Goal: Task Accomplishment & Management: Complete application form

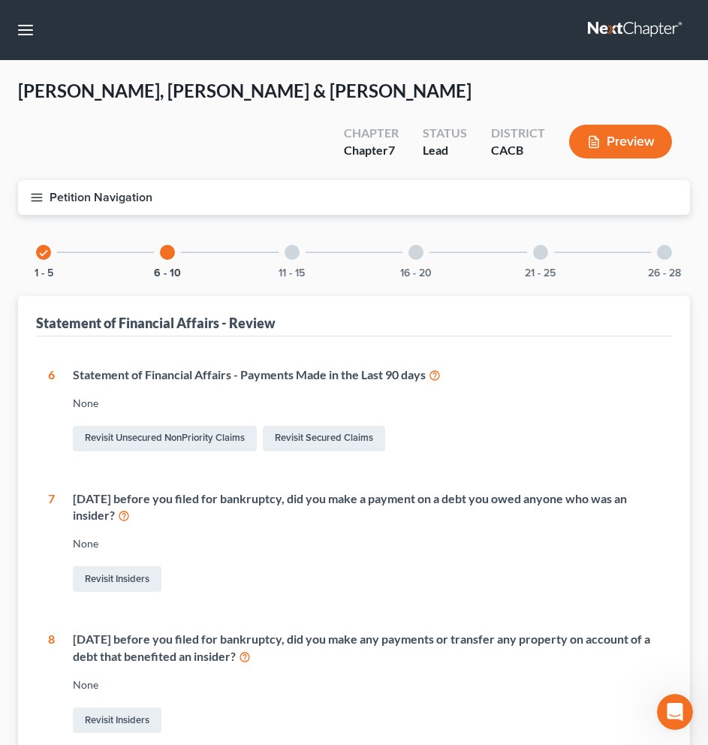
click at [606, 125] on button "Preview" at bounding box center [620, 142] width 103 height 34
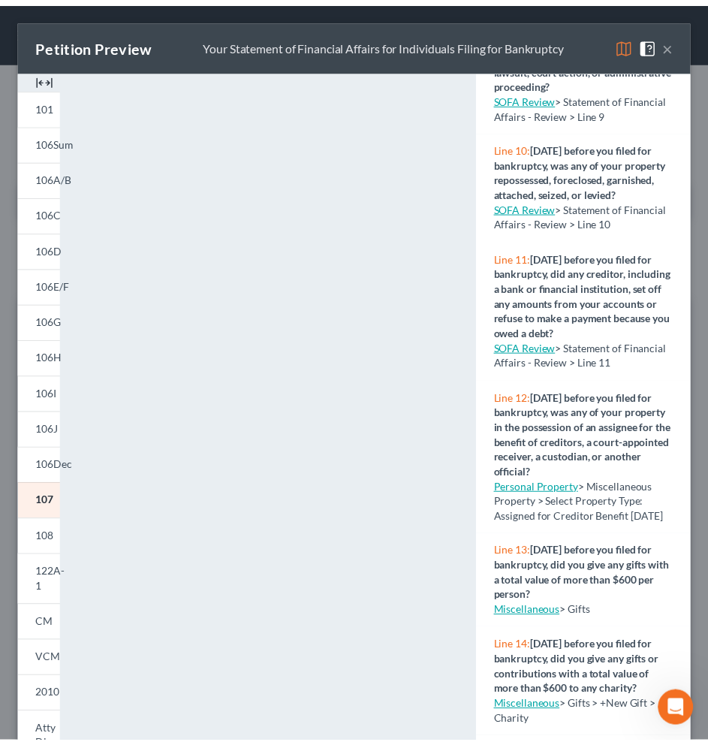
scroll to position [967, 0]
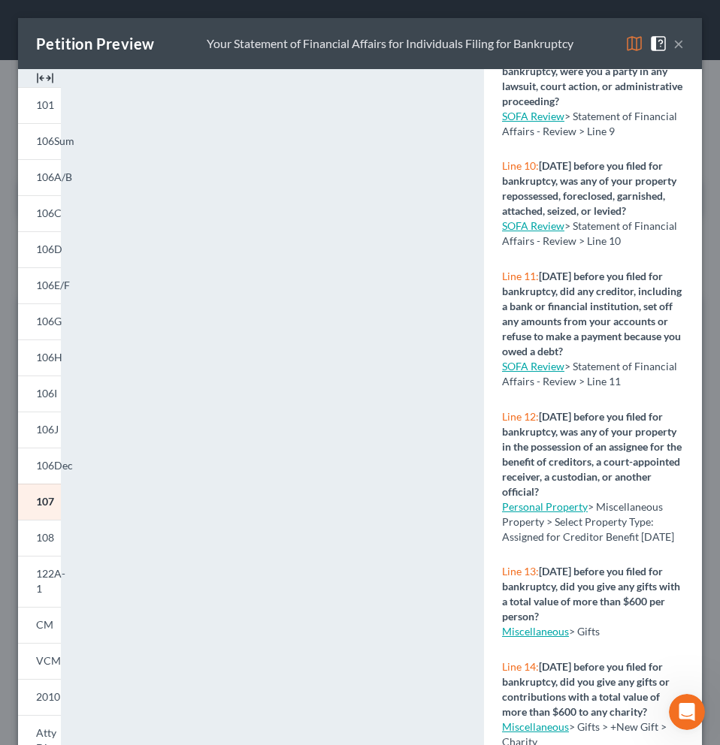
click at [540, 232] on link "SOFA Review" at bounding box center [533, 225] width 62 height 13
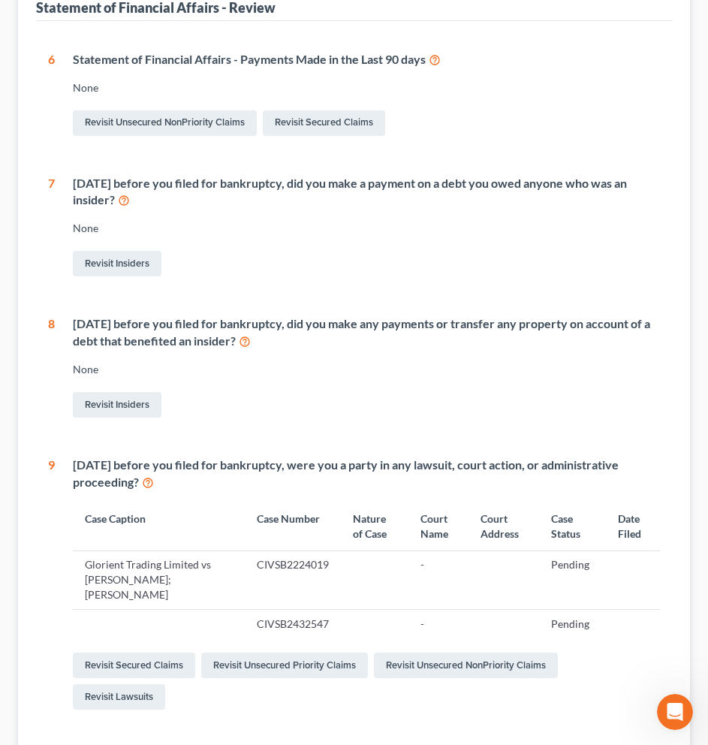
scroll to position [532, 0]
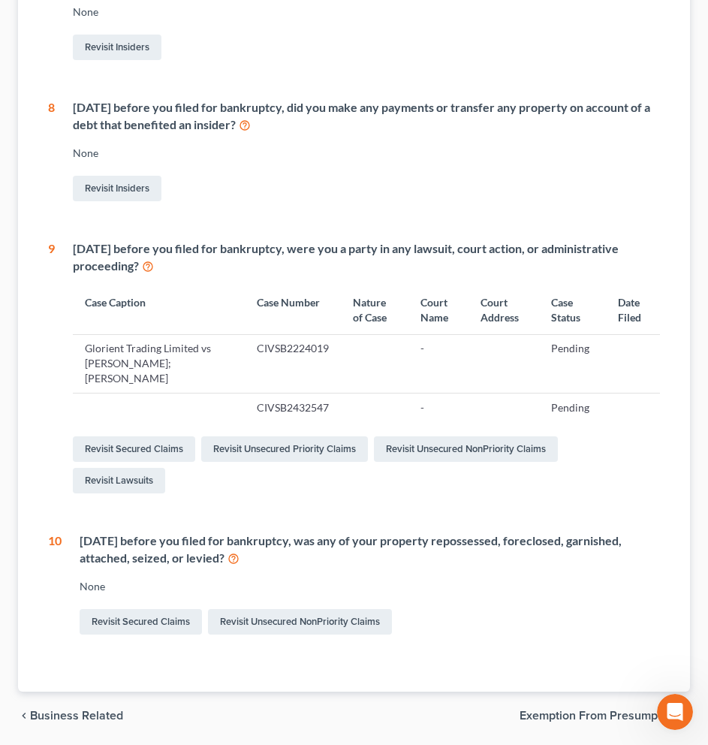
click at [235, 551] on icon at bounding box center [234, 558] width 12 height 14
click at [172, 609] on link "Revisit Secured Claims" at bounding box center [141, 622] width 122 height 26
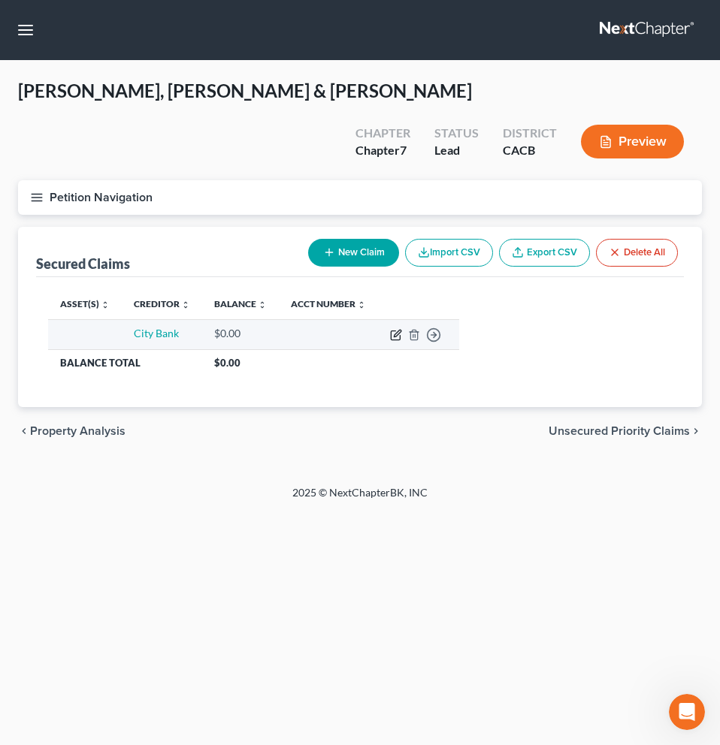
click at [397, 331] on icon "button" at bounding box center [395, 335] width 9 height 9
select select "0"
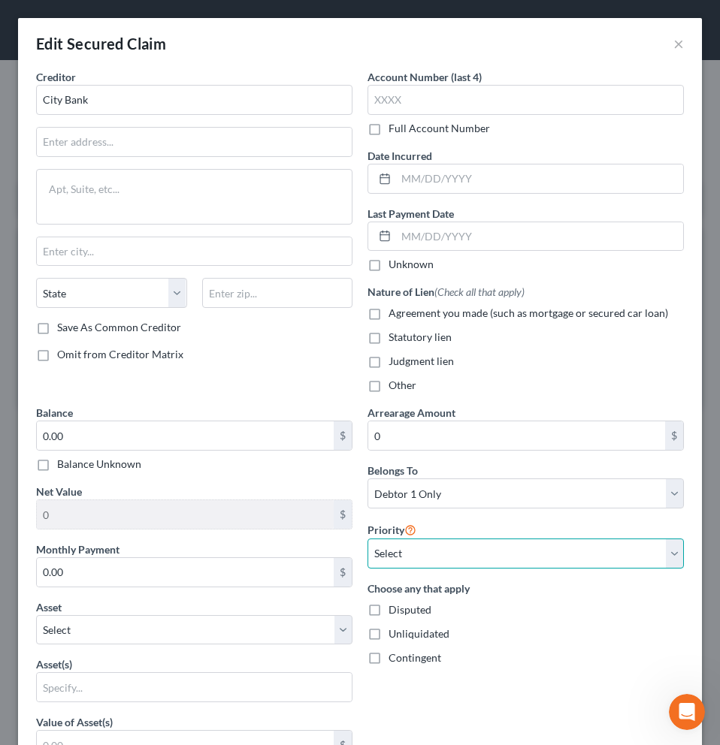
click at [557, 554] on select "Select 1st 2nd 3rd 4th 5th 6th 7th 8th 9th 10th 11th 12th 13th 14th 15th 16th 1…" at bounding box center [525, 554] width 316 height 30
click at [367, 539] on select "Select 1st 2nd 3rd 4th 5th 6th 7th 8th 9th 10th 11th 12th 13th 14th 15th 16th 1…" at bounding box center [525, 554] width 316 height 30
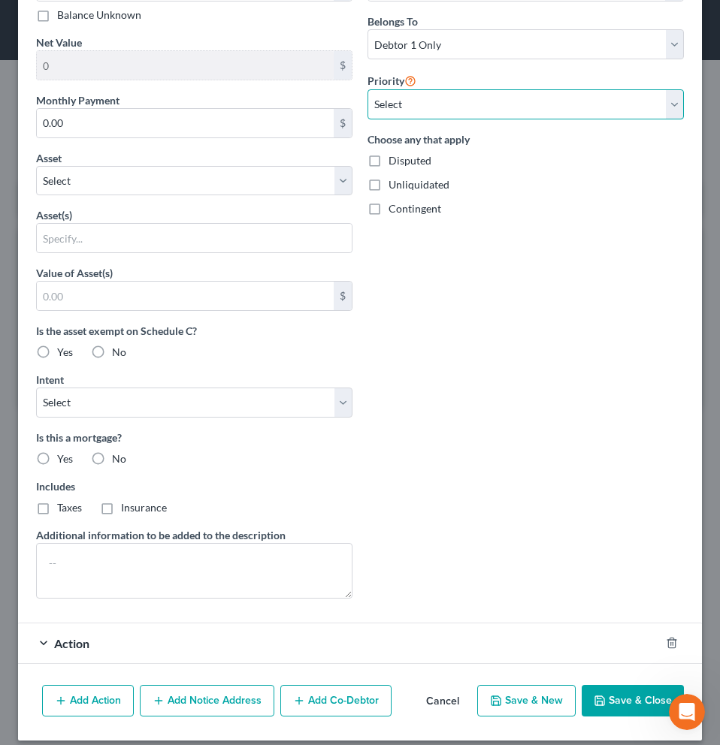
scroll to position [459, 0]
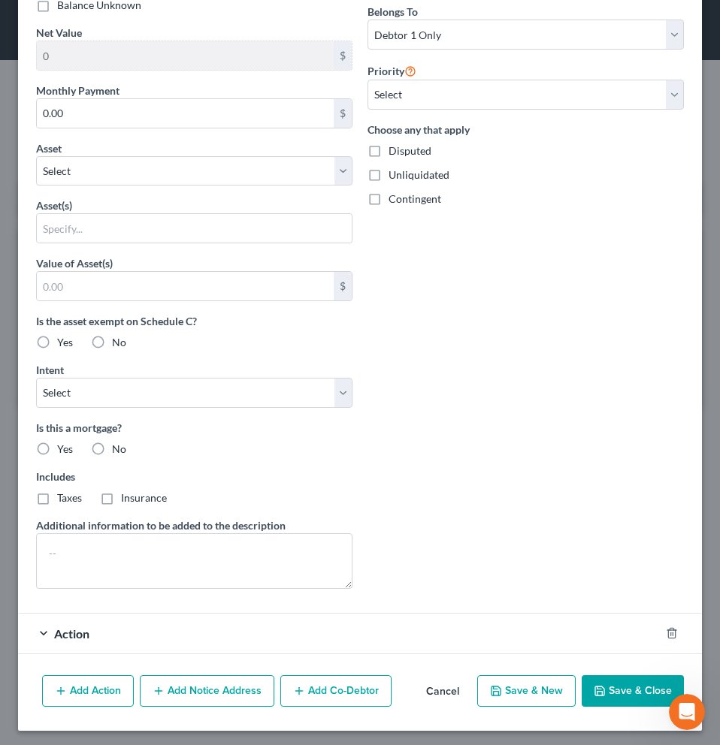
click at [59, 636] on span "Action" at bounding box center [71, 633] width 35 height 14
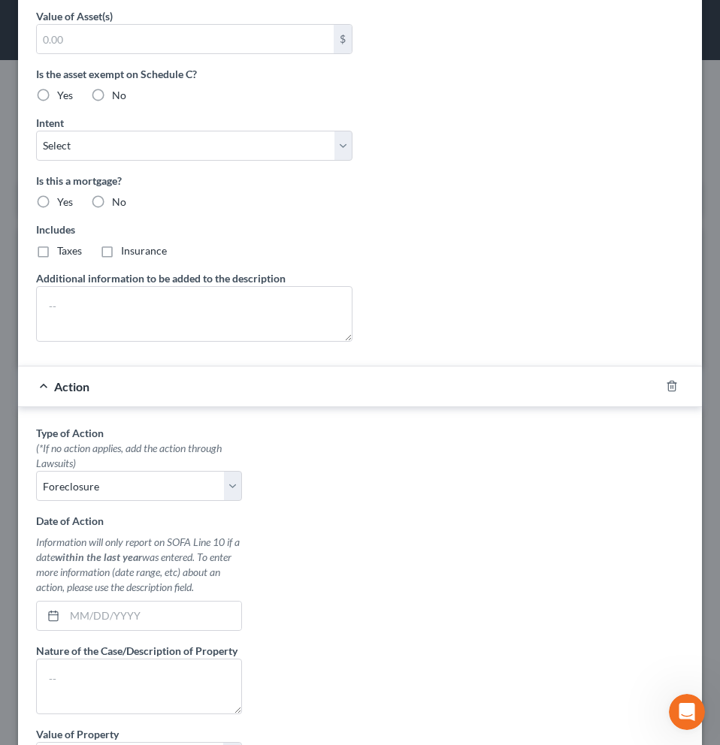
scroll to position [783, 0]
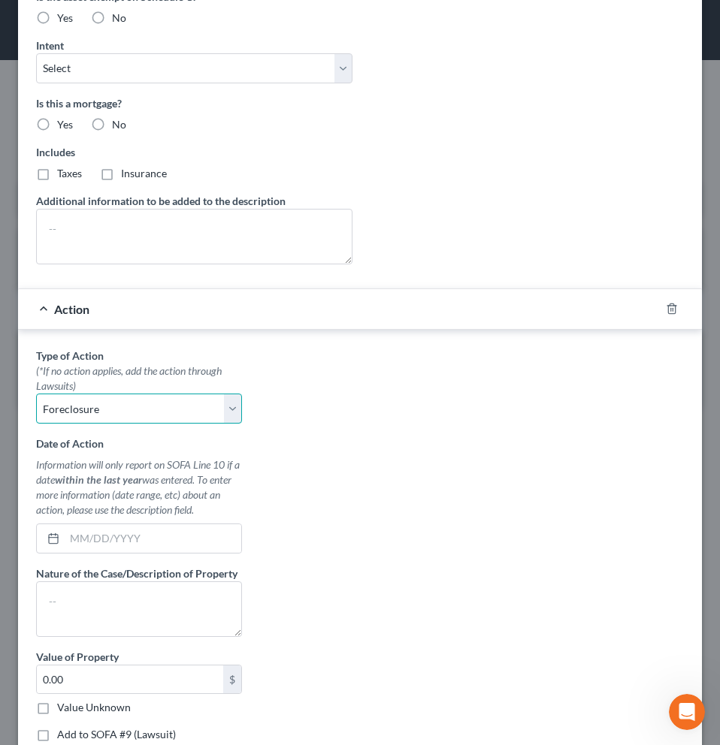
click at [228, 411] on select "Select Repossession Garnishment Foreclosure Personal Injury Attached, Seized, O…" at bounding box center [139, 409] width 206 height 30
select select "0"
click at [36, 394] on select "Select Repossession Garnishment Foreclosure Personal Injury Attached, Seized, O…" at bounding box center [139, 409] width 206 height 30
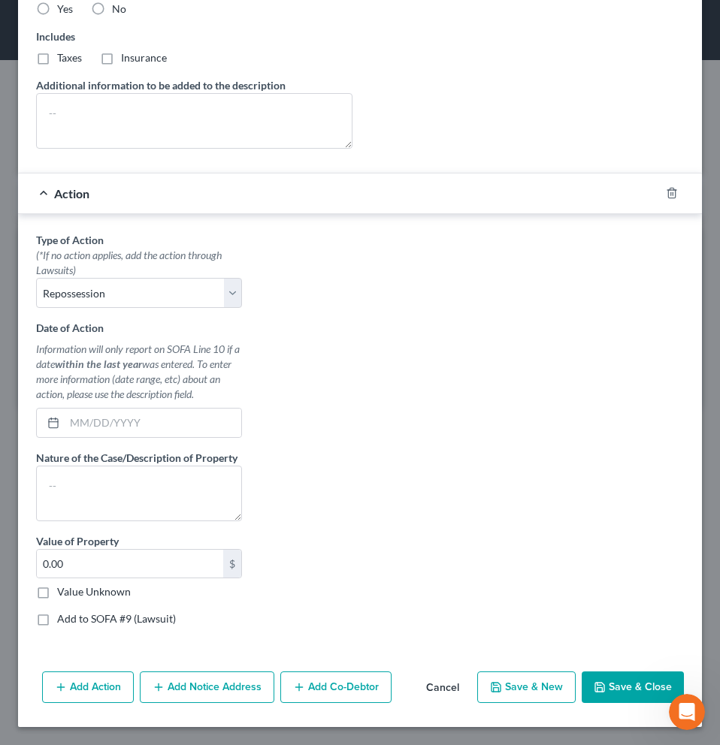
click at [629, 690] on button "Save & Close" at bounding box center [632, 687] width 102 height 32
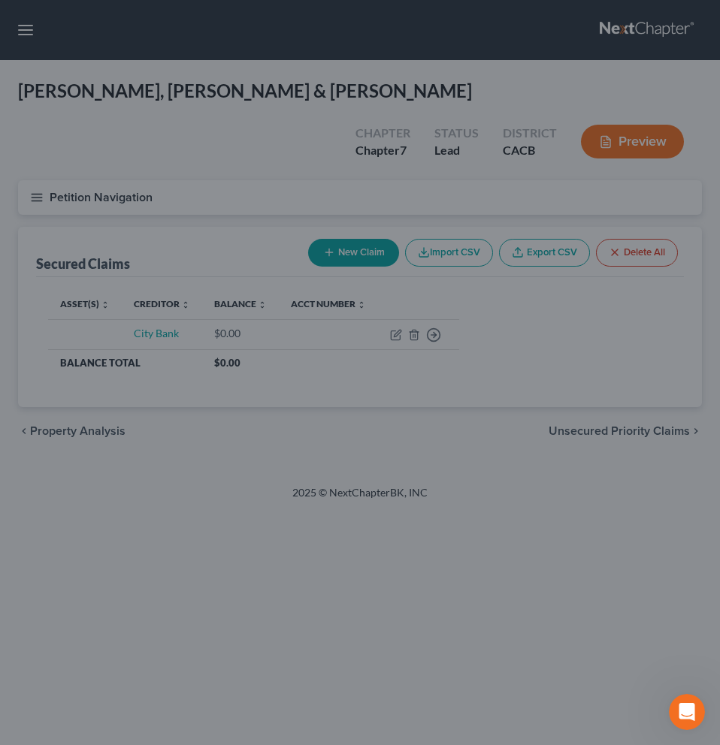
scroll to position [750, 0]
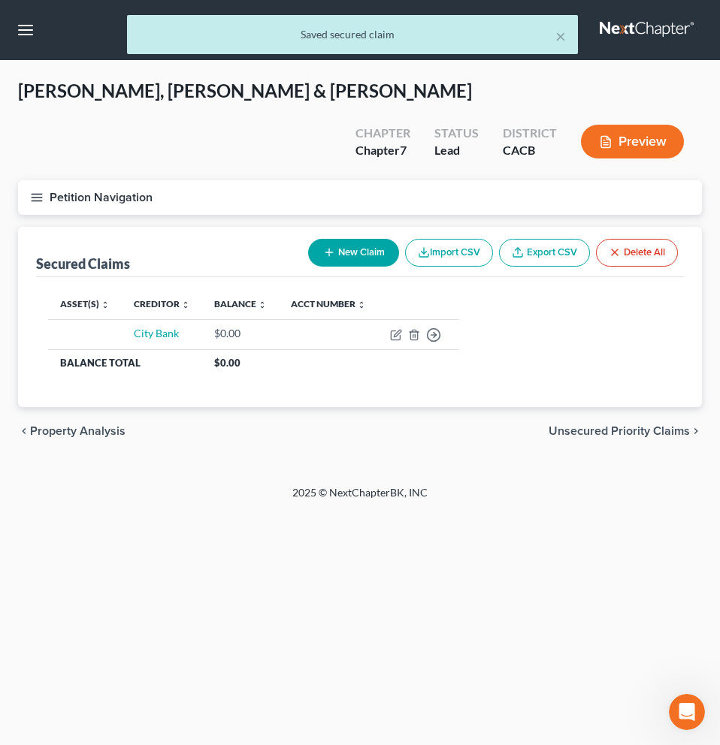
click at [640, 125] on button "Preview" at bounding box center [632, 142] width 103 height 34
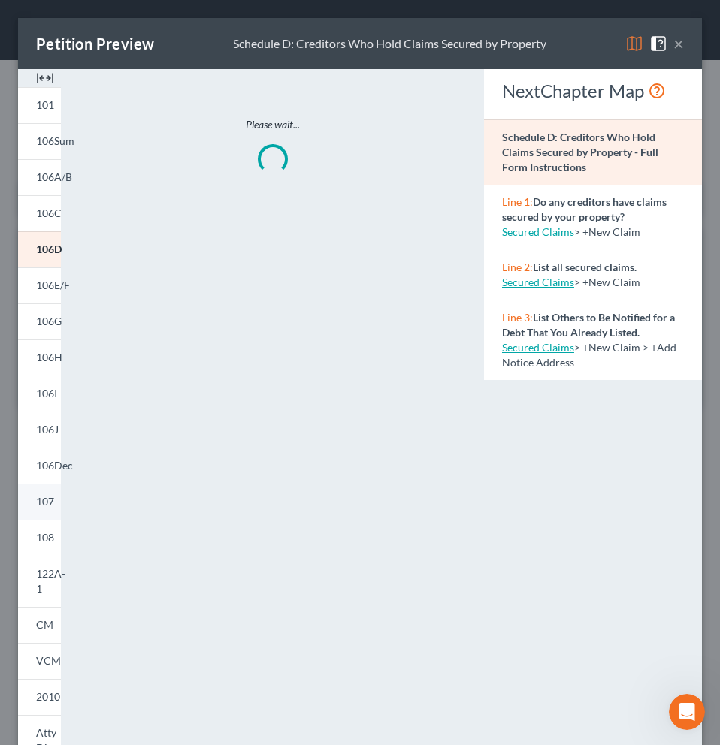
click at [49, 512] on link "107" at bounding box center [39, 502] width 43 height 36
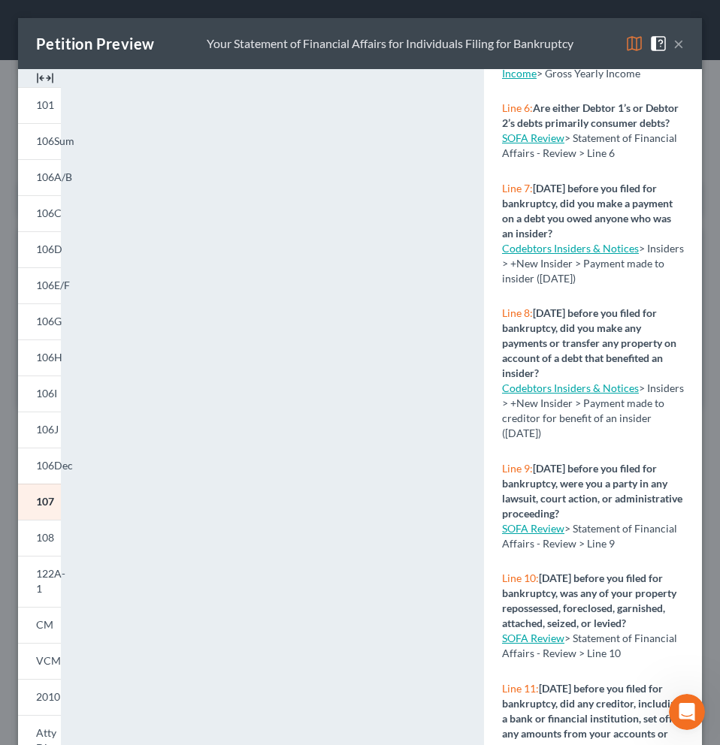
scroll to position [564, 0]
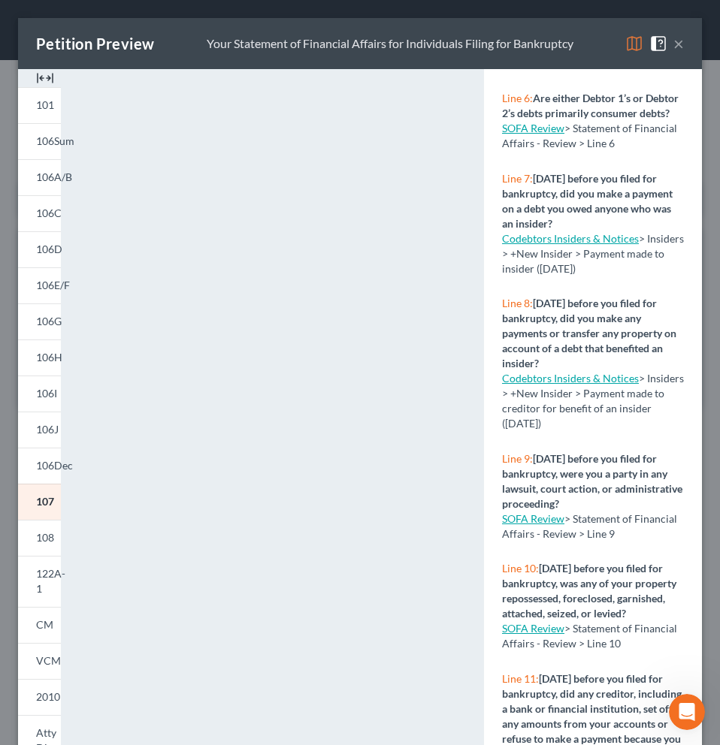
click at [569, 245] on link "Codebtors Insiders & Notices" at bounding box center [570, 238] width 137 height 13
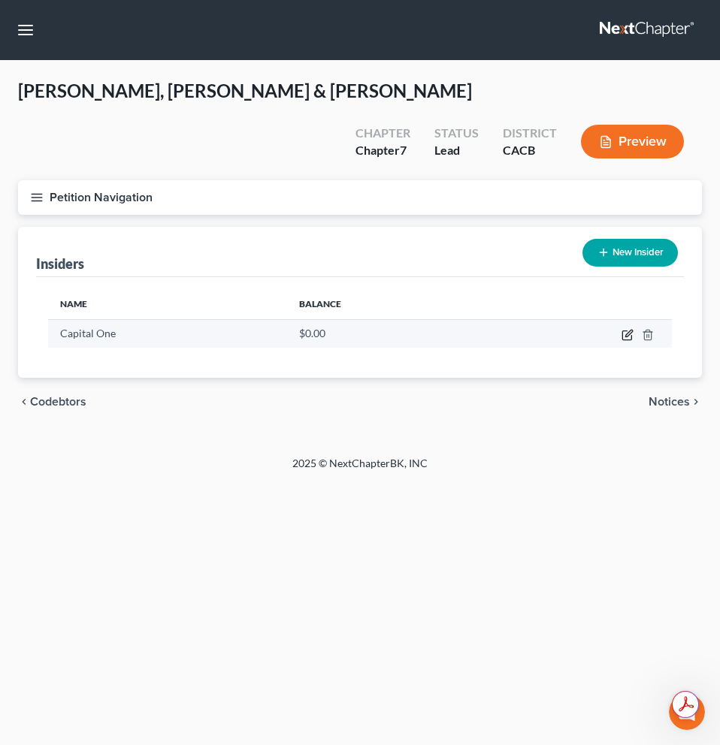
click at [628, 329] on icon "button" at bounding box center [627, 335] width 12 height 12
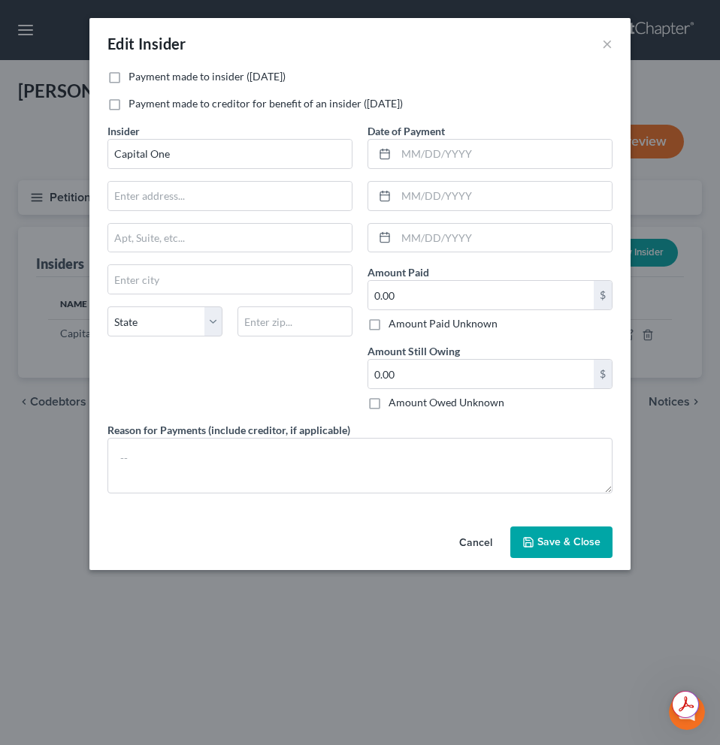
click at [128, 103] on label "Payment made to creditor for benefit of an insider ([DATE])" at bounding box center [265, 103] width 274 height 15
click at [134, 103] on input "Payment made to creditor for benefit of an insider ([DATE])" at bounding box center [139, 101] width 10 height 10
checkbox input "true"
click at [128, 72] on label "Payment made to insider ([DATE])" at bounding box center [206, 76] width 157 height 15
click at [134, 72] on input "Payment made to insider ([DATE])" at bounding box center [139, 74] width 10 height 10
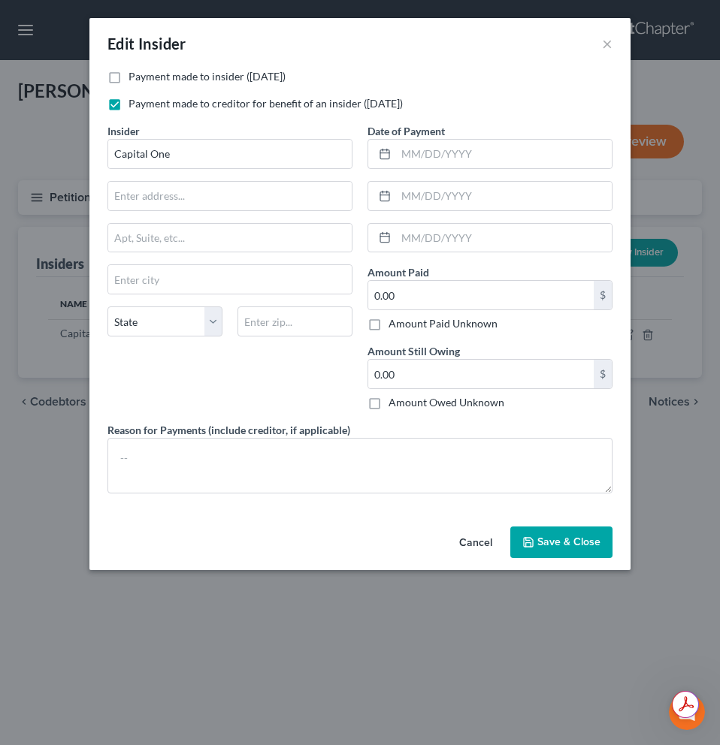
checkbox input "true"
click at [536, 542] on button "Save & Close" at bounding box center [561, 543] width 102 height 32
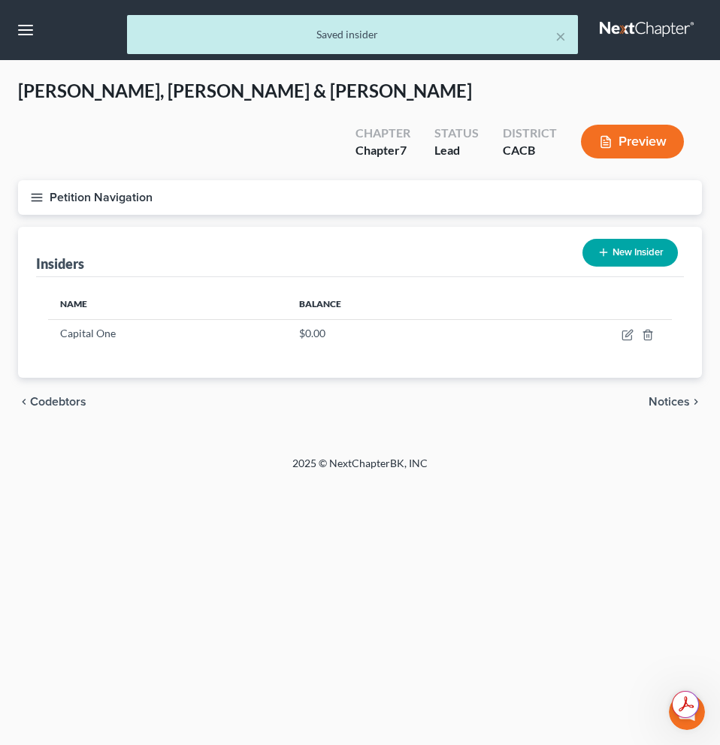
click at [618, 125] on button "Preview" at bounding box center [632, 142] width 103 height 34
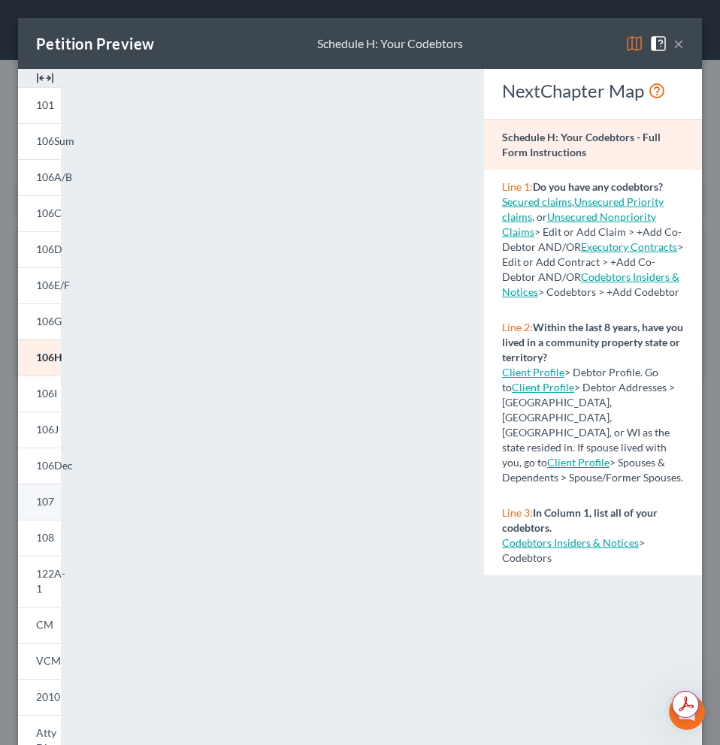
click at [51, 501] on span "107" at bounding box center [45, 501] width 18 height 13
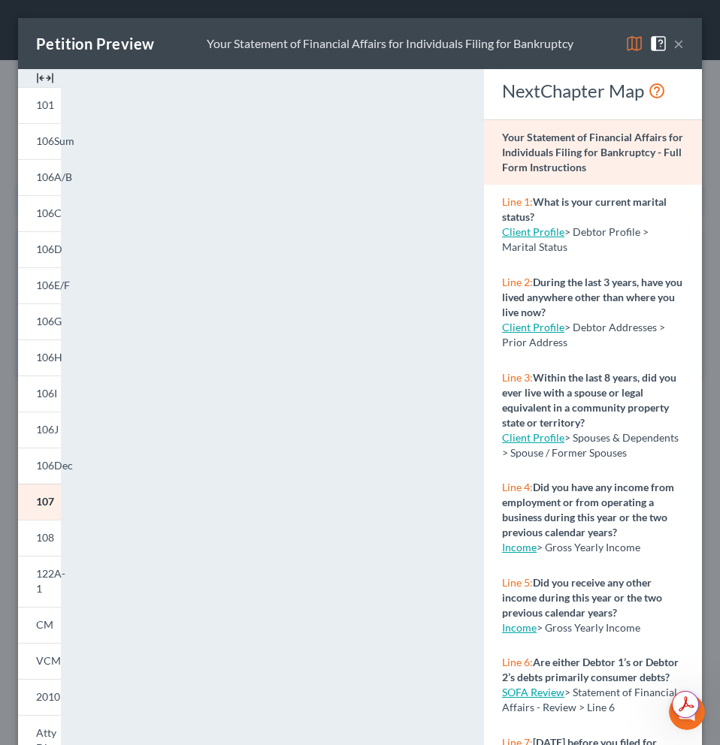
click at [673, 42] on button "×" at bounding box center [678, 44] width 11 height 18
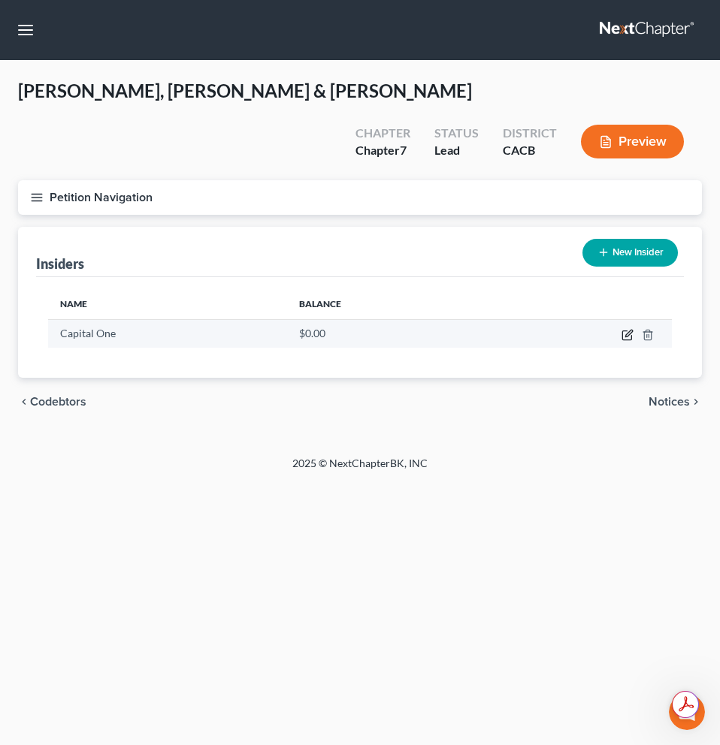
click at [623, 329] on icon "button" at bounding box center [627, 335] width 12 height 12
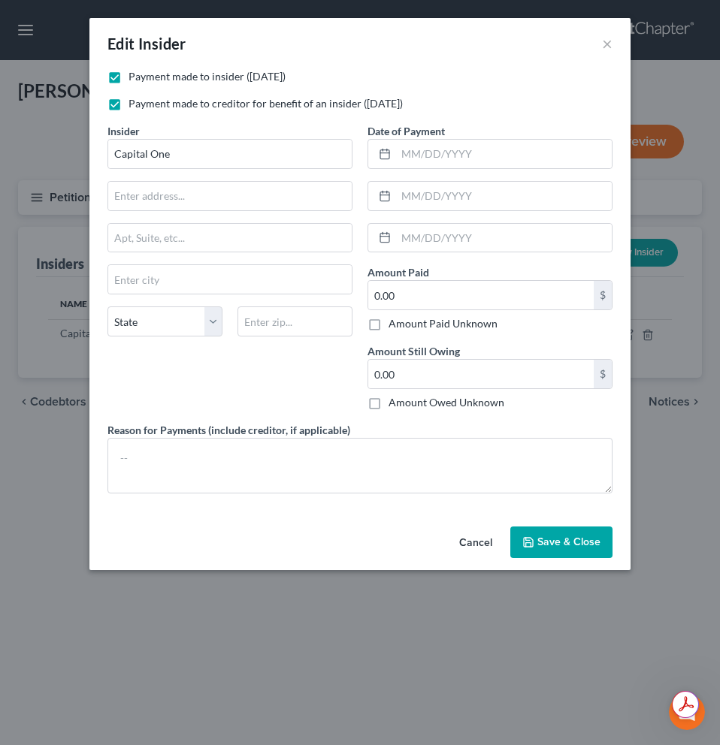
click at [128, 104] on label "Payment made to creditor for benefit of an insider ([DATE])" at bounding box center [265, 103] width 274 height 15
click at [134, 104] on input "Payment made to creditor for benefit of an insider ([DATE])" at bounding box center [139, 101] width 10 height 10
checkbox input "false"
click at [563, 539] on span "Save & Close" at bounding box center [568, 542] width 63 height 13
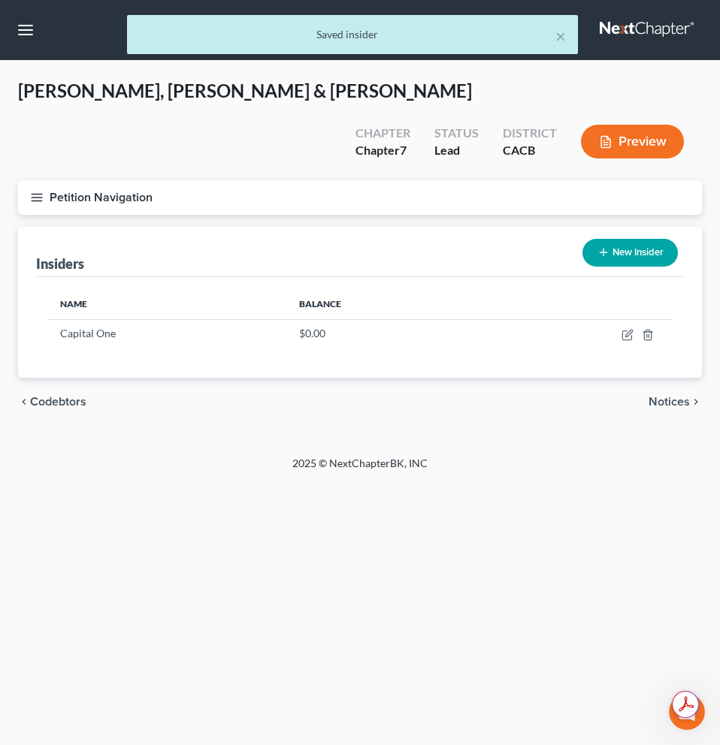
click at [609, 137] on icon "button" at bounding box center [605, 142] width 9 height 11
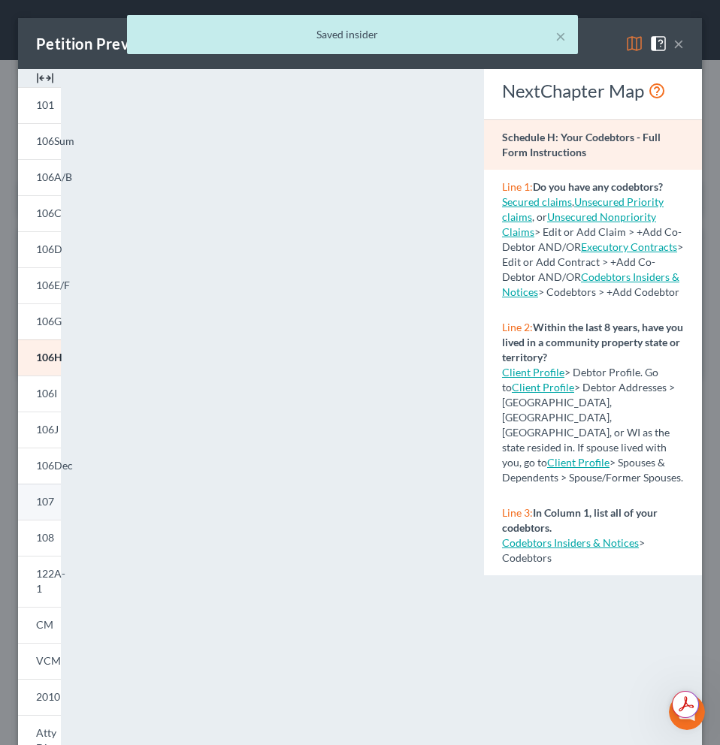
click at [55, 506] on link "107" at bounding box center [39, 502] width 43 height 36
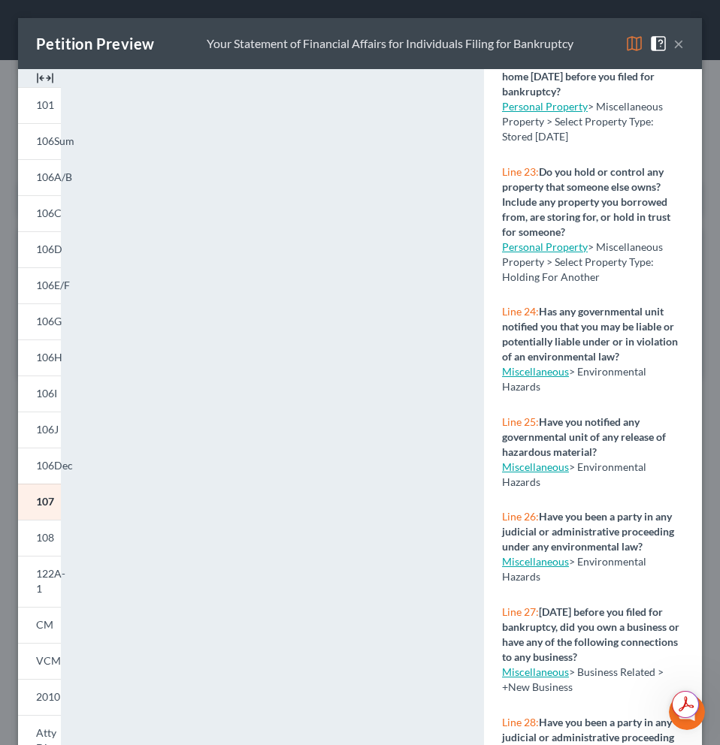
scroll to position [2948, 0]
click at [533, 665] on link "Miscellaneous" at bounding box center [535, 671] width 67 height 13
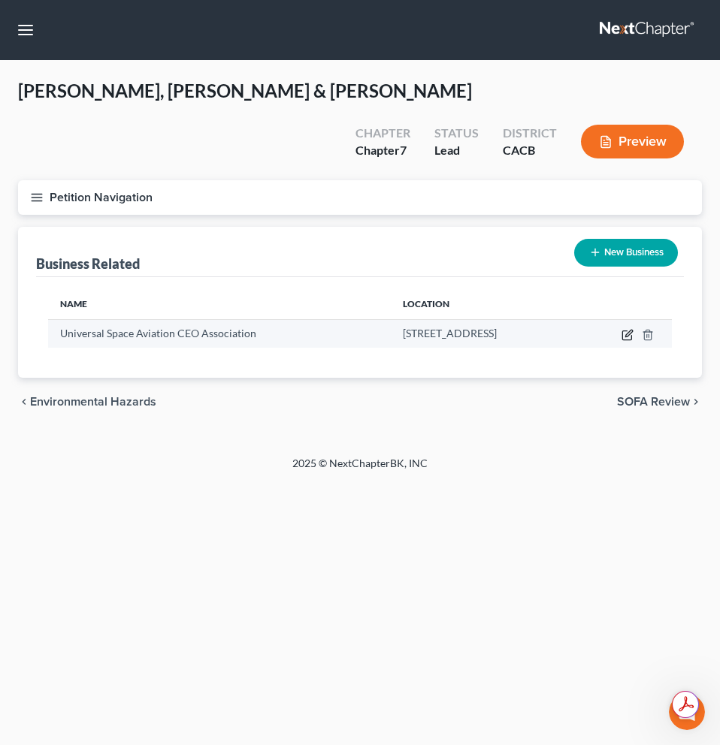
click at [623, 329] on icon "button" at bounding box center [627, 335] width 12 height 12
select select "sole_proprietor"
select select "4"
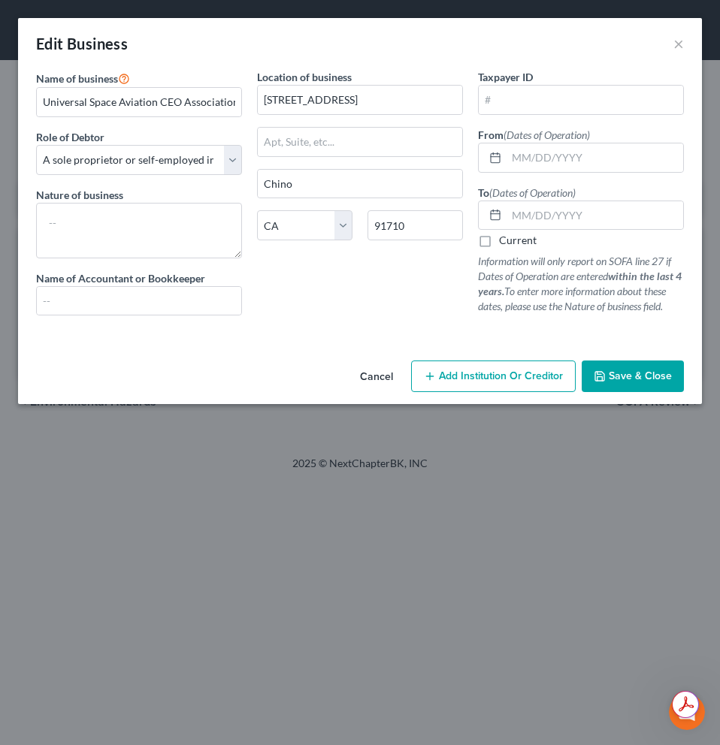
click at [386, 380] on button "Cancel" at bounding box center [376, 377] width 57 height 30
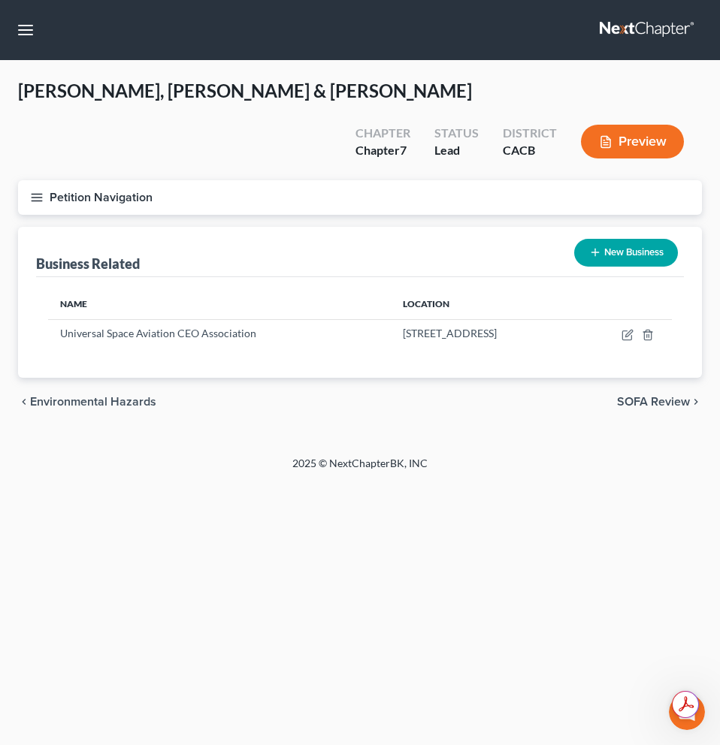
click at [623, 125] on button "Preview" at bounding box center [632, 142] width 103 height 34
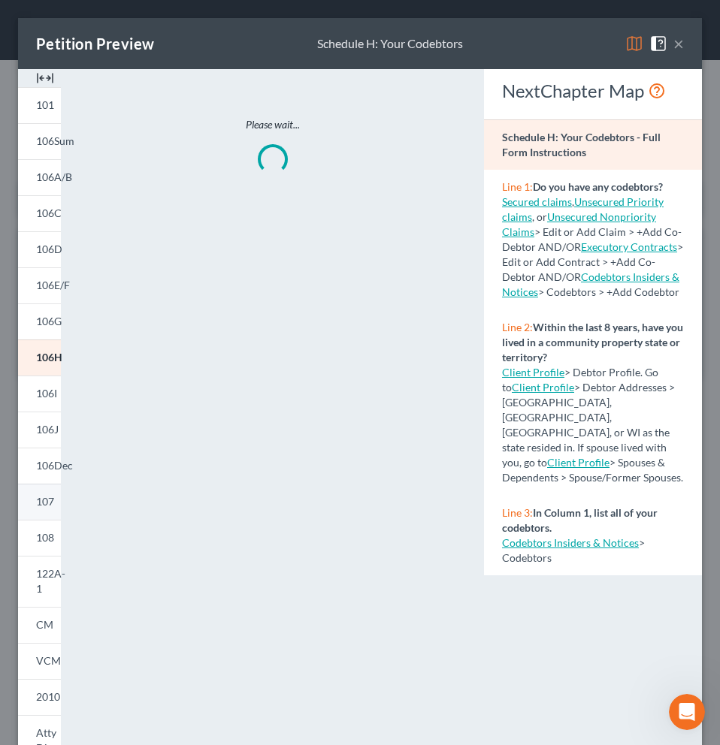
click at [39, 502] on span "107" at bounding box center [45, 501] width 18 height 13
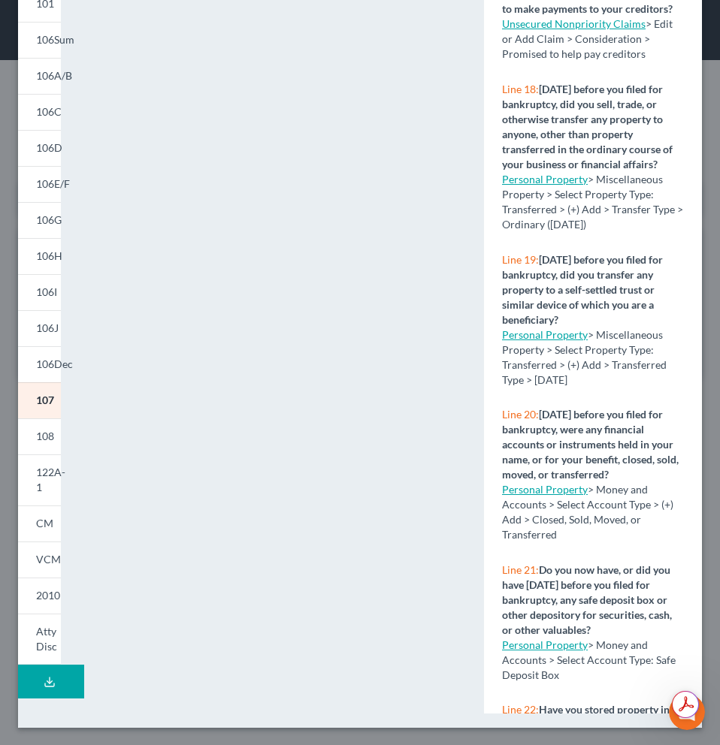
scroll to position [2948, 0]
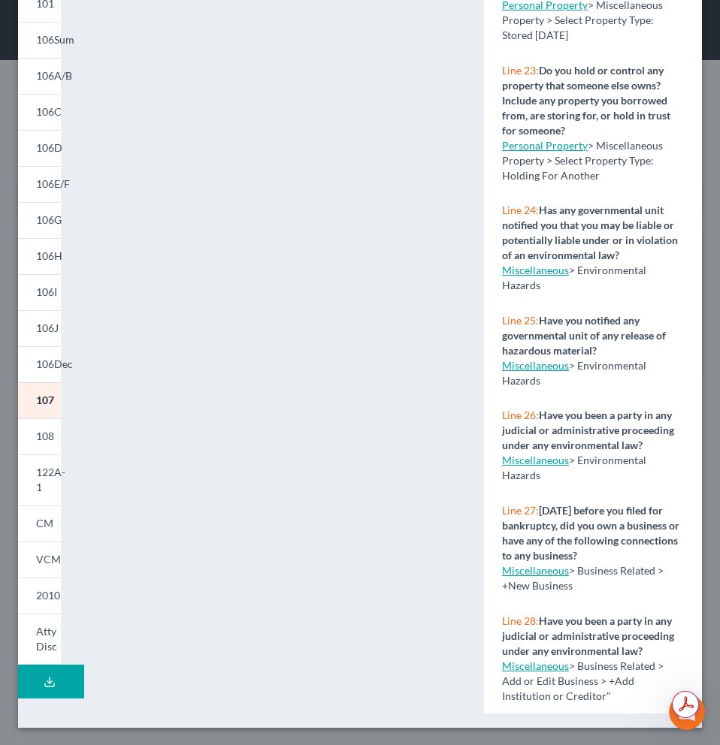
click at [550, 564] on link "Miscellaneous" at bounding box center [535, 570] width 67 height 13
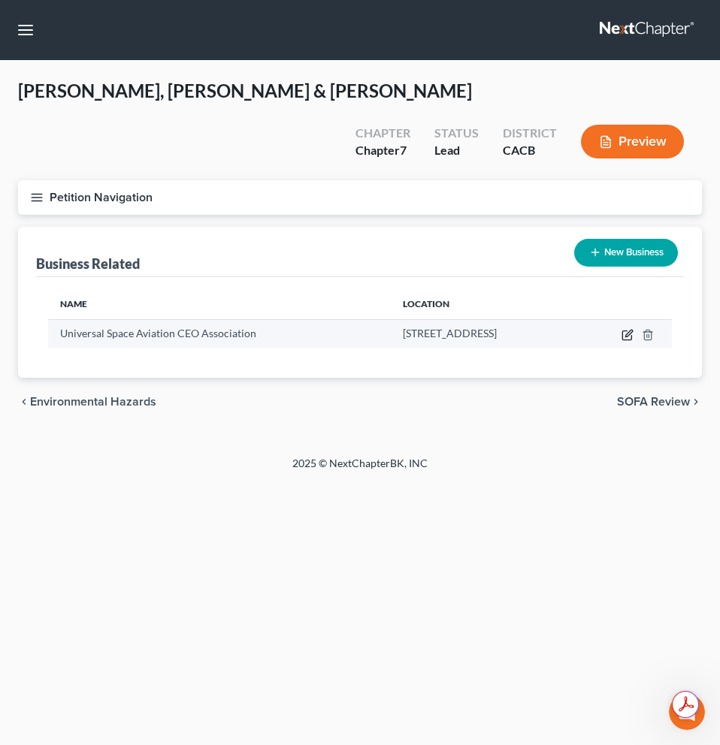
click at [627, 330] on icon "button" at bounding box center [628, 333] width 7 height 7
select select "sole_proprietor"
select select "4"
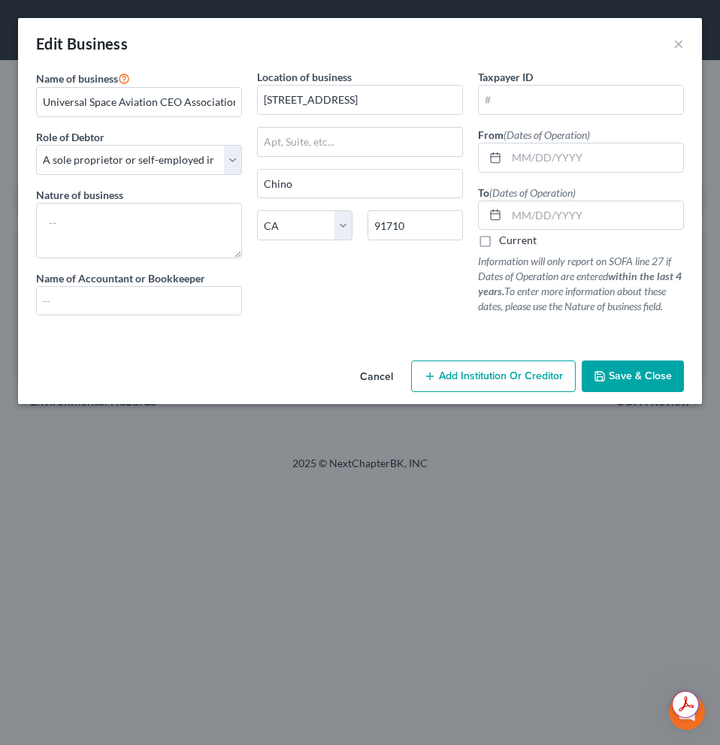
click at [512, 381] on span "Add Institution Or Creditor" at bounding box center [501, 376] width 124 height 13
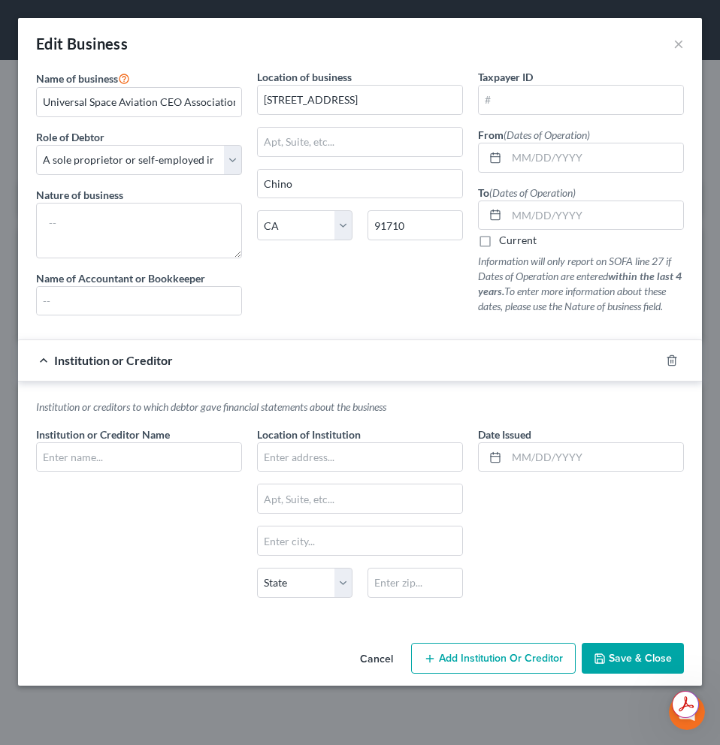
click at [499, 243] on label "Current" at bounding box center [518, 240] width 38 height 15
click at [505, 243] on input "Current" at bounding box center [510, 238] width 10 height 10
checkbox input "true"
click at [671, 359] on icon "button" at bounding box center [671, 361] width 12 height 12
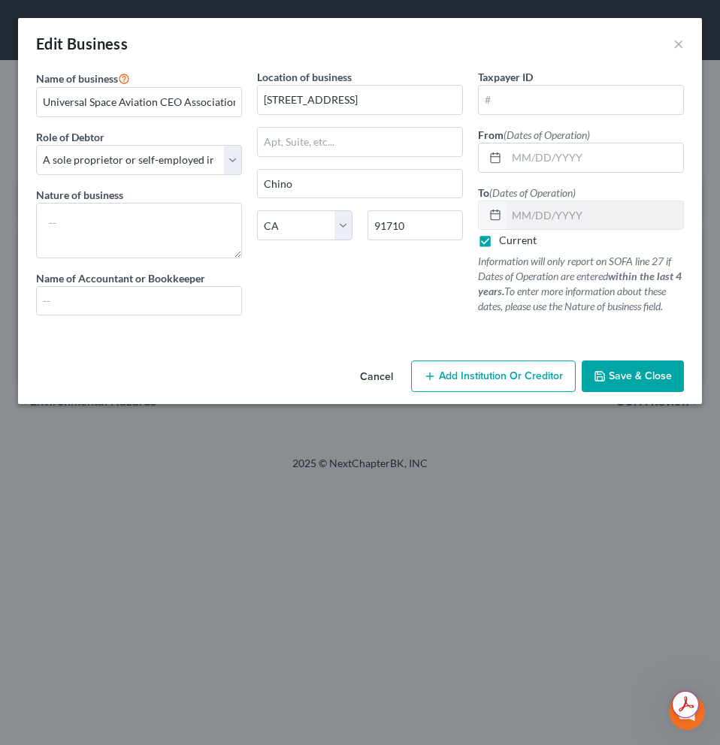
click at [621, 388] on button "Save & Close" at bounding box center [632, 377] width 102 height 32
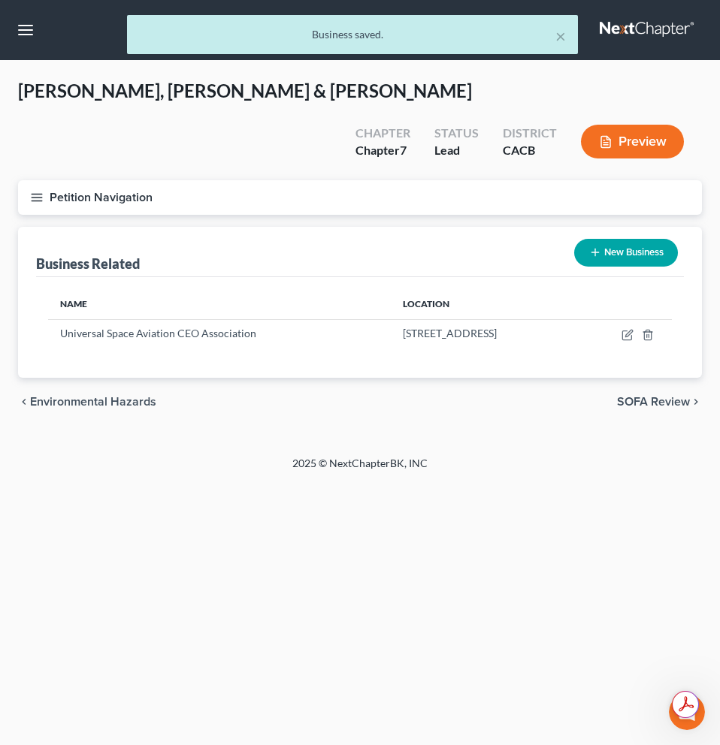
click at [638, 125] on button "Preview" at bounding box center [632, 142] width 103 height 34
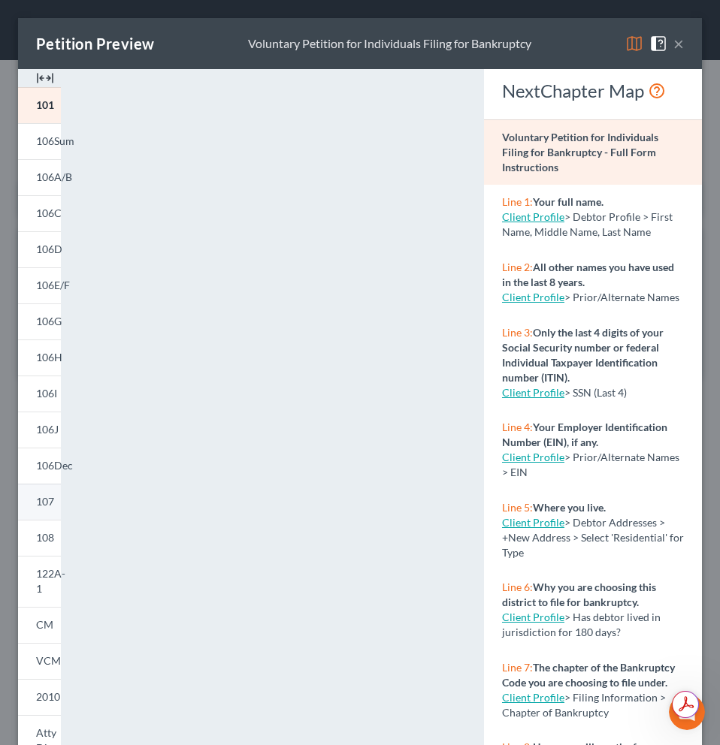
click at [45, 507] on span "107" at bounding box center [45, 501] width 18 height 13
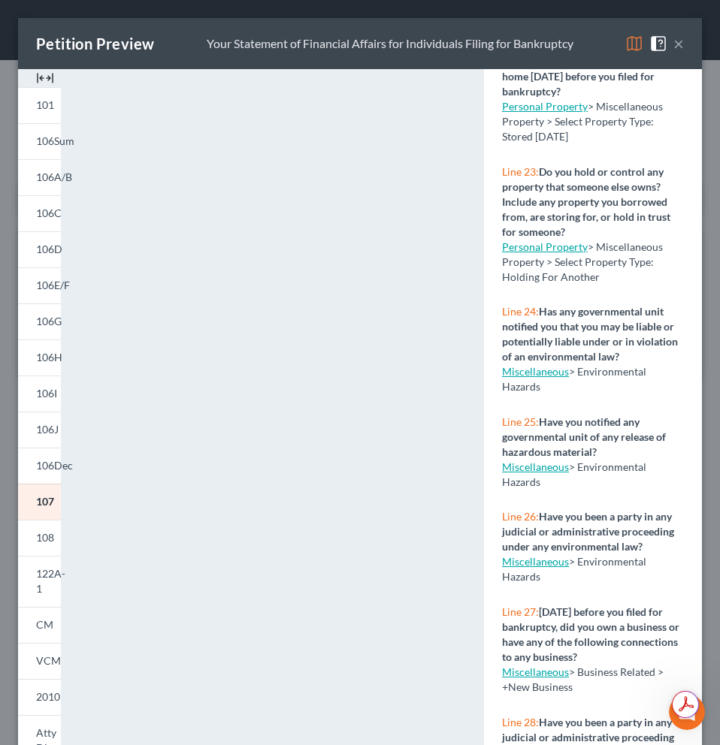
click at [535, 665] on link "Miscellaneous" at bounding box center [535, 671] width 67 height 13
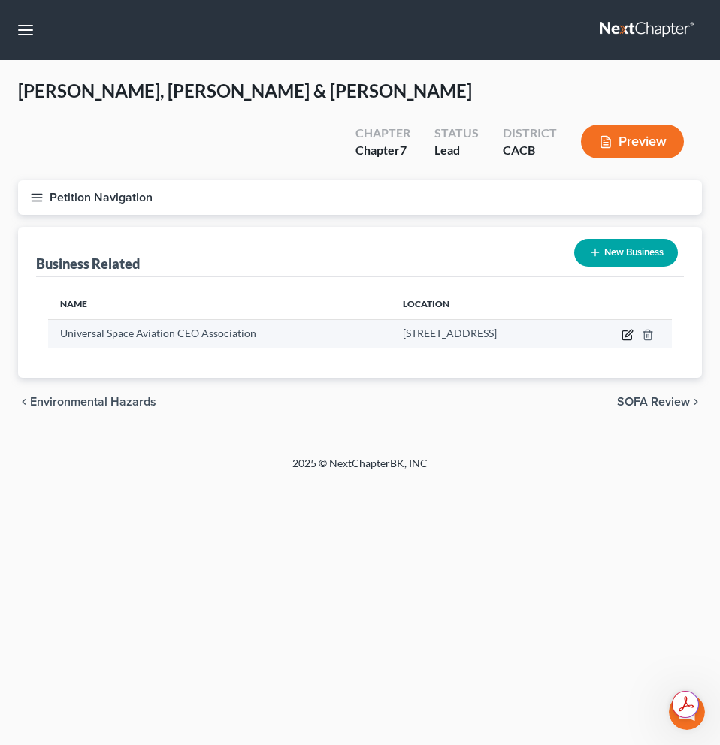
click at [627, 330] on icon "button" at bounding box center [628, 333] width 7 height 7
select select "sole_proprietor"
select select "4"
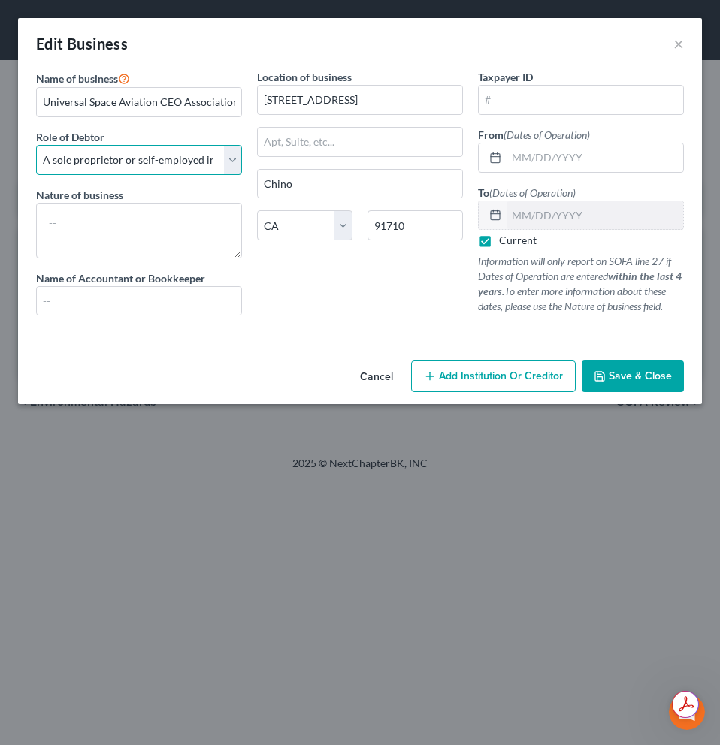
click at [228, 159] on select "Select A member of a limited liability company (LLC) or limited liability partn…" at bounding box center [139, 160] width 206 height 30
select select "member"
click at [36, 145] on select "Select A member of a limited liability company (LLC) or limited liability partn…" at bounding box center [139, 160] width 206 height 30
click at [626, 379] on span "Save & Close" at bounding box center [639, 376] width 63 height 13
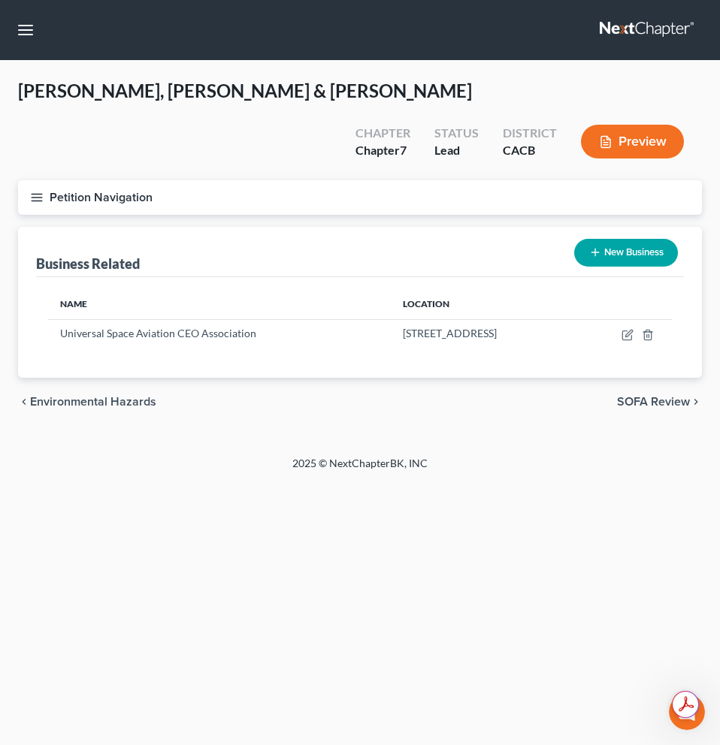
click at [675, 125] on button "Preview" at bounding box center [632, 142] width 103 height 34
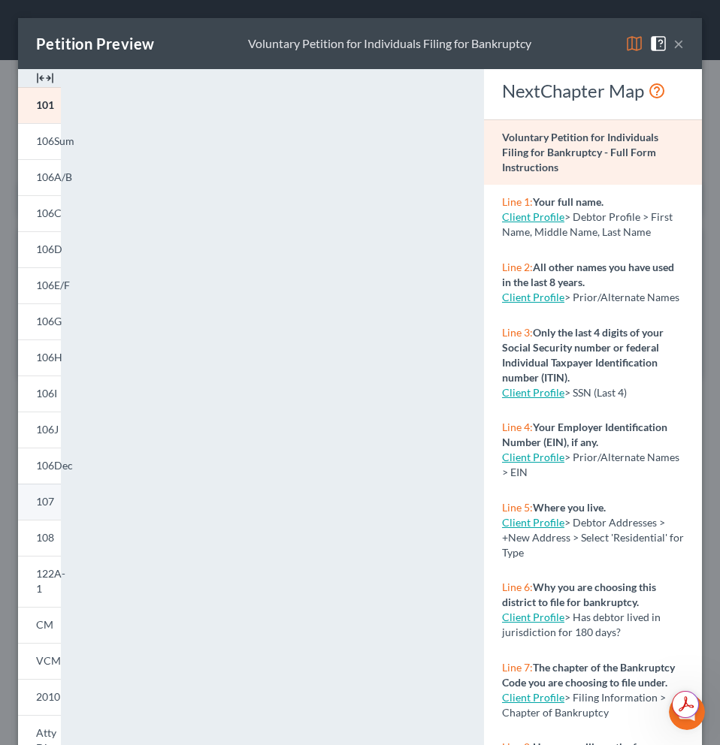
click at [46, 507] on span "107" at bounding box center [45, 501] width 18 height 13
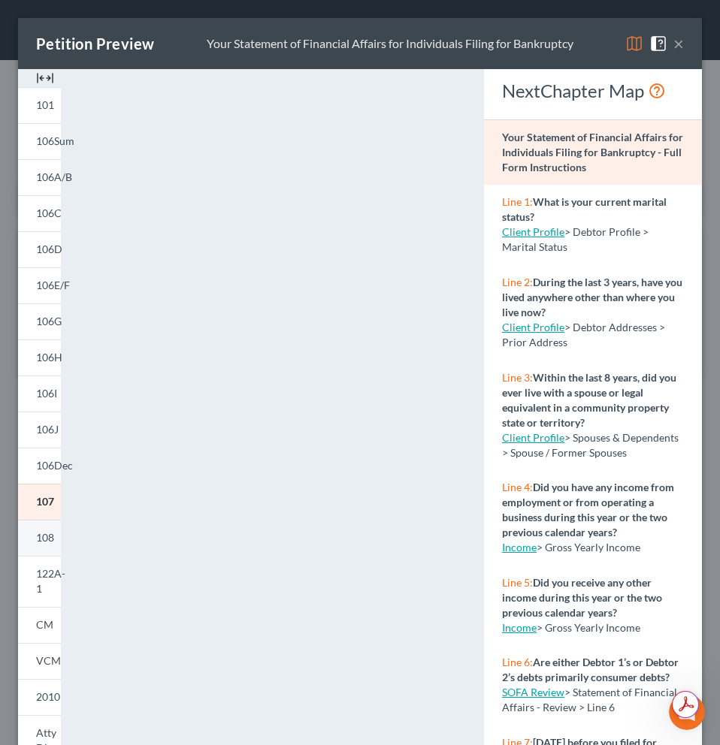
click at [48, 545] on link "108" at bounding box center [39, 538] width 43 height 36
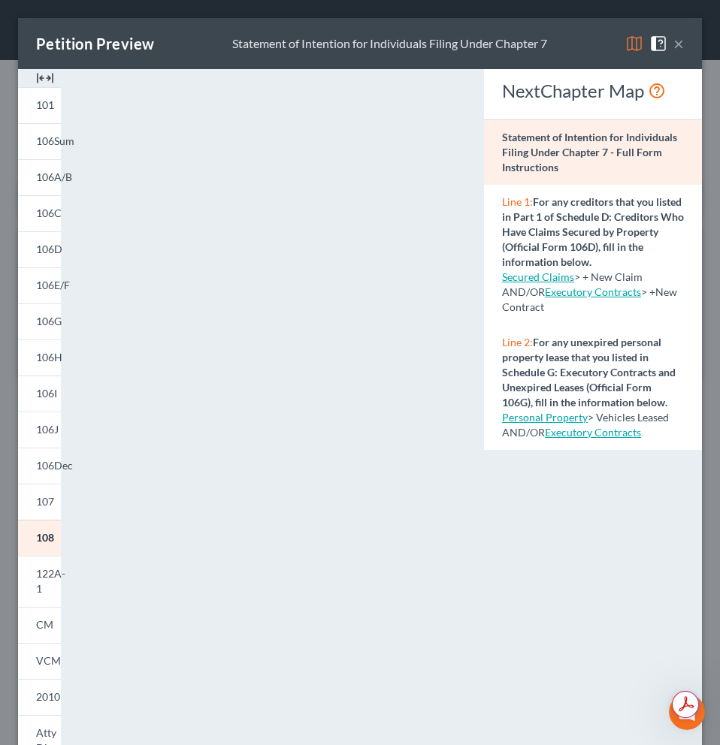
scroll to position [69, 0]
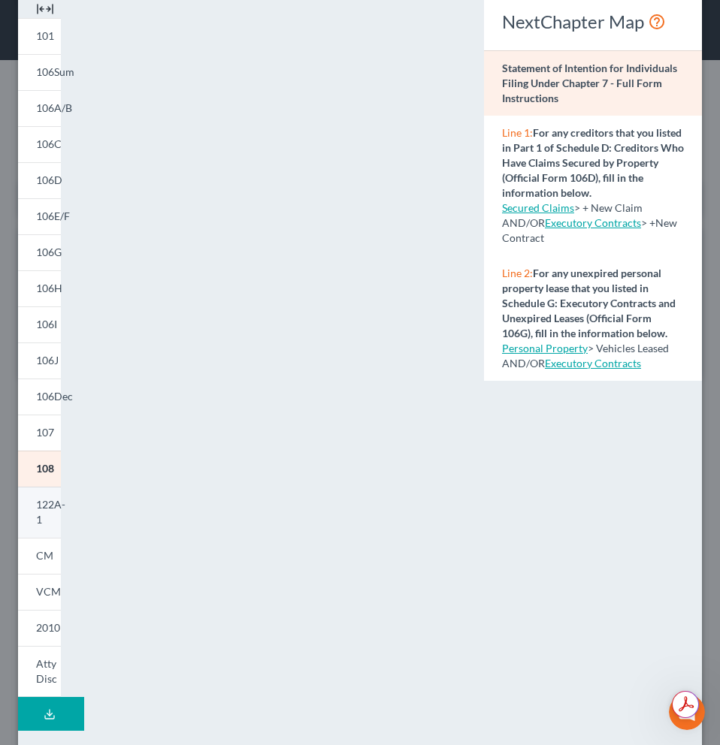
click at [45, 517] on link "122A-1" at bounding box center [39, 512] width 43 height 51
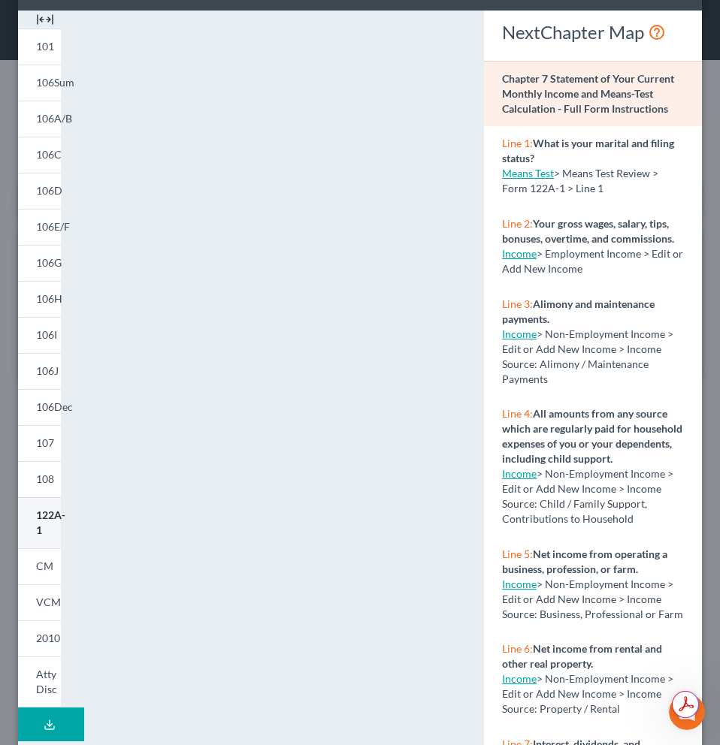
scroll to position [101, 0]
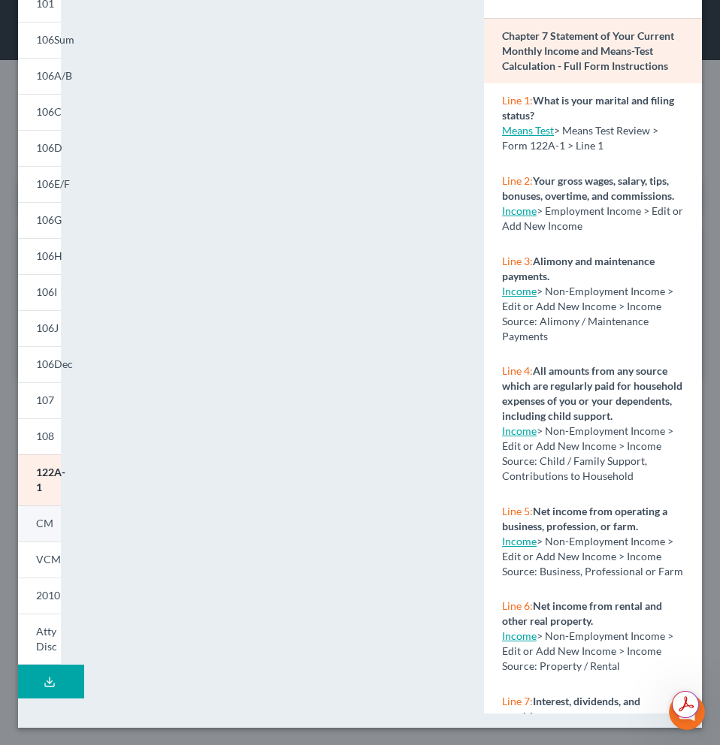
click at [42, 528] on span "CM" at bounding box center [44, 523] width 17 height 13
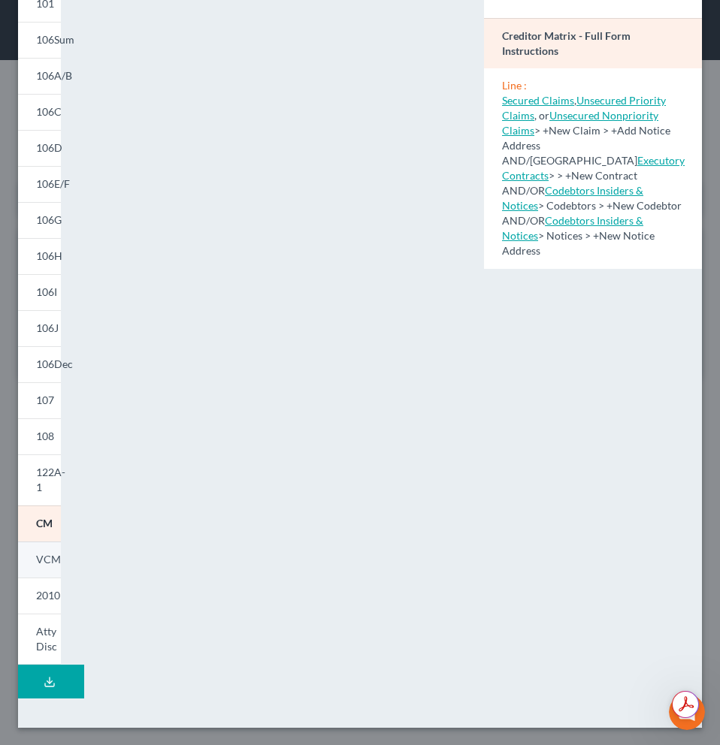
click at [47, 563] on span "VCM" at bounding box center [48, 559] width 25 height 13
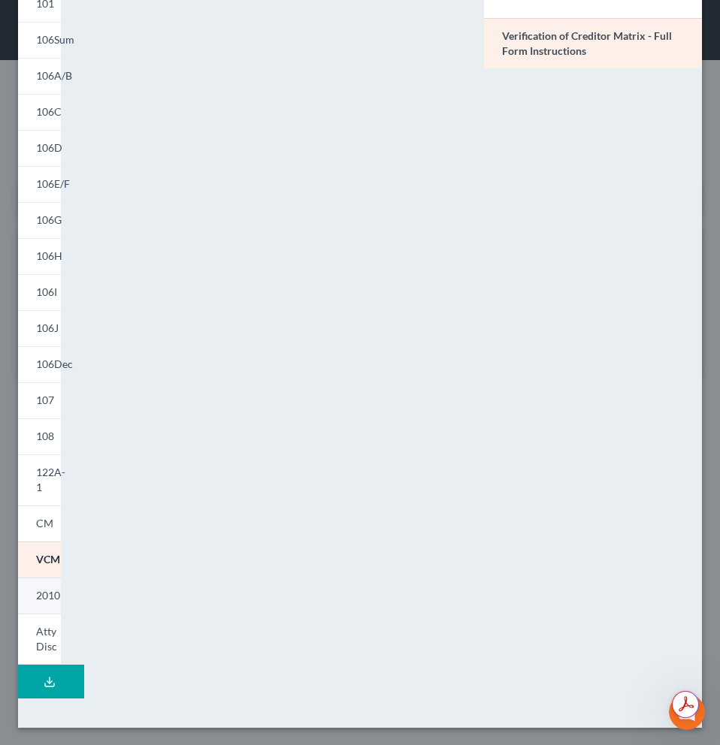
click at [42, 602] on link "2010" at bounding box center [39, 596] width 43 height 36
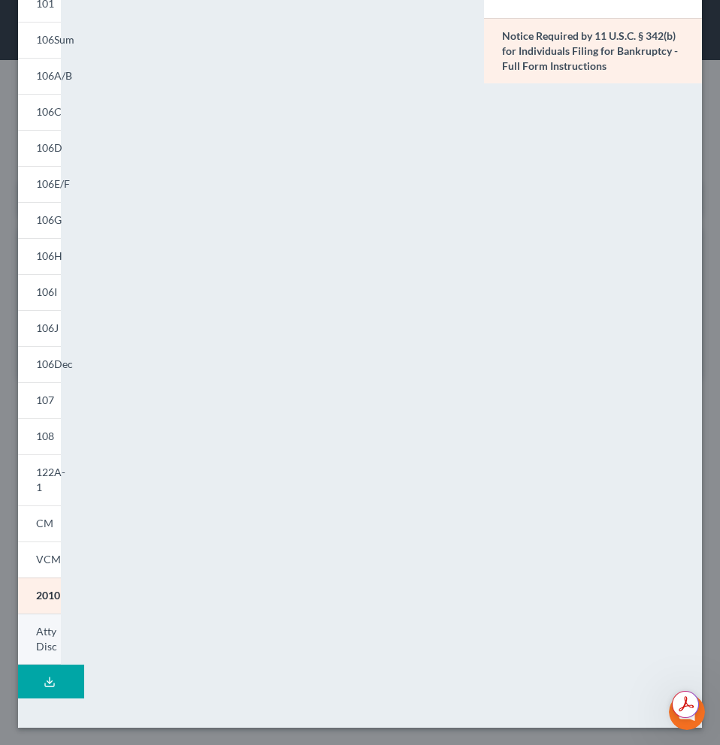
click at [37, 637] on span "Atty Disc" at bounding box center [46, 639] width 21 height 28
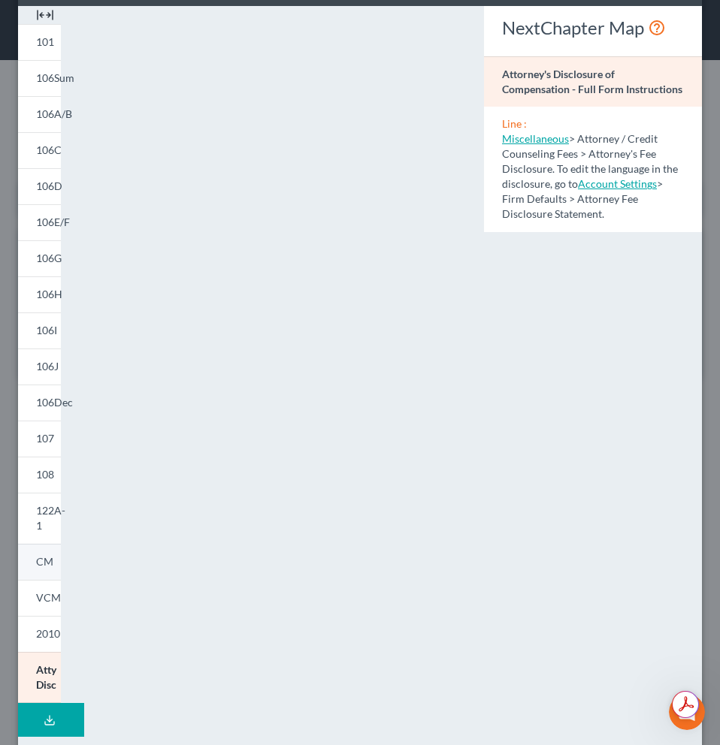
scroll to position [32, 0]
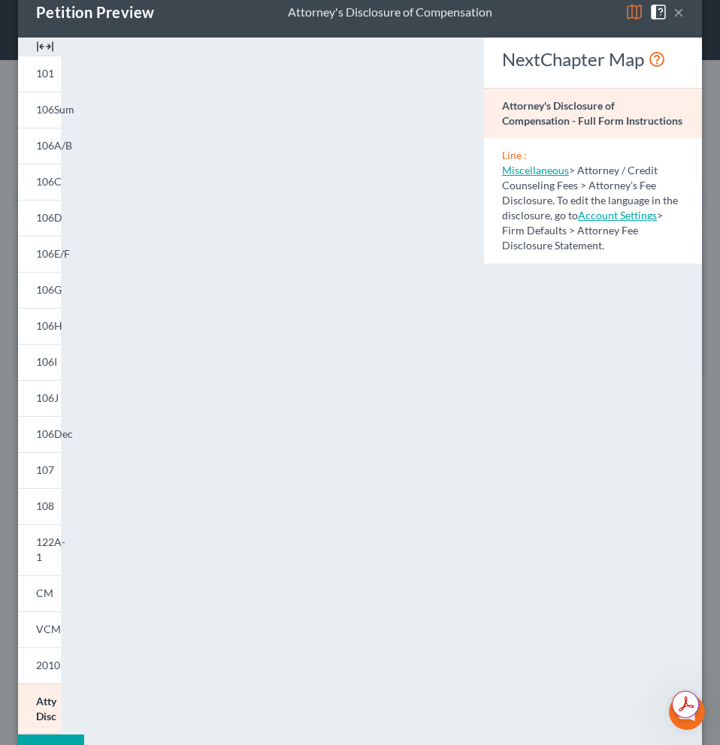
click at [45, 45] on img at bounding box center [45, 47] width 18 height 18
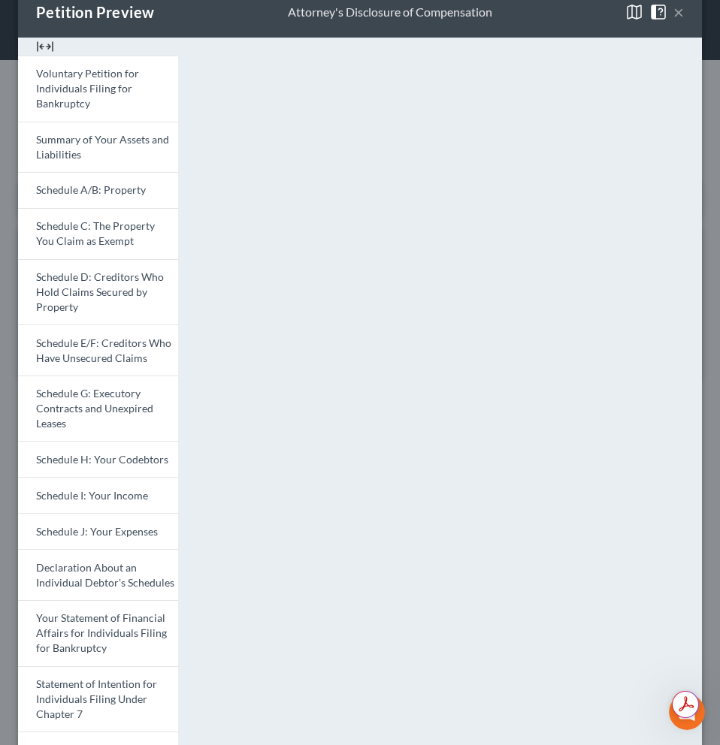
click at [47, 47] on img at bounding box center [45, 47] width 18 height 18
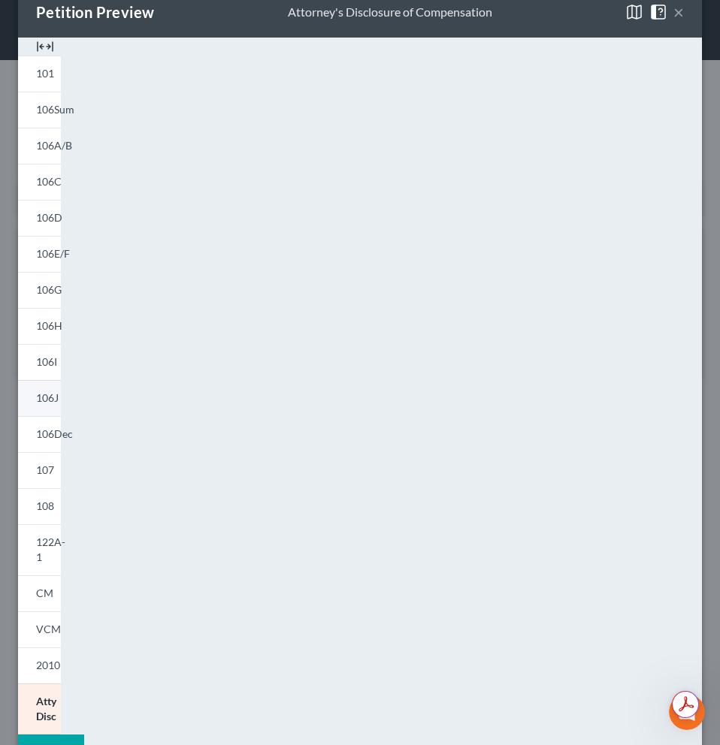
scroll to position [23, 0]
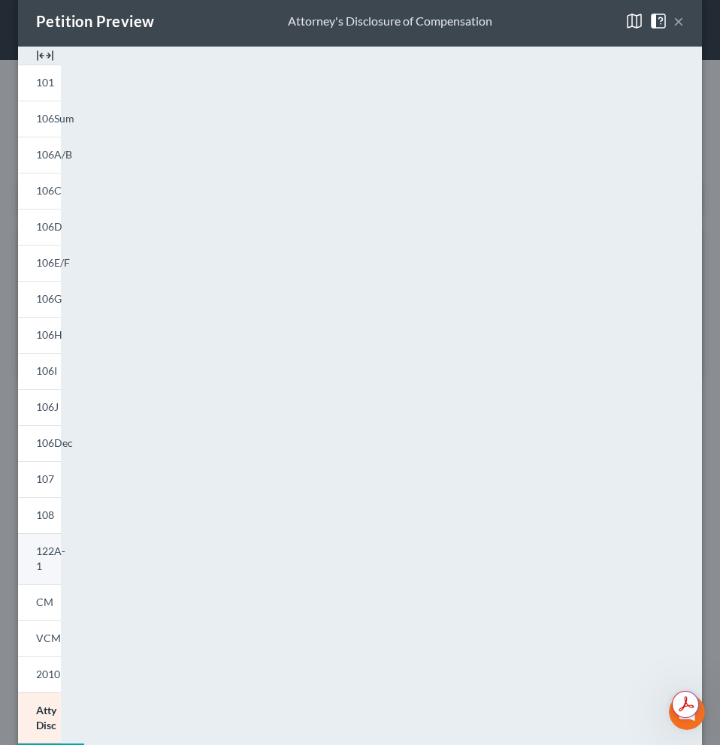
click at [43, 557] on span "122A-1" at bounding box center [50, 559] width 29 height 28
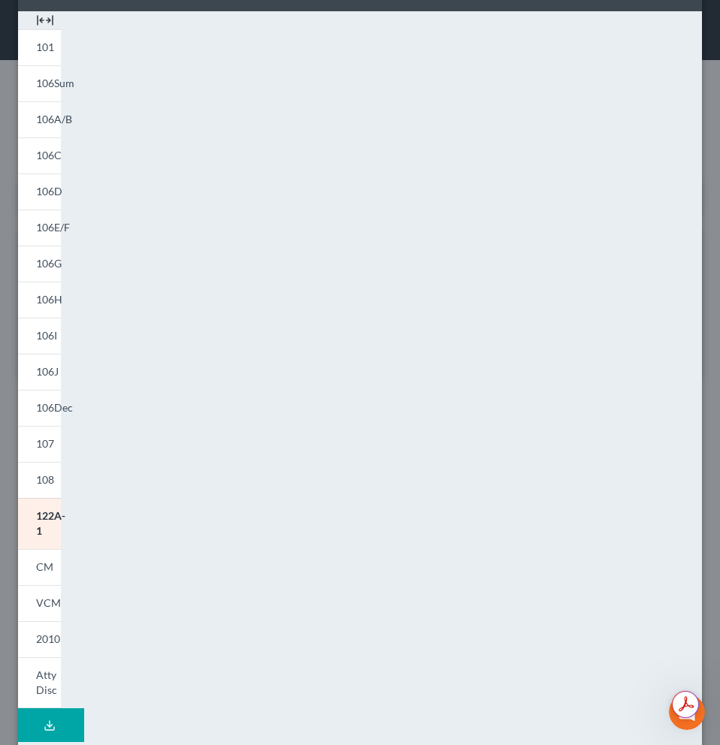
scroll to position [60, 0]
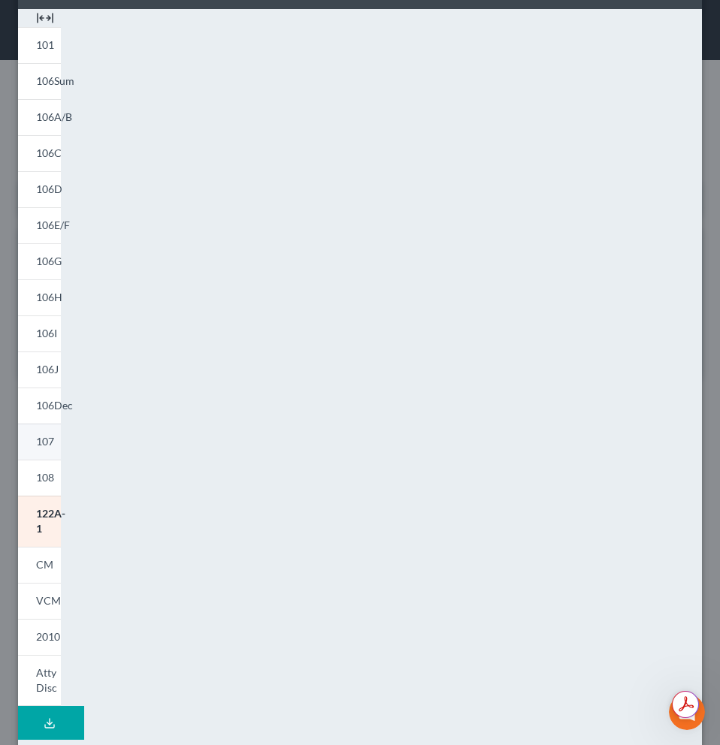
click at [47, 439] on span "107" at bounding box center [45, 441] width 18 height 13
click at [603, 316] on div "101 106Sum 106A/B 106C 106D 106E/F 106G 106H 106I 106J 106Dec 107 108 122A-1 CM…" at bounding box center [360, 389] width 699 height 760
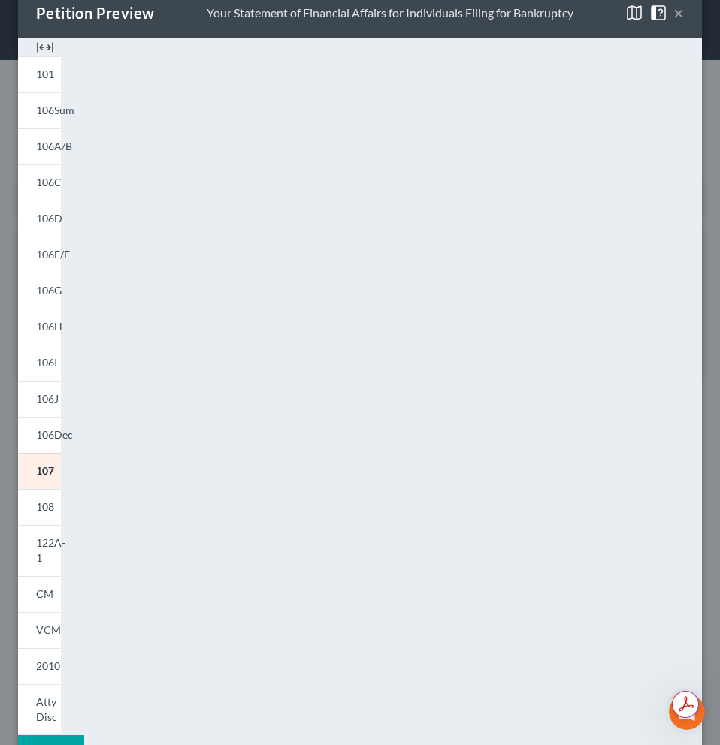
scroll to position [21, 0]
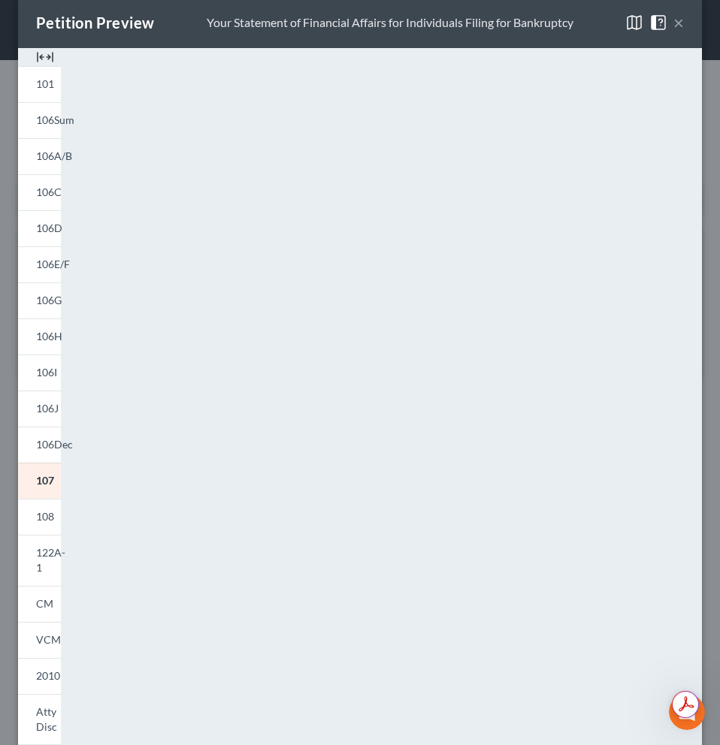
click at [50, 53] on img at bounding box center [45, 57] width 18 height 18
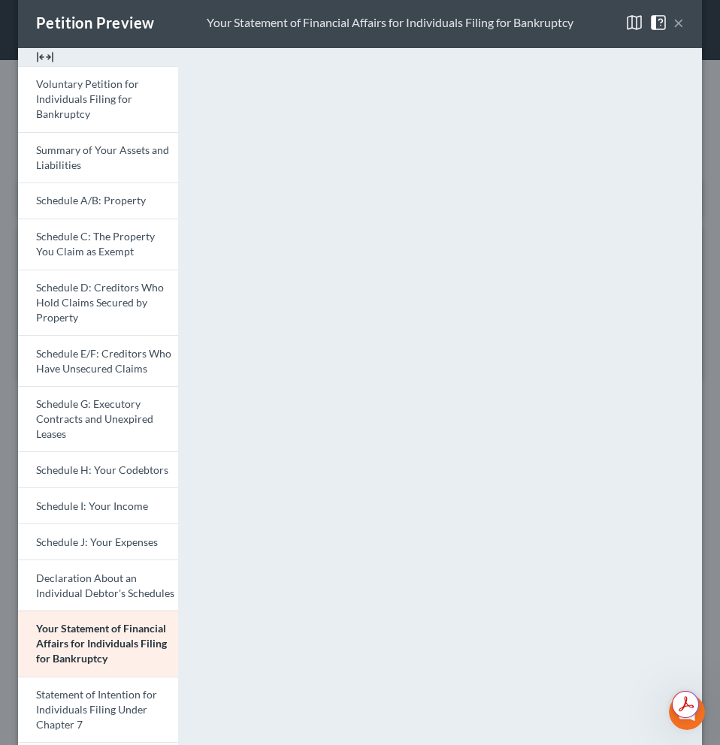
click at [50, 53] on img at bounding box center [45, 57] width 18 height 18
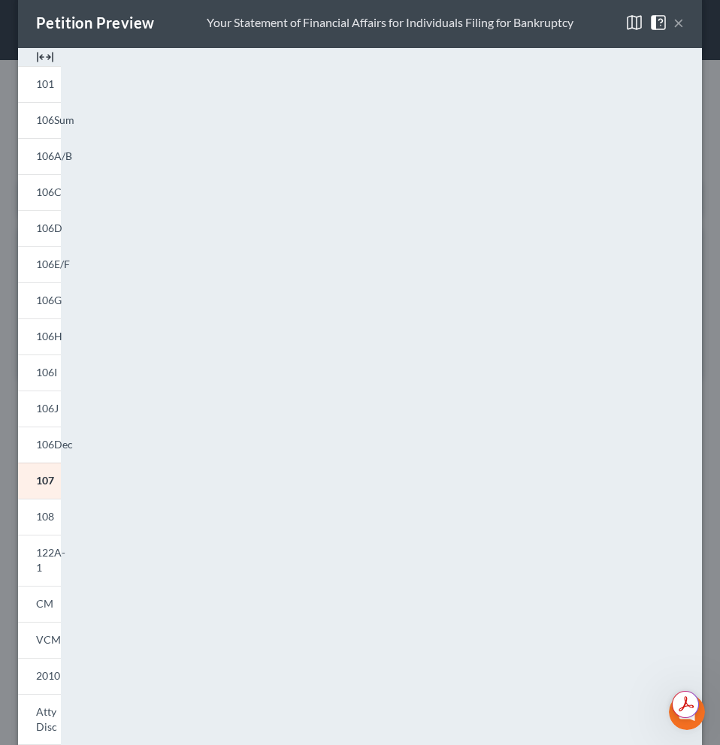
click at [649, 25] on img at bounding box center [658, 23] width 18 height 18
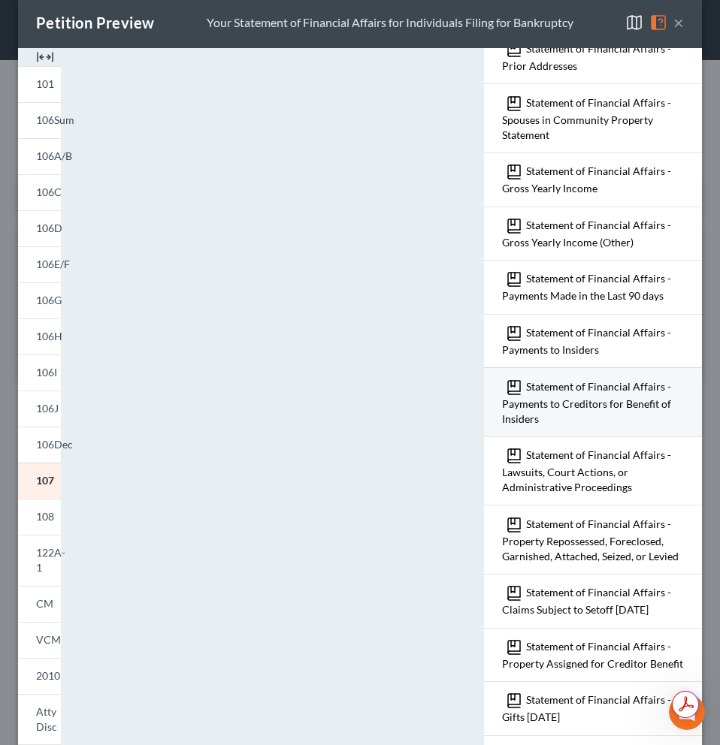
scroll to position [229, 0]
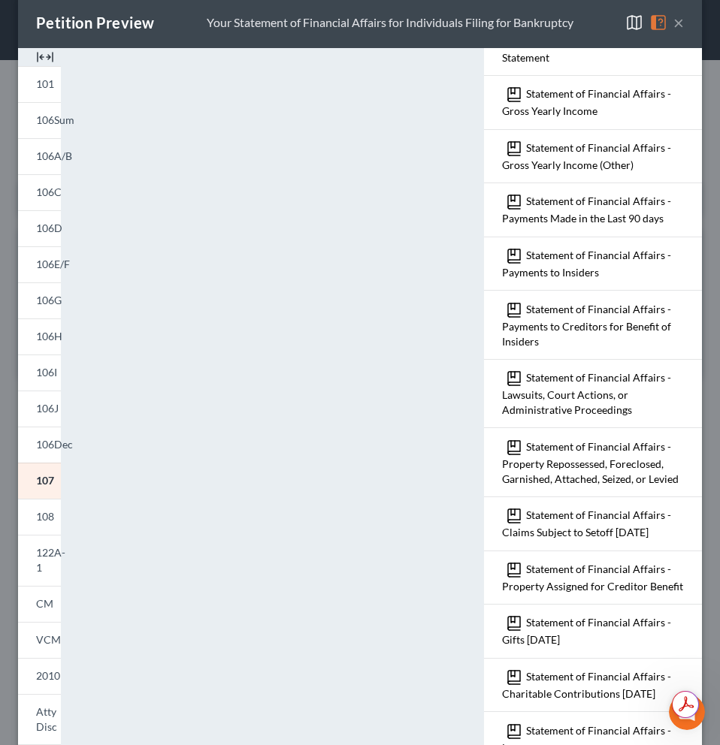
click at [625, 20] on img at bounding box center [634, 23] width 18 height 18
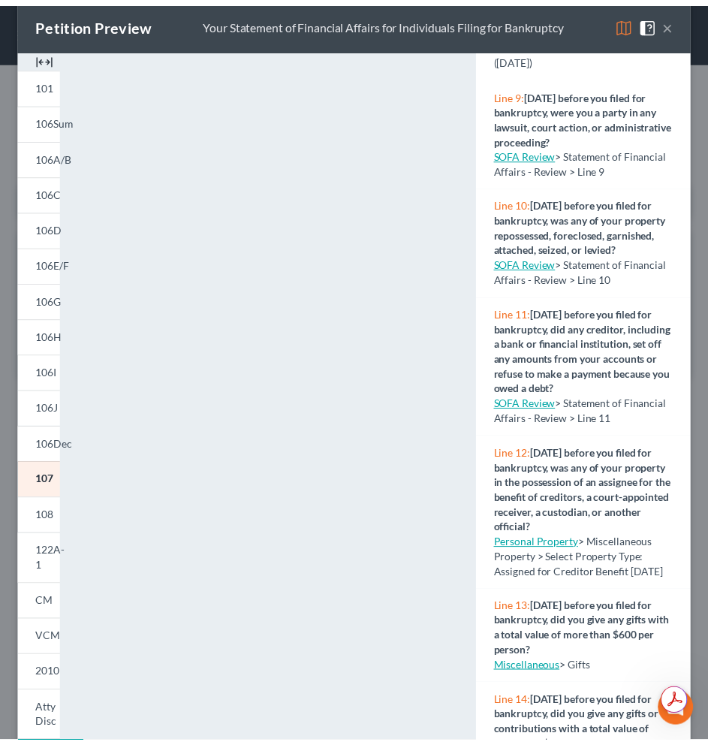
scroll to position [898, 0]
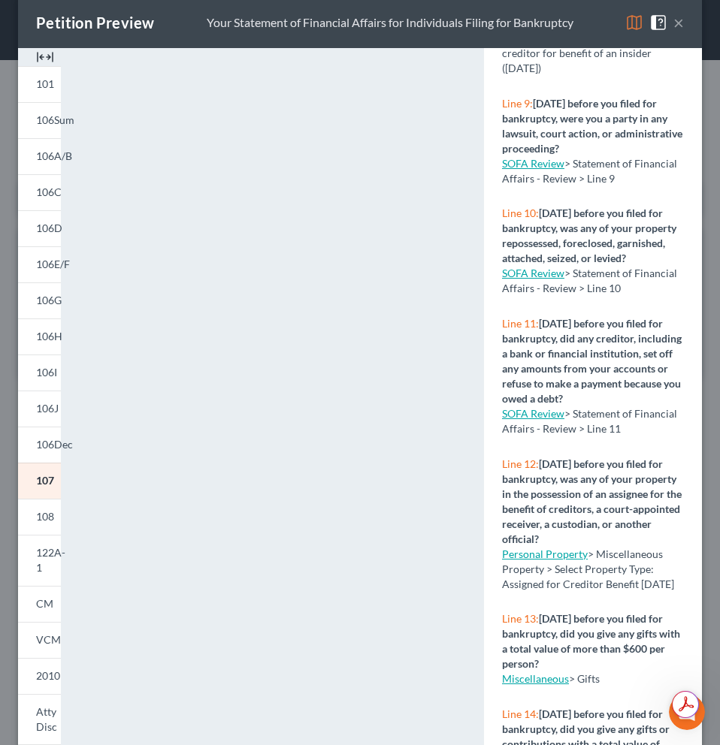
click at [547, 279] on link "SOFA Review" at bounding box center [533, 273] width 62 height 13
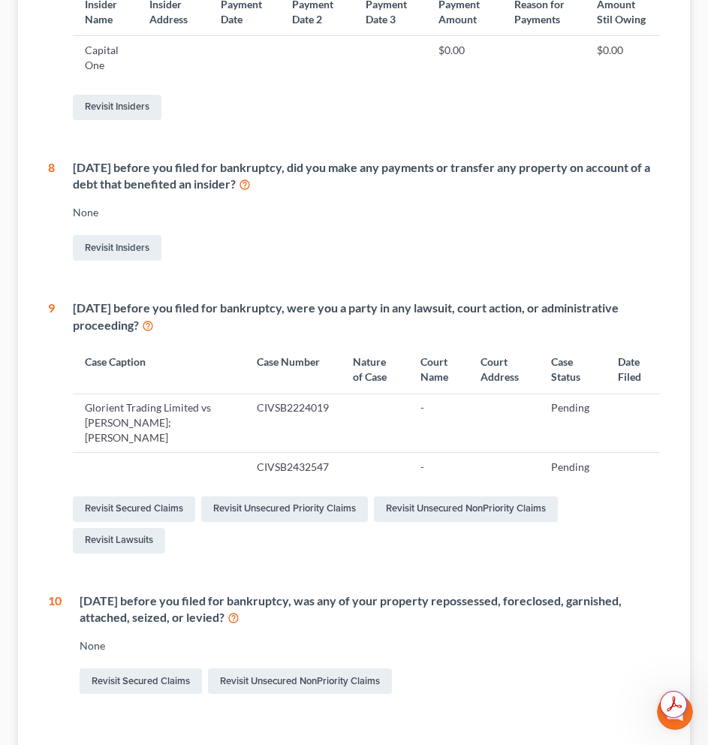
click at [231, 610] on icon at bounding box center [234, 617] width 12 height 14
click at [150, 668] on link "Revisit Secured Claims" at bounding box center [141, 681] width 122 height 26
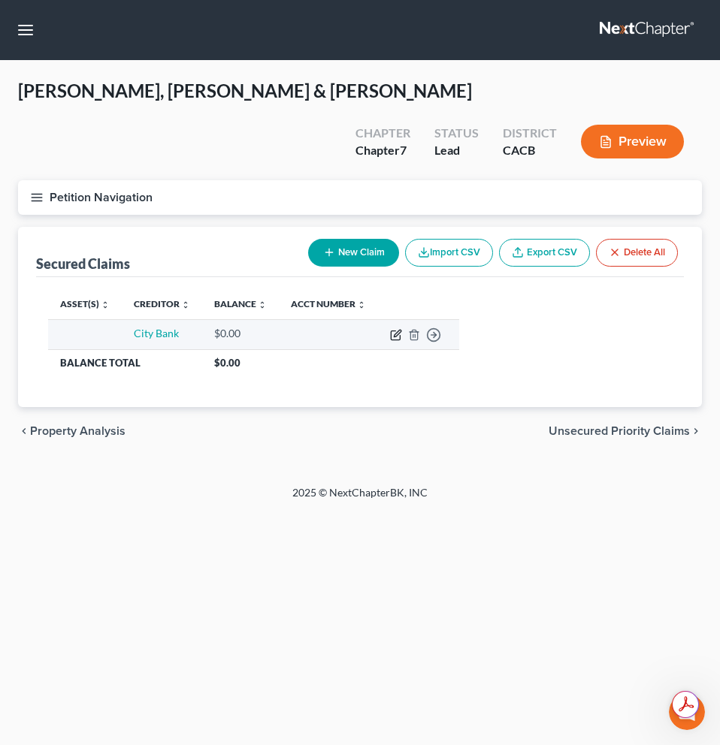
click at [393, 329] on icon "button" at bounding box center [396, 335] width 12 height 12
select select "0"
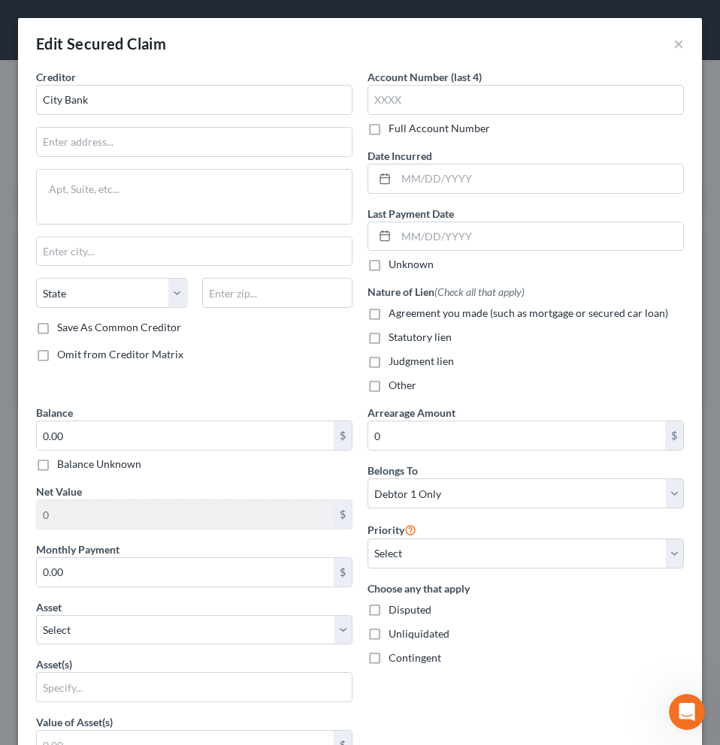
click at [388, 263] on label "Unknown" at bounding box center [410, 264] width 45 height 15
click at [394, 263] on input "Unknown" at bounding box center [399, 262] width 10 height 10
click at [388, 263] on label "Unknown" at bounding box center [410, 264] width 45 height 15
click at [394, 263] on input "Unknown" at bounding box center [399, 262] width 10 height 10
checkbox input "false"
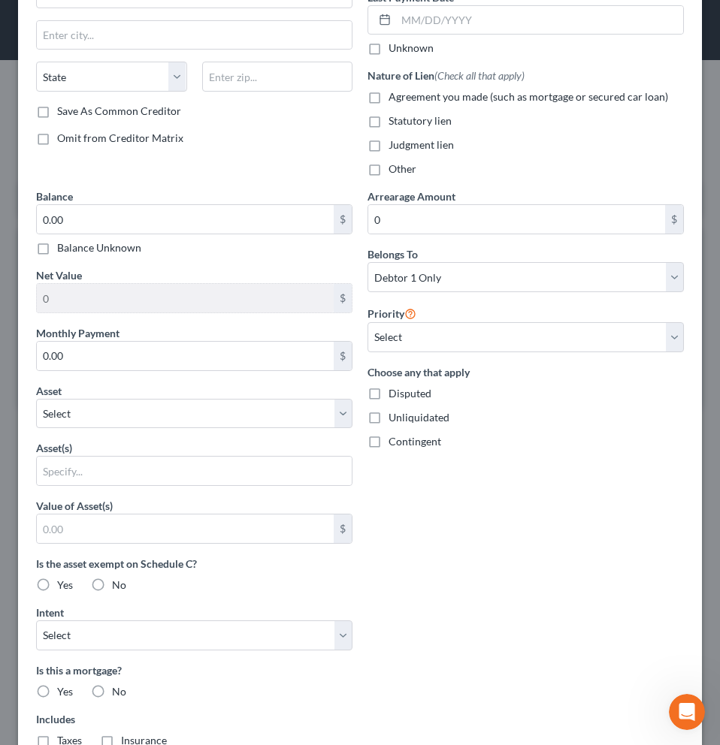
scroll to position [51, 0]
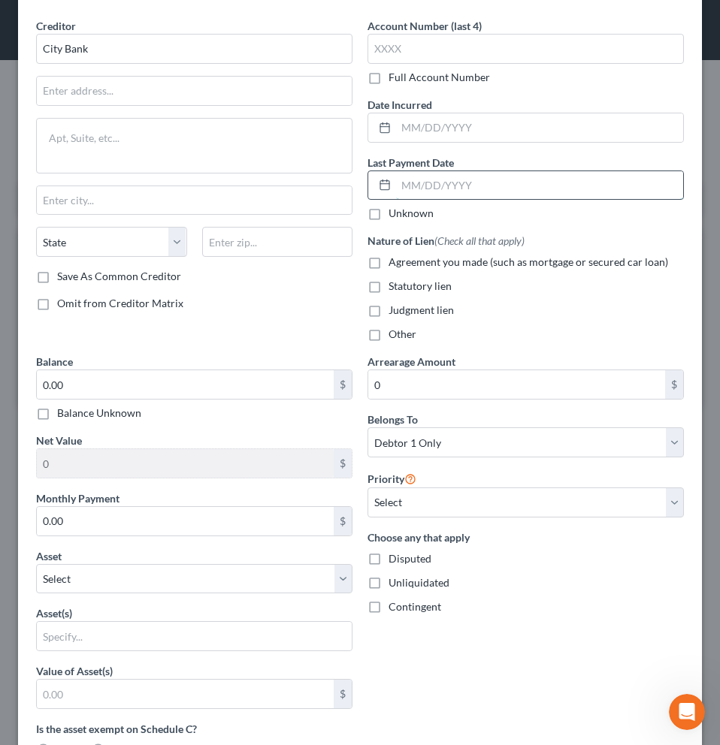
click at [452, 189] on input "text" at bounding box center [539, 185] width 287 height 29
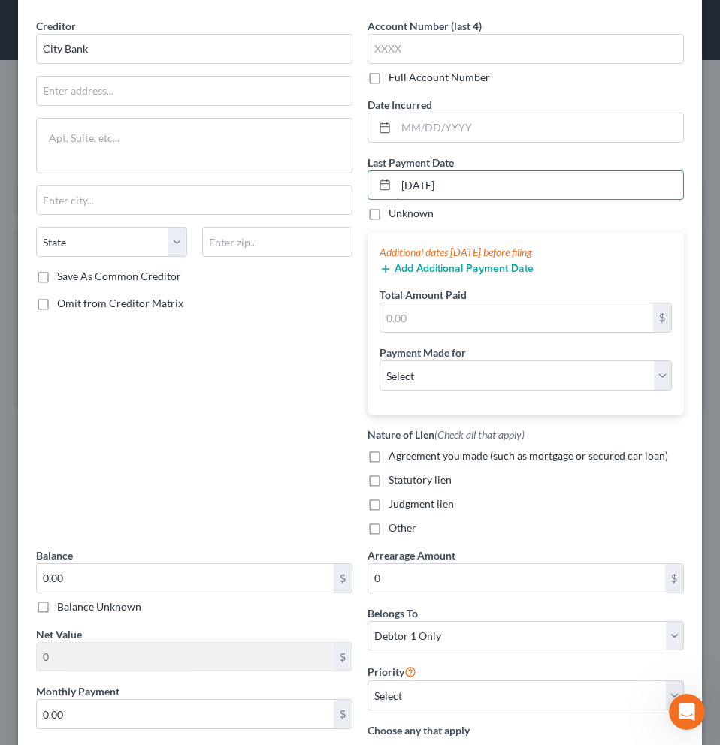
type input "[DATE]"
click at [388, 220] on label "Unknown" at bounding box center [410, 213] width 45 height 15
click at [394, 216] on input "Unknown" at bounding box center [399, 211] width 10 height 10
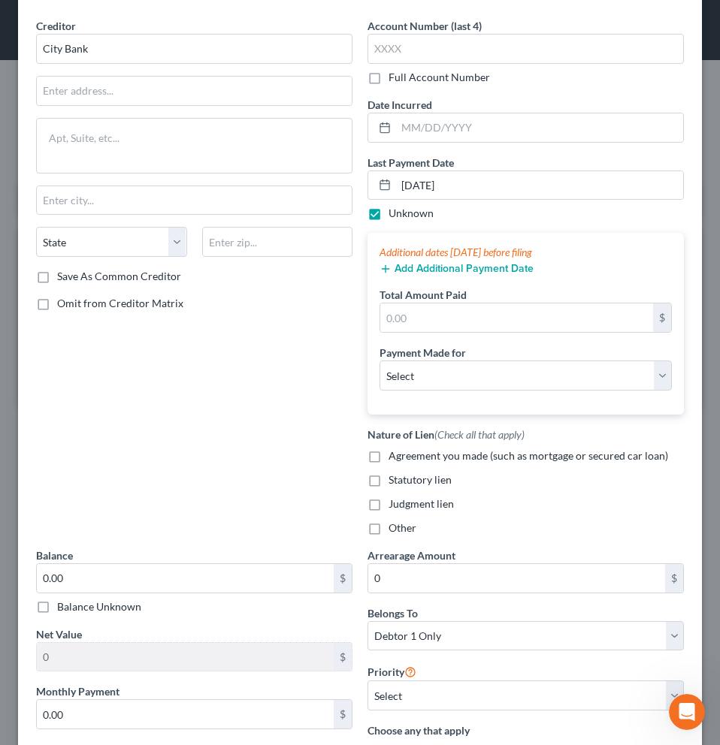
click at [388, 219] on label "Unknown" at bounding box center [410, 213] width 45 height 15
click at [394, 216] on input "Unknown" at bounding box center [399, 211] width 10 height 10
checkbox input "false"
drag, startPoint x: 406, startPoint y: 188, endPoint x: 397, endPoint y: 188, distance: 9.0
click at [397, 188] on input "[DATE]" at bounding box center [539, 185] width 287 height 29
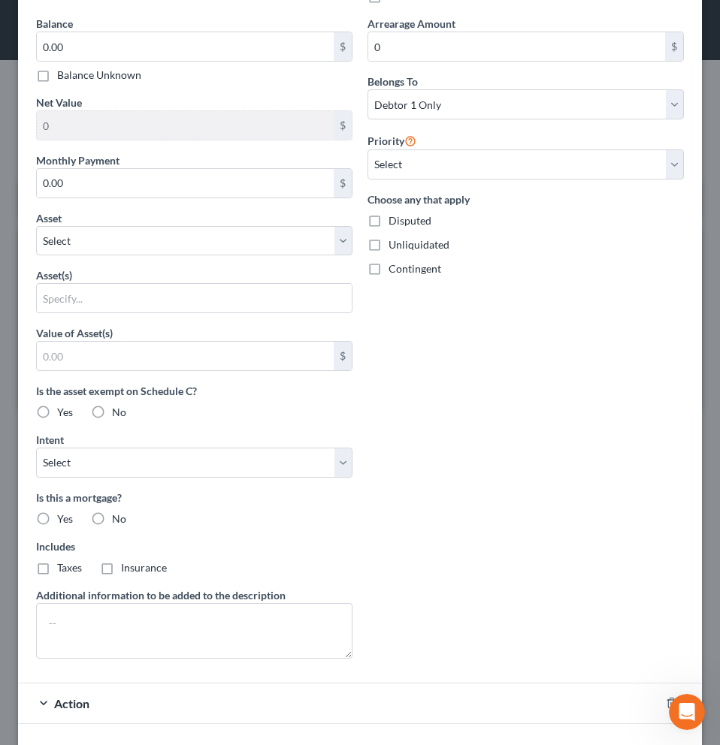
scroll to position [463, 0]
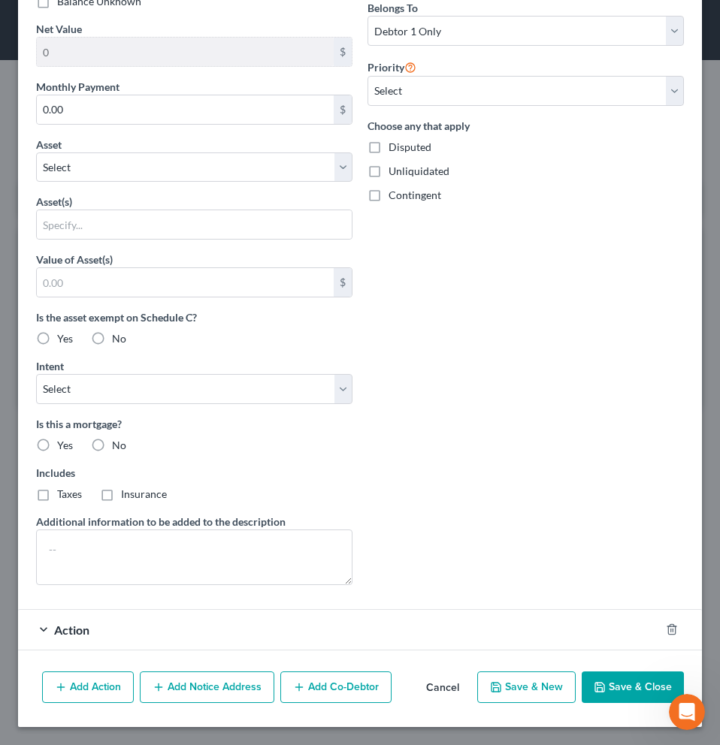
type input "[DATE]"
click at [613, 686] on button "Save & Close" at bounding box center [632, 687] width 102 height 32
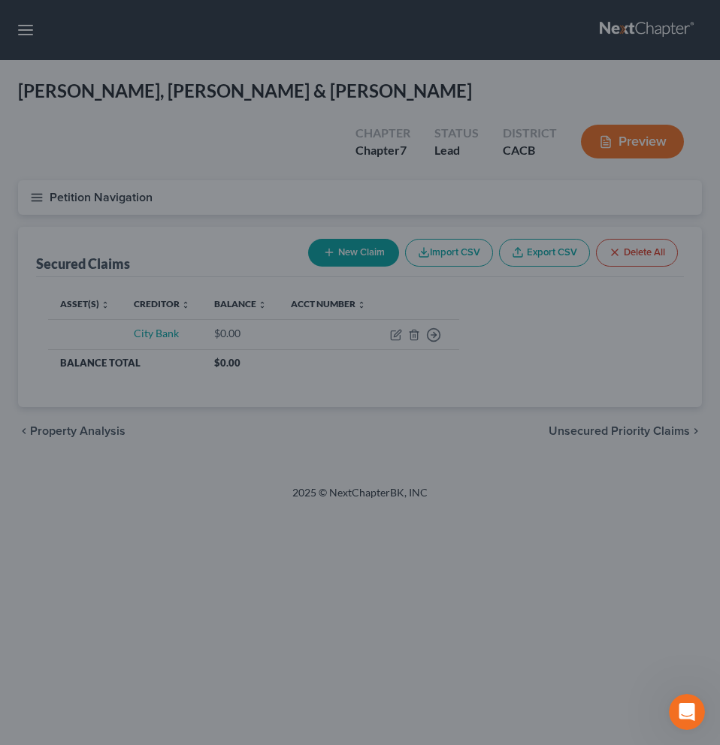
scroll to position [298, 0]
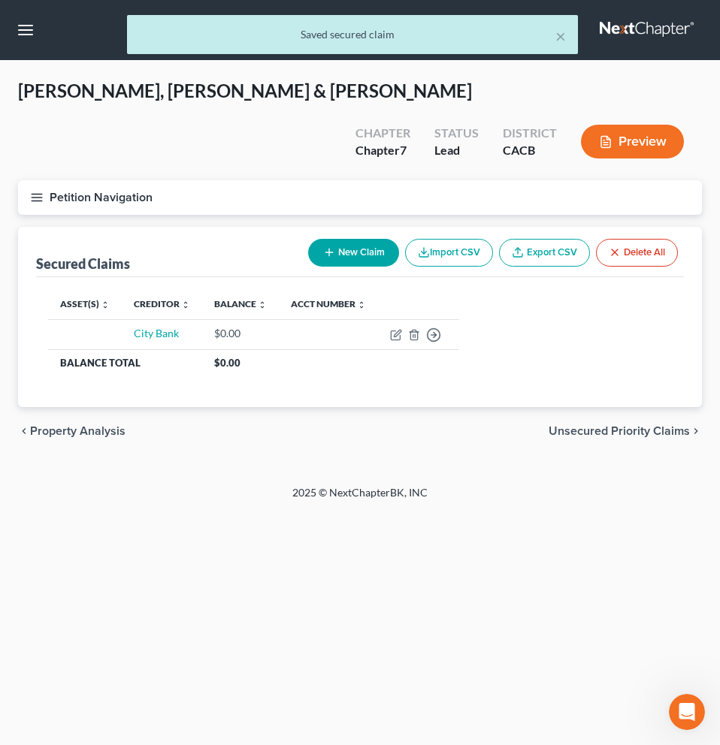
click at [635, 125] on button "Preview" at bounding box center [632, 142] width 103 height 34
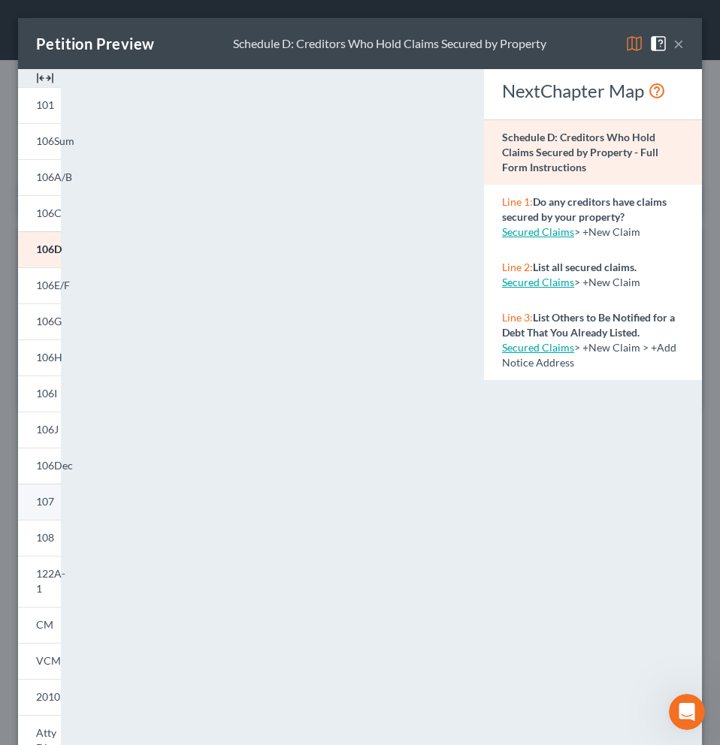
click at [43, 512] on link "107" at bounding box center [39, 502] width 43 height 36
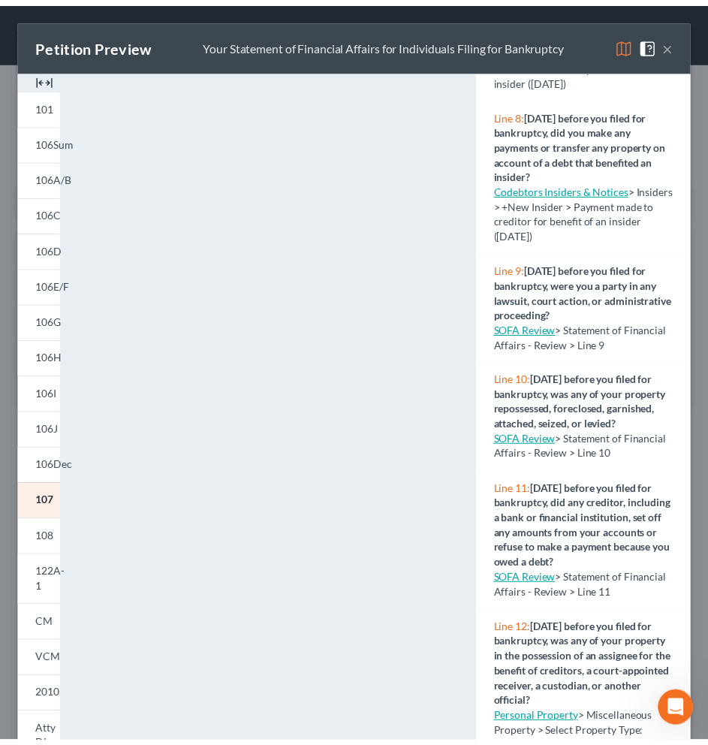
scroll to position [763, 0]
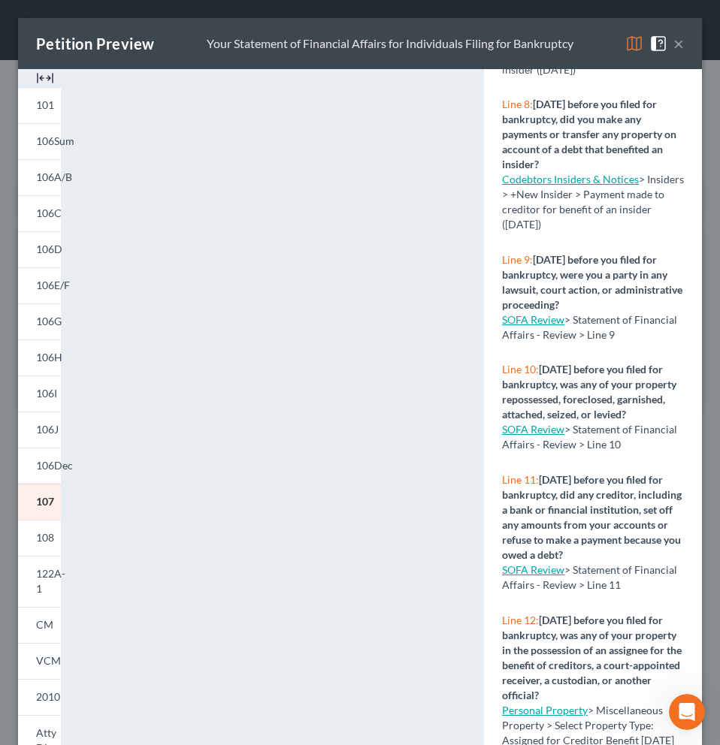
click at [530, 436] on link "SOFA Review" at bounding box center [533, 429] width 62 height 13
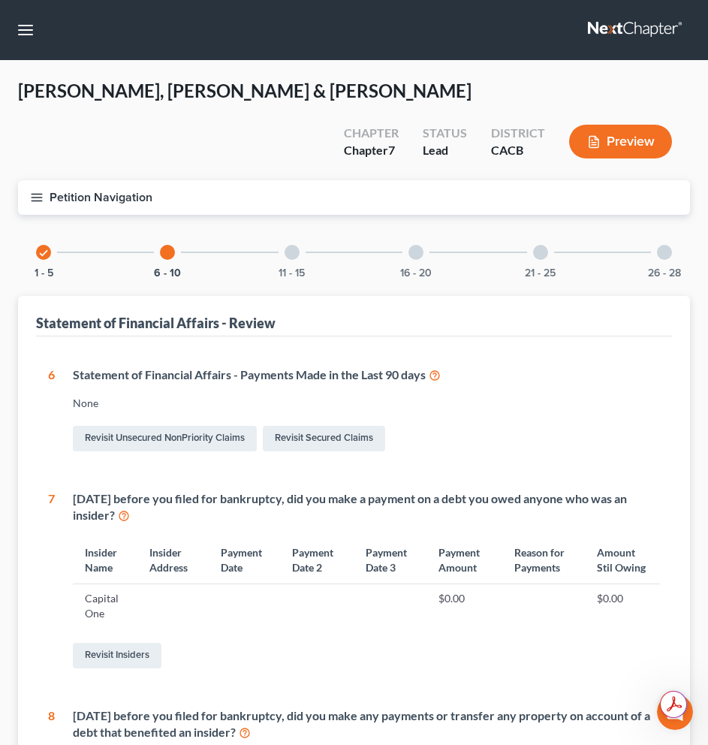
scroll to position [608, 0]
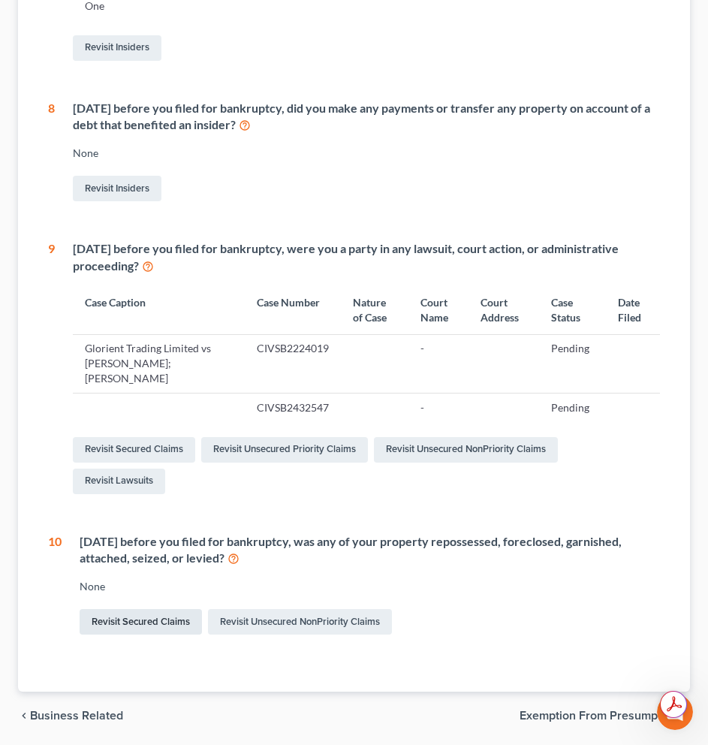
click at [129, 609] on link "Revisit Secured Claims" at bounding box center [141, 622] width 122 height 26
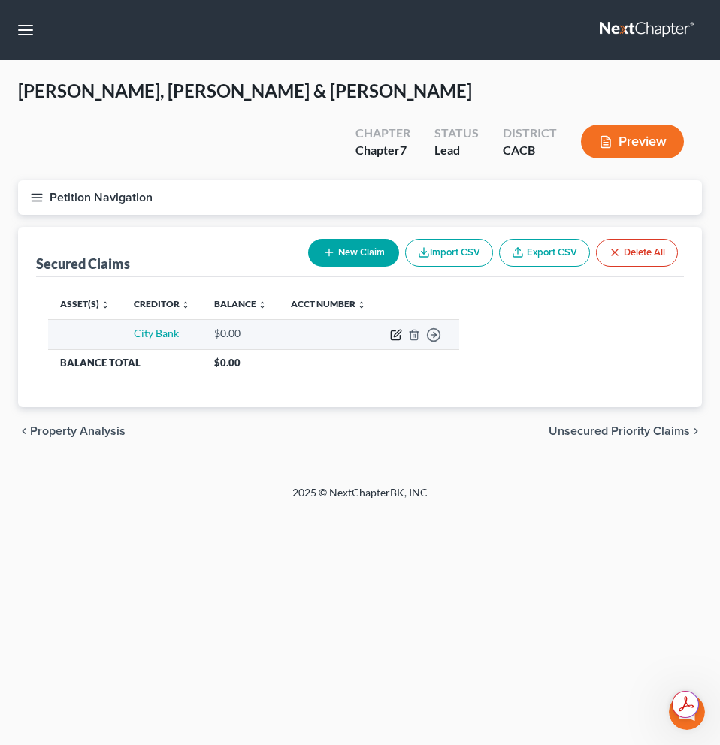
click at [397, 329] on icon "button" at bounding box center [396, 335] width 12 height 12
select select "0"
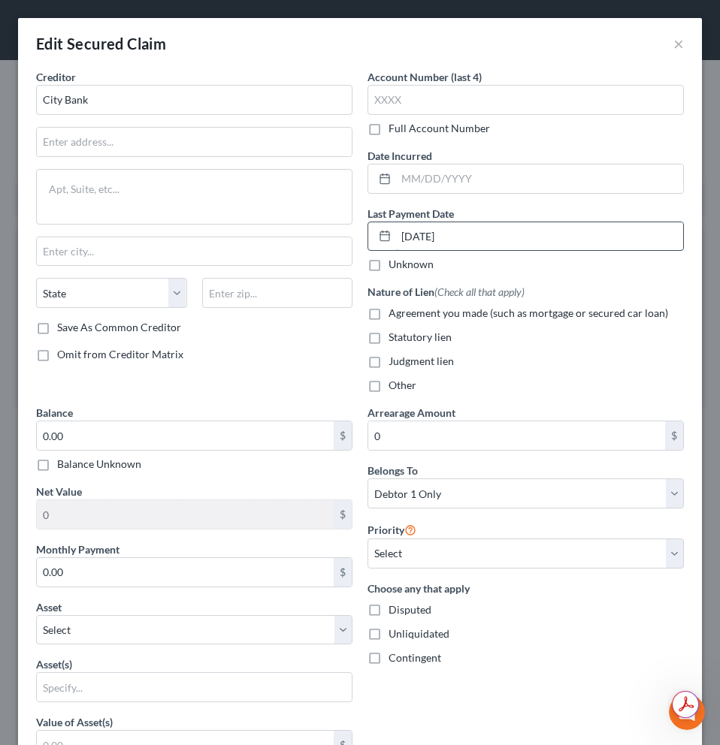
click at [475, 227] on input "[DATE]" at bounding box center [539, 236] width 287 height 29
click at [460, 238] on input "[DATE]" at bounding box center [539, 236] width 287 height 29
type input "0"
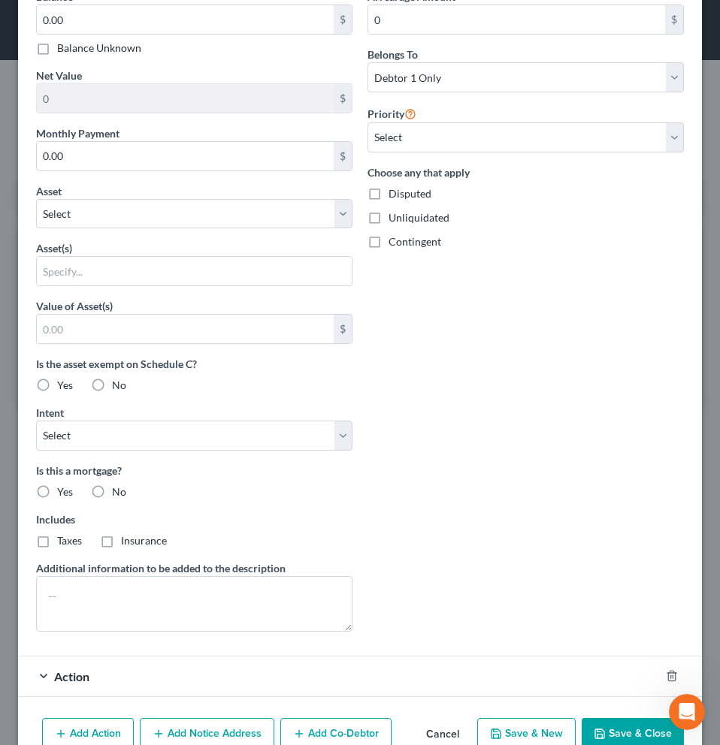
scroll to position [463, 0]
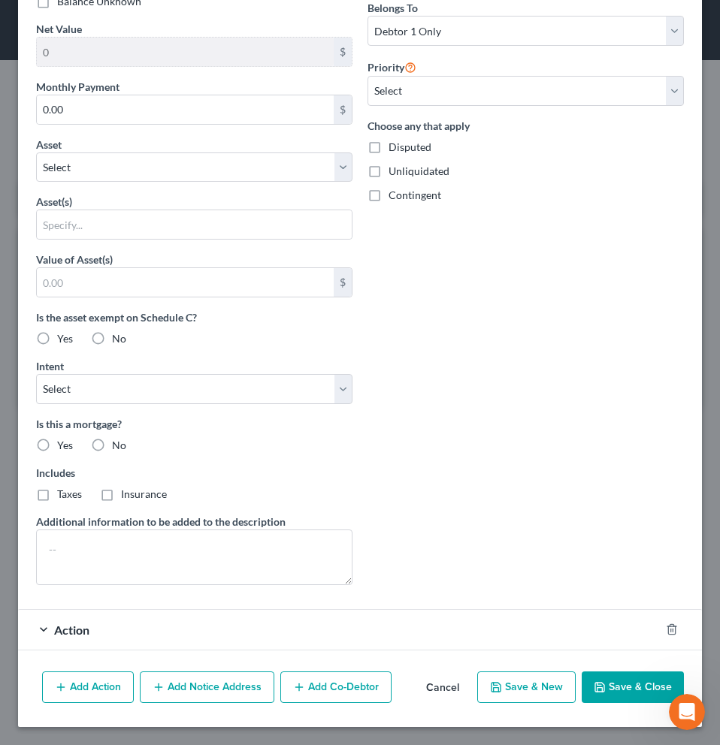
click at [62, 629] on span "Action" at bounding box center [71, 630] width 35 height 14
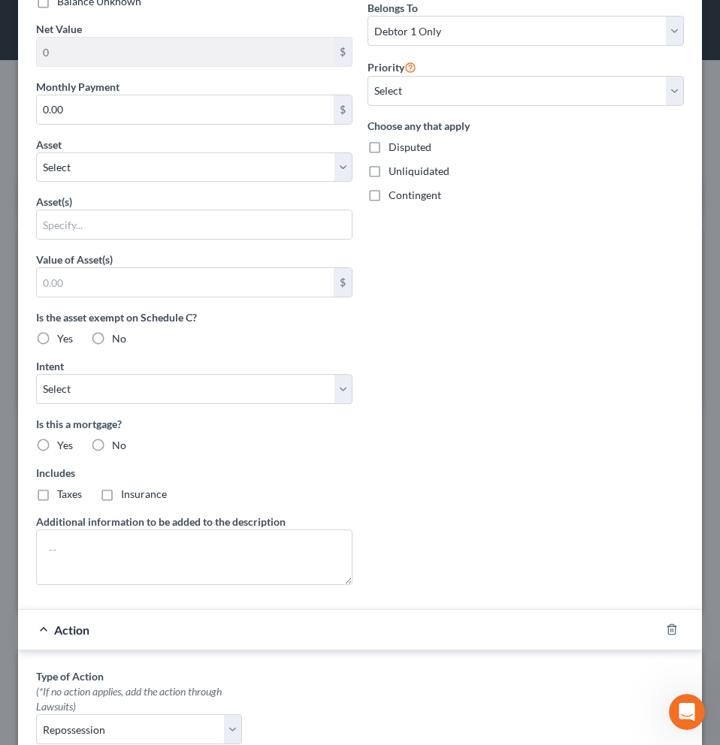
scroll to position [721, 0]
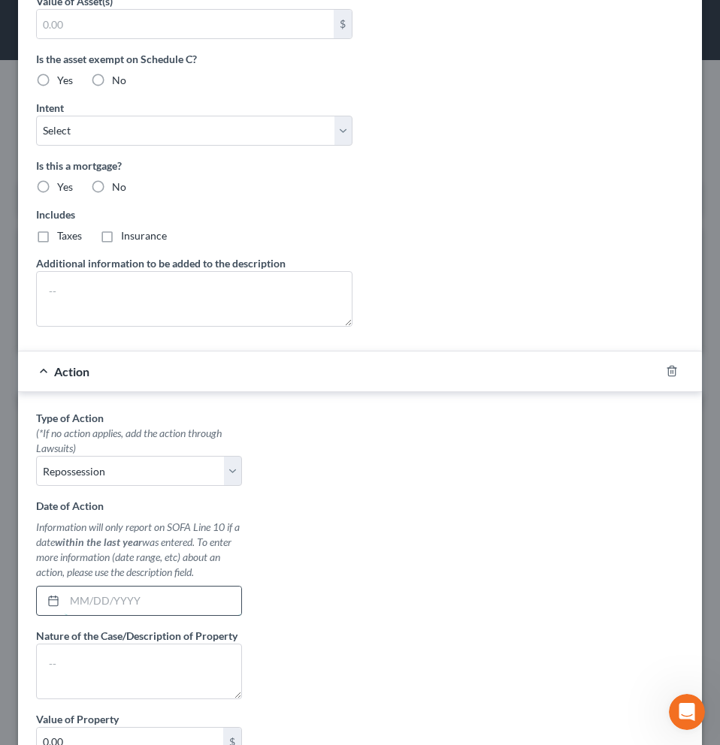
click at [159, 599] on input "text" at bounding box center [153, 601] width 177 height 29
type input "[DATE]"
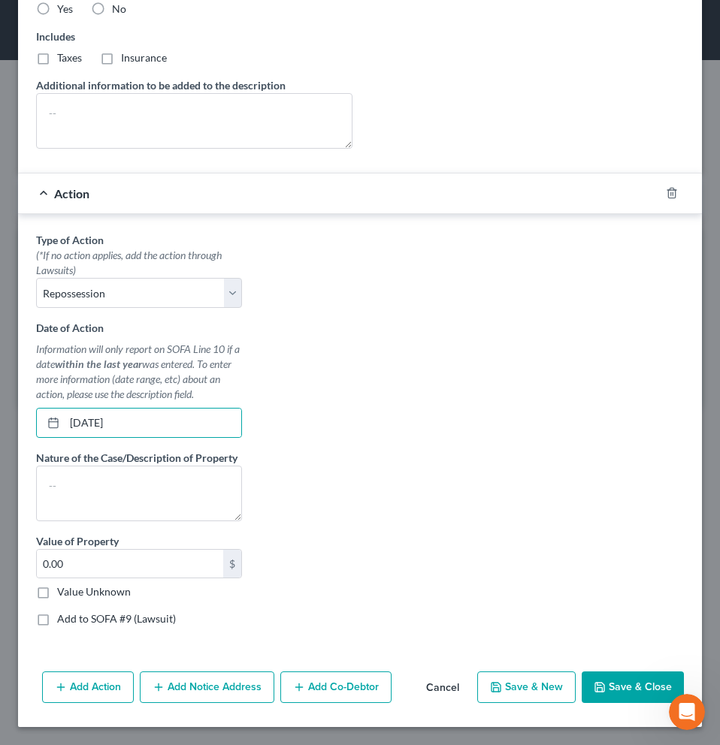
click at [638, 689] on button "Save & Close" at bounding box center [632, 687] width 102 height 32
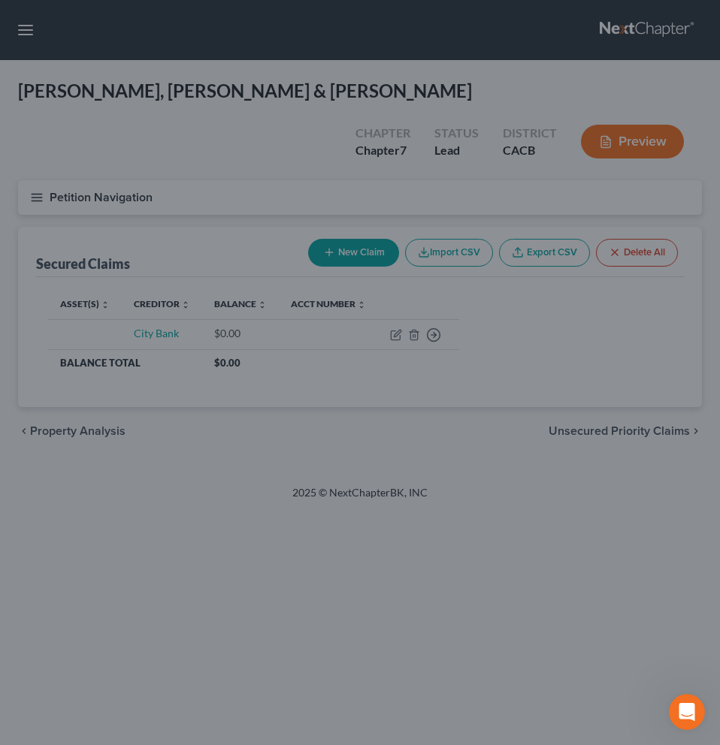
scroll to position [750, 0]
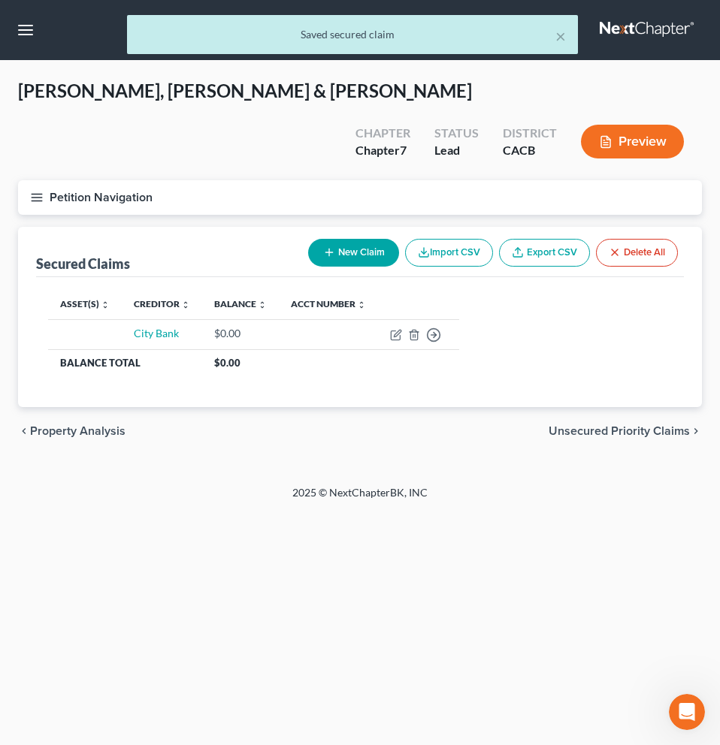
click at [628, 125] on button "Preview" at bounding box center [632, 142] width 103 height 34
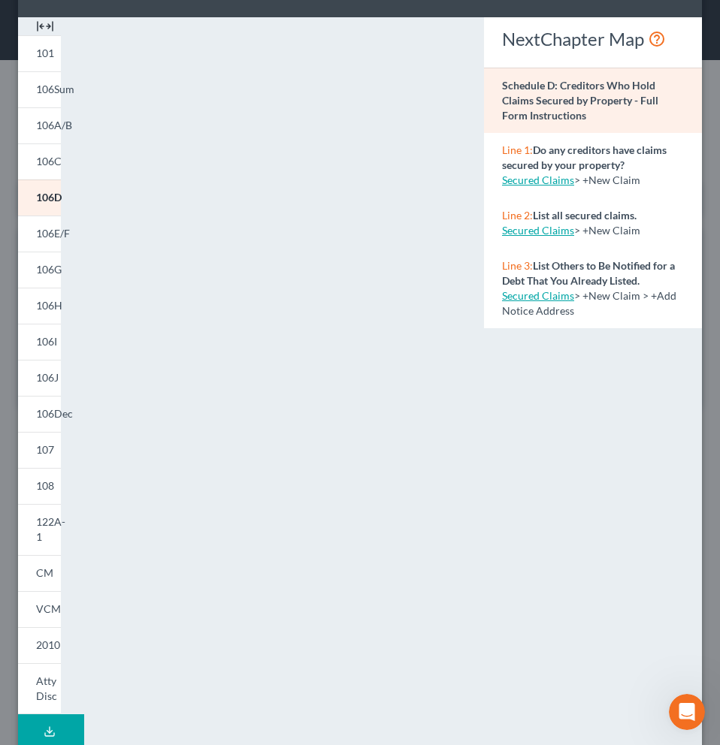
scroll to position [0, 0]
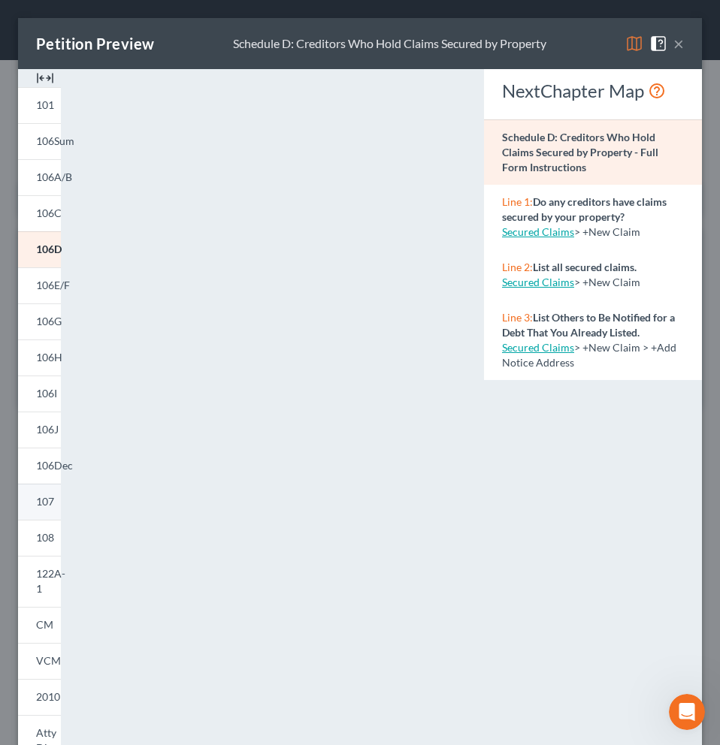
click at [57, 500] on link "107" at bounding box center [39, 502] width 43 height 36
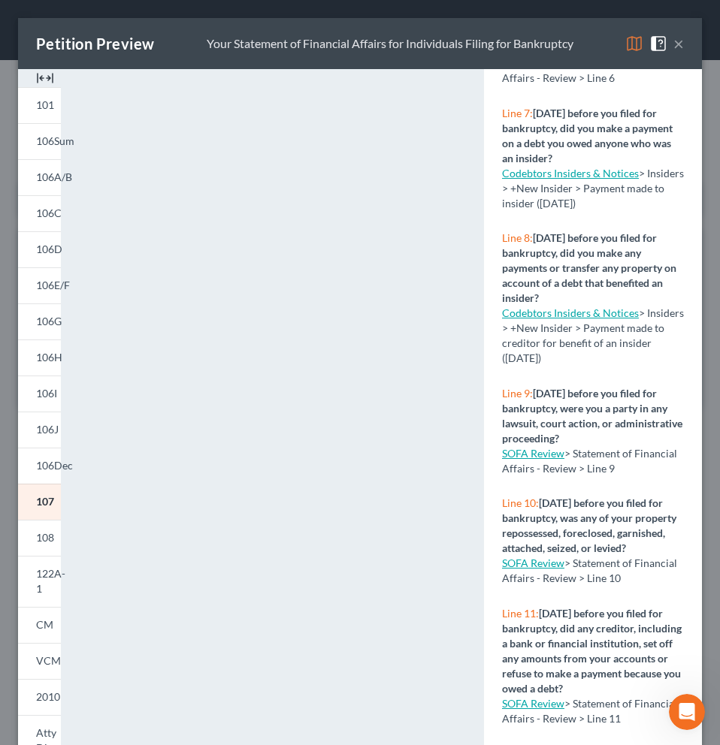
scroll to position [493, 0]
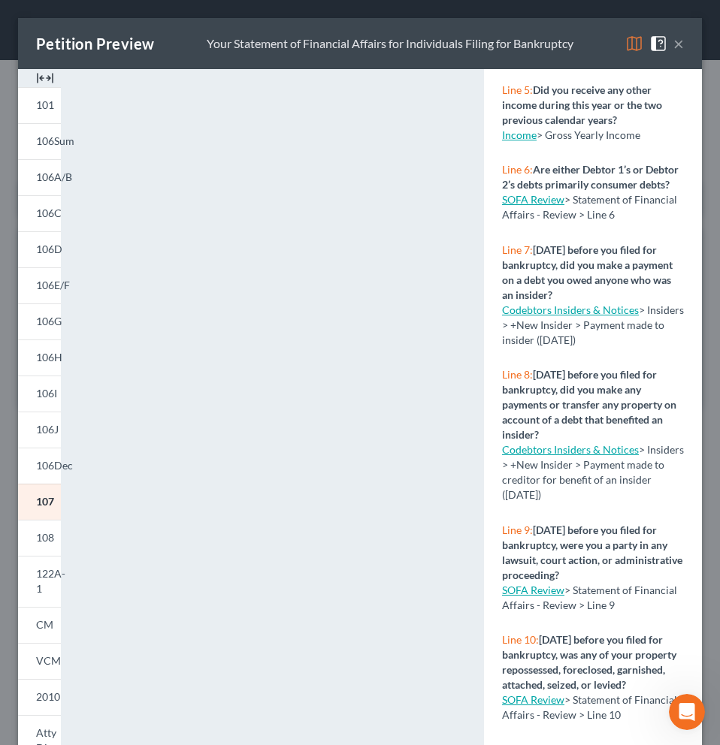
click at [521, 206] on link "SOFA Review" at bounding box center [533, 199] width 62 height 13
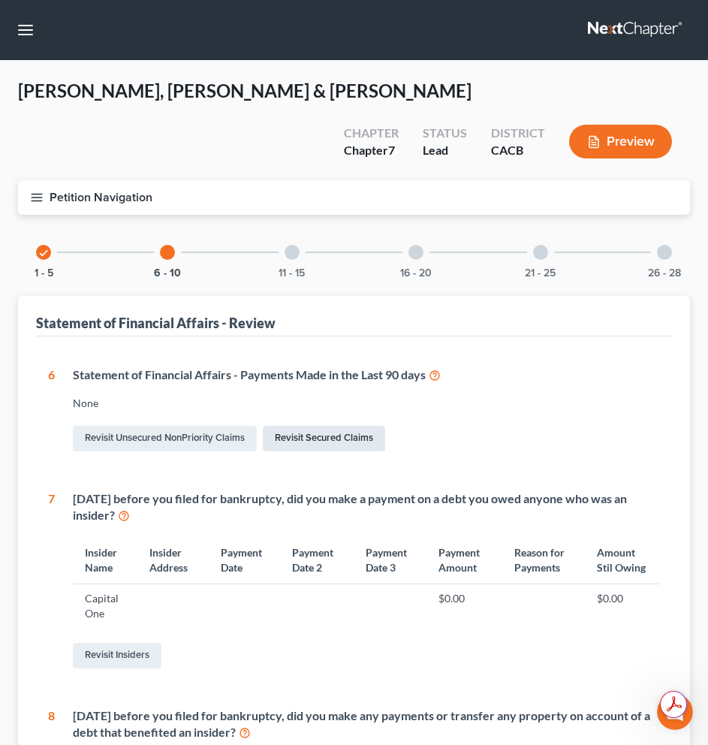
click at [358, 426] on link "Revisit Secured Claims" at bounding box center [324, 439] width 122 height 26
click at [435, 367] on icon at bounding box center [435, 374] width 12 height 14
click at [358, 426] on link "Revisit Secured Claims" at bounding box center [324, 439] width 122 height 26
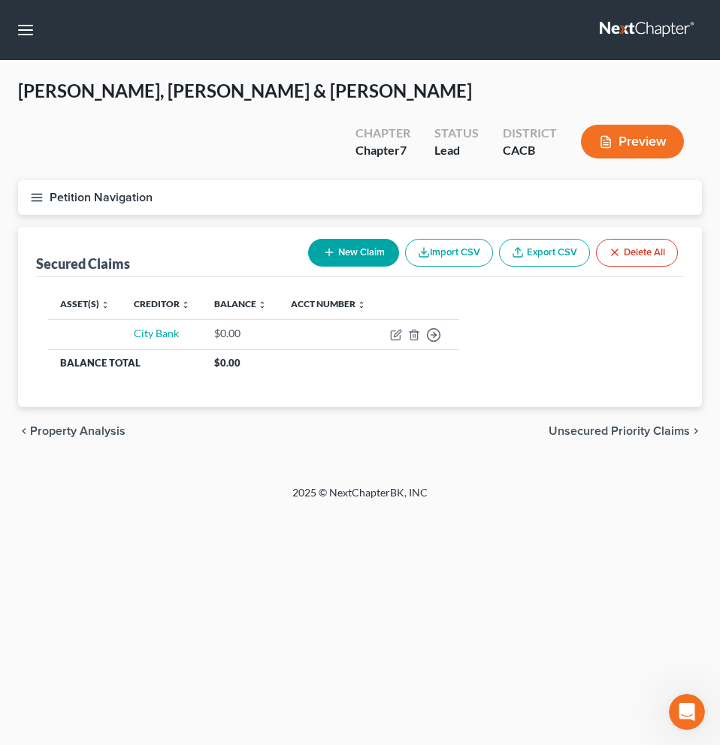
click at [350, 239] on button "New Claim" at bounding box center [353, 253] width 91 height 28
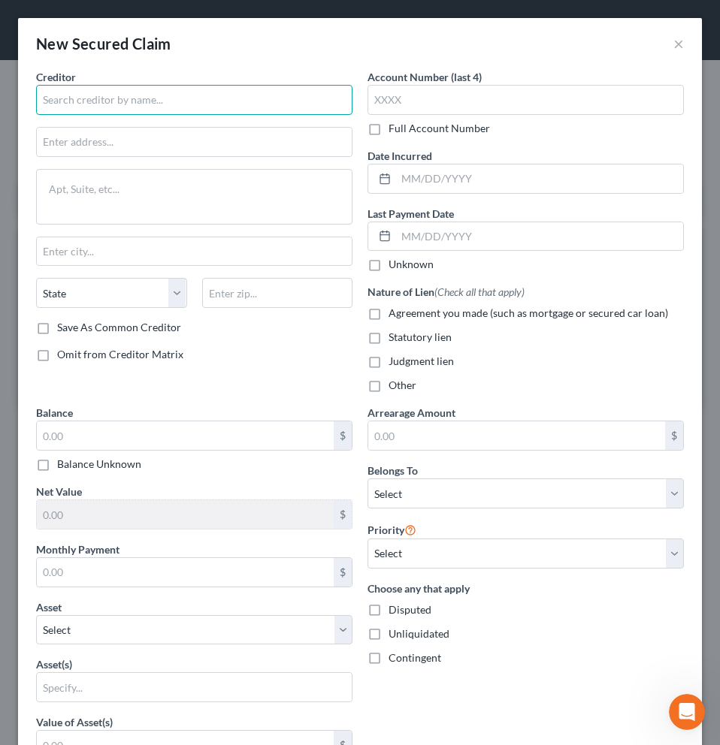
click at [153, 96] on input "text" at bounding box center [194, 100] width 316 height 30
type input "Porsche Financial Service"
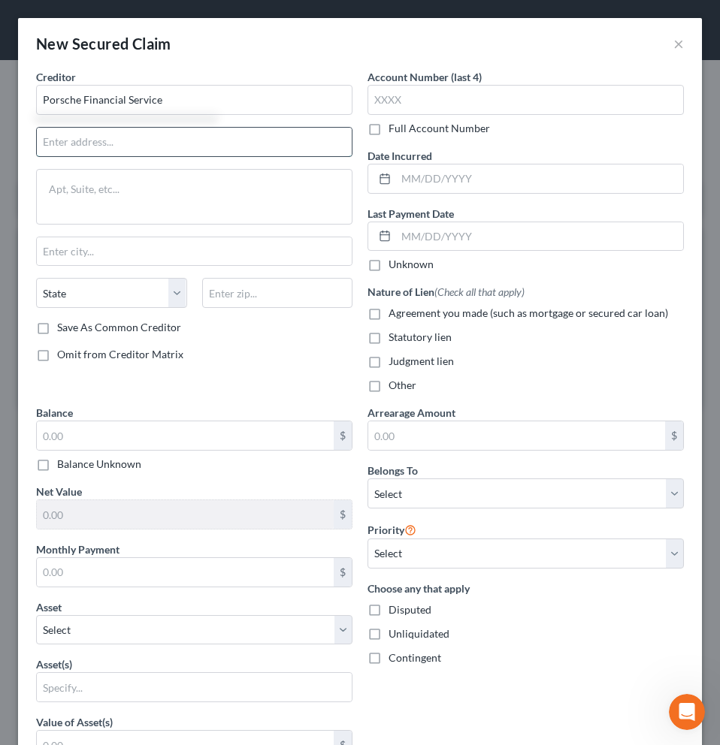
click at [143, 140] on input "text" at bounding box center [194, 142] width 315 height 29
type input "One Porsche Drive"
click at [101, 248] on input "text" at bounding box center [194, 251] width 315 height 29
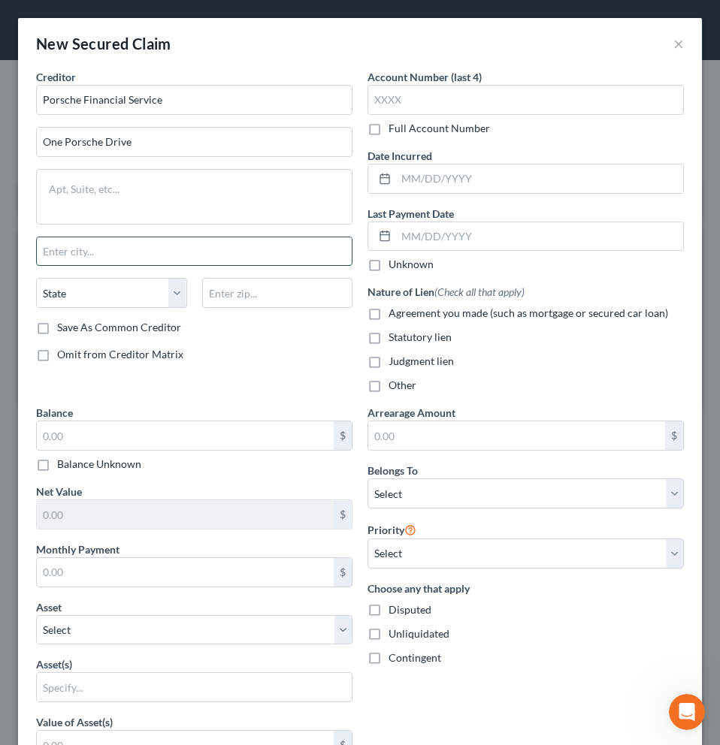
type input "[GEOGRAPHIC_DATA]"
click at [84, 310] on div "State [US_STATE] AK AR AZ CA CO CT DE DC [GEOGRAPHIC_DATA] [GEOGRAPHIC_DATA] GU…" at bounding box center [194, 299] width 331 height 42
click at [85, 305] on select "State [US_STATE] AK AR AZ CA CO CT DE DC [GEOGRAPHIC_DATA] [GEOGRAPHIC_DATA] GU…" at bounding box center [111, 293] width 151 height 30
select select "10"
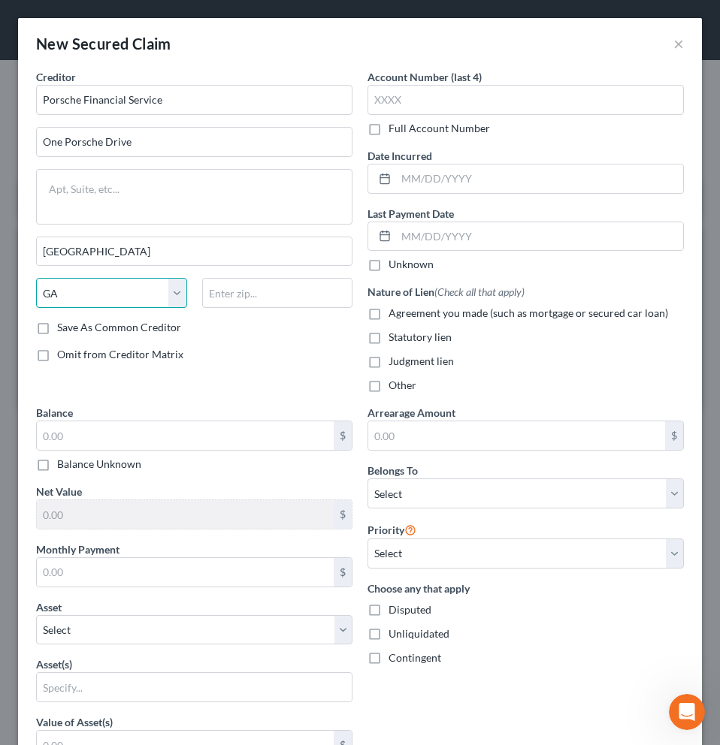
click at [36, 278] on select "State [US_STATE] AK AR AZ CA CO CT DE DC [GEOGRAPHIC_DATA] [GEOGRAPHIC_DATA] GU…" at bounding box center [111, 293] width 151 height 30
click at [284, 300] on input "text" at bounding box center [277, 293] width 151 height 30
type input "30354"
click at [57, 354] on label "Omit from Creditor Matrix" at bounding box center [120, 354] width 126 height 15
click at [63, 354] on input "Omit from Creditor Matrix" at bounding box center [68, 352] width 10 height 10
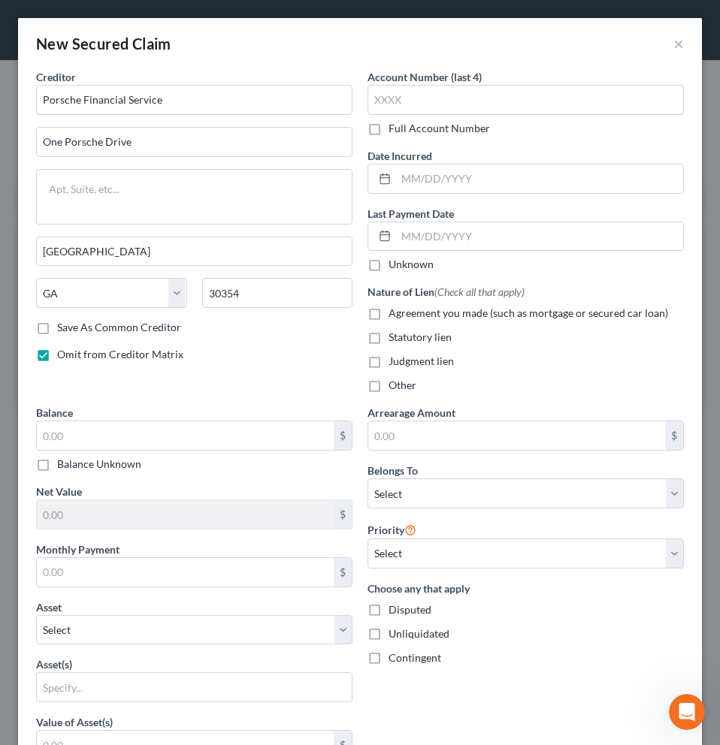
click at [61, 358] on span "Omit from Creditor Matrix" at bounding box center [120, 354] width 126 height 13
click at [63, 357] on input "Omit from Creditor Matrix" at bounding box center [68, 352] width 10 height 10
checkbox input "false"
click at [442, 176] on input "text" at bounding box center [539, 178] width 287 height 29
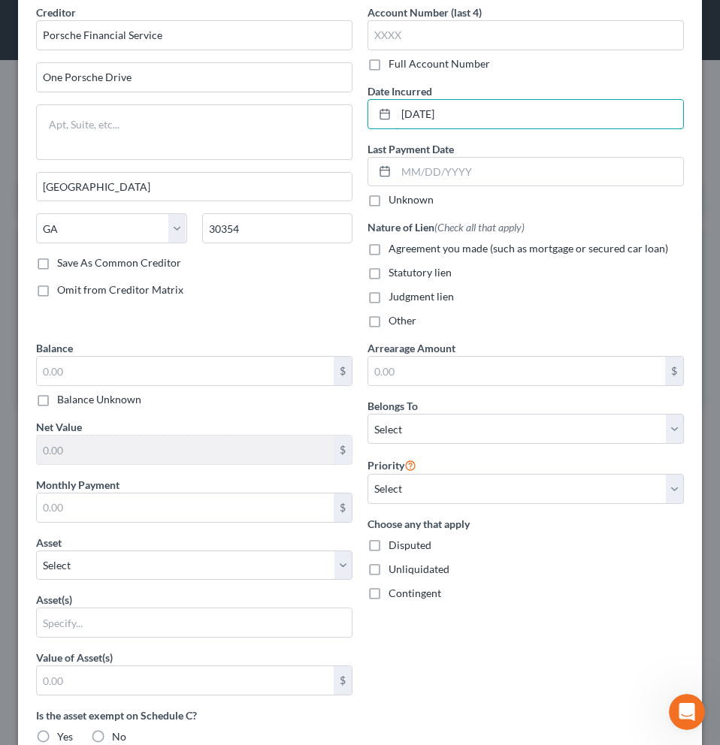
scroll to position [122, 0]
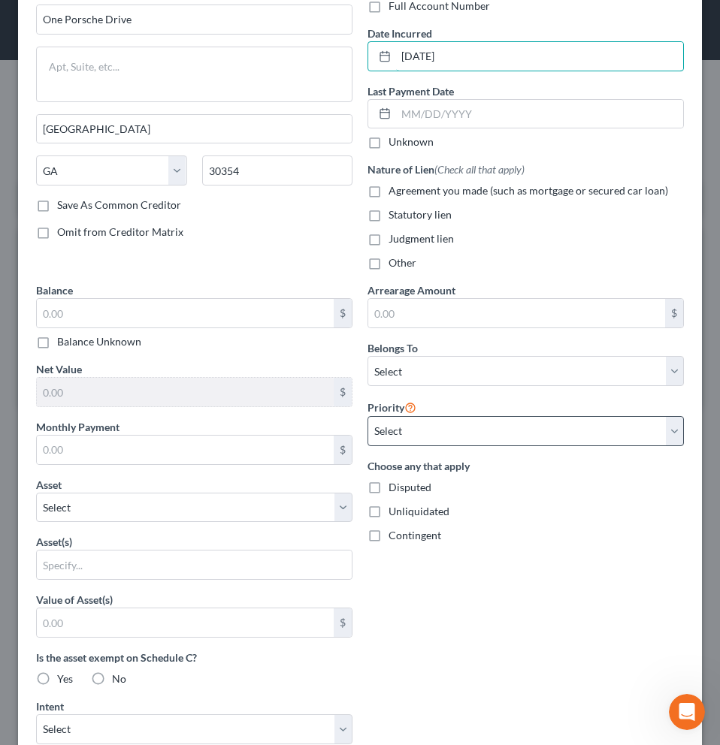
type input "[DATE]"
click at [489, 429] on select "Select 1st 2nd 3rd 4th 5th 6th 7th 8th 9th 10th 11th 12th 13th 14th 15th 16th 1…" at bounding box center [525, 431] width 316 height 30
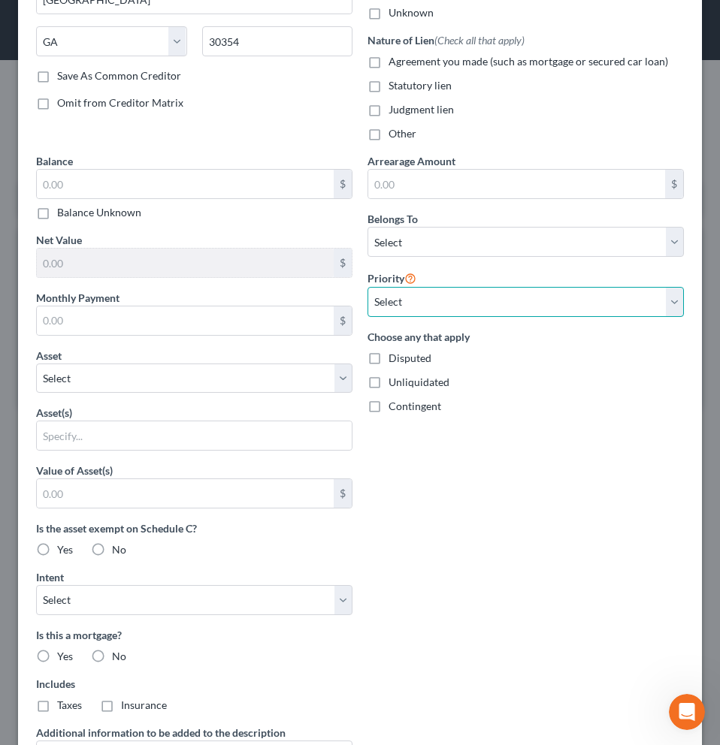
scroll to position [242, 0]
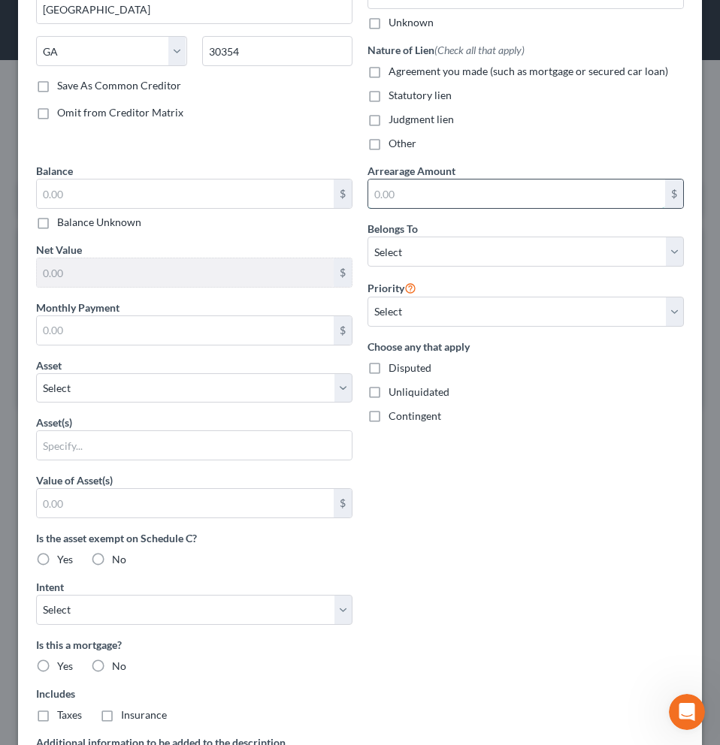
click at [421, 196] on input "text" at bounding box center [516, 194] width 297 height 29
type input "38,526"
click at [665, 258] on select "Select Debtor 1 Only Debtor 2 Only Debtor 1 And Debtor 2 Only At Least One Of T…" at bounding box center [525, 252] width 316 height 30
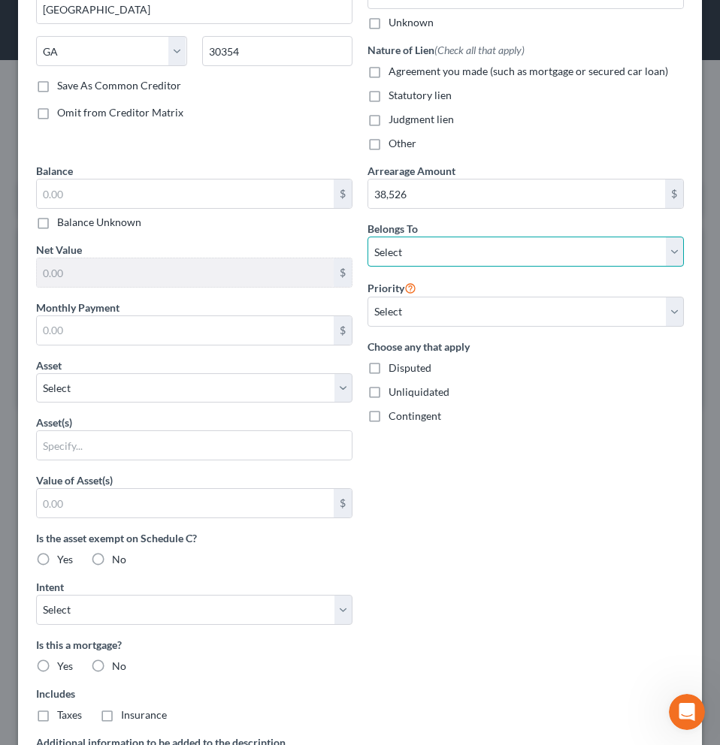
click at [367, 237] on select "Select Debtor 1 Only Debtor 2 Only Debtor 1 And Debtor 2 Only At Least One Of T…" at bounding box center [525, 252] width 316 height 30
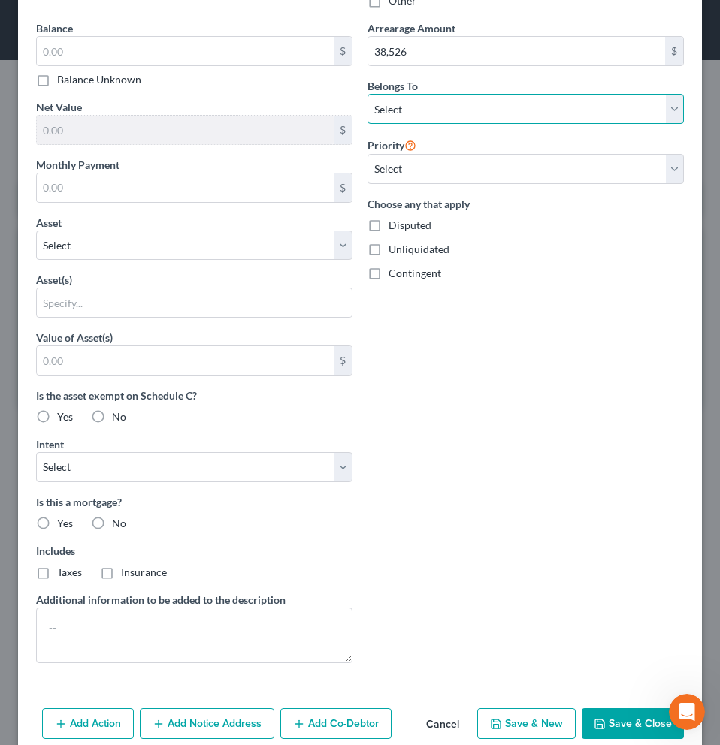
scroll to position [409, 0]
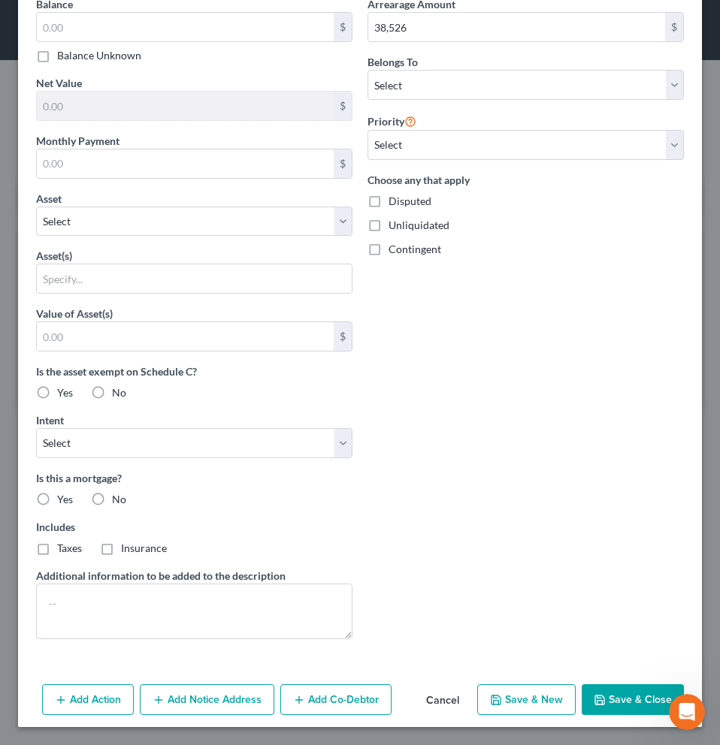
click at [609, 698] on button "Save & Close" at bounding box center [632, 700] width 102 height 32
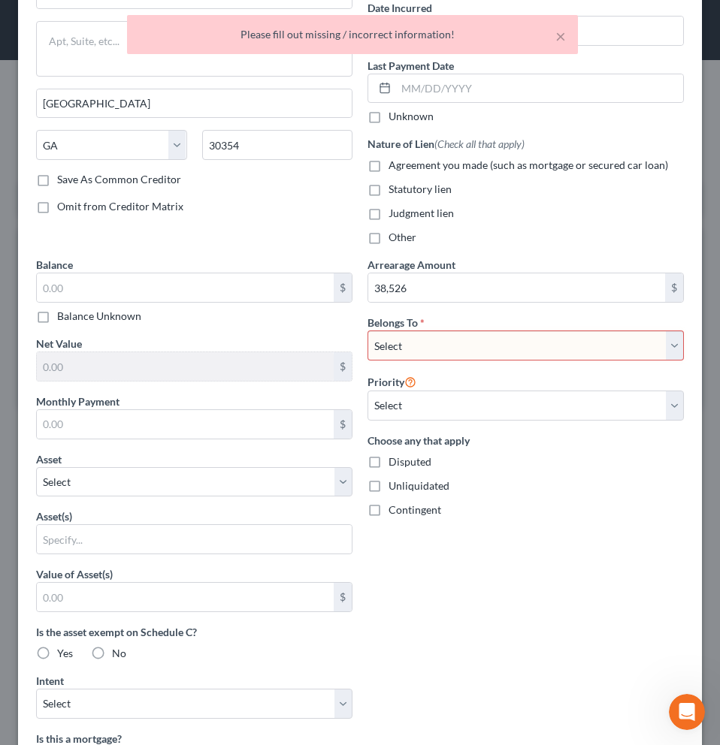
scroll to position [0, 0]
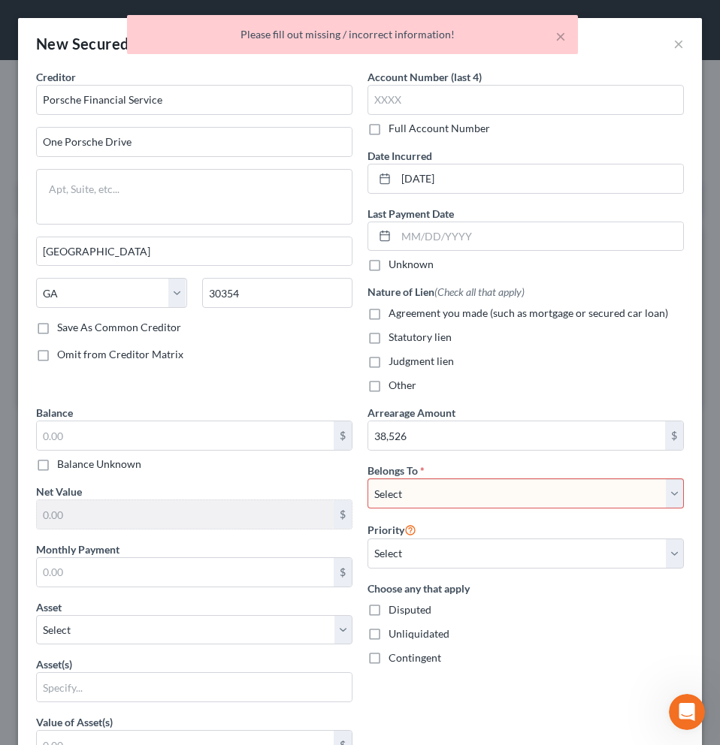
click at [523, 499] on select "Select Debtor 1 Only Debtor 2 Only Debtor 1 And Debtor 2 Only At Least One Of T…" at bounding box center [525, 493] width 316 height 30
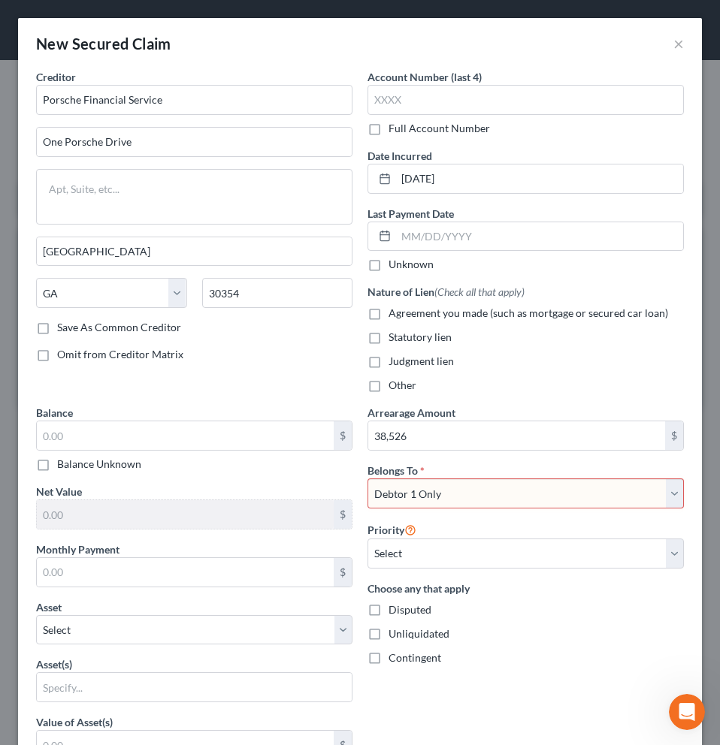
click at [367, 478] on select "Select Debtor 1 Only Debtor 2 Only Debtor 1 And Debtor 2 Only At Least One Of T…" at bounding box center [525, 493] width 316 height 30
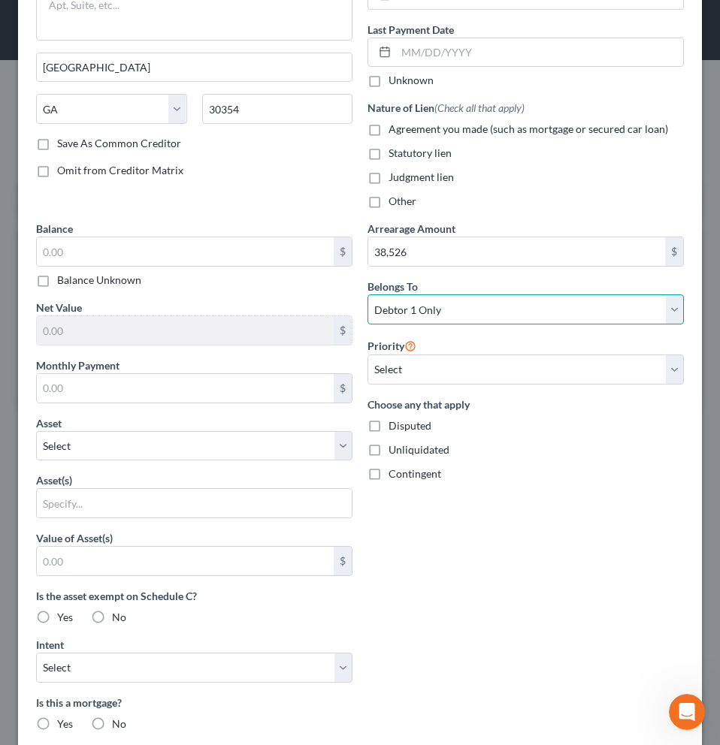
scroll to position [193, 0]
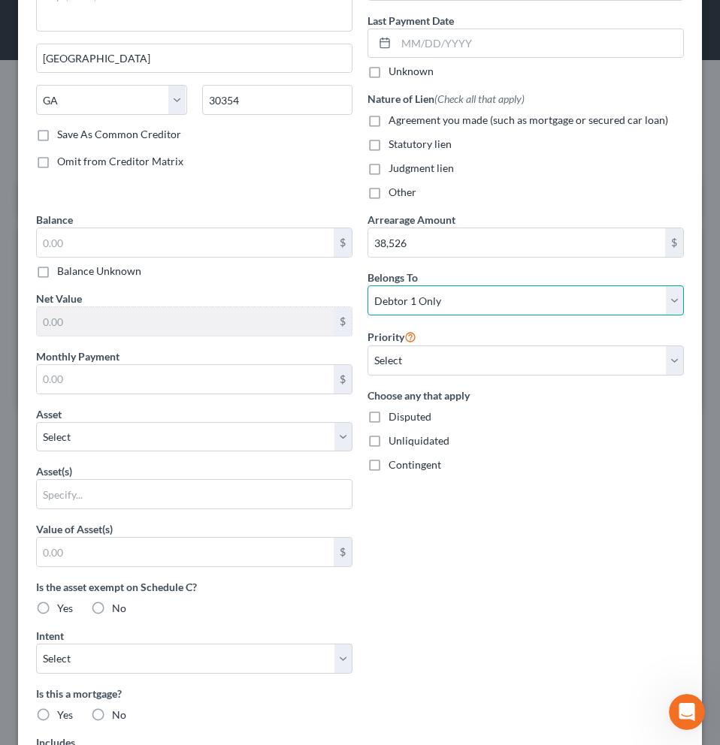
click at [622, 300] on select "Select Debtor 1 Only Debtor 2 Only Debtor 1 And Debtor 2 Only At Least One Of T…" at bounding box center [525, 300] width 316 height 30
select select "2"
click at [367, 285] on select "Select Debtor 1 Only Debtor 2 Only Debtor 1 And Debtor 2 Only At Least One Of T…" at bounding box center [525, 300] width 316 height 30
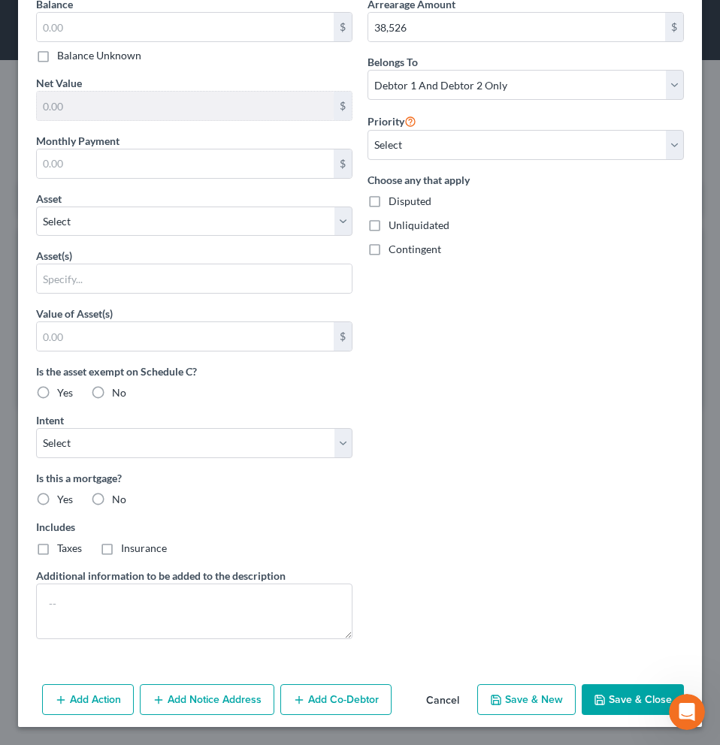
click at [623, 705] on button "Save & Close" at bounding box center [632, 700] width 102 height 32
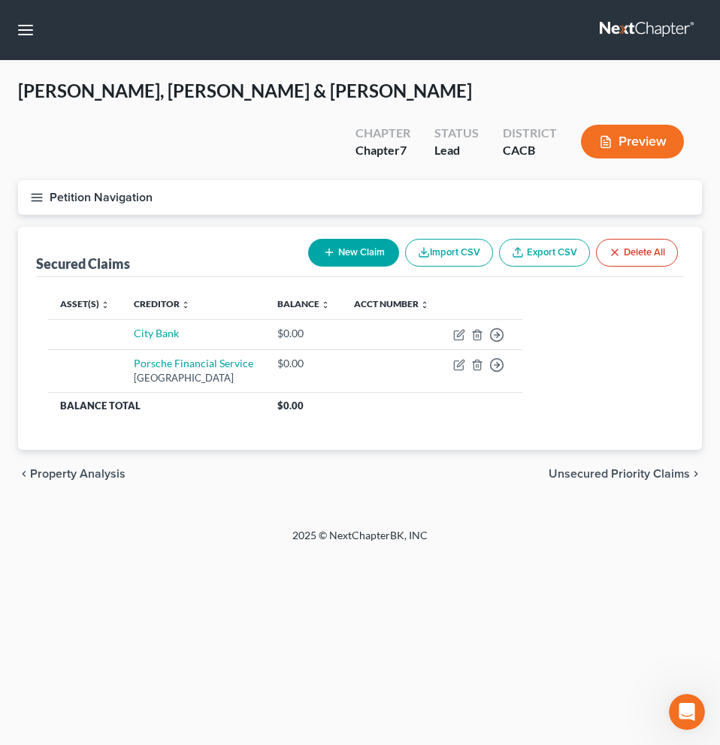
click at [646, 125] on button "Preview" at bounding box center [632, 142] width 103 height 34
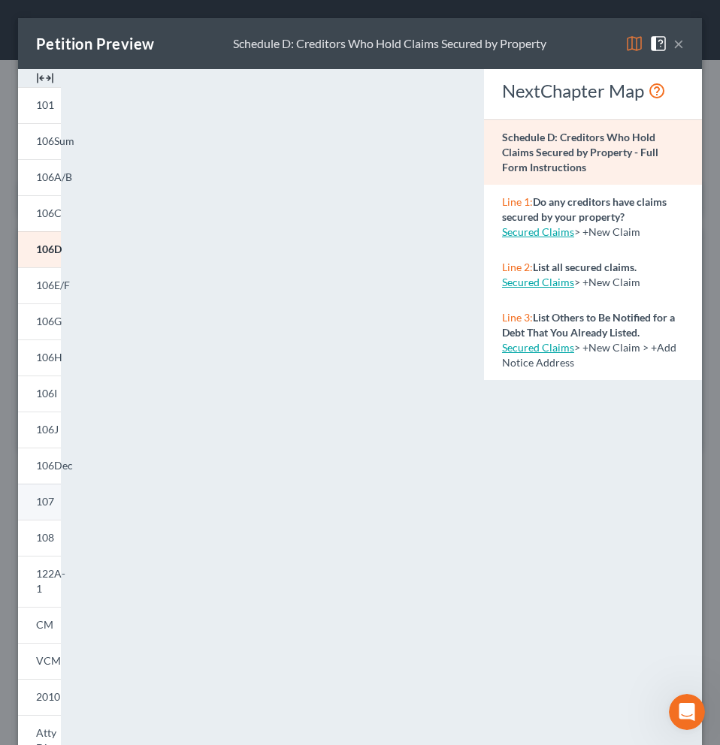
click at [48, 506] on span "107" at bounding box center [45, 501] width 18 height 13
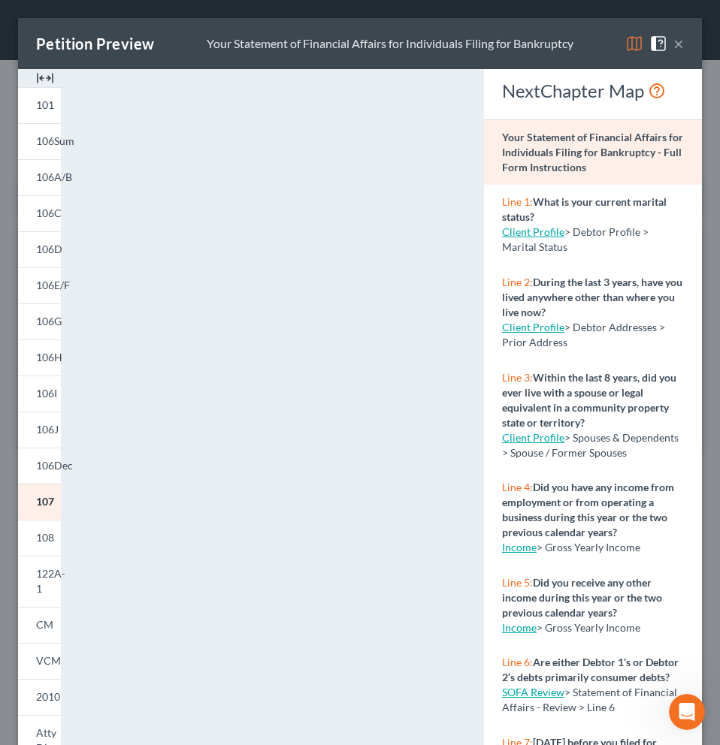
click at [673, 47] on button "×" at bounding box center [678, 44] width 11 height 18
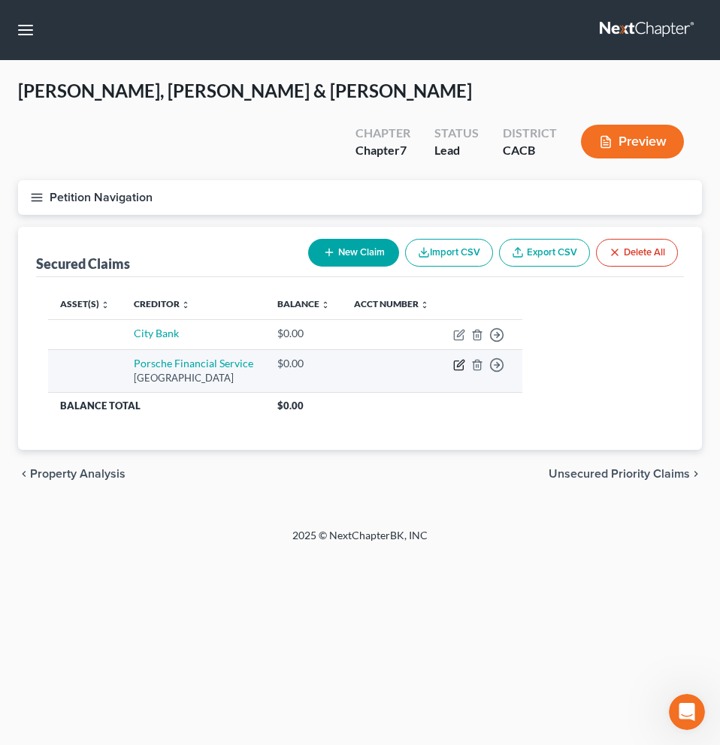
click at [463, 361] on icon "button" at bounding box center [458, 365] width 9 height 9
select select "10"
select select "2"
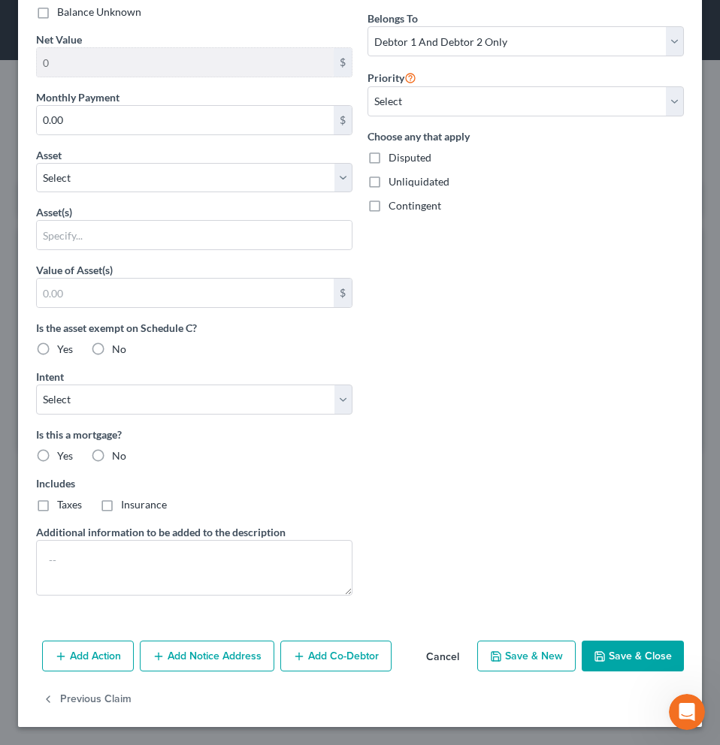
scroll to position [0, 0]
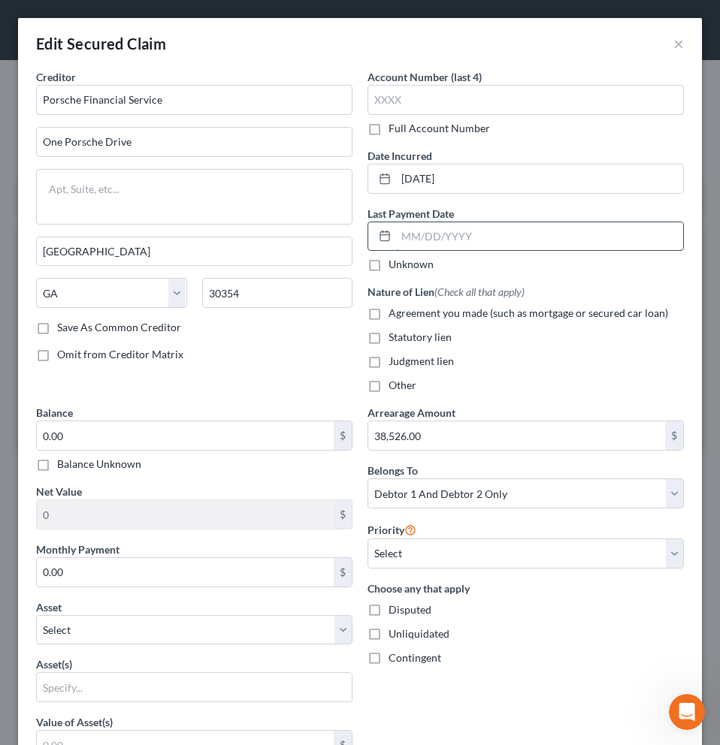
click at [451, 245] on input "text" at bounding box center [539, 236] width 287 height 29
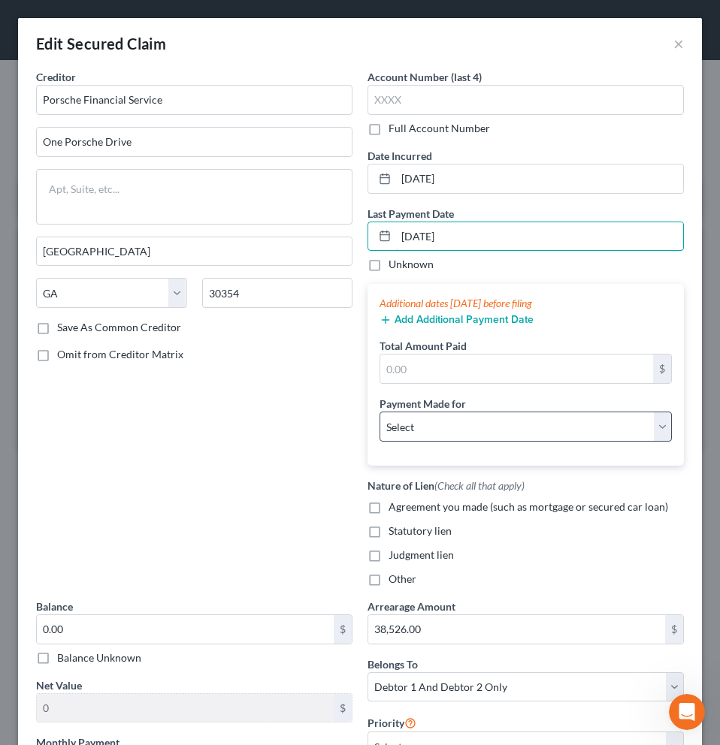
type input "[DATE]"
click at [562, 439] on select "Select Car Credit Card Loan Repayment Mortgage Other Suppliers Or Vendors" at bounding box center [525, 427] width 292 height 30
select select "0"
click at [379, 412] on select "Select Car Credit Card Loan Repayment Mortgage Other Suppliers Or Vendors" at bounding box center [525, 427] width 292 height 30
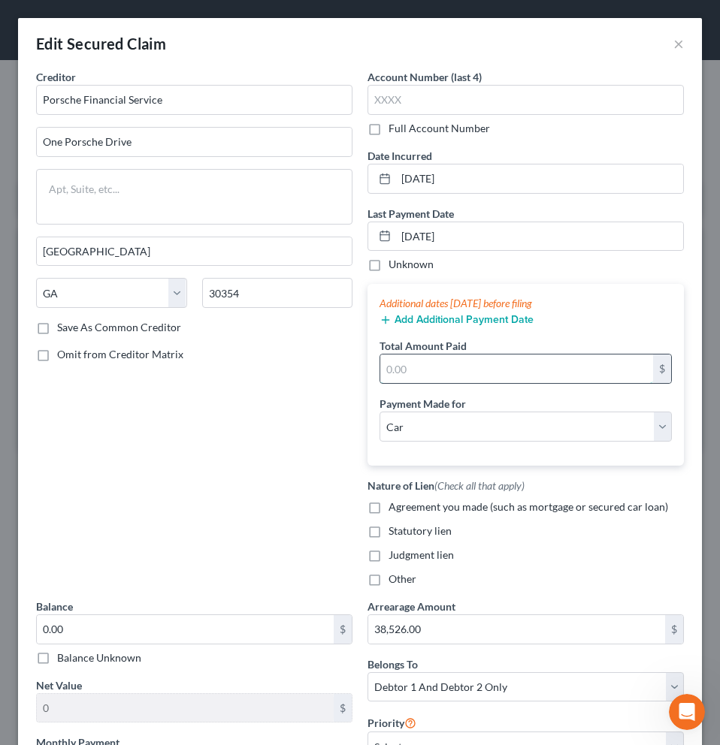
click at [510, 370] on input "text" at bounding box center [516, 369] width 273 height 29
type input "0"
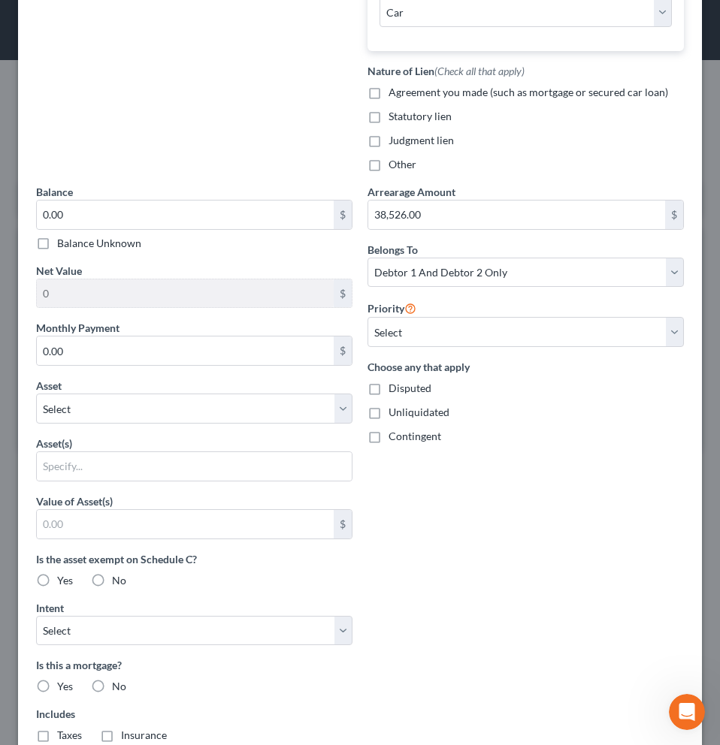
scroll to position [646, 0]
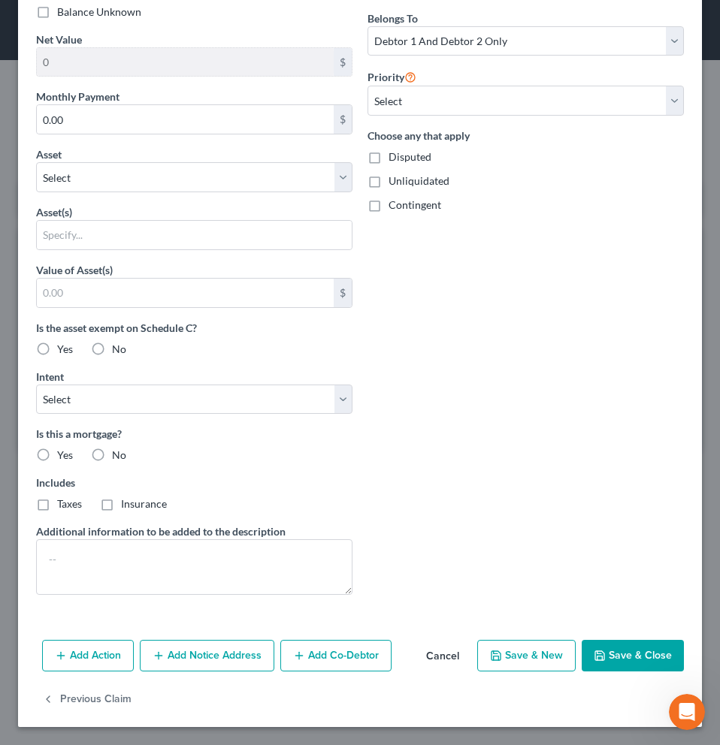
click at [616, 661] on button "Save & Close" at bounding box center [632, 656] width 102 height 32
select select
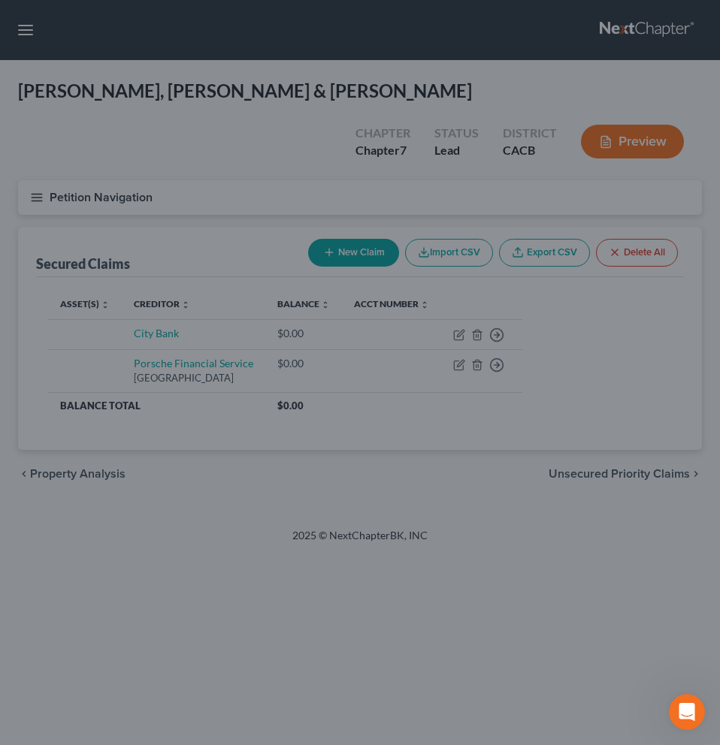
scroll to position [481, 0]
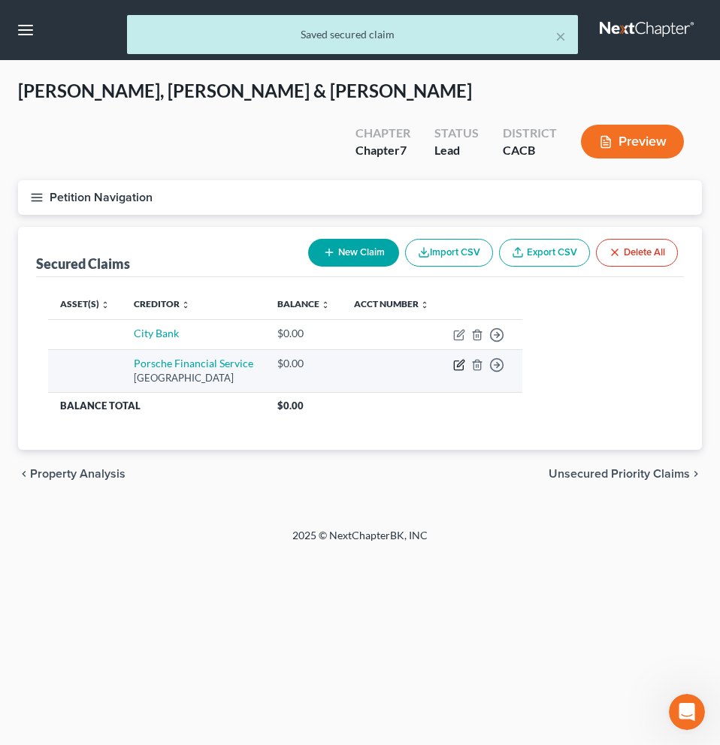
click at [465, 359] on icon "button" at bounding box center [459, 365] width 12 height 12
select select "10"
select select "2"
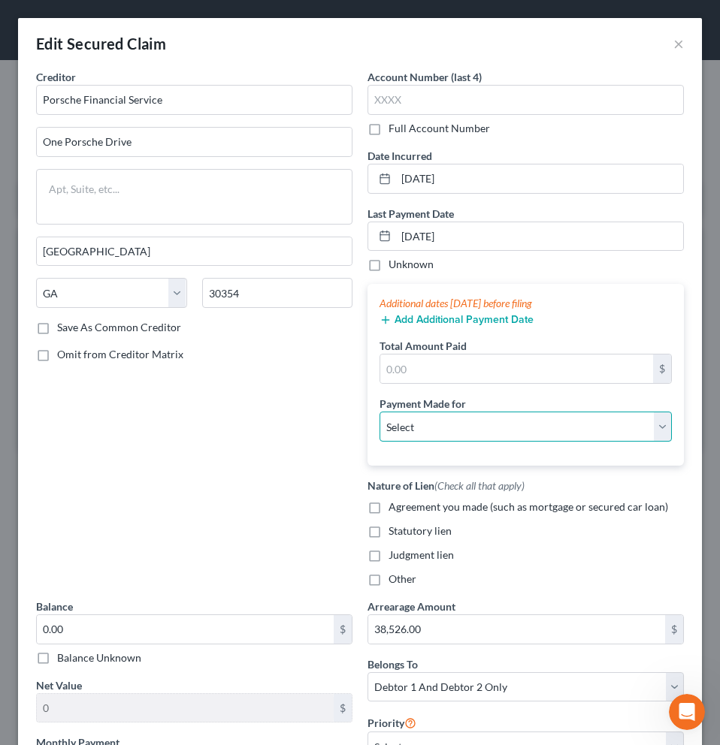
click at [626, 427] on select "Select Car Credit Card Loan Repayment Mortgage Other Suppliers Or Vendors" at bounding box center [525, 427] width 292 height 30
select select "0"
click at [379, 412] on select "Select Car Credit Card Loan Repayment Mortgage Other Suppliers Or Vendors" at bounding box center [525, 427] width 292 height 30
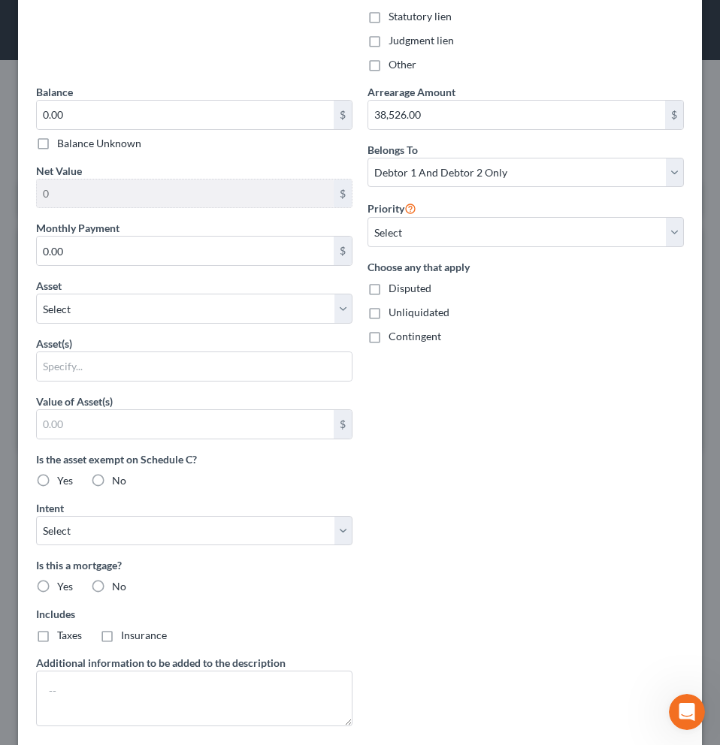
scroll to position [646, 0]
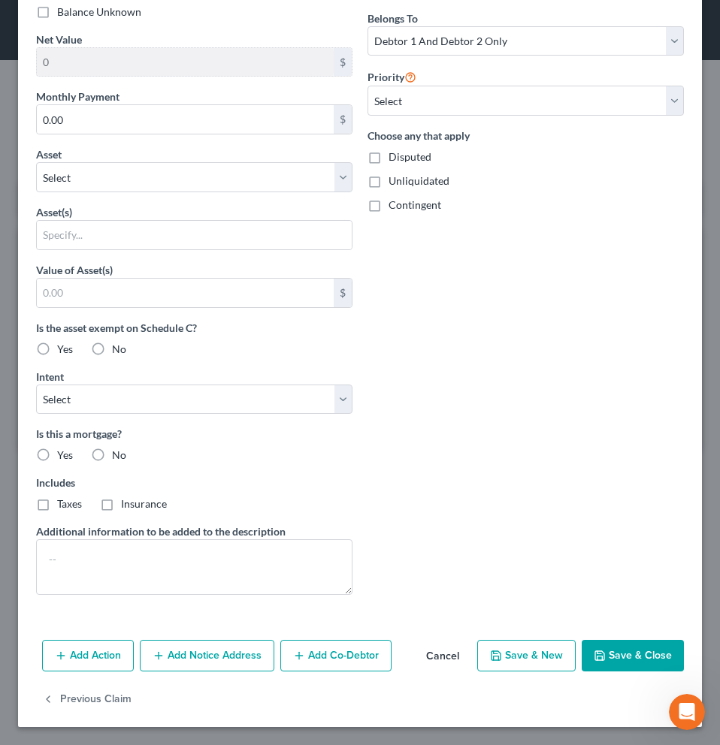
click at [614, 654] on button "Save & Close" at bounding box center [632, 656] width 102 height 32
select select
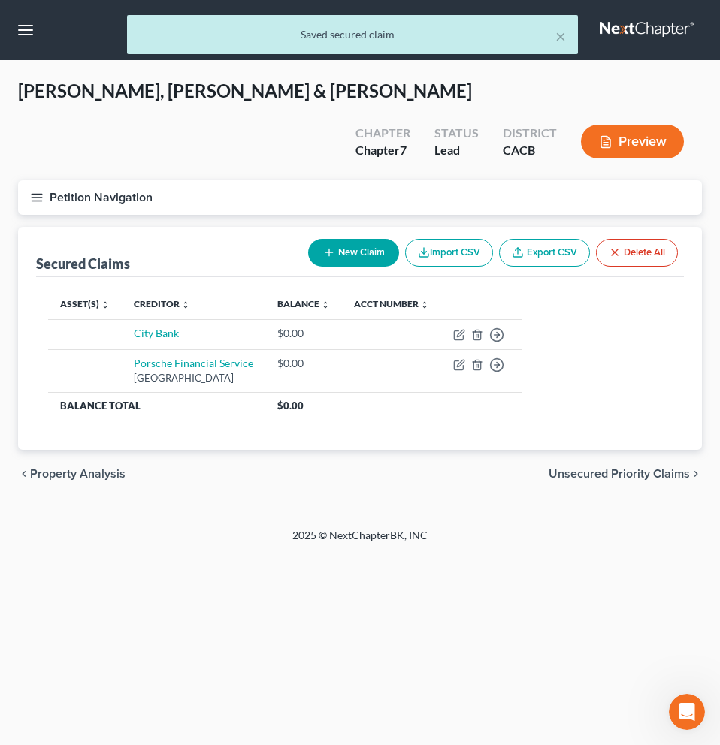
click at [637, 125] on button "Preview" at bounding box center [632, 142] width 103 height 34
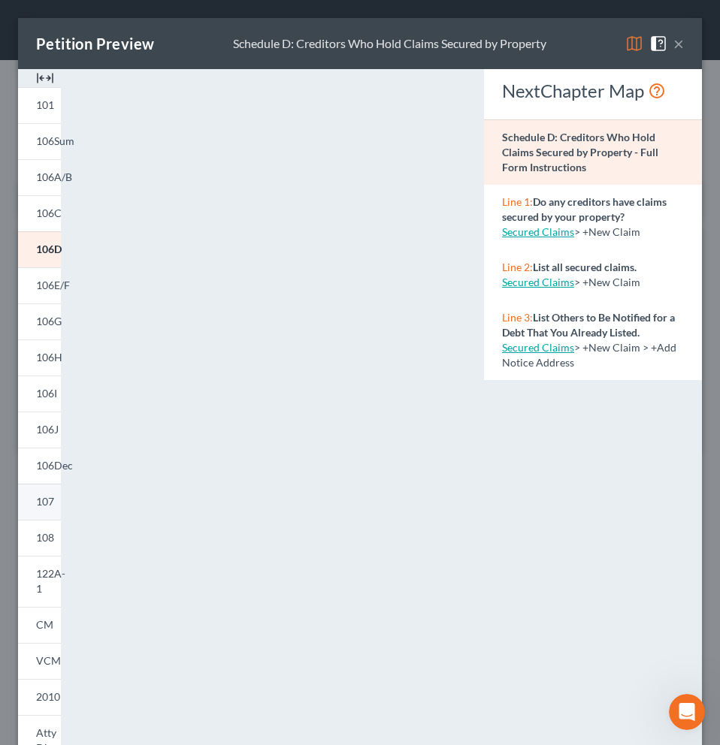
click at [44, 500] on span "107" at bounding box center [45, 501] width 18 height 13
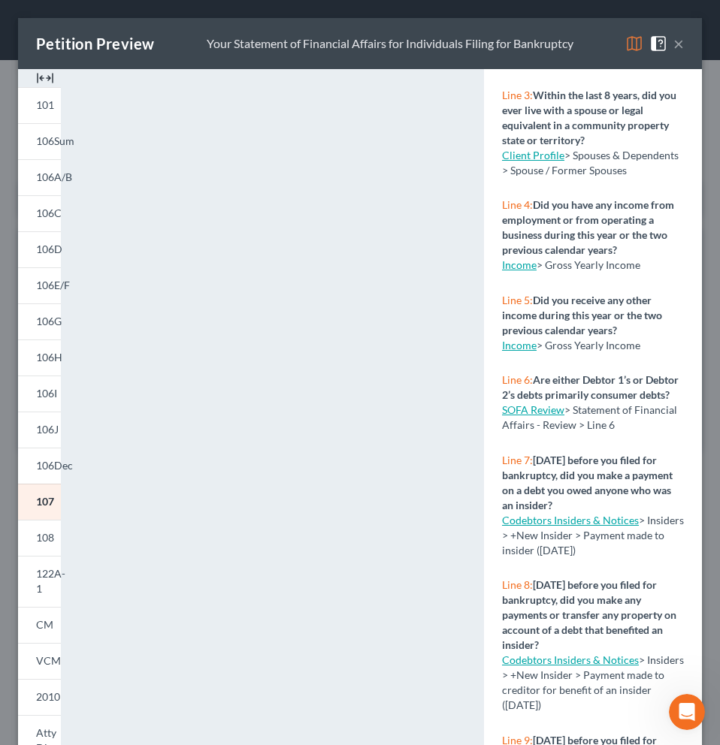
scroll to position [292, 0]
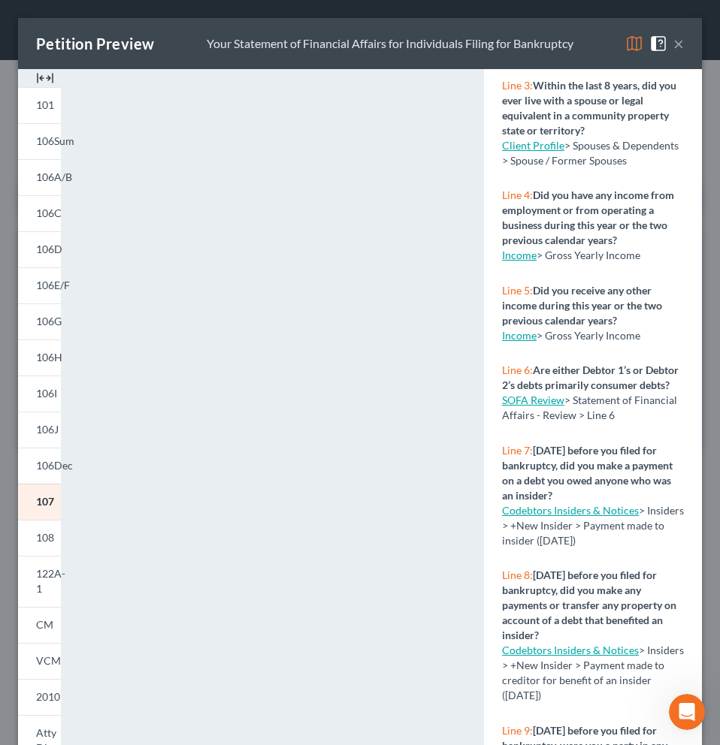
click at [542, 406] on link "SOFA Review" at bounding box center [533, 400] width 62 height 13
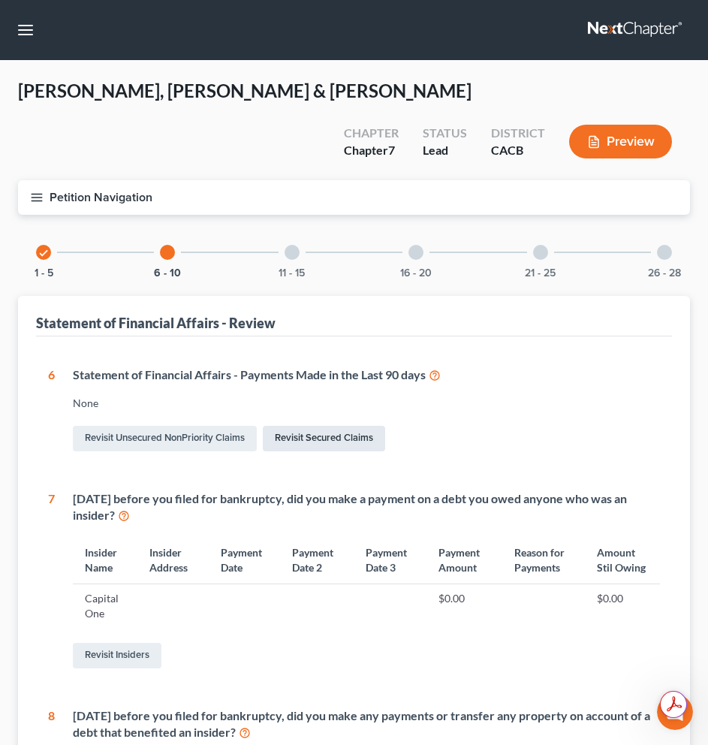
click at [323, 426] on link "Revisit Secured Claims" at bounding box center [324, 439] width 122 height 26
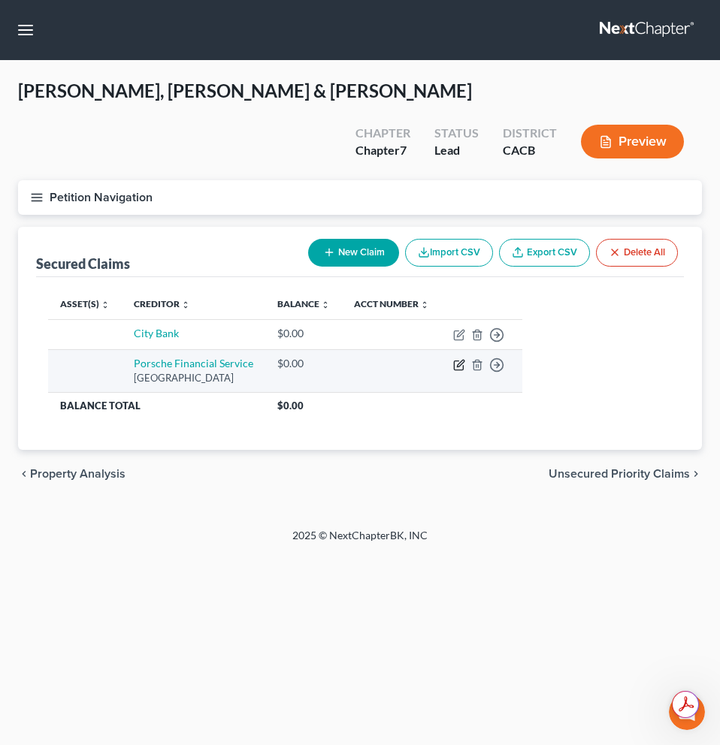
click at [463, 360] on icon "button" at bounding box center [460, 363] width 7 height 7
select select "10"
select select "2"
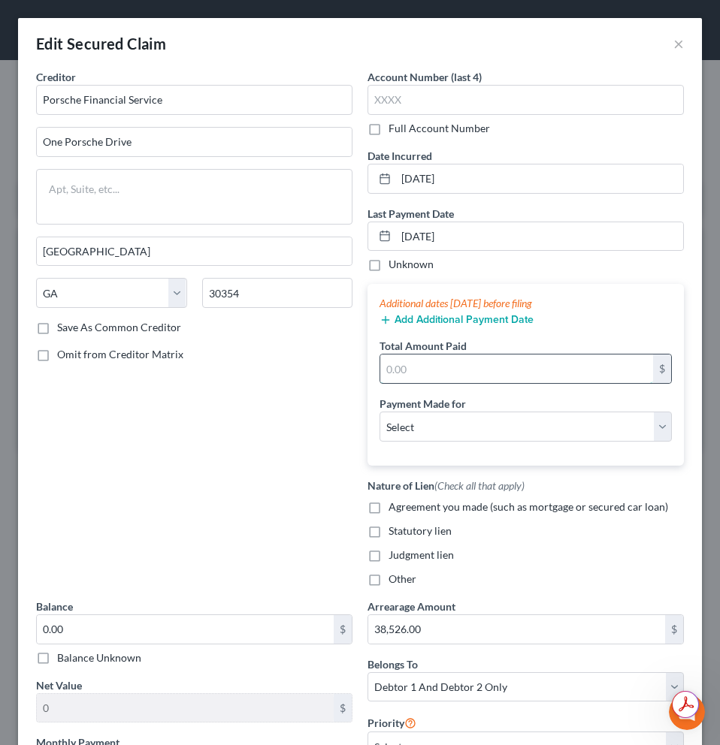
click at [464, 369] on input "text" at bounding box center [516, 369] width 273 height 29
type input "600"
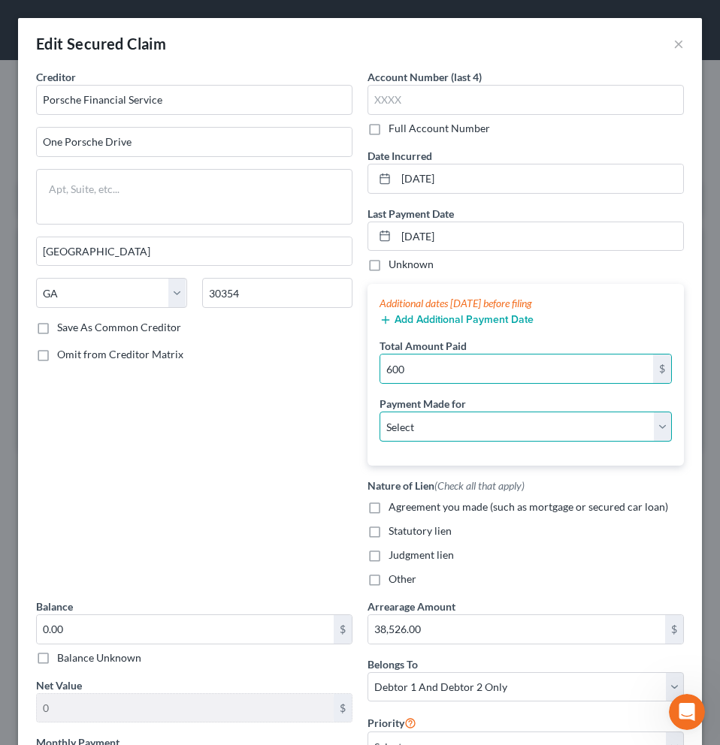
click at [494, 416] on select "Select Car Credit Card Loan Repayment Mortgage Other Suppliers Or Vendors" at bounding box center [525, 427] width 292 height 30
select select "0"
click at [379, 412] on select "Select Car Credit Card Loan Repayment Mortgage Other Suppliers Or Vendors" at bounding box center [525, 427] width 292 height 30
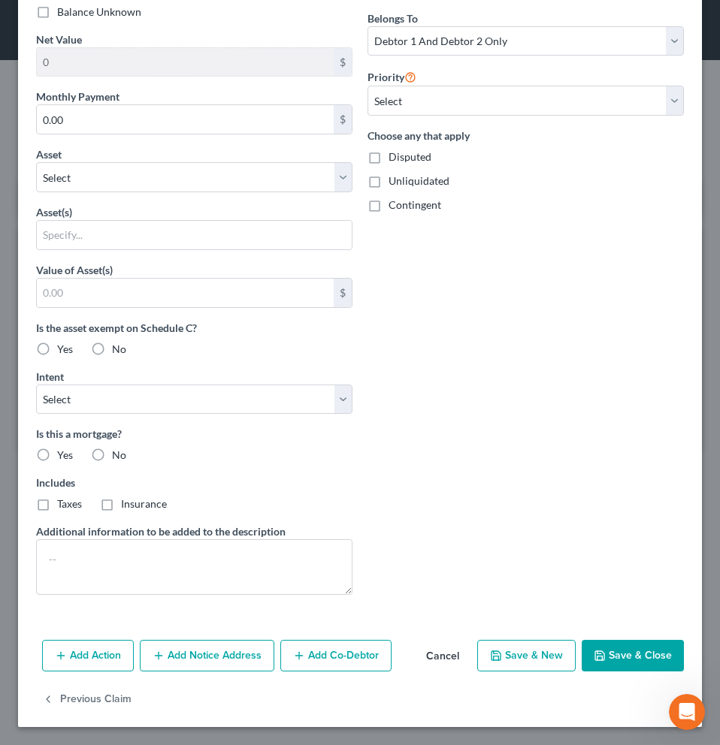
click at [620, 654] on button "Save & Close" at bounding box center [632, 656] width 102 height 32
select select
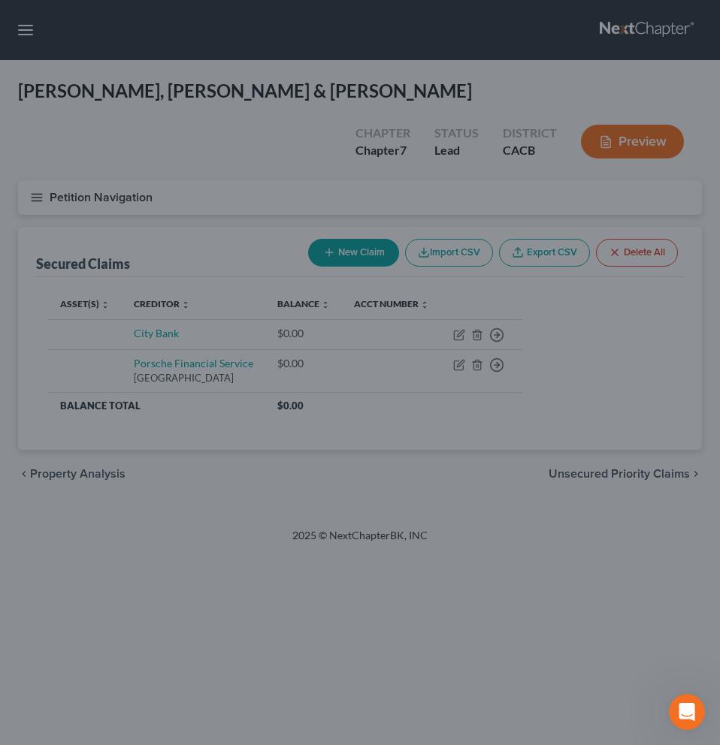
type input "600.00"
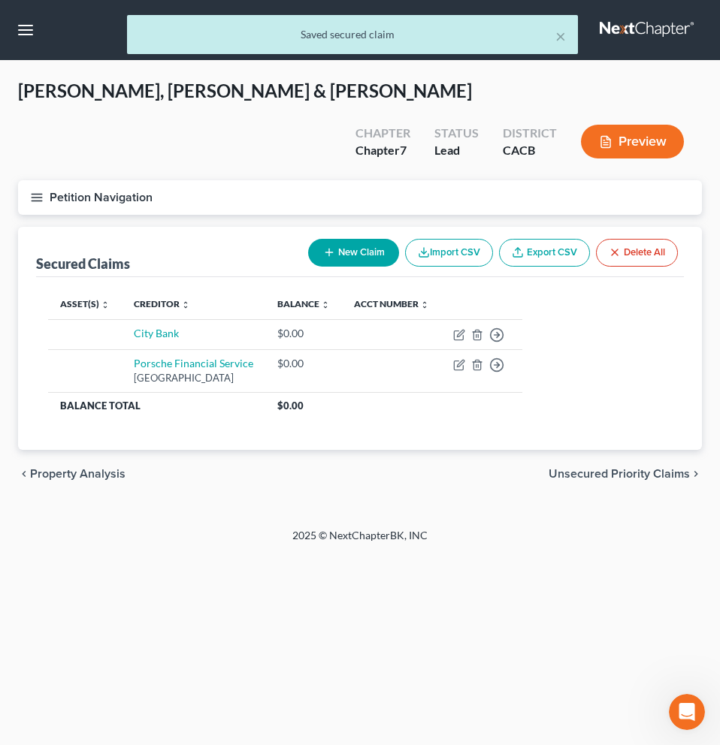
click at [647, 125] on button "Preview" at bounding box center [632, 142] width 103 height 34
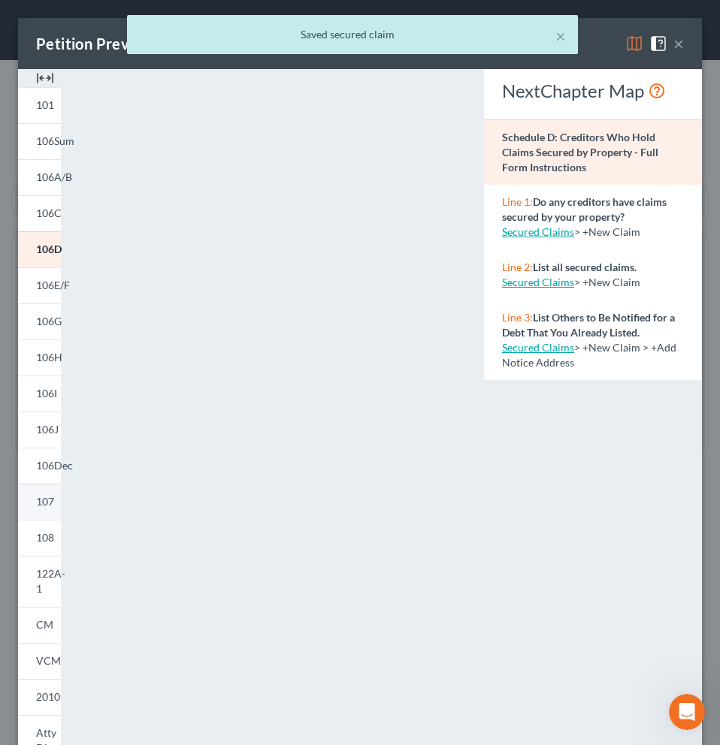
click at [50, 499] on span "107" at bounding box center [45, 501] width 18 height 13
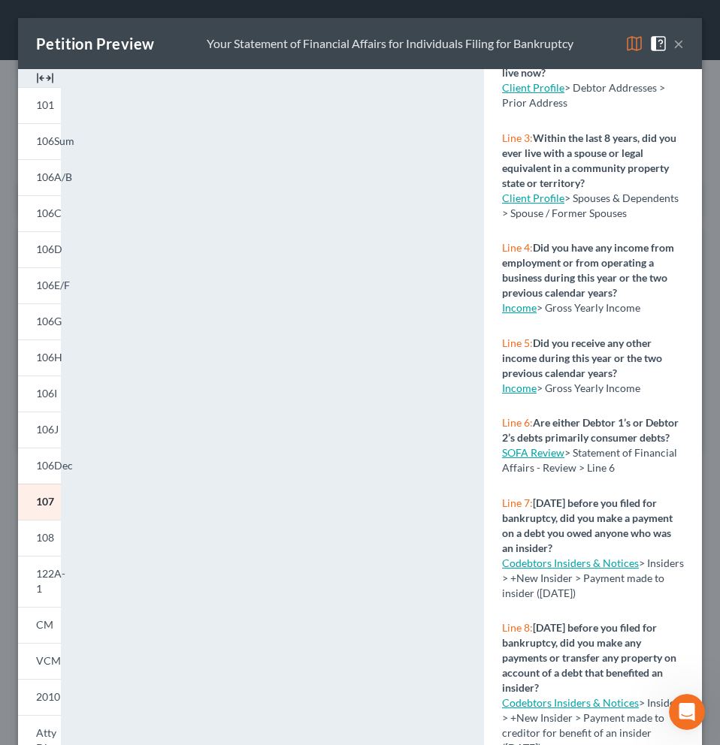
scroll to position [317, 0]
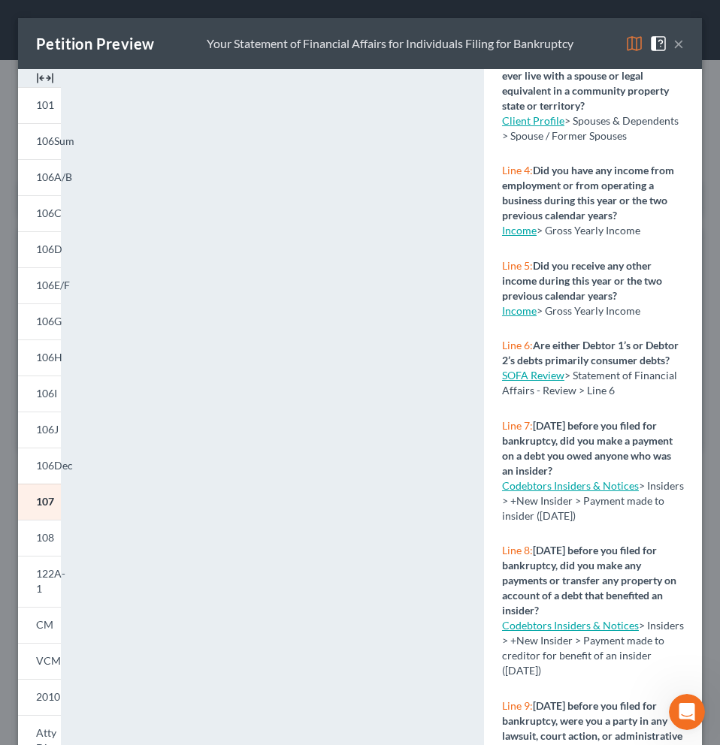
click at [673, 49] on button "×" at bounding box center [678, 44] width 11 height 18
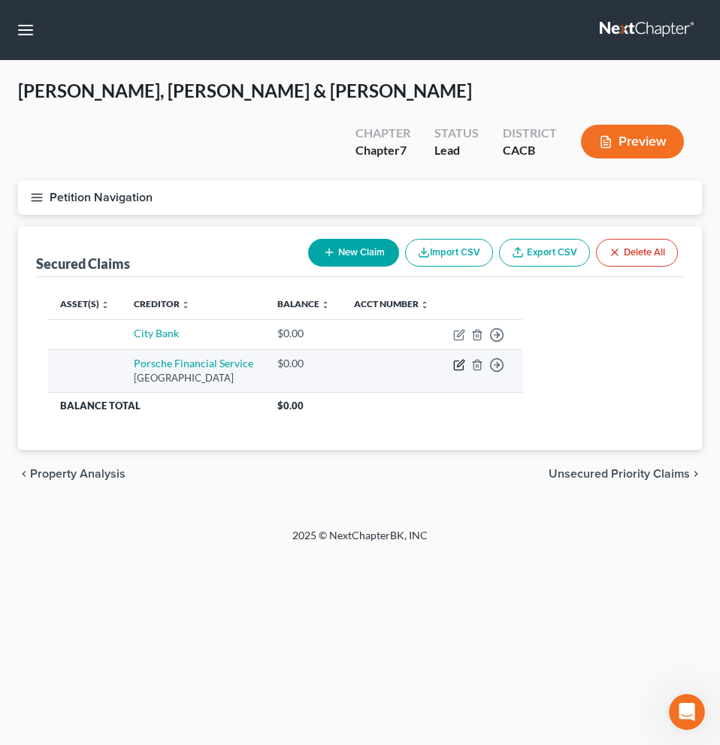
click at [465, 359] on icon "button" at bounding box center [459, 365] width 12 height 12
select select "10"
select select "2"
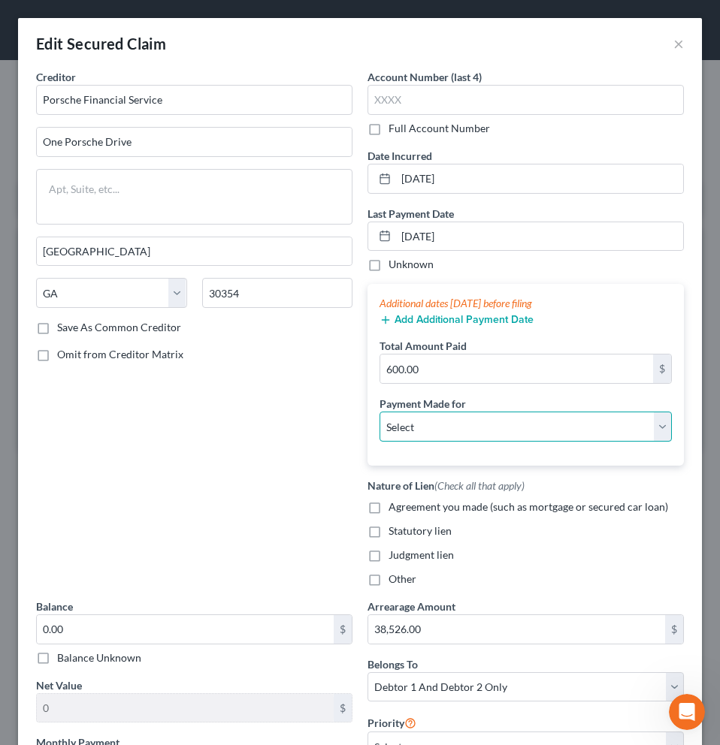
click at [412, 428] on select "Select Car Credit Card Loan Repayment Mortgage Other Suppliers Or Vendors" at bounding box center [525, 427] width 292 height 30
select select "0"
click at [379, 412] on select "Select Car Credit Card Loan Repayment Mortgage Other Suppliers Or Vendors" at bounding box center [525, 427] width 292 height 30
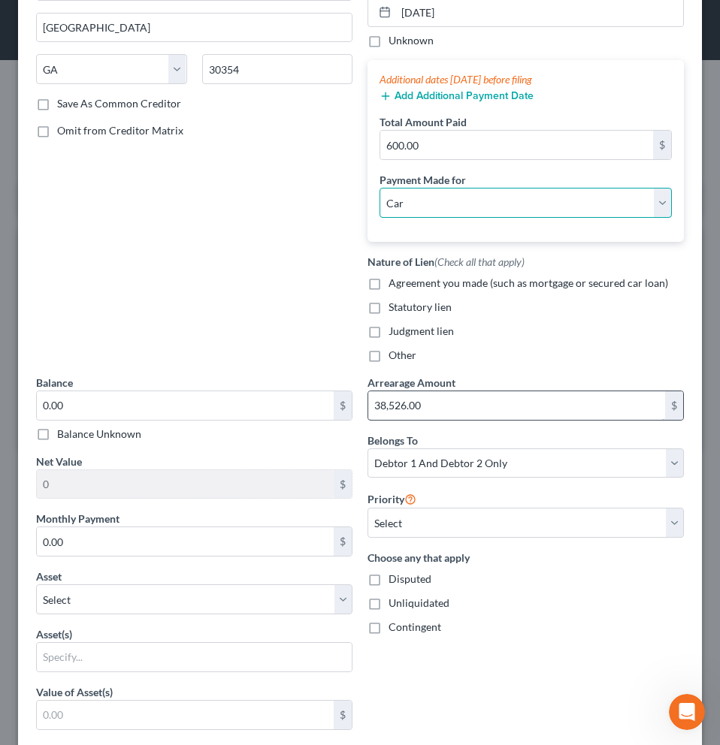
scroll to position [146, 0]
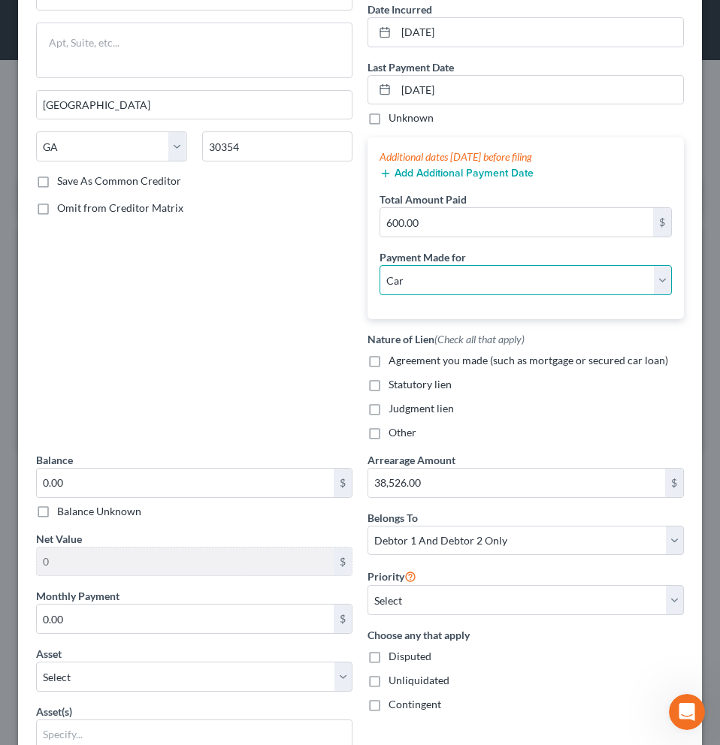
click at [650, 279] on select "Select Car Credit Card Loan Repayment Mortgage Other Suppliers Or Vendors" at bounding box center [525, 280] width 292 height 30
click at [379, 265] on select "Select Car Credit Card Loan Repayment Mortgage Other Suppliers Or Vendors" at bounding box center [525, 280] width 292 height 30
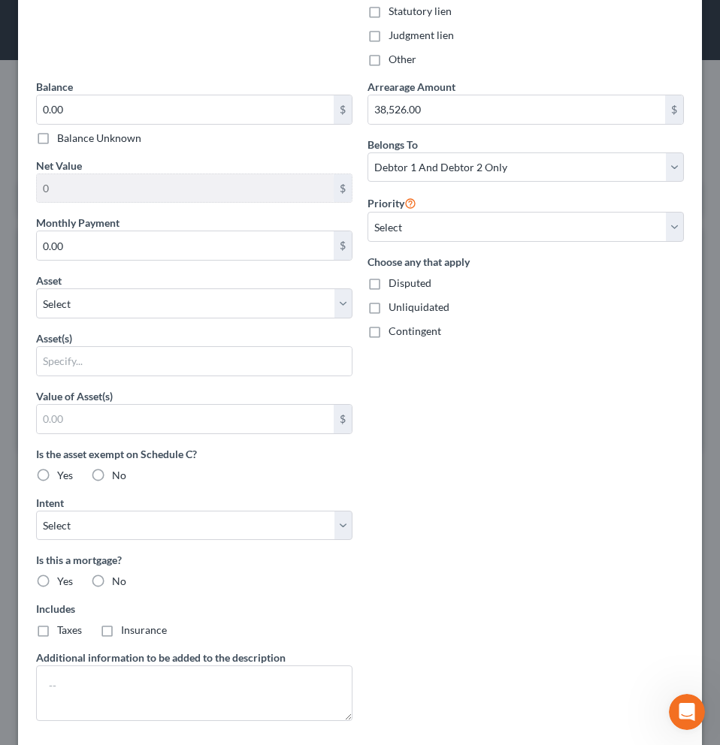
scroll to position [646, 0]
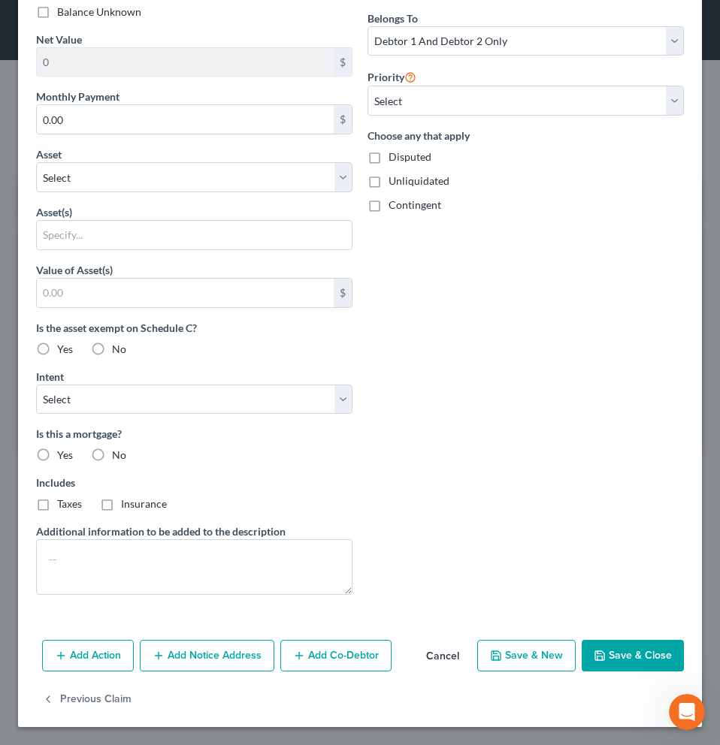
click at [619, 656] on button "Save & Close" at bounding box center [632, 656] width 102 height 32
select select
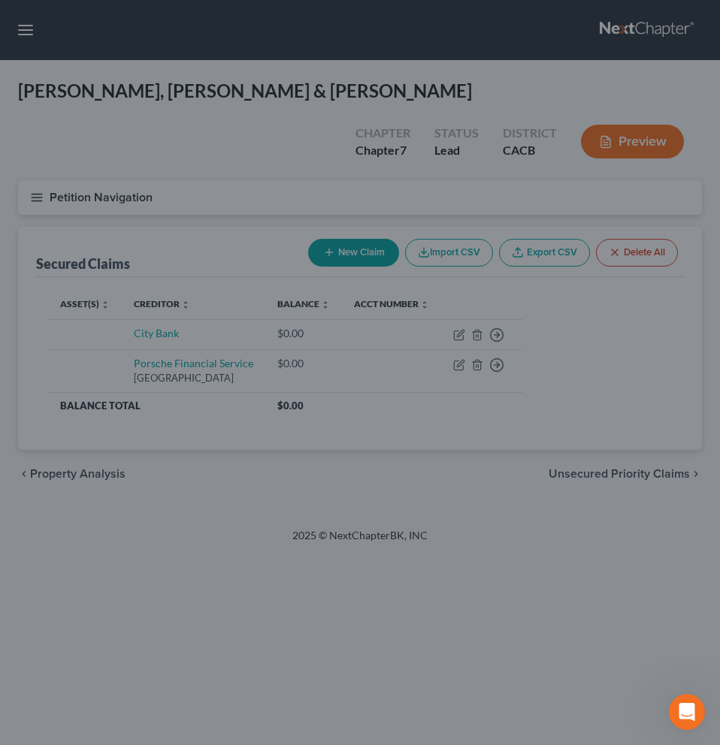
scroll to position [481, 0]
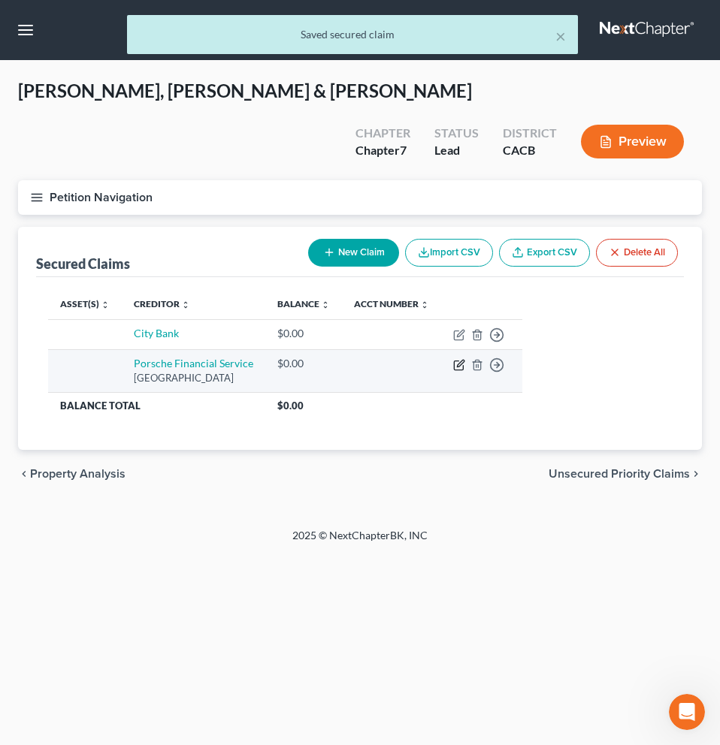
click at [463, 361] on icon "button" at bounding box center [458, 365] width 9 height 9
select select "10"
select select "2"
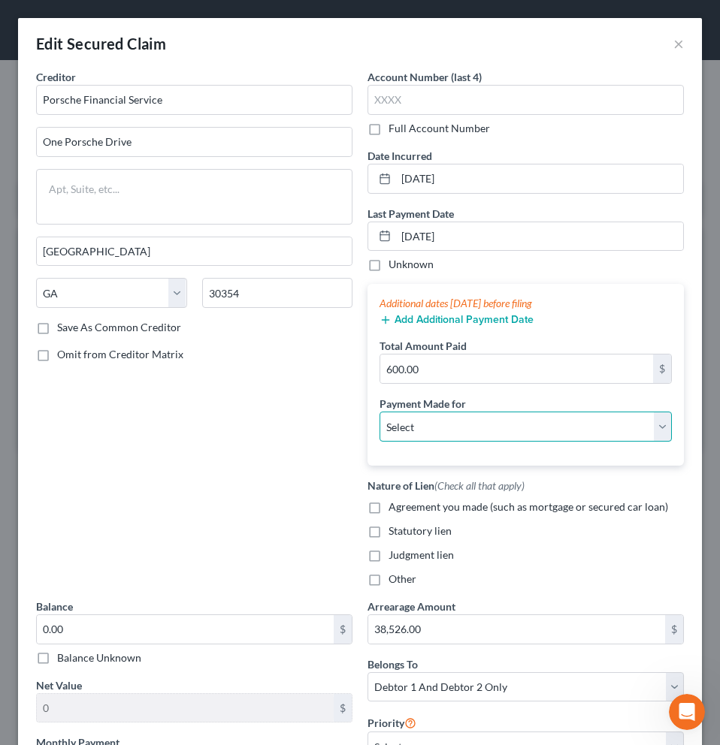
click at [421, 426] on select "Select Car Credit Card Loan Repayment Mortgage Other Suppliers Or Vendors" at bounding box center [525, 427] width 292 height 30
select select "0"
click at [379, 412] on select "Select Car Credit Card Loan Repayment Mortgage Other Suppliers Or Vendors" at bounding box center [525, 427] width 292 height 30
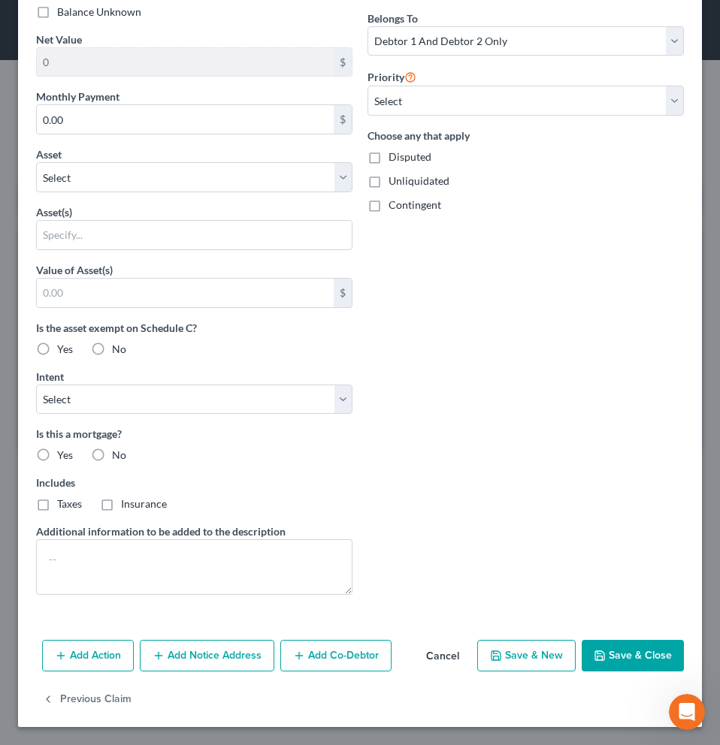
click at [635, 652] on button "Save & Close" at bounding box center [632, 656] width 102 height 32
select select
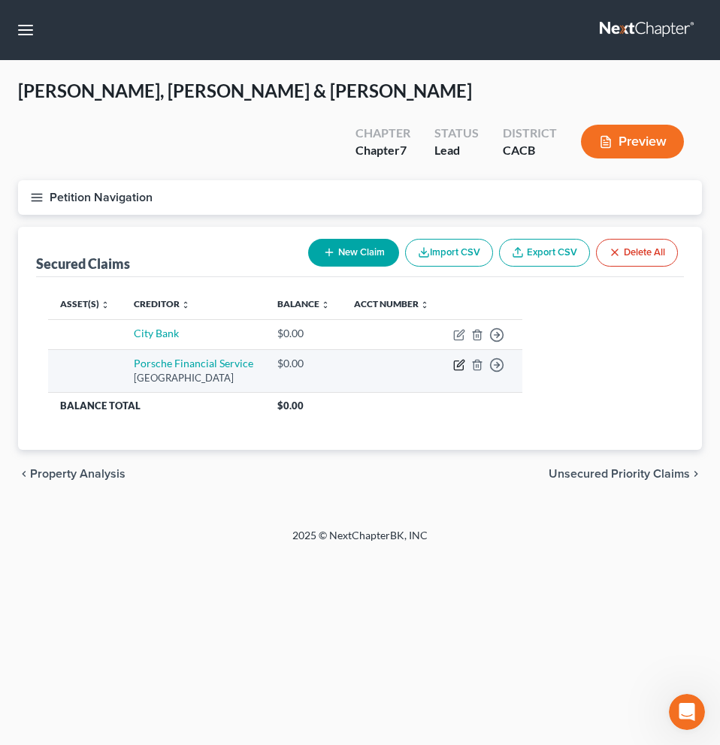
click at [465, 359] on icon "button" at bounding box center [459, 365] width 12 height 12
select select "10"
select select "2"
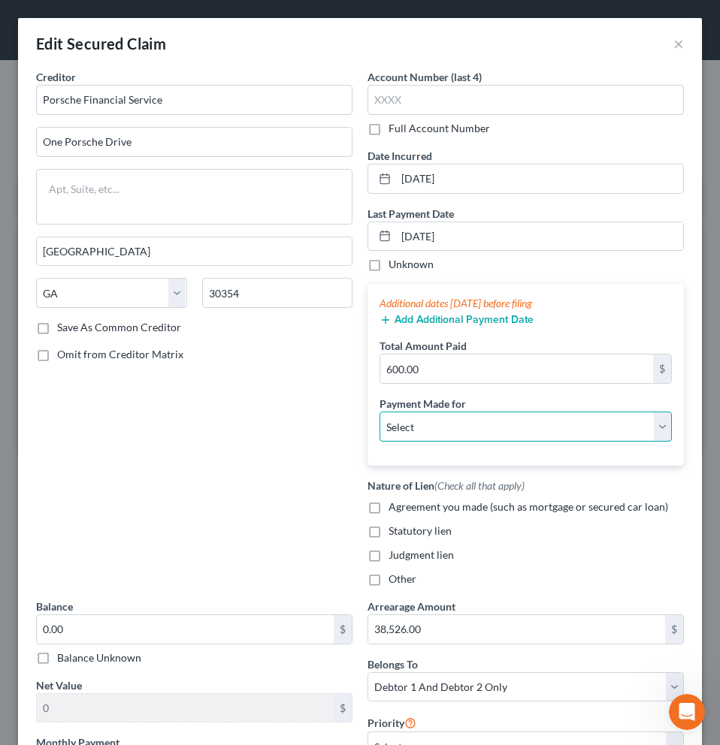
click at [601, 435] on select "Select Car Credit Card Loan Repayment Mortgage Other Suppliers Or Vendors" at bounding box center [525, 427] width 292 height 30
select select "0"
click at [379, 412] on select "Select Car Credit Card Loan Repayment Mortgage Other Suppliers Or Vendors" at bounding box center [525, 427] width 292 height 30
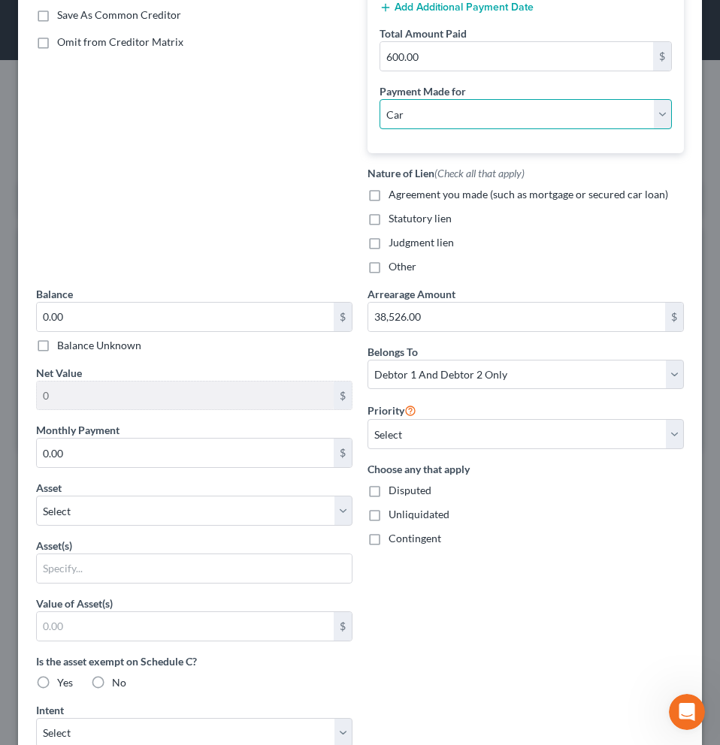
scroll to position [631, 0]
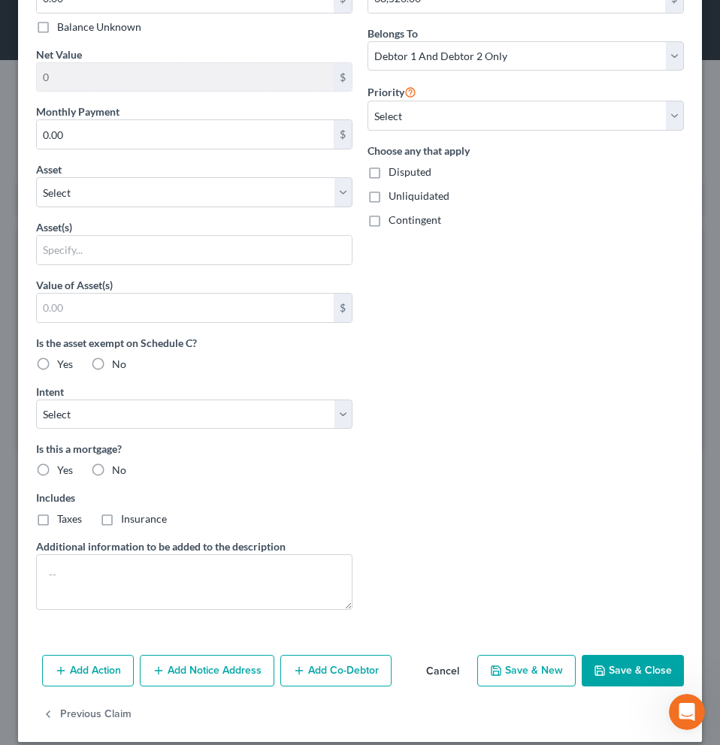
click at [595, 669] on icon "button" at bounding box center [599, 671] width 12 height 12
select select
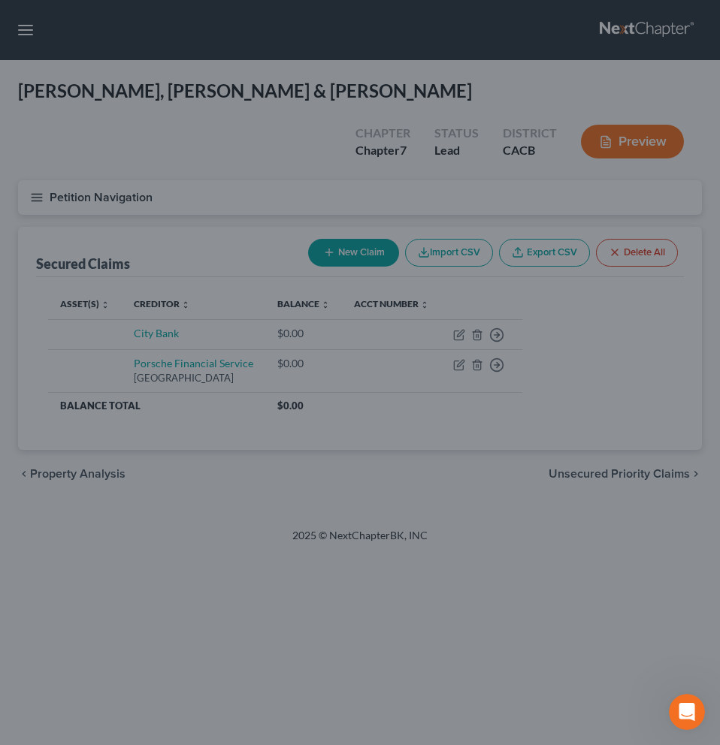
scroll to position [481, 0]
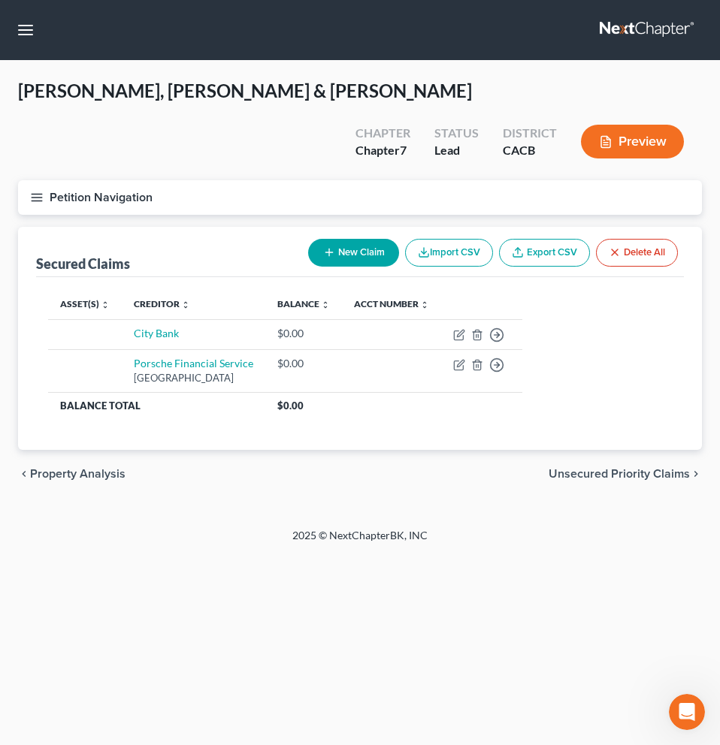
click at [355, 239] on button "New Claim" at bounding box center [353, 253] width 91 height 28
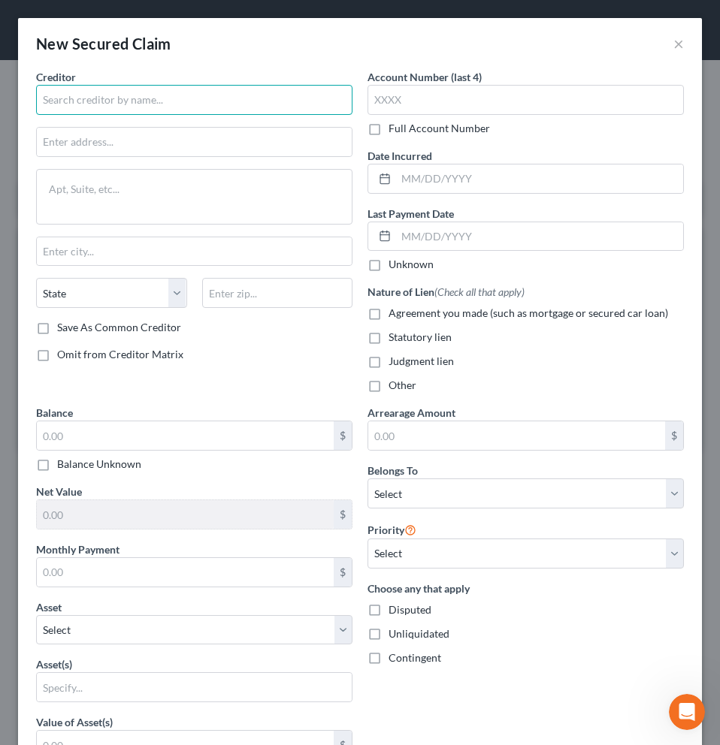
click at [76, 101] on input "text" at bounding box center [194, 100] width 316 height 30
type input "b"
type input "BMW Financial Service"
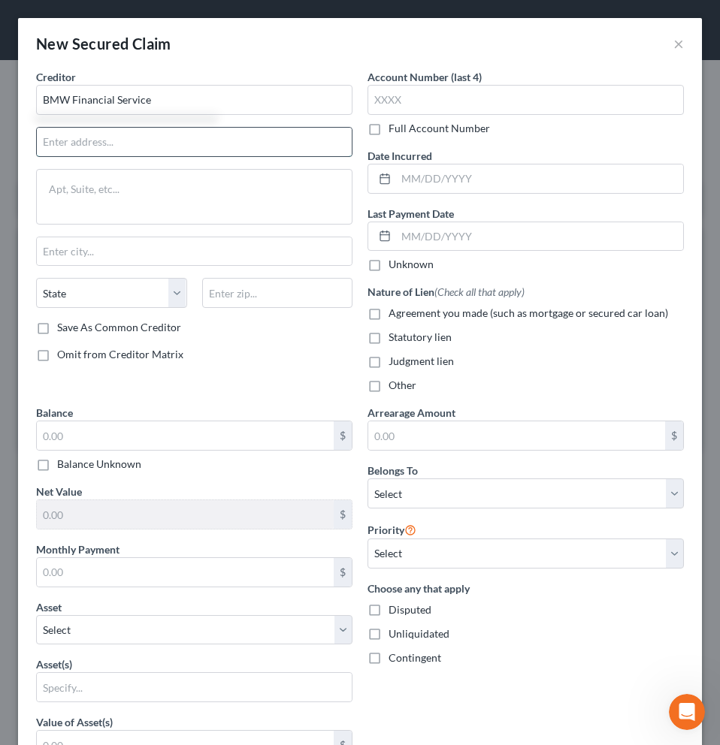
click at [59, 139] on input "text" at bounding box center [194, 142] width 315 height 29
type input "[STREET_ADDRESS]"
click at [68, 253] on input "text" at bounding box center [194, 251] width 315 height 29
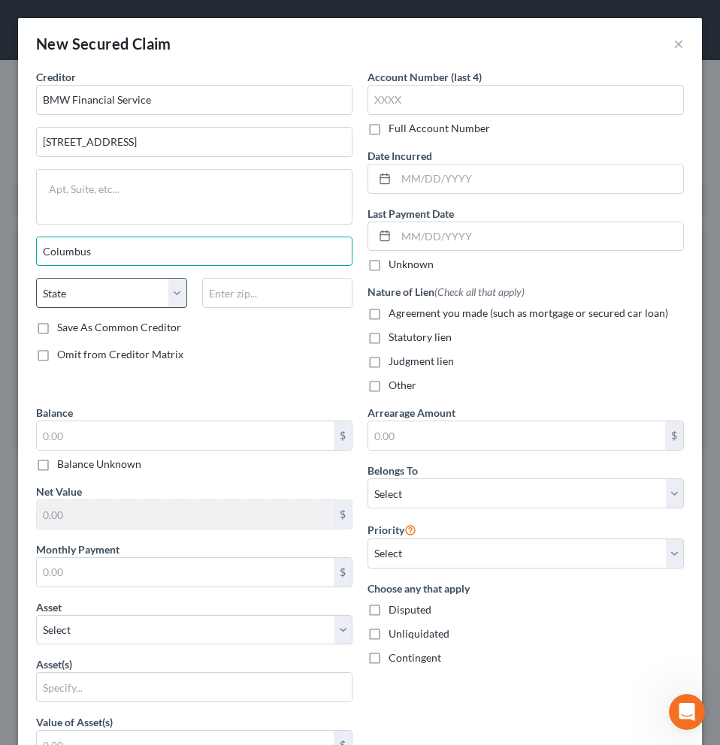
type input "Columbus"
click at [68, 294] on select "State [US_STATE] AK AR AZ CA CO CT DE DC [GEOGRAPHIC_DATA] [GEOGRAPHIC_DATA] GU…" at bounding box center [111, 293] width 151 height 30
select select "36"
click at [36, 278] on select "State [US_STATE] AK AR AZ CA CO CT DE DC [GEOGRAPHIC_DATA] [GEOGRAPHIC_DATA] GU…" at bounding box center [111, 293] width 151 height 30
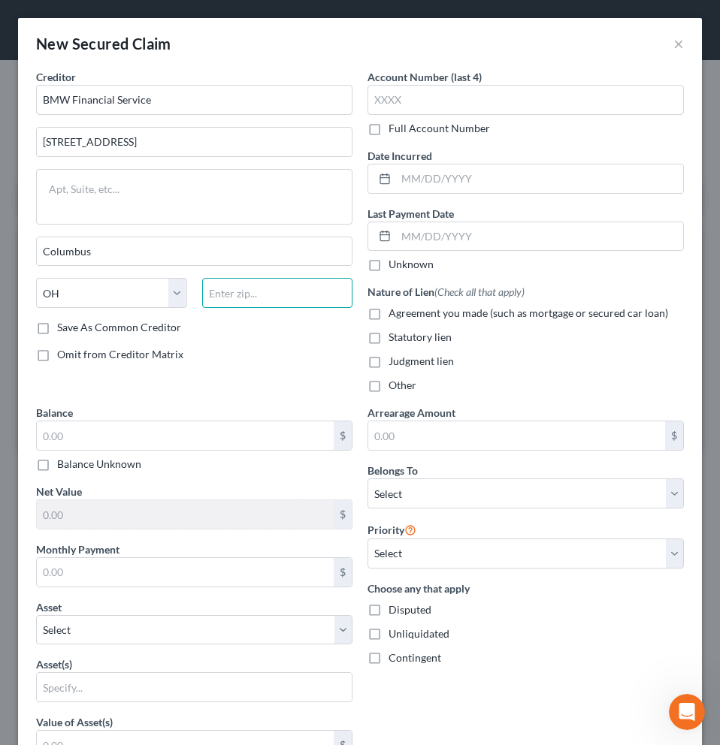
click at [243, 303] on input "text" at bounding box center [277, 293] width 151 height 30
type input "43215"
click at [236, 388] on div "Creditor * BMW Financial Service [GEOGRAPHIC_DATA] [GEOGRAPHIC_DATA] [US_STATE]…" at bounding box center [194, 237] width 331 height 336
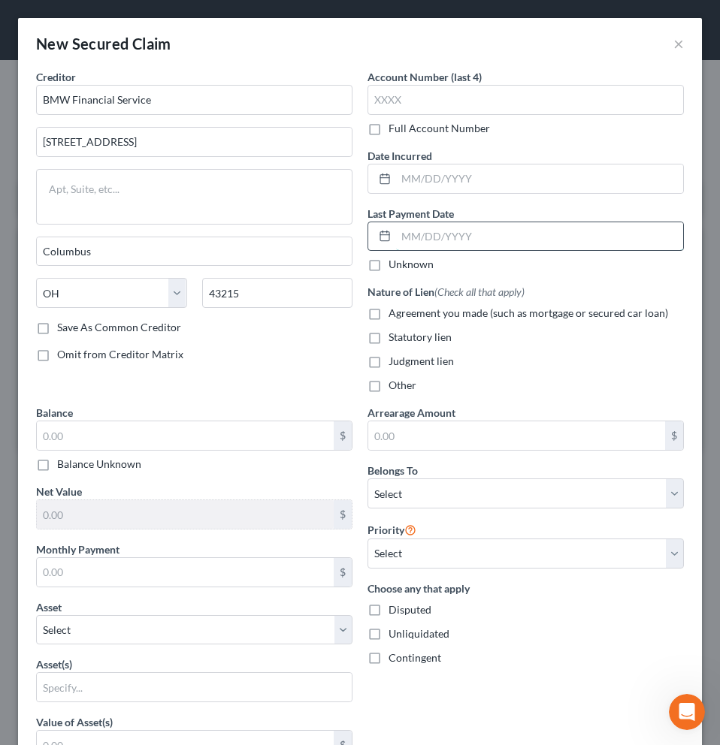
click at [468, 232] on input "text" at bounding box center [539, 236] width 287 height 29
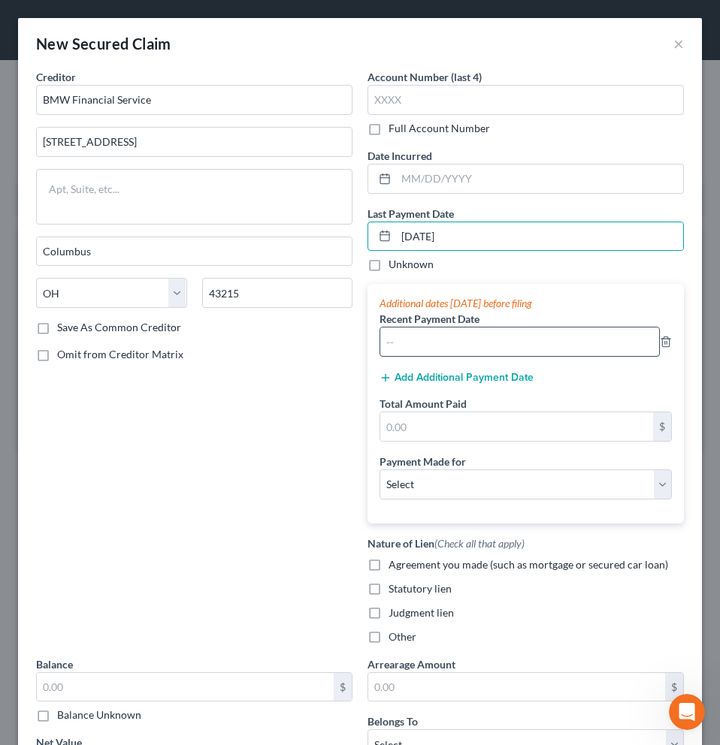
click at [485, 343] on input "text" at bounding box center [519, 341] width 279 height 29
click at [497, 240] on input "[DATE]" at bounding box center [539, 236] width 287 height 29
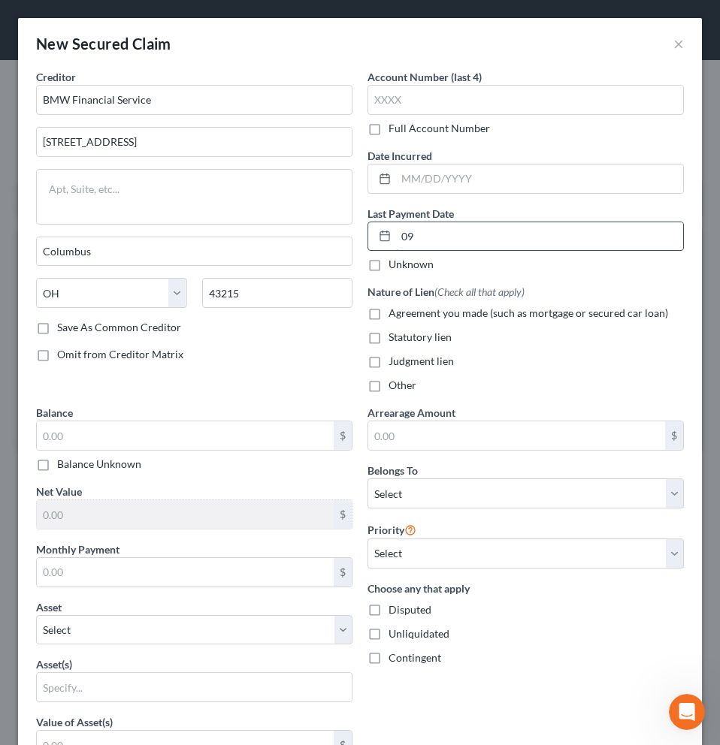
type input "0"
click at [476, 235] on input "text" at bounding box center [539, 236] width 287 height 29
type input "[DATE]"
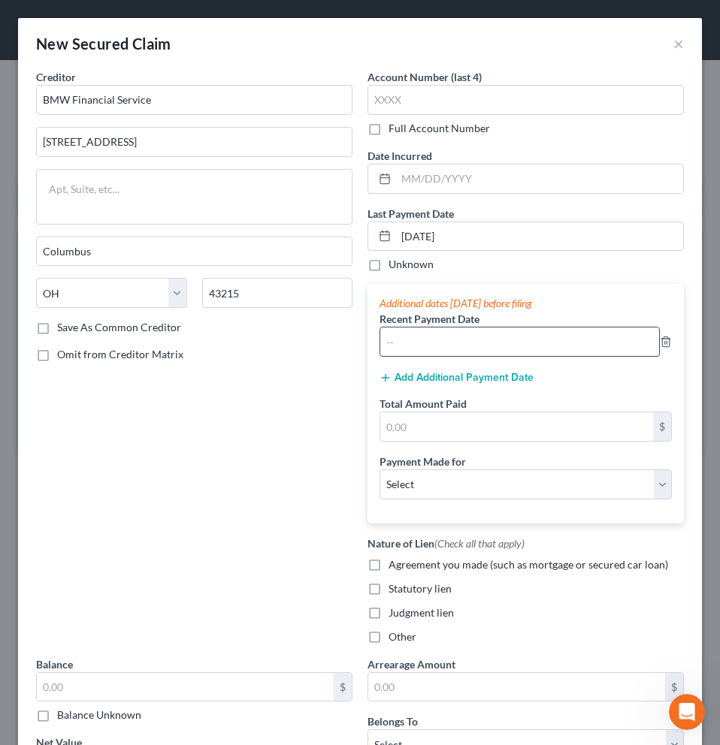
click at [478, 349] on input "text" at bounding box center [519, 341] width 279 height 29
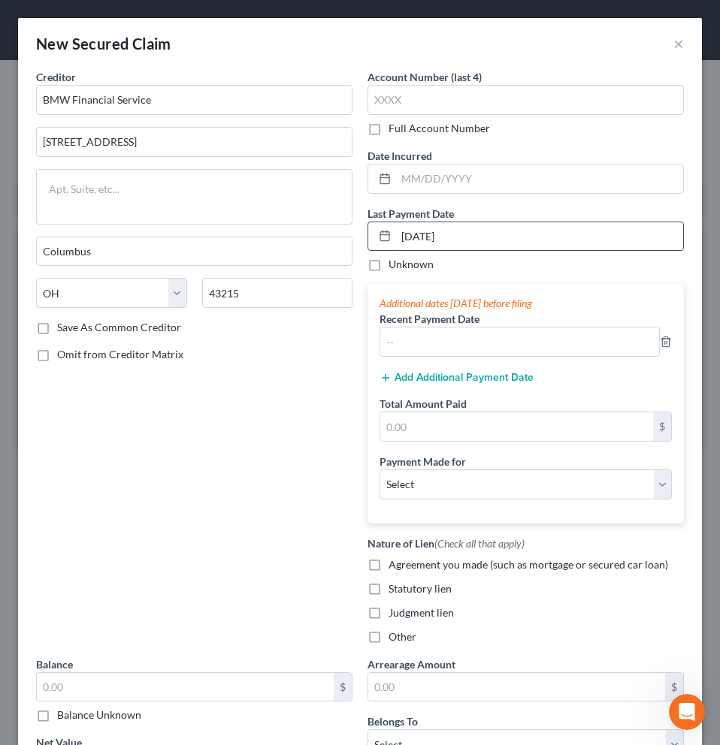
drag, startPoint x: 466, startPoint y: 235, endPoint x: 366, endPoint y: 232, distance: 100.7
click at [367, 232] on div "[DATE]" at bounding box center [525, 237] width 316 height 30
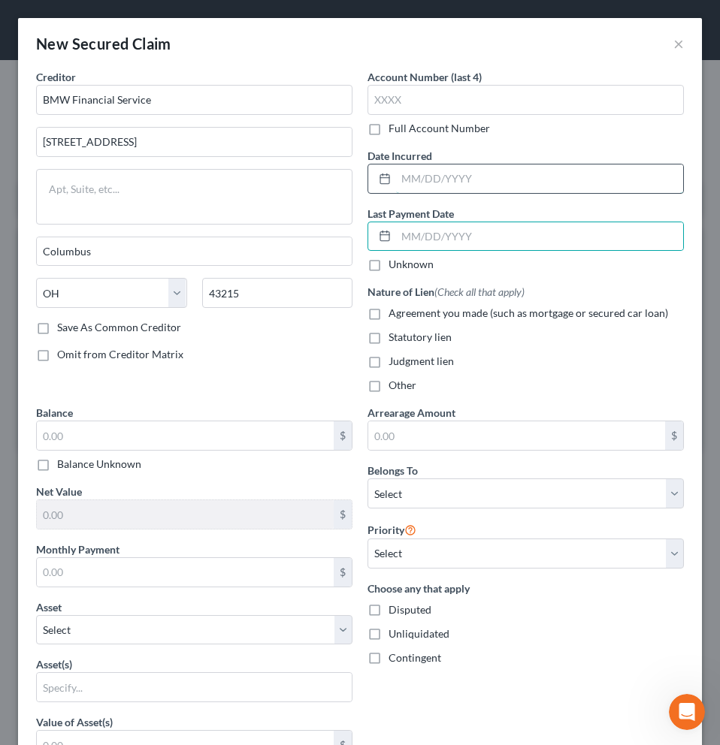
click at [400, 180] on input "text" at bounding box center [539, 178] width 287 height 29
type input "[DATE]"
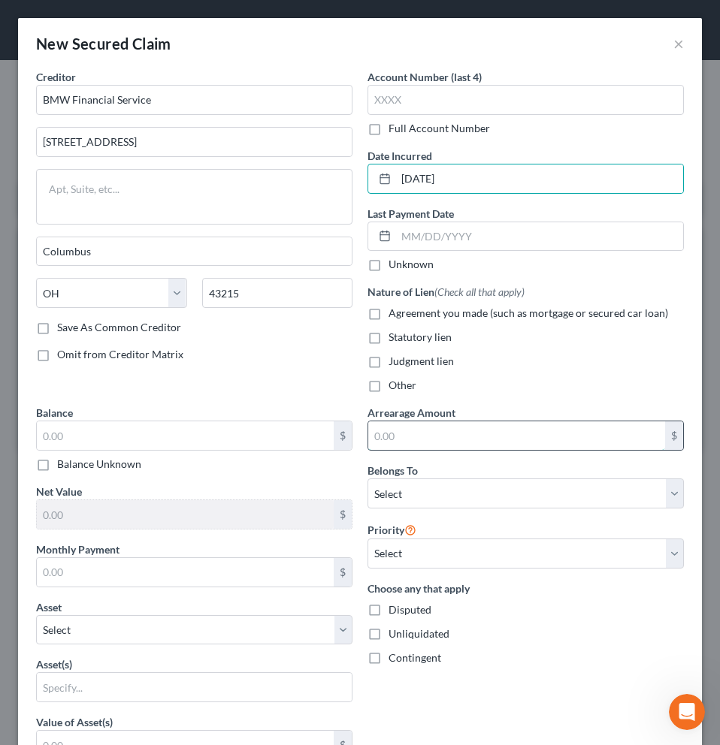
click at [403, 441] on input "text" at bounding box center [516, 435] width 297 height 29
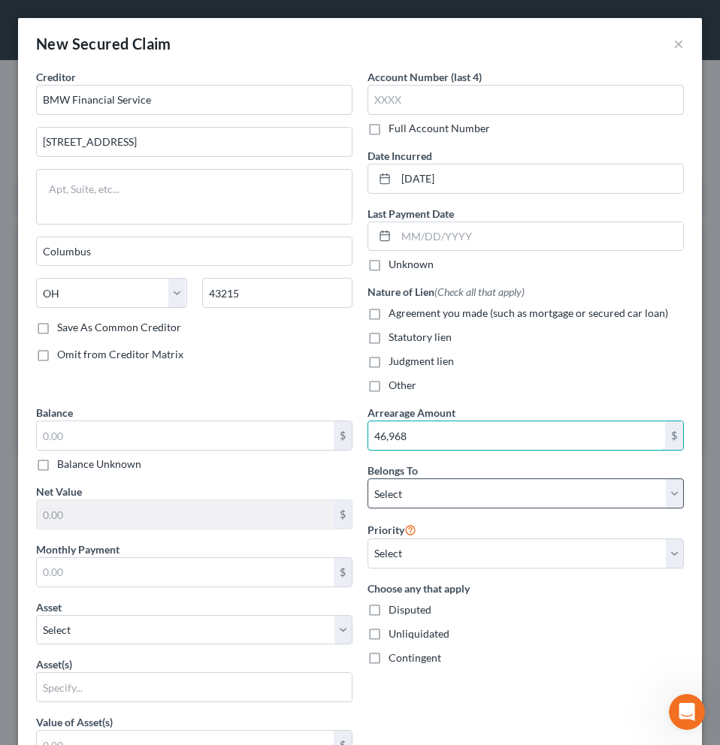
type input "46,968"
click at [394, 493] on select "Select Debtor 1 Only Debtor 2 Only Debtor 1 And Debtor 2 Only At Least One Of T…" at bounding box center [525, 493] width 316 height 30
select select "2"
click at [367, 478] on select "Select Debtor 1 Only Debtor 2 Only Debtor 1 And Debtor 2 Only At Least One Of T…" at bounding box center [525, 493] width 316 height 30
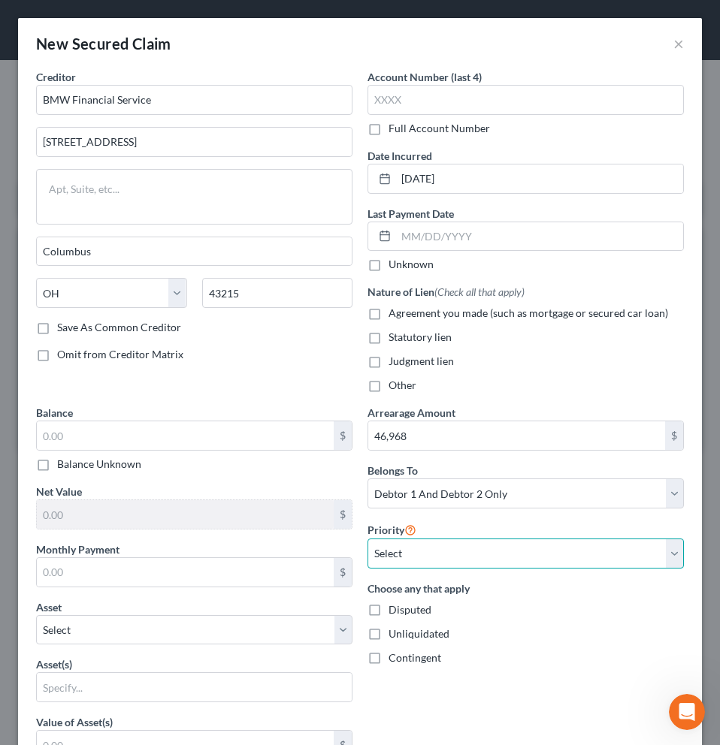
click at [407, 559] on select "Select 1st 2nd 3rd 4th 5th 6th 7th 8th 9th 10th 11th 12th 13th 14th 15th 16th 1…" at bounding box center [525, 554] width 316 height 30
click at [367, 539] on select "Select 1st 2nd 3rd 4th 5th 6th 7th 8th 9th 10th 11th 12th 13th 14th 15th 16th 1…" at bounding box center [525, 554] width 316 height 30
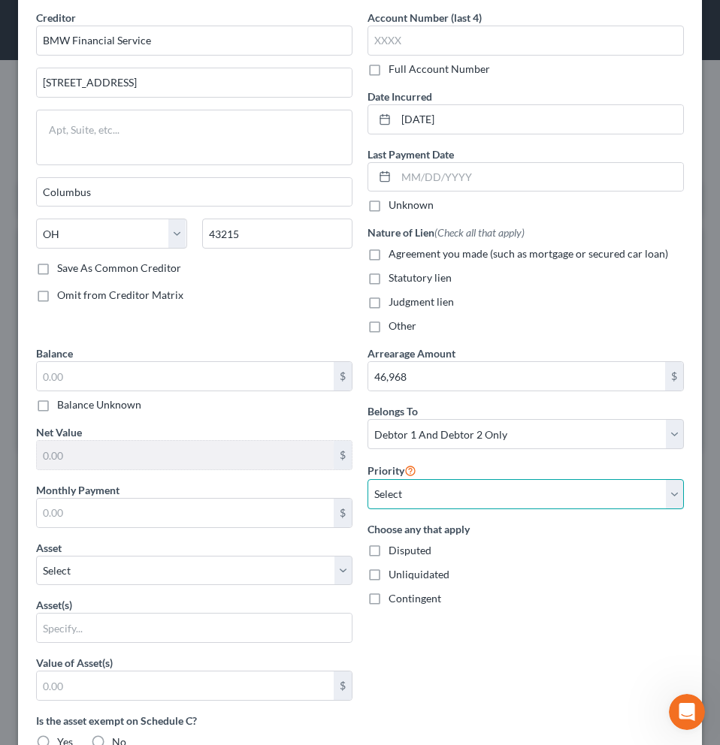
scroll to position [78, 0]
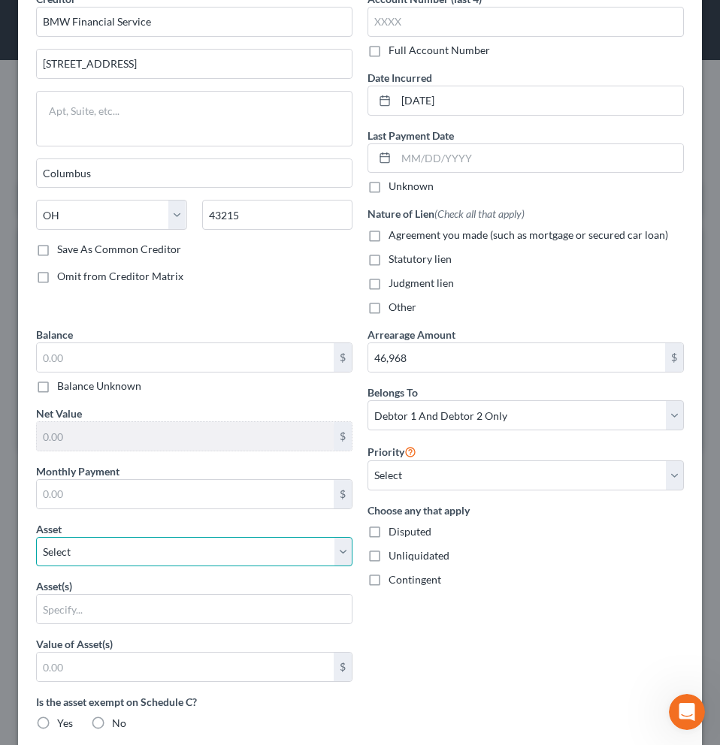
click at [332, 551] on select "Select Other Multiple Assets 4661 Revere Ct - $1162000.0 2023 Tesla 3 - $45000.…" at bounding box center [194, 552] width 316 height 30
select select
click at [36, 537] on select "Select Other Multiple Assets 4661 Revere Ct - $1162000.0 2023 Tesla 3 - $45000.…" at bounding box center [194, 552] width 316 height 30
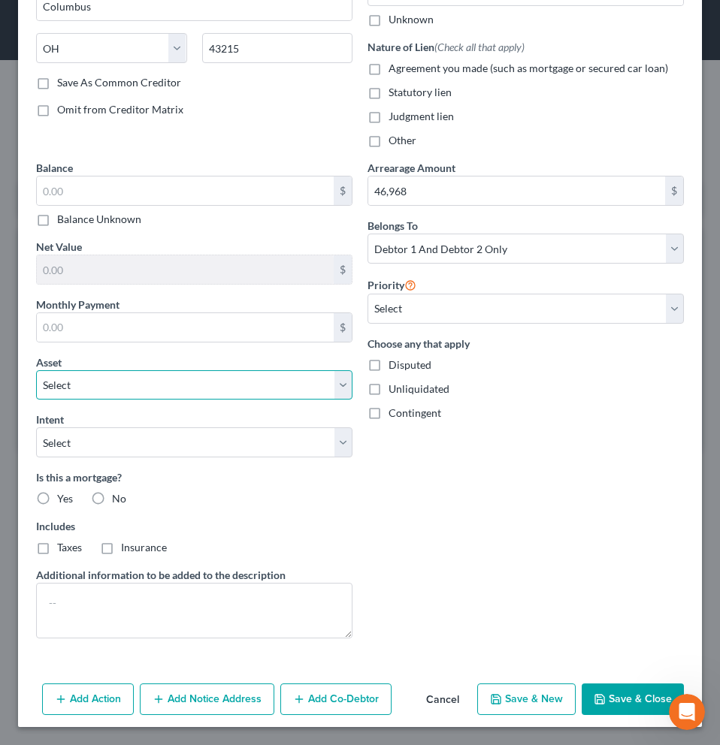
scroll to position [0, 0]
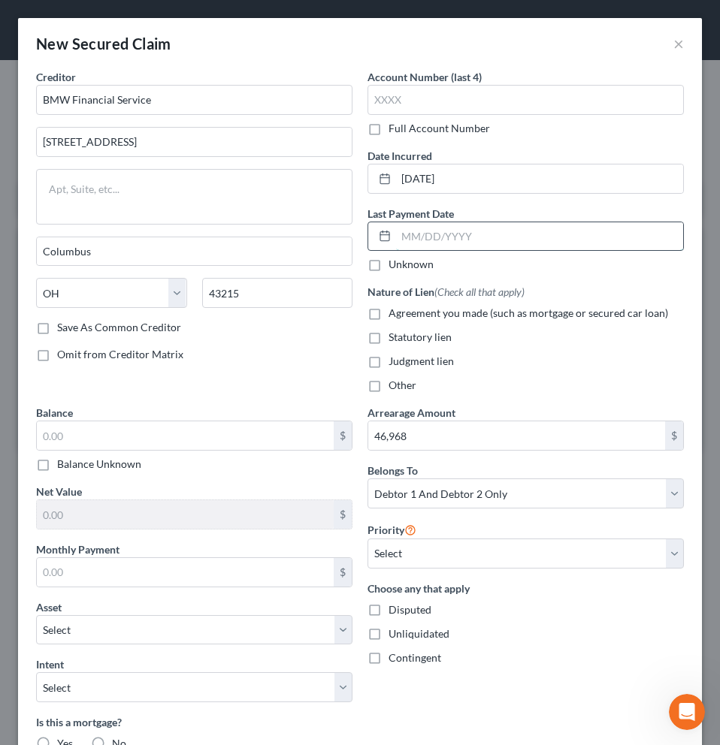
click at [414, 246] on input "text" at bounding box center [539, 236] width 287 height 29
type input "[DATE]"
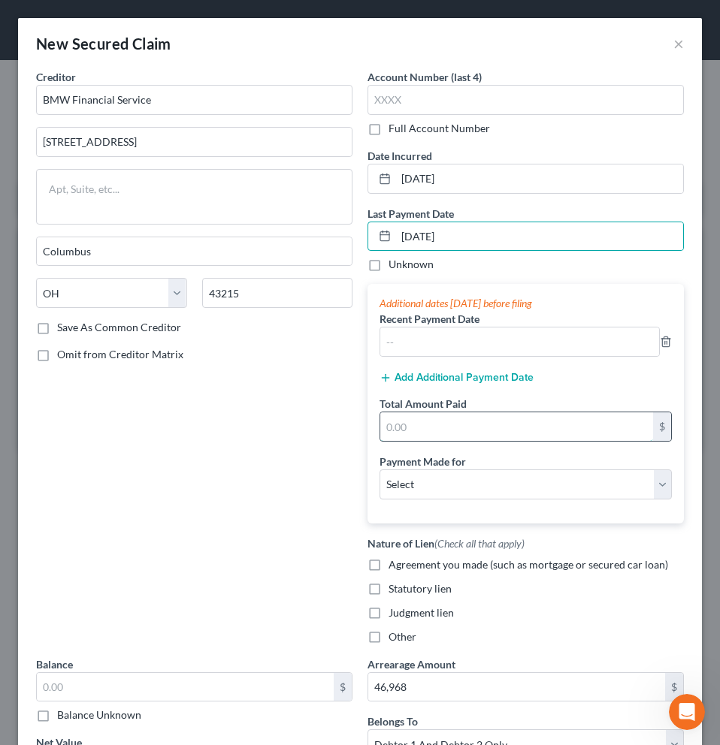
click at [433, 427] on input "text" at bounding box center [516, 426] width 273 height 29
type input "600.00"
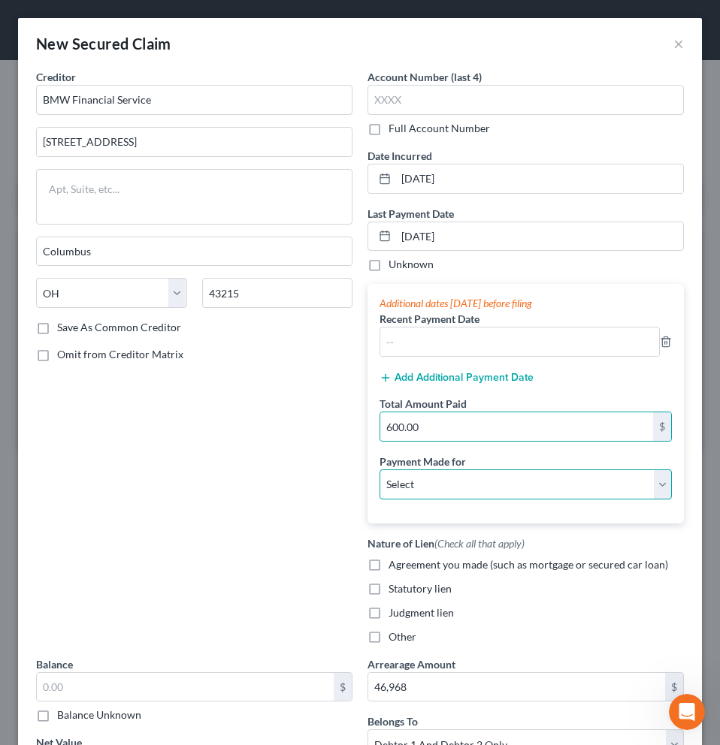
click at [436, 484] on select "Select Car Credit Card Loan Repayment Mortgage Other Suppliers Or Vendors" at bounding box center [525, 484] width 292 height 30
select select "0"
click at [379, 469] on select "Select Car Credit Card Loan Repayment Mortgage Other Suppliers Or Vendors" at bounding box center [525, 484] width 292 height 30
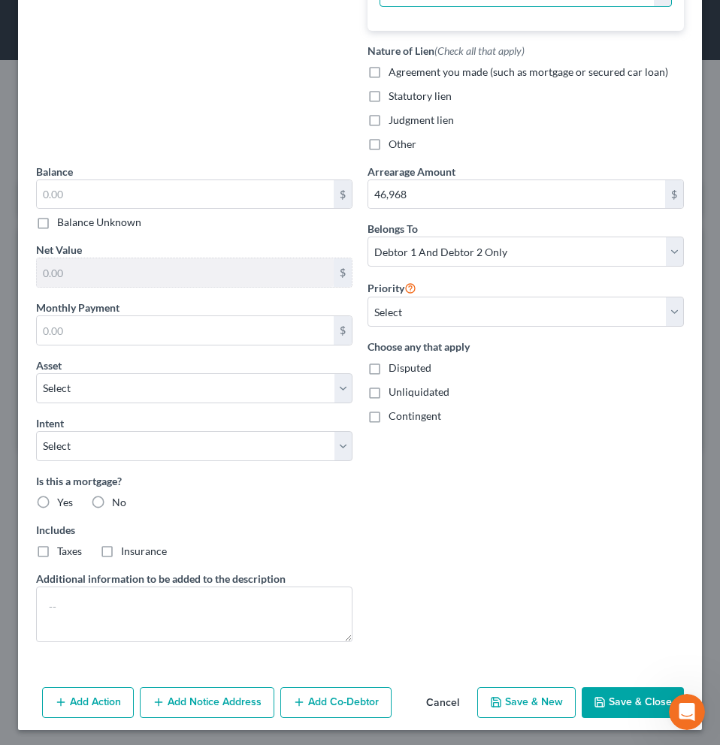
scroll to position [496, 0]
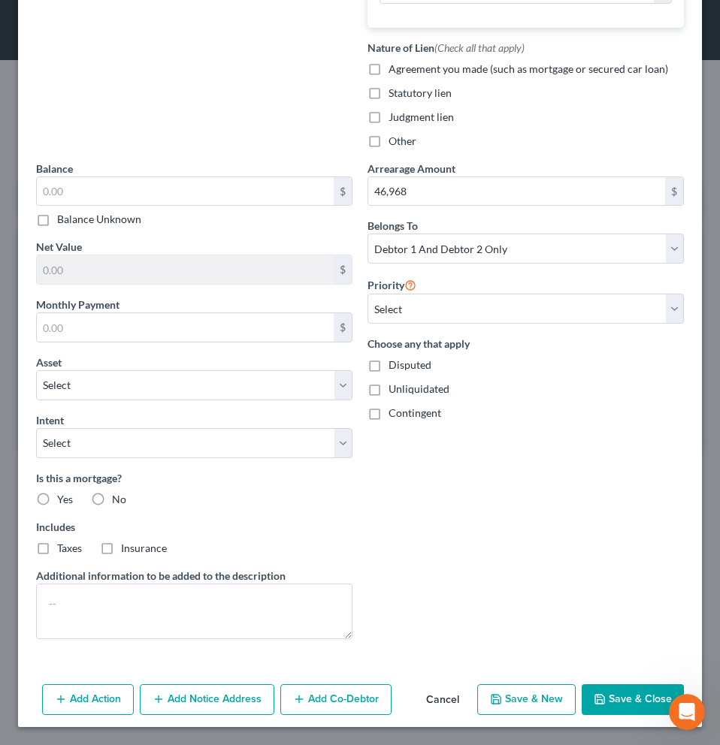
click at [617, 712] on button "Save & Close" at bounding box center [632, 700] width 102 height 32
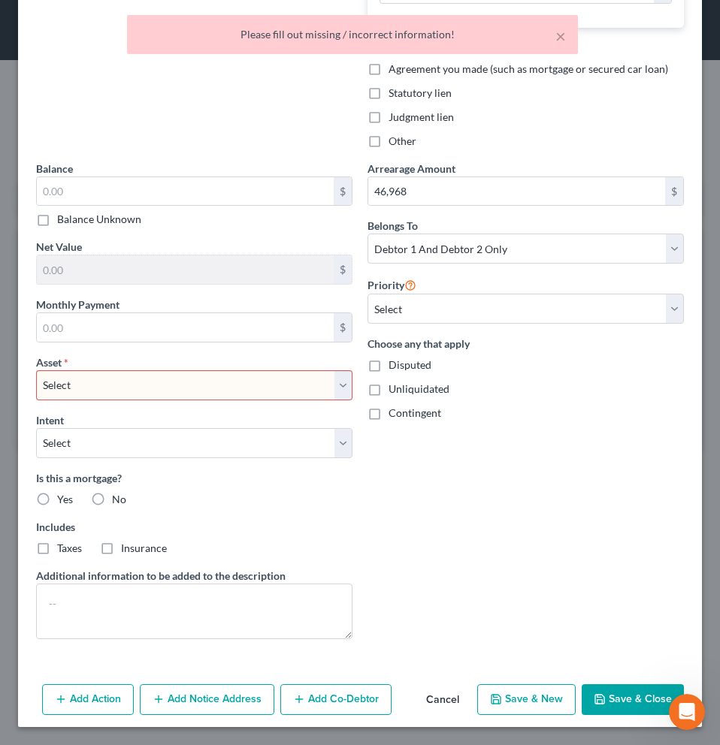
scroll to position [487, 0]
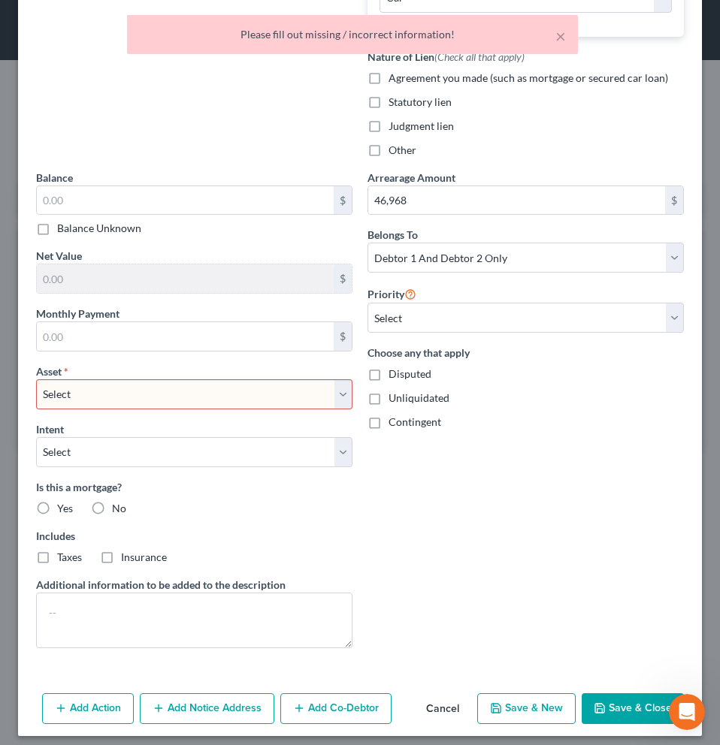
click at [336, 394] on select "Select Other Multiple Assets 4661 Revere Ct - $1162000.0 2023 Tesla 3 - $45000.…" at bounding box center [194, 394] width 316 height 30
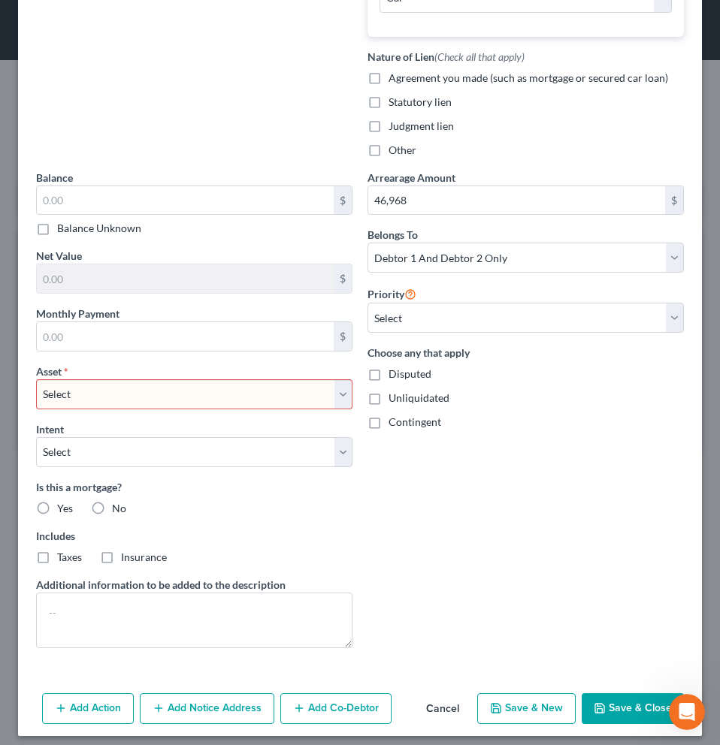
click at [36, 379] on select "Select Other Multiple Assets 4661 Revere Ct - $1162000.0 2023 Tesla 3 - $45000.…" at bounding box center [194, 394] width 316 height 30
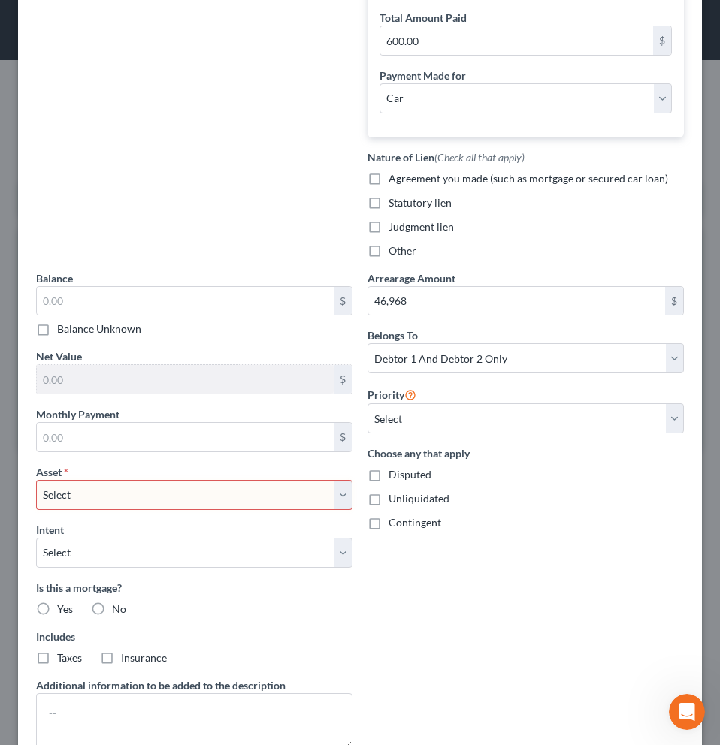
scroll to position [430, 0]
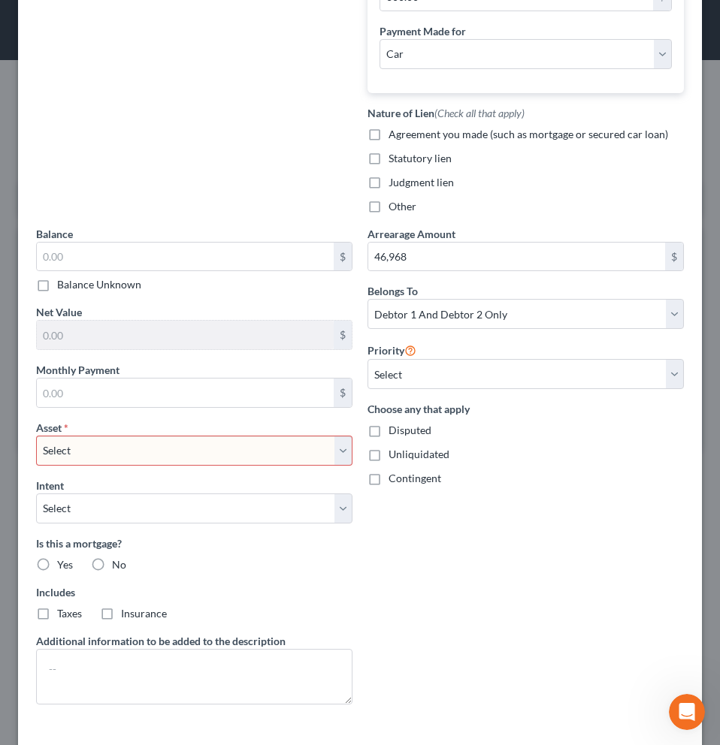
click at [335, 458] on select "Select Other Multiple Assets 4661 Revere Ct - $1162000.0 2023 Tesla 3 - $45000.…" at bounding box center [194, 451] width 316 height 30
click at [36, 436] on select "Select Other Multiple Assets 4661 Revere Ct - $1162000.0 2023 Tesla 3 - $45000.…" at bounding box center [194, 451] width 316 height 30
click at [335, 451] on select "Select Other Multiple Assets 4661 Revere Ct - $1162000.0 2023 Tesla 3 - $45000.…" at bounding box center [194, 451] width 316 height 30
select select "3"
click at [36, 436] on select "Select Other Multiple Assets 4661 Revere Ct - $1162000.0 2023 Tesla 3 - $45000.…" at bounding box center [194, 451] width 316 height 30
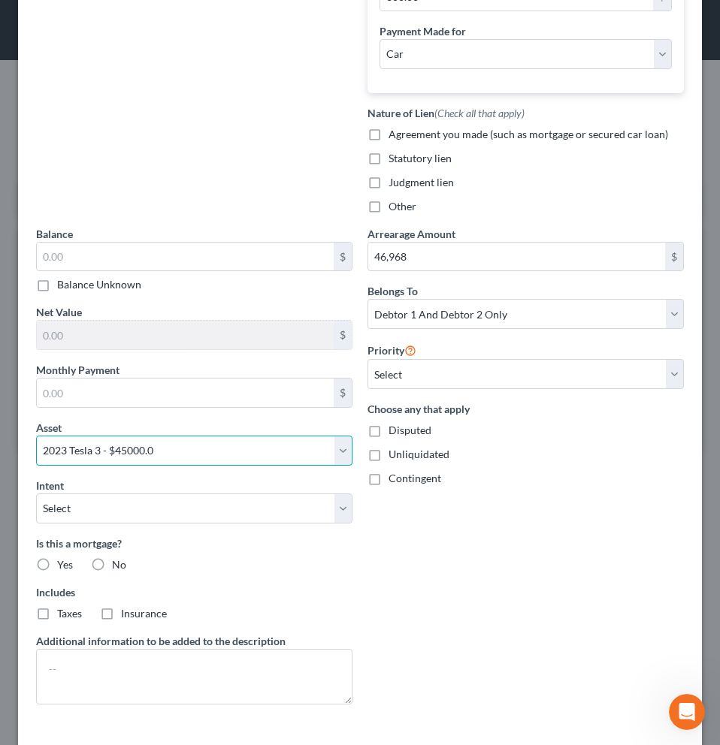
scroll to position [496, 0]
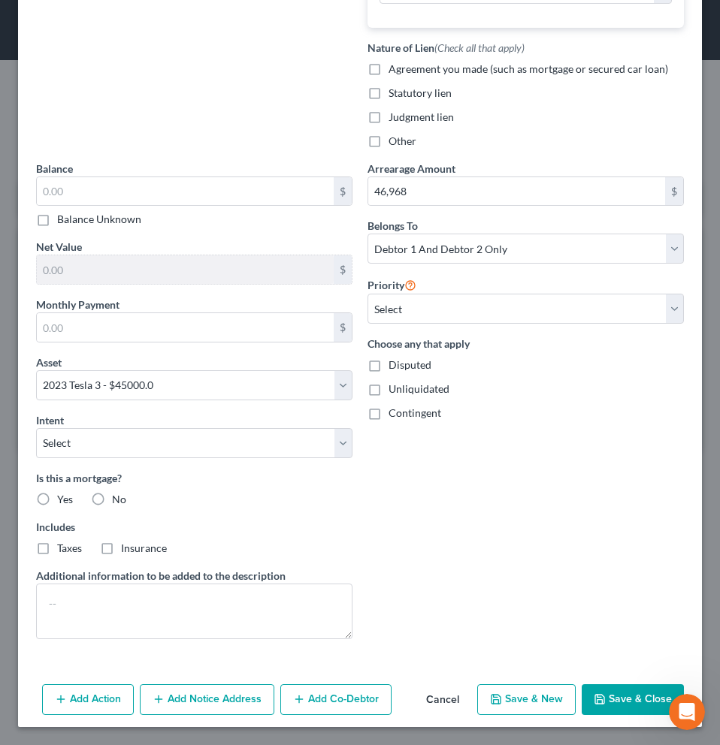
click at [626, 704] on button "Save & Close" at bounding box center [632, 700] width 102 height 32
select select
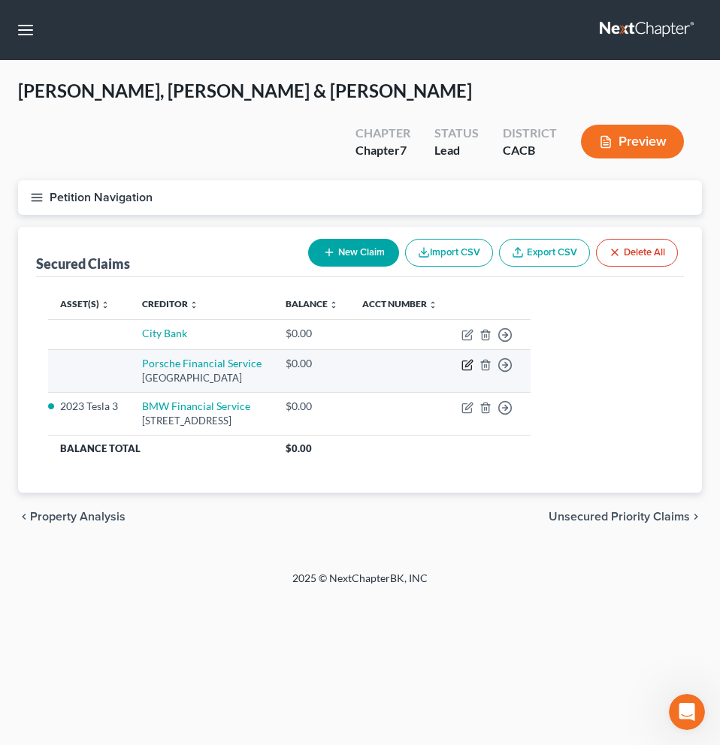
click at [473, 359] on icon "button" at bounding box center [467, 365] width 12 height 12
select select "10"
select select "2"
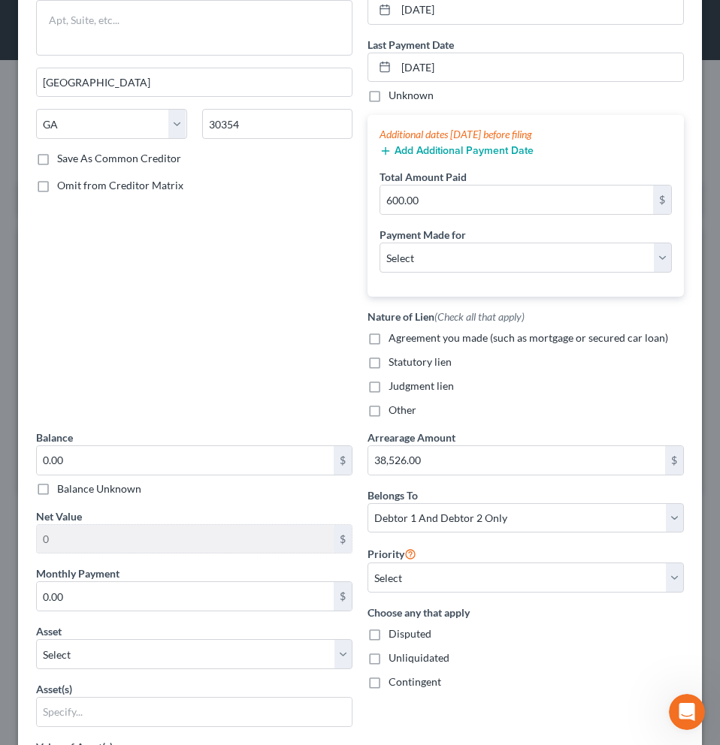
scroll to position [324, 0]
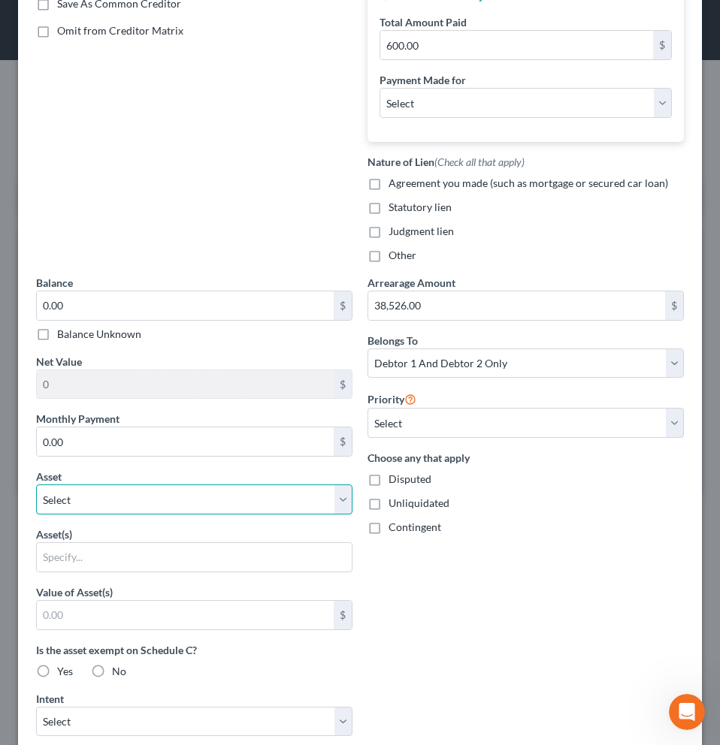
click at [341, 505] on select "Select Other Multiple Assets 4661 Revere Ct - $1162000.0 2023 Tesla 3 - $45000.…" at bounding box center [194, 499] width 316 height 30
select select "3"
click at [36, 484] on select "Select Other Multiple Assets 4661 Revere Ct - $1162000.0 2023 Tesla 3 - $45000.…" at bounding box center [194, 499] width 316 height 30
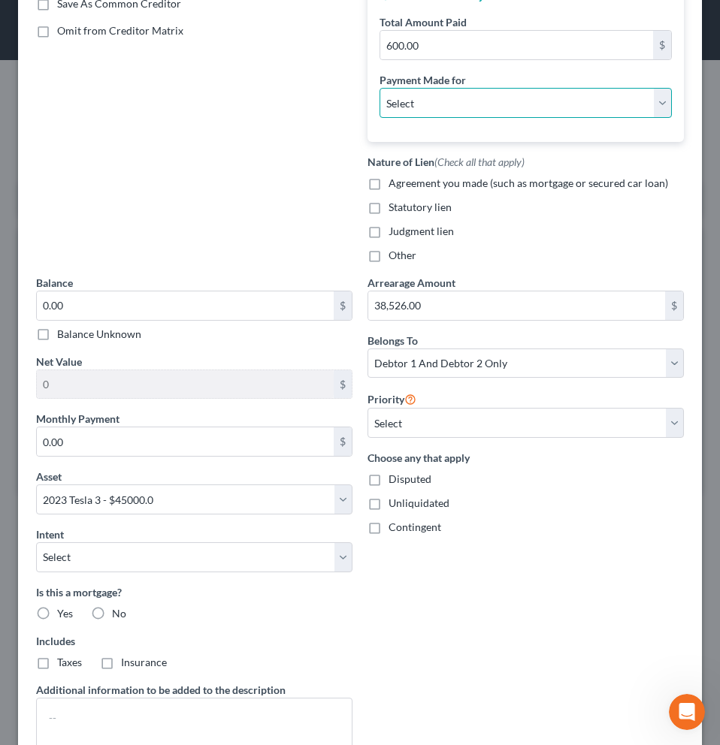
click at [647, 107] on select "Select Car Credit Card Loan Repayment Mortgage Other Suppliers Or Vendors" at bounding box center [525, 103] width 292 height 30
select select "0"
click at [379, 88] on select "Select Car Credit Card Loan Repayment Mortgage Other Suppliers Or Vendors" at bounding box center [525, 103] width 292 height 30
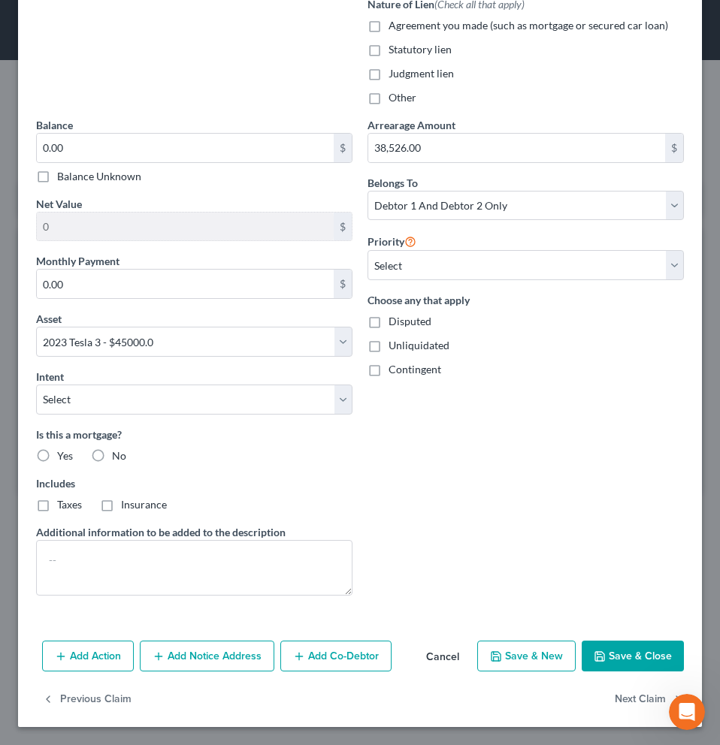
click at [614, 650] on button "Save & Close" at bounding box center [632, 657] width 102 height 32
select select
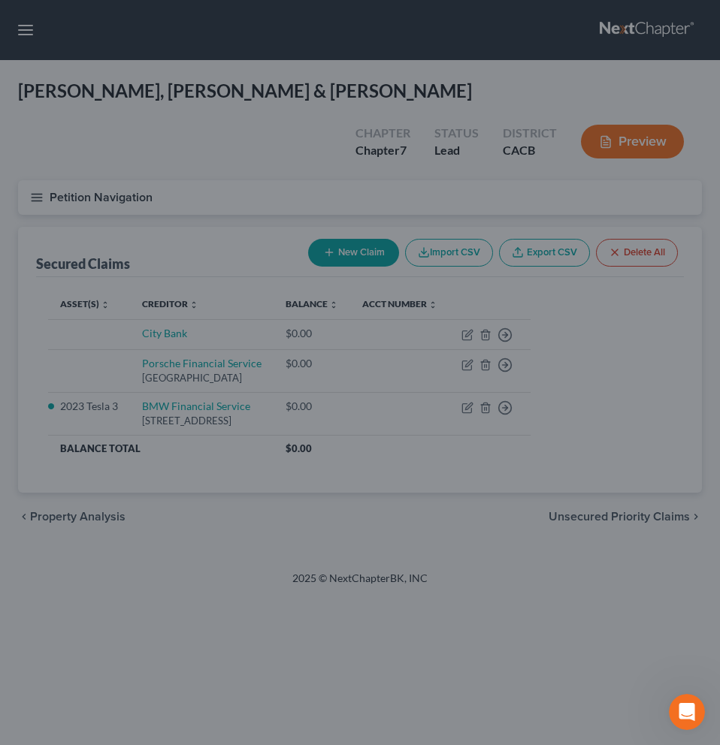
type input "45,000.00"
select select "3"
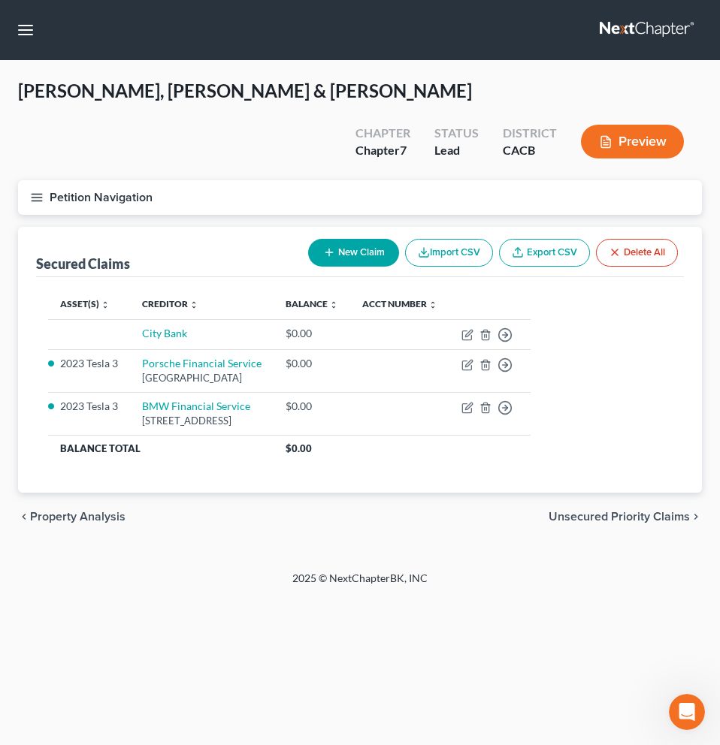
click at [355, 239] on button "New Claim" at bounding box center [353, 253] width 91 height 28
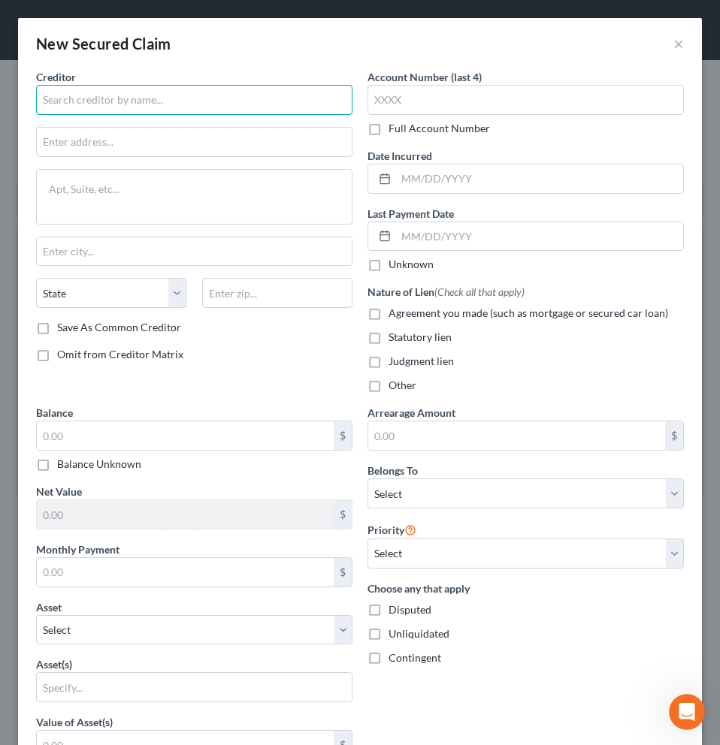
click at [168, 100] on input "text" at bounding box center [194, 100] width 316 height 30
type input "BOA Auto Loan"
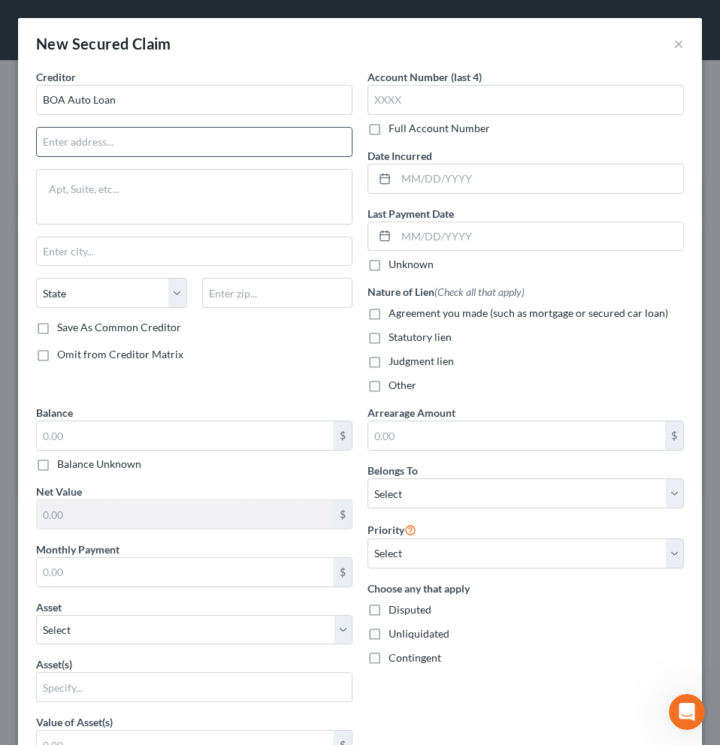
click at [178, 143] on input "text" at bounding box center [194, 142] width 315 height 29
type input "[STREET_ADDRESS][PERSON_NAME]"
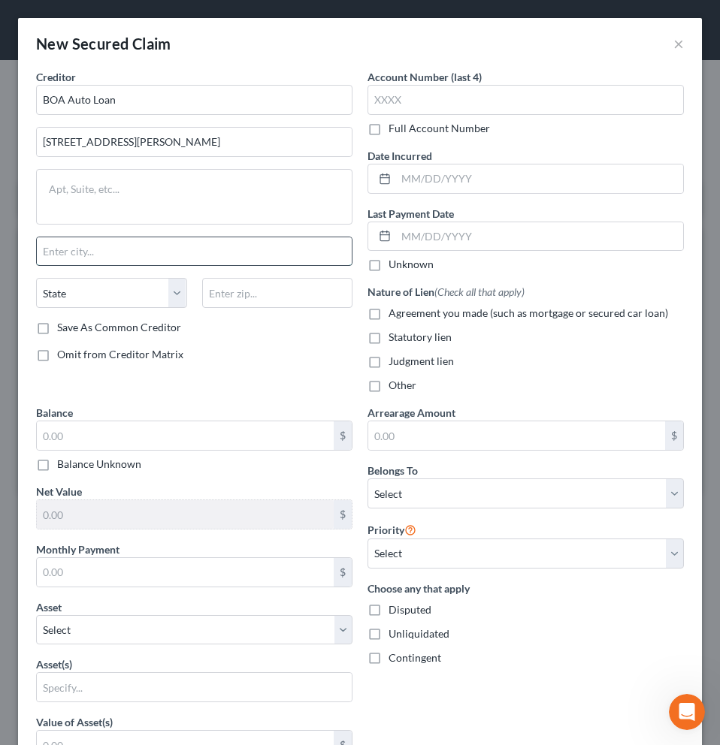
click at [214, 258] on input "text" at bounding box center [194, 251] width 315 height 29
type input "Charlotte"
click at [149, 296] on select "State [US_STATE] AK AR AZ CA CO CT DE DC [GEOGRAPHIC_DATA] [GEOGRAPHIC_DATA] GU…" at bounding box center [111, 293] width 151 height 30
select select "28"
click at [36, 278] on select "State [US_STATE] AK AR AZ CA CO CT DE DC [GEOGRAPHIC_DATA] [GEOGRAPHIC_DATA] GU…" at bounding box center [111, 293] width 151 height 30
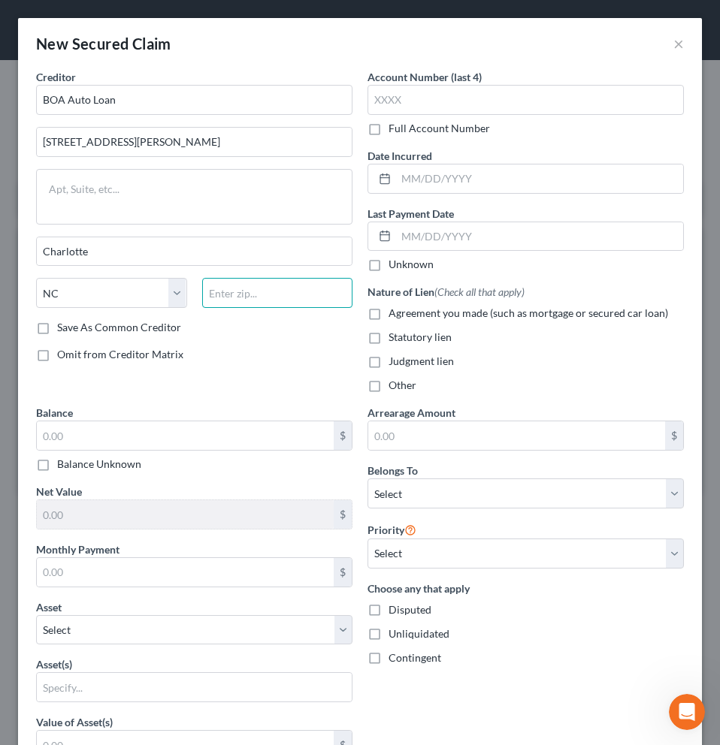
click at [272, 297] on input "text" at bounding box center [277, 293] width 151 height 30
type input "28255"
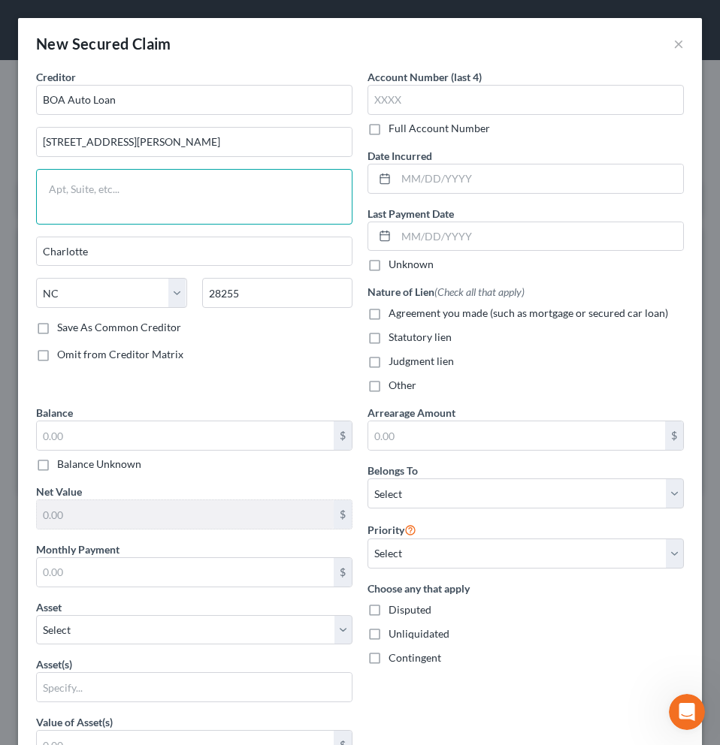
click at [195, 182] on textarea at bounding box center [194, 197] width 316 height 56
type textarea "NG1-0007-19-26"
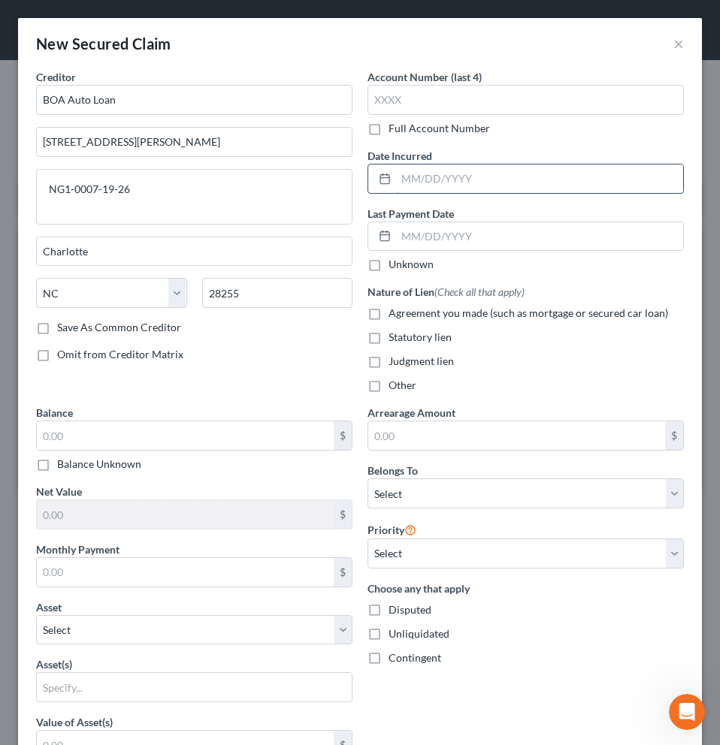
click at [447, 182] on input "text" at bounding box center [539, 178] width 287 height 29
type input "[DATE]"
click at [438, 232] on input "text" at bounding box center [539, 236] width 287 height 29
type input "[DATE]"
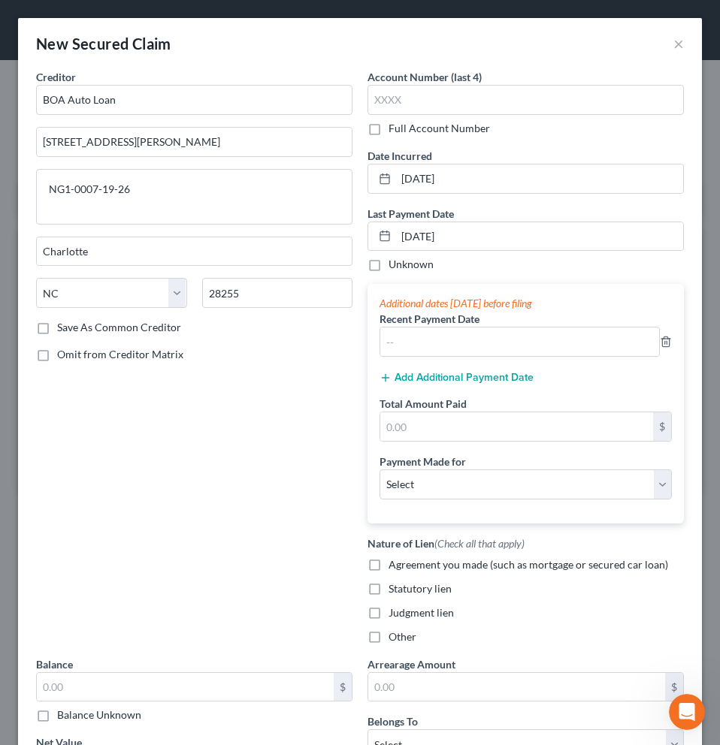
click at [388, 266] on label "Unknown" at bounding box center [410, 264] width 45 height 15
click at [394, 266] on input "Unknown" at bounding box center [399, 262] width 10 height 10
checkbox input "true"
click at [466, 432] on input "text" at bounding box center [516, 426] width 273 height 29
type input "600.00"
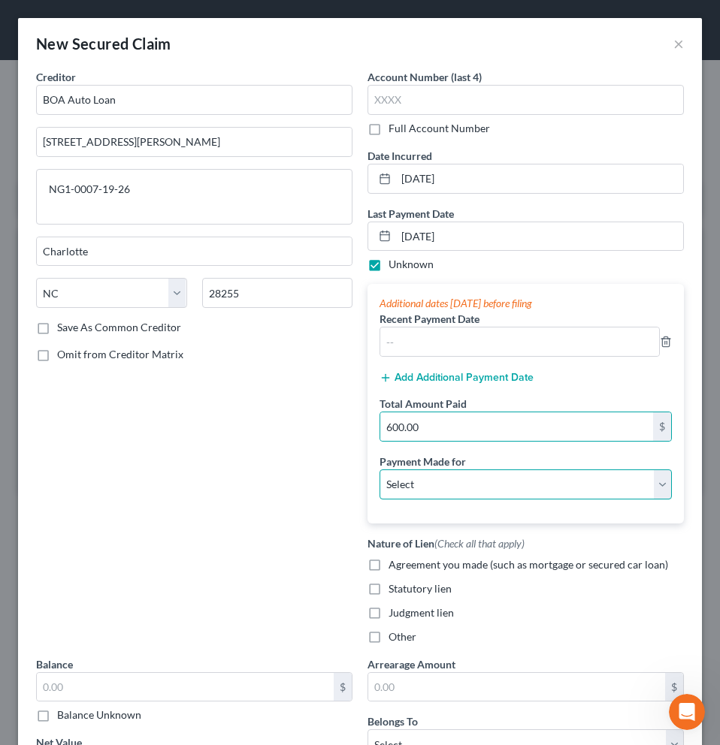
click at [463, 486] on select "Select Car Credit Card Loan Repayment Mortgage Other Suppliers Or Vendors" at bounding box center [525, 484] width 292 height 30
select select "0"
click at [379, 469] on select "Select Car Credit Card Loan Repayment Mortgage Other Suppliers Or Vendors" at bounding box center [525, 484] width 292 height 30
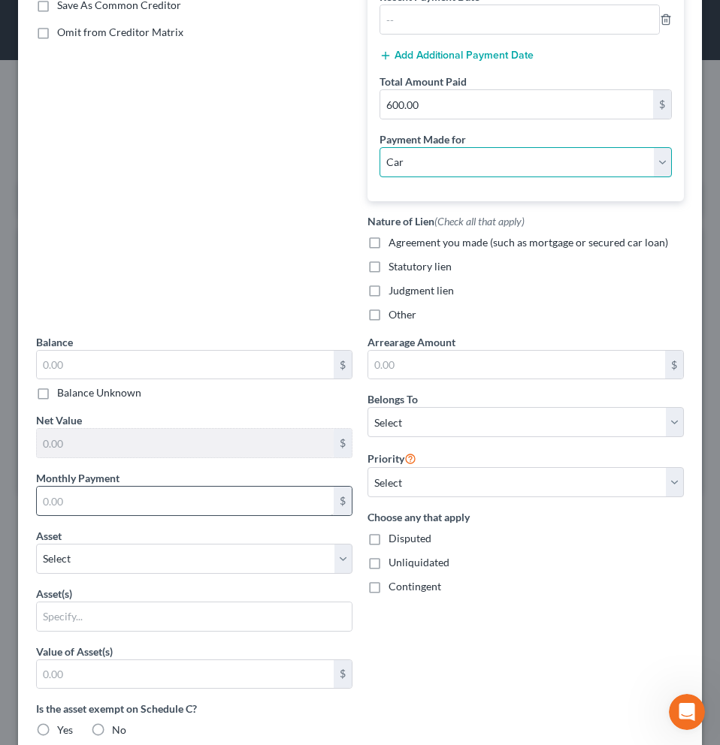
scroll to position [332, 0]
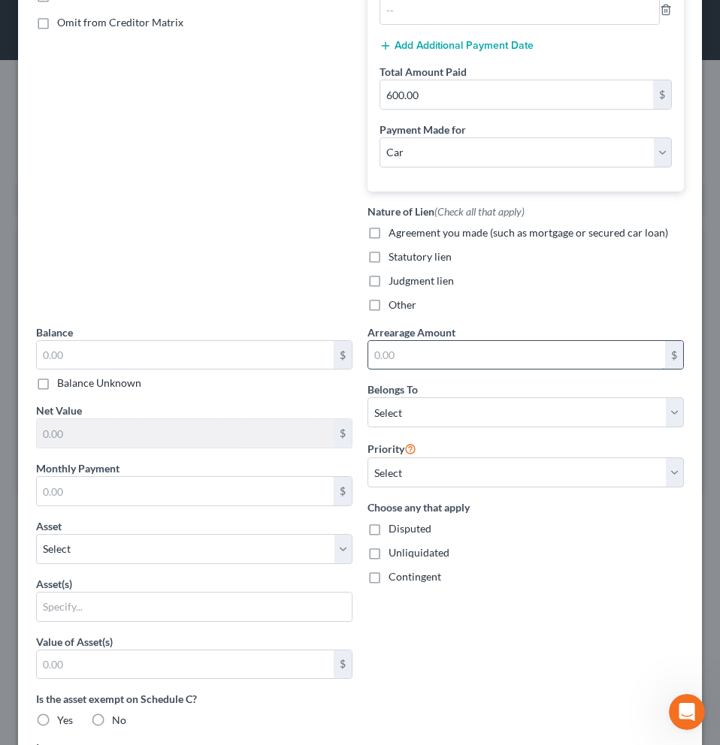
click at [457, 359] on input "text" at bounding box center [516, 355] width 297 height 29
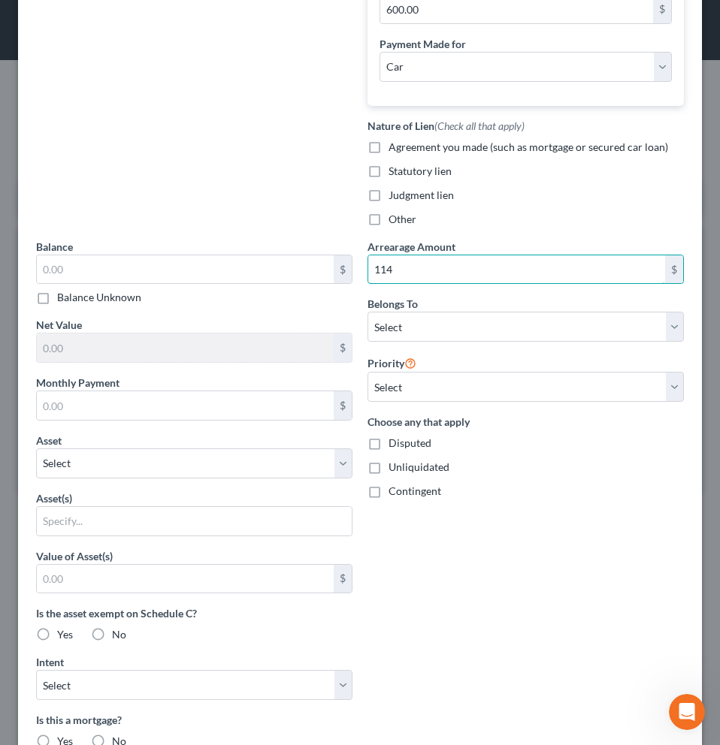
scroll to position [427, 0]
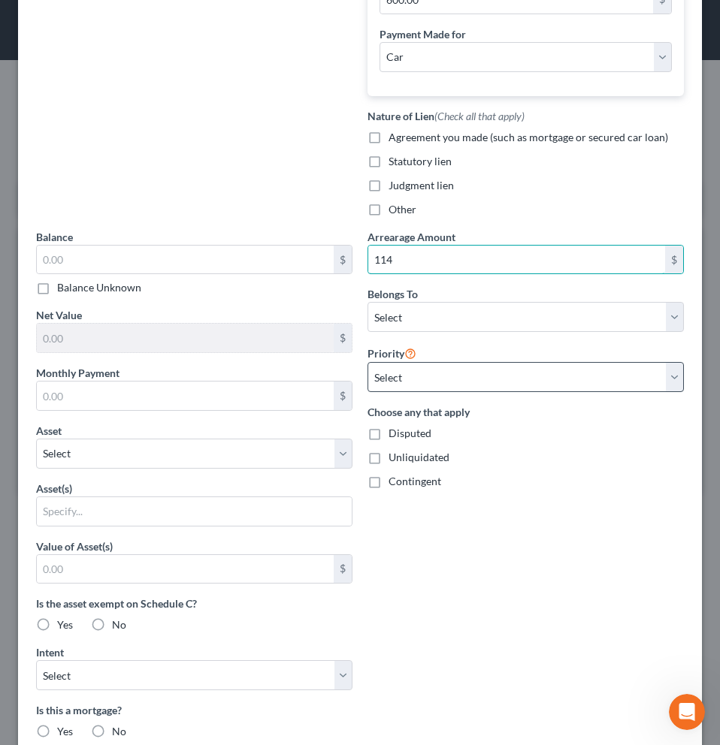
type input "114"
click at [526, 379] on select "Select 1st 2nd 3rd 4th 5th 6th 7th 8th 9th 10th 11th 12th 13th 14th 15th 16th 1…" at bounding box center [525, 377] width 316 height 30
click at [367, 362] on select "Select 1st 2nd 3rd 4th 5th 6th 7th 8th 9th 10th 11th 12th 13th 14th 15th 16th 1…" at bounding box center [525, 377] width 316 height 30
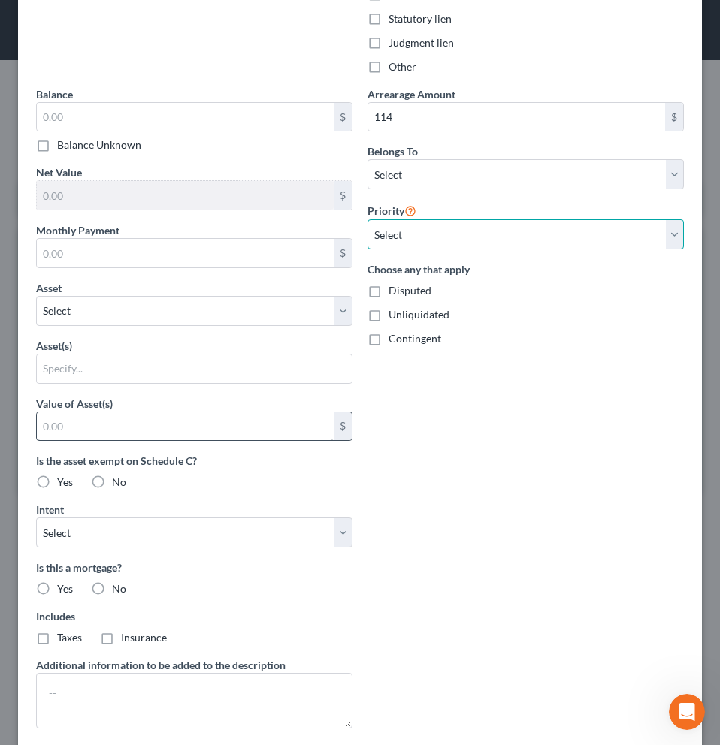
scroll to position [580, 0]
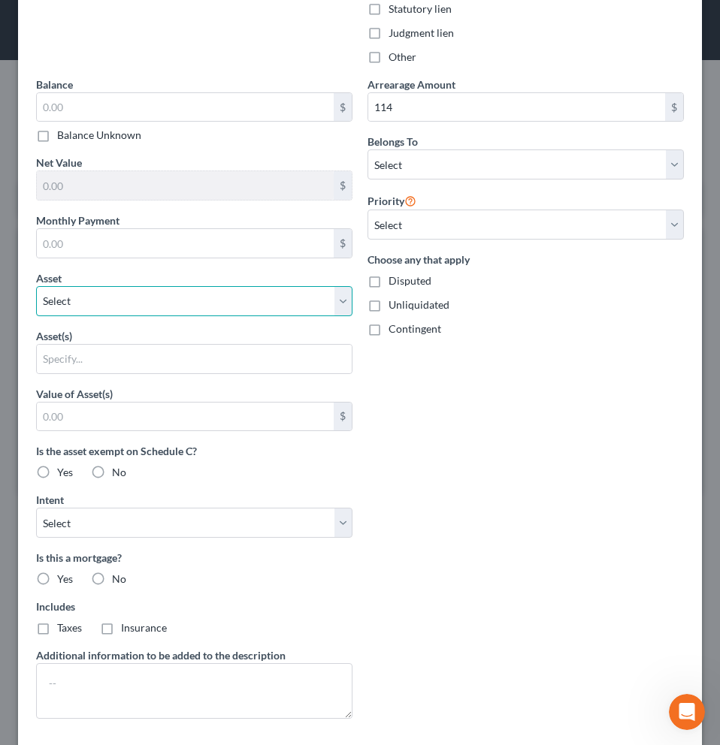
click at [330, 304] on select "Select Other Multiple Assets 4661 Revere Ct - $1162000.0 2023 Tesla 3 - $45000.…" at bounding box center [194, 301] width 316 height 30
select select "4"
click at [36, 316] on select "Select Other Multiple Assets 4661 Revere Ct - $1162000.0 2023 Tesla 3 - $45000.…" at bounding box center [194, 301] width 316 height 30
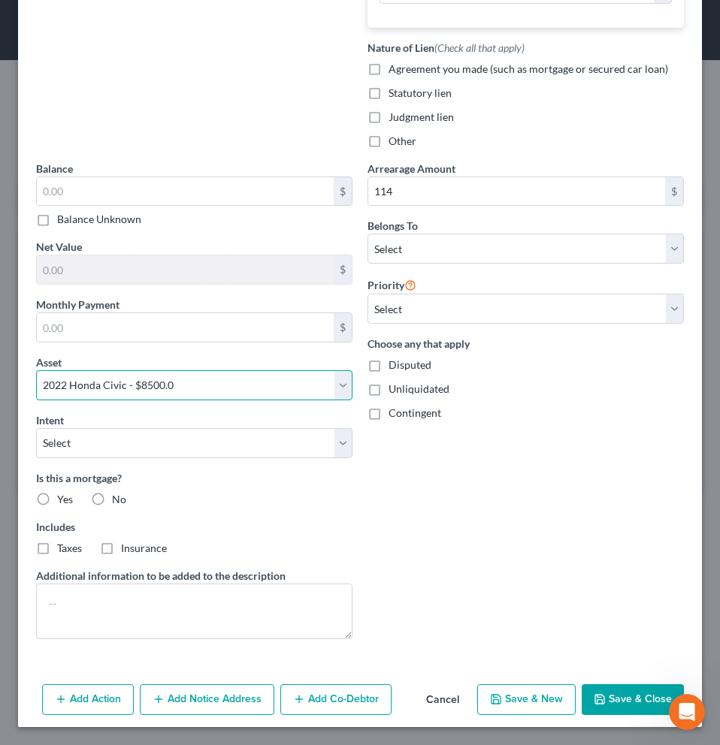
scroll to position [496, 0]
click at [598, 698] on button "Save & Close" at bounding box center [632, 700] width 102 height 32
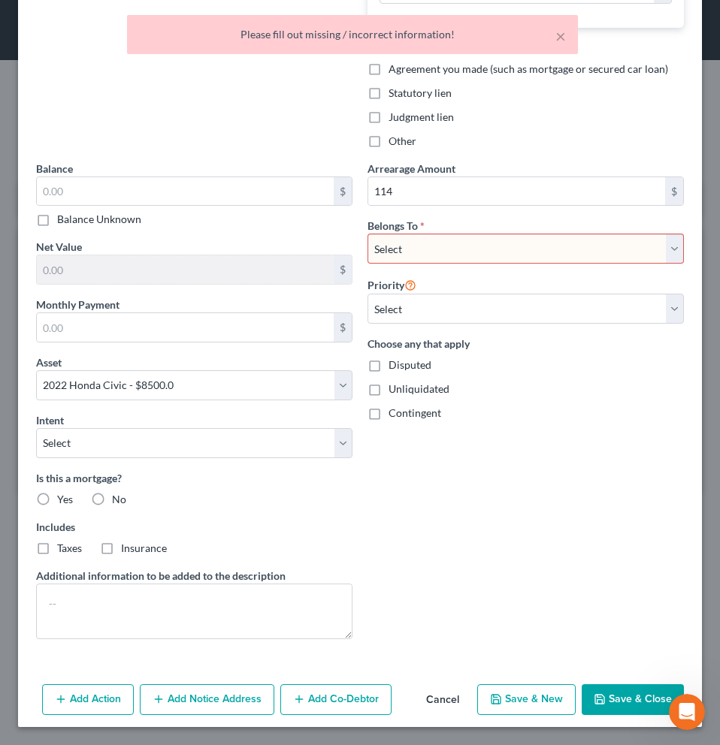
click at [505, 248] on select "Select Debtor 1 Only Debtor 2 Only Debtor 1 And Debtor 2 Only At Least One Of T…" at bounding box center [525, 249] width 316 height 30
select select "2"
click at [367, 234] on select "Select Debtor 1 Only Debtor 2 Only Debtor 1 And Debtor 2 Only At Least One Of T…" at bounding box center [525, 249] width 316 height 30
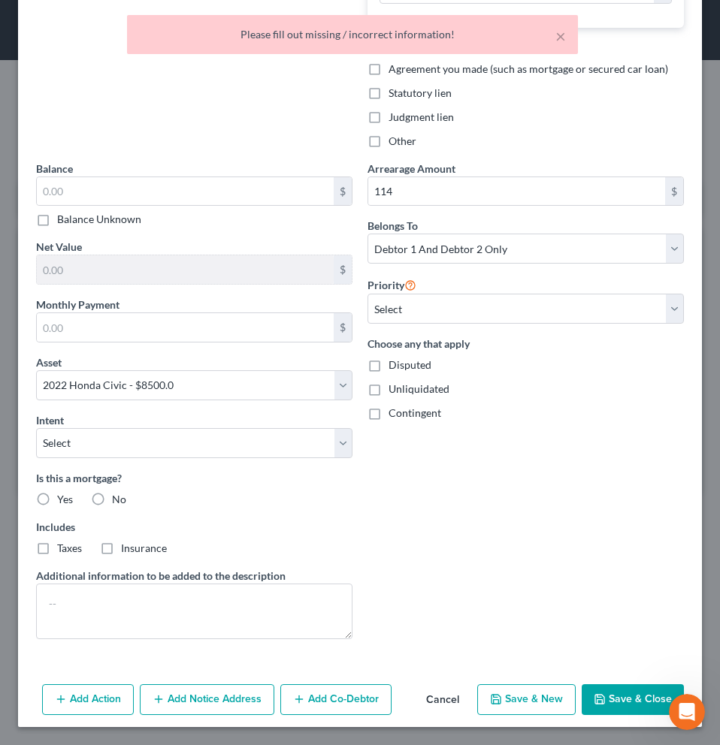
click at [614, 710] on button "Save & Close" at bounding box center [632, 700] width 102 height 32
select select
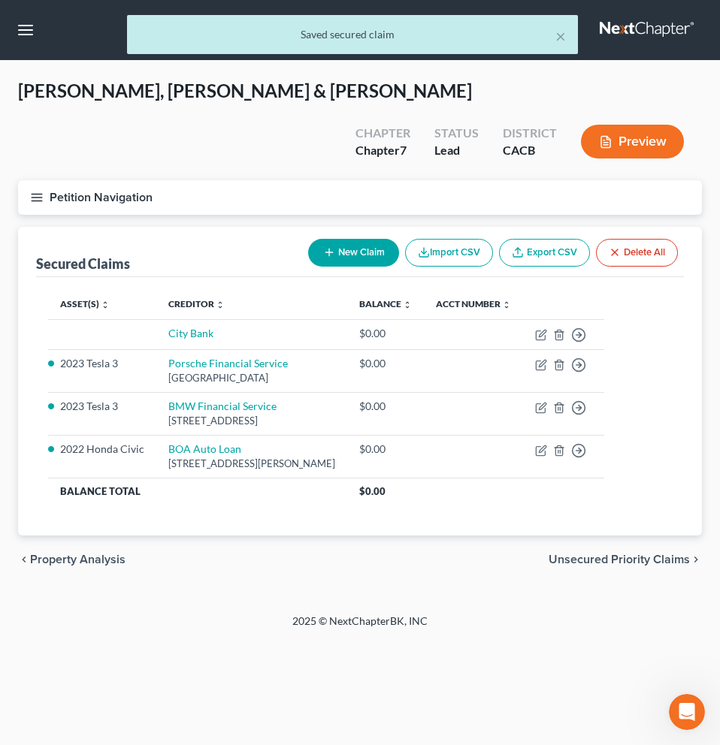
click at [643, 125] on button "Preview" at bounding box center [632, 142] width 103 height 34
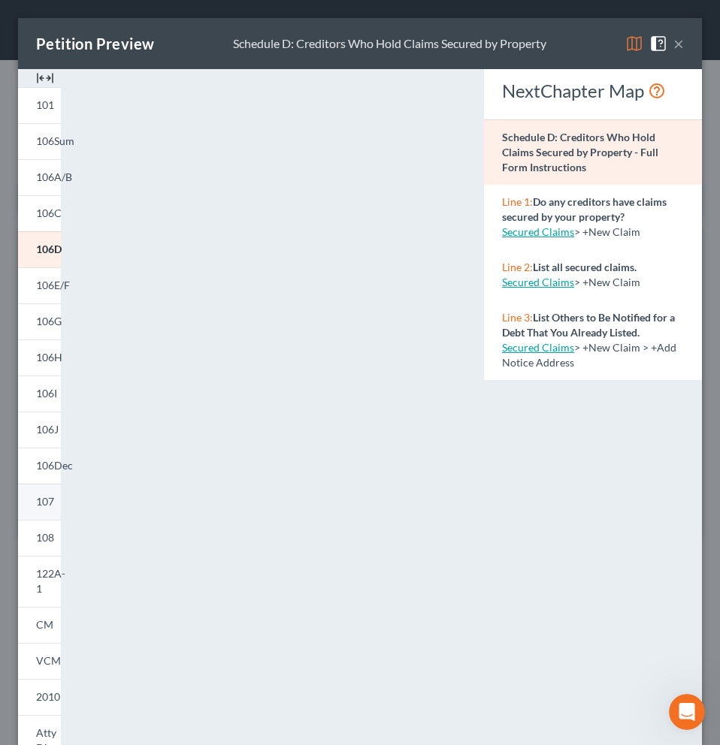
click at [46, 505] on span "107" at bounding box center [45, 501] width 18 height 13
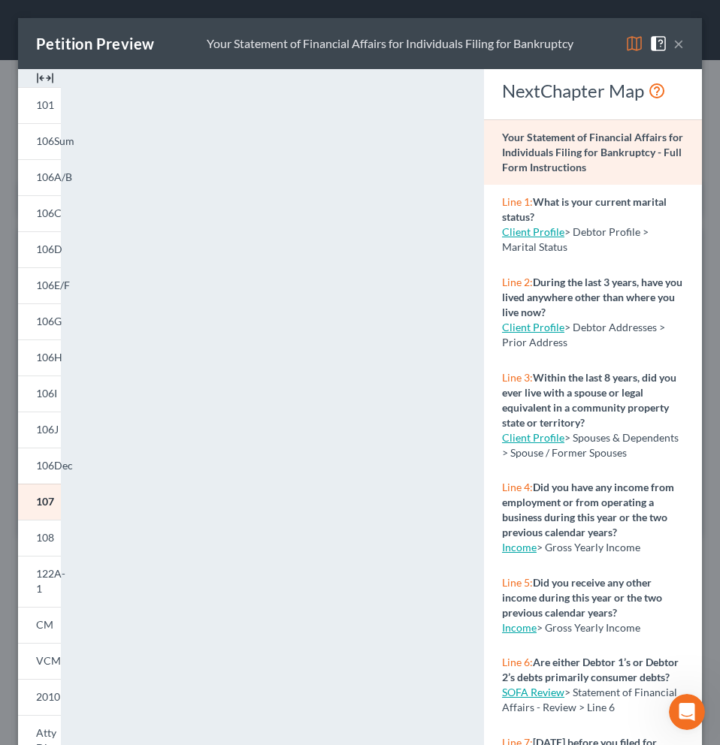
click at [673, 44] on button "×" at bounding box center [678, 44] width 11 height 18
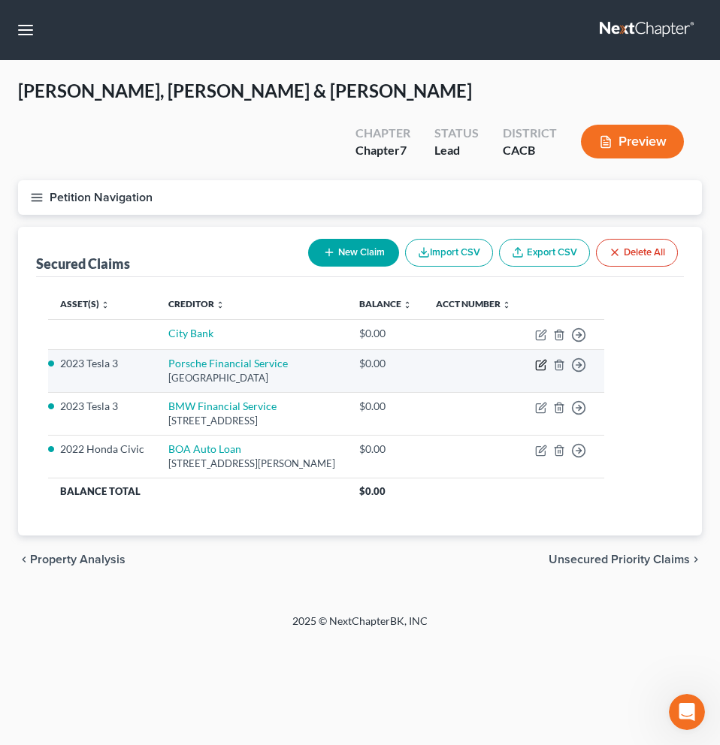
click at [547, 359] on icon "button" at bounding box center [541, 365] width 12 height 12
select select "10"
select select "0"
select select "2"
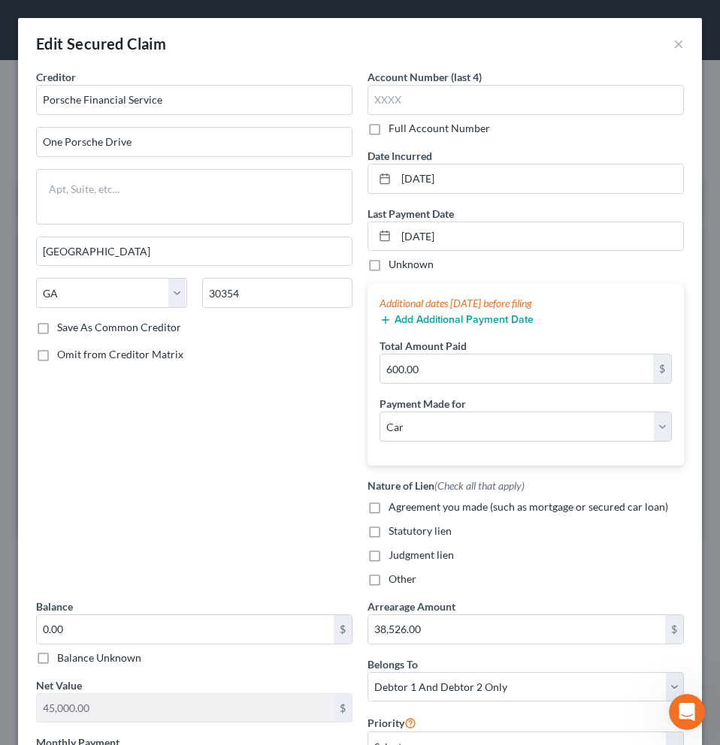
click at [388, 265] on label "Unknown" at bounding box center [410, 264] width 45 height 15
click at [394, 265] on input "Unknown" at bounding box center [399, 262] width 10 height 10
checkbox input "true"
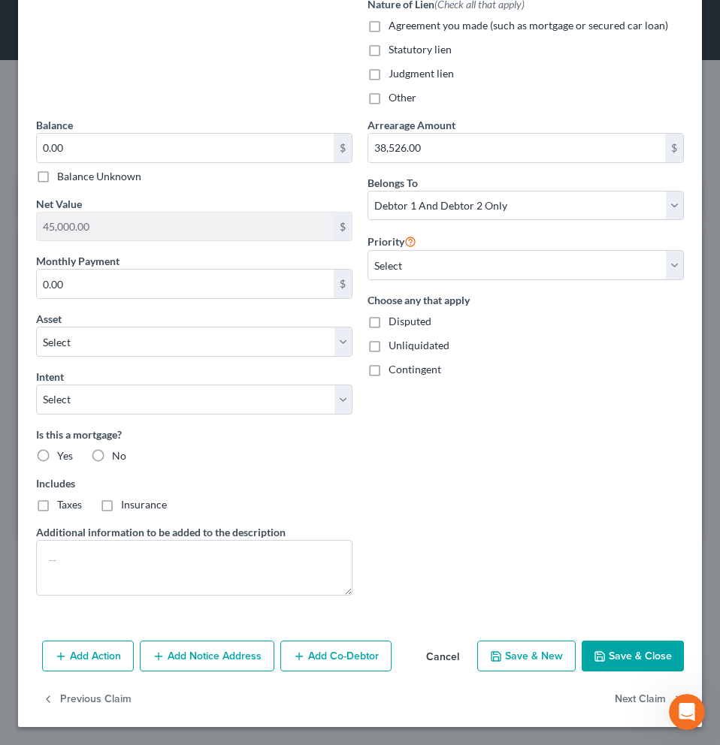
click at [639, 648] on button "Save & Close" at bounding box center [632, 657] width 102 height 32
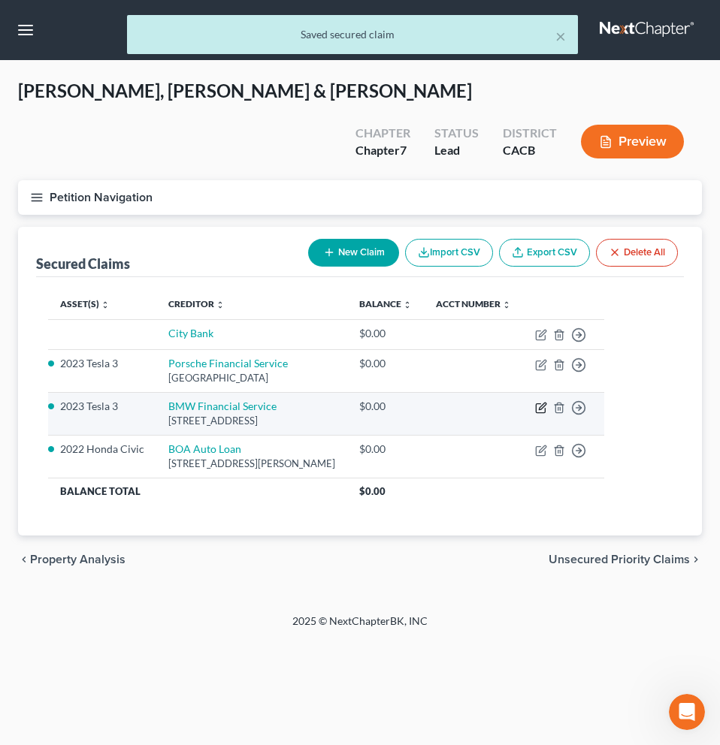
click at [547, 402] on icon "button" at bounding box center [541, 408] width 12 height 12
select select "36"
select select "0"
select select "2"
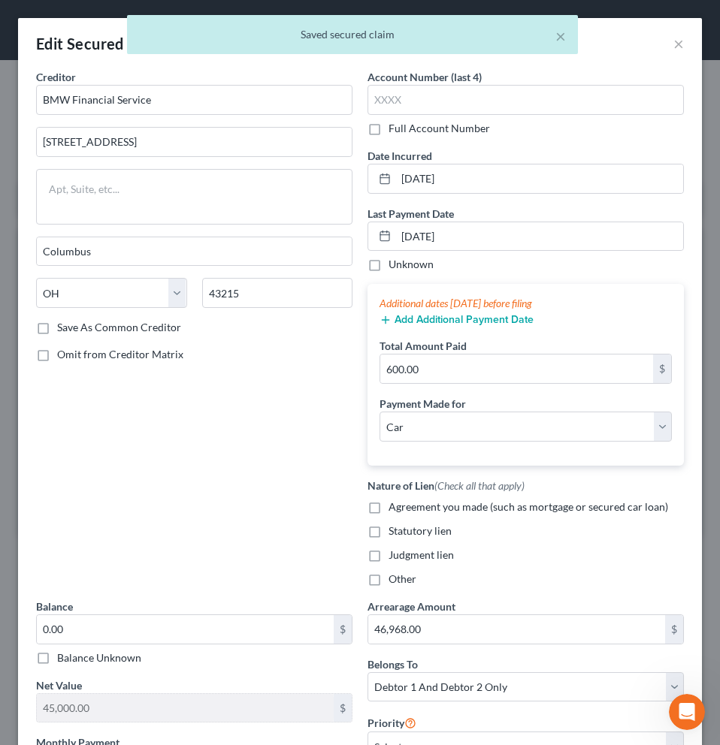
click at [388, 267] on label "Unknown" at bounding box center [410, 264] width 45 height 15
click at [394, 267] on input "Unknown" at bounding box center [399, 262] width 10 height 10
checkbox input "true"
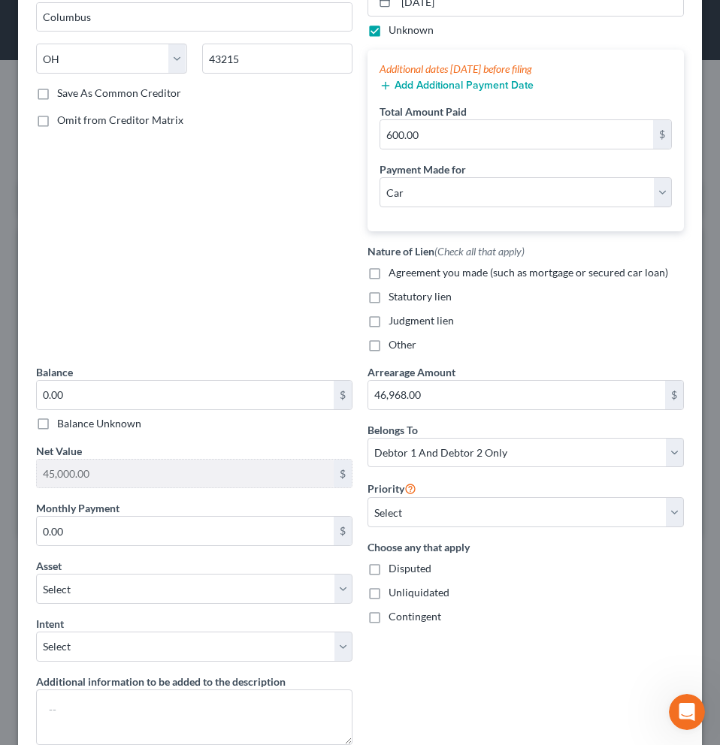
scroll to position [384, 0]
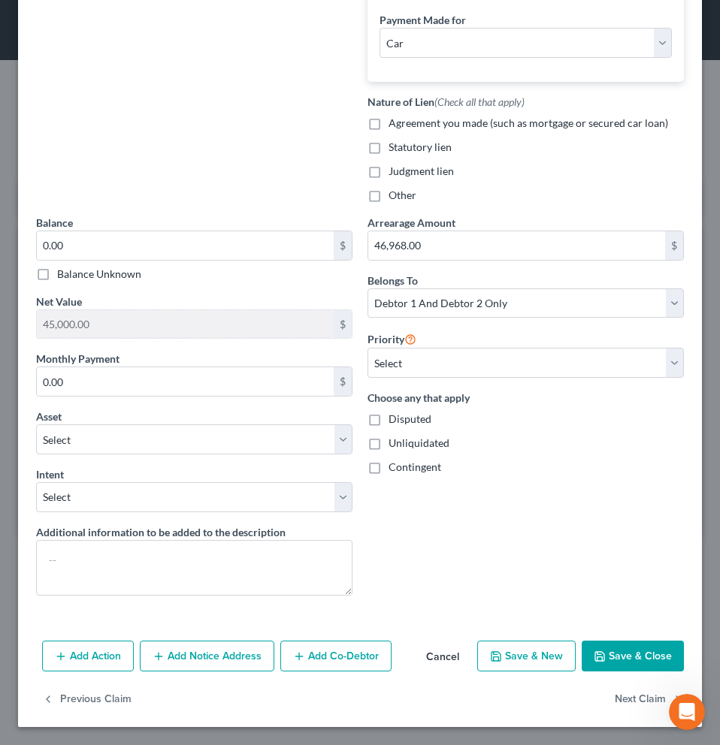
click at [619, 655] on button "Save & Close" at bounding box center [632, 657] width 102 height 32
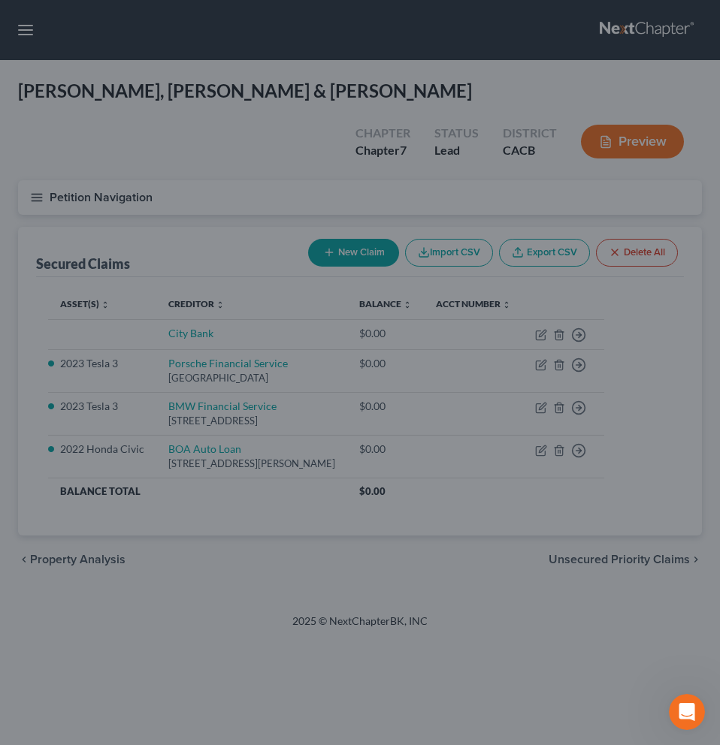
select select "3"
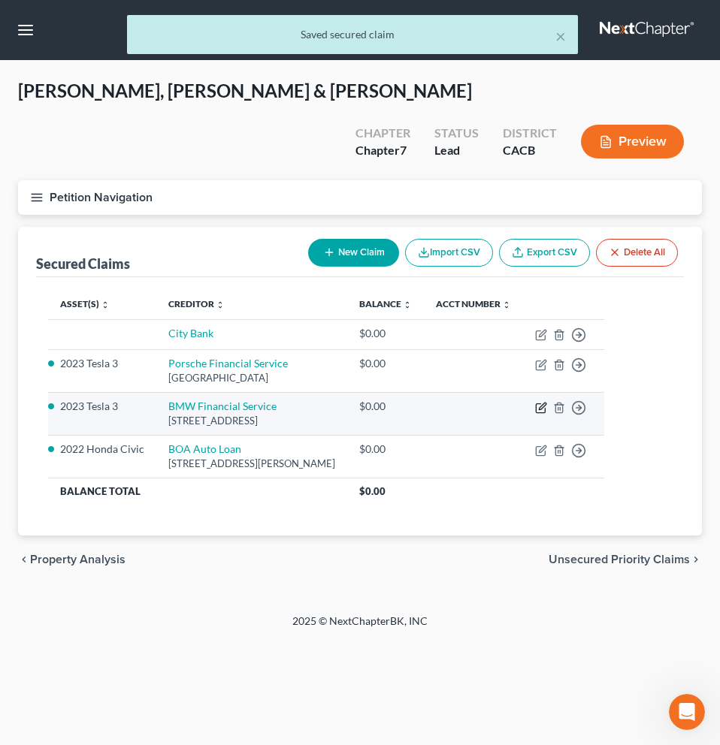
click at [547, 402] on icon "button" at bounding box center [541, 408] width 12 height 12
select select "36"
select select "0"
select select "2"
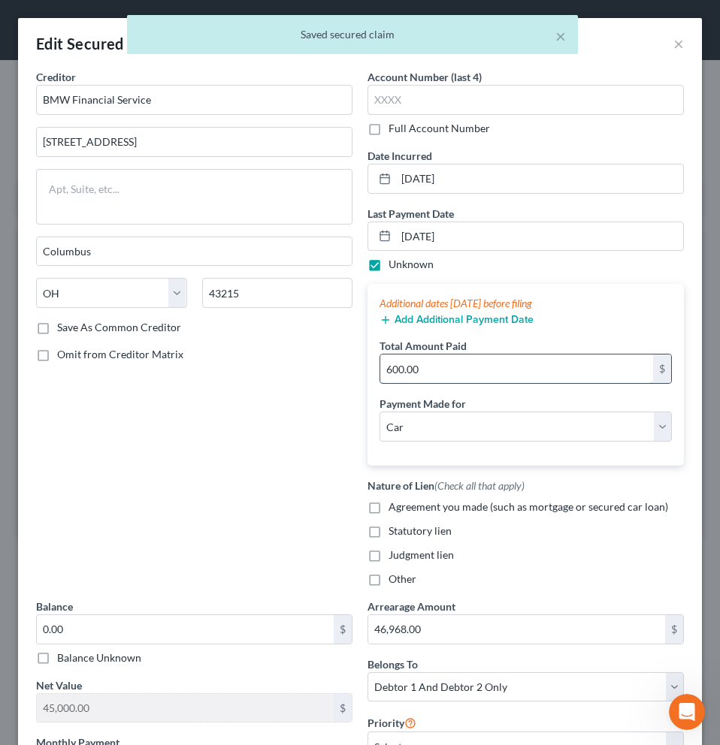
drag, startPoint x: 498, startPoint y: 372, endPoint x: 394, endPoint y: 368, distance: 104.5
click at [394, 368] on input "600.00" at bounding box center [516, 369] width 273 height 29
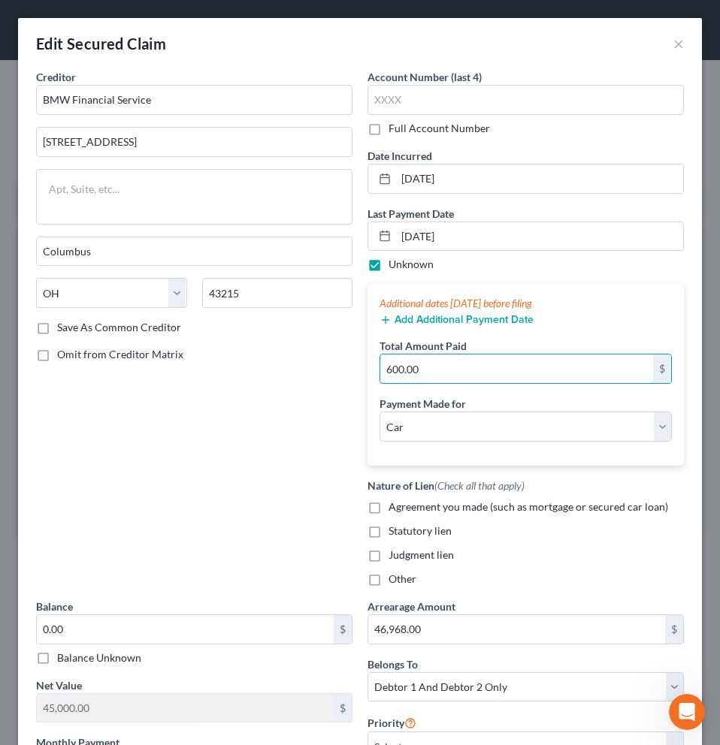
drag, startPoint x: 448, startPoint y: 368, endPoint x: 358, endPoint y: 368, distance: 90.1
click at [360, 368] on div "Account Number (last 4) Full Account Number Date Incurred [DATE] Last Payment D…" at bounding box center [525, 334] width 331 height 530
type input "0"
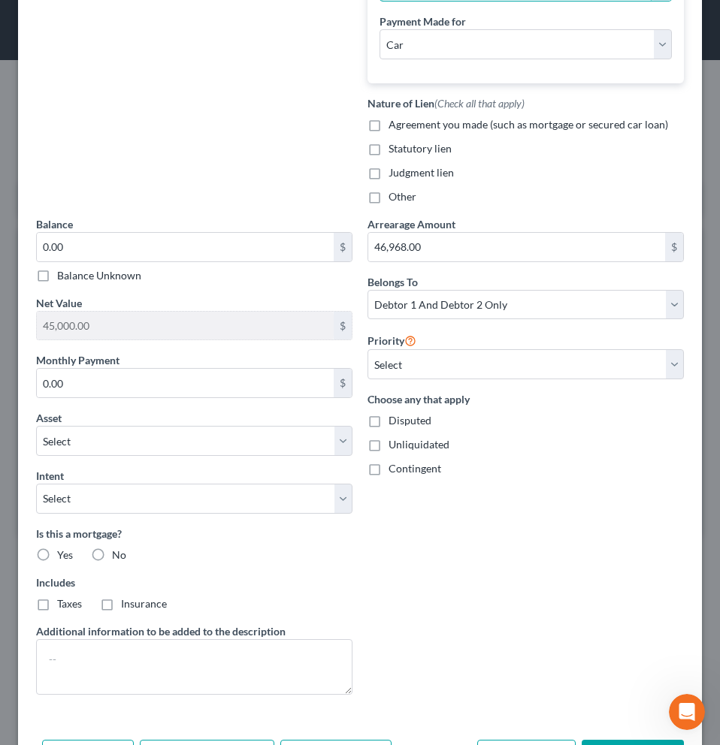
scroll to position [481, 0]
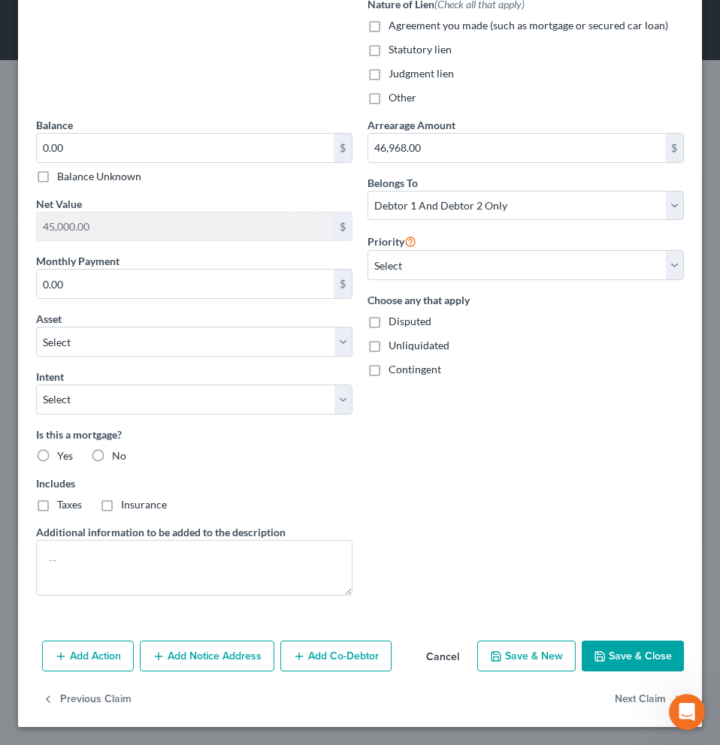
type input "0"
click at [613, 657] on button "Save & Close" at bounding box center [632, 657] width 102 height 32
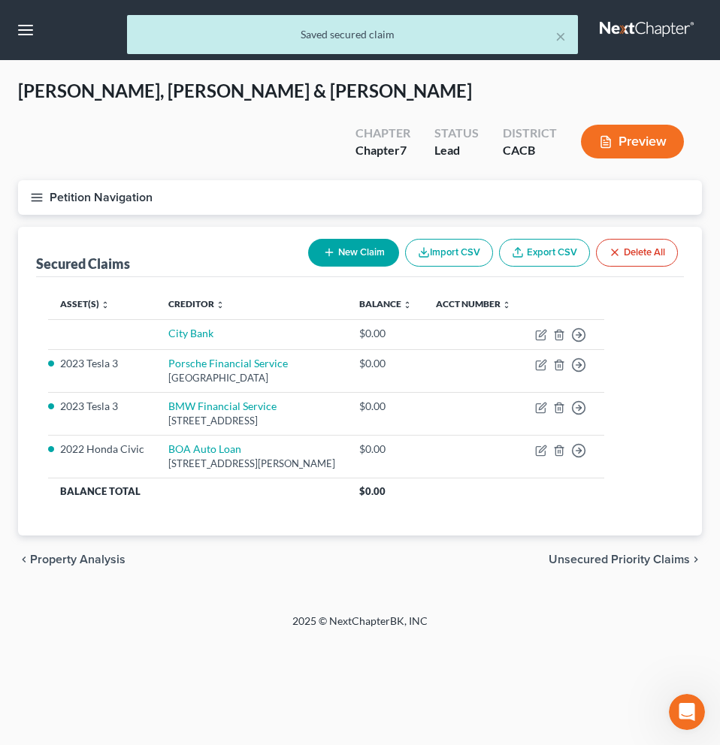
click at [611, 125] on button "Preview" at bounding box center [632, 142] width 103 height 34
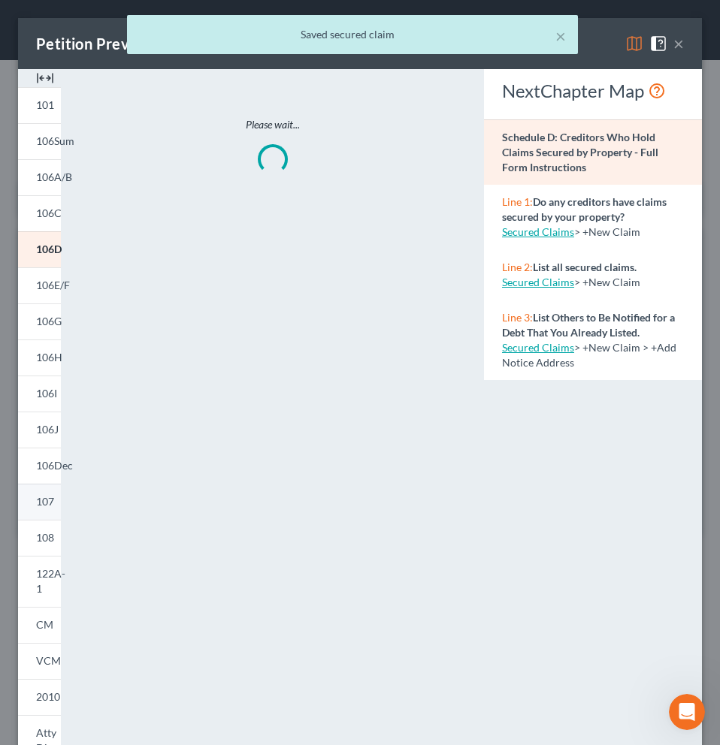
click at [46, 507] on span "107" at bounding box center [45, 501] width 18 height 13
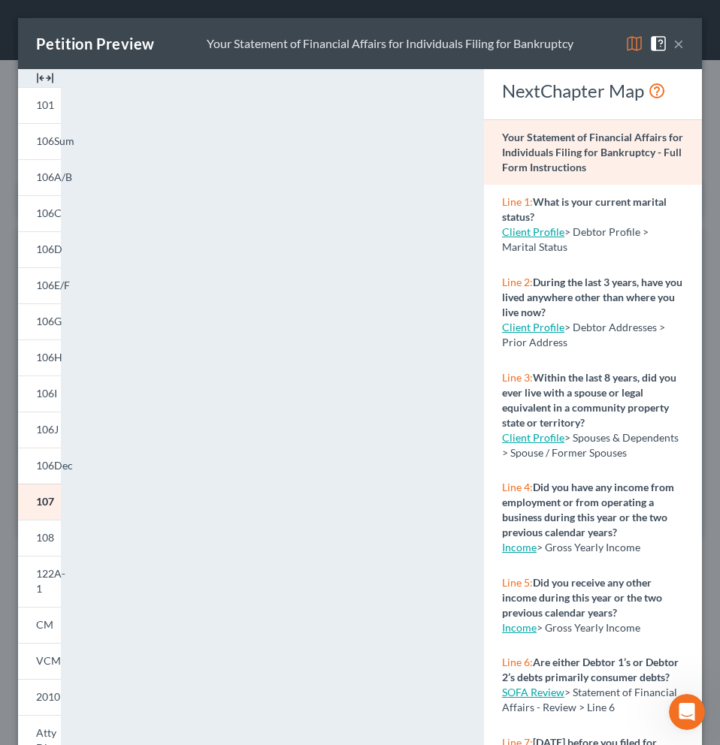
click at [673, 43] on button "×" at bounding box center [678, 44] width 11 height 18
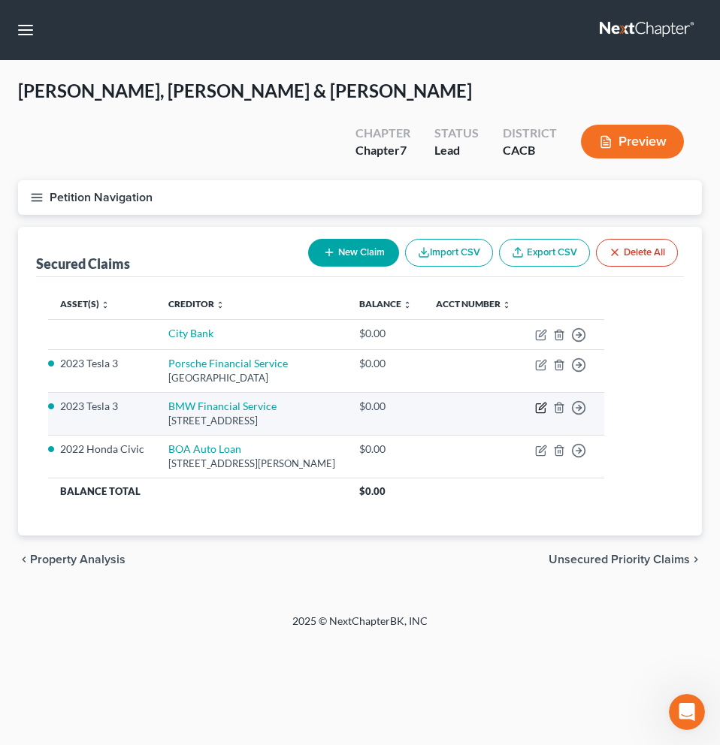
click at [547, 402] on icon "button" at bounding box center [541, 408] width 12 height 12
select select "36"
select select "0"
select select "2"
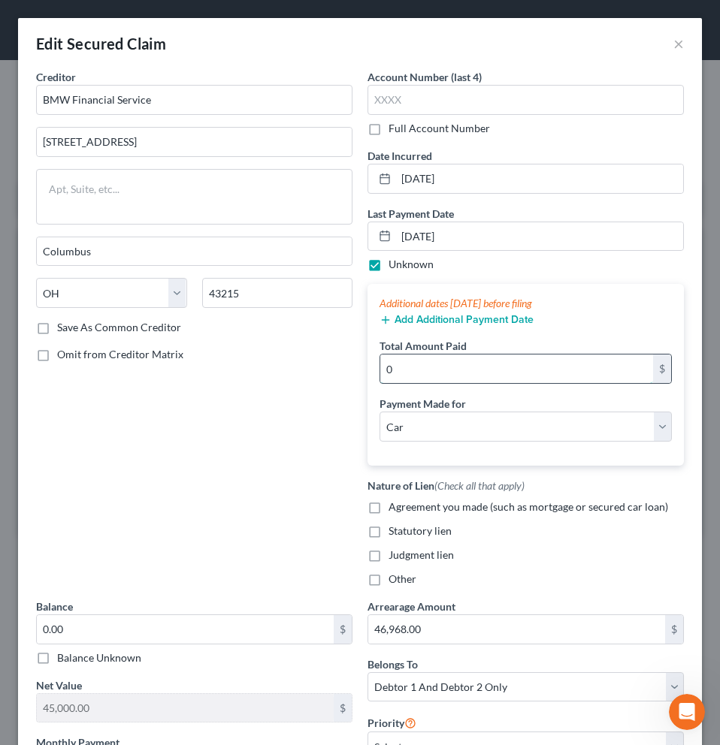
click at [420, 378] on input "0" at bounding box center [516, 369] width 273 height 29
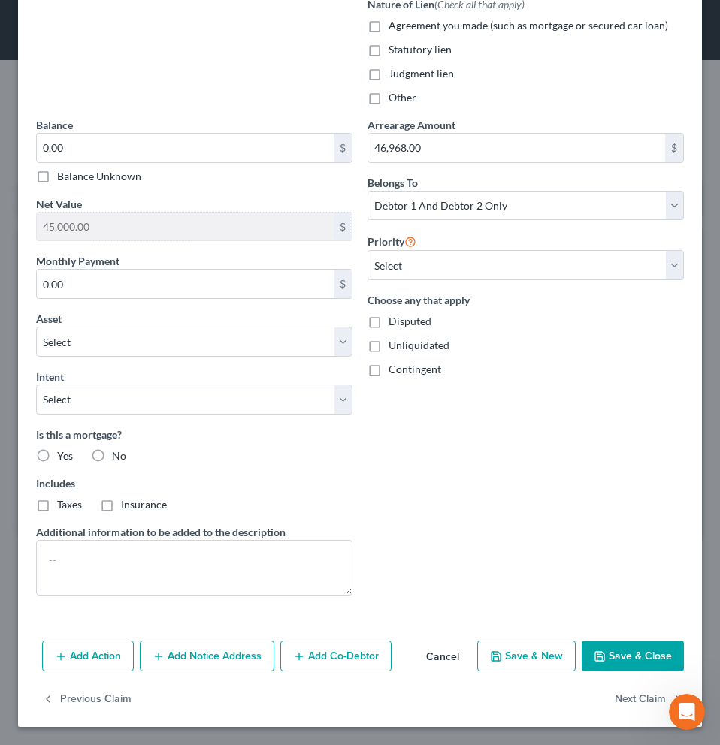
type input "600"
click at [638, 664] on button "Save & Close" at bounding box center [632, 657] width 102 height 32
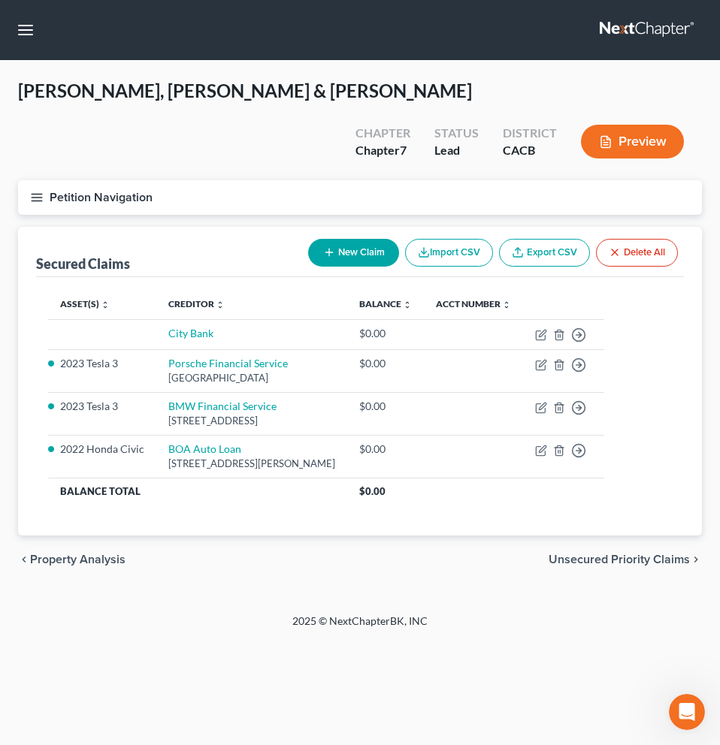
click at [634, 125] on button "Preview" at bounding box center [632, 142] width 103 height 34
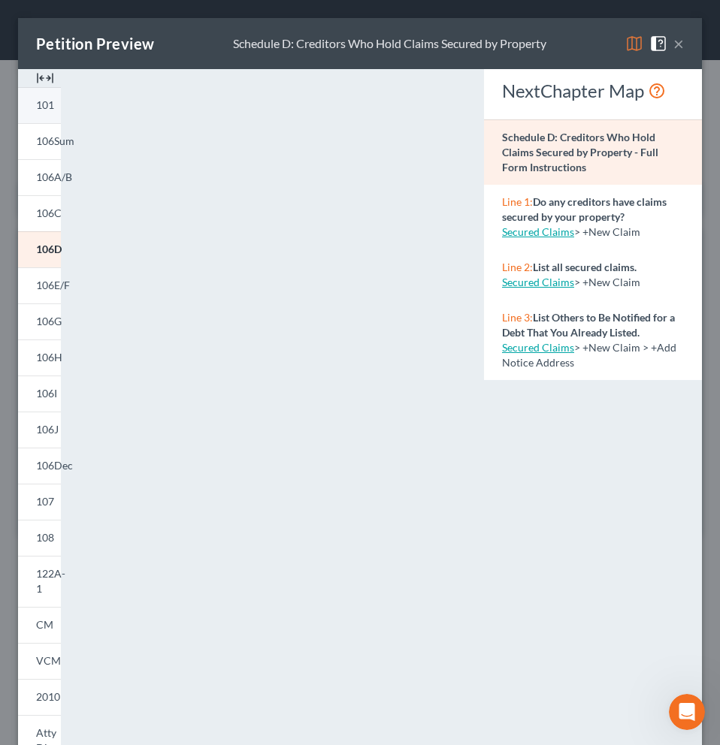
click at [52, 111] on span "101" at bounding box center [45, 104] width 18 height 13
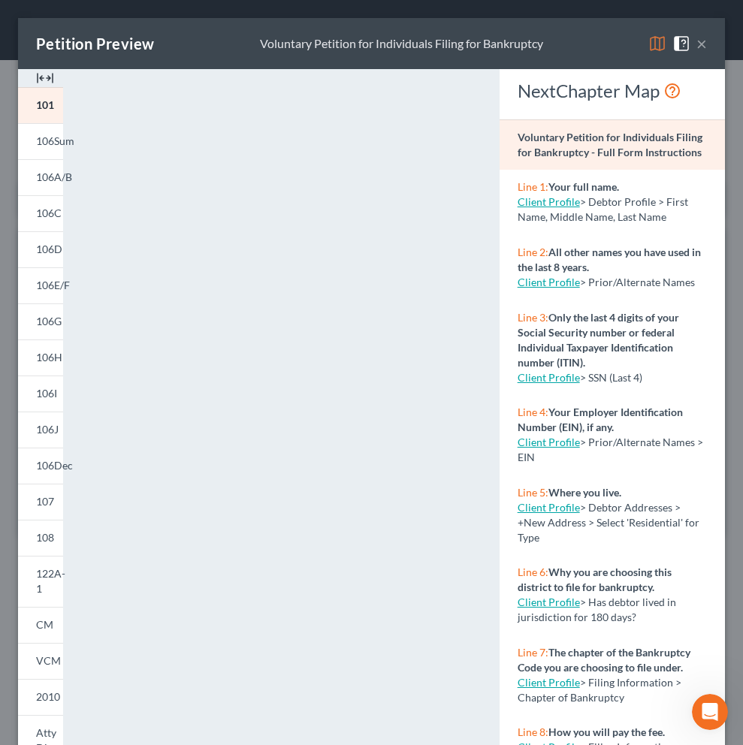
click at [649, 48] on img at bounding box center [657, 44] width 18 height 18
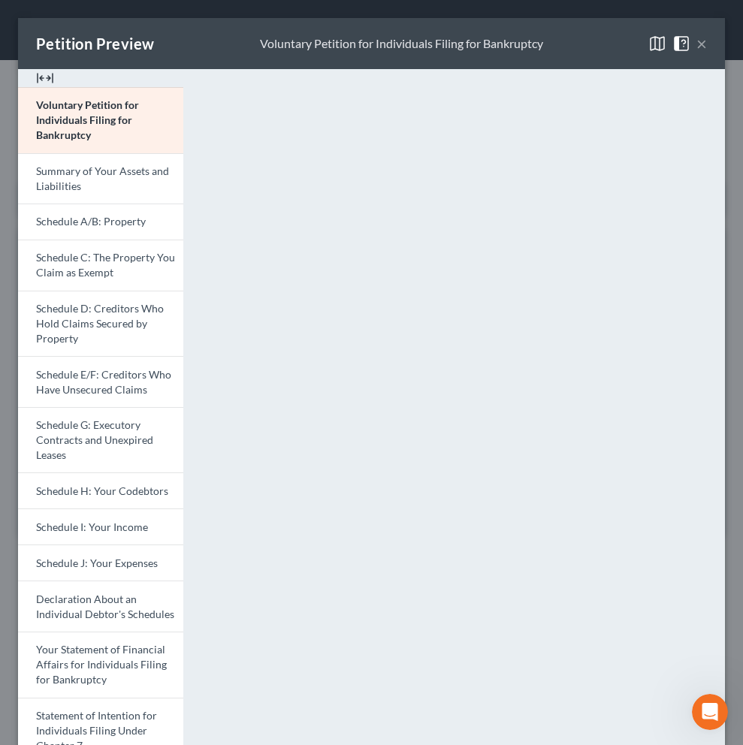
click at [649, 48] on img at bounding box center [657, 44] width 18 height 18
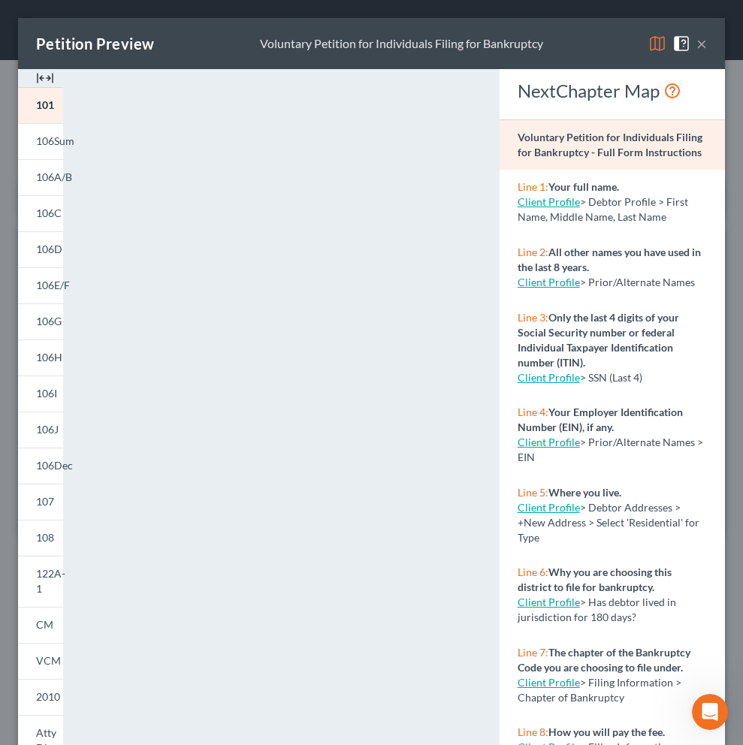
click at [648, 44] on img at bounding box center [657, 44] width 18 height 18
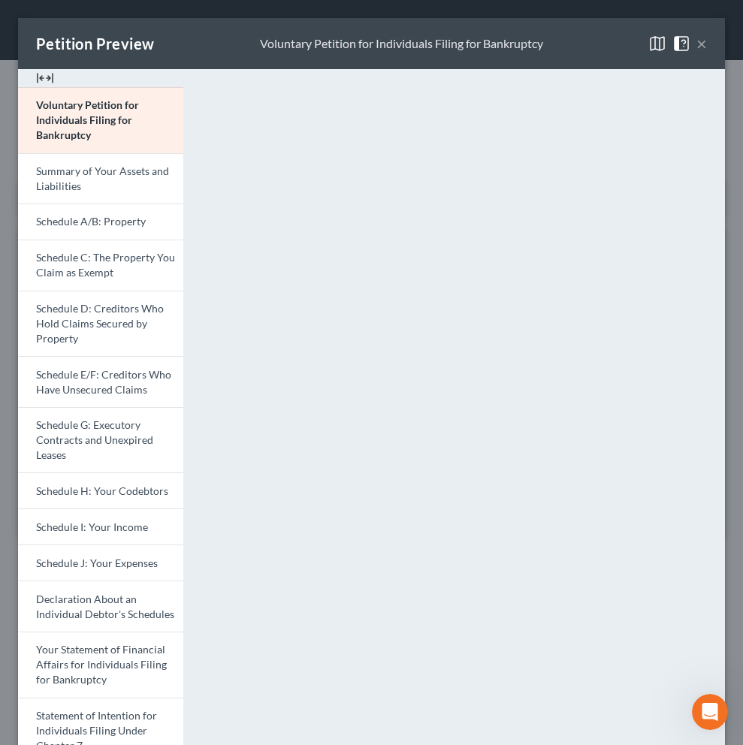
click at [40, 80] on img at bounding box center [45, 78] width 18 height 18
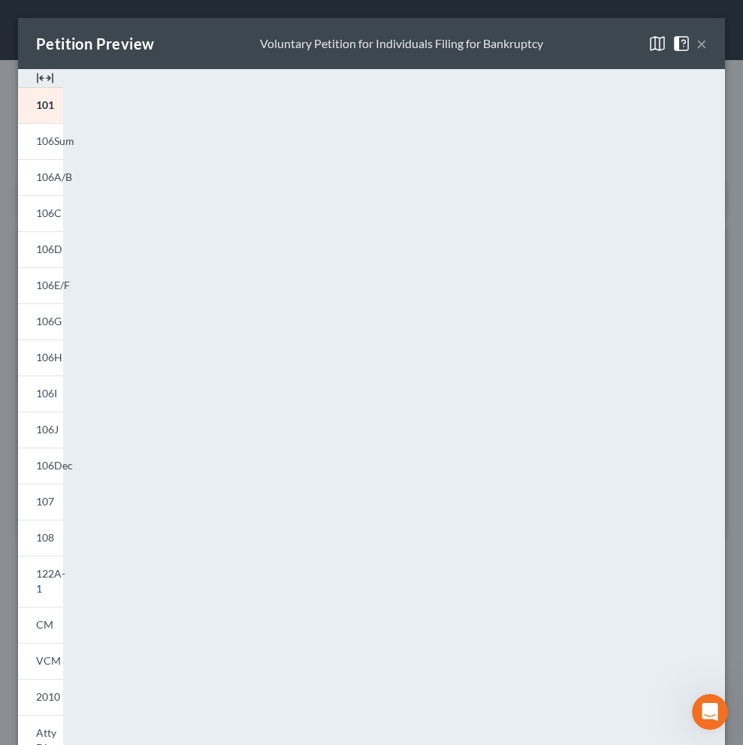
click at [649, 47] on img at bounding box center [657, 44] width 18 height 18
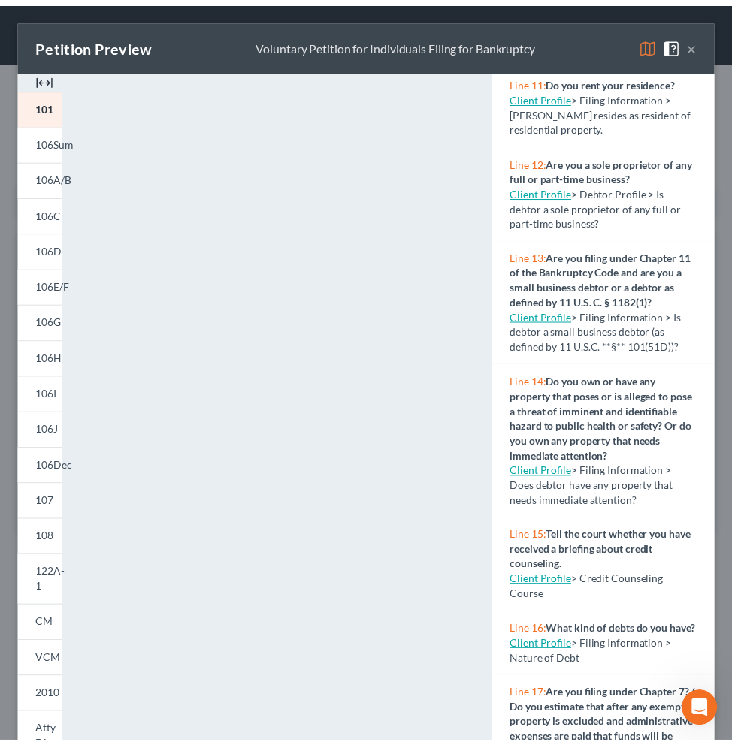
scroll to position [1138, 0]
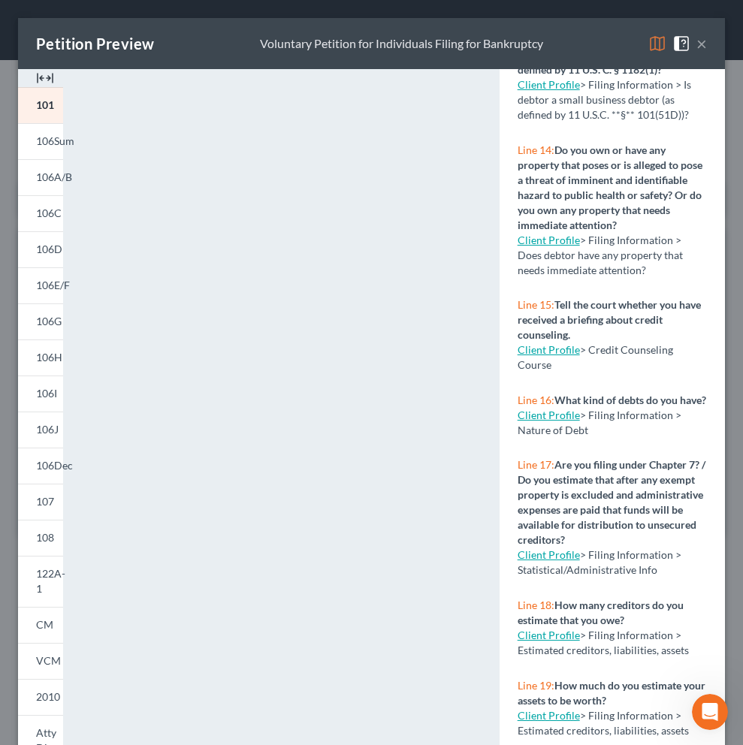
click at [556, 421] on link "Client Profile" at bounding box center [549, 415] width 62 height 13
select select "1"
select select "0"
select select "7"
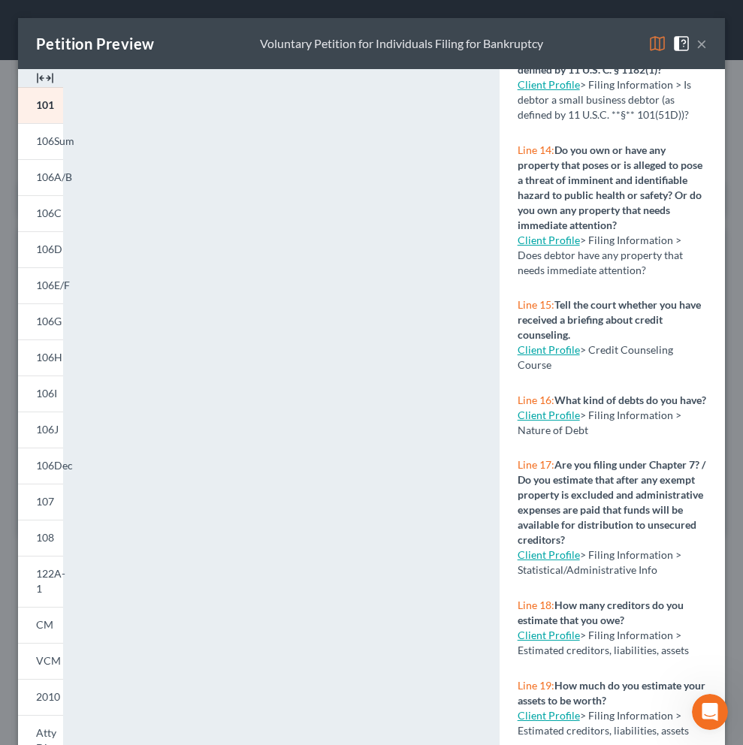
select select "0"
select select "4"
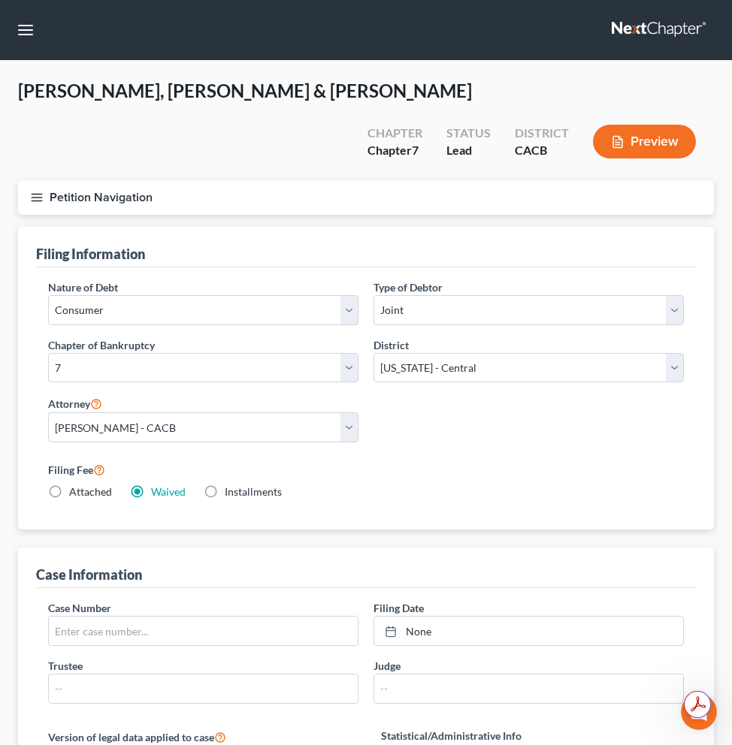
select select "1"
select select "0"
select select "7"
select select "0"
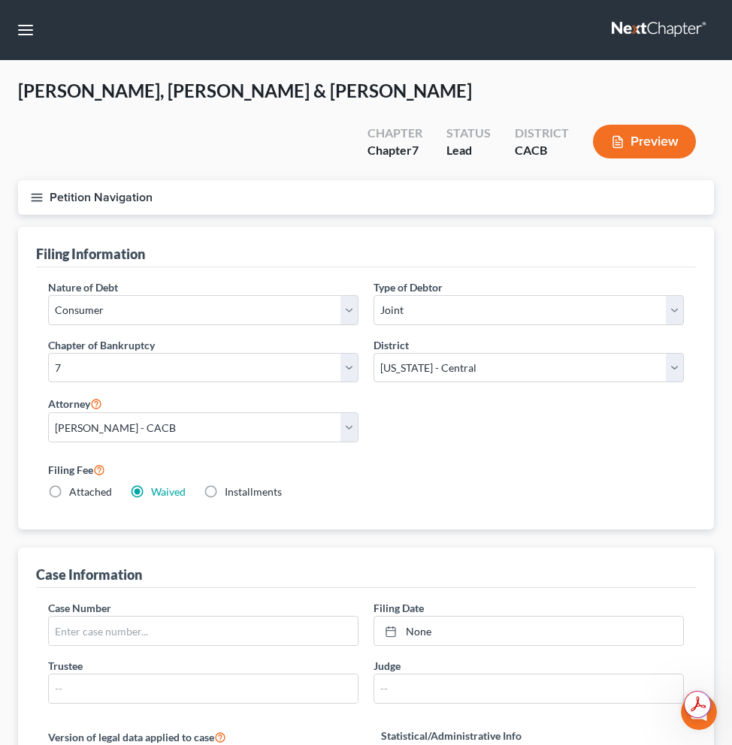
select select "4"
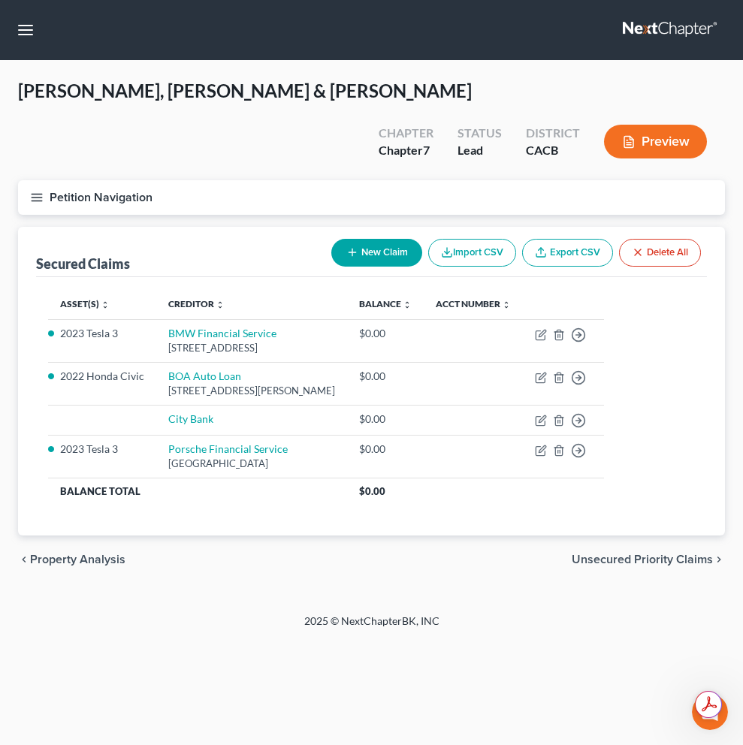
select select "1"
select select "0"
select select "7"
select select "0"
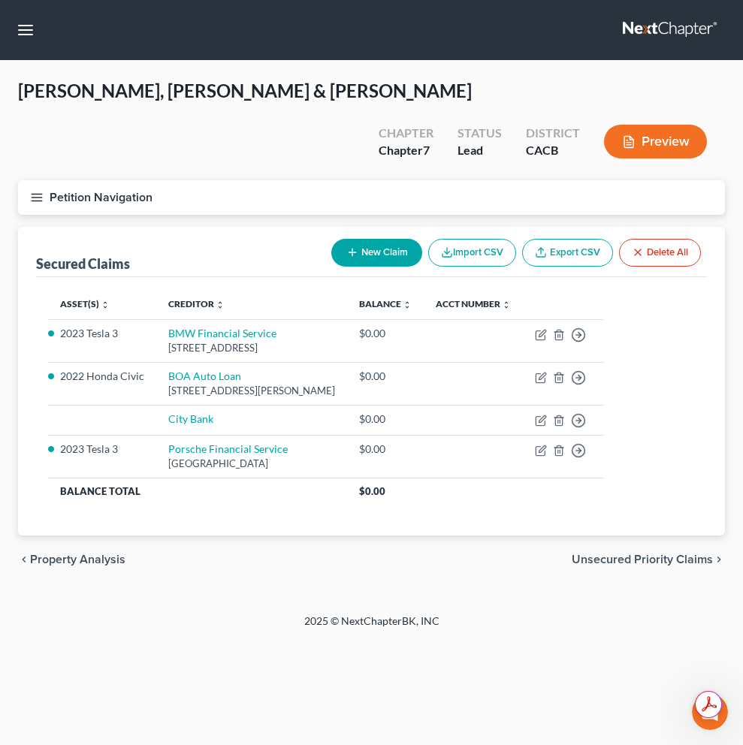
select select "4"
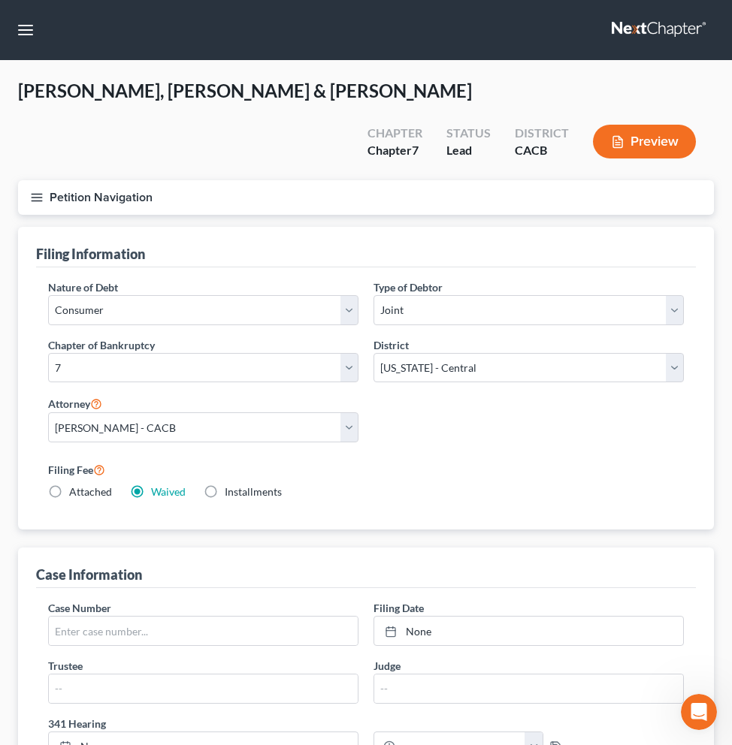
click at [646, 125] on button "Preview" at bounding box center [644, 142] width 103 height 34
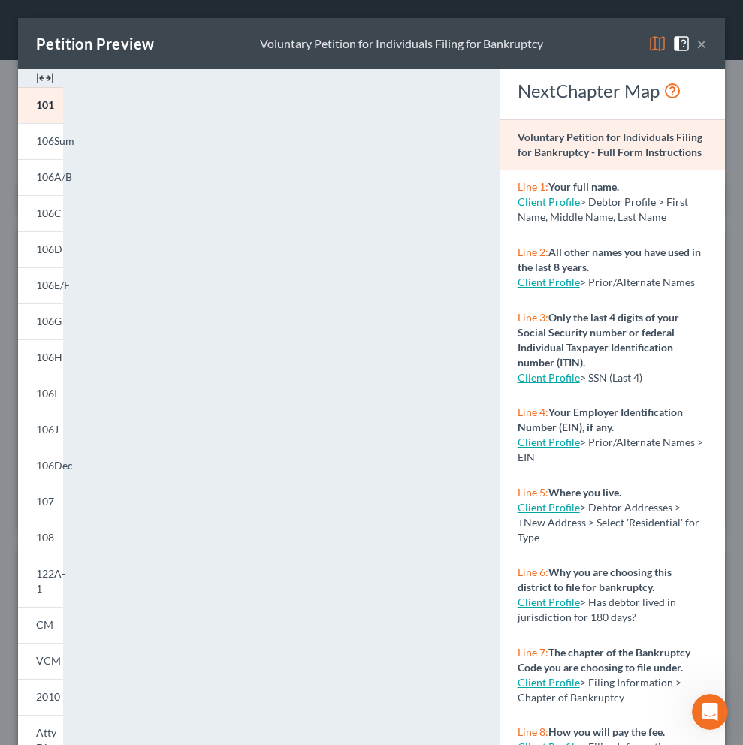
click at [696, 46] on button "×" at bounding box center [701, 44] width 11 height 18
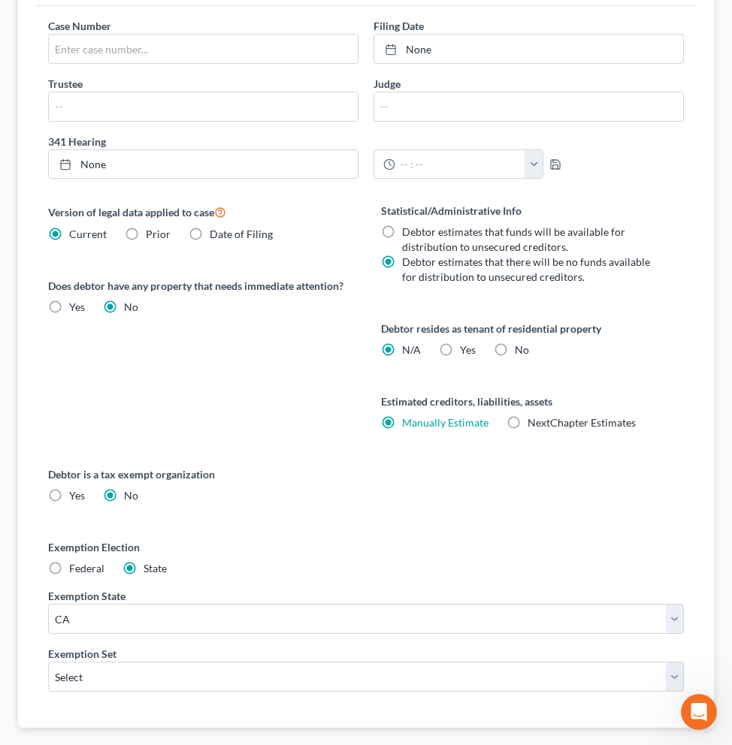
scroll to position [563, 0]
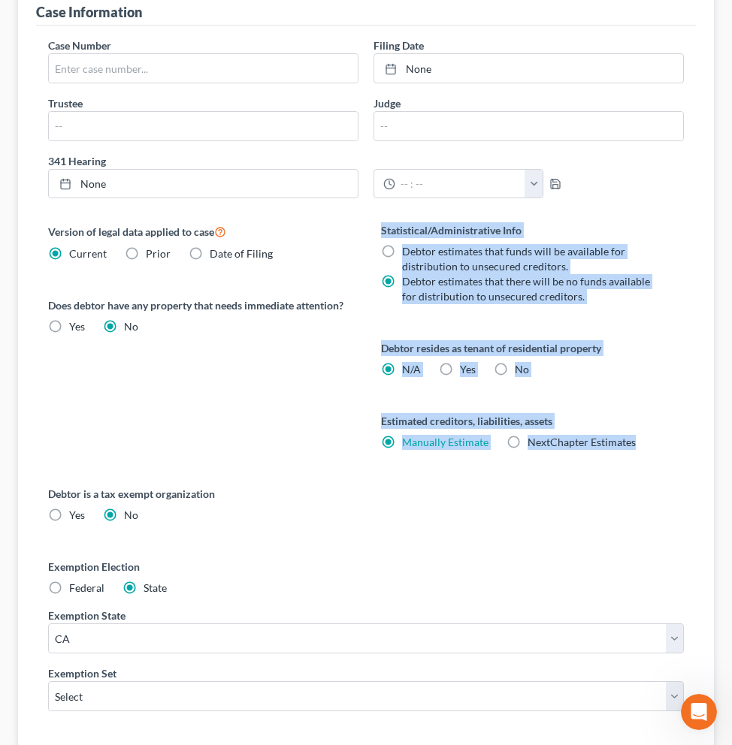
drag, startPoint x: 672, startPoint y: 410, endPoint x: 206, endPoint y: 288, distance: 482.2
click at [206, 288] on div "Version of legal data applied to case Current Prior Date of Filing Legal data v…" at bounding box center [365, 484] width 665 height 525
click at [192, 370] on div "Version of legal data applied to case Current Prior Date of Filing Legal data v…" at bounding box center [199, 354] width 333 height 264
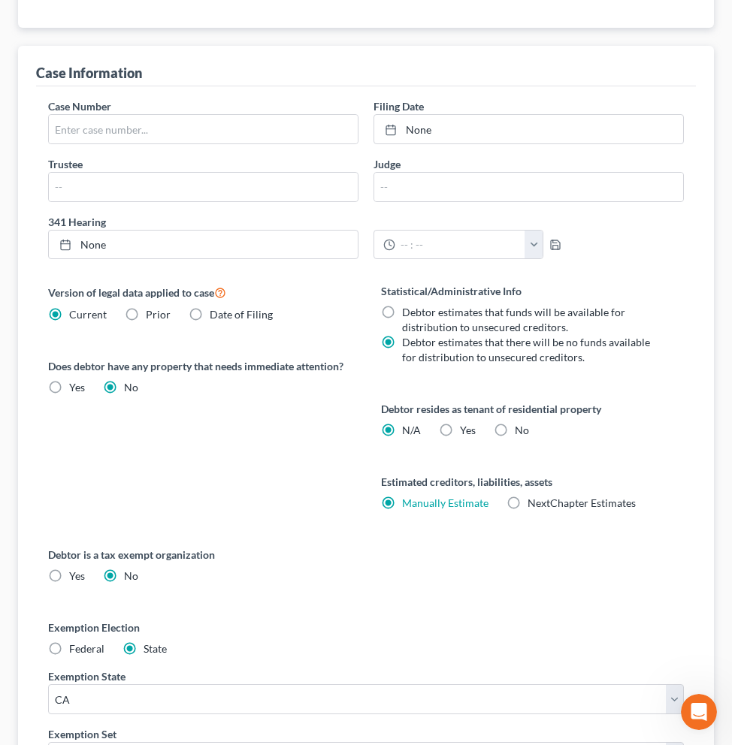
scroll to position [540, 0]
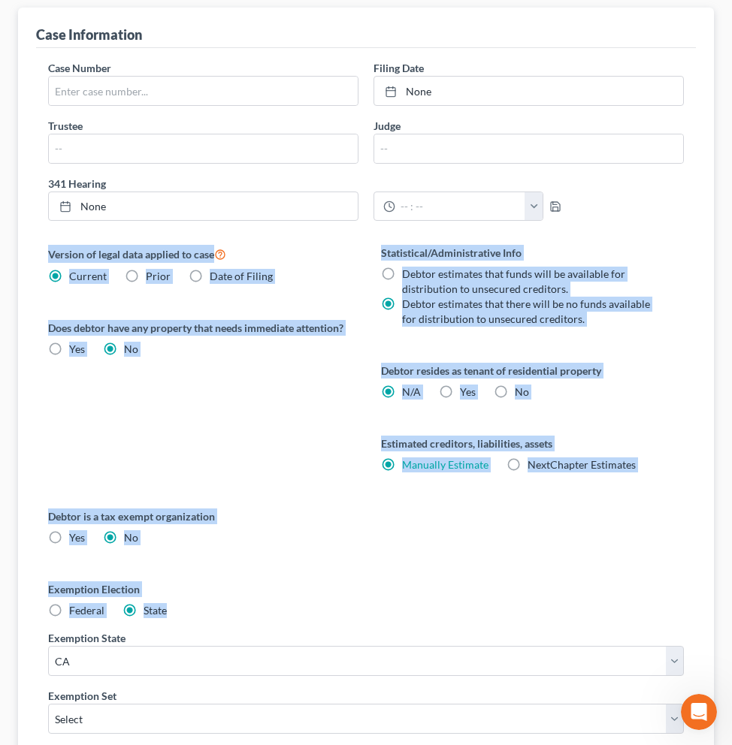
drag, startPoint x: 34, startPoint y: 218, endPoint x: 429, endPoint y: 577, distance: 533.9
click at [429, 577] on div "Version of legal data applied to case Current Prior Date of Filing Legal data v…" at bounding box center [365, 507] width 665 height 525
copy div "Version of legal data applied to case Current Prior Date of Filing Legal data v…"
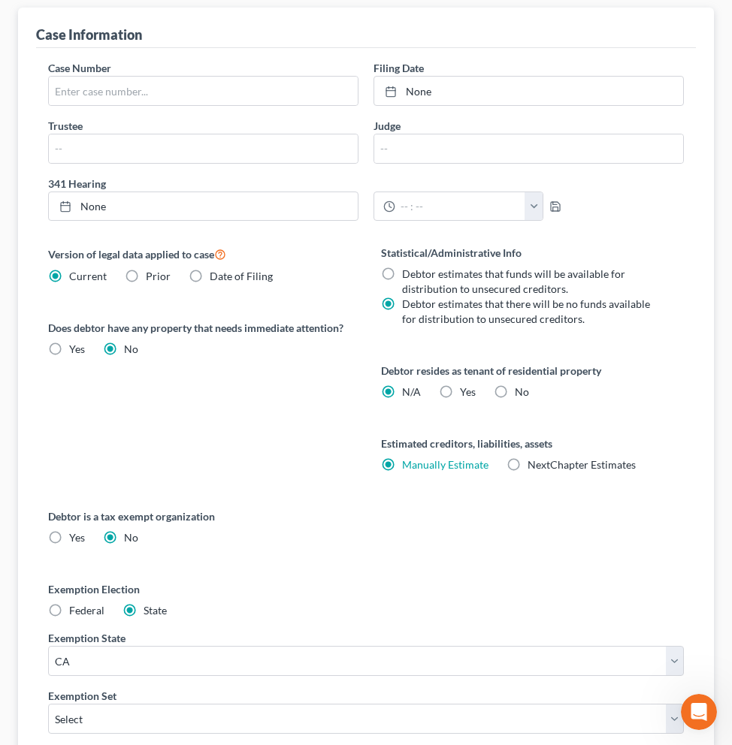
click at [460, 509] on div "Debtor is a tax exempt organization Yes No" at bounding box center [365, 527] width 635 height 37
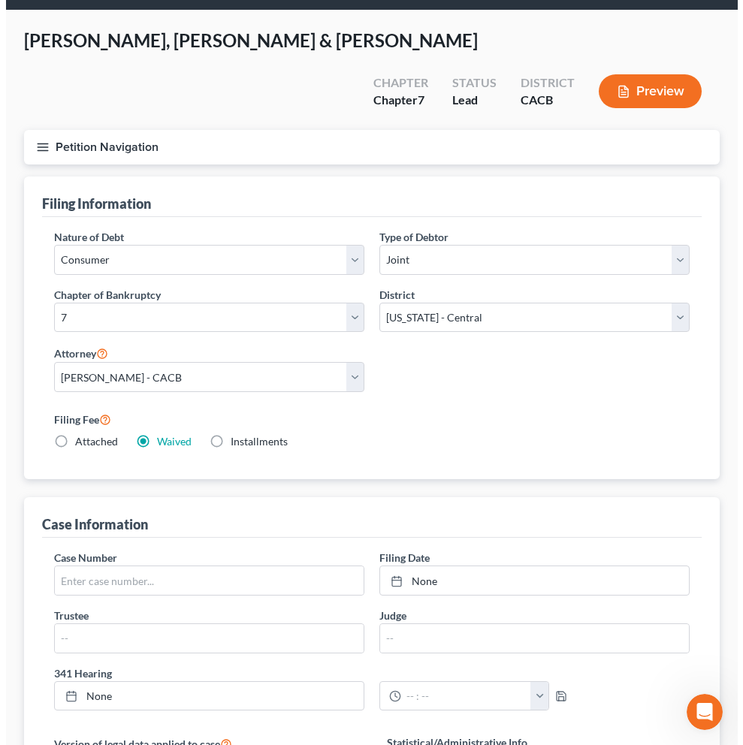
scroll to position [0, 0]
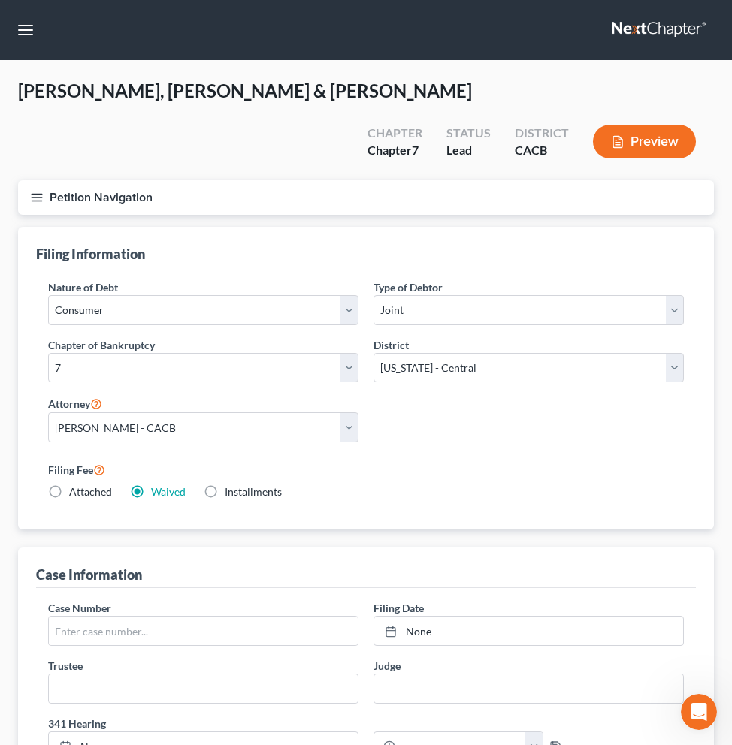
click at [98, 180] on button "Petition Navigation" at bounding box center [366, 197] width 696 height 35
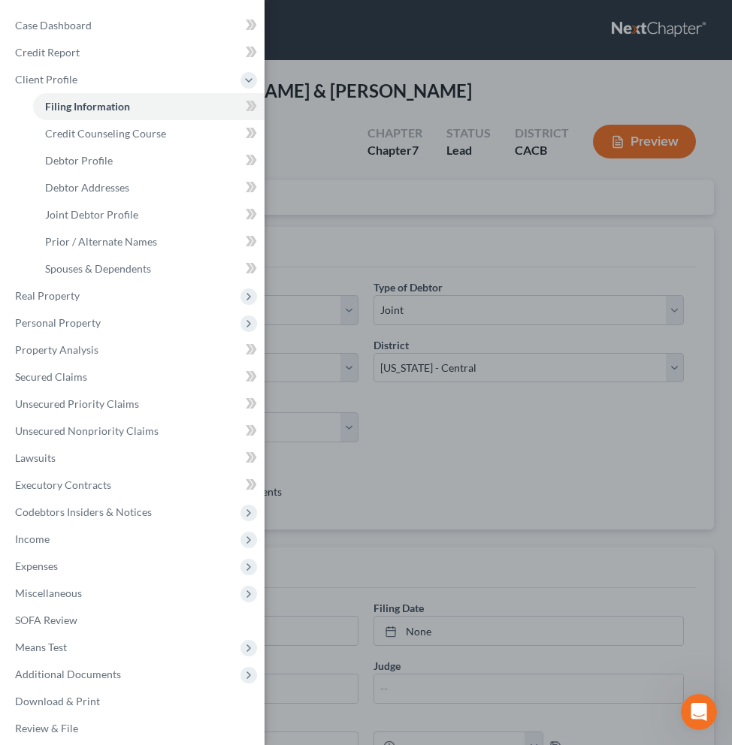
click at [390, 190] on div "Case Dashboard Payments Invoices Payments Payments Credit Report Client Profile" at bounding box center [366, 372] width 732 height 745
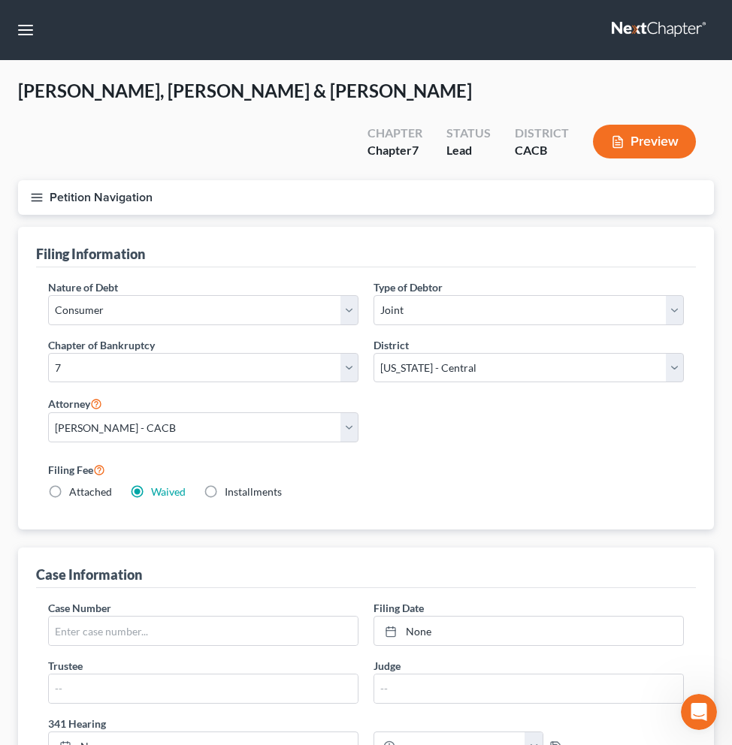
click at [651, 125] on button "Preview" at bounding box center [644, 142] width 103 height 34
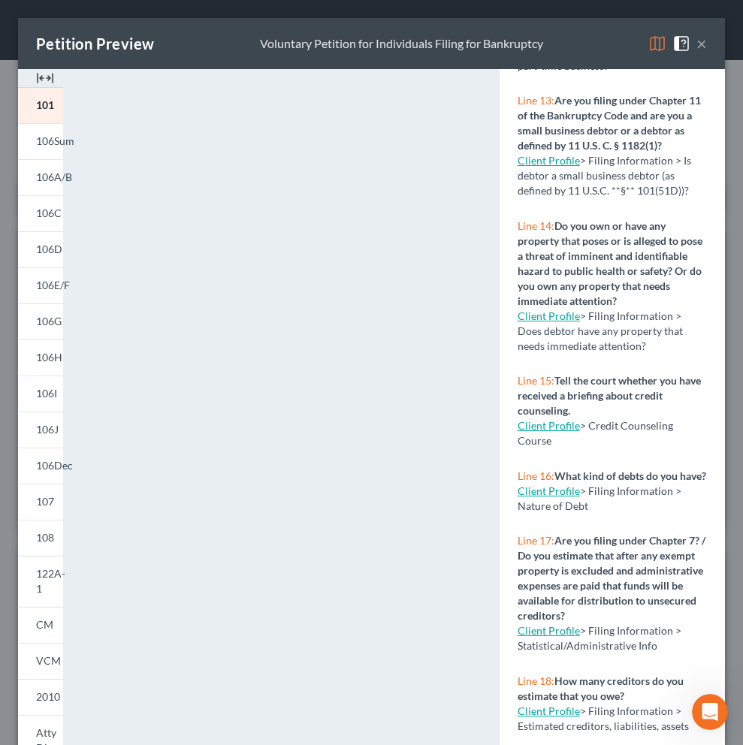
scroll to position [1217, 0]
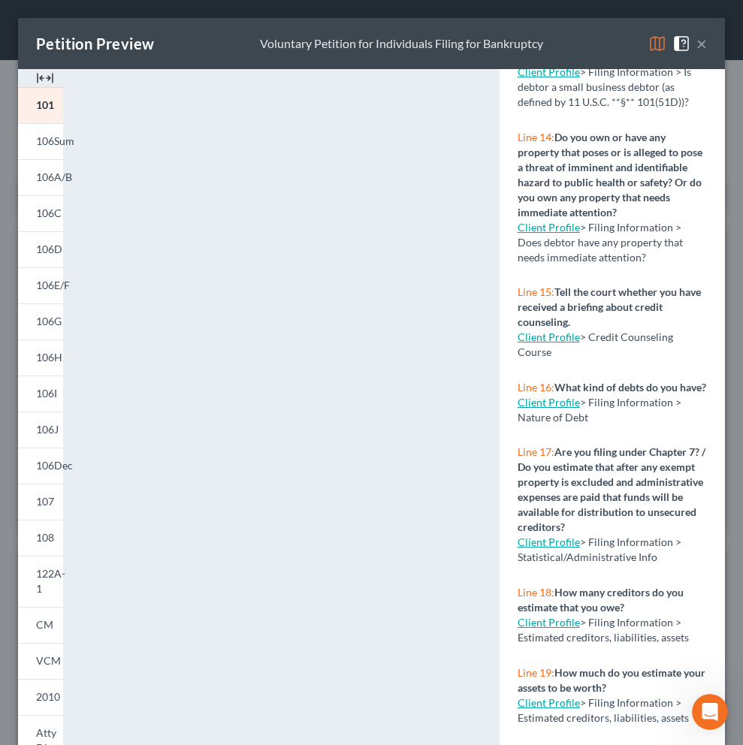
drag, startPoint x: 511, startPoint y: 415, endPoint x: 632, endPoint y: 457, distance: 128.0
click at [632, 436] on div "Line 16: What kind of debts do you have? Client Profile > Filing Information > …" at bounding box center [611, 402] width 225 height 65
click at [625, 436] on div "Line 16: What kind of debts do you have? Client Profile > Filing Information > …" at bounding box center [611, 402] width 225 height 65
click at [548, 409] on link "Client Profile" at bounding box center [549, 402] width 62 height 13
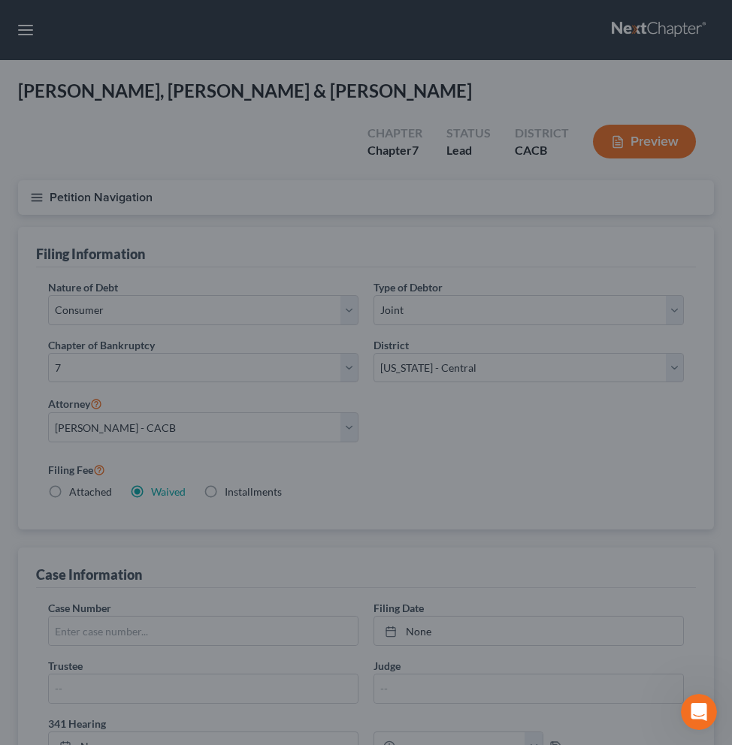
select select "1"
select select "0"
select select "7"
select select "0"
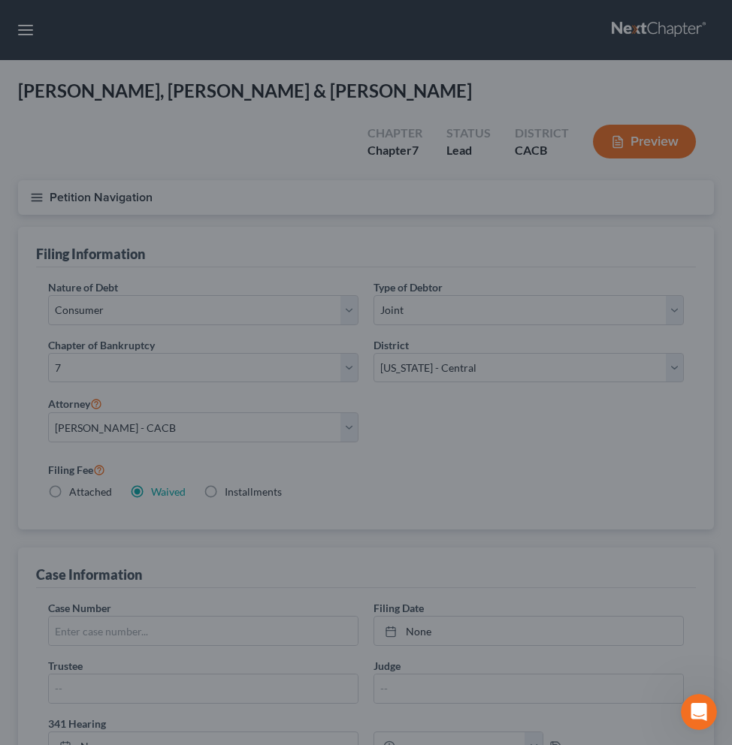
select select "4"
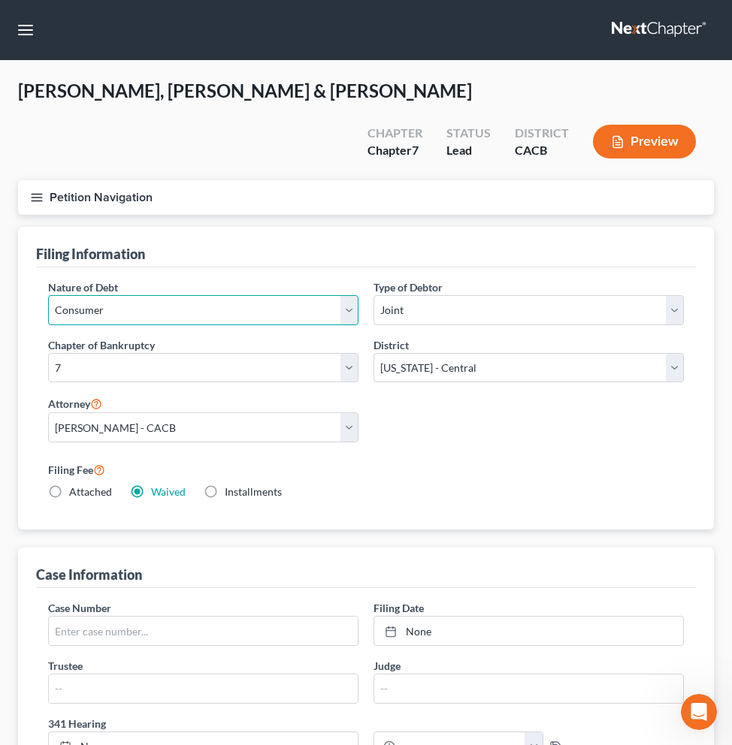
click at [344, 295] on select "Select Business Consumer Other" at bounding box center [203, 310] width 310 height 30
select select "0"
click at [48, 295] on select "Select Business Consumer Other" at bounding box center [203, 310] width 310 height 30
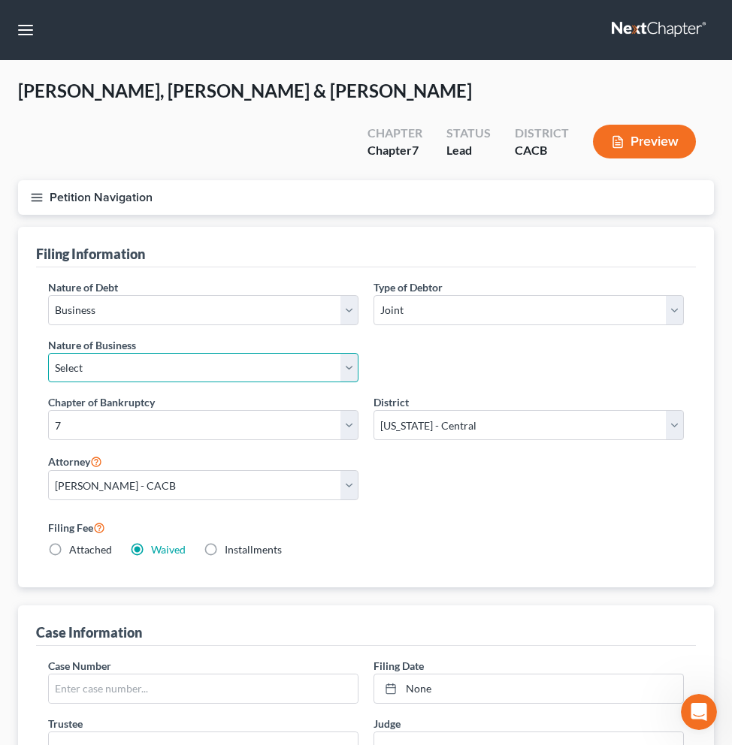
click at [345, 353] on select "Select Clearing Bank Commodity Broker Health Care Business Other Railroad Singl…" at bounding box center [203, 368] width 310 height 30
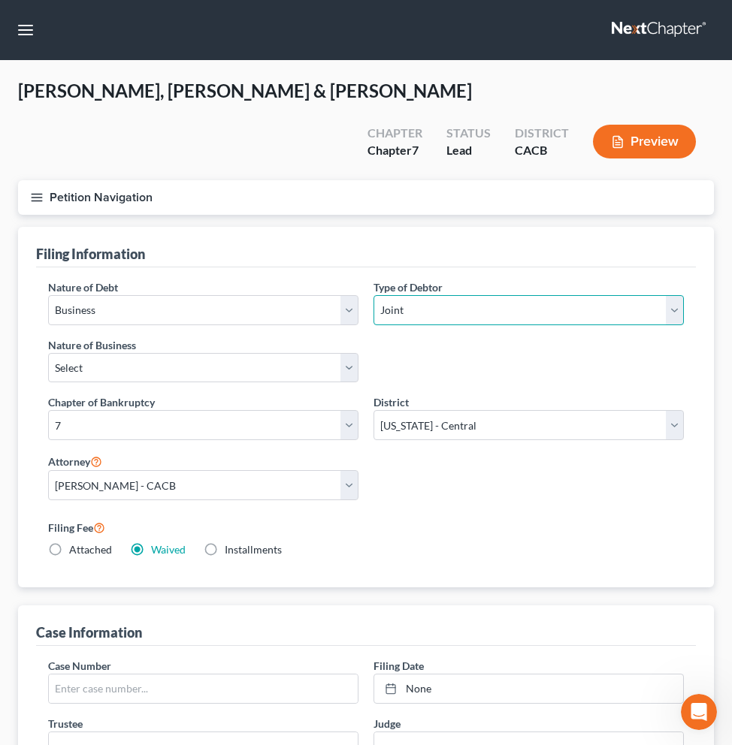
click at [675, 295] on select "Select Individual Joint" at bounding box center [528, 310] width 310 height 30
select select "0"
click at [373, 295] on select "Select Individual Joint" at bounding box center [528, 310] width 310 height 30
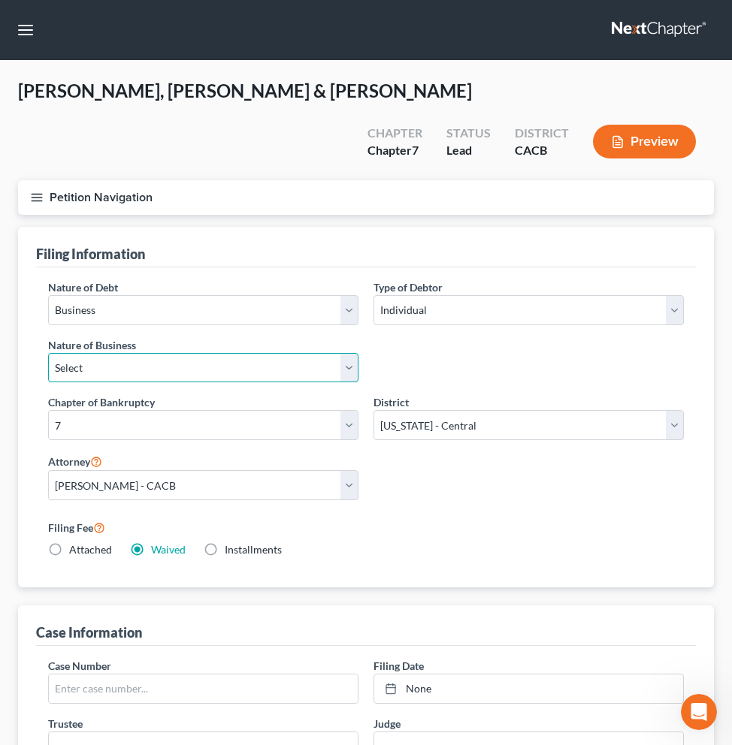
click at [349, 353] on select "Select Clearing Bank Commodity Broker Health Care Business Other Railroad Singl…" at bounding box center [203, 368] width 310 height 30
select select "3"
click at [48, 353] on select "Select Clearing Bank Commodity Broker Health Care Business Other Railroad Singl…" at bounding box center [203, 368] width 310 height 30
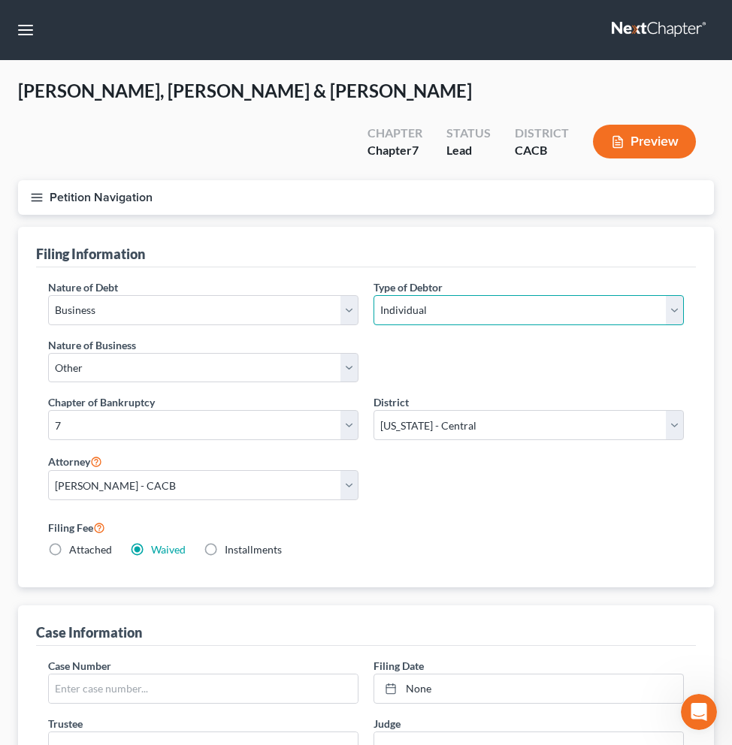
click at [671, 295] on select "Select Individual Joint" at bounding box center [528, 310] width 310 height 30
select select "1"
click at [373, 295] on select "Select Individual Joint" at bounding box center [528, 310] width 310 height 30
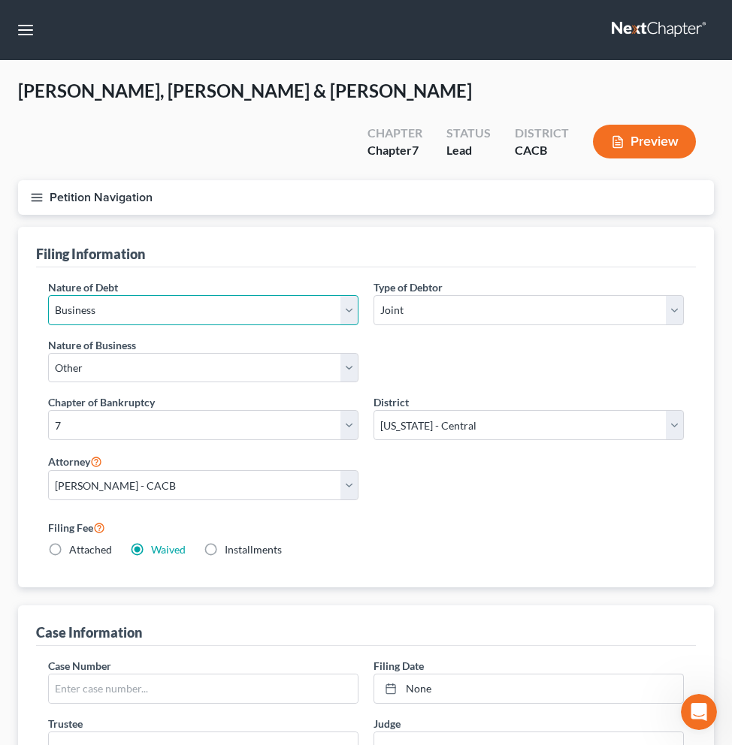
click at [354, 295] on select "Select Business Consumer Other" at bounding box center [203, 310] width 310 height 30
select select "2"
click at [48, 295] on select "Select Business Consumer Other" at bounding box center [203, 310] width 310 height 30
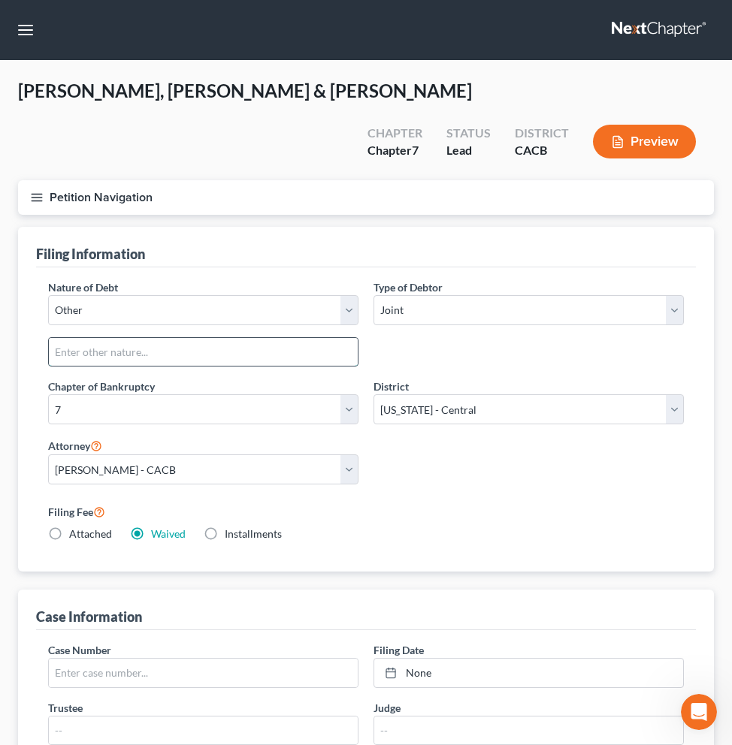
click at [292, 338] on input "text" at bounding box center [203, 352] width 309 height 29
type input "s"
click at [675, 295] on select "Select Individual Joint" at bounding box center [528, 310] width 310 height 30
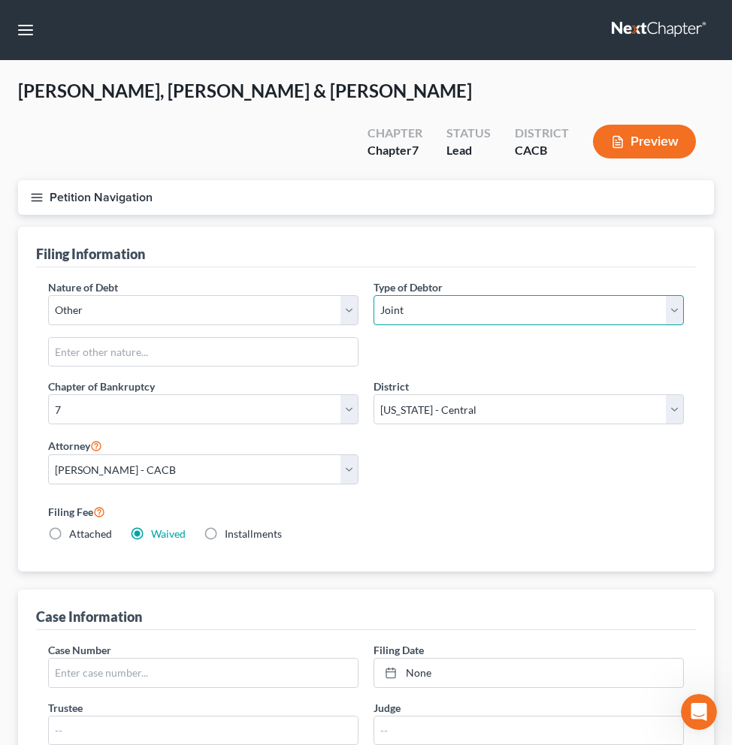
click at [373, 295] on select "Select Individual Joint" at bounding box center [528, 310] width 310 height 30
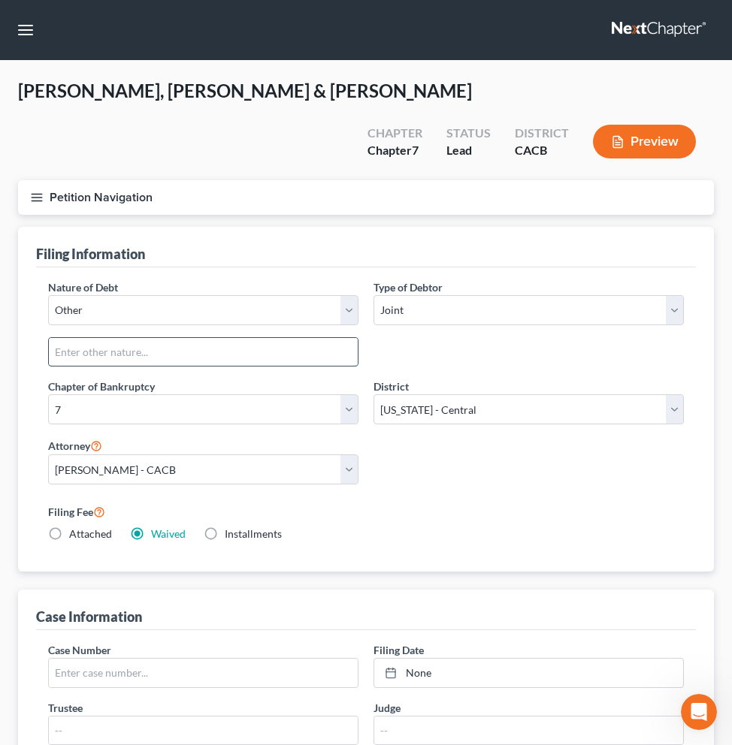
click at [258, 338] on input "text" at bounding box center [203, 352] width 309 height 29
type input "Secured & Unsecured debts"
click at [643, 125] on button "Preview" at bounding box center [644, 142] width 103 height 34
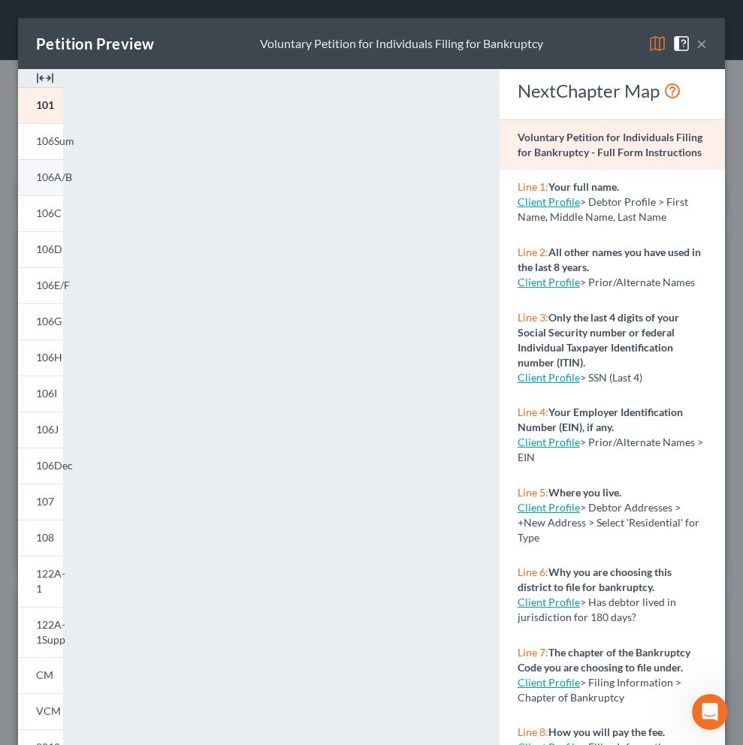
click at [56, 182] on span "106A/B" at bounding box center [54, 177] width 36 height 13
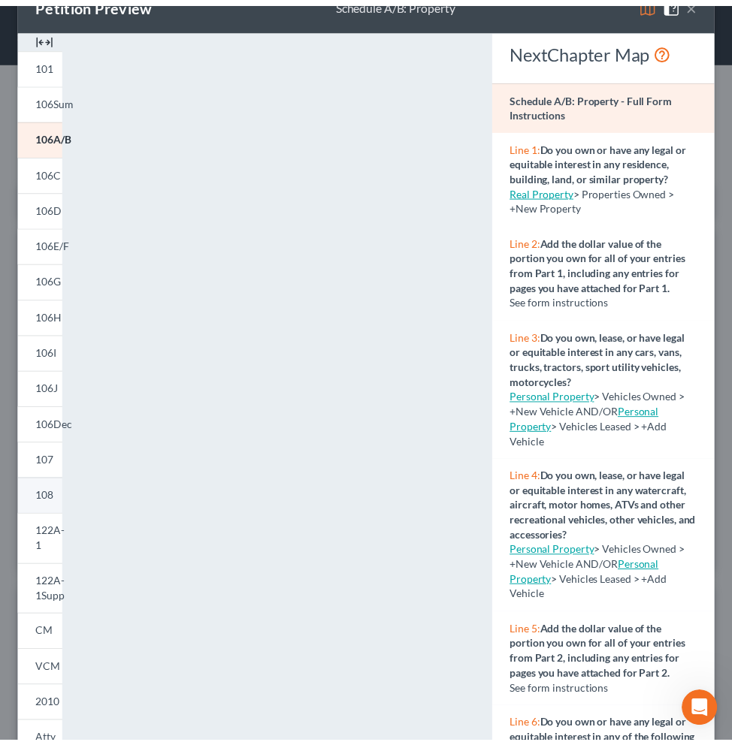
scroll to position [32, 0]
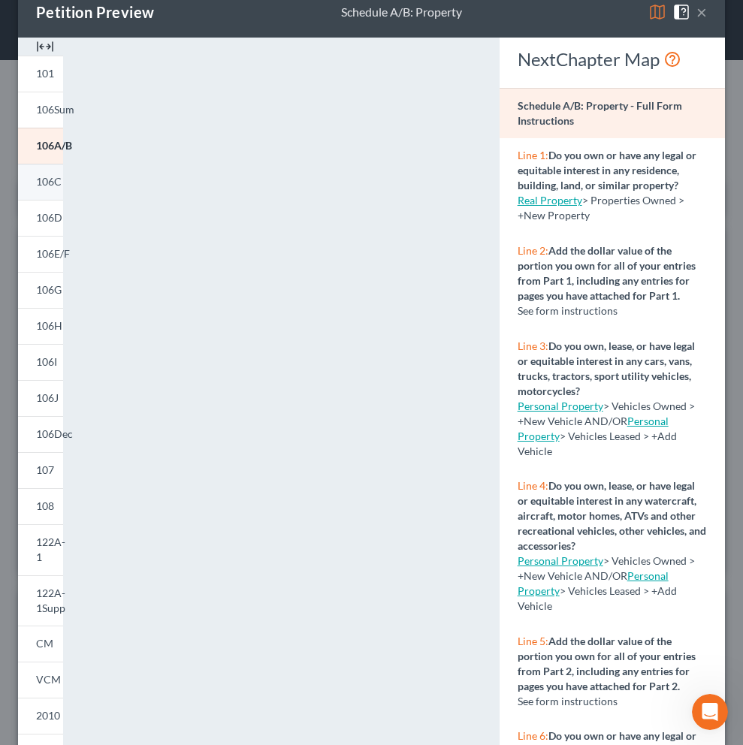
click at [51, 183] on span "106C" at bounding box center [49, 181] width 26 height 13
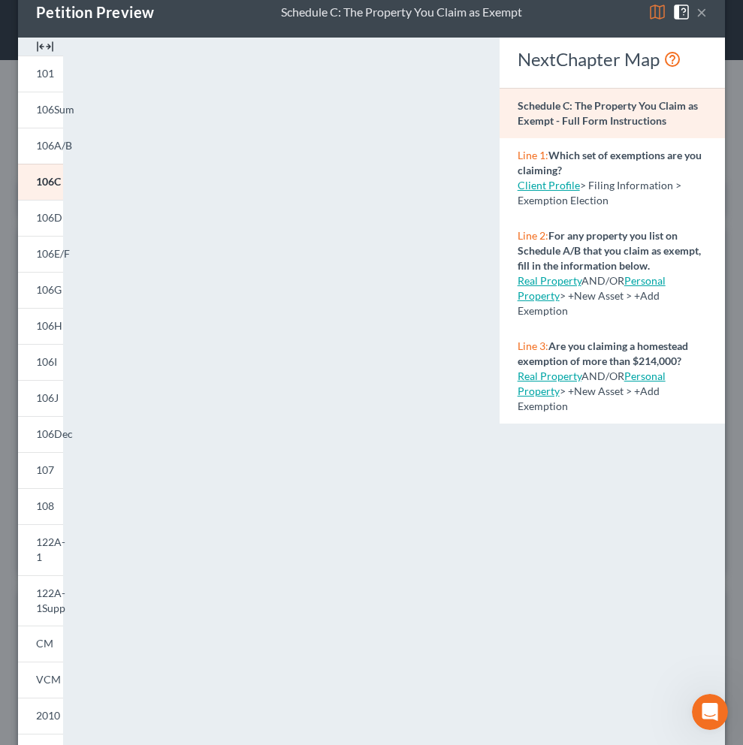
click at [564, 189] on link "Client Profile" at bounding box center [549, 185] width 62 height 13
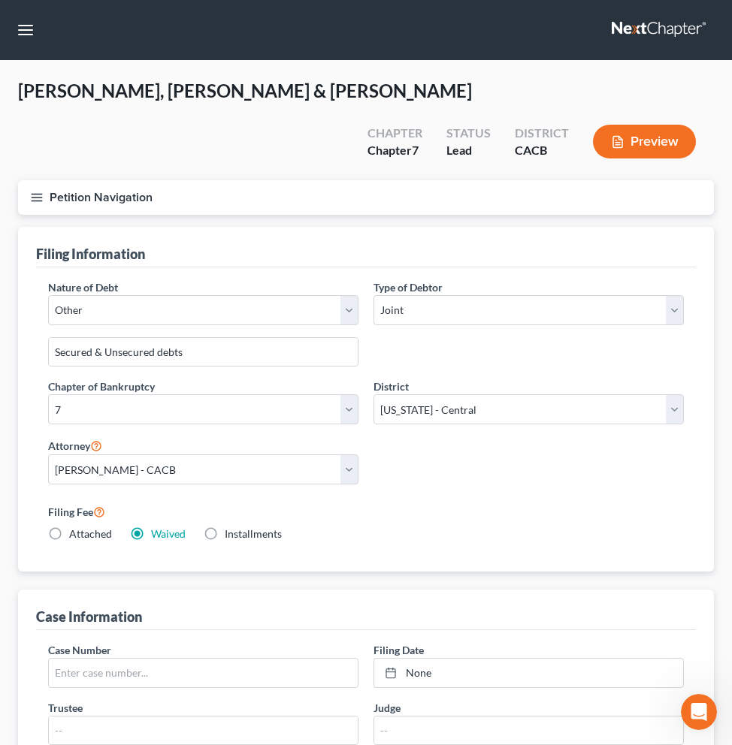
select select "2"
select select "1"
select select "0"
select select "7"
select select "0"
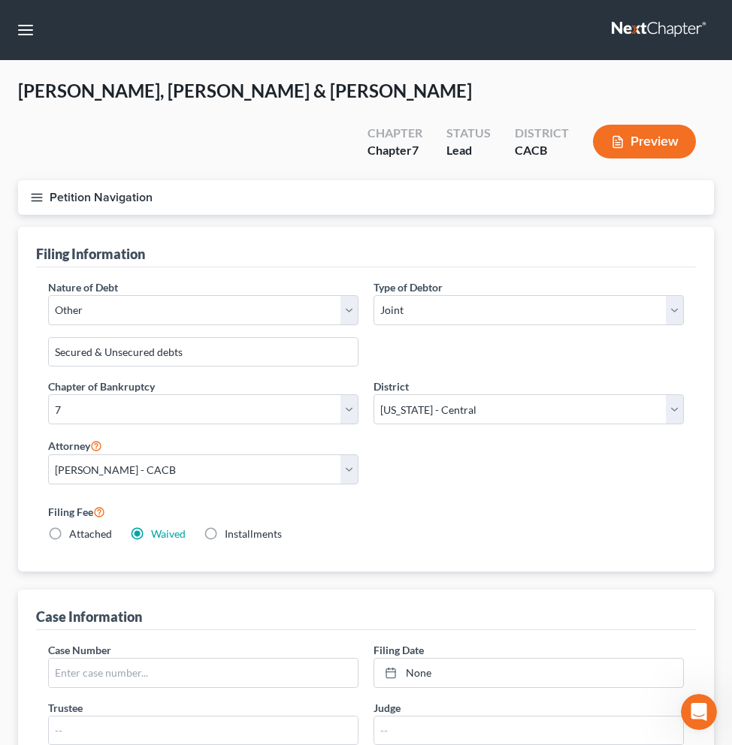
select select "4"
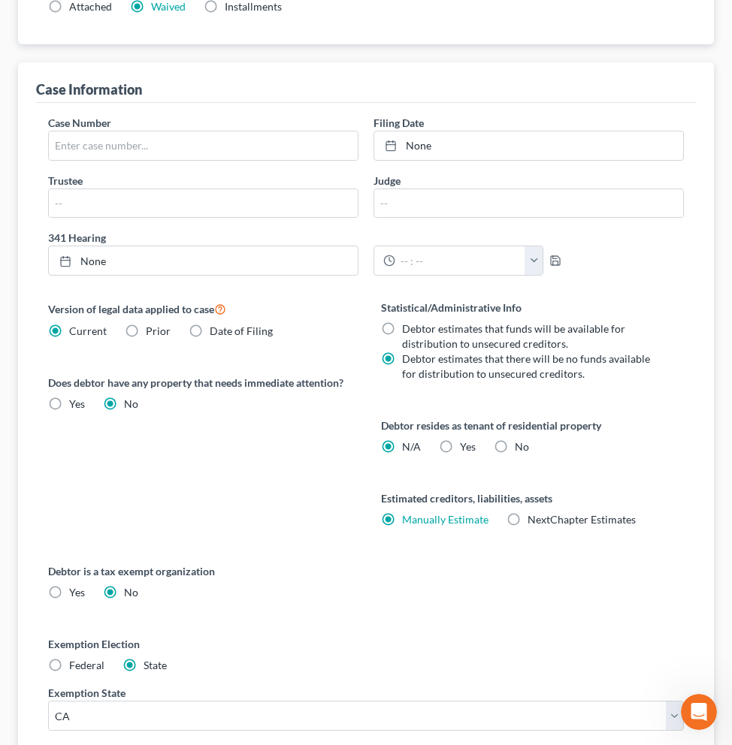
scroll to position [664, 0]
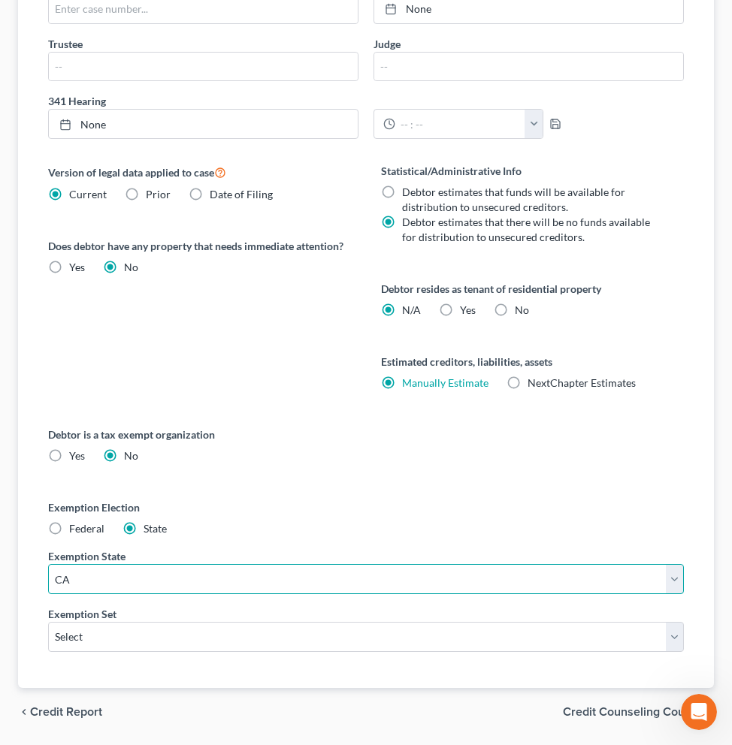
click at [674, 564] on select "State [US_STATE] AK AR AZ CA CO CT DE DC [GEOGRAPHIC_DATA] [GEOGRAPHIC_DATA] GU…" at bounding box center [365, 579] width 635 height 30
select select
click at [48, 574] on select "State [US_STATE] AK AR AZ CA CO CT DE DC [GEOGRAPHIC_DATA] [GEOGRAPHIC_DATA] GU…" at bounding box center [365, 579] width 635 height 30
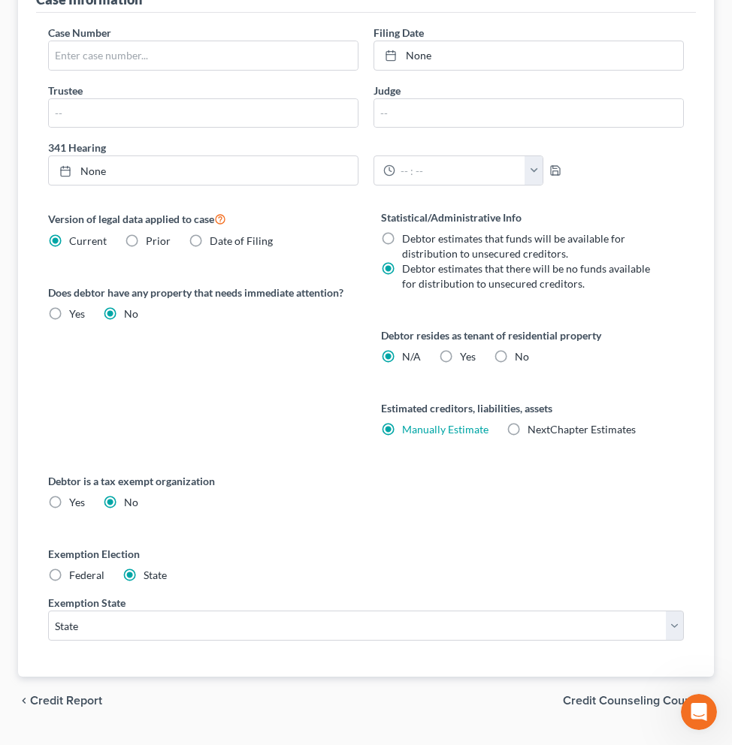
click at [69, 568] on label "Federal" at bounding box center [86, 575] width 35 height 15
click at [75, 568] on input "Federal" at bounding box center [80, 573] width 10 height 10
radio input "true"
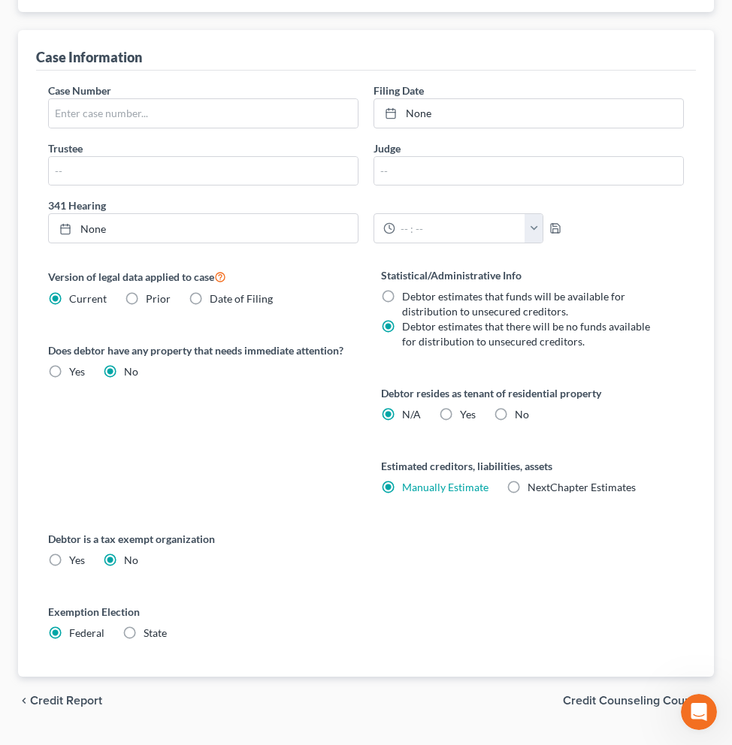
click at [143, 626] on label "State" at bounding box center [154, 633] width 23 height 15
click at [149, 626] on input "State" at bounding box center [154, 631] width 10 height 10
radio input "true"
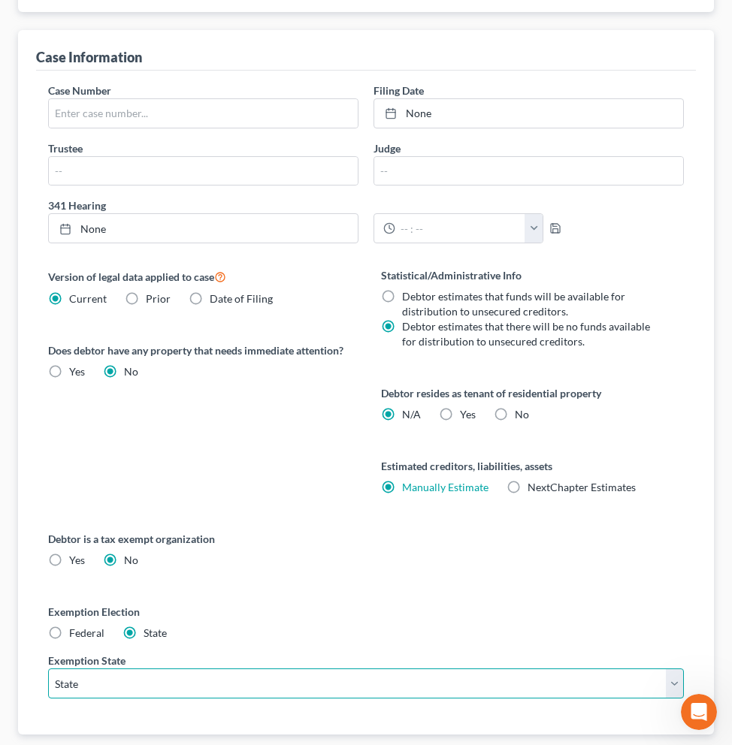
click at [236, 668] on select "State [US_STATE] AK AR AZ CA CO CT DE DC [GEOGRAPHIC_DATA] [GEOGRAPHIC_DATA] GU…" at bounding box center [365, 683] width 635 height 30
click at [48, 668] on select "State [US_STATE] AK AR AZ CA CO CT DE DC [GEOGRAPHIC_DATA] [GEOGRAPHIC_DATA] GU…" at bounding box center [365, 683] width 635 height 30
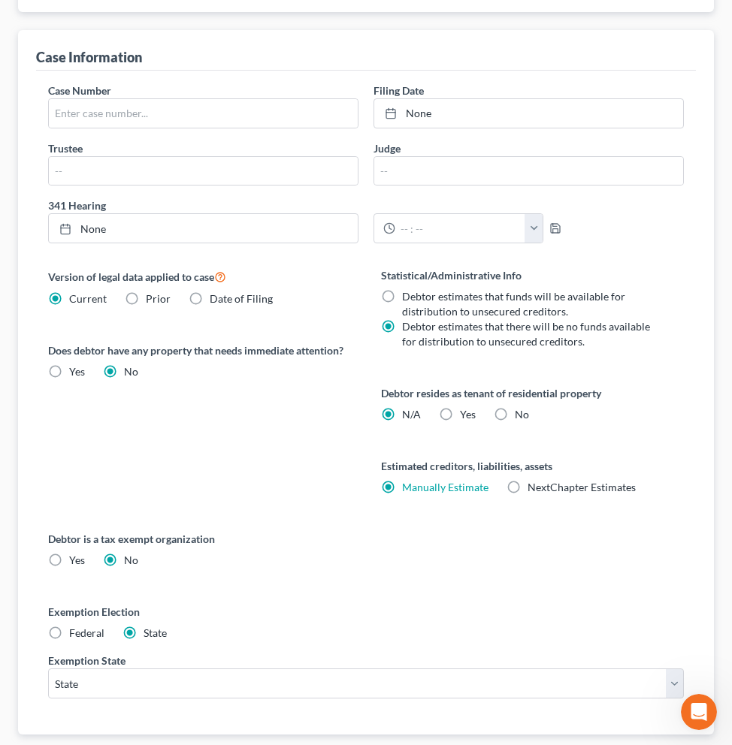
click at [69, 626] on label "Federal" at bounding box center [86, 633] width 35 height 15
click at [75, 626] on input "Federal" at bounding box center [80, 631] width 10 height 10
radio input "true"
radio input "false"
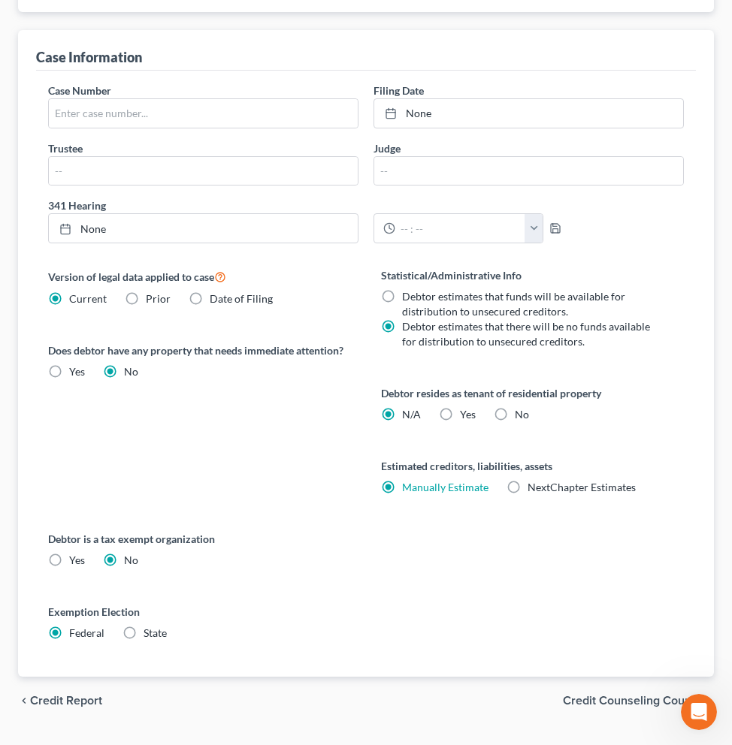
click at [69, 626] on label "Federal" at bounding box center [86, 633] width 35 height 15
click at [75, 626] on input "Federal" at bounding box center [80, 631] width 10 height 10
click at [69, 553] on label "Yes" at bounding box center [77, 560] width 16 height 15
click at [75, 553] on input "Yes" at bounding box center [80, 558] width 10 height 10
radio input "true"
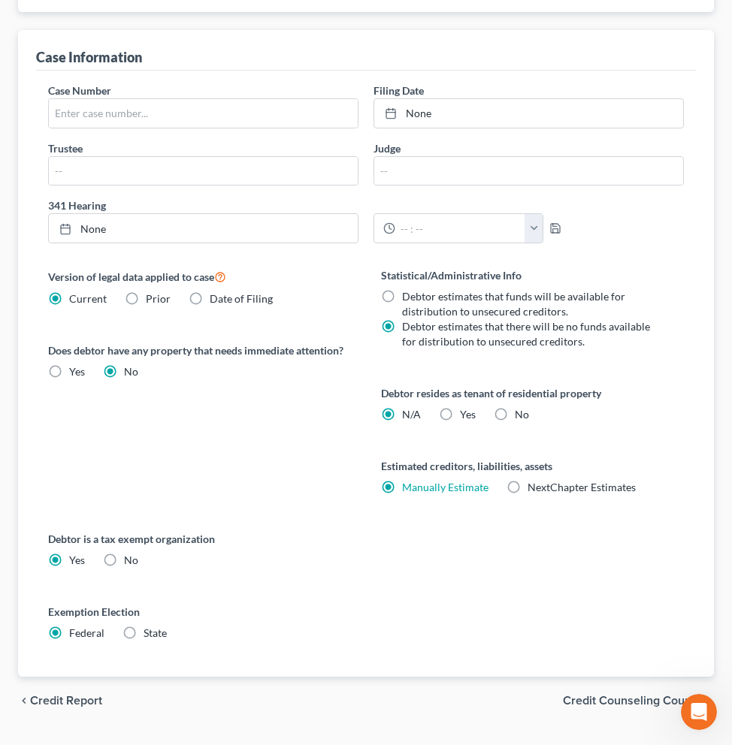
click at [124, 553] on label "No" at bounding box center [131, 560] width 14 height 15
click at [130, 553] on input "No" at bounding box center [135, 558] width 10 height 10
radio input "true"
radio input "false"
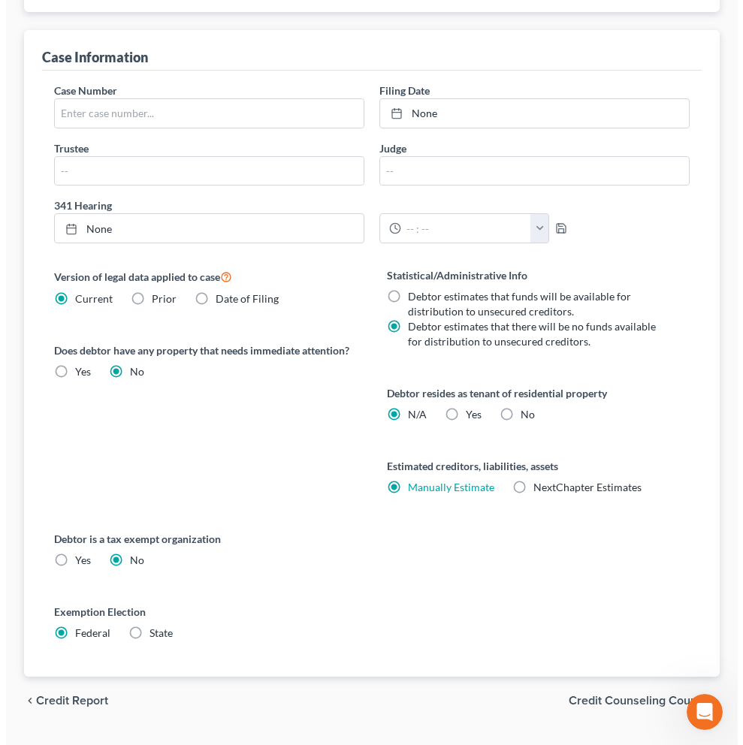
scroll to position [0, 0]
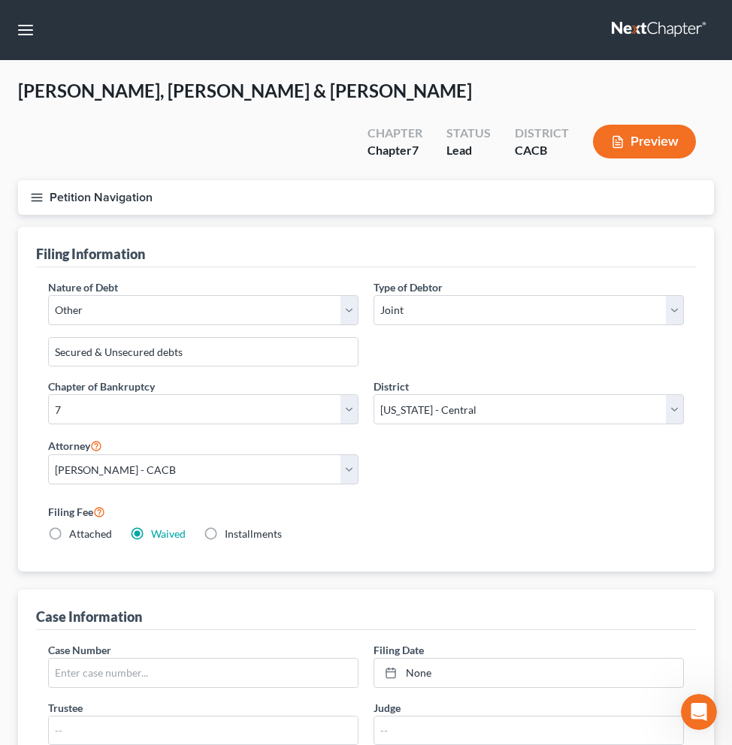
click at [638, 125] on button "Preview" at bounding box center [644, 142] width 103 height 34
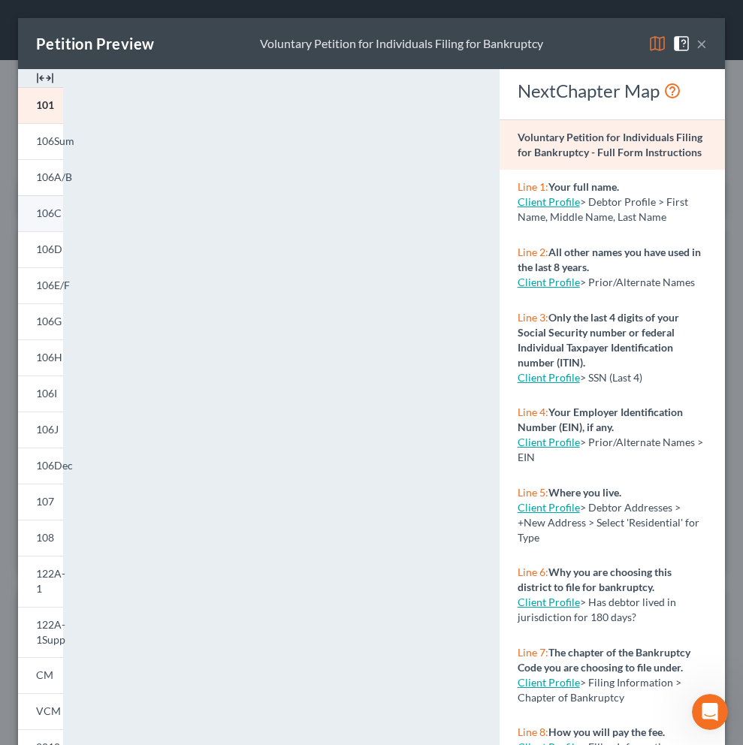
click at [53, 219] on span "106C" at bounding box center [49, 213] width 26 height 13
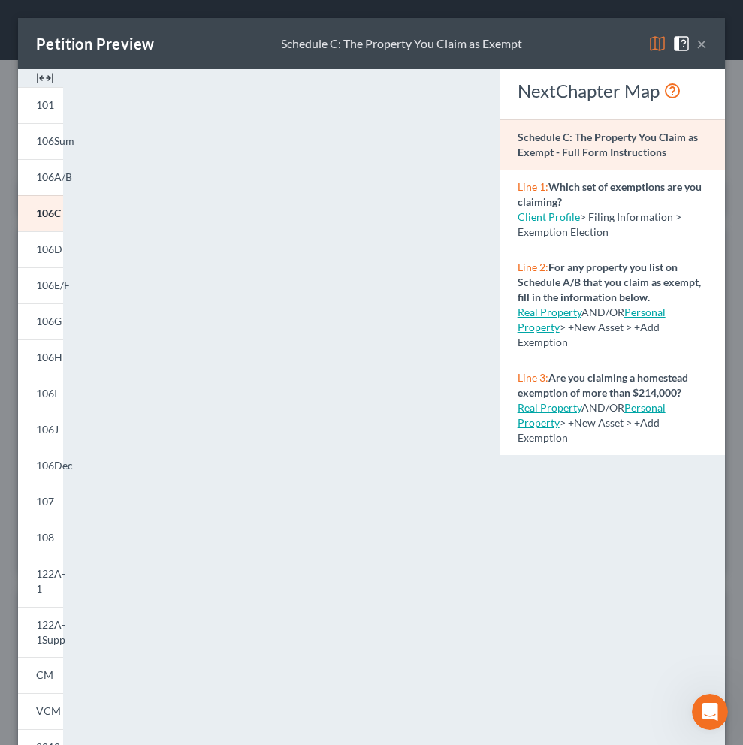
click at [545, 315] on link "Real Property" at bounding box center [550, 312] width 64 height 13
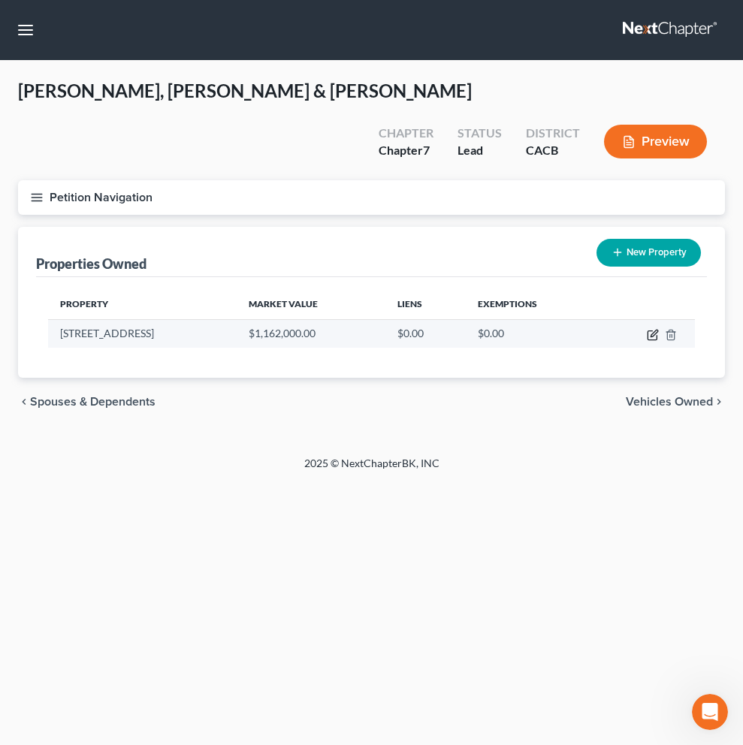
click at [651, 330] on icon "button" at bounding box center [653, 333] width 7 height 7
select select "4"
select select "0"
select select "7"
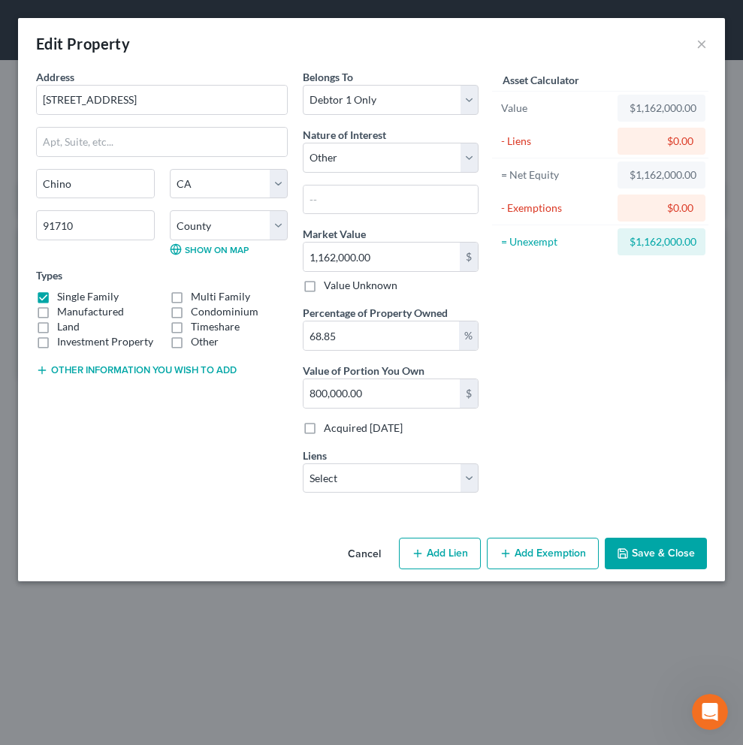
click at [535, 555] on button "Add Exemption" at bounding box center [543, 554] width 112 height 32
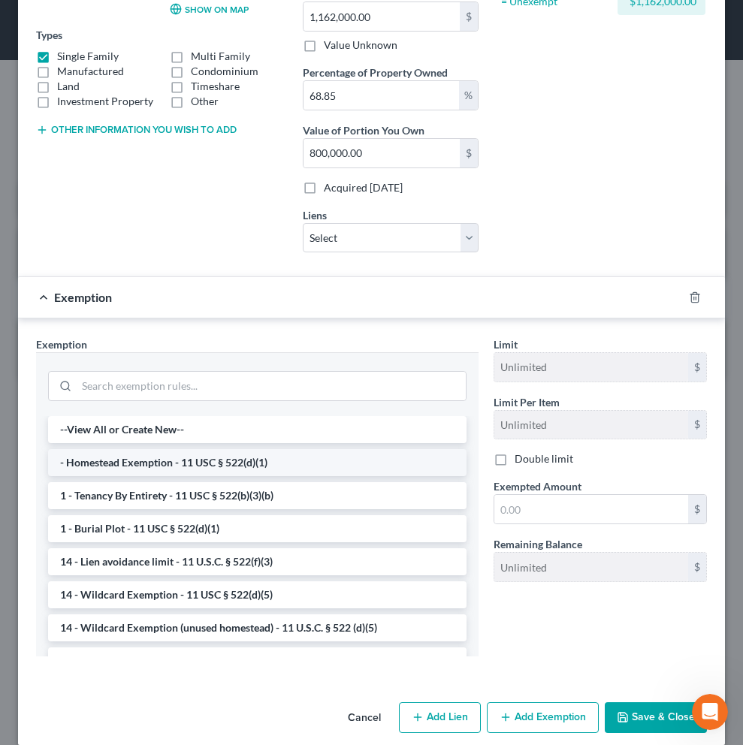
click at [273, 464] on li "- Homestead Exemption - 11 USC § 522(d)(1)" at bounding box center [257, 462] width 418 height 27
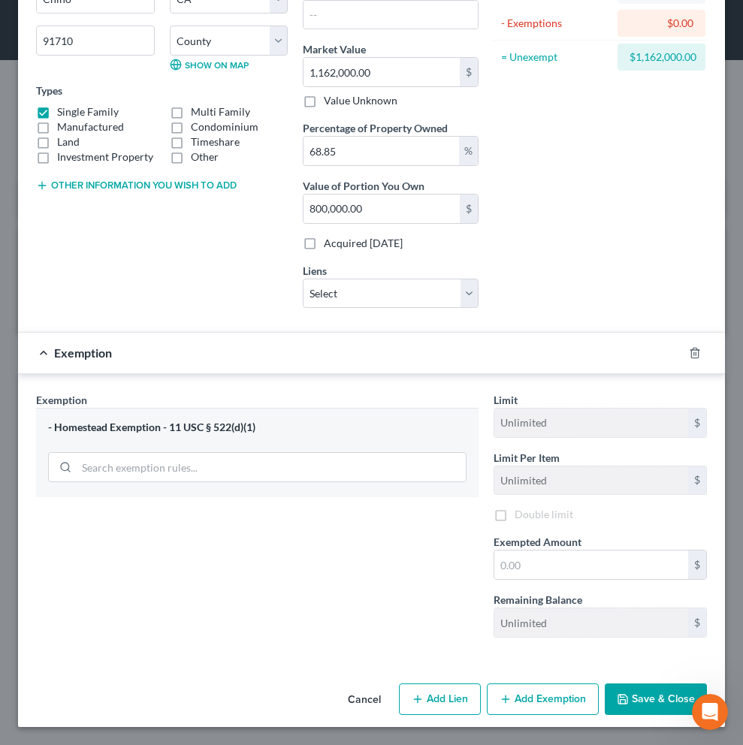
scroll to position [184, 0]
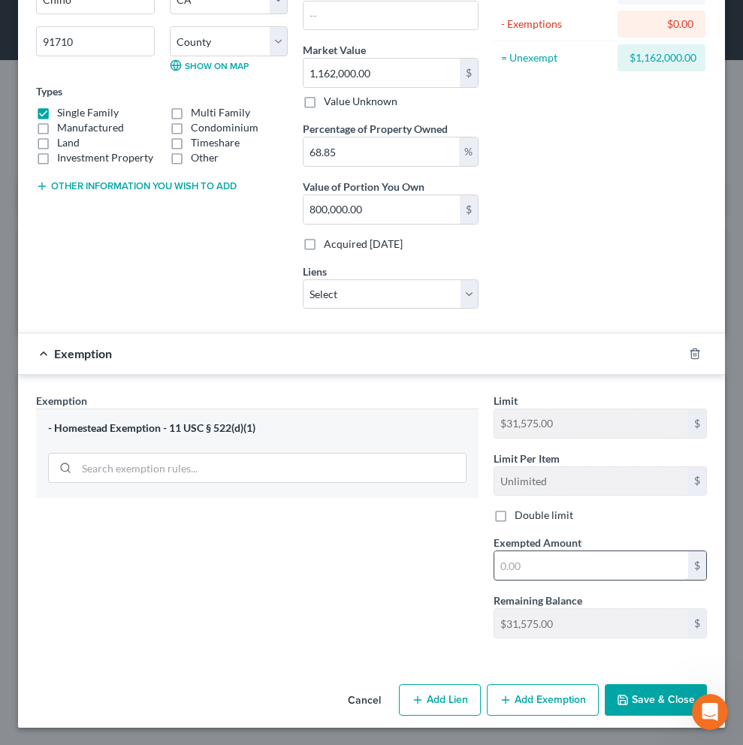
click at [566, 568] on input "text" at bounding box center [591, 565] width 194 height 29
type input "80,0000"
drag, startPoint x: 589, startPoint y: 564, endPoint x: 468, endPoint y: 572, distance: 121.2
click at [468, 572] on div "Exemption Set must be selected for CA. Exemption * - Homestead Exemption - 11 U…" at bounding box center [372, 522] width 686 height 258
click at [688, 623] on div "$" at bounding box center [697, 623] width 18 height 29
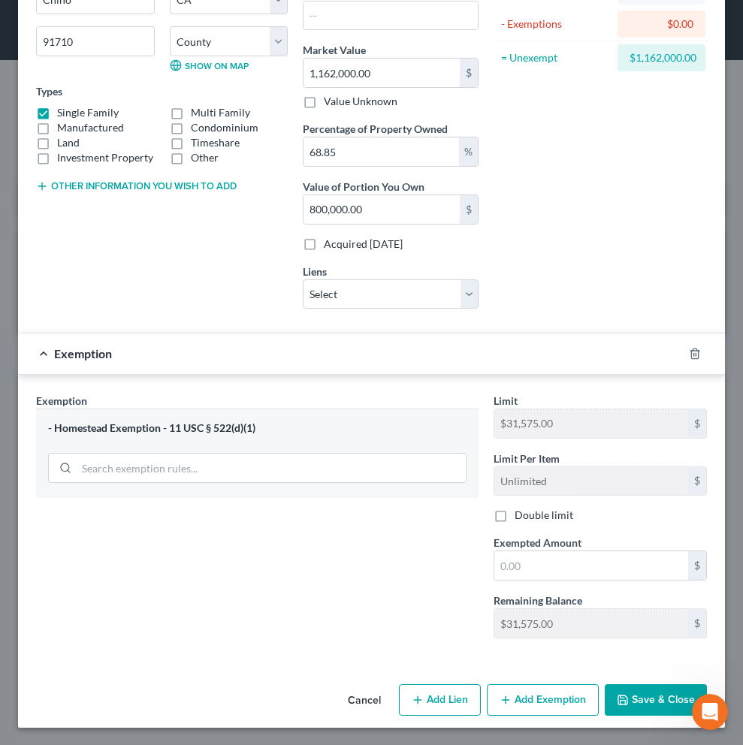
click at [515, 514] on label "Double limit" at bounding box center [544, 515] width 59 height 15
click at [521, 514] on input "Double limit" at bounding box center [526, 513] width 10 height 10
click at [515, 515] on label "Double limit" at bounding box center [544, 515] width 59 height 15
click at [521, 515] on input "Double limit" at bounding box center [526, 513] width 10 height 10
checkbox input "false"
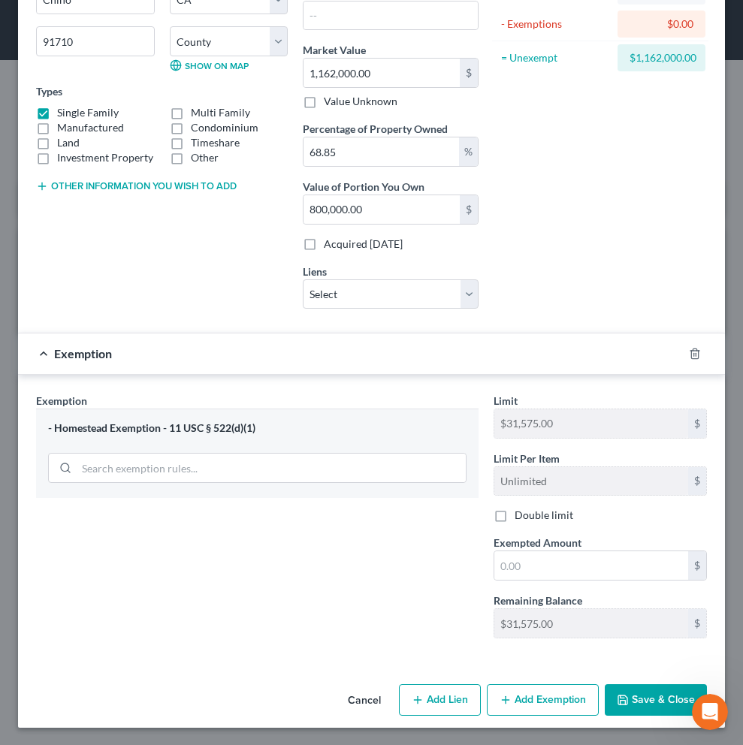
click at [456, 701] on button "Add Lien" at bounding box center [440, 700] width 82 height 32
select select "0"
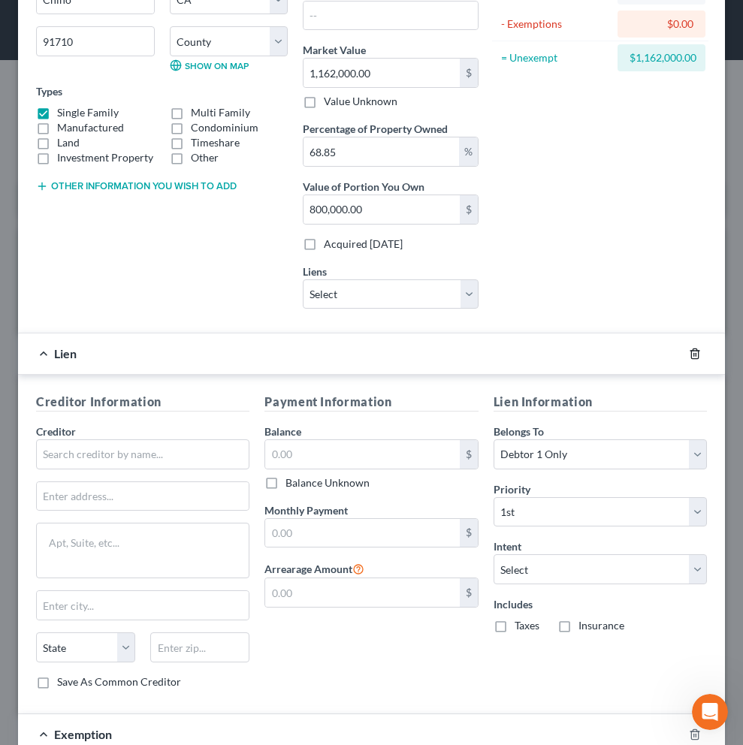
click at [691, 358] on icon "button" at bounding box center [694, 354] width 7 height 10
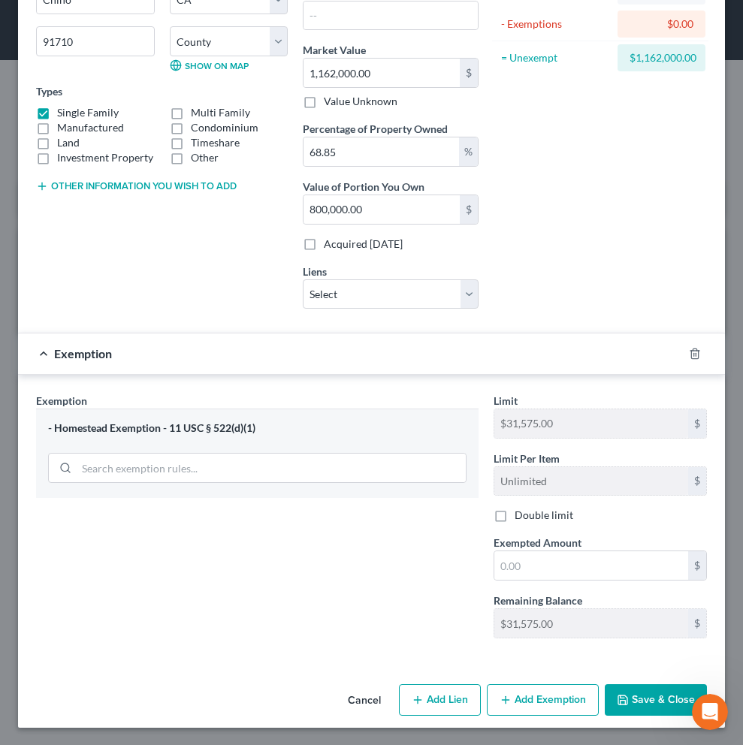
click at [636, 701] on button "Save & Close" at bounding box center [656, 700] width 102 height 32
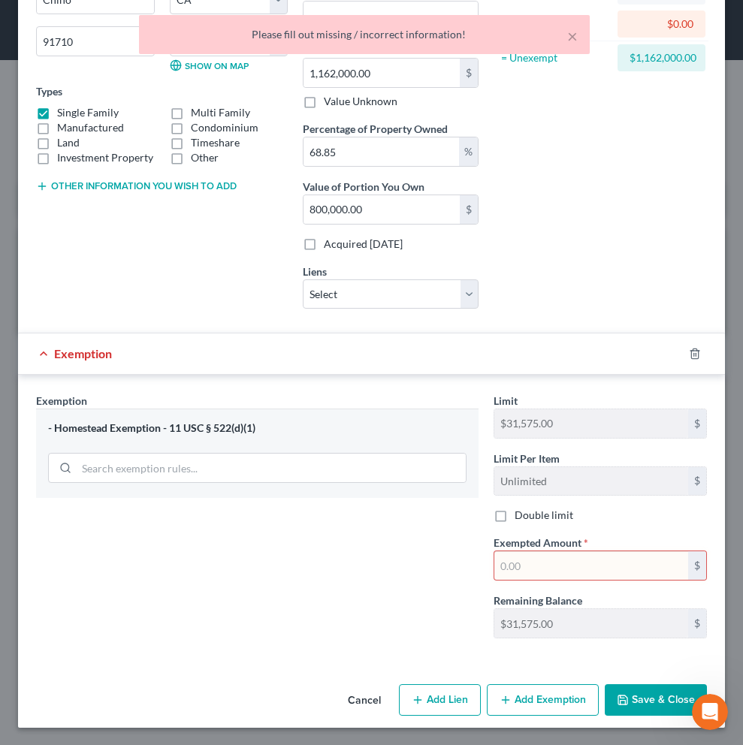
click at [614, 566] on input "text" at bounding box center [591, 565] width 194 height 29
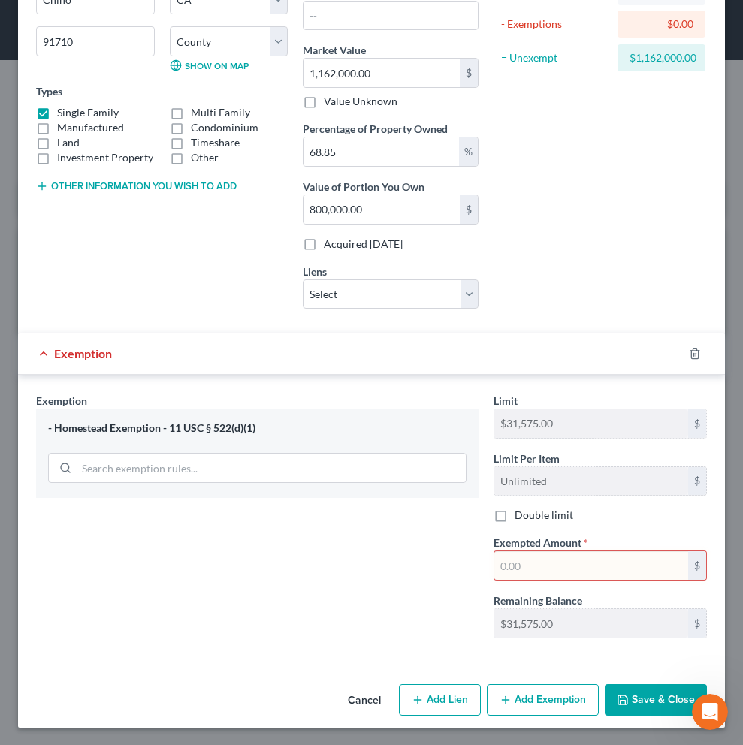
type input "80,0000"
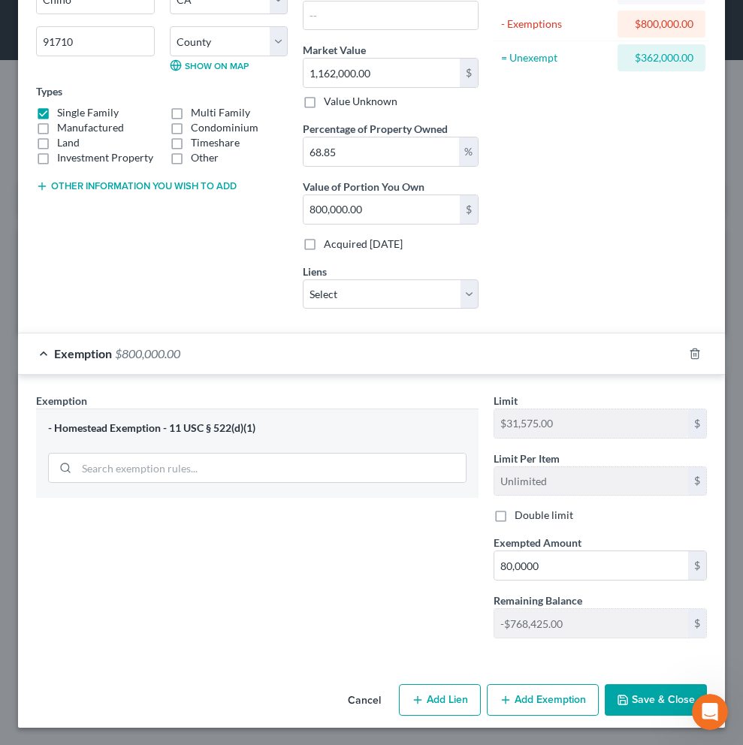
click at [664, 700] on button "Save & Close" at bounding box center [656, 700] width 102 height 32
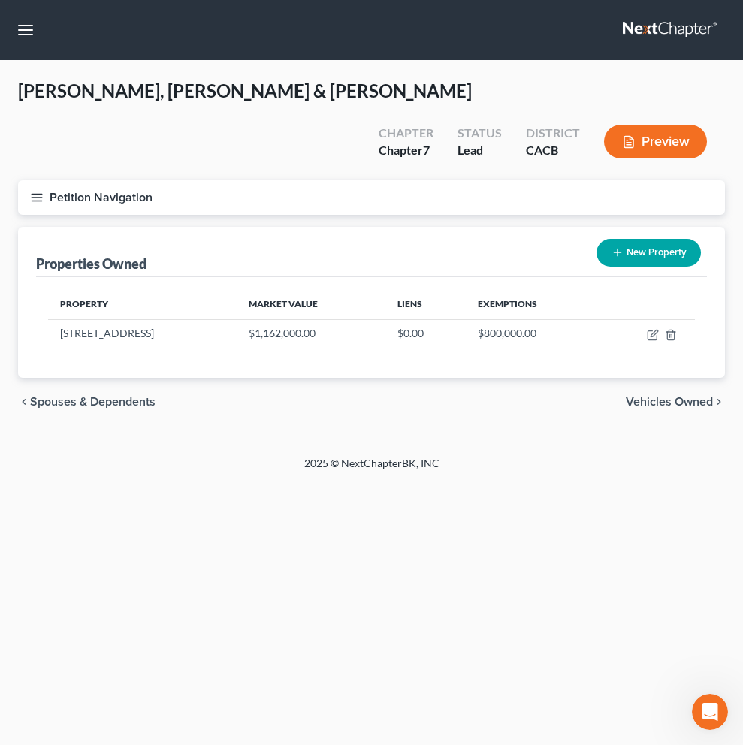
click at [636, 125] on button "Preview" at bounding box center [655, 142] width 103 height 34
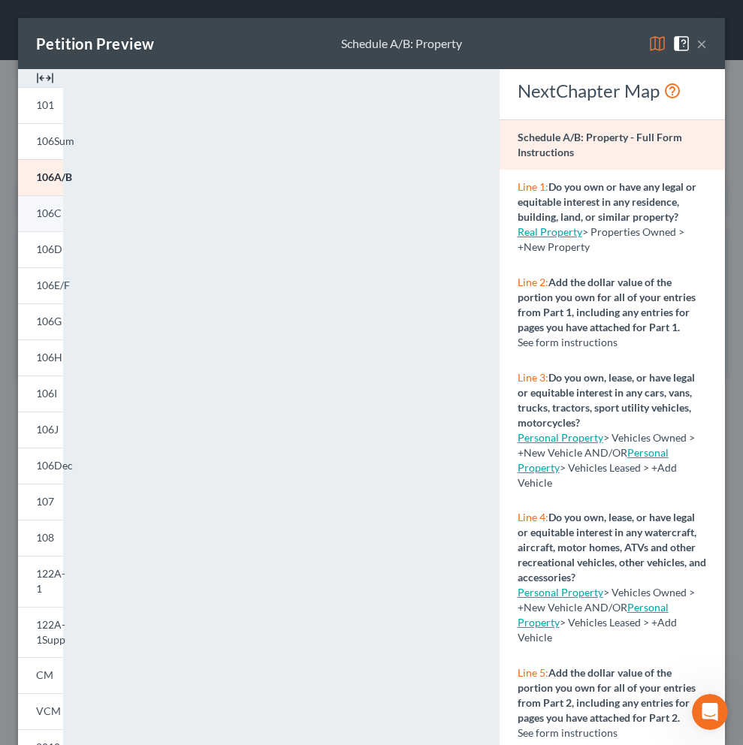
click at [50, 219] on span "106C" at bounding box center [49, 213] width 26 height 13
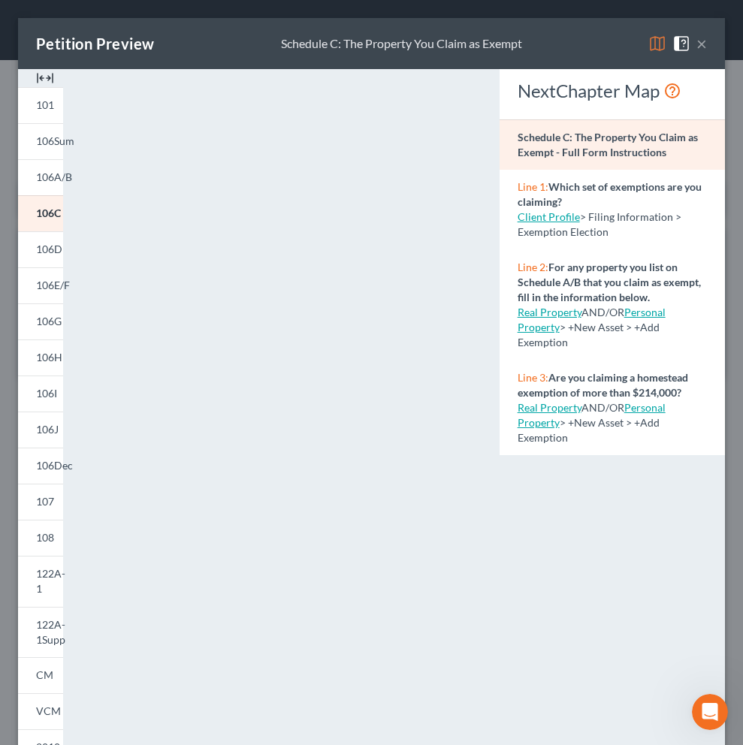
click at [539, 407] on link "Real Property" at bounding box center [550, 407] width 64 height 13
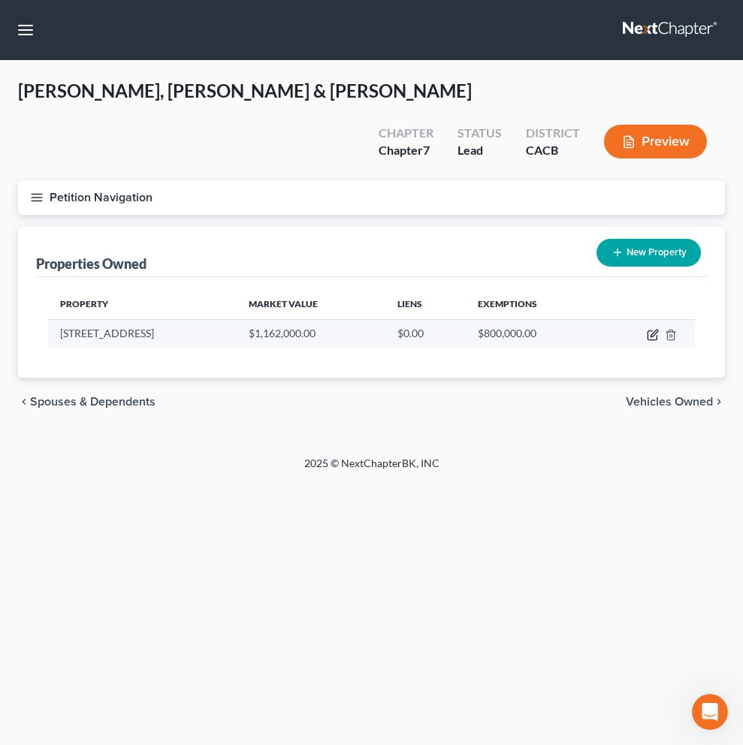
click at [655, 330] on icon "button" at bounding box center [653, 333] width 7 height 7
select select "4"
select select "35"
select select "0"
select select "7"
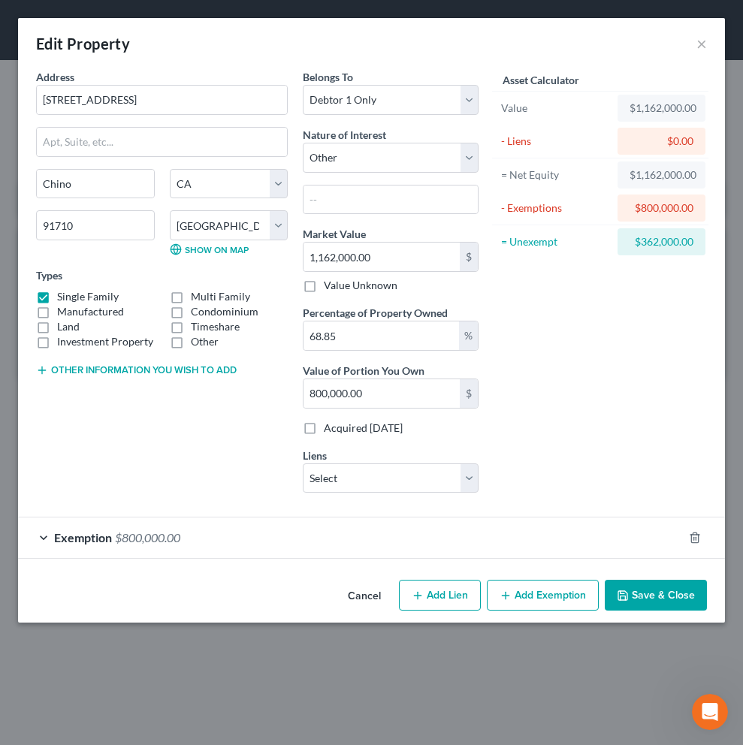
click at [324, 430] on label "Acquired [DATE]" at bounding box center [363, 428] width 79 height 15
click at [330, 430] on input "Acquired [DATE]" at bounding box center [335, 426] width 10 height 10
checkbox input "true"
click at [150, 534] on span "$800,000.00" at bounding box center [147, 537] width 65 height 14
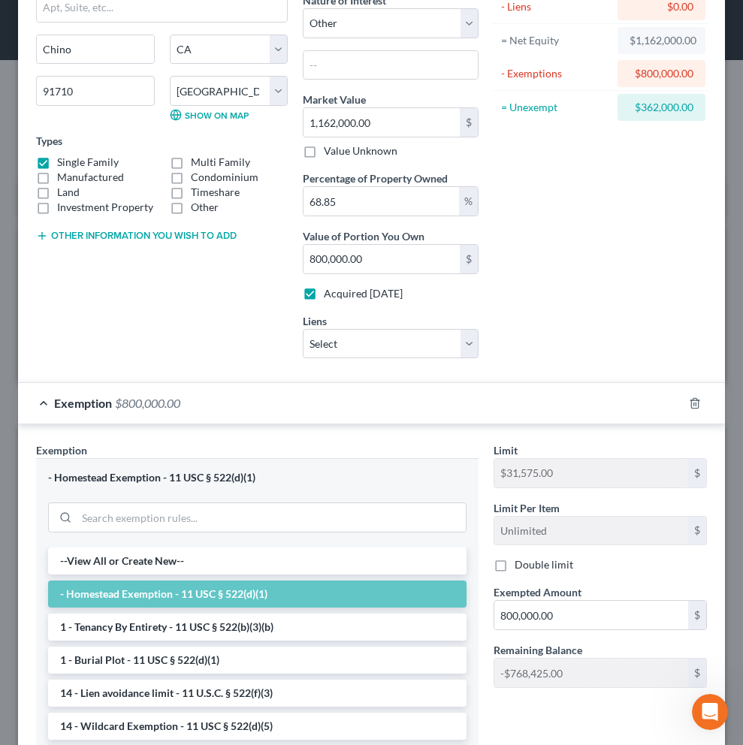
scroll to position [176, 0]
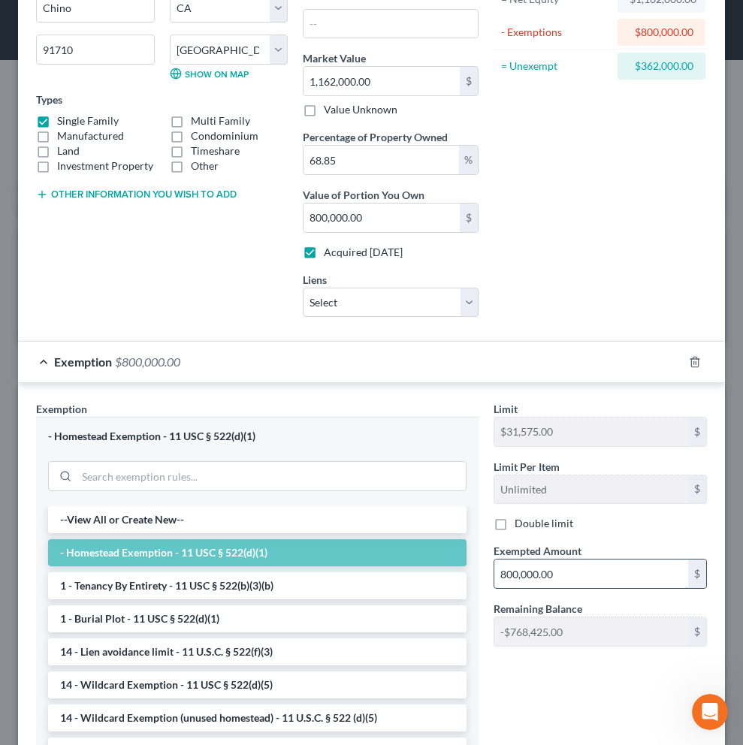
click at [595, 572] on input "800,000.00" at bounding box center [591, 574] width 194 height 29
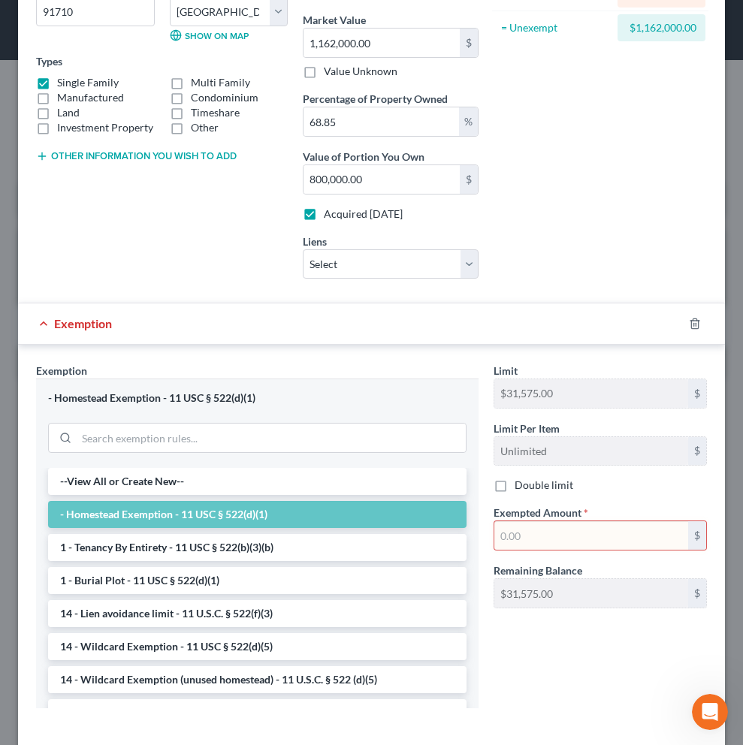
scroll to position [234, 0]
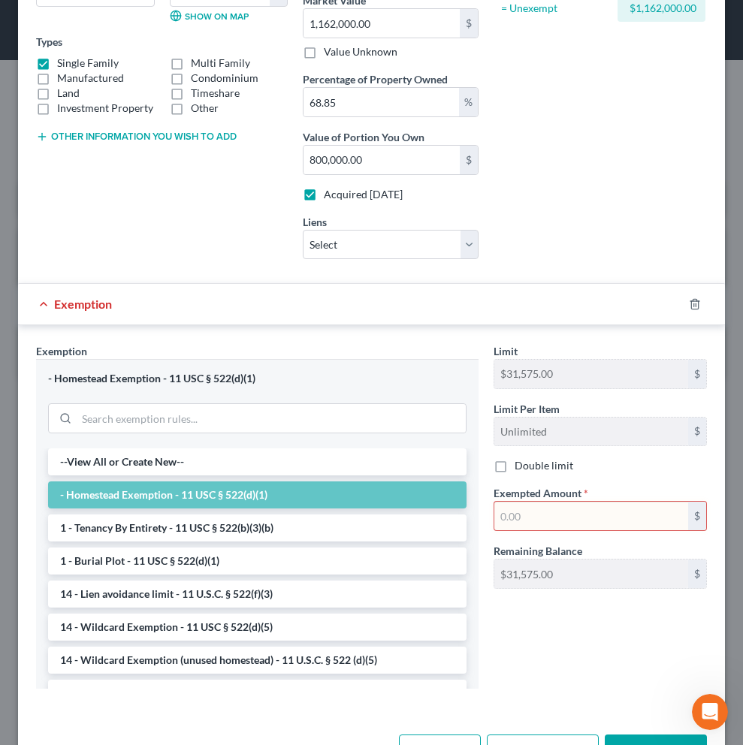
click at [515, 469] on label "Double limit" at bounding box center [544, 465] width 59 height 15
click at [521, 468] on input "Double limit" at bounding box center [526, 463] width 10 height 10
click at [515, 469] on label "Double limit" at bounding box center [544, 465] width 59 height 15
click at [521, 468] on input "Double limit" at bounding box center [526, 463] width 10 height 10
checkbox input "false"
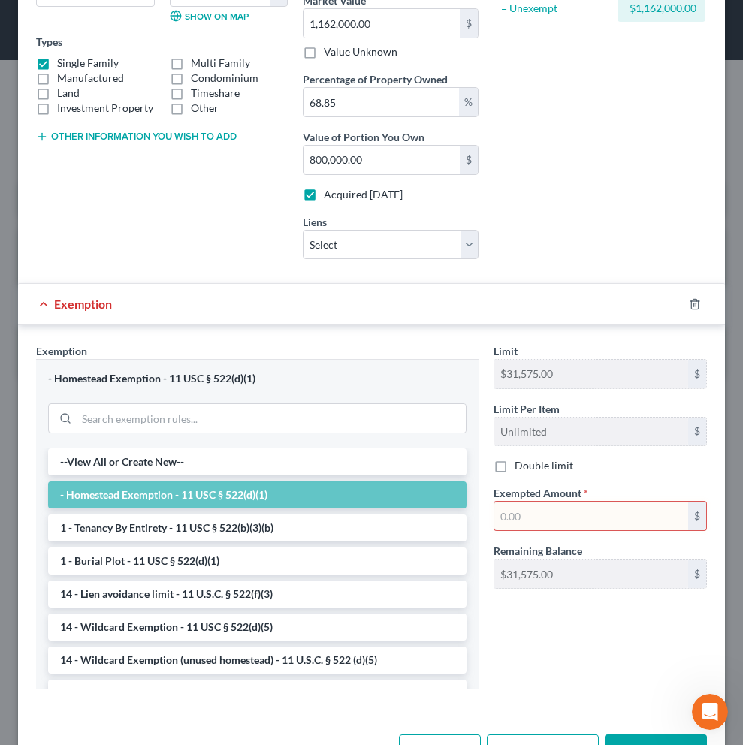
click at [526, 512] on input "text" at bounding box center [591, 516] width 194 height 29
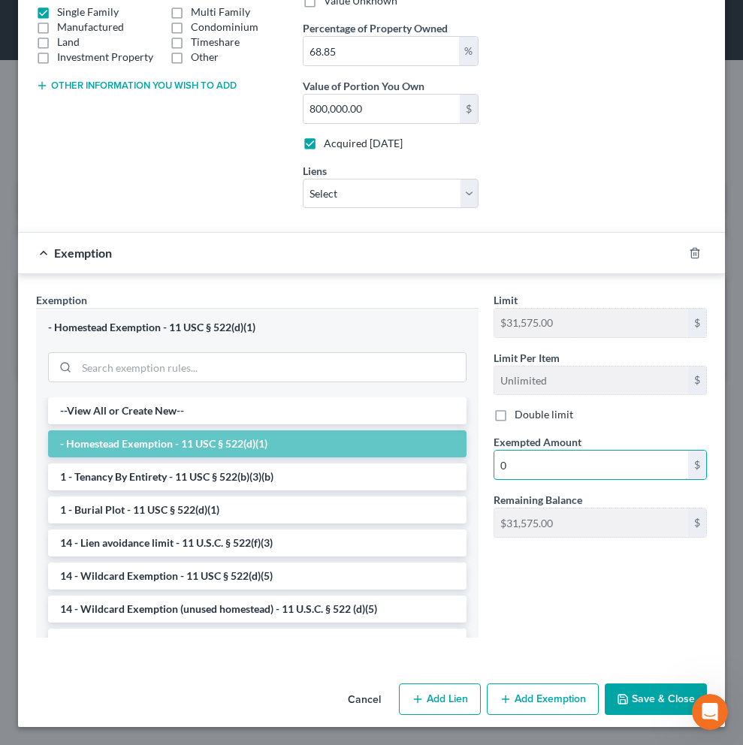
type input "0"
click at [640, 696] on button "Save & Close" at bounding box center [656, 700] width 102 height 32
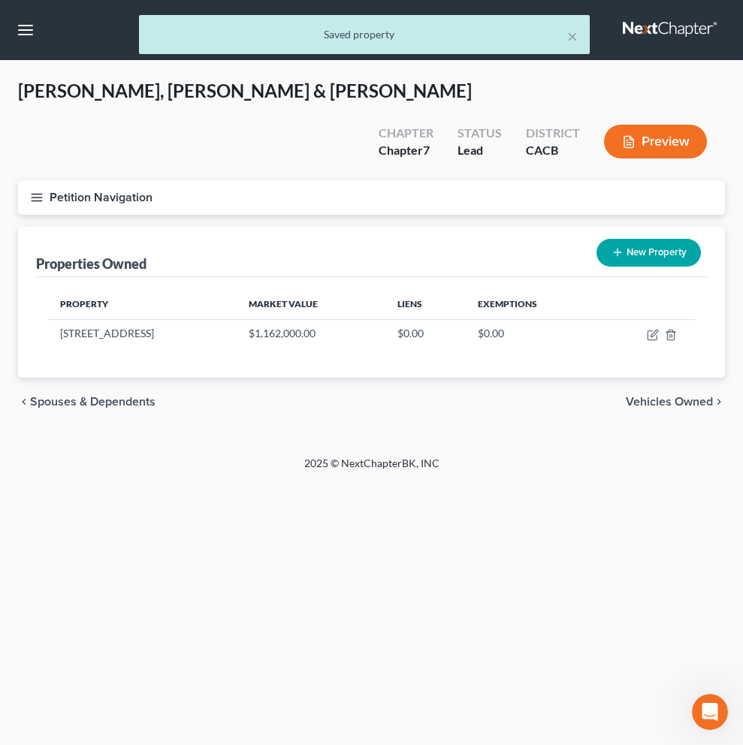
click at [660, 125] on button "Preview" at bounding box center [655, 142] width 103 height 34
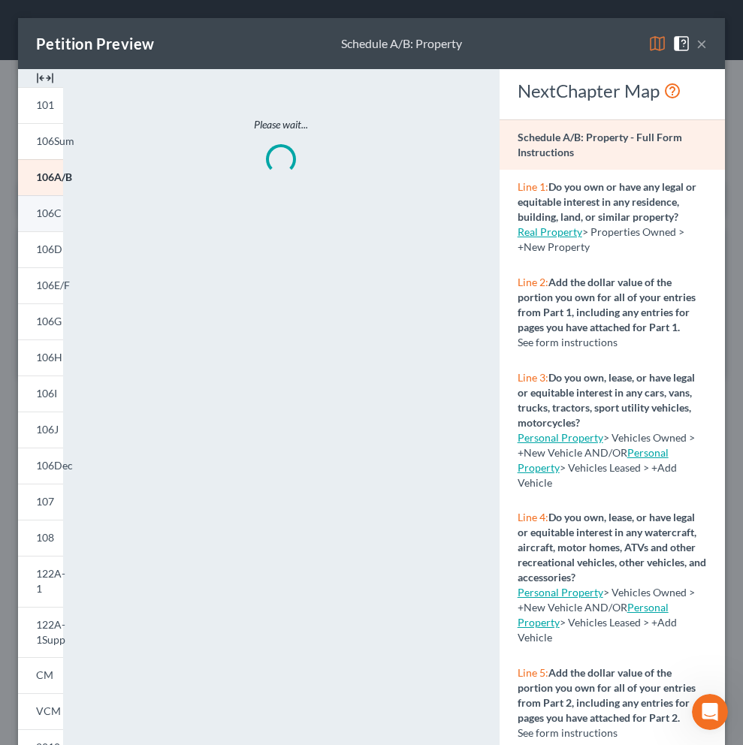
click at [47, 221] on link "106C" at bounding box center [40, 213] width 45 height 36
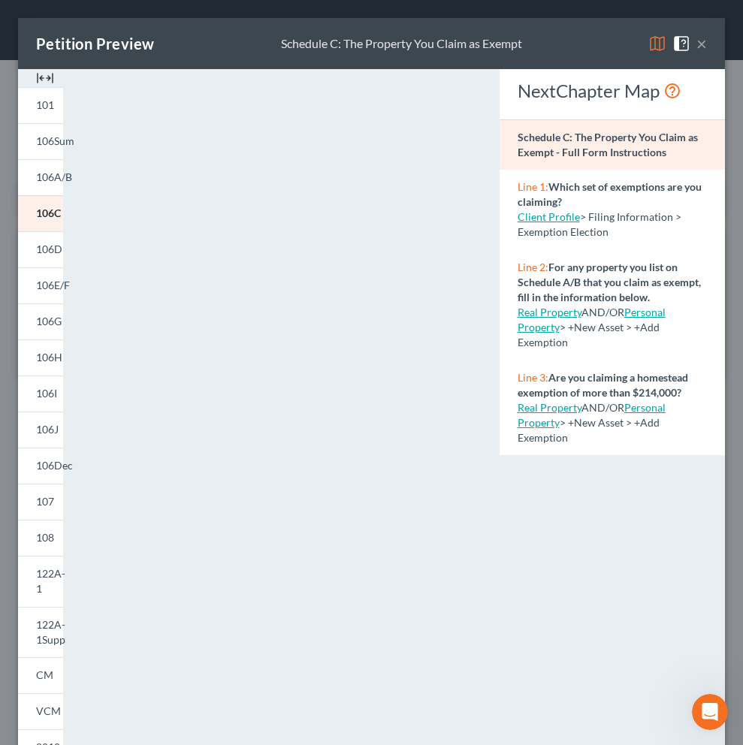
click at [551, 315] on link "Real Property" at bounding box center [550, 312] width 64 height 13
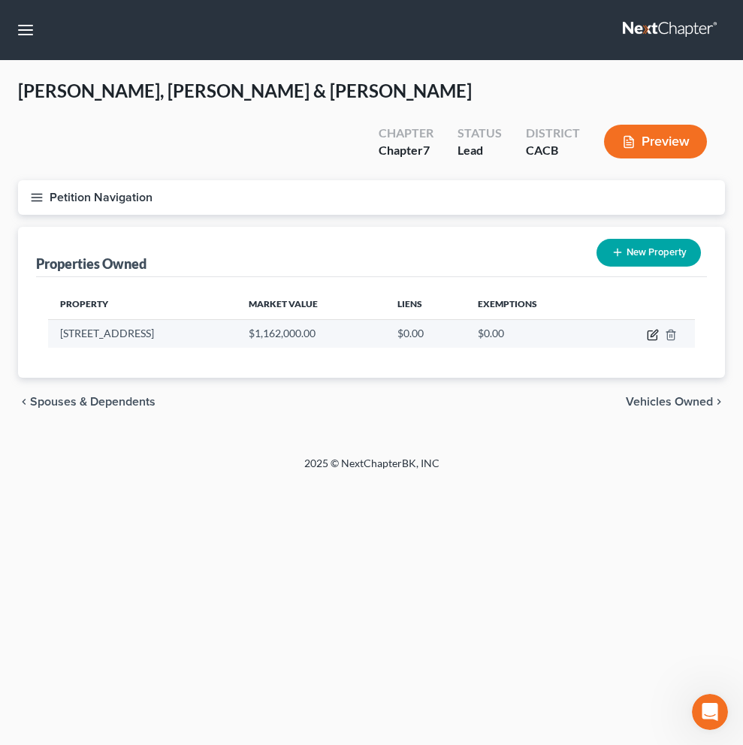
click at [651, 329] on icon "button" at bounding box center [653, 335] width 12 height 12
select select "4"
select select "35"
select select "0"
select select "7"
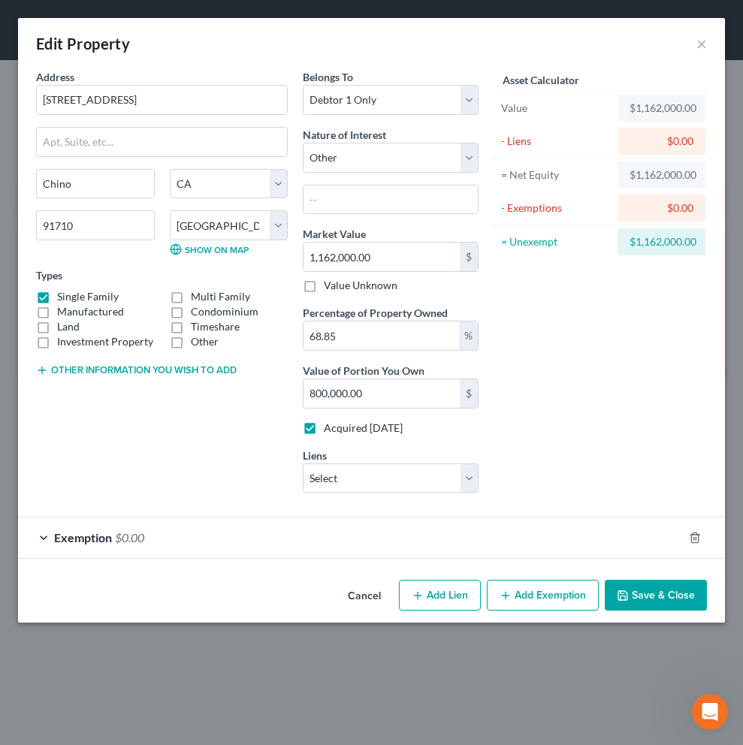
click at [324, 427] on label "Acquired [DATE]" at bounding box center [363, 428] width 79 height 15
click at [330, 427] on input "Acquired [DATE]" at bounding box center [335, 426] width 10 height 10
checkbox input "false"
click at [476, 478] on select "Select City Bank - $0.00" at bounding box center [391, 478] width 176 height 30
click at [297, 541] on div "Exemption $0.00" at bounding box center [350, 538] width 665 height 40
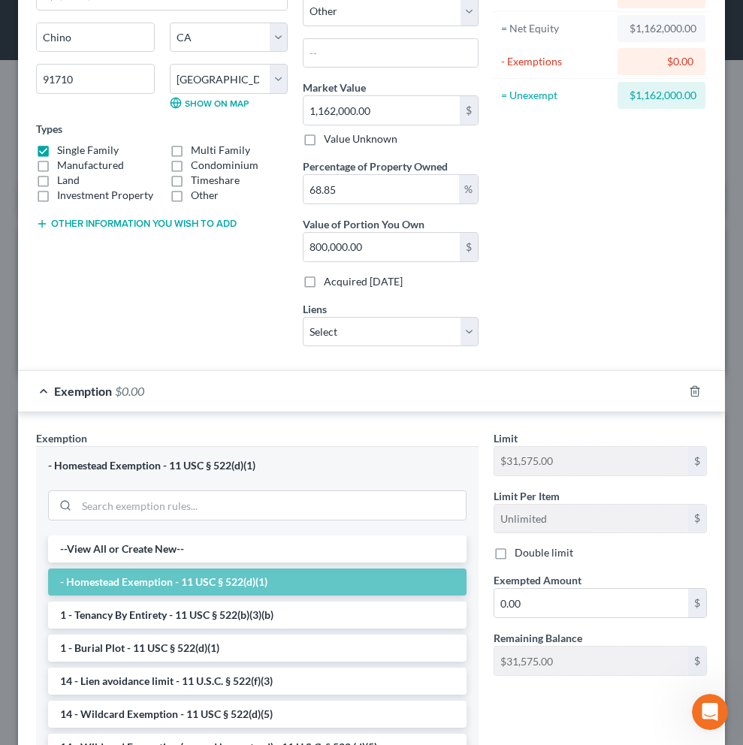
scroll to position [224, 0]
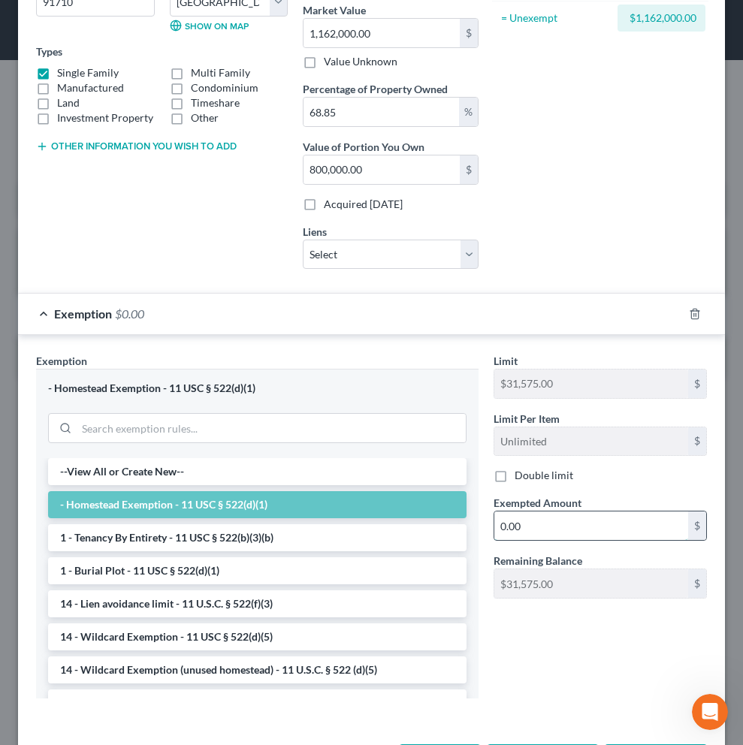
click at [538, 530] on input "0.00" at bounding box center [591, 526] width 194 height 29
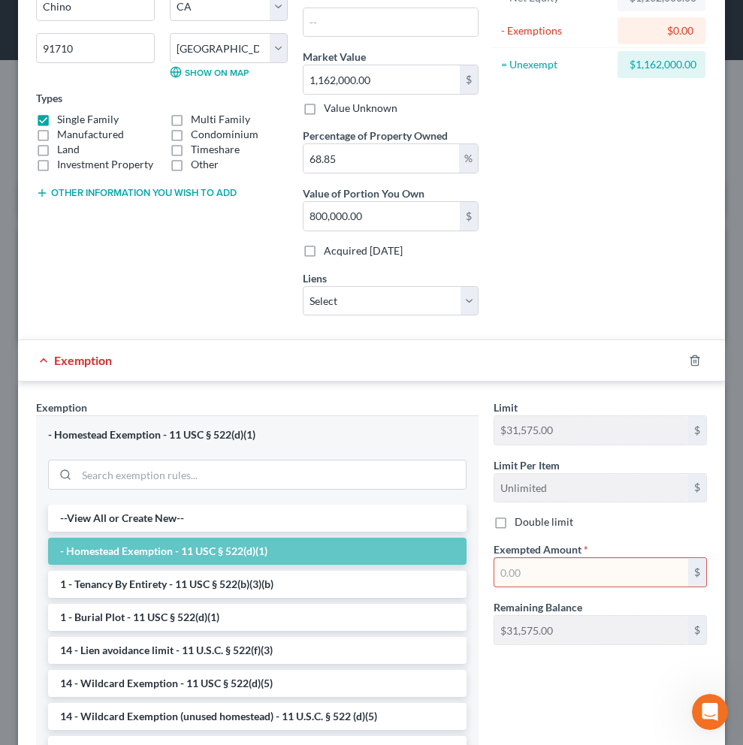
scroll to position [17, 0]
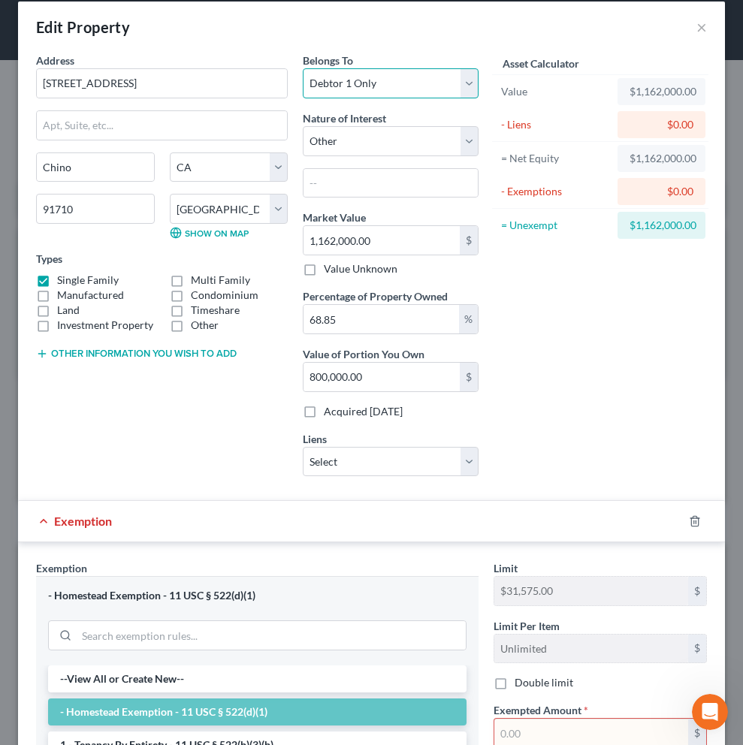
click at [468, 82] on select "Select Debtor 1 Only Debtor 2 Only Debtor 1 And Debtor 2 Only At Least One Of T…" at bounding box center [391, 83] width 176 height 30
click at [303, 68] on select "Select Debtor 1 Only Debtor 2 Only Debtor 1 And Debtor 2 Only At Least One Of T…" at bounding box center [391, 83] width 176 height 30
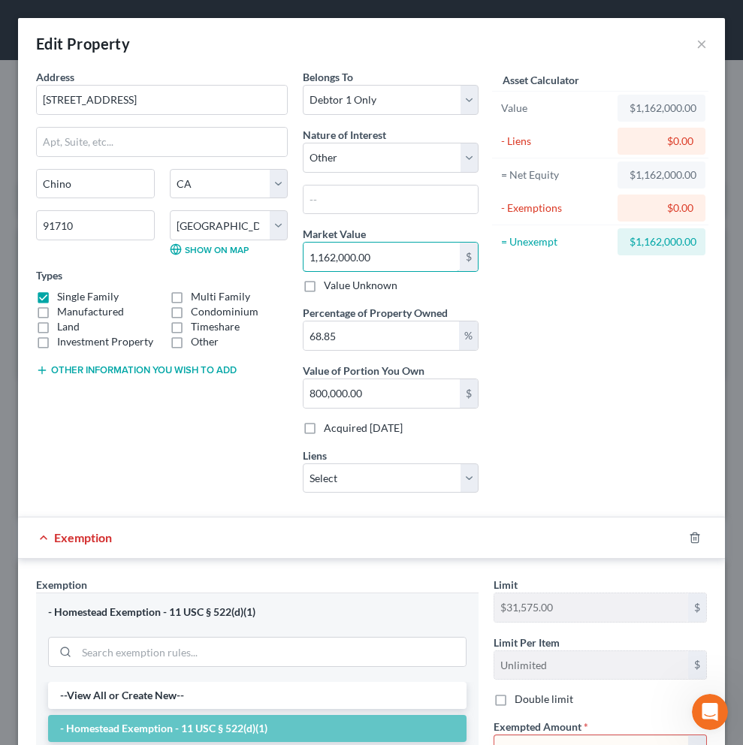
scroll to position [173, 0]
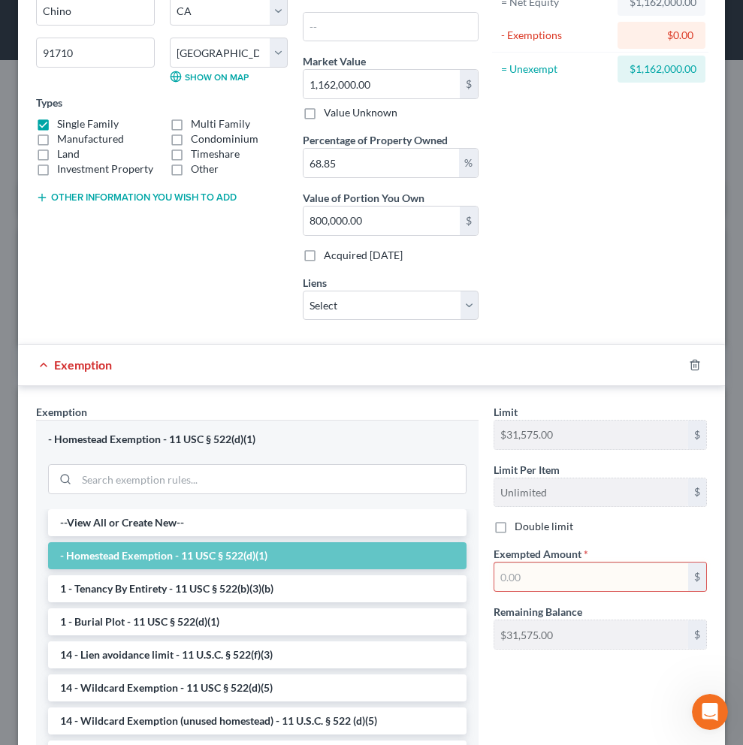
click at [530, 581] on input "text" at bounding box center [591, 577] width 194 height 29
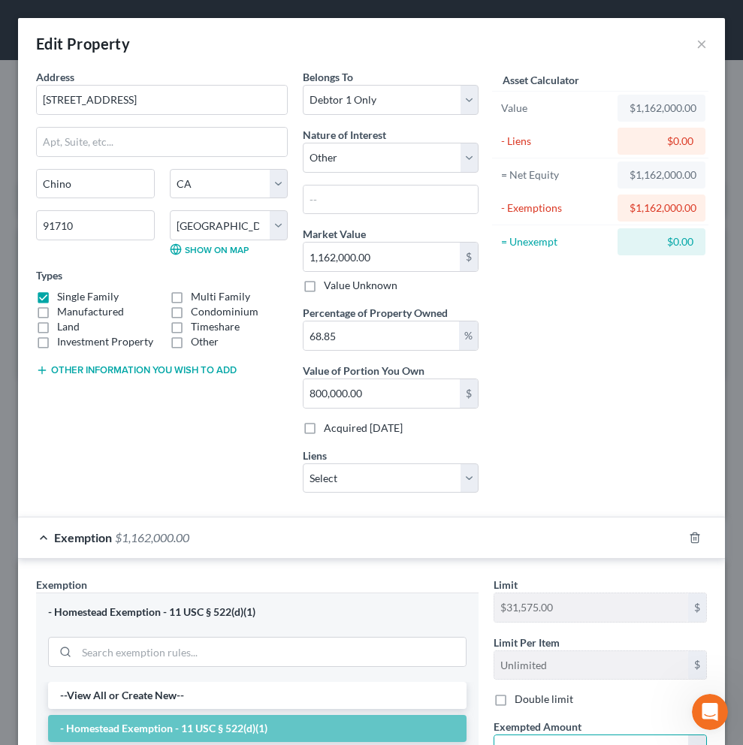
scroll to position [285, 0]
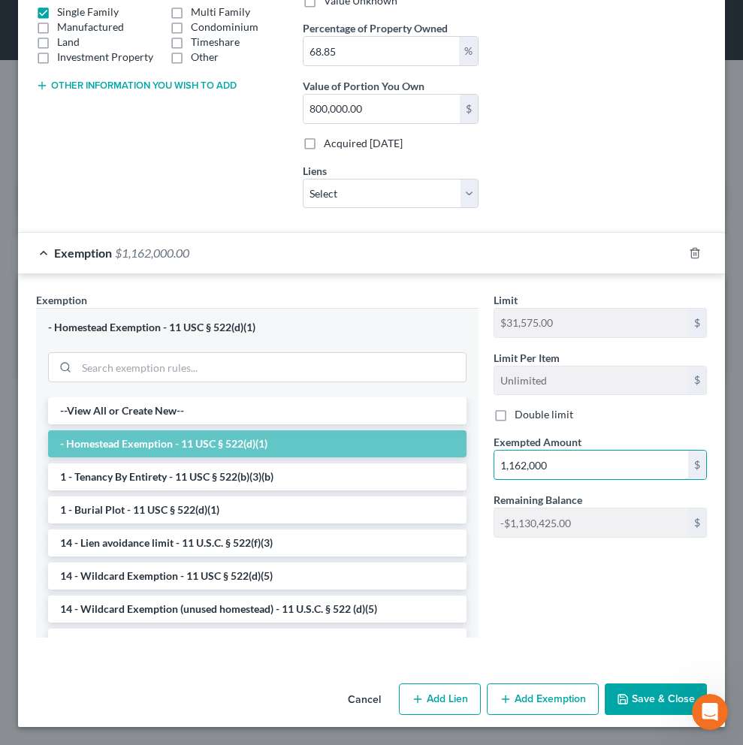
type input "1,162,000"
click at [636, 704] on button "Save & Close" at bounding box center [656, 700] width 102 height 32
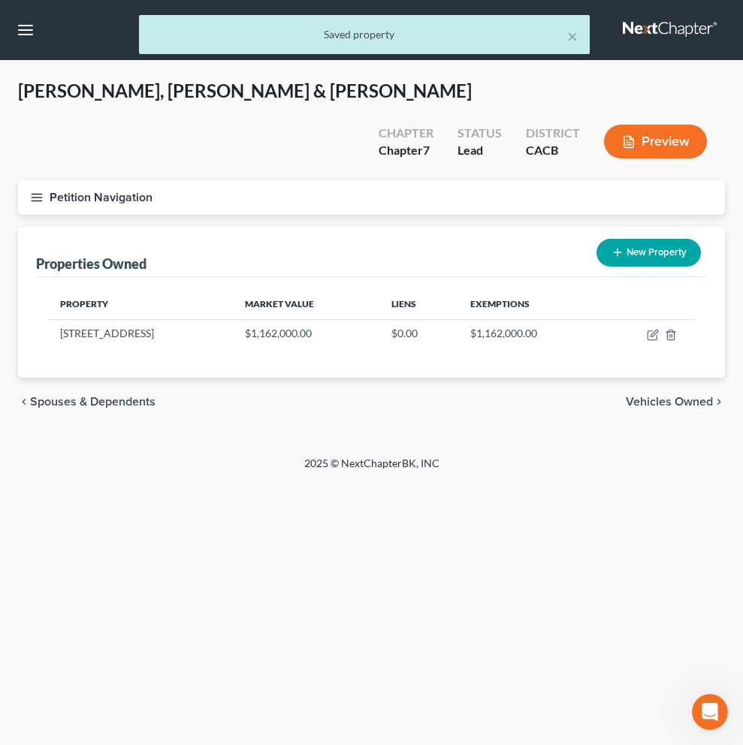
click at [668, 125] on button "Preview" at bounding box center [655, 142] width 103 height 34
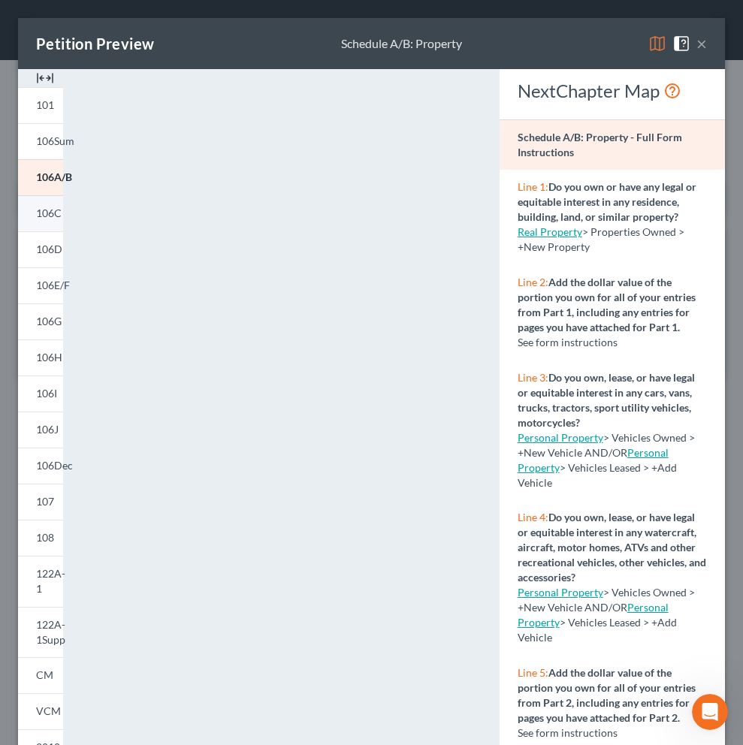
click at [44, 216] on span "106C" at bounding box center [49, 213] width 26 height 13
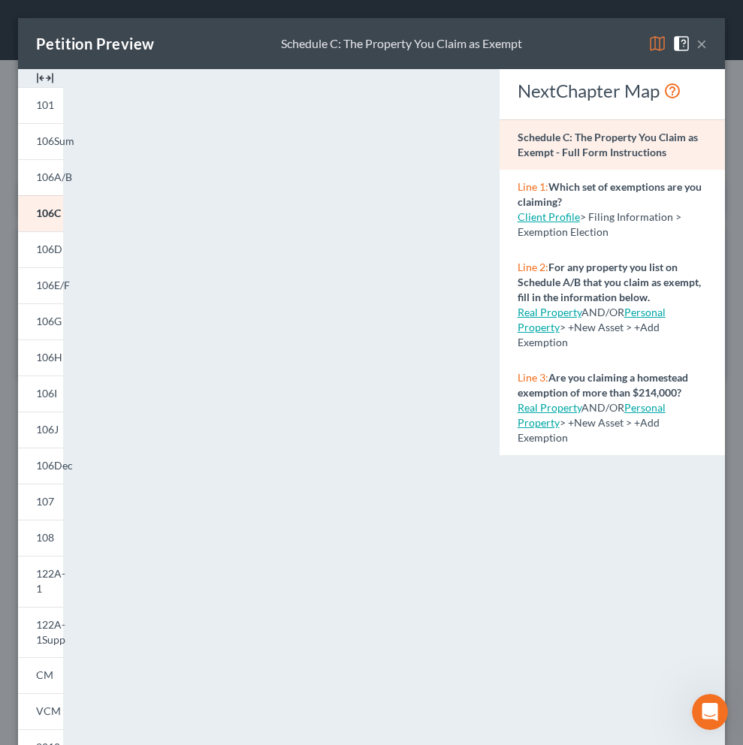
click at [635, 409] on link "Personal Property" at bounding box center [592, 415] width 148 height 28
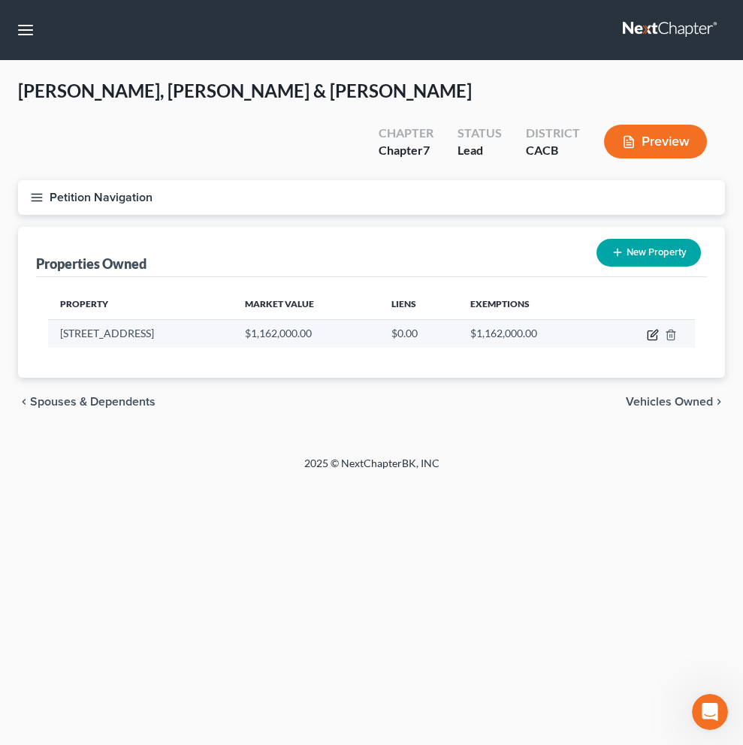
click at [648, 331] on icon "button" at bounding box center [651, 335] width 9 height 9
select select "4"
select select "35"
select select "0"
select select "7"
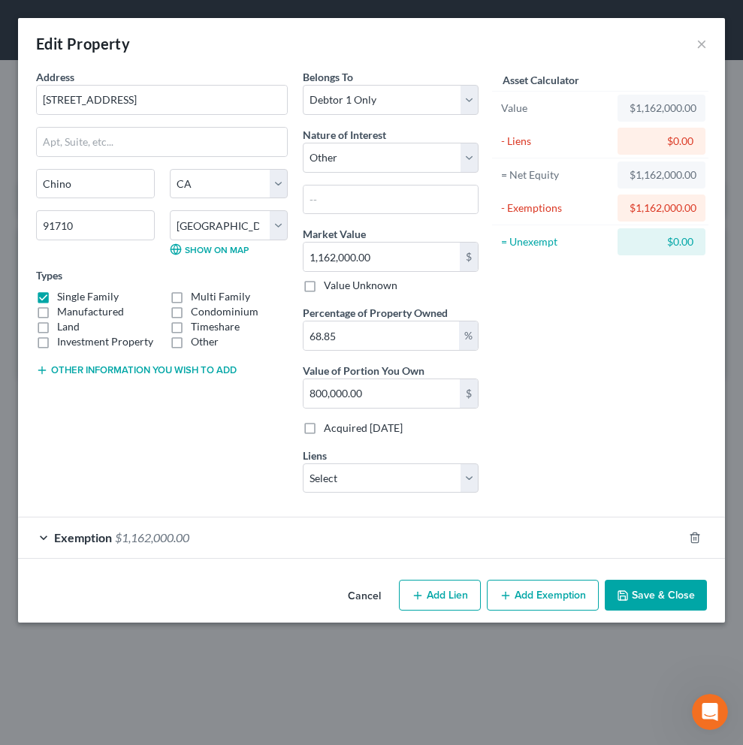
click at [368, 596] on button "Cancel" at bounding box center [364, 596] width 57 height 30
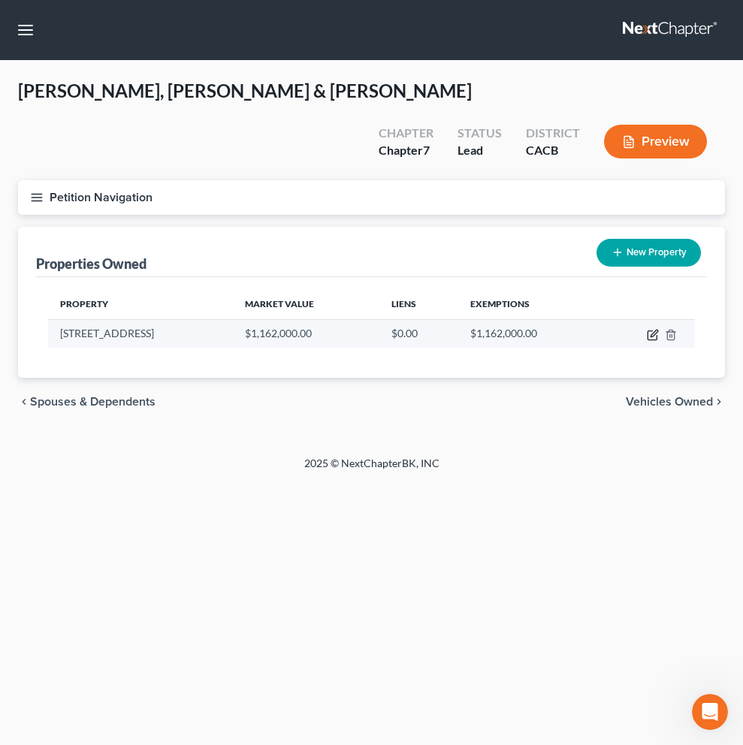
click at [653, 329] on icon "button" at bounding box center [653, 335] width 12 height 12
select select "4"
select select "35"
select select "0"
select select "7"
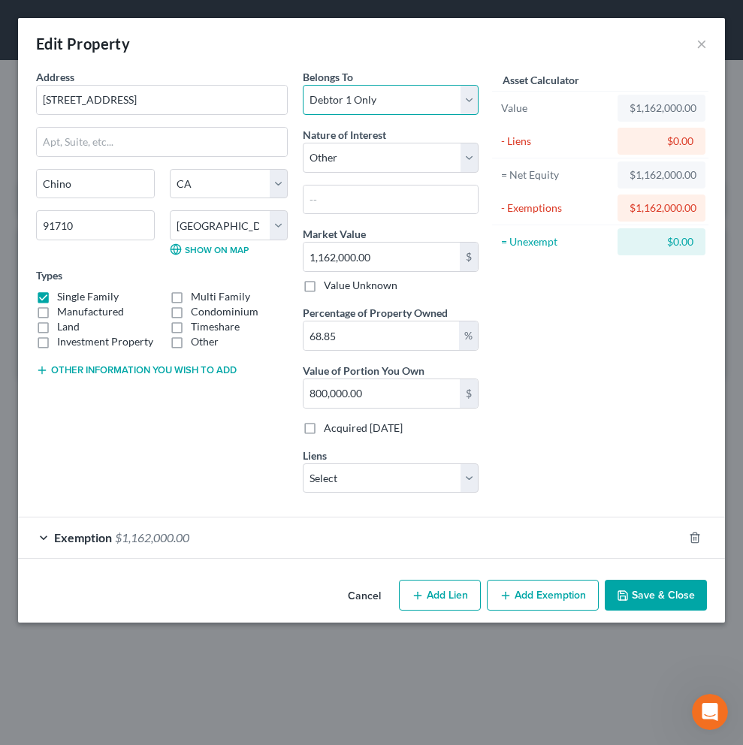
click at [465, 99] on select "Select Debtor 1 Only Debtor 2 Only Debtor 1 And Debtor 2 Only At Least One Of T…" at bounding box center [391, 100] width 176 height 30
click at [303, 85] on select "Select Debtor 1 Only Debtor 2 Only Debtor 1 And Debtor 2 Only At Least One Of T…" at bounding box center [391, 100] width 176 height 30
click at [471, 95] on select "Select Debtor 1 Only Debtor 2 Only Debtor 1 And Debtor 2 Only At Least One Of T…" at bounding box center [391, 100] width 176 height 30
select select "0"
click at [303, 85] on select "Select Debtor 1 Only Debtor 2 Only Debtor 1 And Debtor 2 Only At Least One Of T…" at bounding box center [391, 100] width 176 height 30
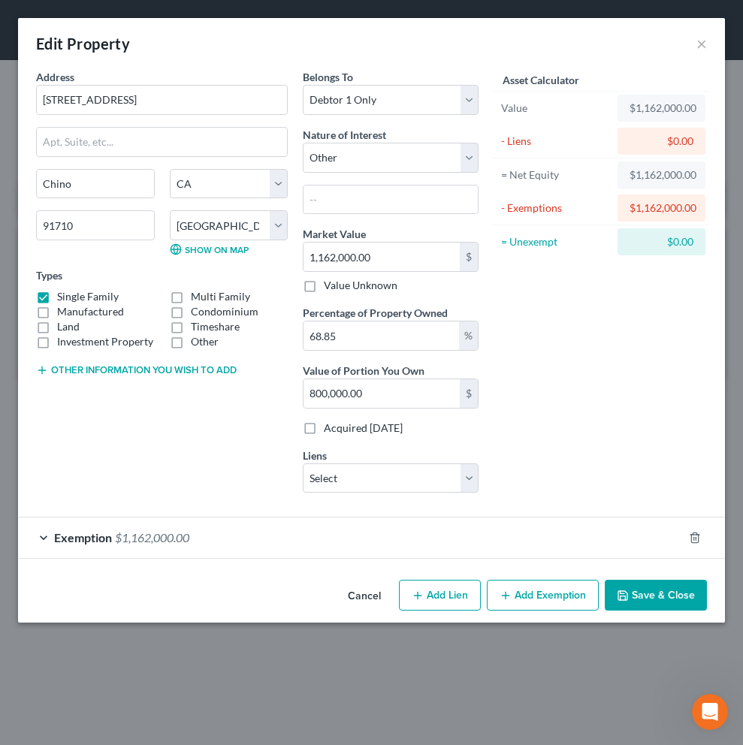
click at [79, 535] on span "Exemption" at bounding box center [83, 537] width 58 height 14
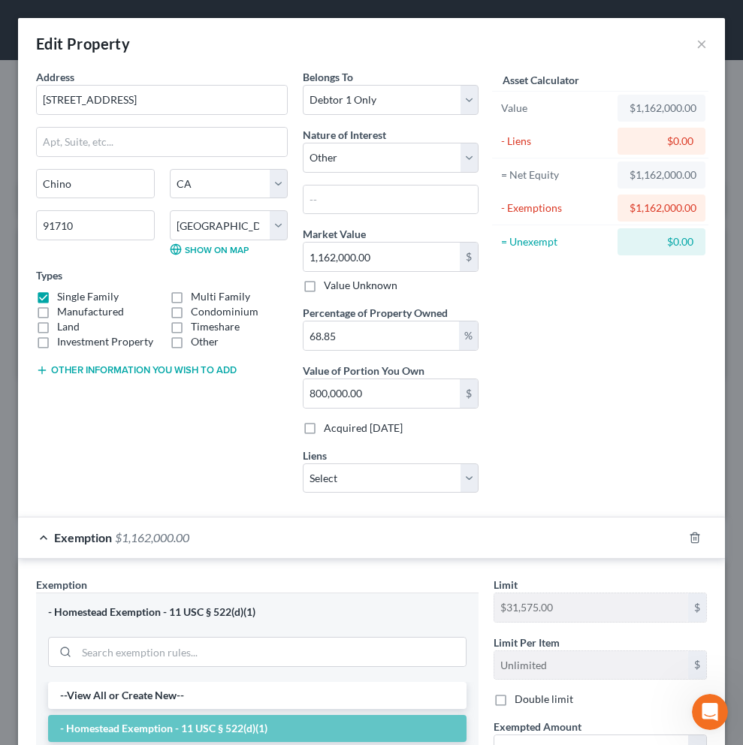
scroll to position [285, 0]
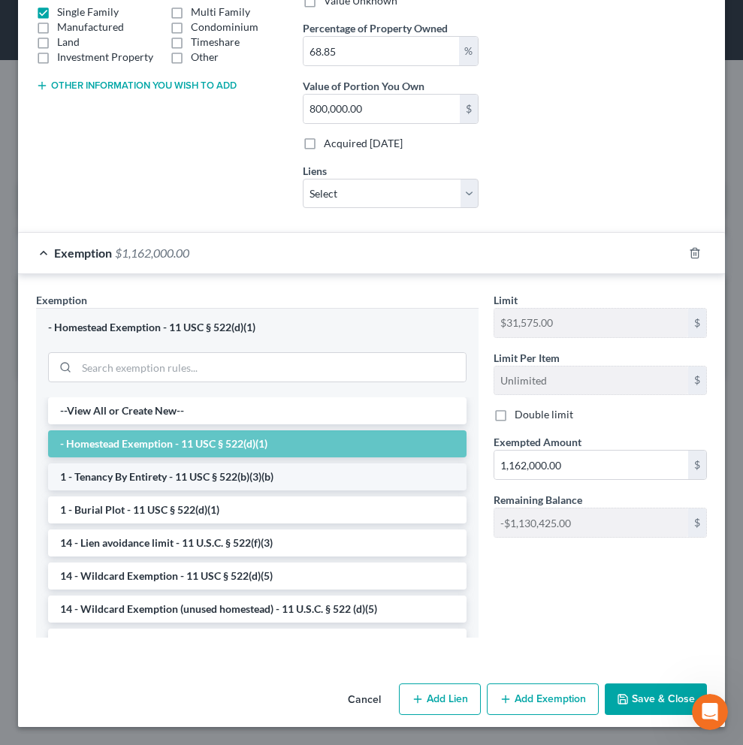
click at [105, 475] on li "1 - Tenancy By Entirety - 11 USC § 522(b)(3)(b)" at bounding box center [257, 476] width 418 height 27
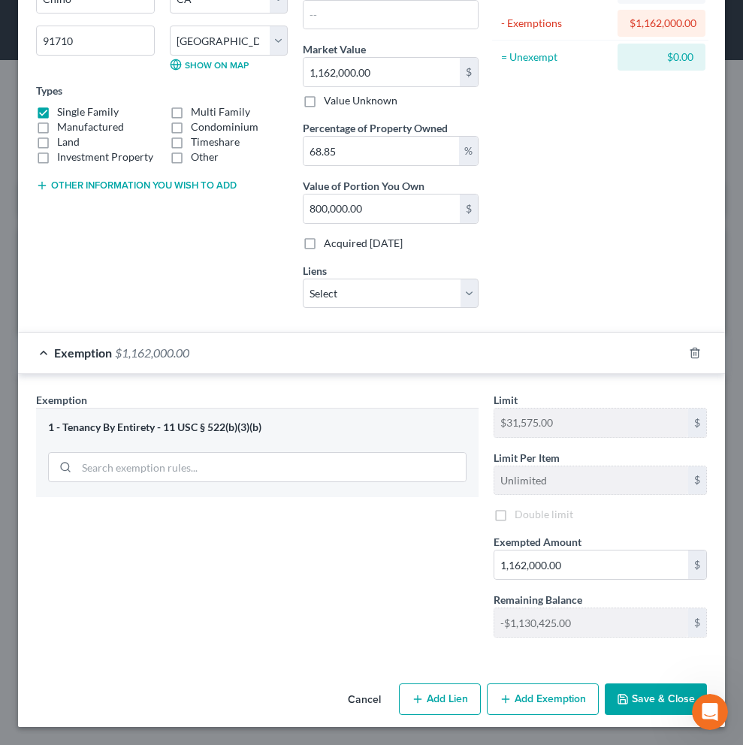
scroll to position [184, 0]
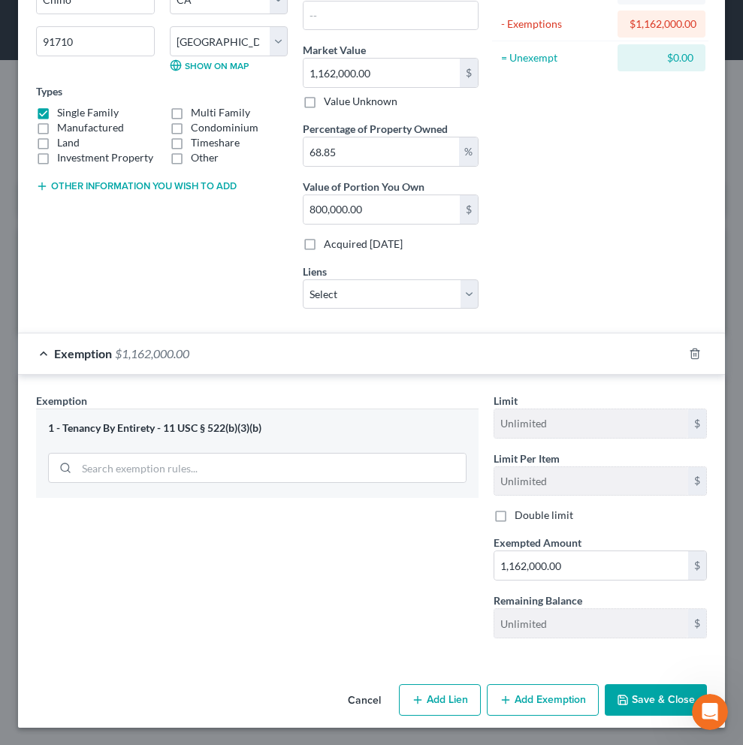
click at [281, 430] on div "1 - Tenancy By Entirety - 11 USC § 522(b)(3)(b)" at bounding box center [257, 428] width 418 height 14
click at [222, 424] on div "1 - Tenancy By Entirety - 11 USC § 522(b)(3)(b)" at bounding box center [257, 428] width 418 height 14
click at [89, 468] on div "1 - Tenancy By Entirety - 11 USC § 522(b)(3)(b)" at bounding box center [257, 453] width 442 height 89
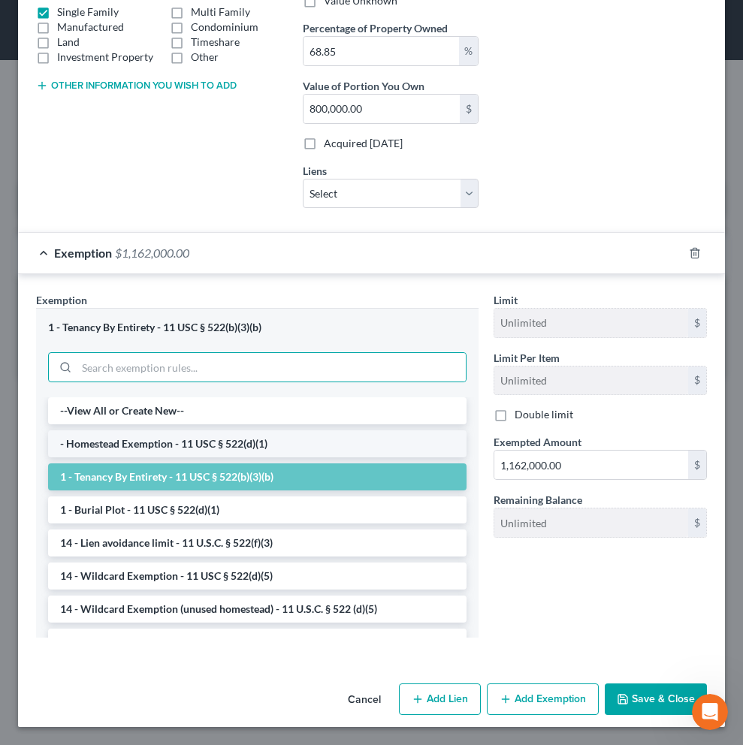
click at [171, 442] on li "- Homestead Exemption - 11 USC § 522(d)(1)" at bounding box center [257, 443] width 418 height 27
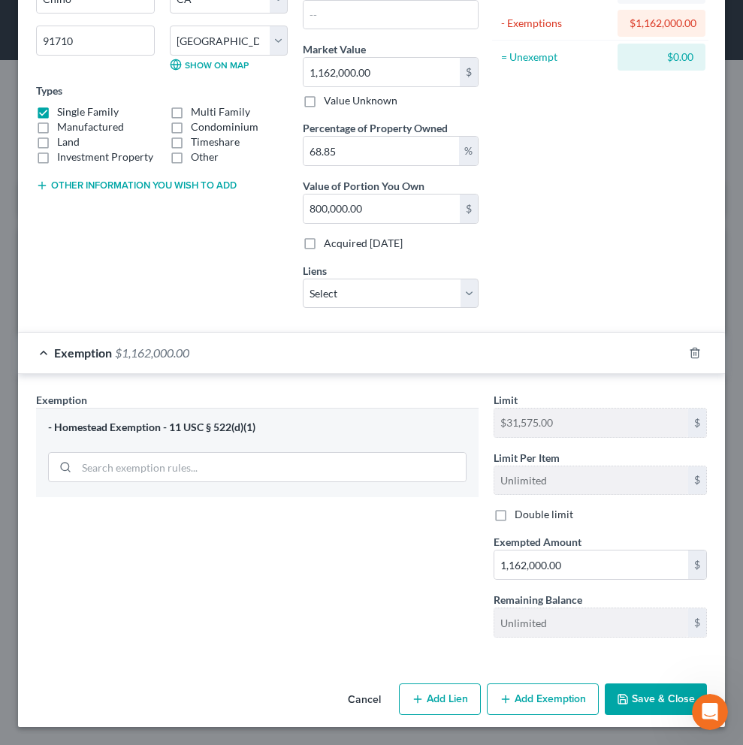
scroll to position [184, 0]
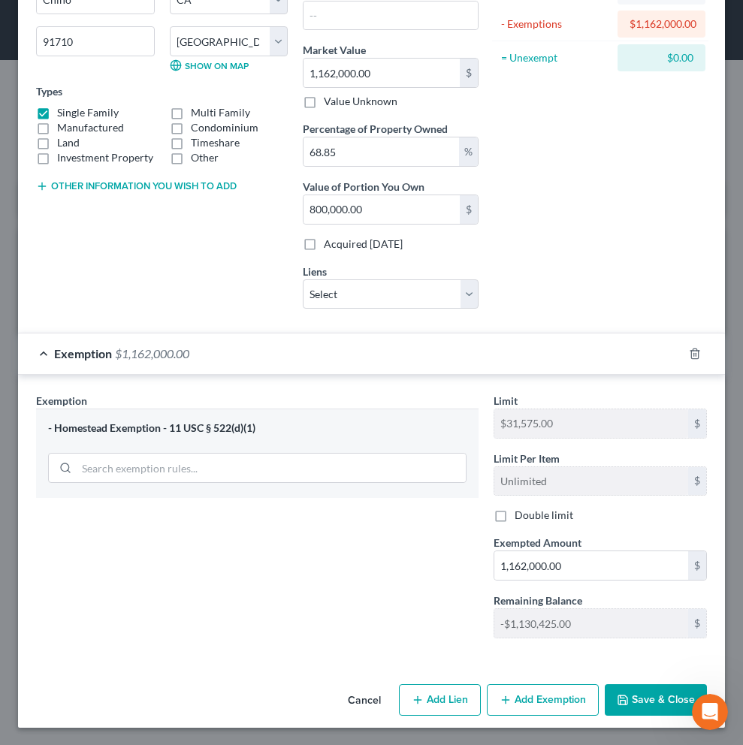
click at [220, 427] on div "- Homestead Exemption - 11 USC § 522(d)(1)" at bounding box center [257, 428] width 418 height 14
click at [218, 463] on div "- Homestead Exemption - 11 USC § 522(d)(1)" at bounding box center [257, 453] width 442 height 89
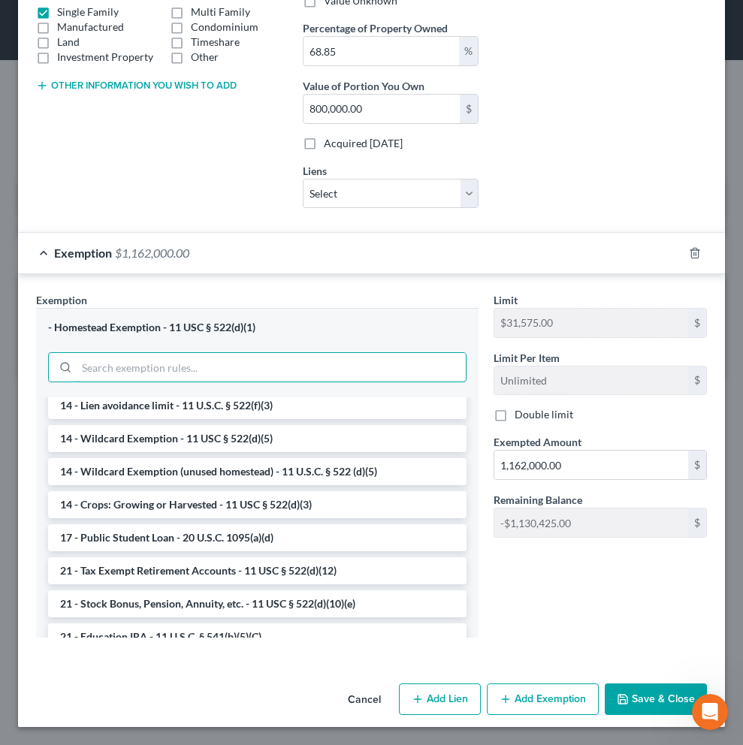
scroll to position [33, 0]
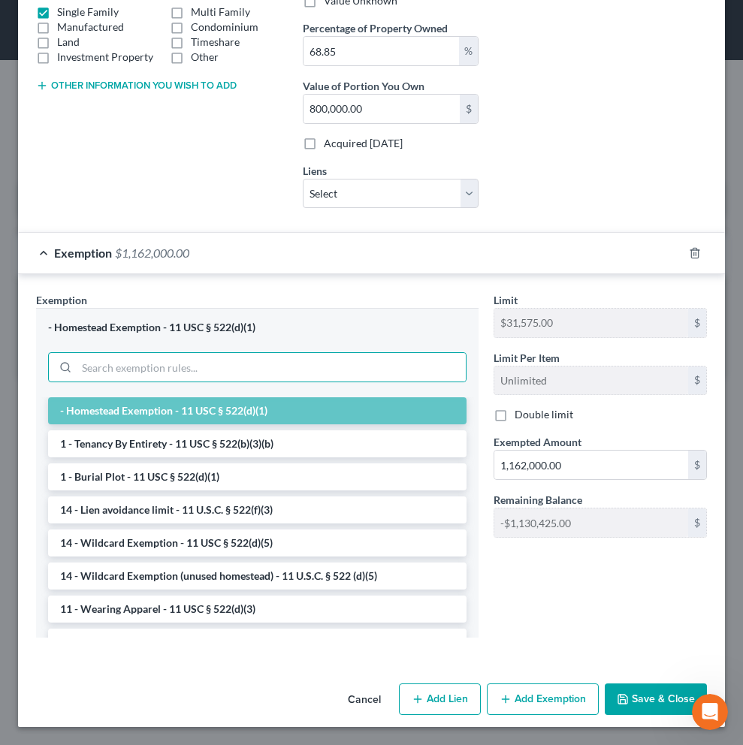
click at [248, 411] on li "- Homestead Exemption - 11 USC § 522(d)(1)" at bounding box center [257, 410] width 418 height 27
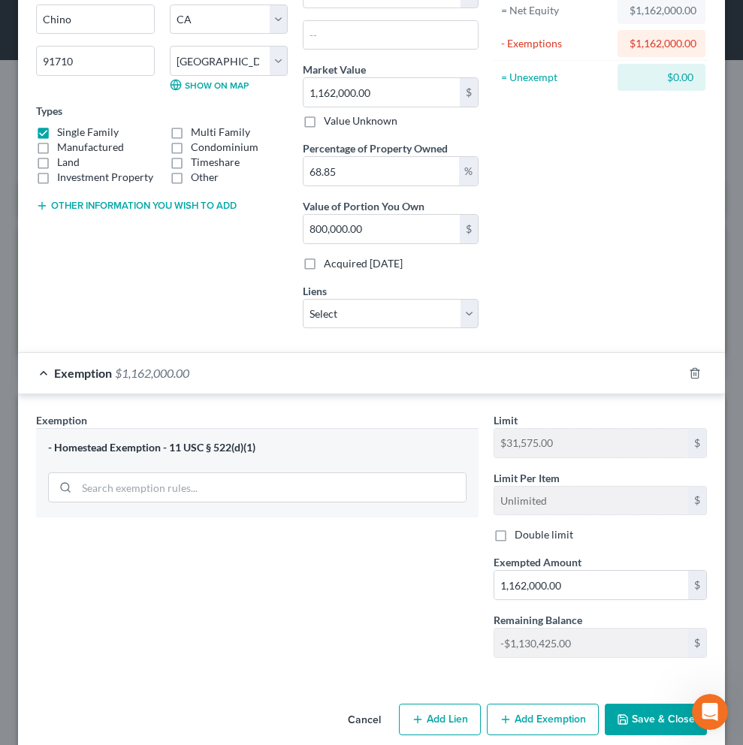
scroll to position [145, 0]
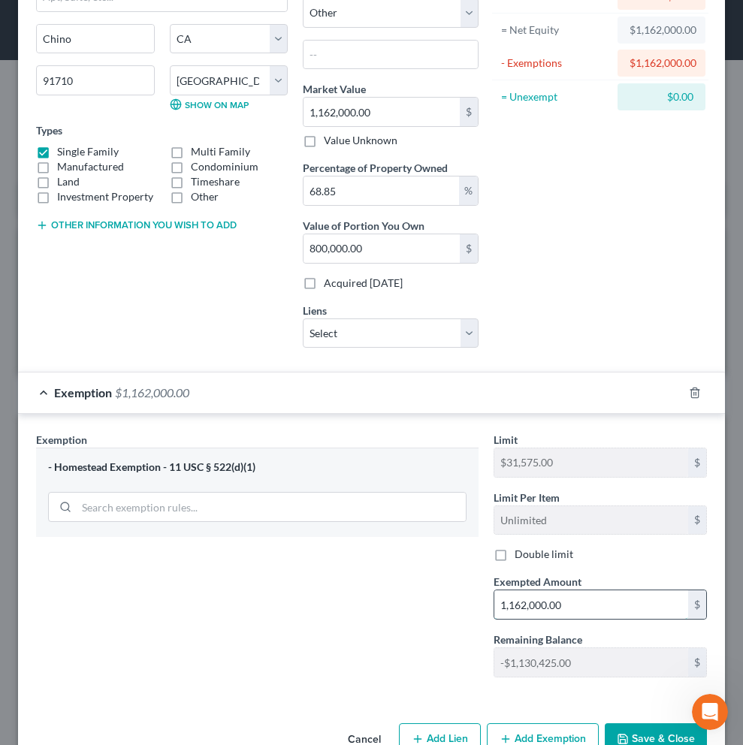
click at [593, 611] on input "1,162,000.00" at bounding box center [591, 604] width 194 height 29
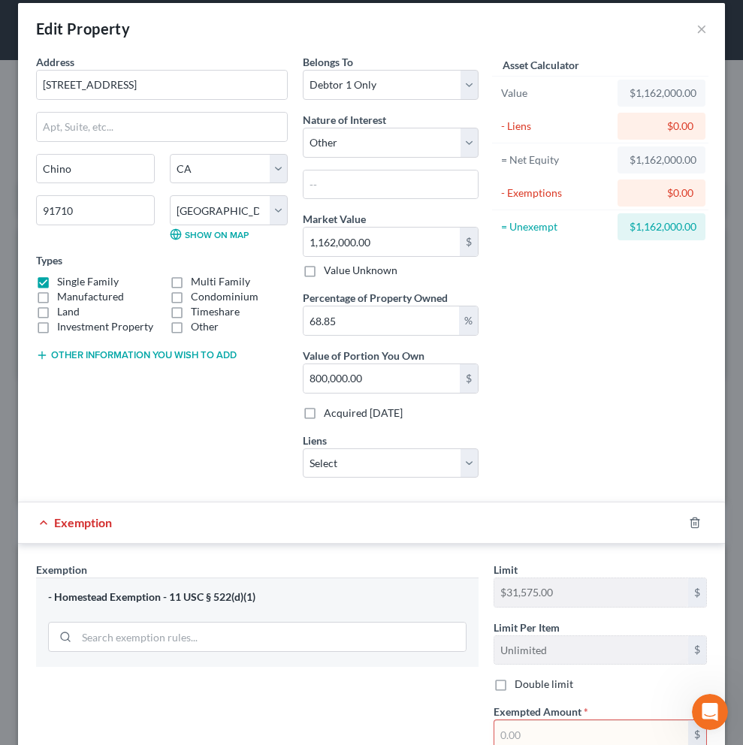
scroll to position [0, 0]
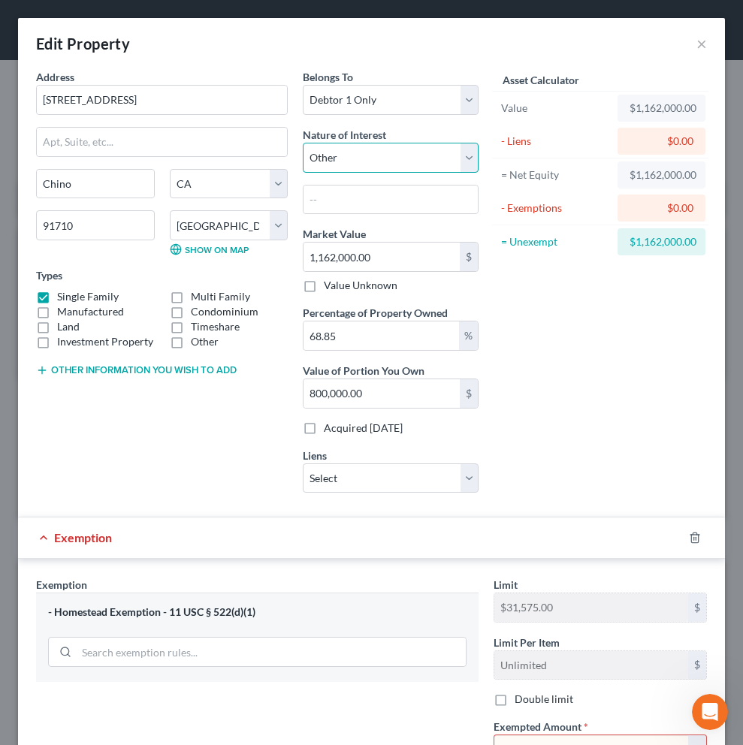
click at [463, 161] on select "Select Fee Simple Joint Tenant Life Estate Equitable Interest Future Interest T…" at bounding box center [391, 158] width 176 height 30
select select "0"
click at [303, 143] on select "Select Fee Simple Joint Tenant Life Estate Equitable Interest Future Interest T…" at bounding box center [391, 158] width 176 height 30
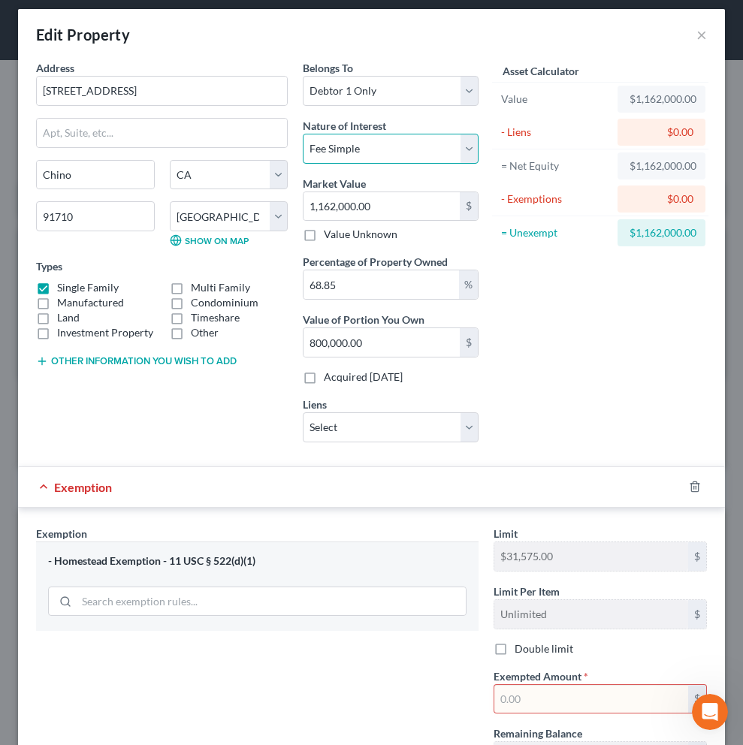
scroll to position [143, 0]
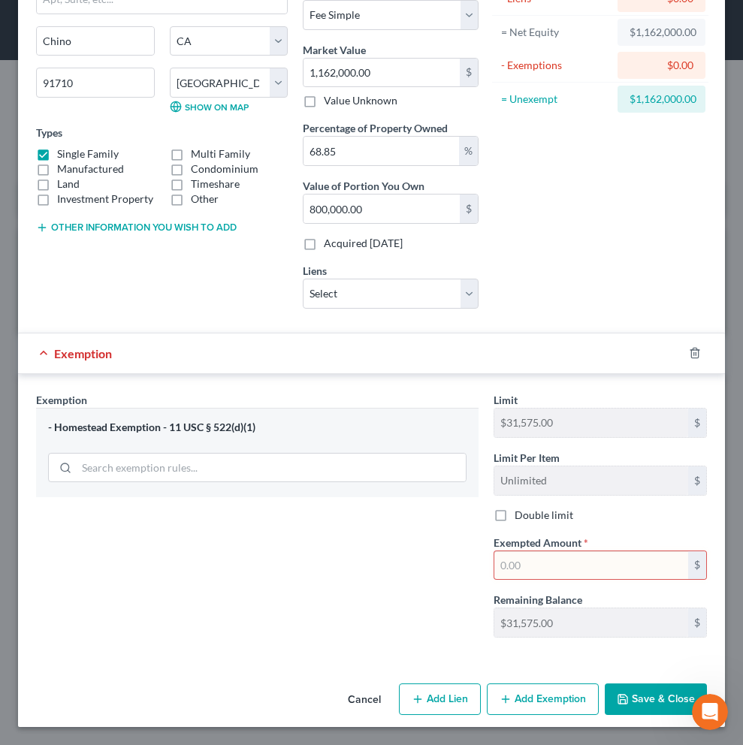
click at [496, 569] on input "text" at bounding box center [591, 565] width 194 height 29
type input "116,2000"
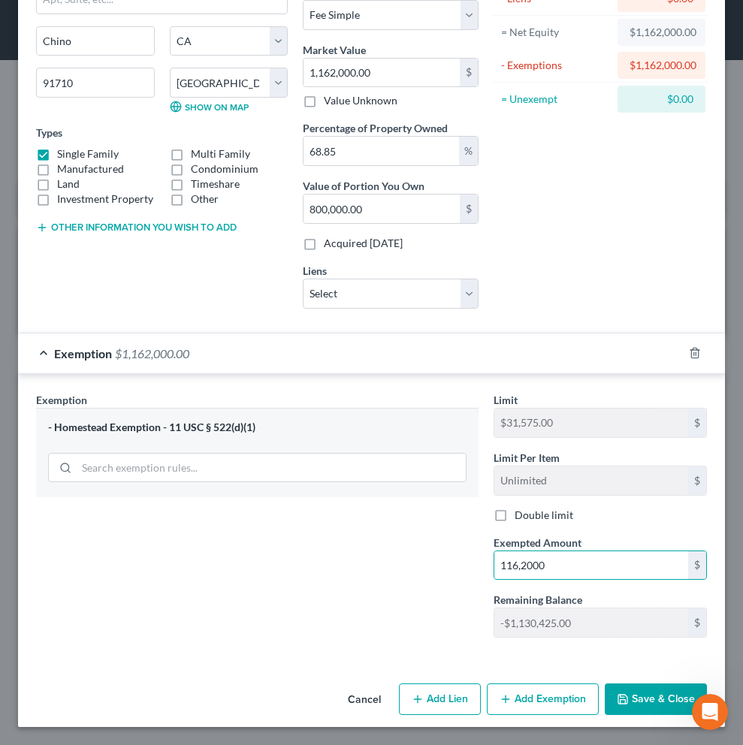
click at [632, 705] on button "Save & Close" at bounding box center [656, 700] width 102 height 32
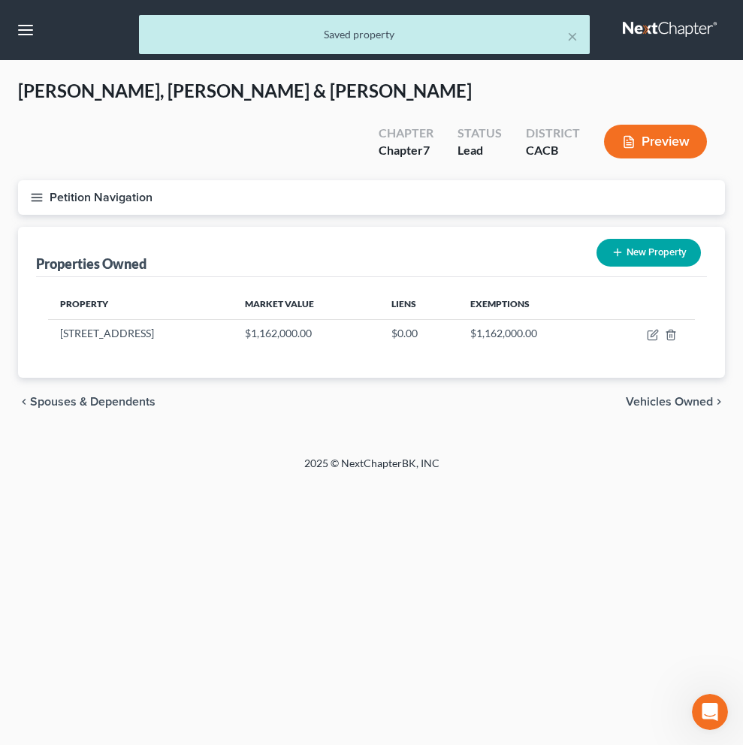
click at [659, 125] on button "Preview" at bounding box center [655, 142] width 103 height 34
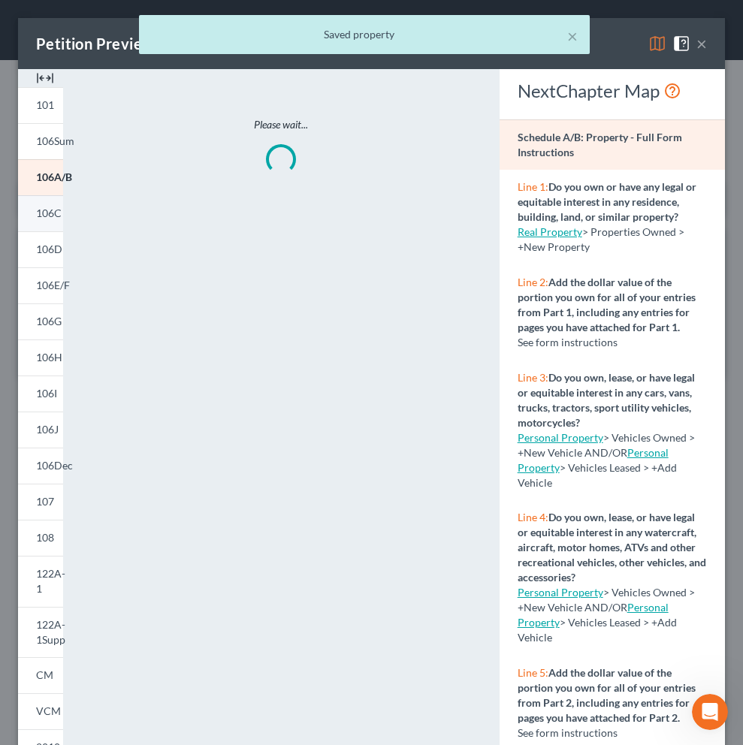
click at [48, 219] on span "106C" at bounding box center [49, 213] width 26 height 13
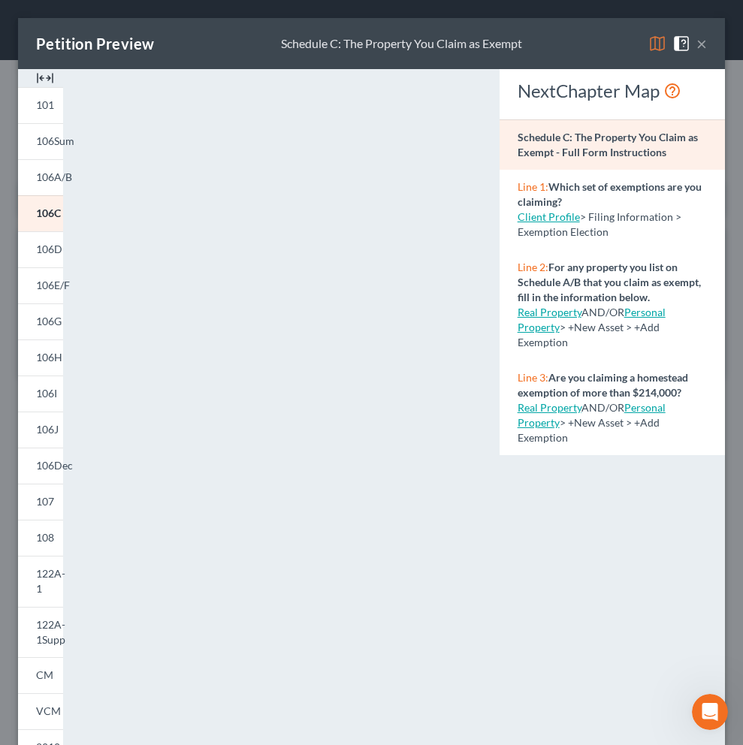
click at [618, 352] on div "Line 2: For any property you list on Schedule A/B that you claim as exempt, fil…" at bounding box center [611, 305] width 225 height 110
click at [592, 352] on div "Line 2: For any property you list on Schedule A/B that you claim as exempt, fil…" at bounding box center [611, 305] width 225 height 110
click at [631, 355] on div "Line 2: For any property you list on Schedule A/B that you claim as exempt, fil…" at bounding box center [611, 305] width 225 height 110
click at [56, 252] on span "106D" at bounding box center [49, 249] width 26 height 13
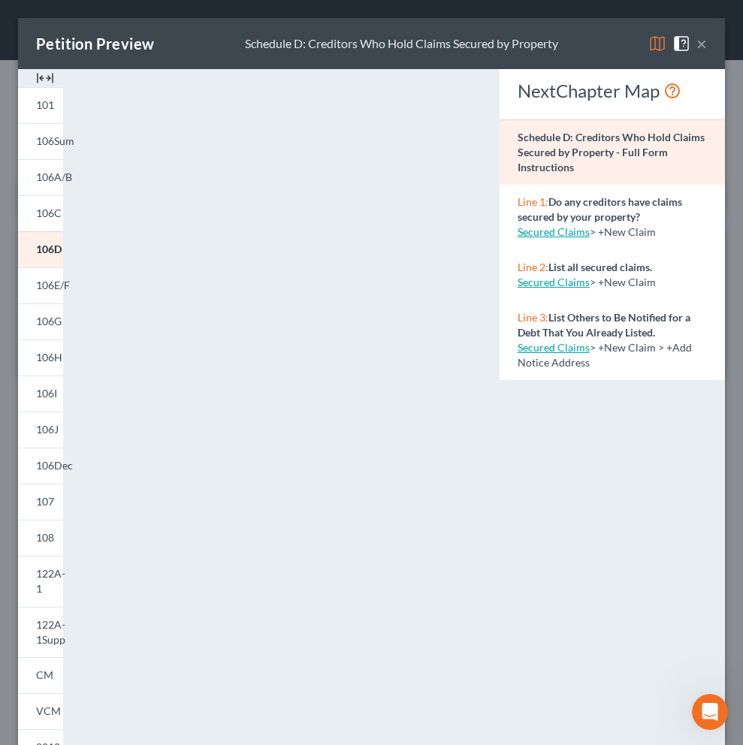
click at [559, 231] on link "Secured Claims" at bounding box center [554, 231] width 72 height 13
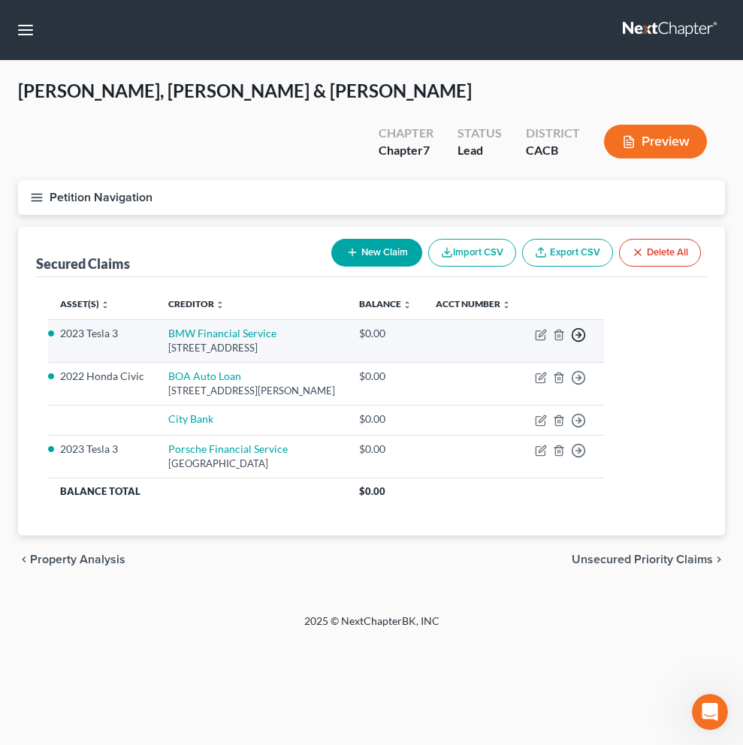
click at [581, 333] on polyline "button" at bounding box center [579, 335] width 2 height 5
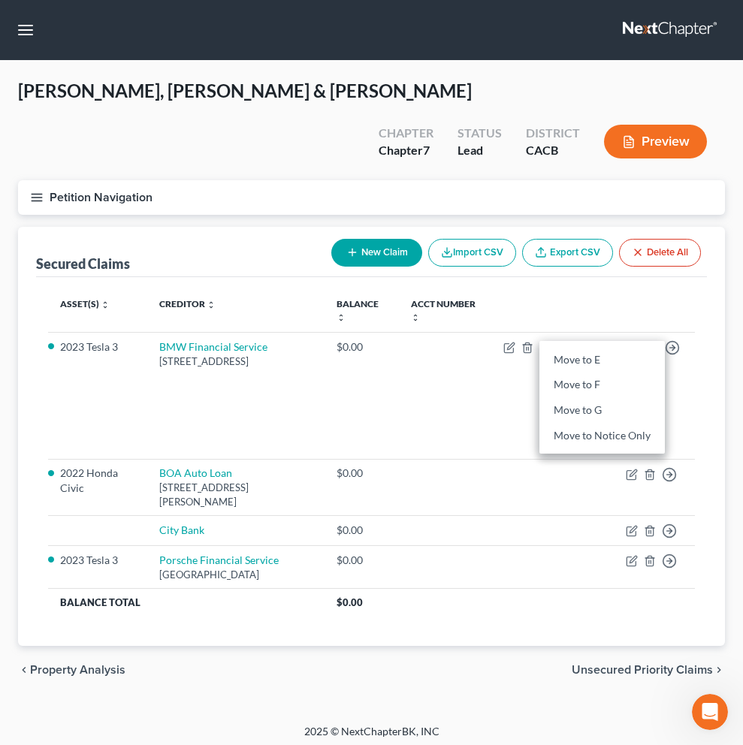
click at [641, 289] on th at bounding box center [593, 311] width 204 height 44
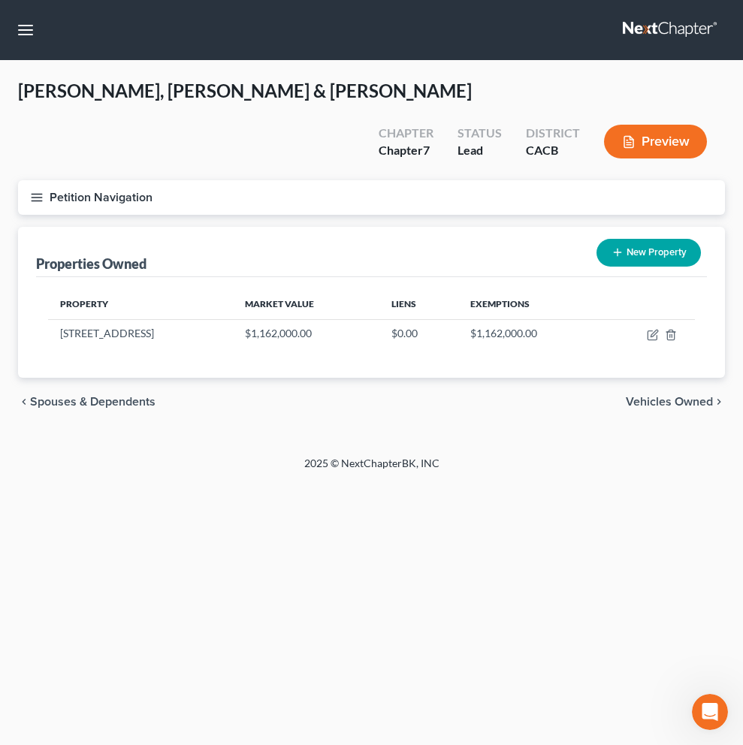
click at [642, 125] on button "Preview" at bounding box center [655, 142] width 103 height 34
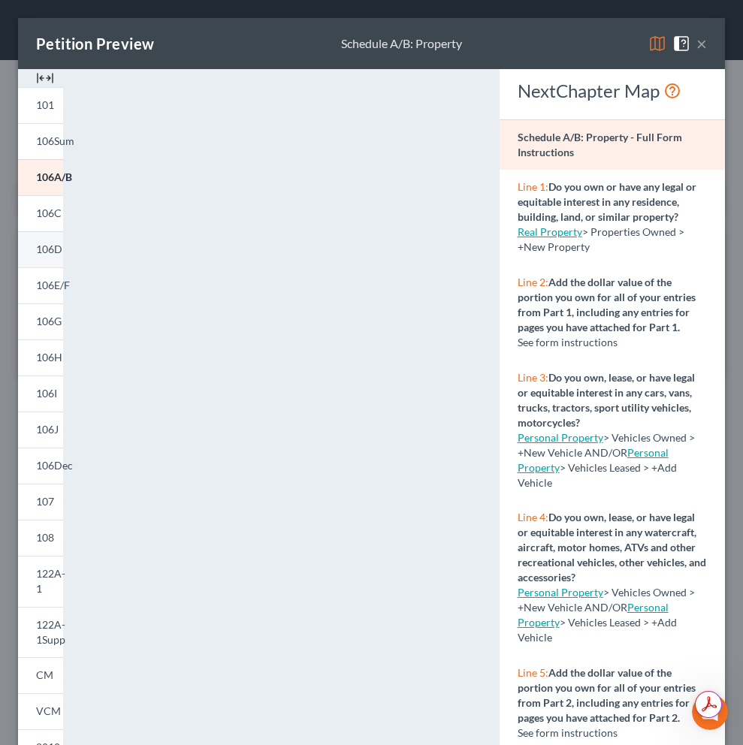
click at [51, 249] on span "106D" at bounding box center [49, 249] width 26 height 13
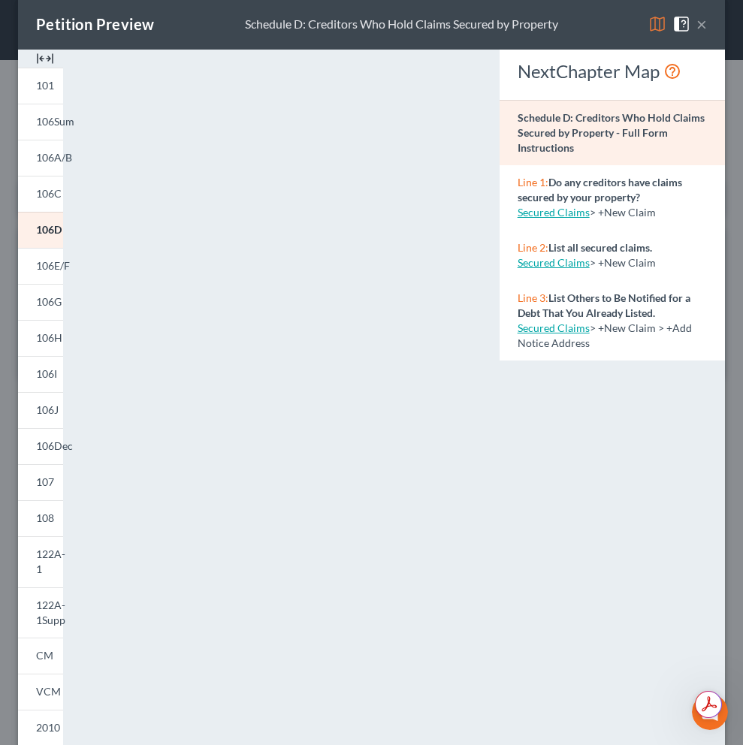
scroll to position [123, 0]
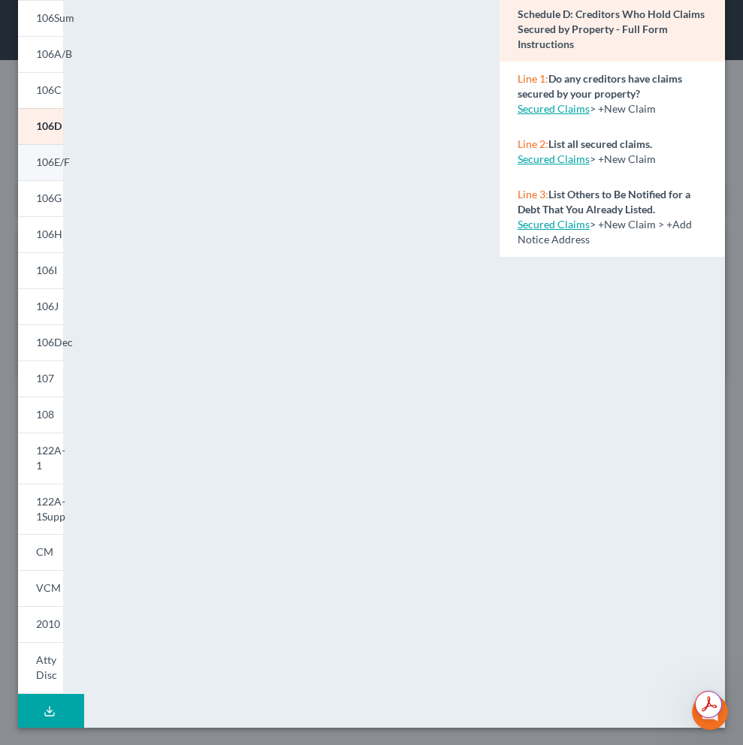
click at [55, 161] on span "106E/F" at bounding box center [53, 161] width 34 height 13
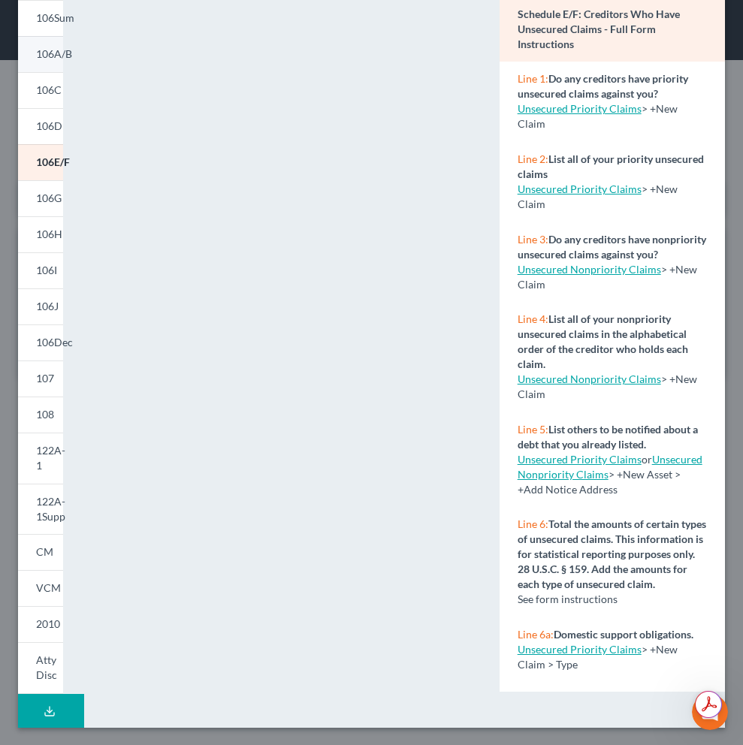
click at [59, 56] on span "106A/B" at bounding box center [54, 53] width 36 height 13
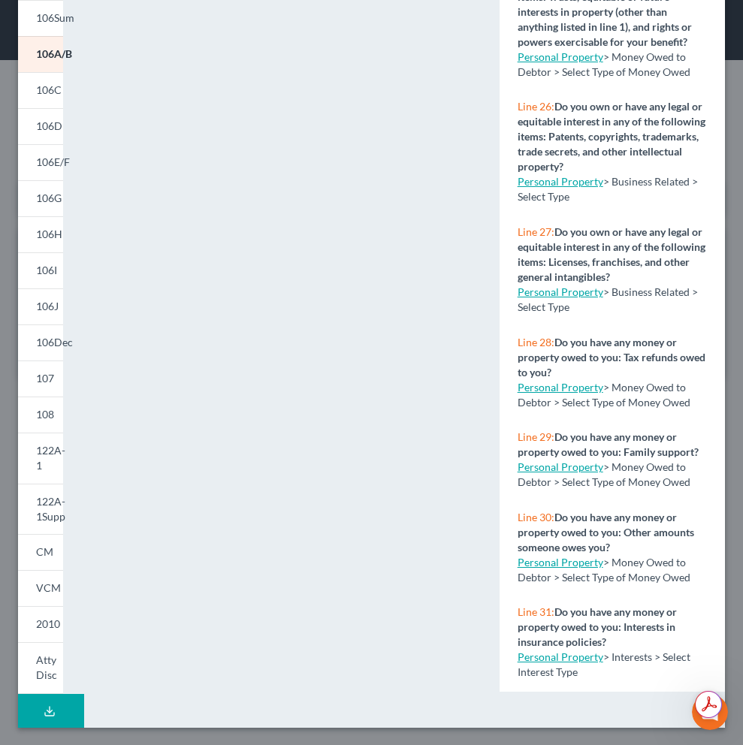
scroll to position [3424, 0]
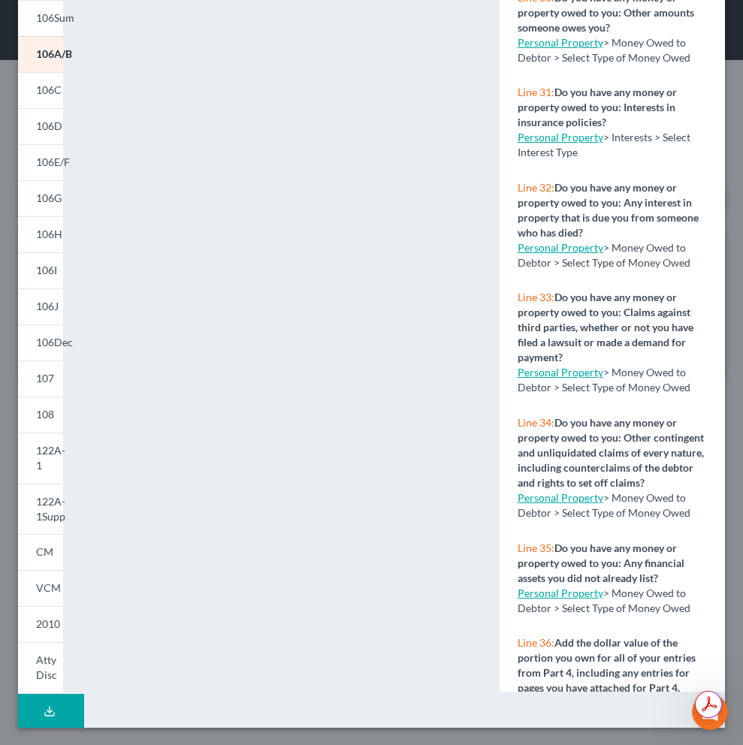
click at [576, 254] on link "Personal Property" at bounding box center [561, 247] width 86 height 13
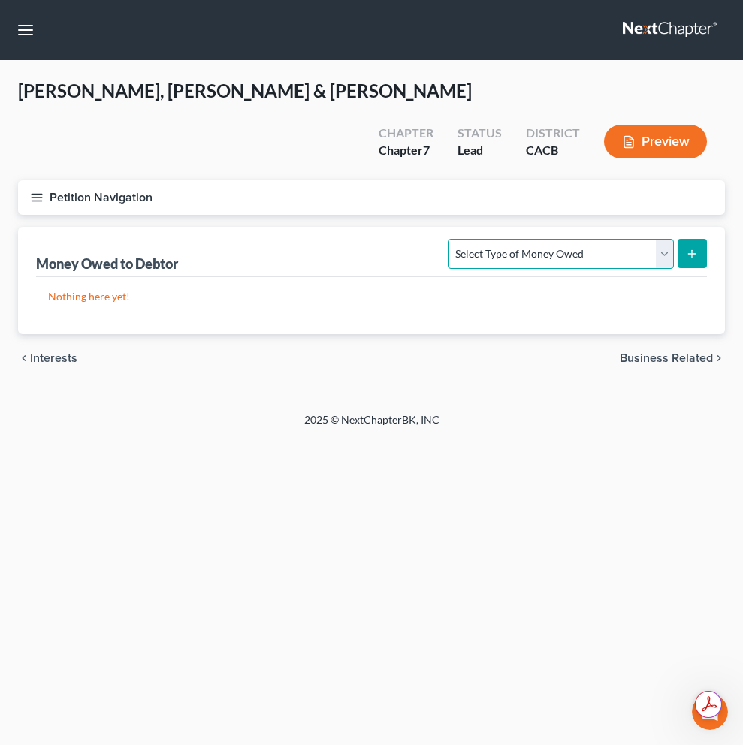
click at [666, 239] on select "Select Type of Money Owed Accounts Receivable Alimony Child Support Claims Agai…" at bounding box center [560, 254] width 225 height 30
click at [694, 248] on icon "submit" at bounding box center [692, 254] width 12 height 12
click at [664, 239] on select "Select Type of Money Owed Accounts Receivable Alimony Child Support Claims Agai…" at bounding box center [560, 254] width 225 height 30
select select "other_contingent_and_unliquidated_claims"
click at [448, 239] on select "Select Type of Money Owed Accounts Receivable Alimony Child Support Claims Agai…" at bounding box center [560, 254] width 225 height 30
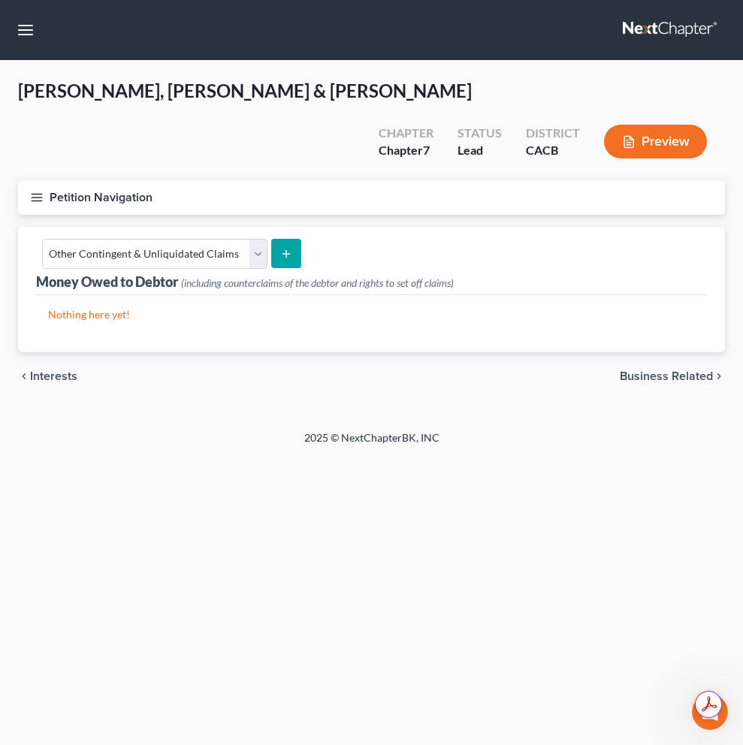
click at [280, 248] on icon "submit" at bounding box center [286, 254] width 12 height 12
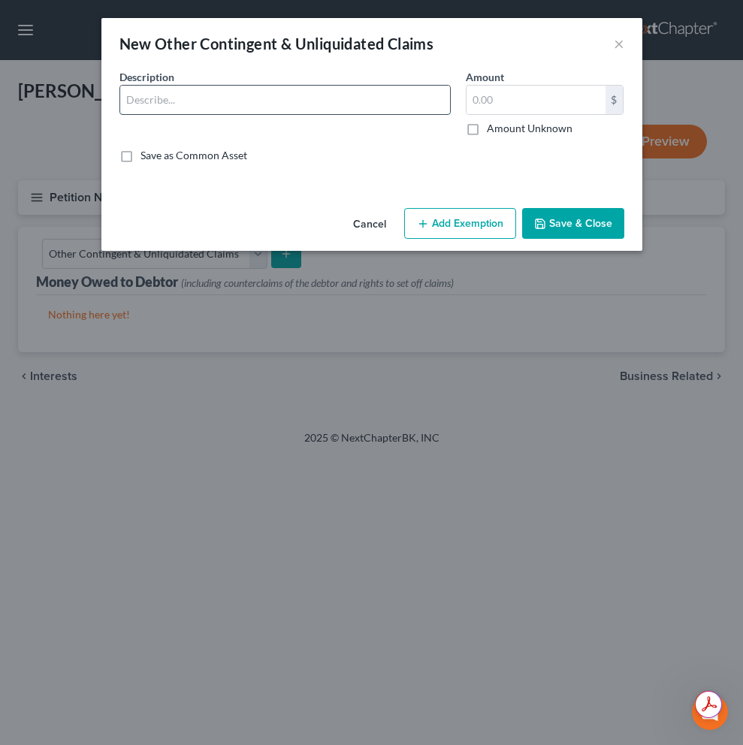
click at [223, 99] on input "text" at bounding box center [285, 100] width 330 height 29
type input "i"
click at [527, 94] on input "text" at bounding box center [535, 100] width 139 height 29
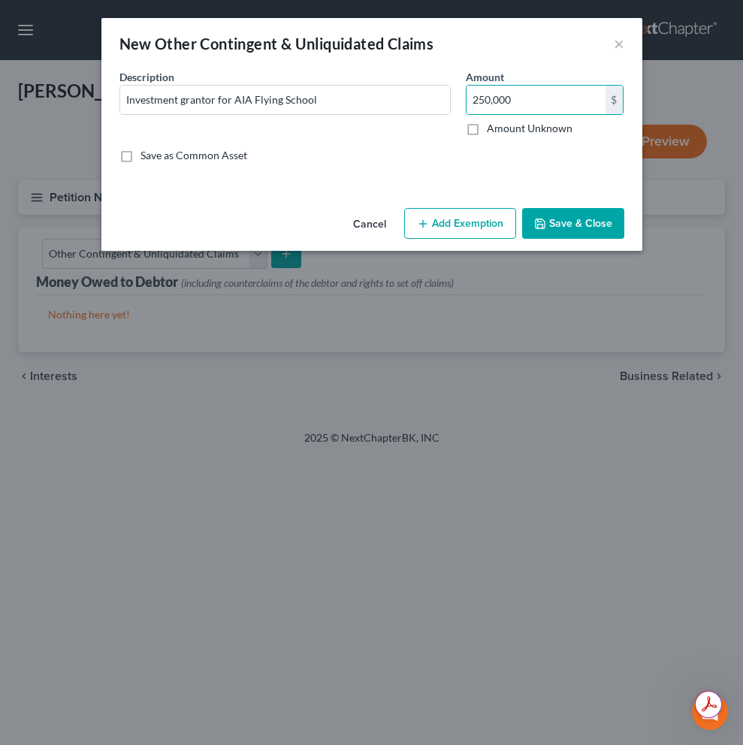
click at [573, 222] on button "Save & Close" at bounding box center [573, 224] width 102 height 32
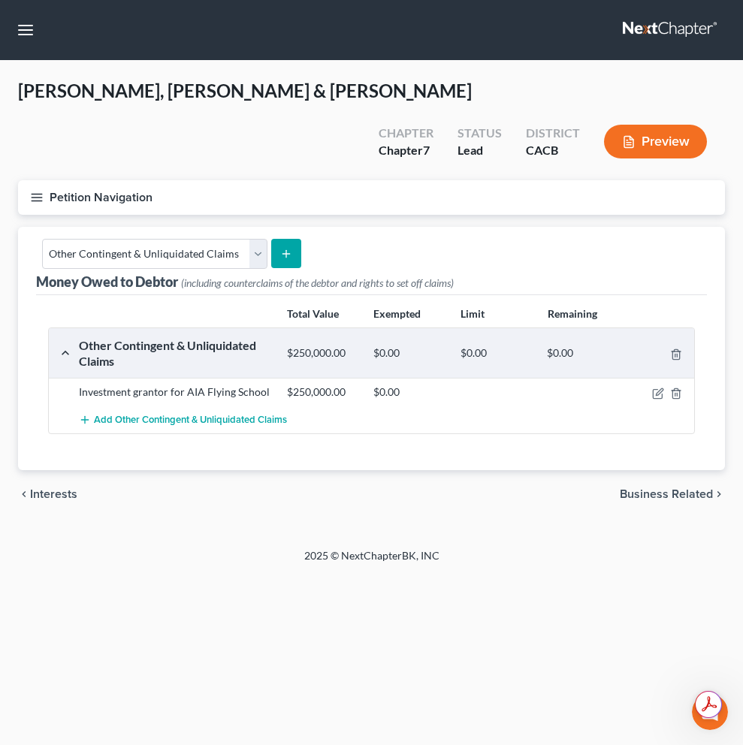
click at [641, 125] on button "Preview" at bounding box center [655, 142] width 103 height 34
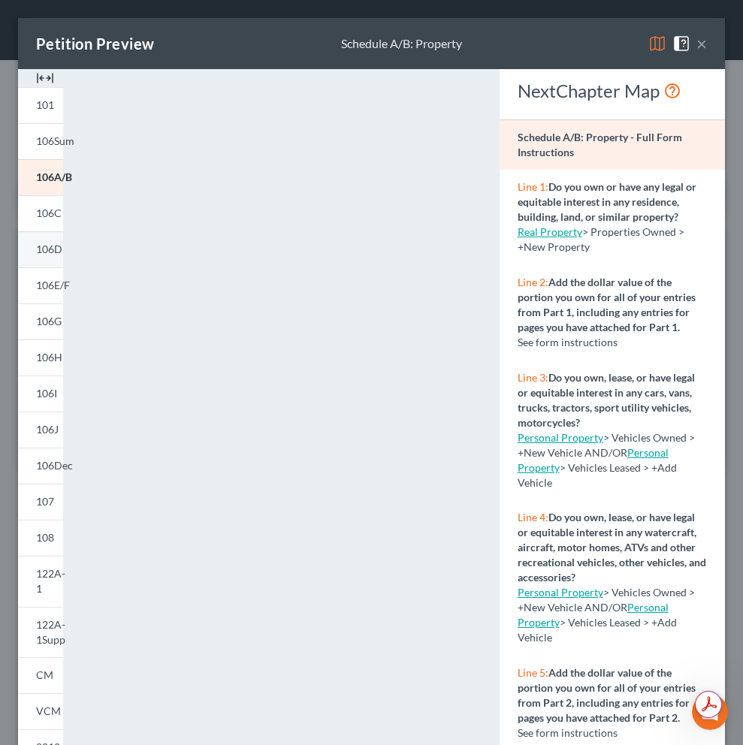
click at [57, 246] on span "106D" at bounding box center [49, 249] width 26 height 13
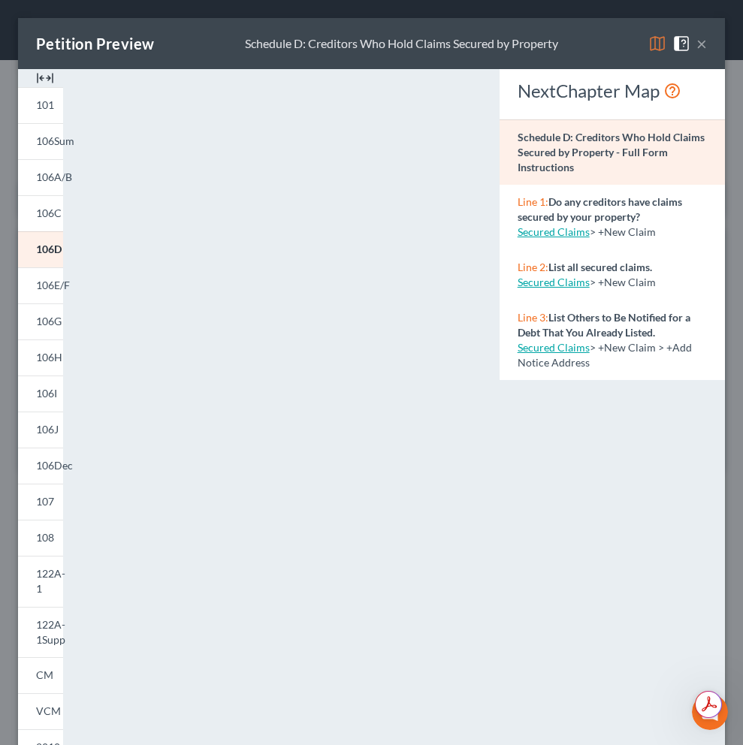
click at [554, 237] on link "Secured Claims" at bounding box center [554, 231] width 72 height 13
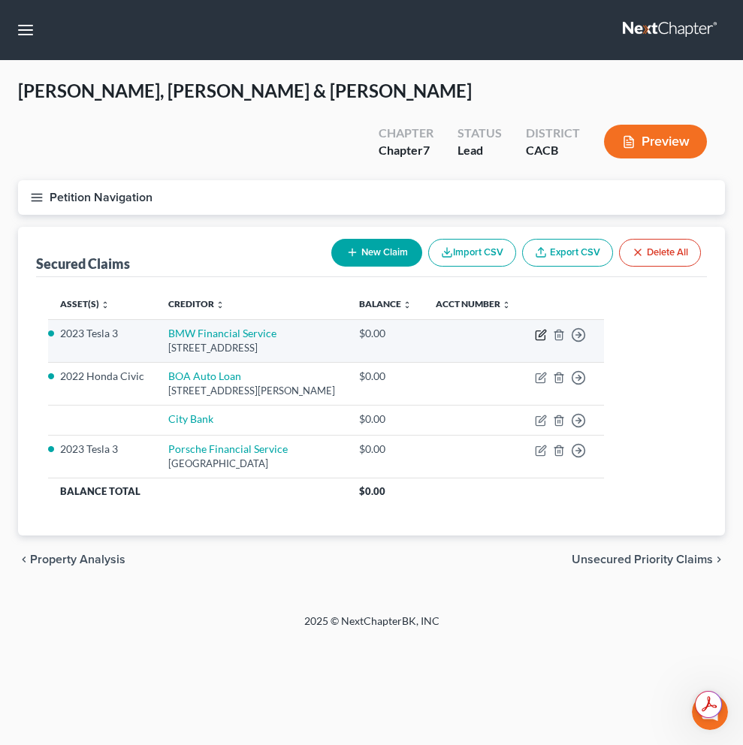
click at [547, 329] on icon "button" at bounding box center [541, 335] width 12 height 12
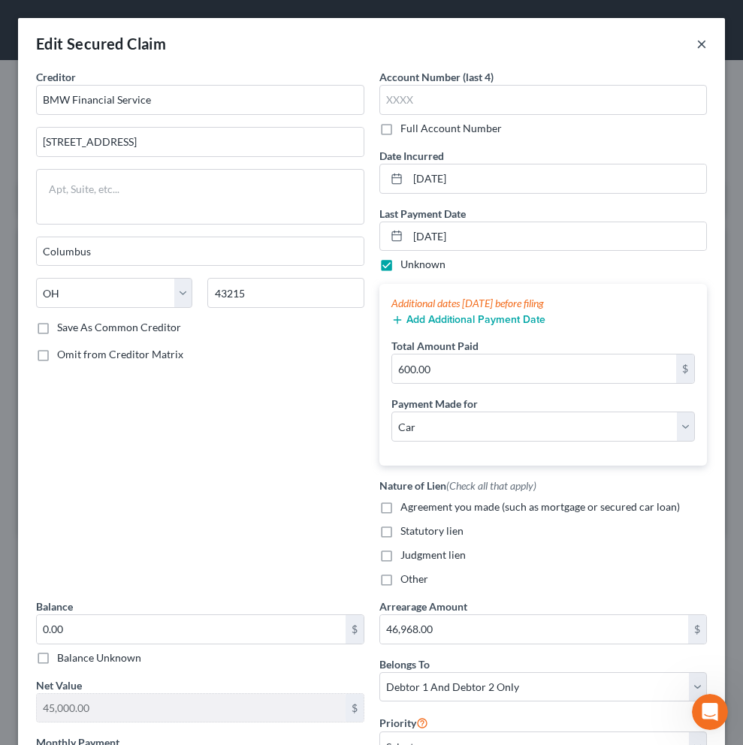
click at [696, 48] on button "×" at bounding box center [701, 44] width 11 height 18
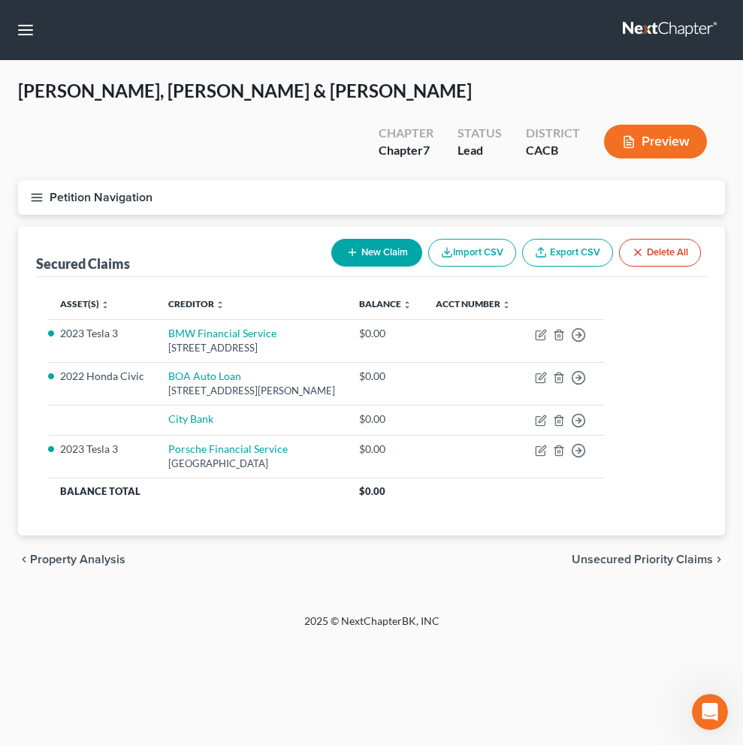
click at [652, 125] on button "Preview" at bounding box center [655, 142] width 103 height 34
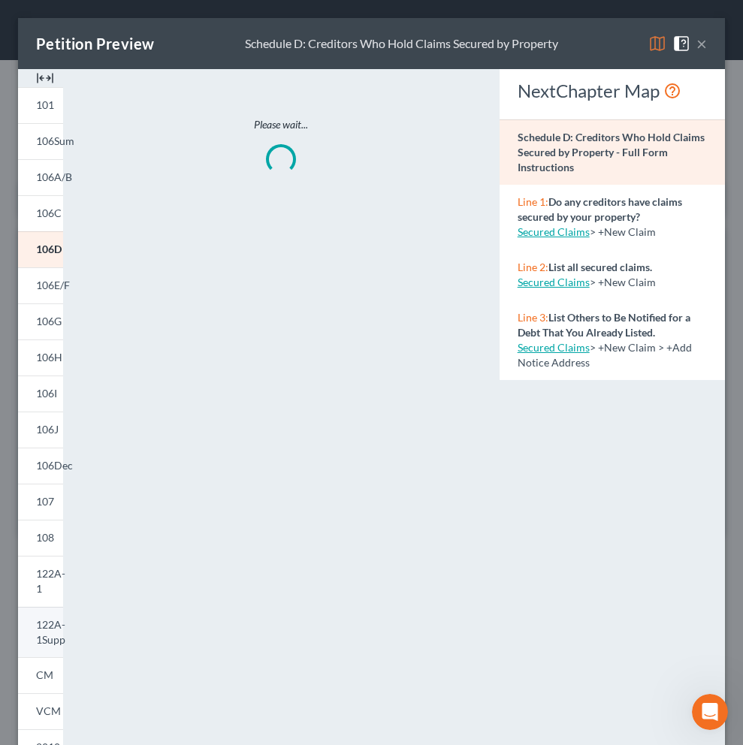
scroll to position [123, 0]
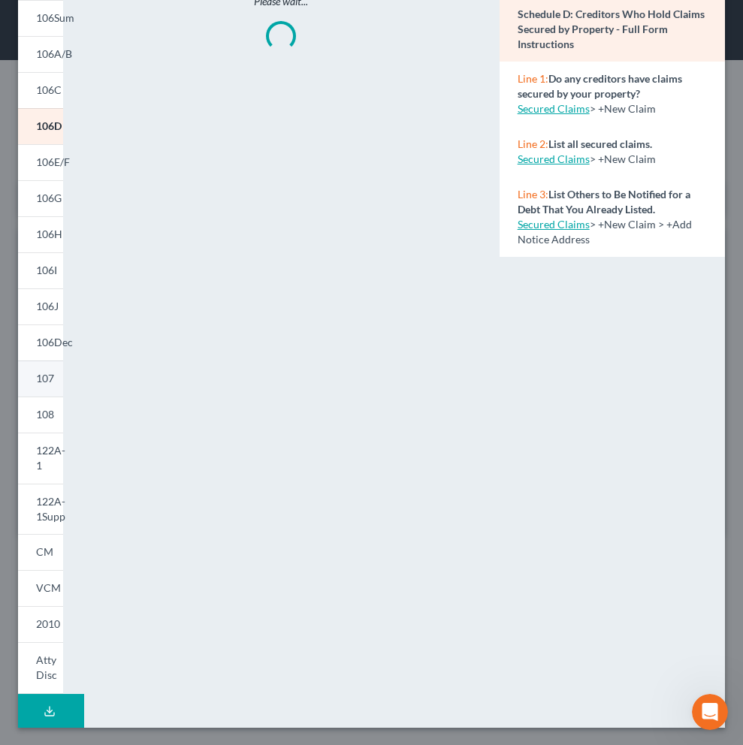
click at [53, 382] on span "107" at bounding box center [45, 378] width 18 height 13
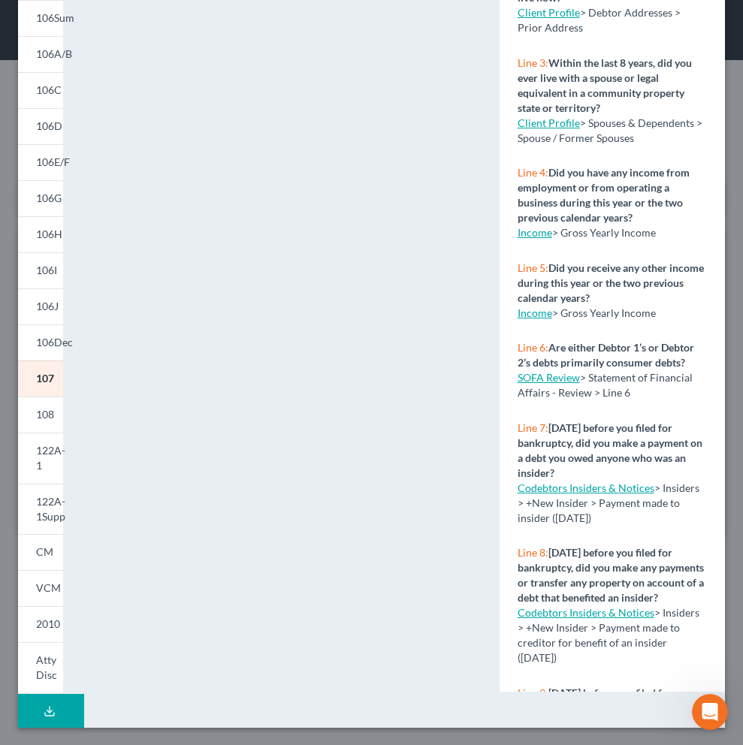
scroll to position [269, 0]
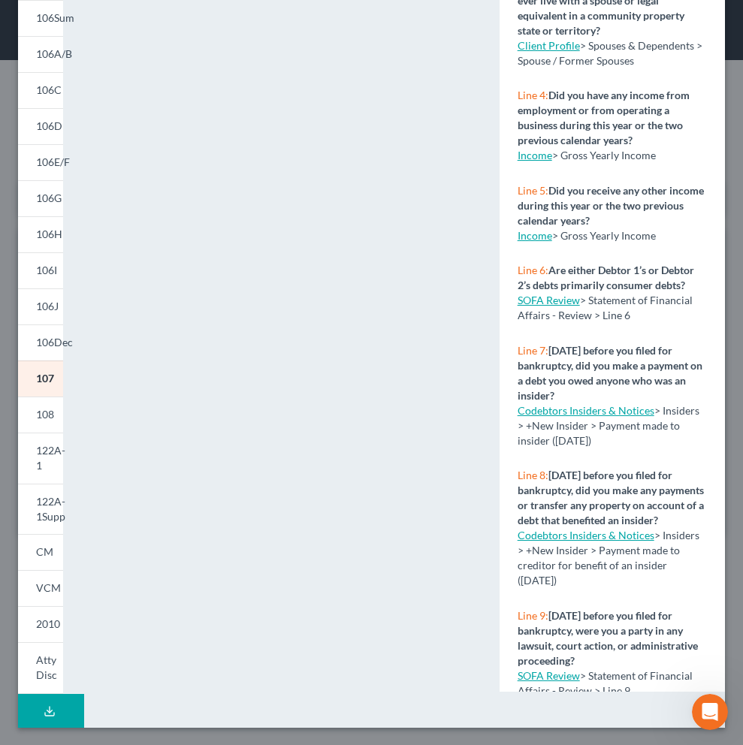
click at [551, 306] on link "SOFA Review" at bounding box center [549, 300] width 62 height 13
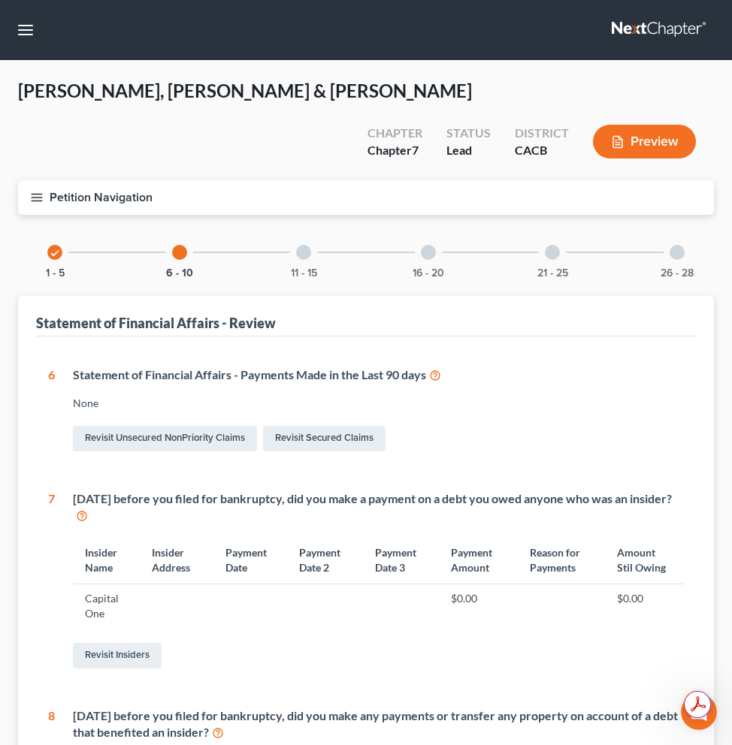
click at [437, 367] on icon at bounding box center [435, 374] width 12 height 14
click at [352, 426] on link "Revisit Secured Claims" at bounding box center [324, 439] width 122 height 26
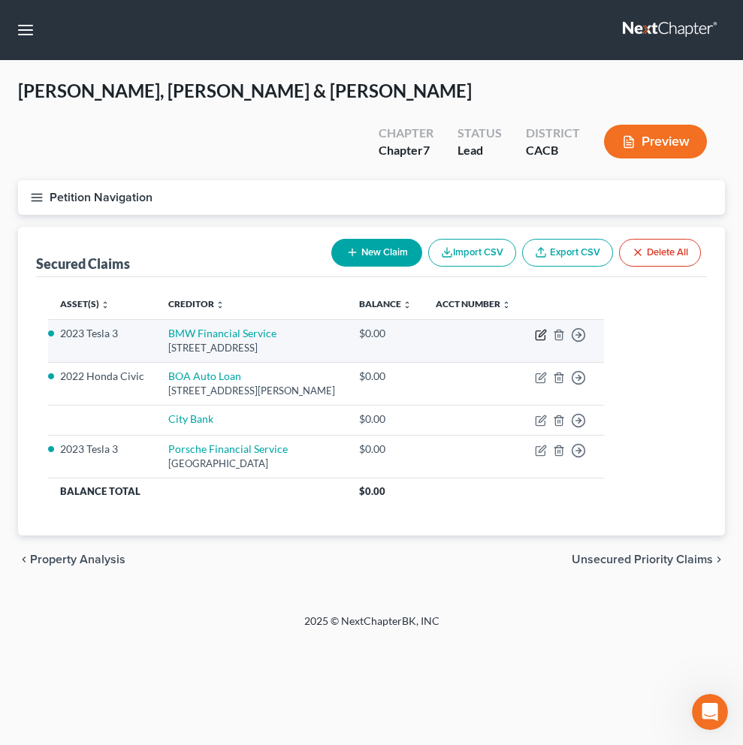
click at [545, 331] on icon "button" at bounding box center [540, 335] width 9 height 9
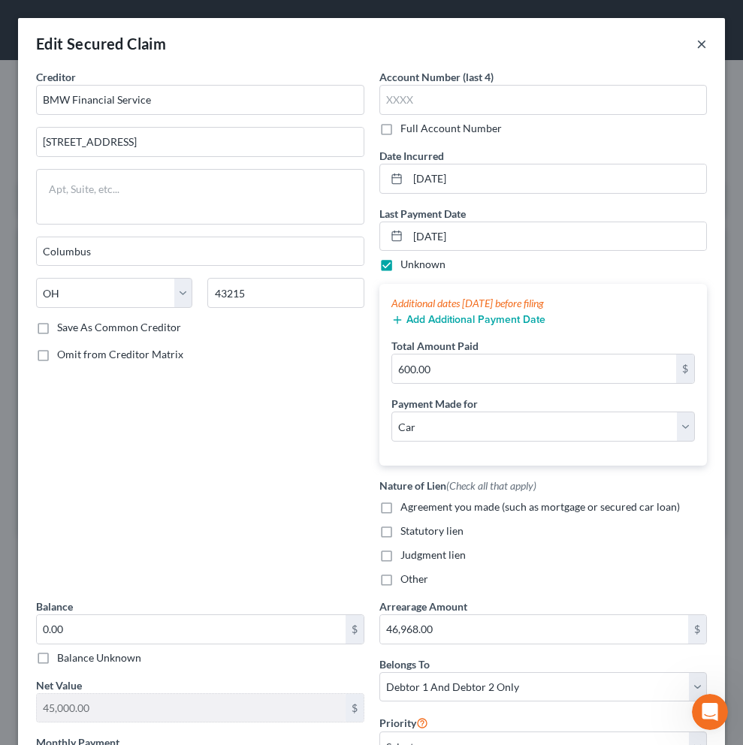
click at [696, 50] on button "×" at bounding box center [701, 44] width 11 height 18
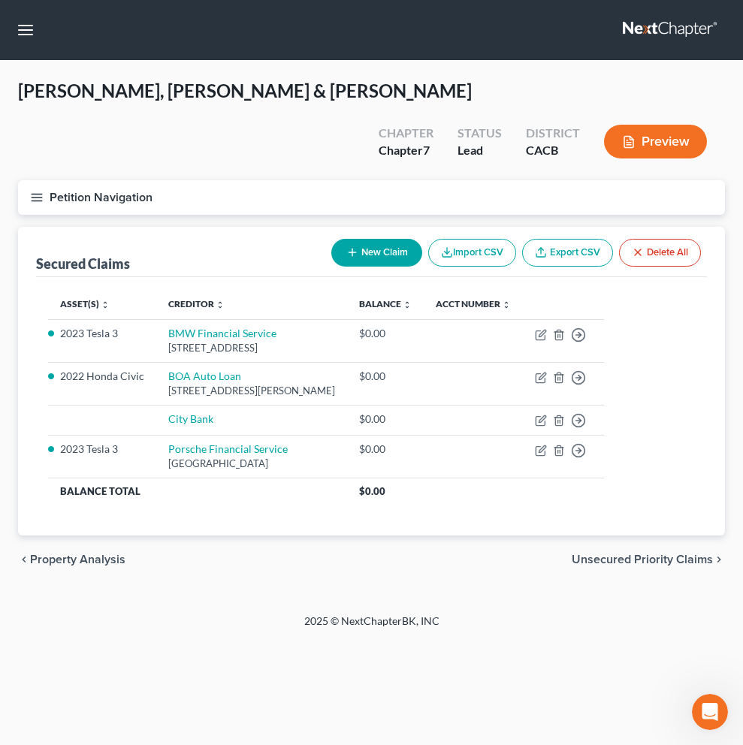
click at [681, 125] on button "Preview" at bounding box center [655, 142] width 103 height 34
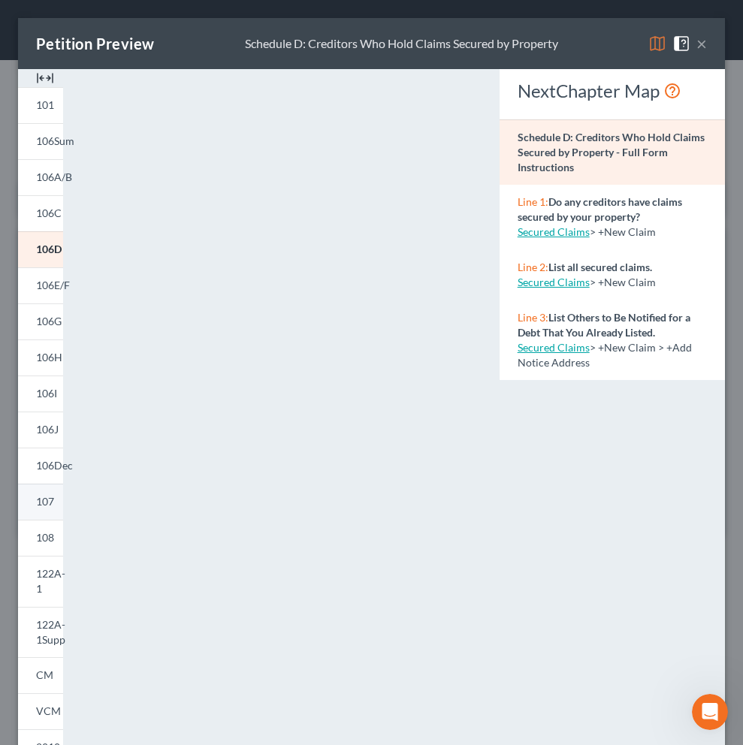
click at [47, 507] on span "107" at bounding box center [45, 501] width 18 height 13
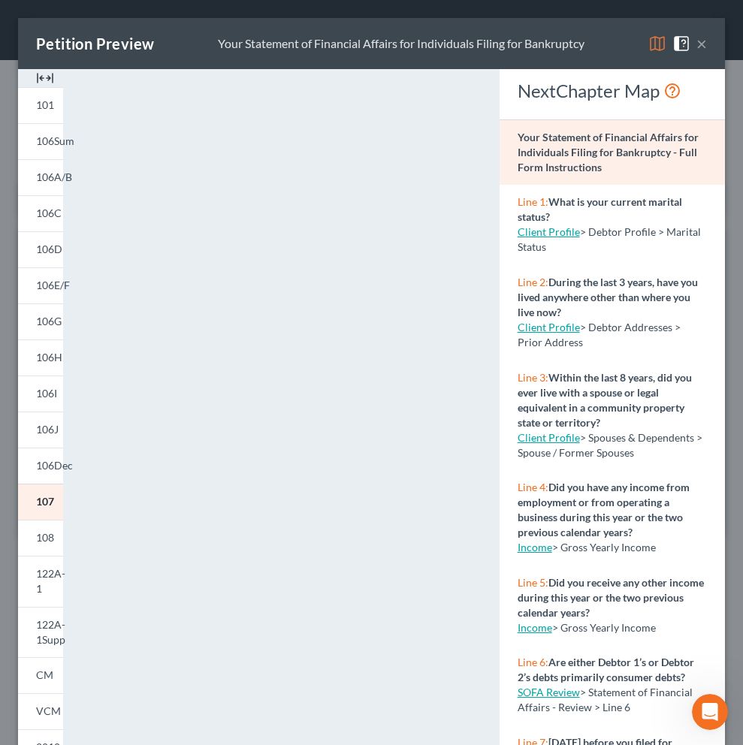
click at [696, 44] on button "×" at bounding box center [701, 44] width 11 height 18
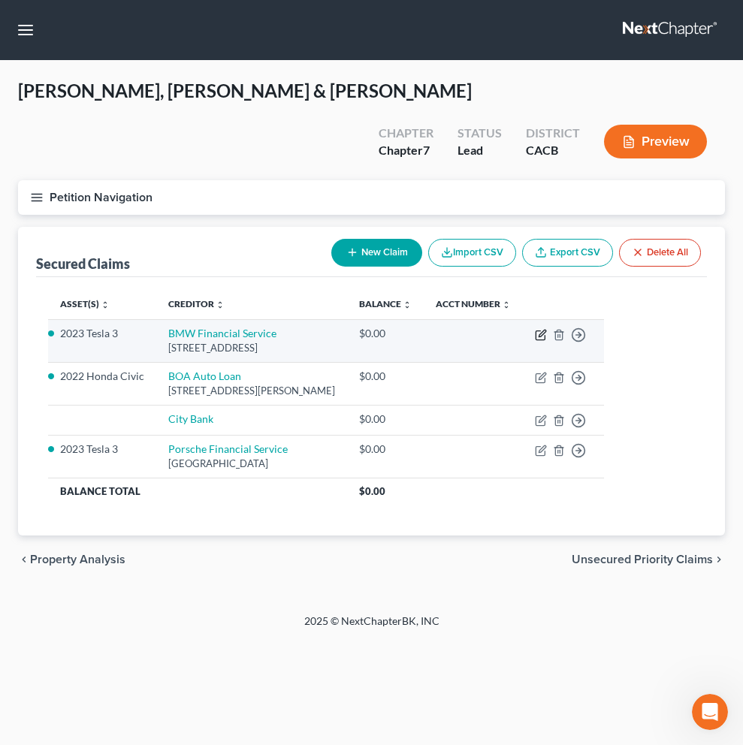
click at [547, 329] on icon "button" at bounding box center [541, 335] width 12 height 12
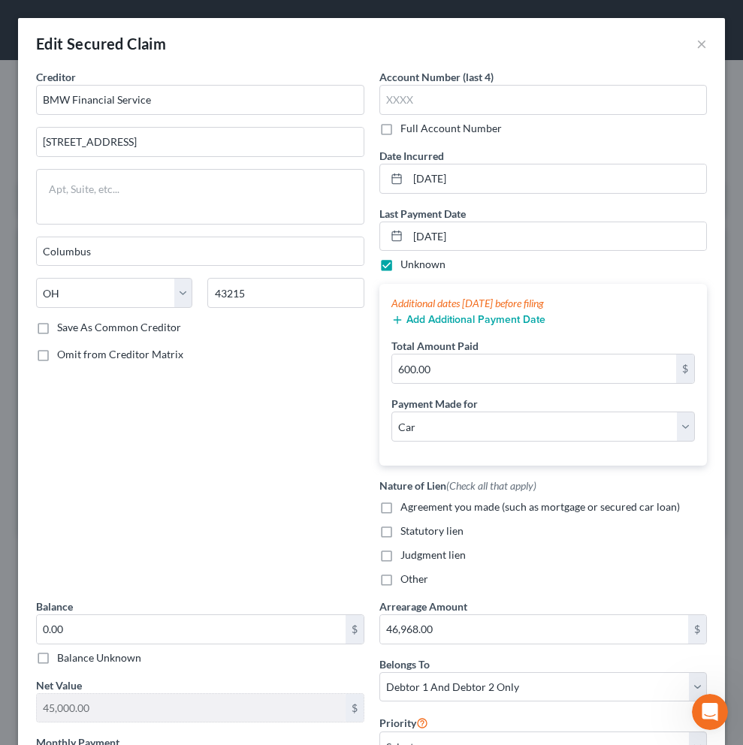
click at [400, 267] on label "Unknown" at bounding box center [422, 264] width 45 height 15
click at [406, 267] on input "Unknown" at bounding box center [411, 262] width 10 height 10
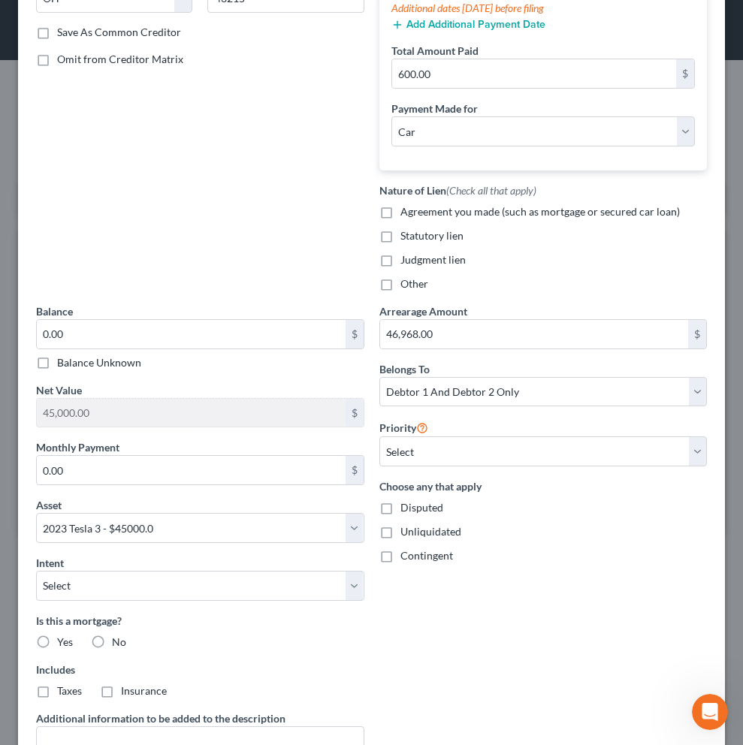
scroll to position [481, 0]
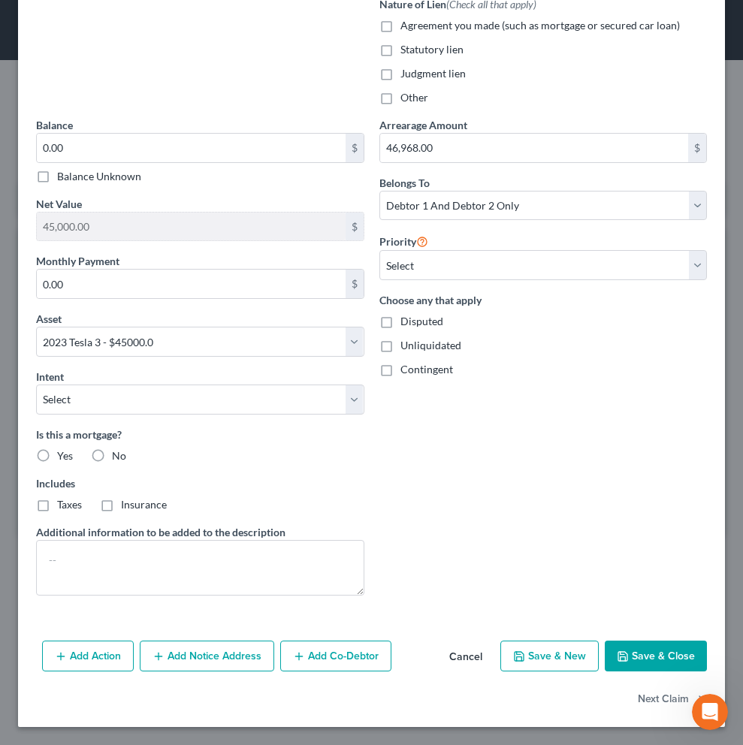
click at [629, 657] on button "Save & Close" at bounding box center [656, 657] width 102 height 32
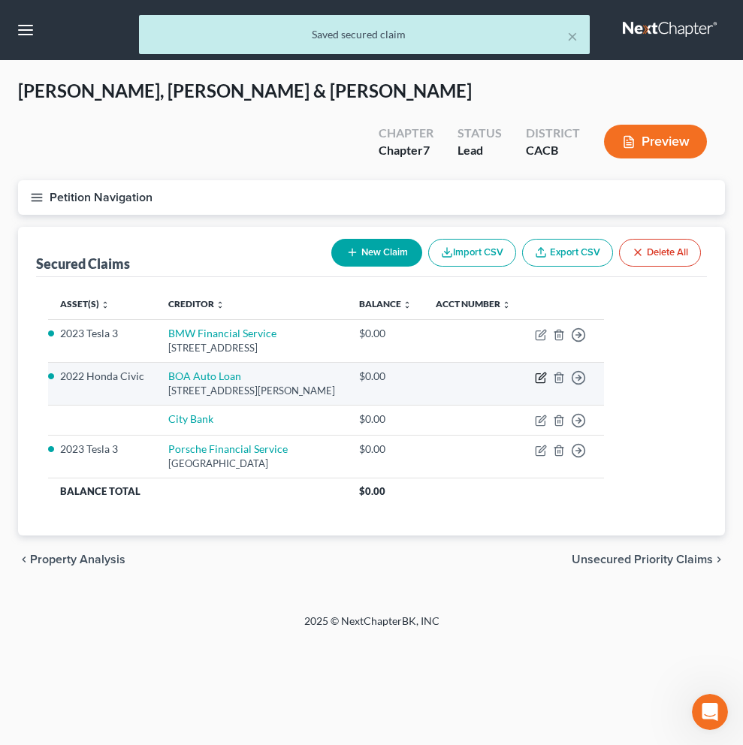
click at [545, 373] on icon "button" at bounding box center [542, 376] width 7 height 7
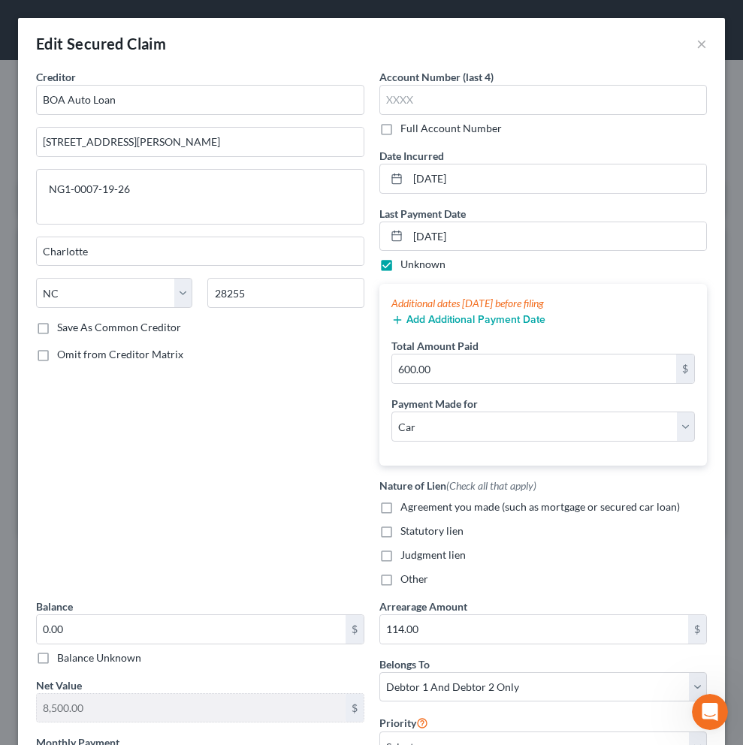
click at [416, 267] on label "Unknown" at bounding box center [422, 264] width 45 height 15
click at [416, 267] on input "Unknown" at bounding box center [411, 262] width 10 height 10
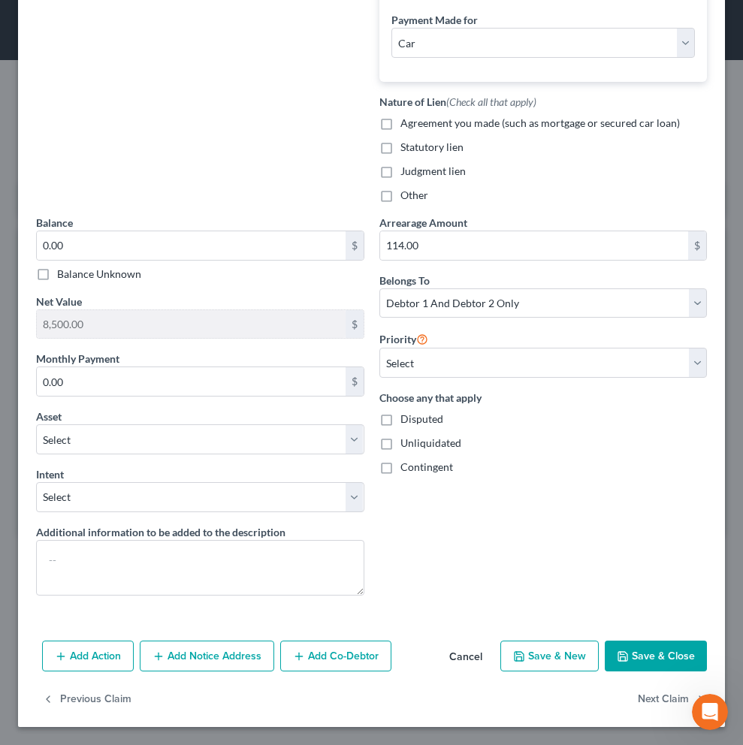
click at [645, 656] on button "Save & Close" at bounding box center [656, 657] width 102 height 32
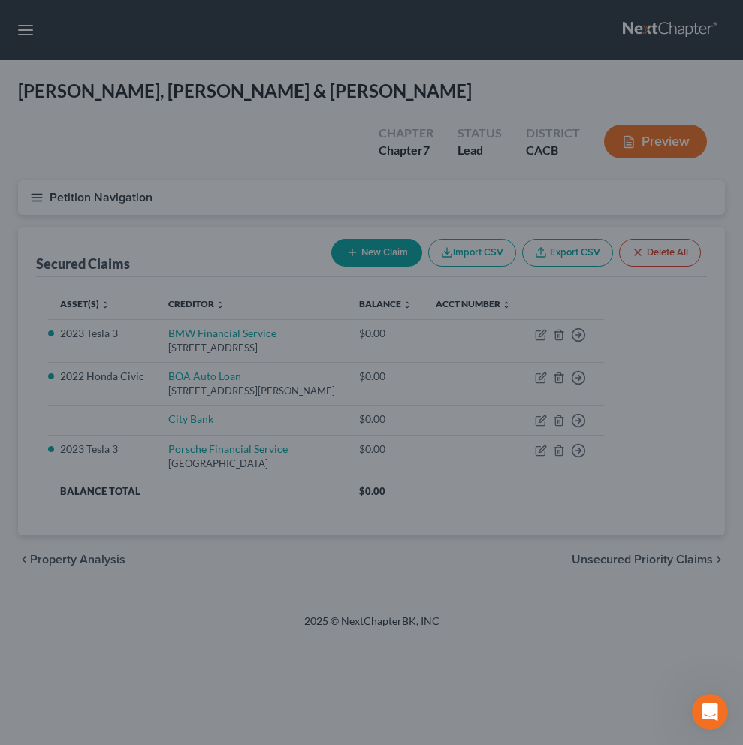
scroll to position [0, 0]
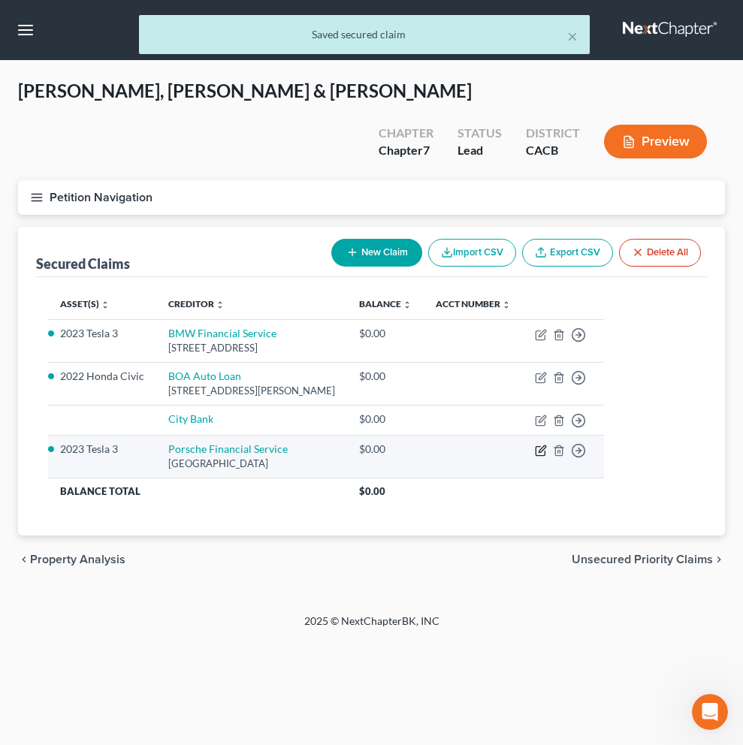
click at [547, 445] on icon "button" at bounding box center [541, 451] width 12 height 12
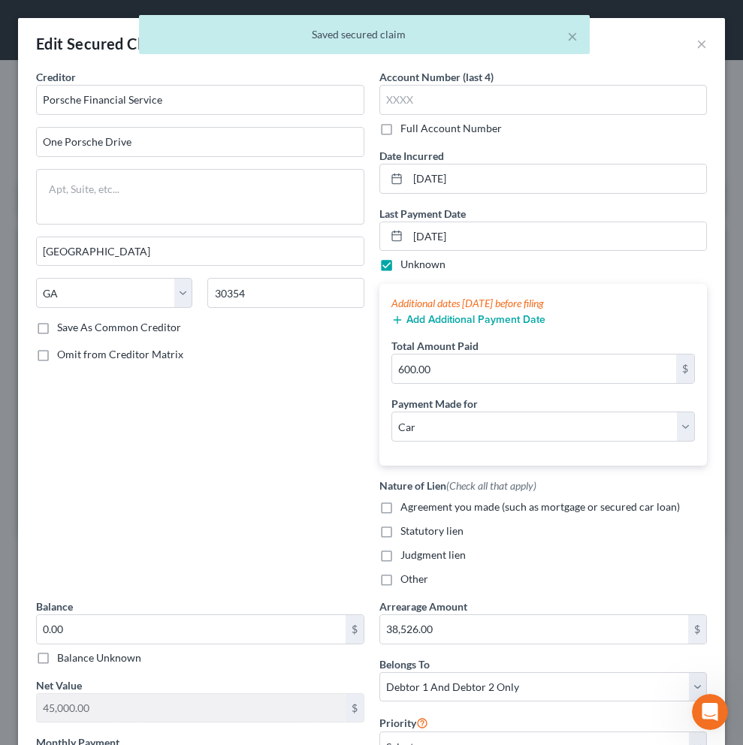
click at [400, 266] on label "Unknown" at bounding box center [422, 264] width 45 height 15
click at [406, 266] on input "Unknown" at bounding box center [411, 262] width 10 height 10
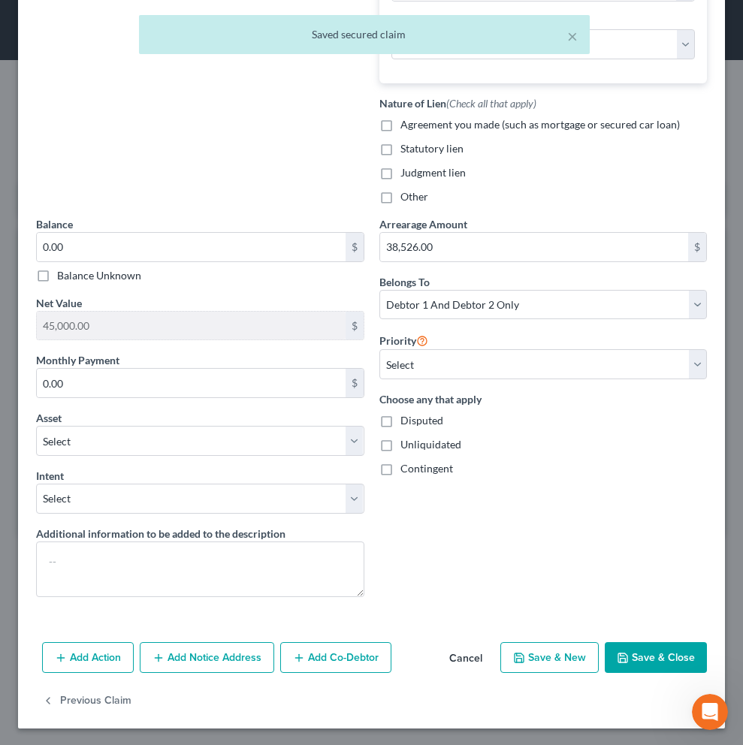
scroll to position [384, 0]
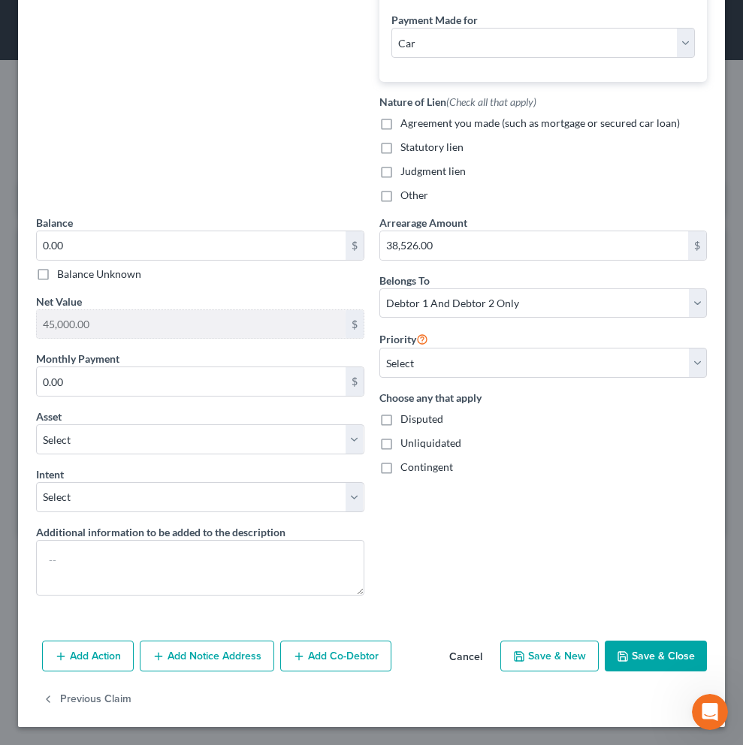
click at [652, 658] on button "Save & Close" at bounding box center [656, 657] width 102 height 32
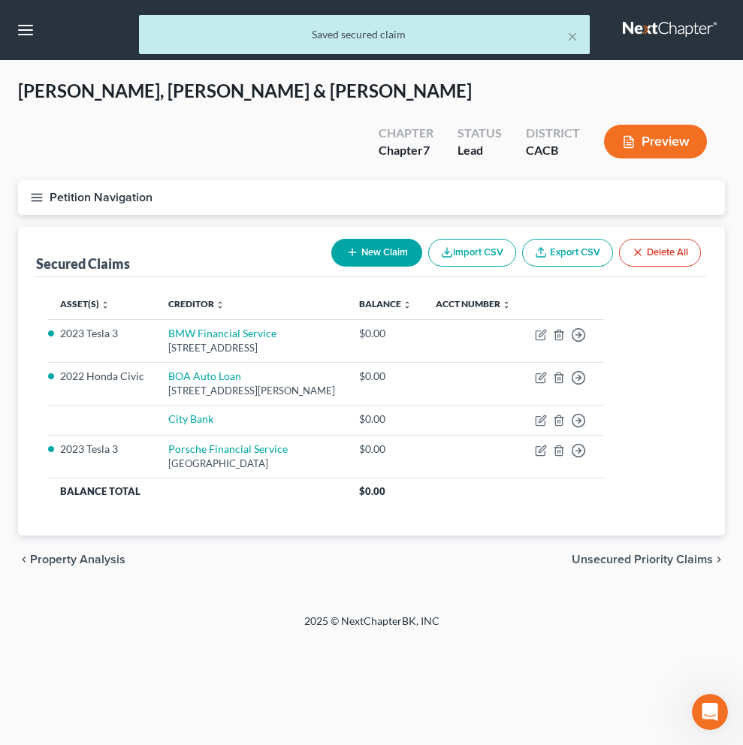
click at [693, 125] on button "Preview" at bounding box center [655, 142] width 103 height 34
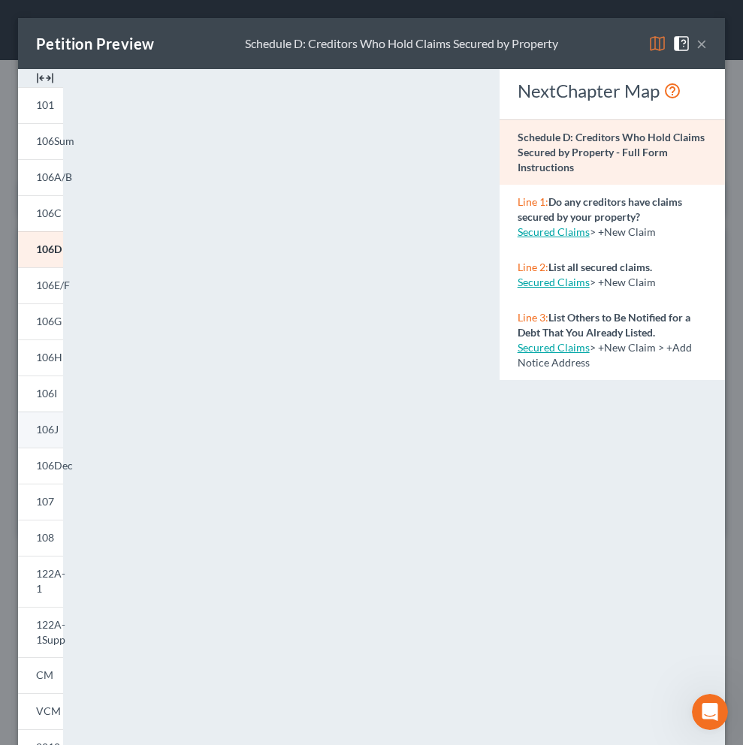
click at [47, 442] on link "106J" at bounding box center [40, 430] width 45 height 36
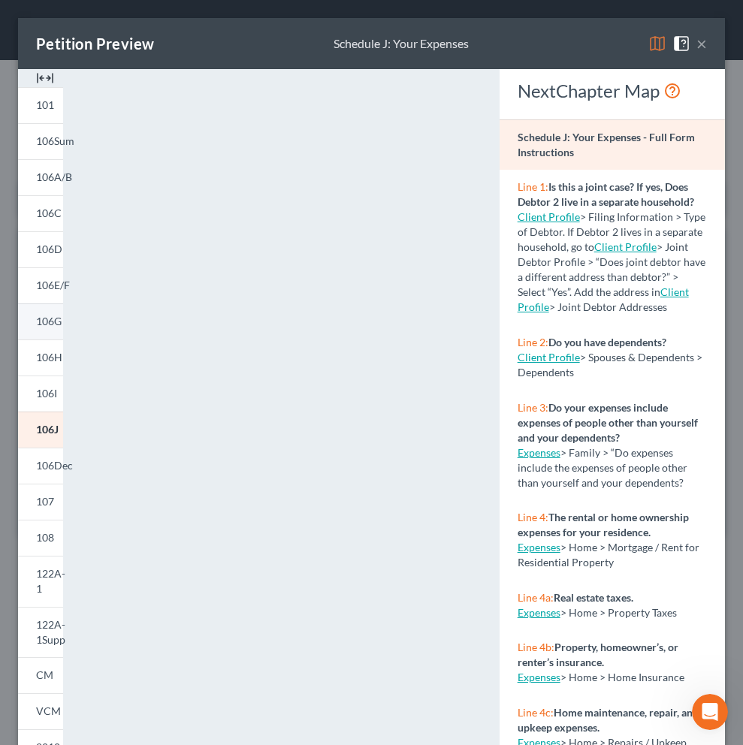
click at [48, 324] on span "106G" at bounding box center [49, 321] width 26 height 13
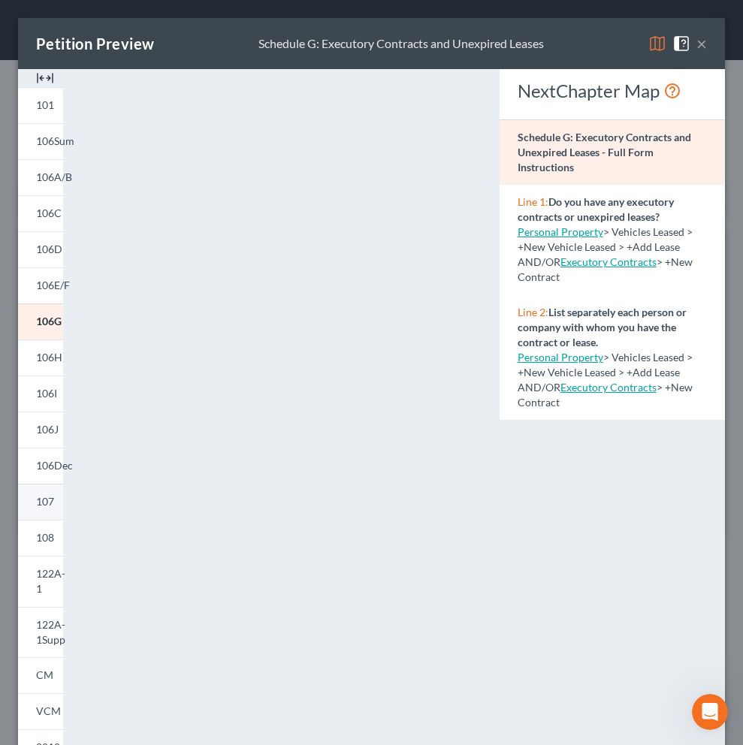
click at [56, 505] on link "107" at bounding box center [40, 502] width 45 height 36
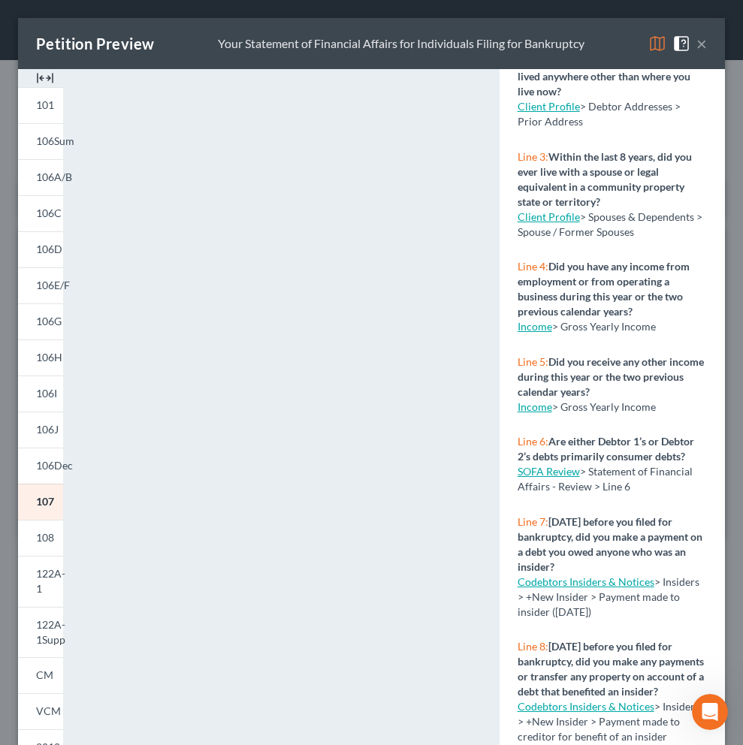
scroll to position [231, 0]
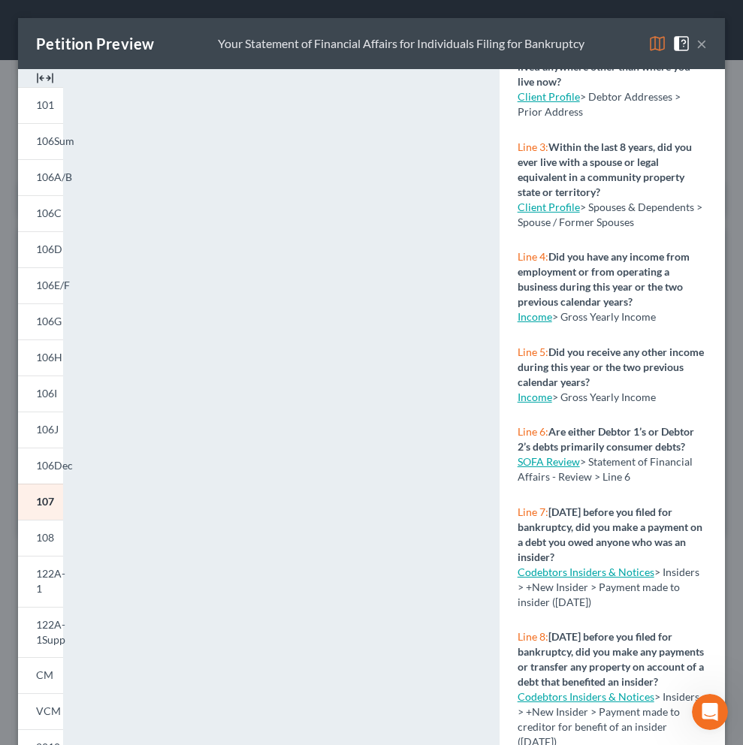
click at [558, 468] on link "SOFA Review" at bounding box center [549, 461] width 62 height 13
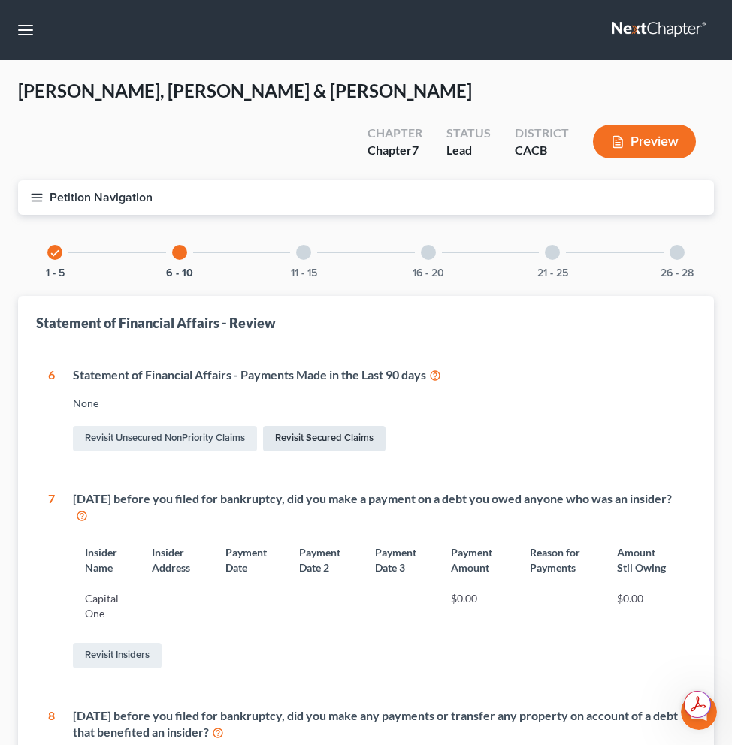
click at [309, 426] on link "Revisit Secured Claims" at bounding box center [324, 439] width 122 height 26
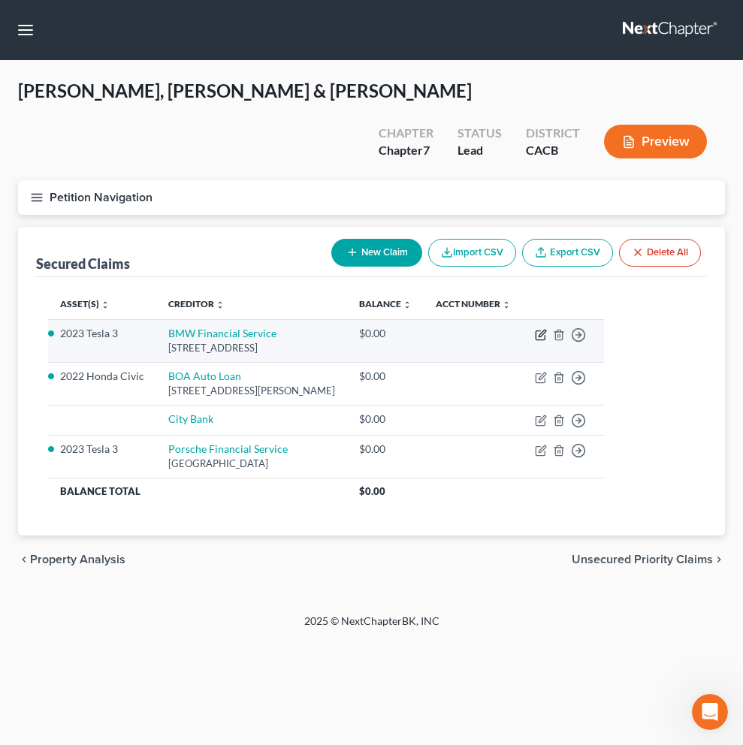
click at [545, 330] on icon "button" at bounding box center [542, 333] width 7 height 7
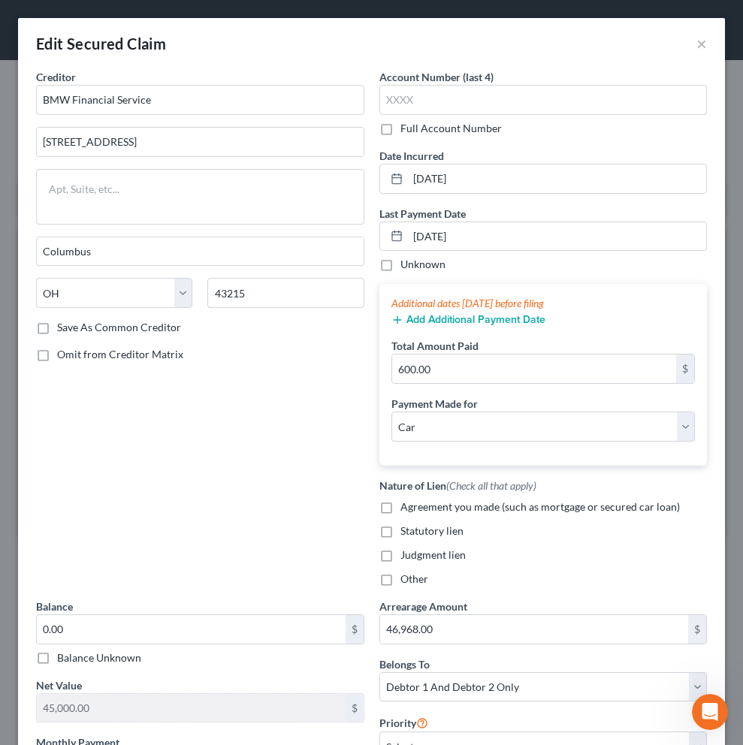
scroll to position [240, 0]
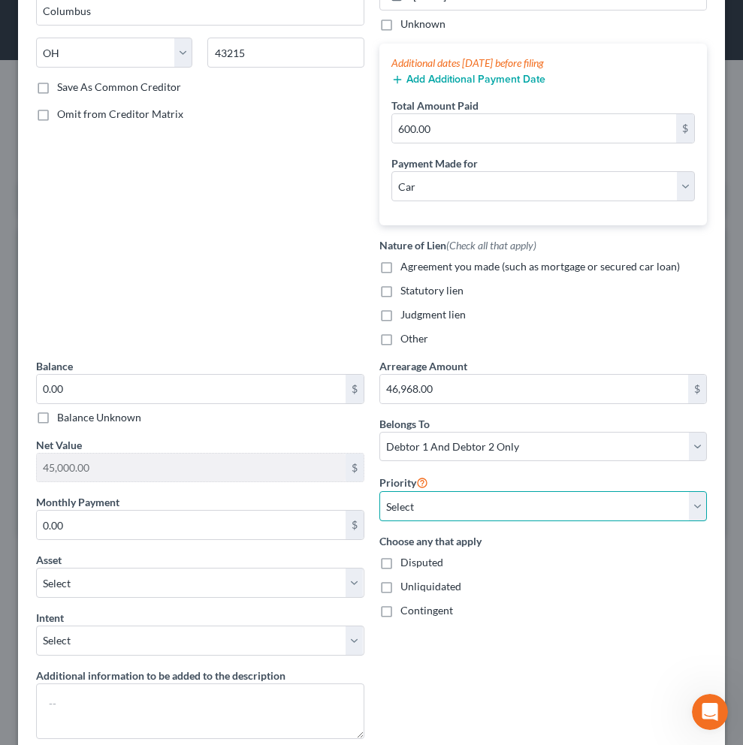
click at [605, 510] on select "Select 1st 2nd 3rd 4th 5th 6th 7th 8th 9th 10th 11th 12th 13th 14th 15th 16th 1…" at bounding box center [543, 506] width 328 height 30
click at [379, 491] on select "Select 1st 2nd 3rd 4th 5th 6th 7th 8th 9th 10th 11th 12th 13th 14th 15th 16th 1…" at bounding box center [543, 506] width 328 height 30
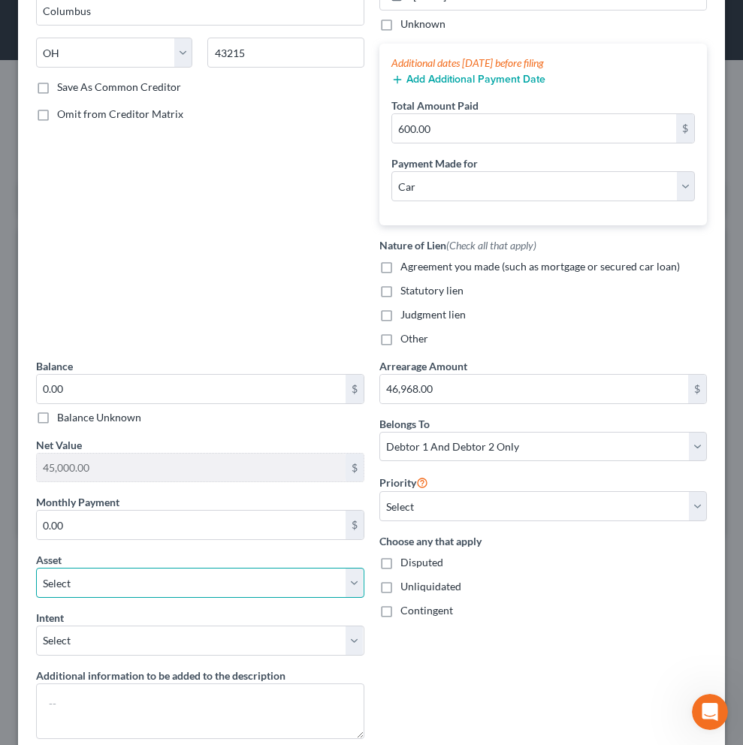
click at [279, 575] on select "Select Other Multiple Assets 4661 Revere Ct - $1162000.0 2023 Tesla 3 - $45000.…" at bounding box center [200, 583] width 328 height 30
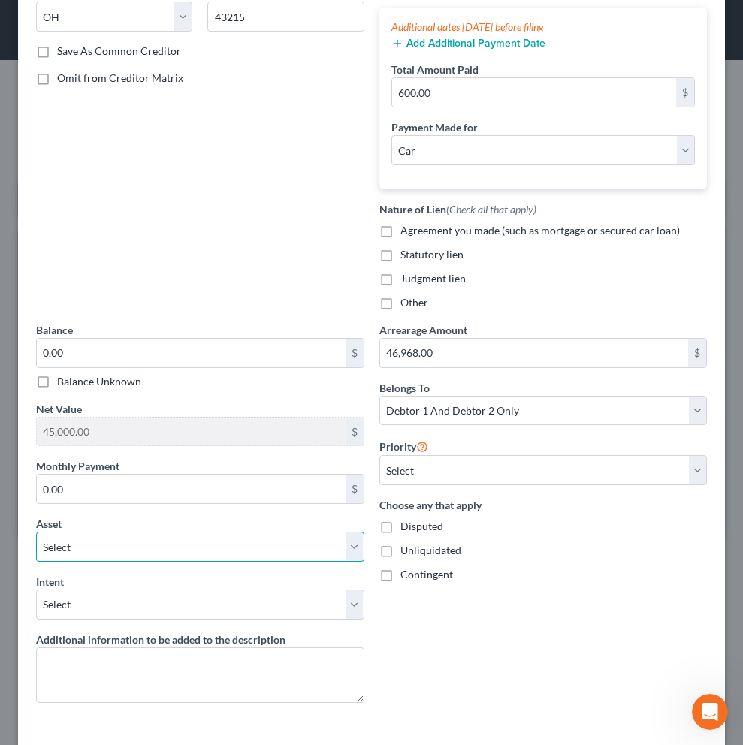
scroll to position [313, 0]
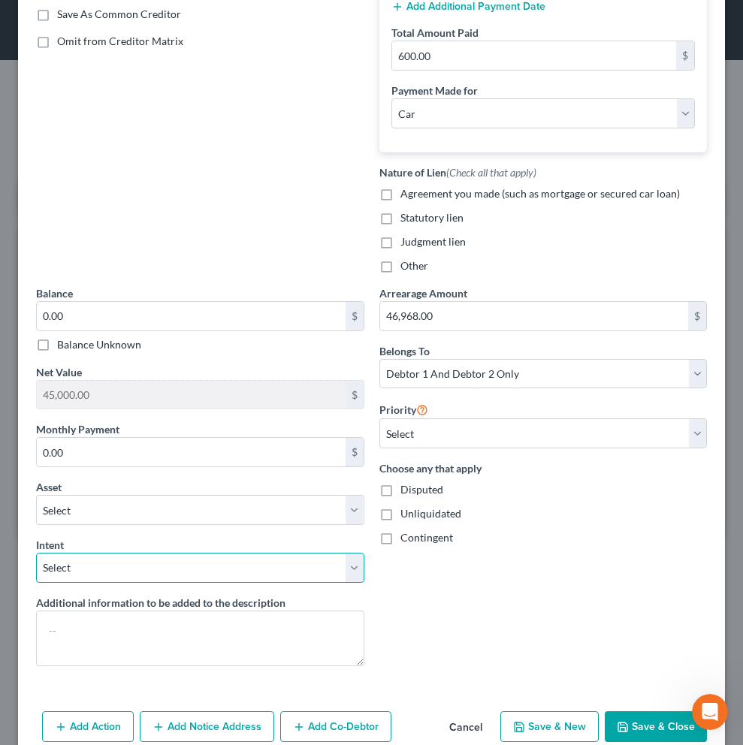
click at [343, 570] on select "Select Surrender Redeem Reaffirm Avoid Other" at bounding box center [200, 568] width 328 height 30
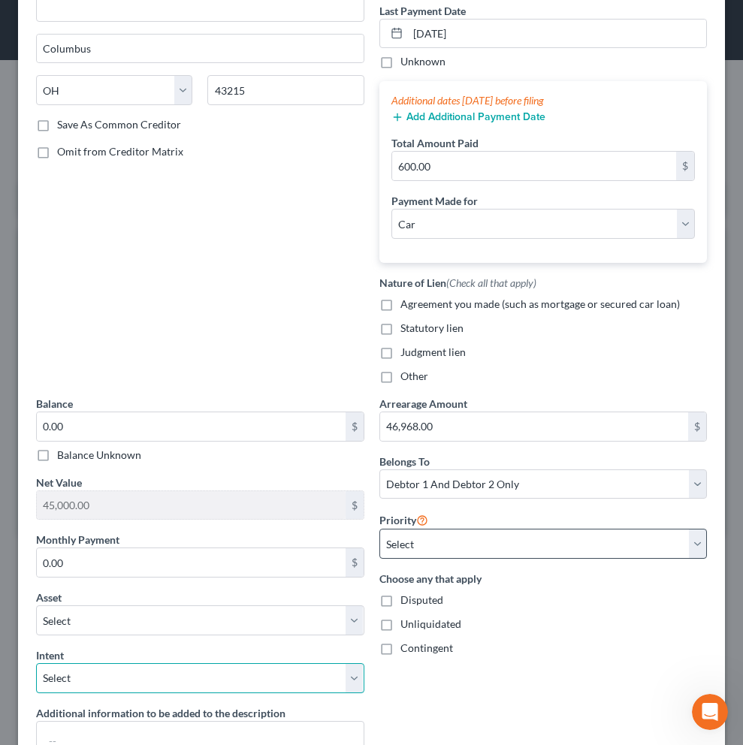
scroll to position [0, 0]
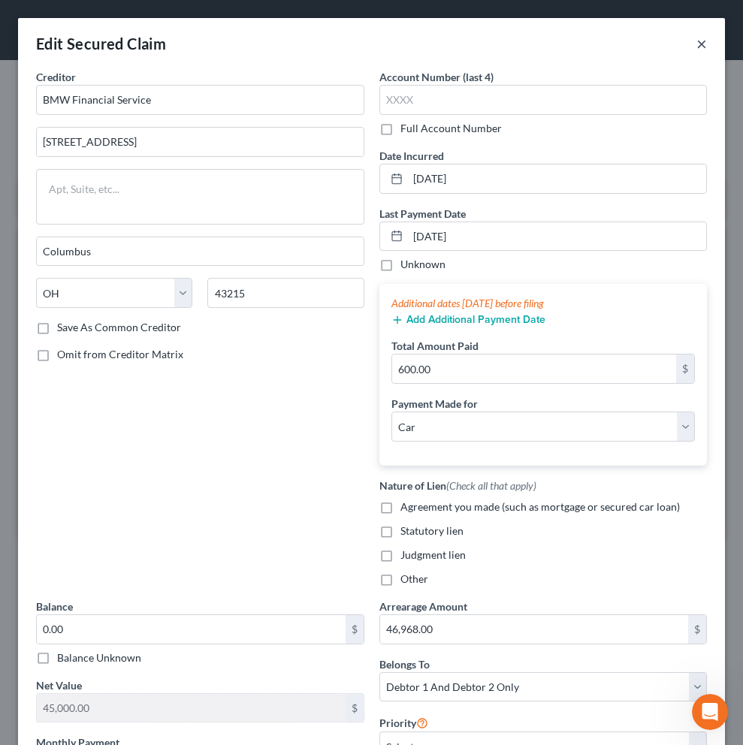
click at [696, 45] on button "×" at bounding box center [701, 44] width 11 height 18
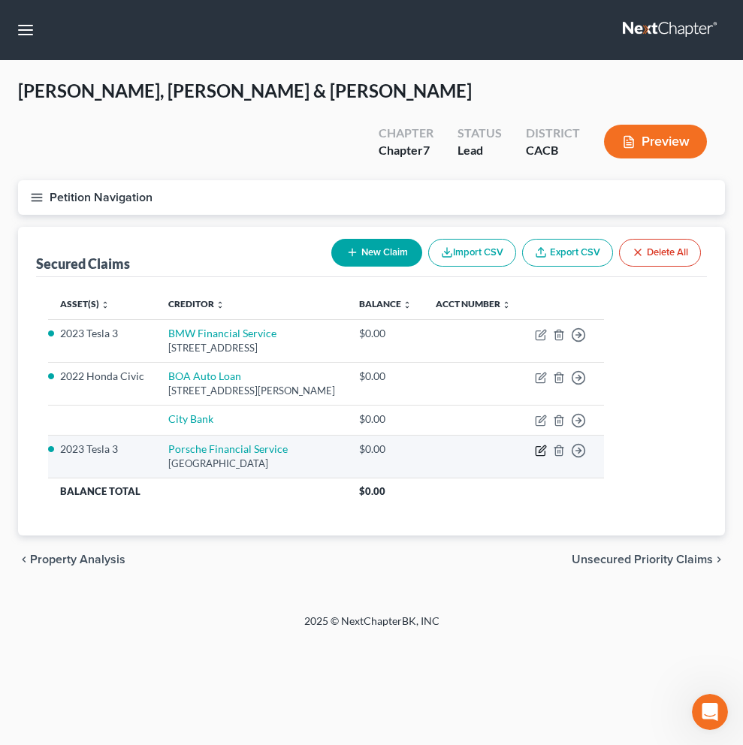
click at [547, 445] on icon "button" at bounding box center [541, 451] width 12 height 12
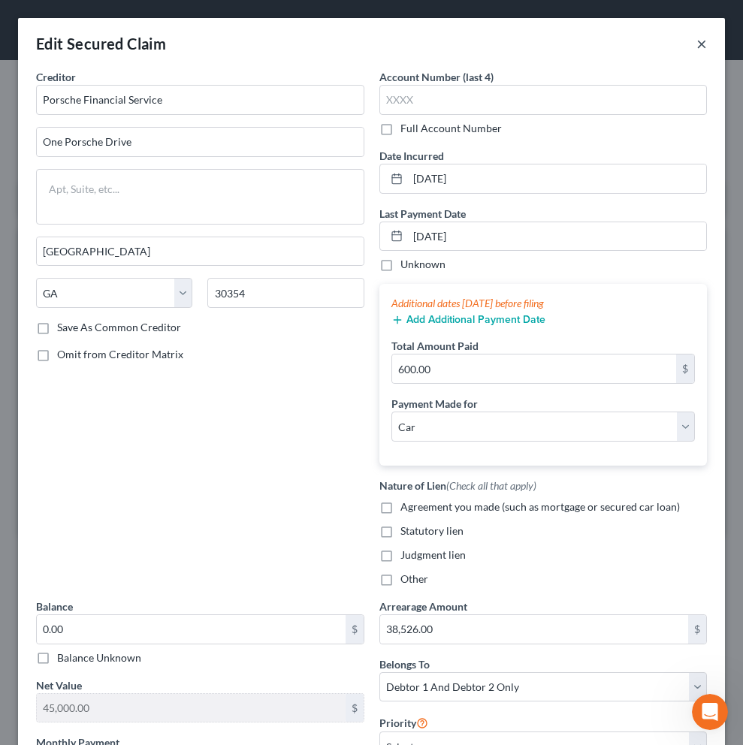
click at [696, 41] on button "×" at bounding box center [701, 44] width 11 height 18
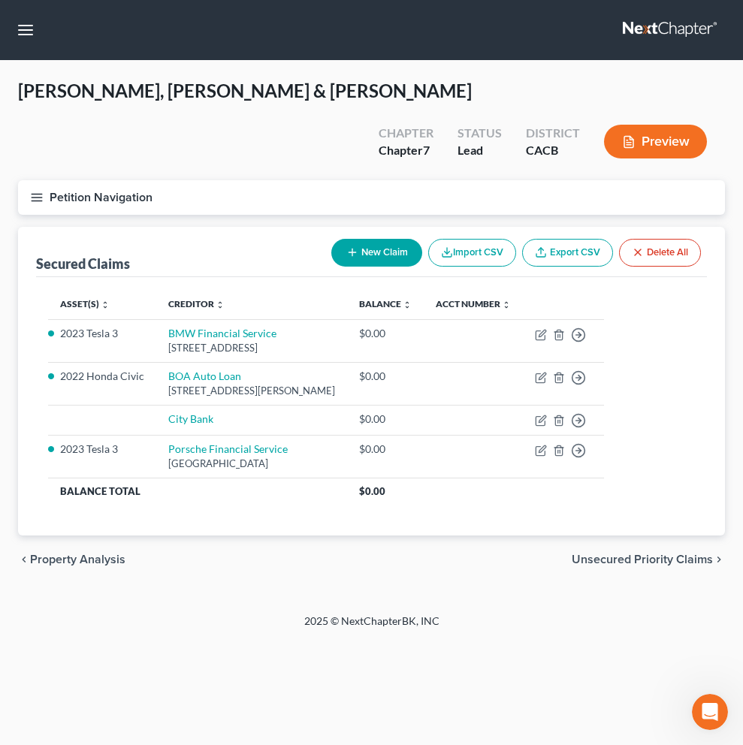
click at [666, 554] on span "Unsecured Priority Claims" at bounding box center [642, 560] width 141 height 12
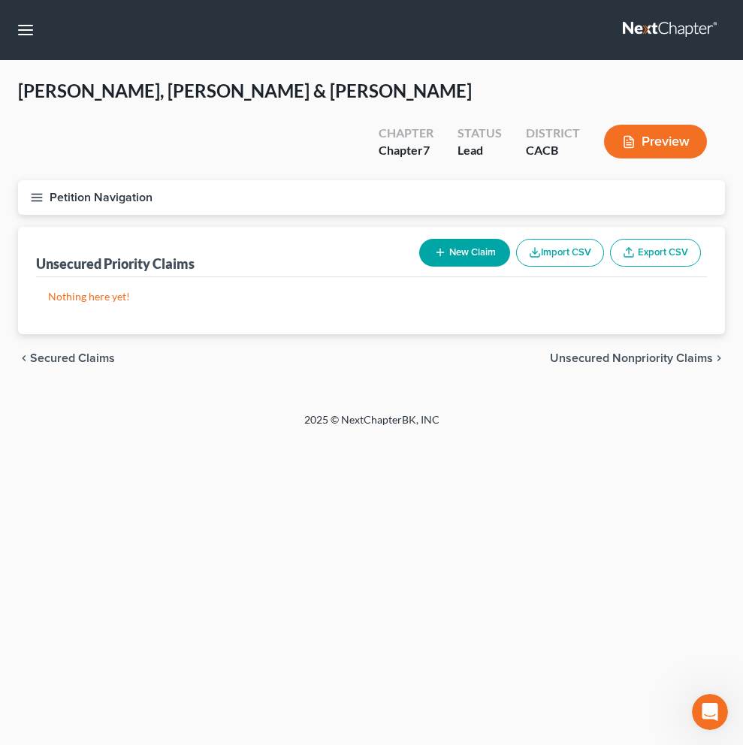
click at [630, 352] on span "Unsecured Nonpriority Claims" at bounding box center [631, 358] width 163 height 12
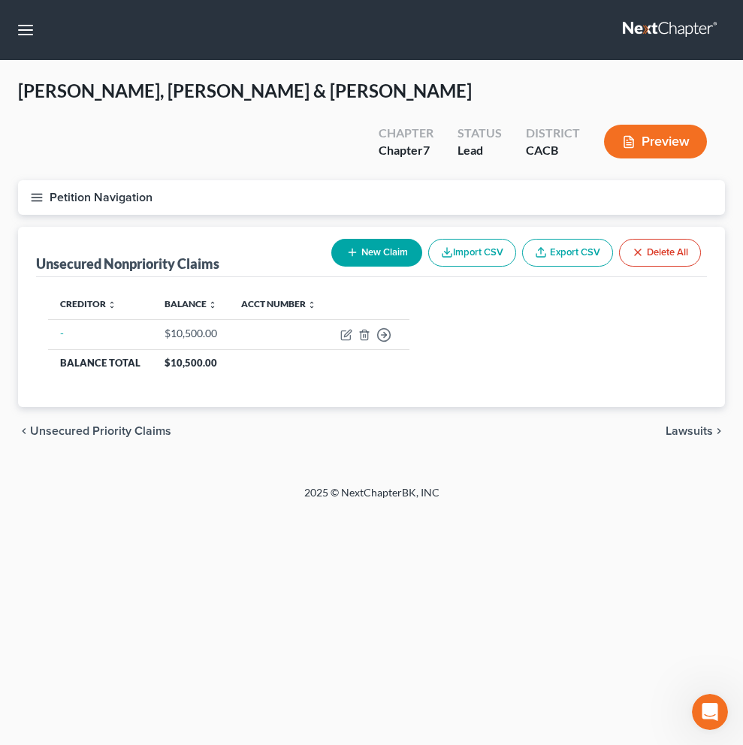
click at [678, 425] on span "Lawsuits" at bounding box center [688, 431] width 47 height 12
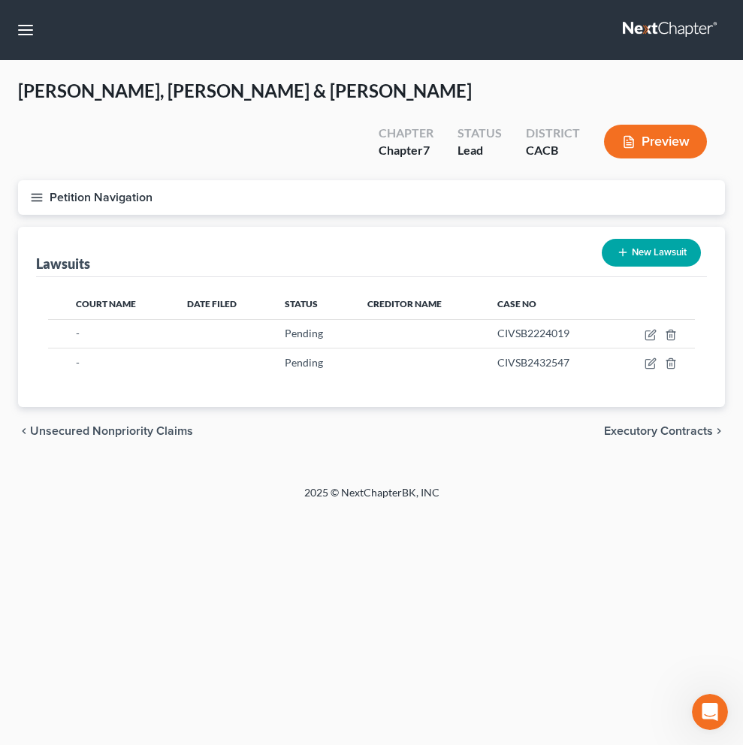
click at [676, 425] on span "Executory Contracts" at bounding box center [658, 431] width 109 height 12
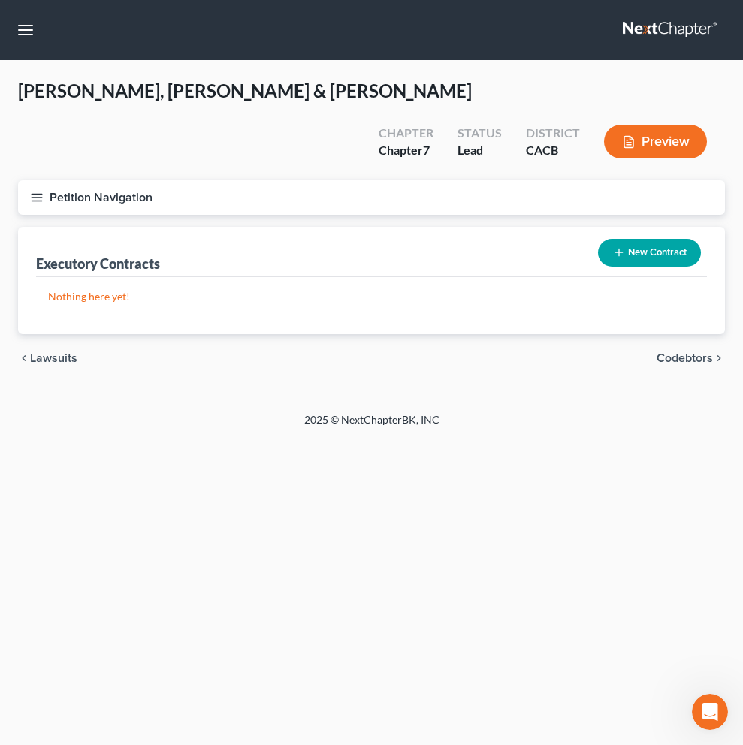
click at [642, 125] on button "Preview" at bounding box center [655, 142] width 103 height 34
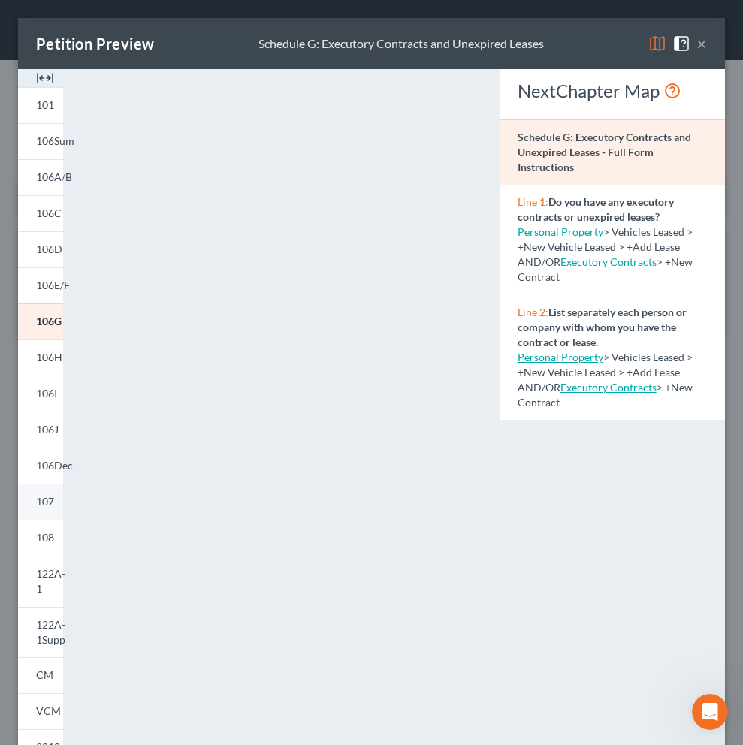
click at [53, 509] on link "107" at bounding box center [40, 502] width 45 height 36
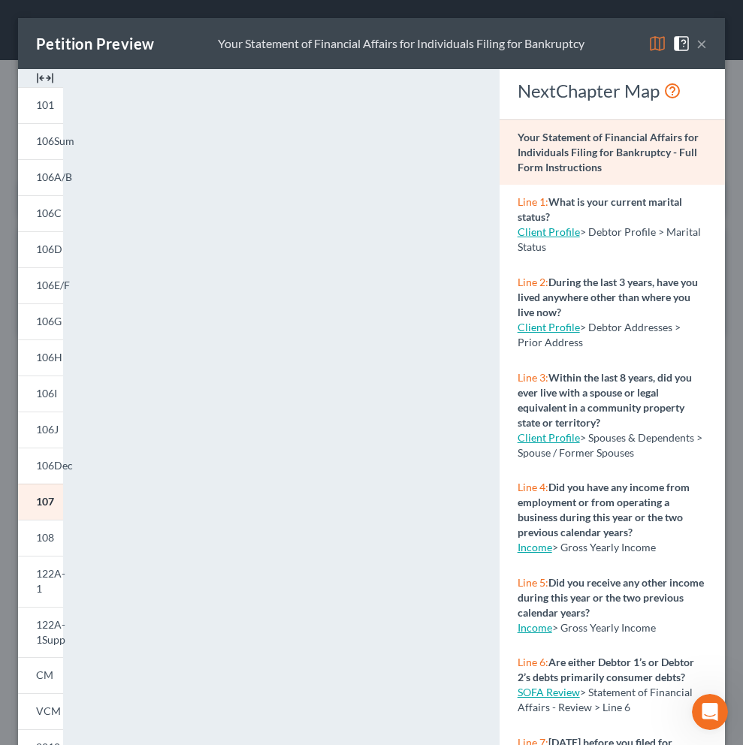
scroll to position [333, 0]
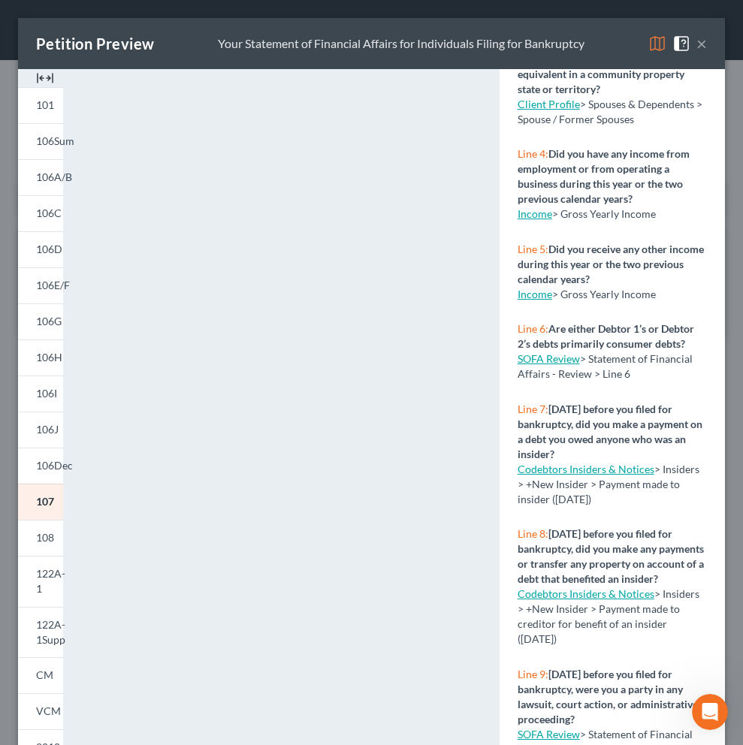
click at [558, 365] on link "SOFA Review" at bounding box center [549, 358] width 62 height 13
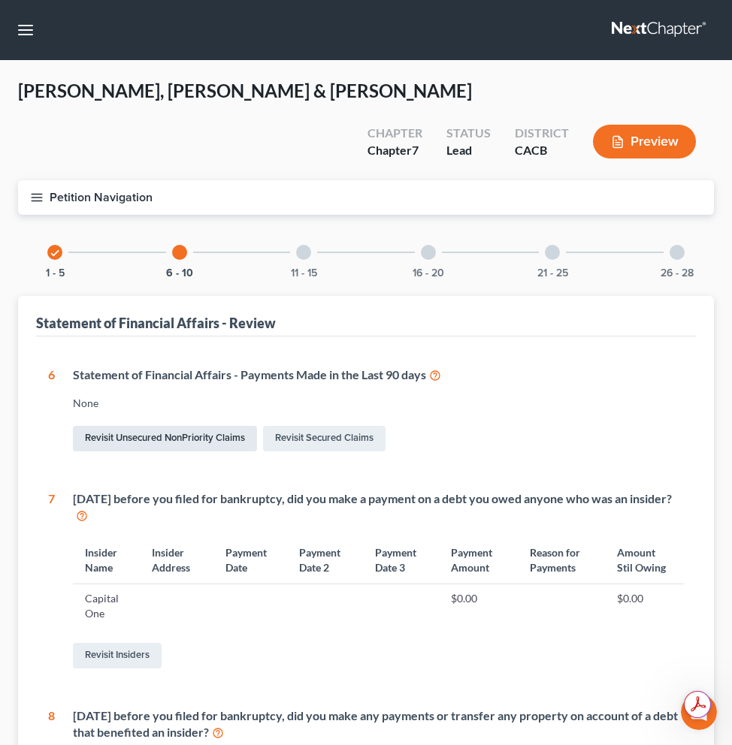
click at [215, 426] on link "Revisit Unsecured NonPriority Claims" at bounding box center [165, 439] width 184 height 26
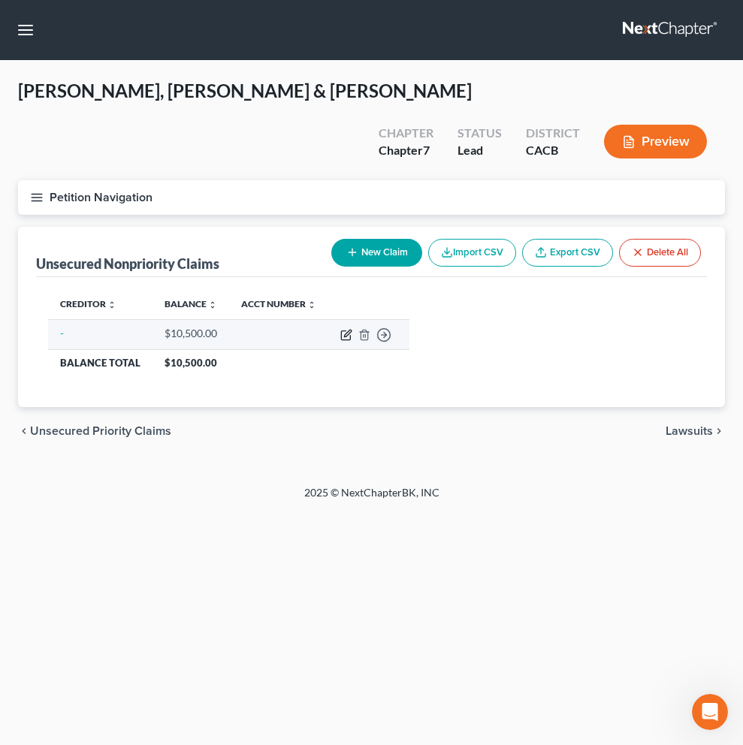
click at [342, 329] on icon "button" at bounding box center [346, 335] width 12 height 12
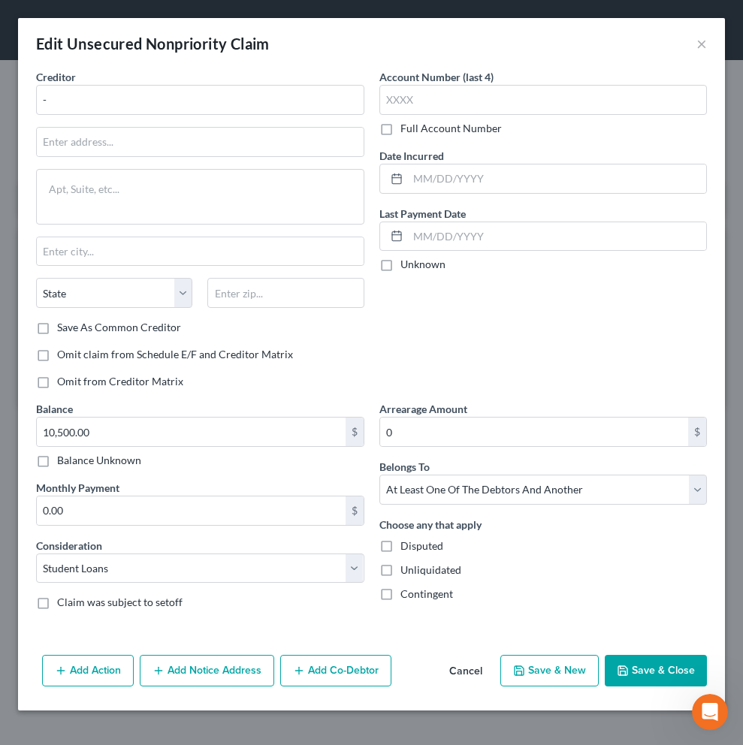
click at [475, 678] on button "Cancel" at bounding box center [465, 671] width 57 height 30
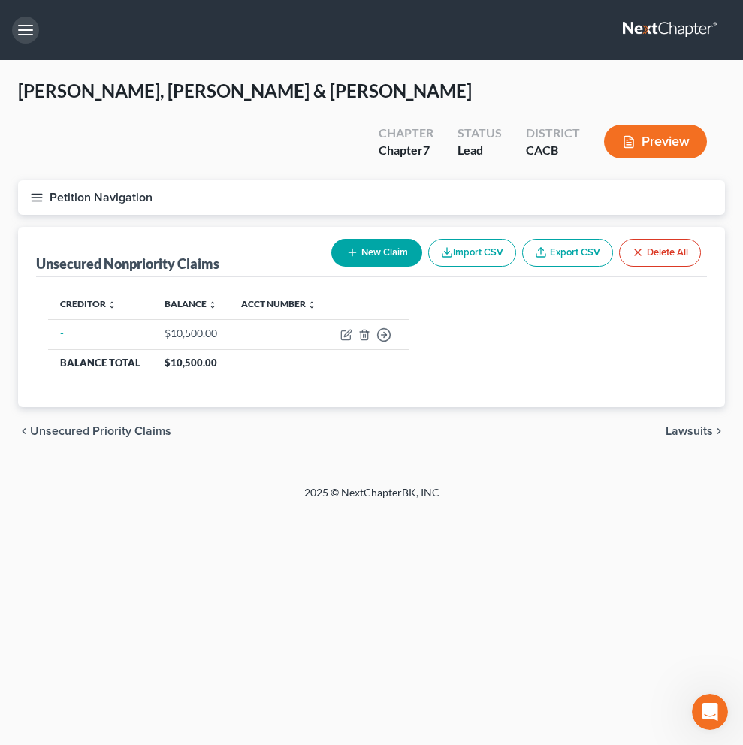
click at [20, 32] on button "button" at bounding box center [25, 30] width 27 height 27
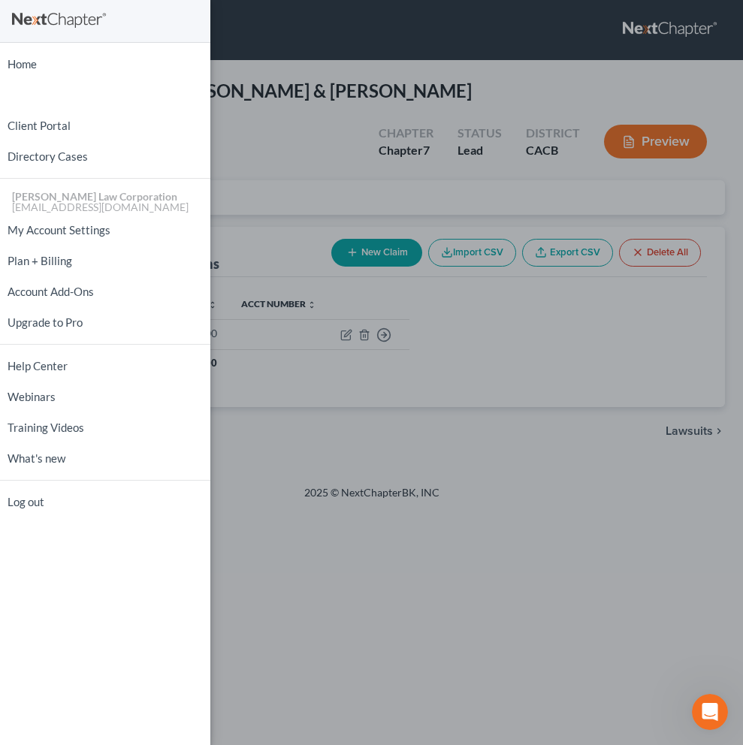
click at [20, 32] on link at bounding box center [105, 21] width 186 height 27
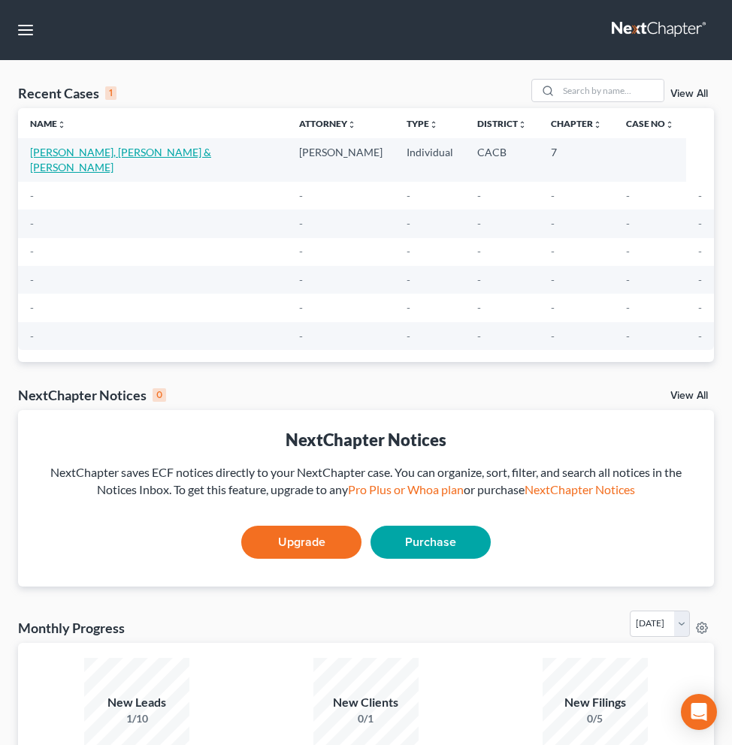
click at [146, 155] on link "Mao, Pamela Somsavath & Jerry" at bounding box center [120, 160] width 181 height 28
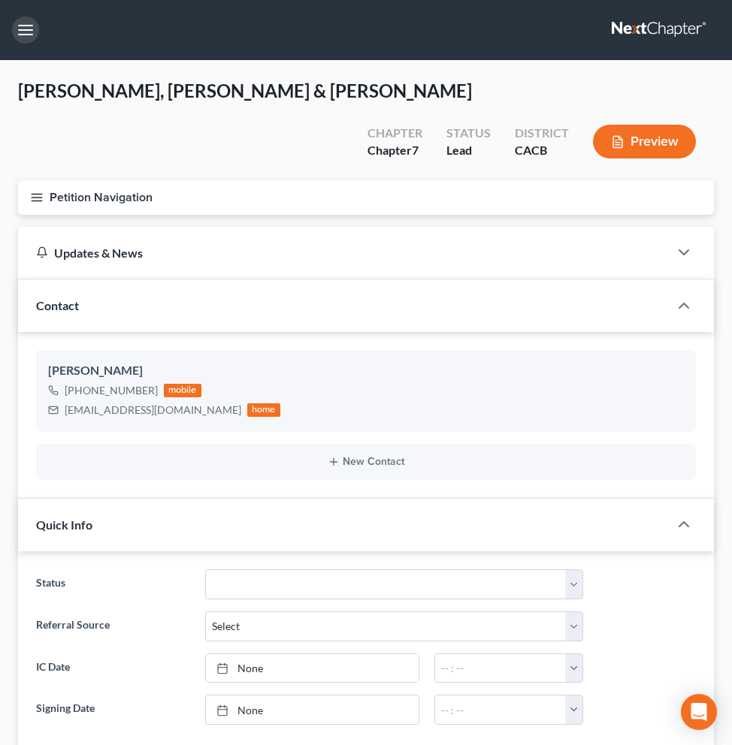
click at [30, 25] on button "button" at bounding box center [25, 30] width 27 height 27
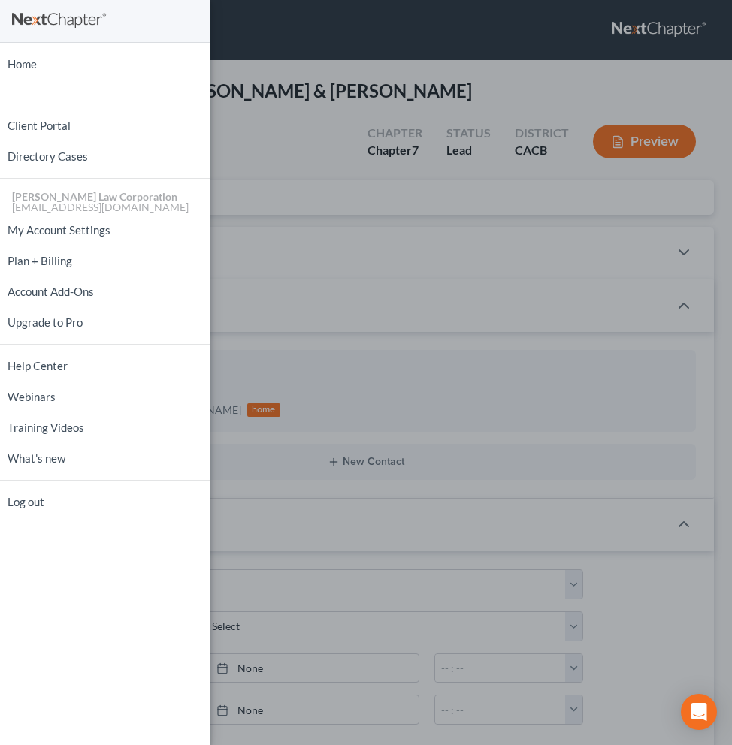
click at [552, 379] on div "Home New Case Client Portal Directory Cases Liou Law Corporation wy@liouesq.com…" at bounding box center [366, 372] width 732 height 745
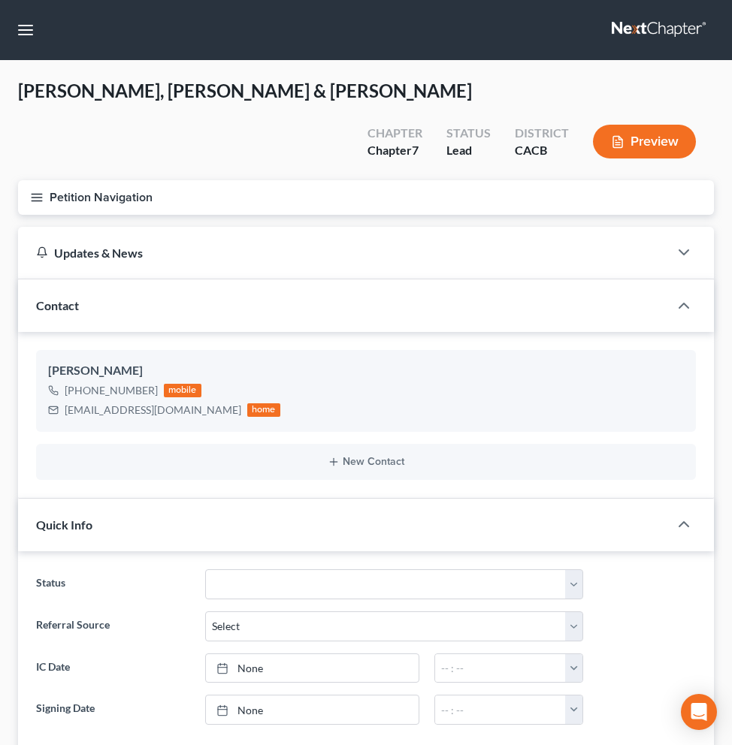
click at [39, 191] on icon "button" at bounding box center [37, 198] width 14 height 14
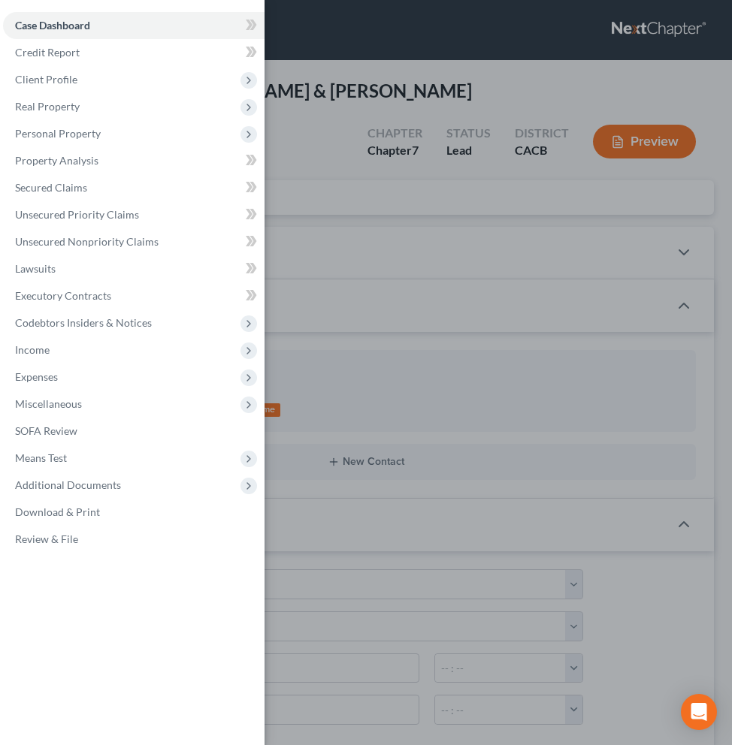
click at [500, 234] on div "Case Dashboard Payments Invoices Payments Payments Credit Report Client Profile" at bounding box center [366, 372] width 732 height 745
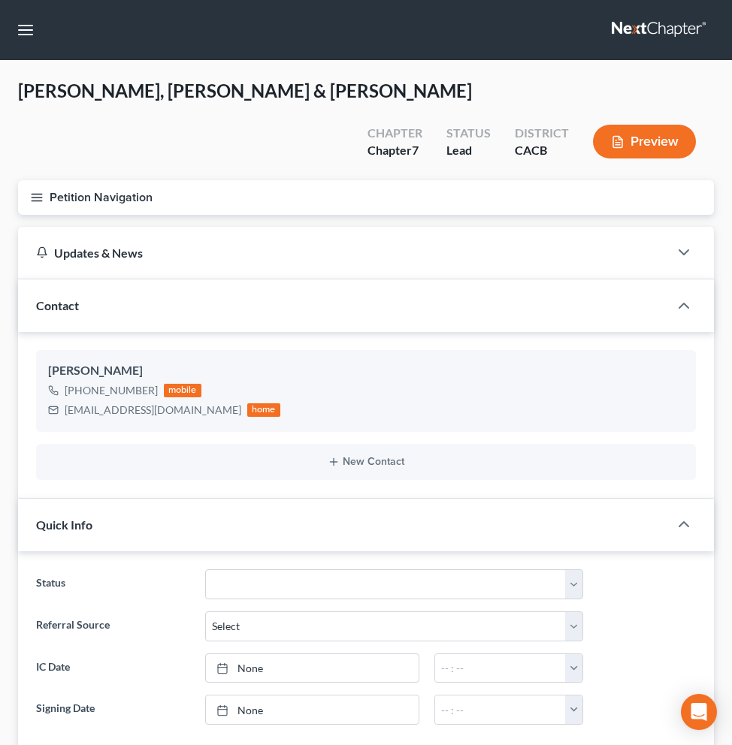
click at [646, 125] on button "Preview" at bounding box center [644, 142] width 103 height 34
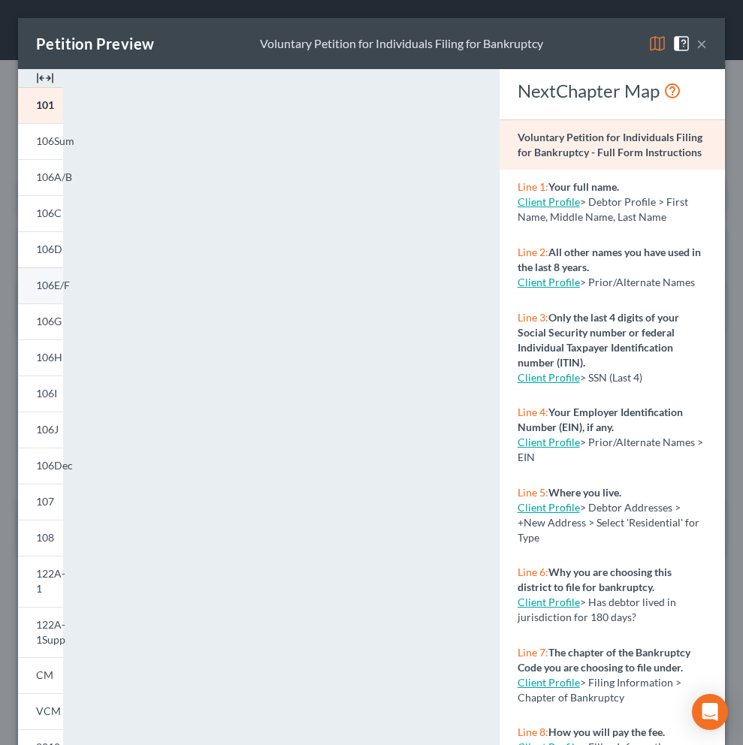
click at [38, 290] on span "106E/F" at bounding box center [53, 285] width 34 height 13
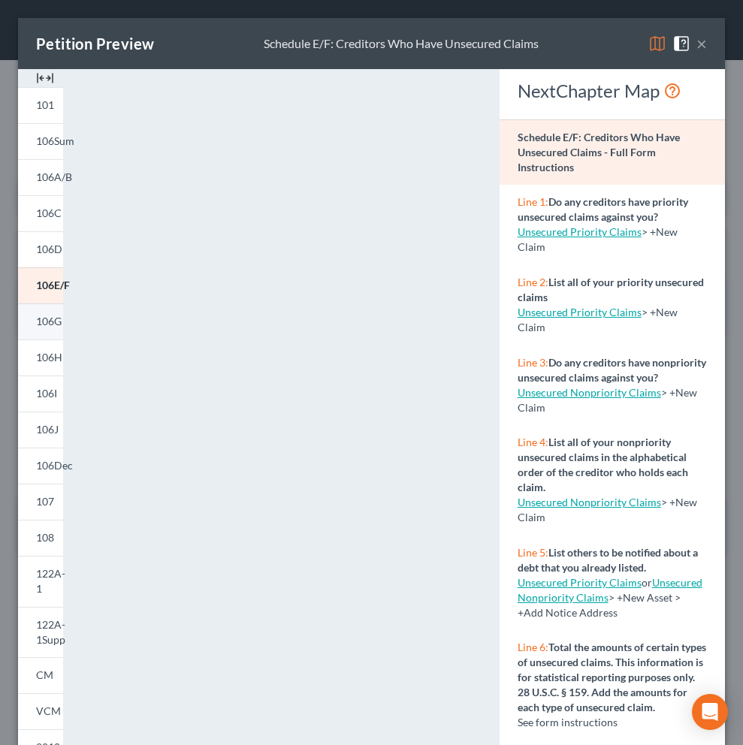
click at [44, 321] on span "106G" at bounding box center [49, 321] width 26 height 13
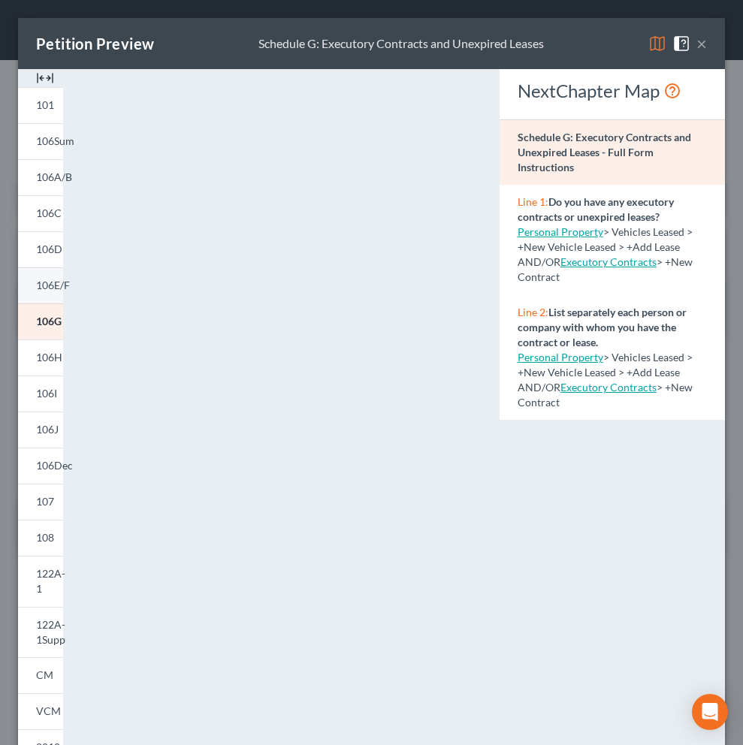
click at [48, 291] on span "106E/F" at bounding box center [53, 285] width 34 height 13
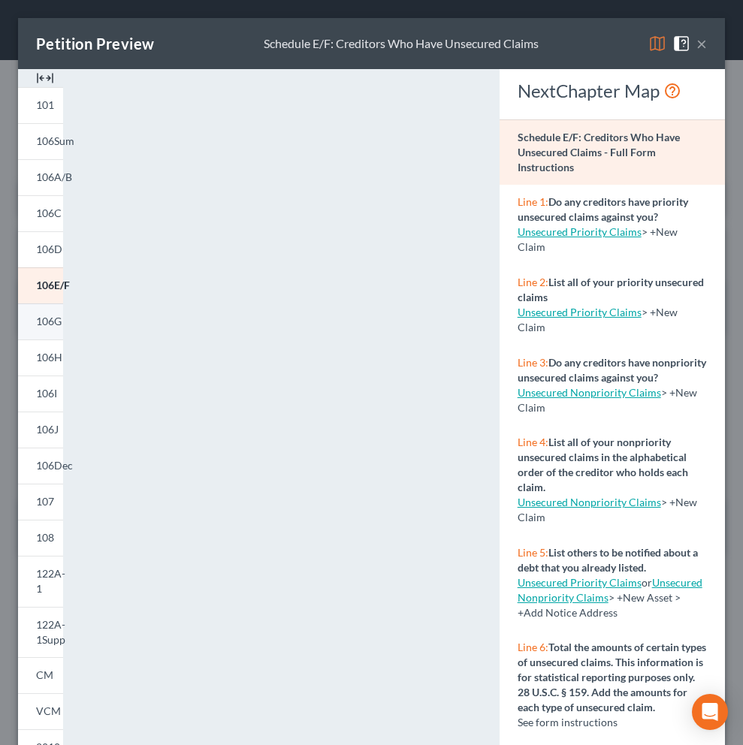
click at [59, 326] on span "106G" at bounding box center [49, 321] width 26 height 13
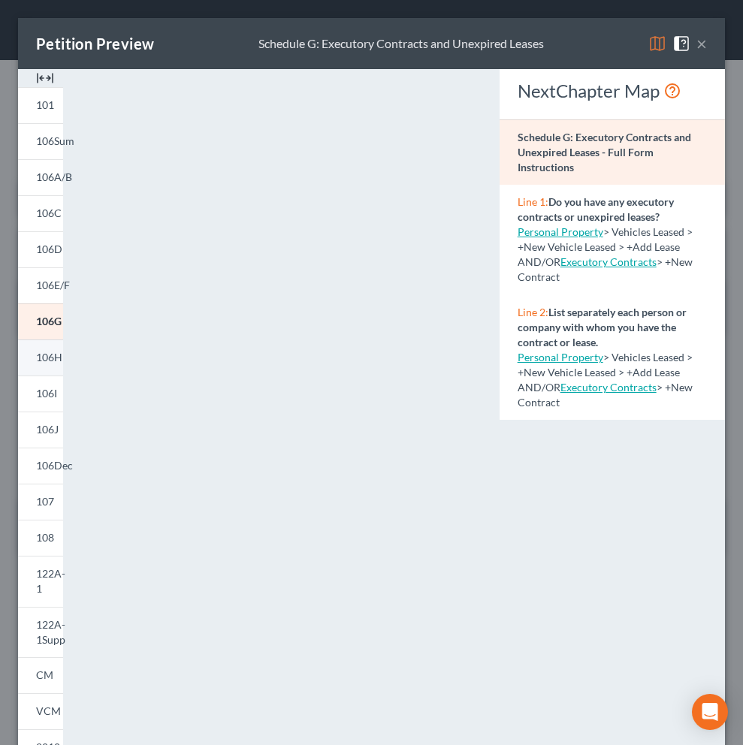
click at [53, 363] on span "106H" at bounding box center [49, 357] width 26 height 13
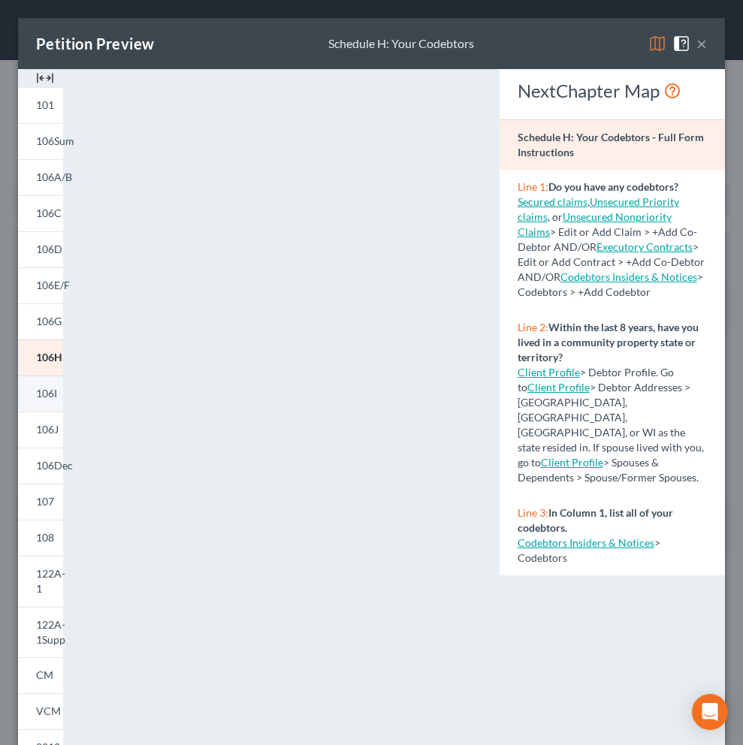
click at [46, 392] on span "106I" at bounding box center [46, 393] width 21 height 13
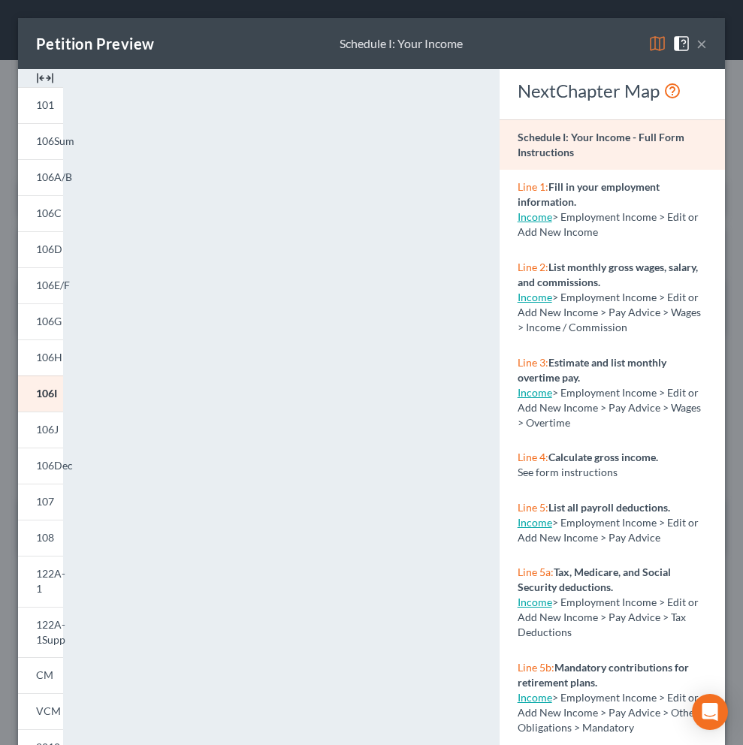
click at [536, 216] on link "Income" at bounding box center [535, 216] width 35 height 13
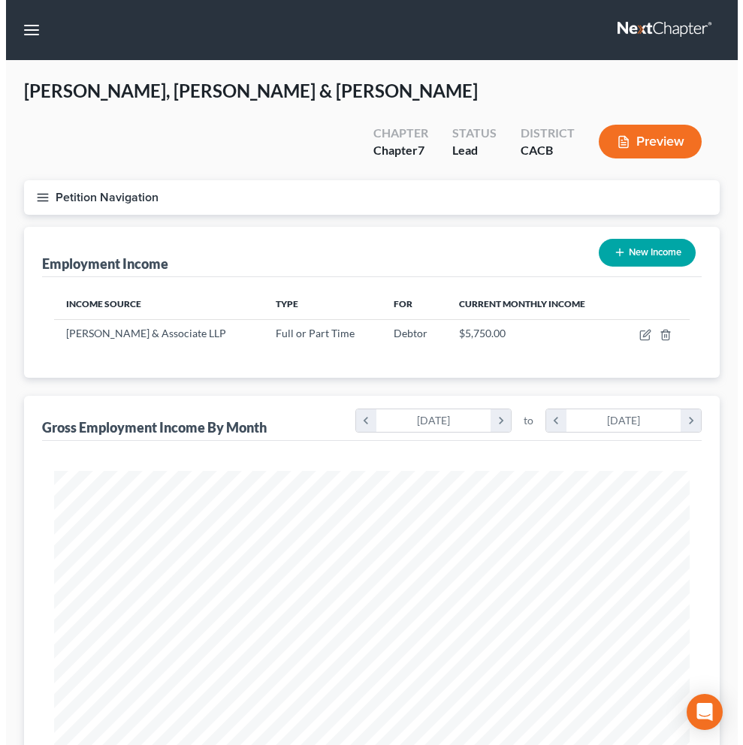
scroll to position [318, 665]
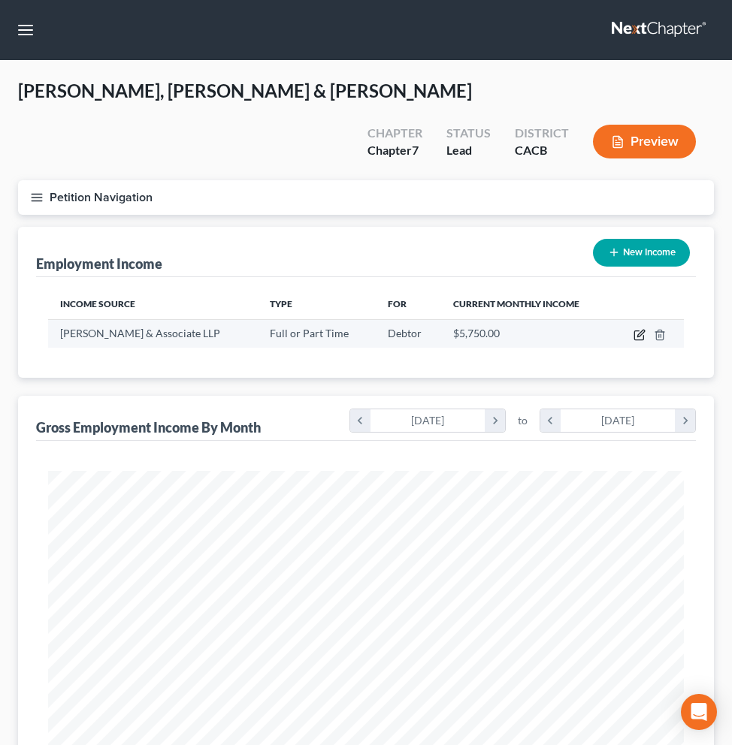
click at [642, 329] on icon "button" at bounding box center [639, 335] width 12 height 12
select select "0"
select select "4"
select select "0"
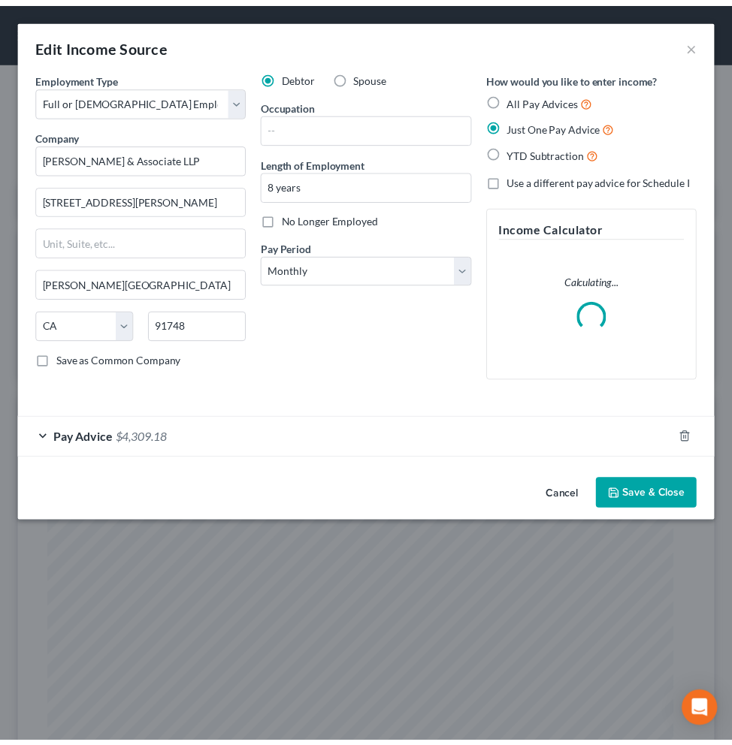
scroll to position [323, 677]
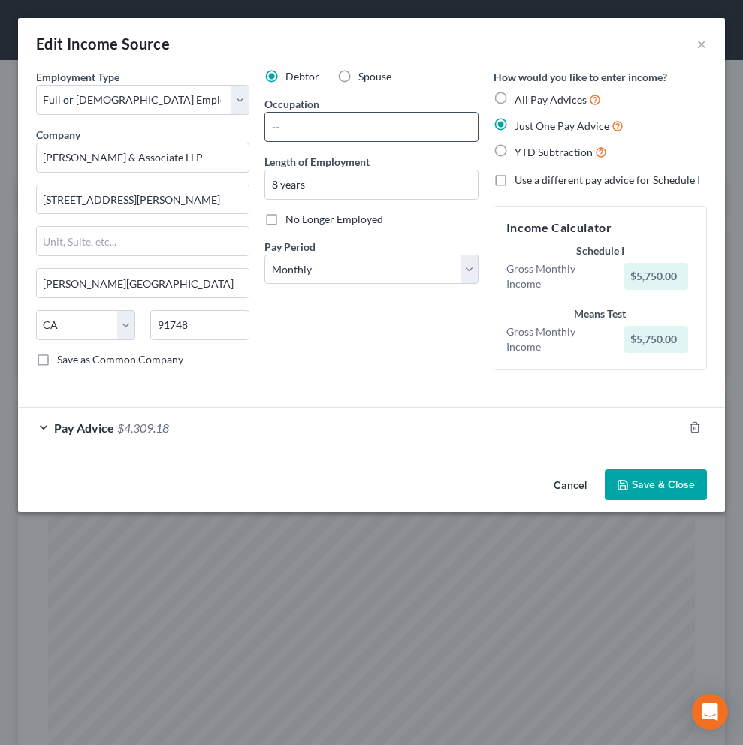
click at [326, 125] on input "text" at bounding box center [371, 127] width 212 height 29
type input "a"
type input "Accountant"
click at [382, 346] on div "Debtor Spouse Occupation Accountant Length of Employment 8 years No Longer Empl…" at bounding box center [371, 225] width 228 height 313
click at [673, 484] on button "Save & Close" at bounding box center [656, 485] width 102 height 32
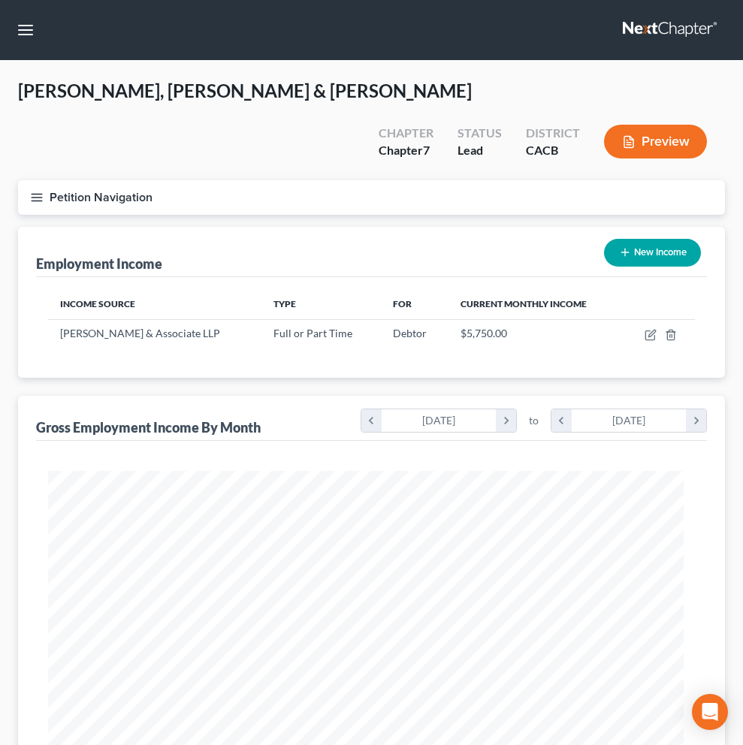
scroll to position [750798, 750450]
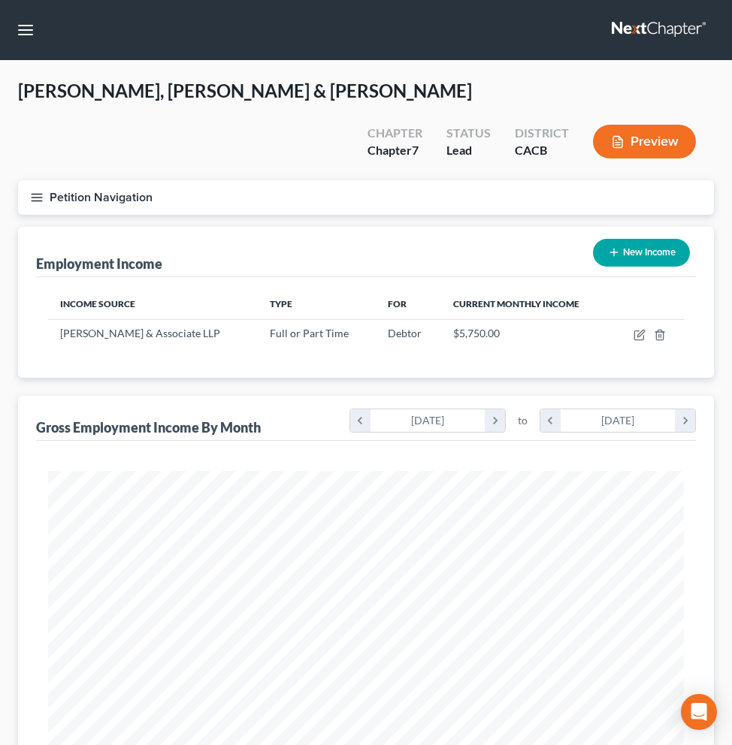
click at [641, 125] on button "Preview" at bounding box center [644, 142] width 103 height 34
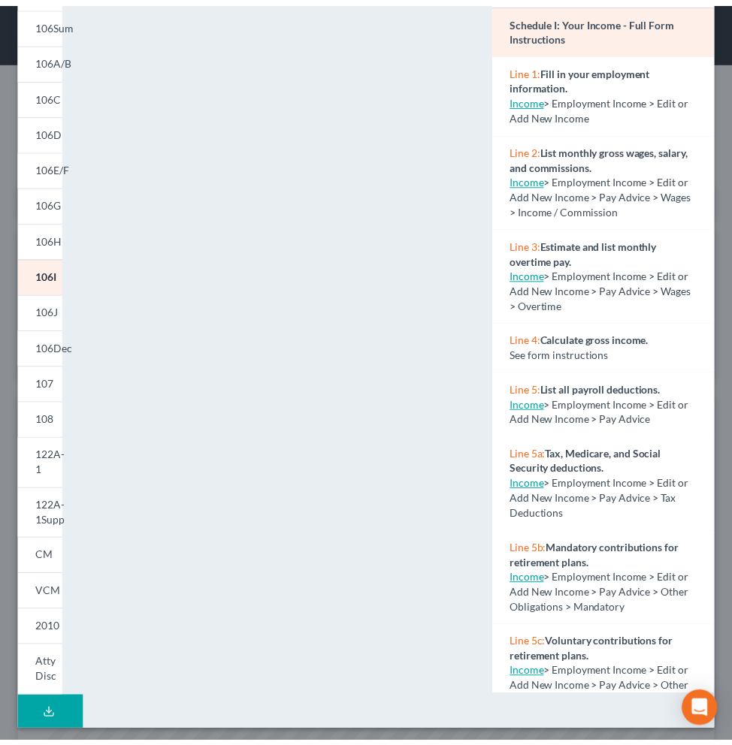
scroll to position [123, 0]
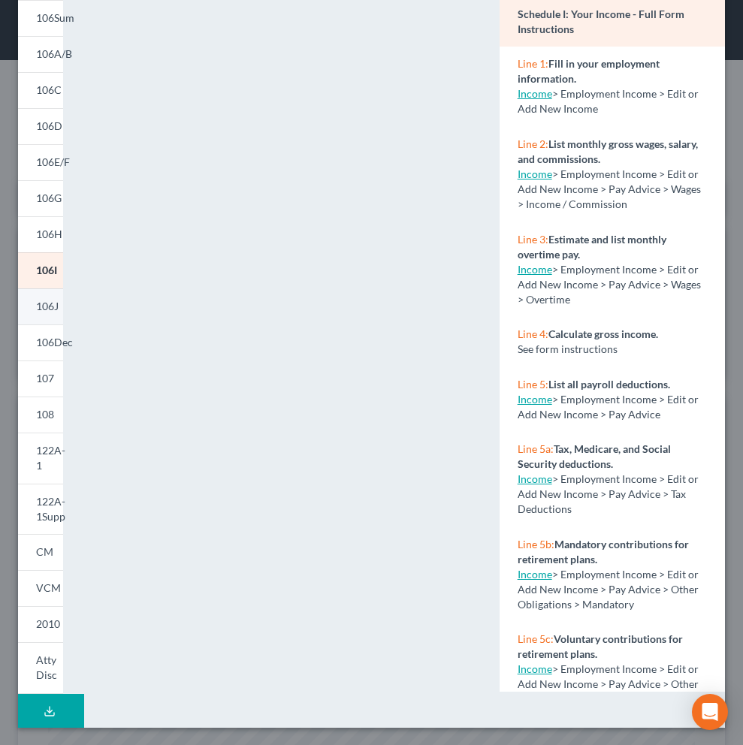
click at [53, 308] on span "106J" at bounding box center [47, 306] width 23 height 13
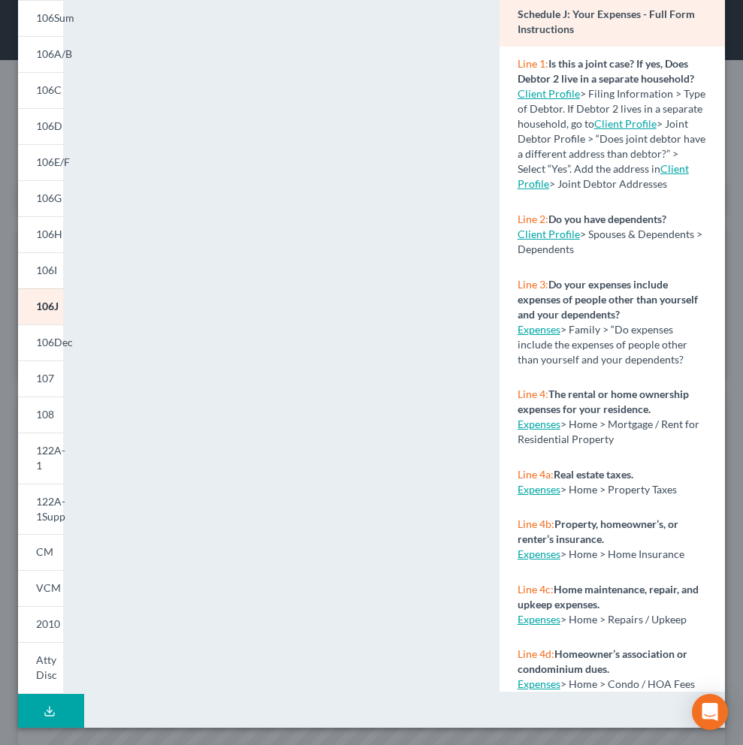
click at [542, 336] on link "Expenses" at bounding box center [539, 329] width 43 height 13
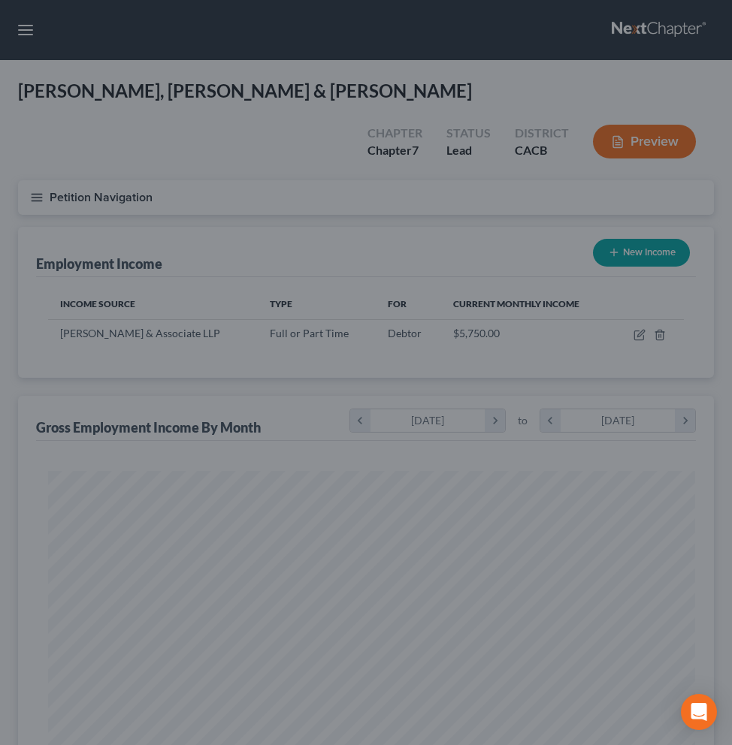
scroll to position [750798, 750450]
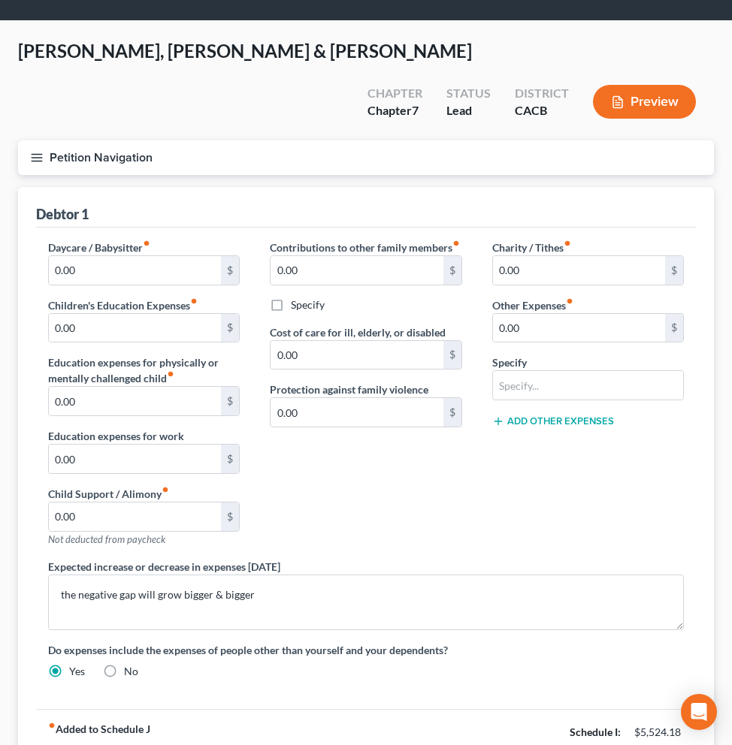
scroll to position [50, 0]
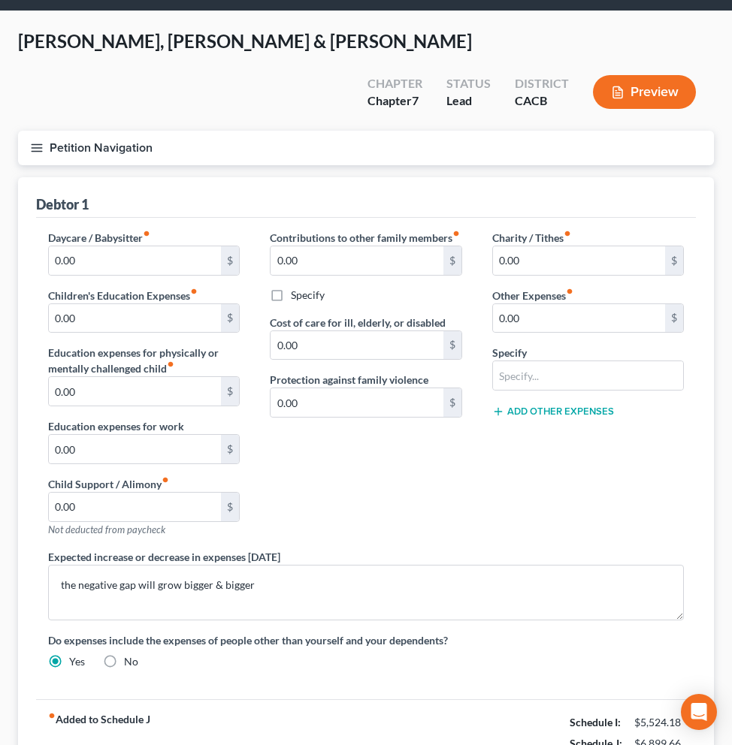
click at [124, 654] on label "No" at bounding box center [131, 661] width 14 height 15
click at [130, 654] on input "No" at bounding box center [135, 659] width 10 height 10
radio input "true"
radio input "false"
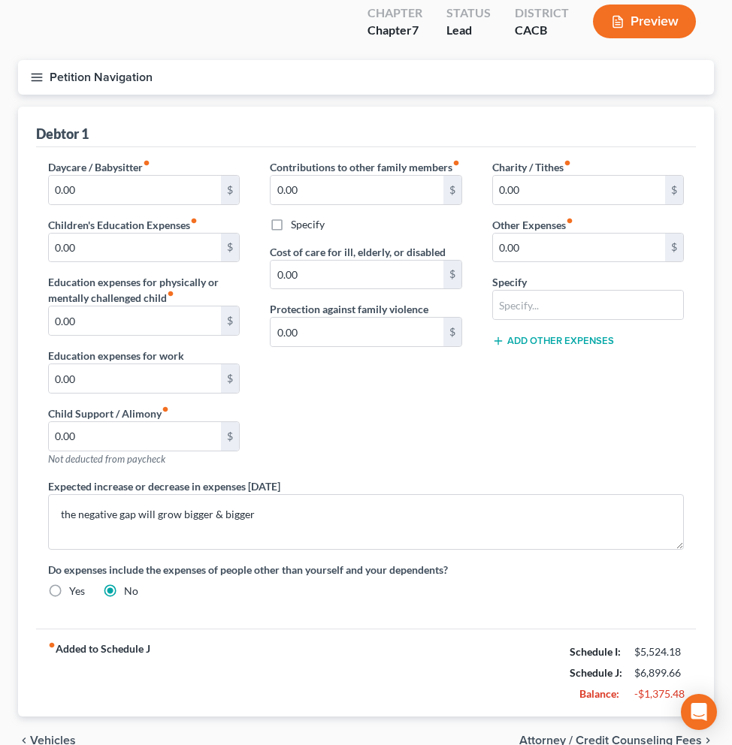
scroll to position [80, 0]
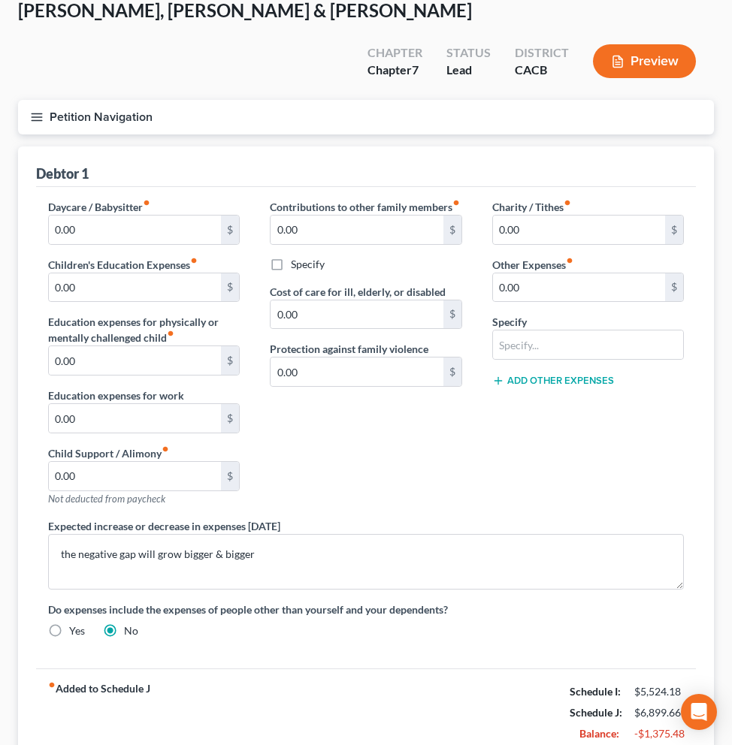
click at [648, 44] on button "Preview" at bounding box center [644, 61] width 103 height 34
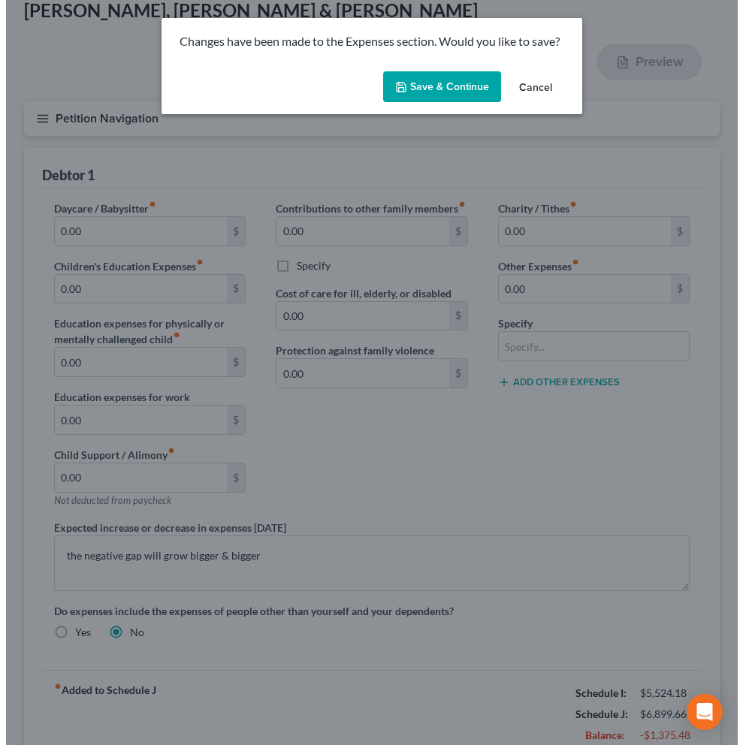
scroll to position [81, 0]
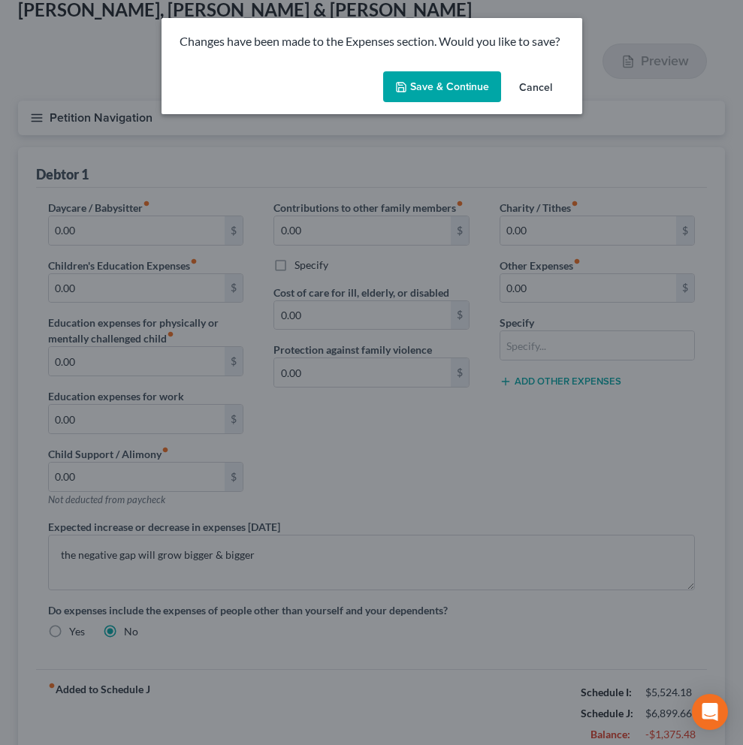
click at [461, 91] on button "Save & Continue" at bounding box center [442, 87] width 118 height 32
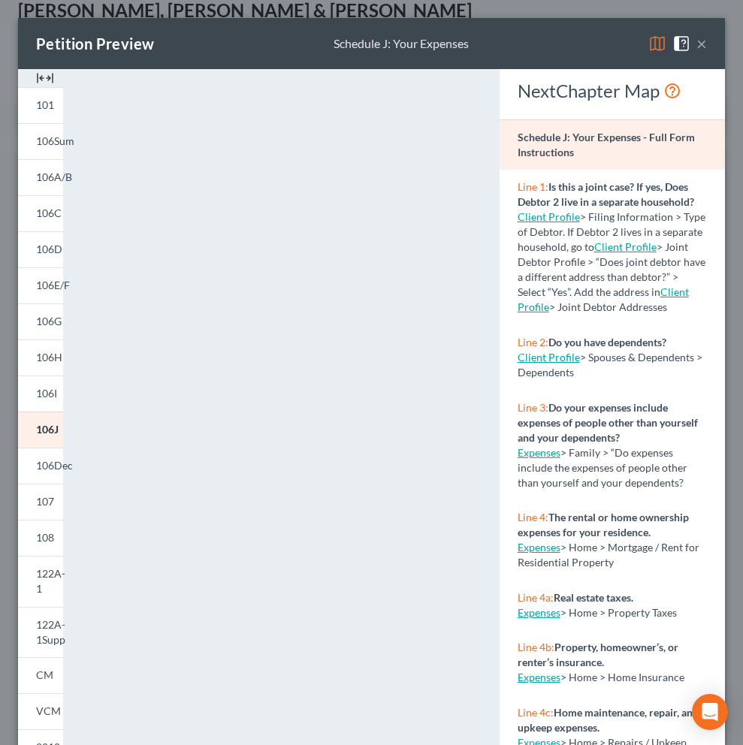
scroll to position [58, 0]
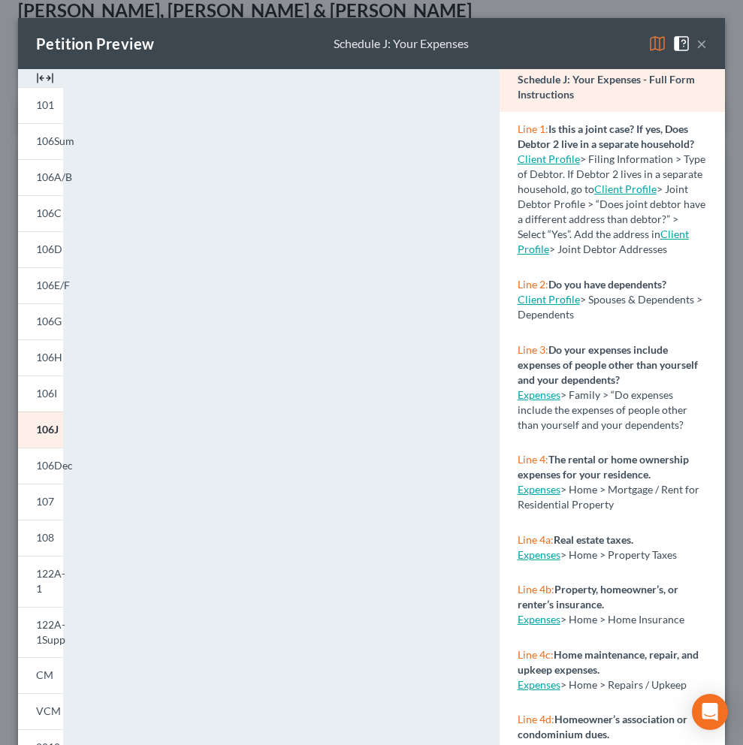
click at [544, 496] on link "Expenses" at bounding box center [539, 489] width 43 height 13
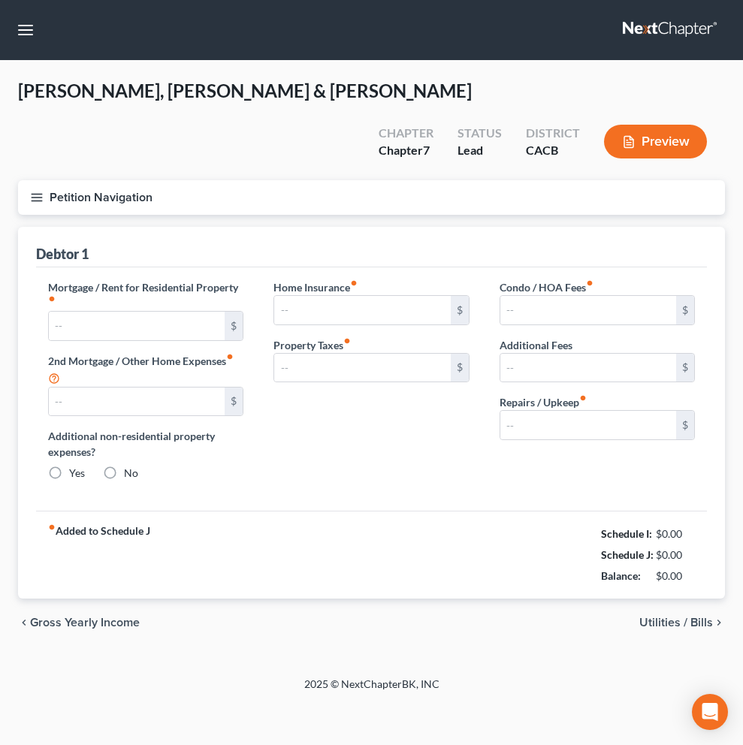
type input "1,632.97"
type input "0.00"
radio input "true"
type input "285.83"
type input "620.86"
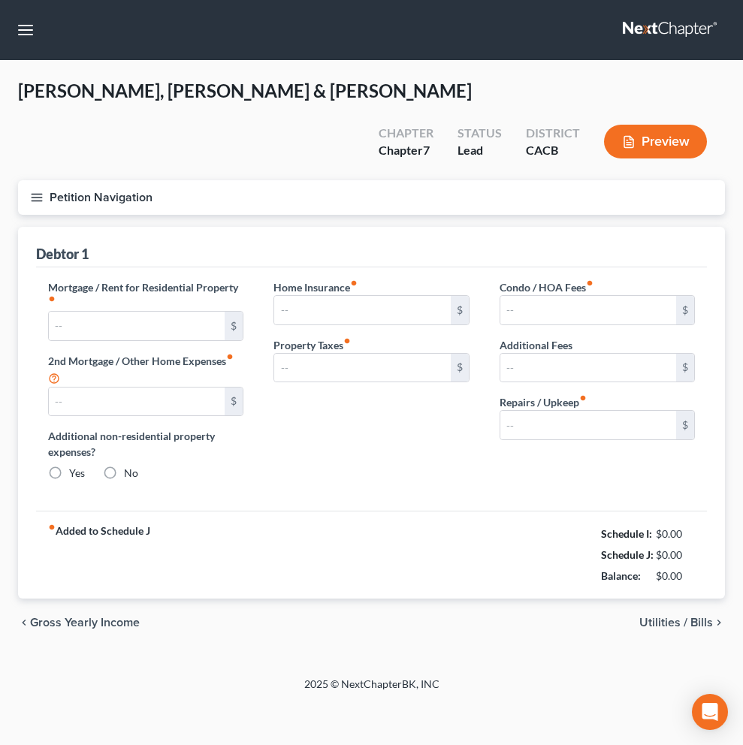
type input "0.00"
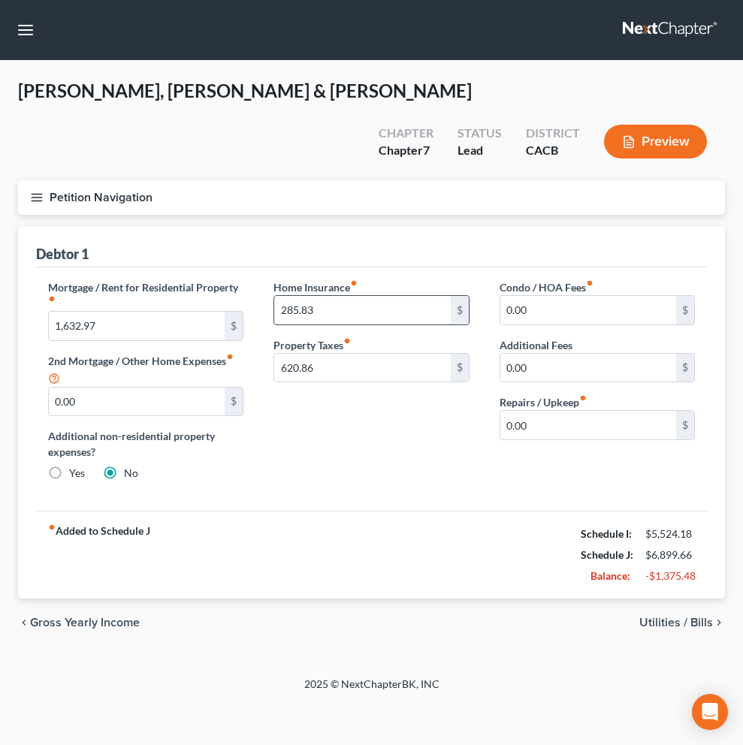
click at [295, 296] on input "285.83" at bounding box center [362, 310] width 176 height 29
click at [296, 296] on input "285.83" at bounding box center [362, 310] width 176 height 29
type input "295.83"
click at [644, 125] on button "Preview" at bounding box center [655, 142] width 103 height 34
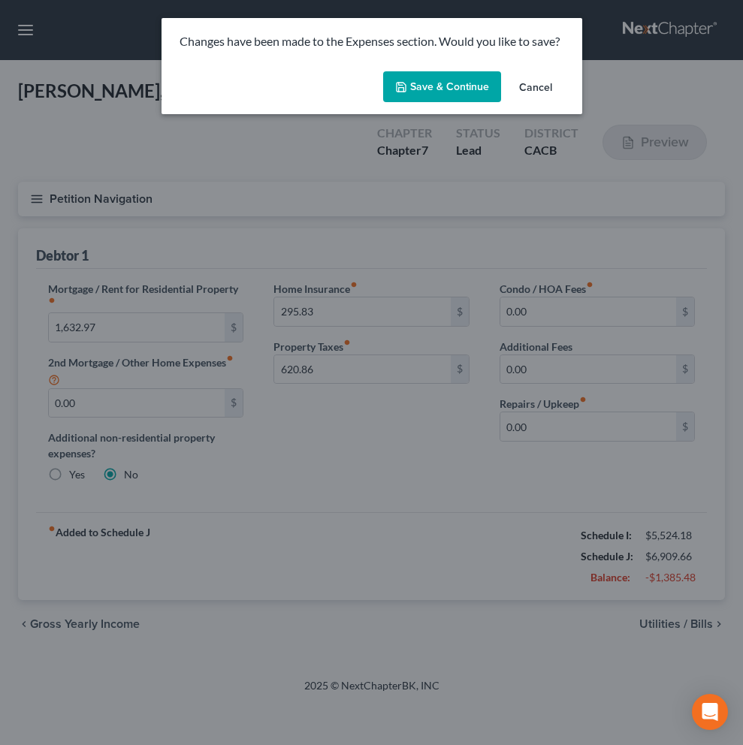
click at [469, 83] on button "Save & Continue" at bounding box center [442, 87] width 118 height 32
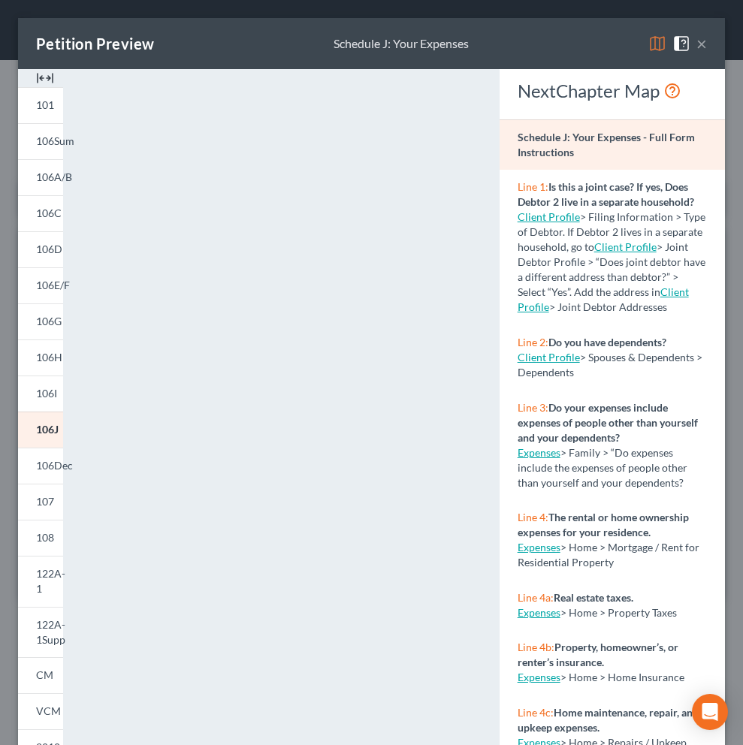
click at [530, 554] on link "Expenses" at bounding box center [539, 547] width 43 height 13
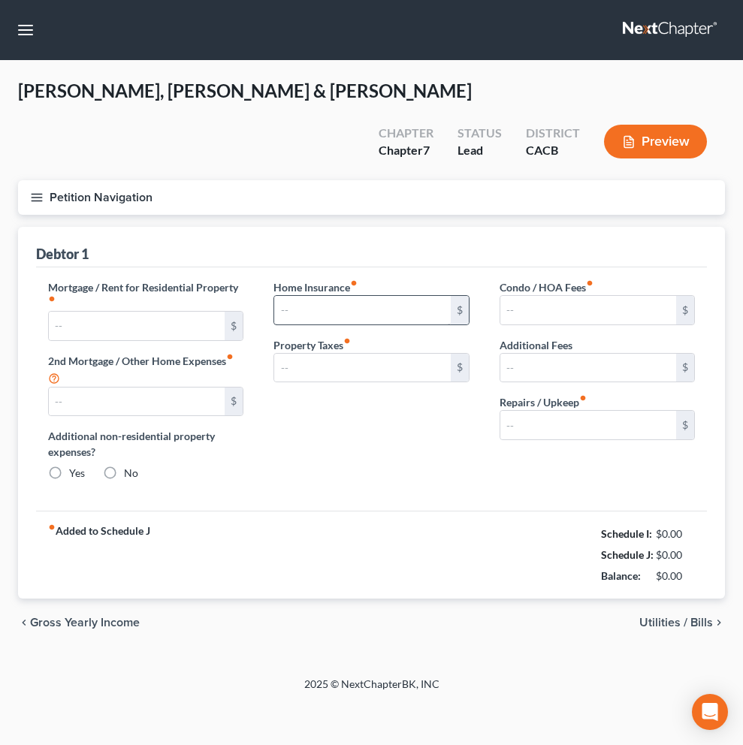
type input "1,632.97"
type input "0.00"
radio input "true"
type input "295.83"
type input "620.86"
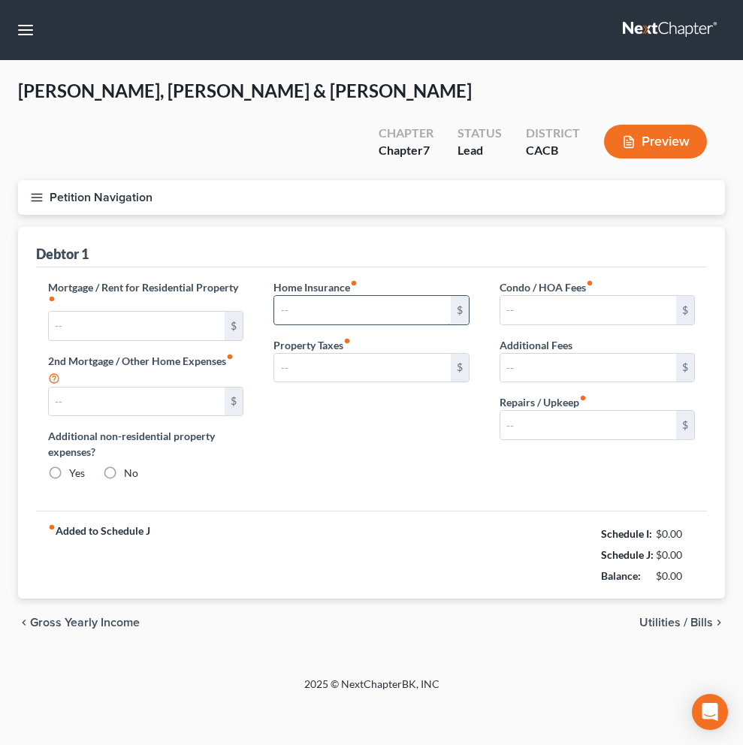
type input "0.00"
drag, startPoint x: 294, startPoint y: 274, endPoint x: 304, endPoint y: 269, distance: 11.1
click at [294, 296] on input "295.83" at bounding box center [362, 310] width 176 height 29
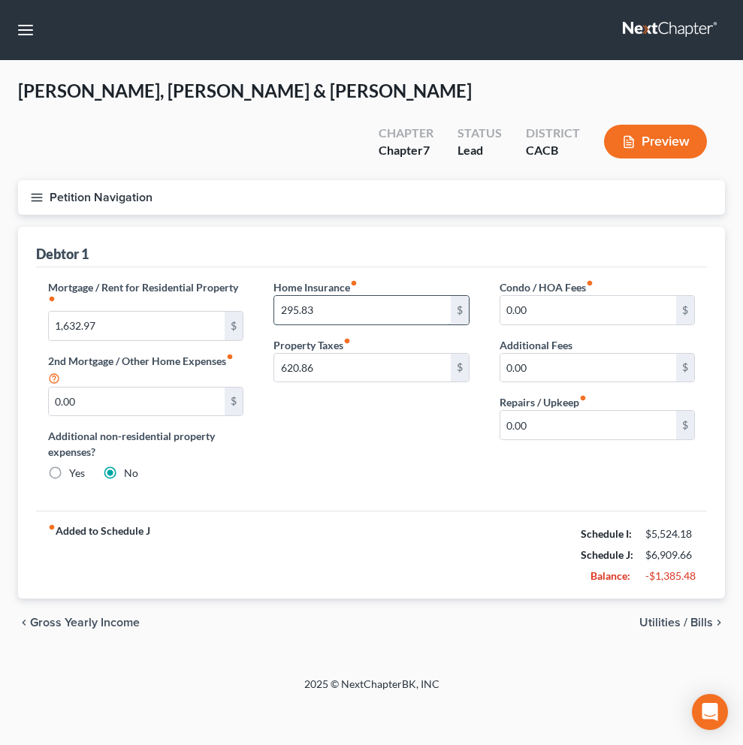
click at [293, 296] on input "295.83" at bounding box center [362, 310] width 176 height 29
type input "285.83"
click at [633, 135] on icon "button" at bounding box center [629, 142] width 14 height 14
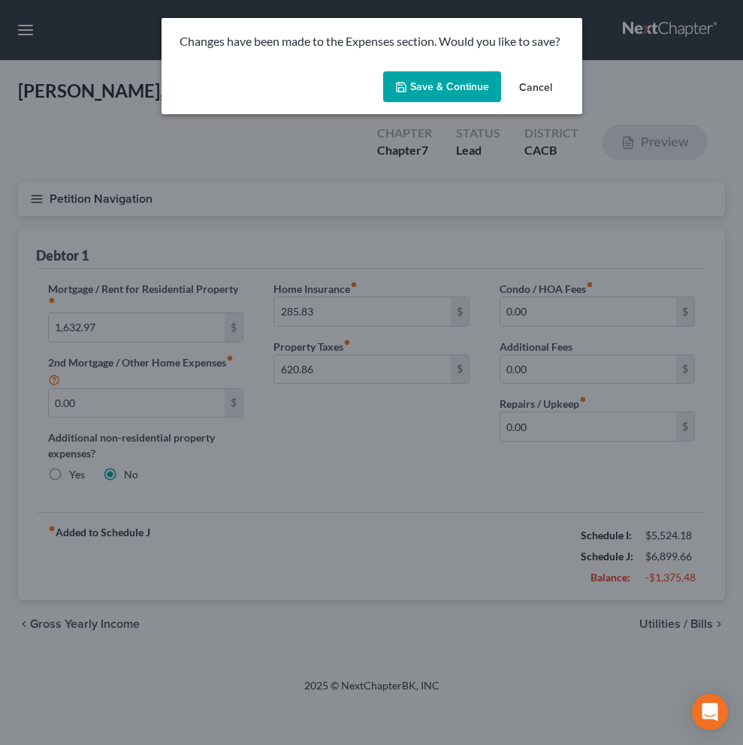
click at [461, 87] on button "Save & Continue" at bounding box center [442, 87] width 118 height 32
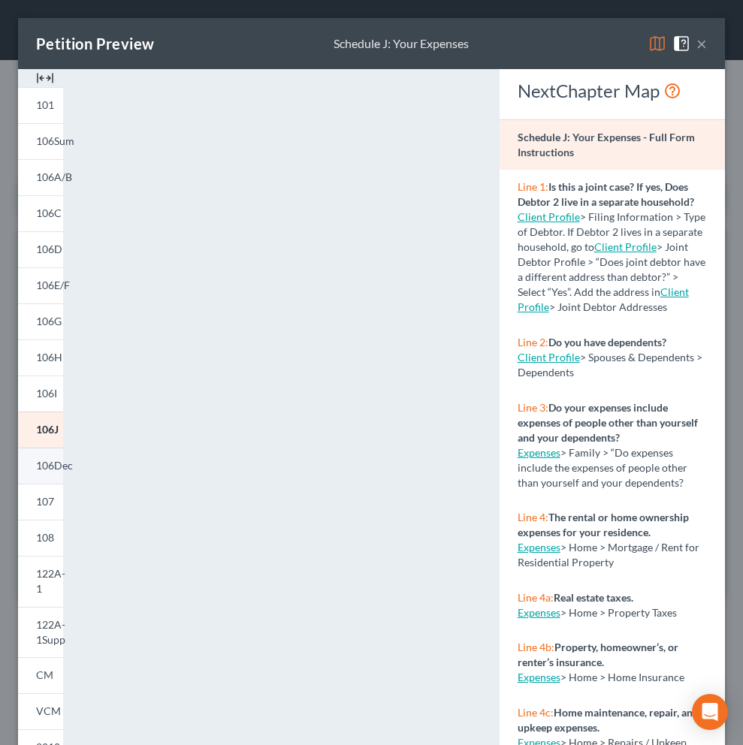
click at [61, 466] on span "106Dec" at bounding box center [54, 465] width 37 height 13
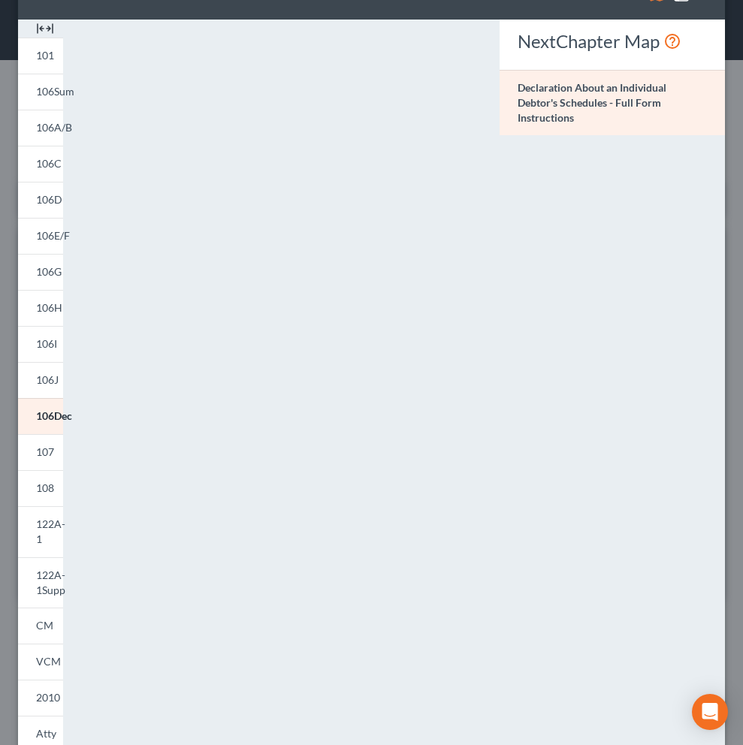
scroll to position [52, 0]
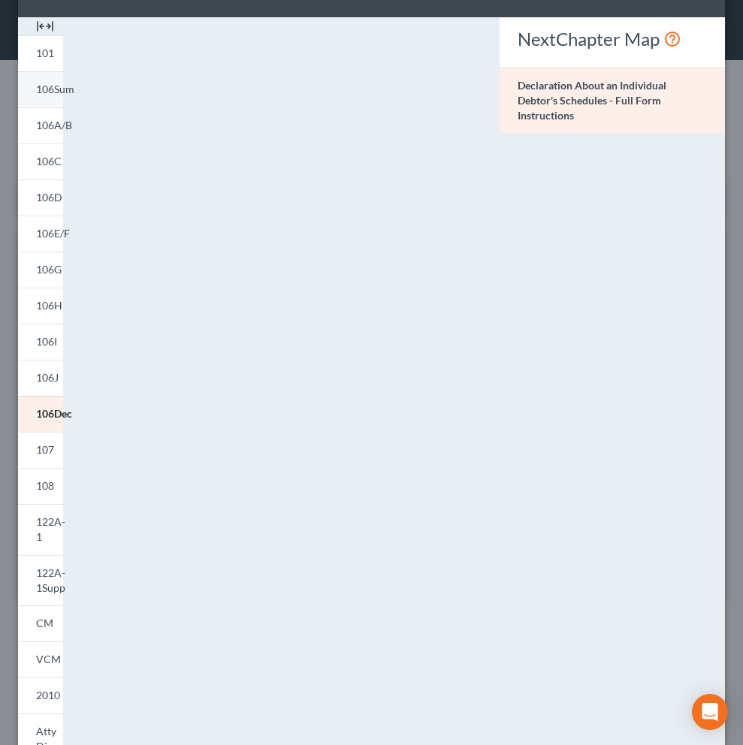
click at [58, 94] on span "106Sum" at bounding box center [55, 89] width 38 height 13
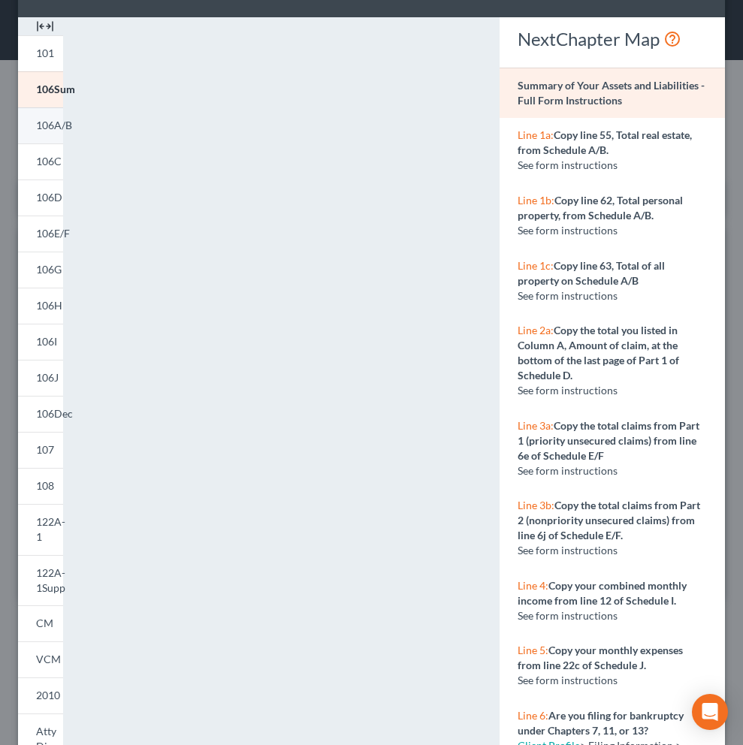
click at [51, 126] on span "106A/B" at bounding box center [54, 125] width 36 height 13
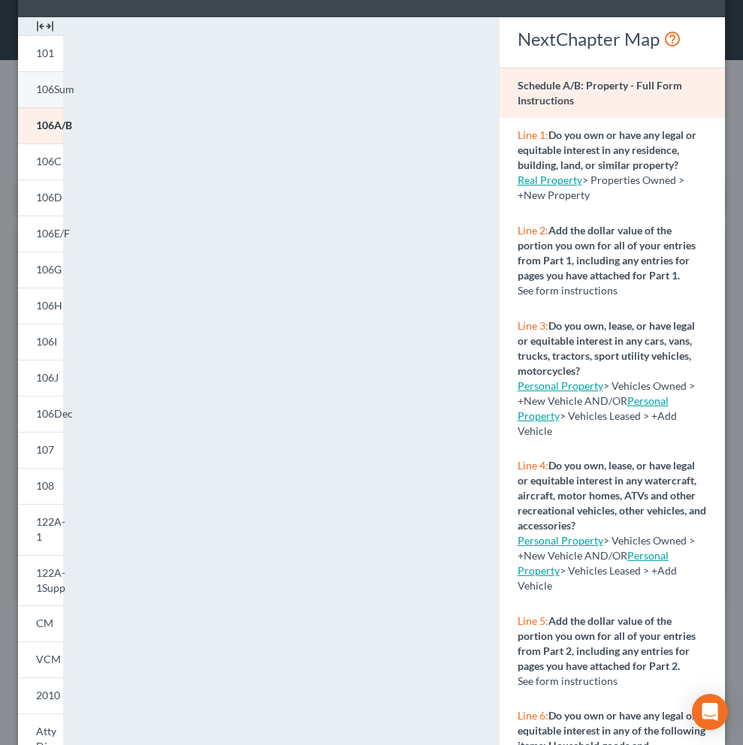
click at [58, 90] on span "106Sum" at bounding box center [55, 89] width 38 height 13
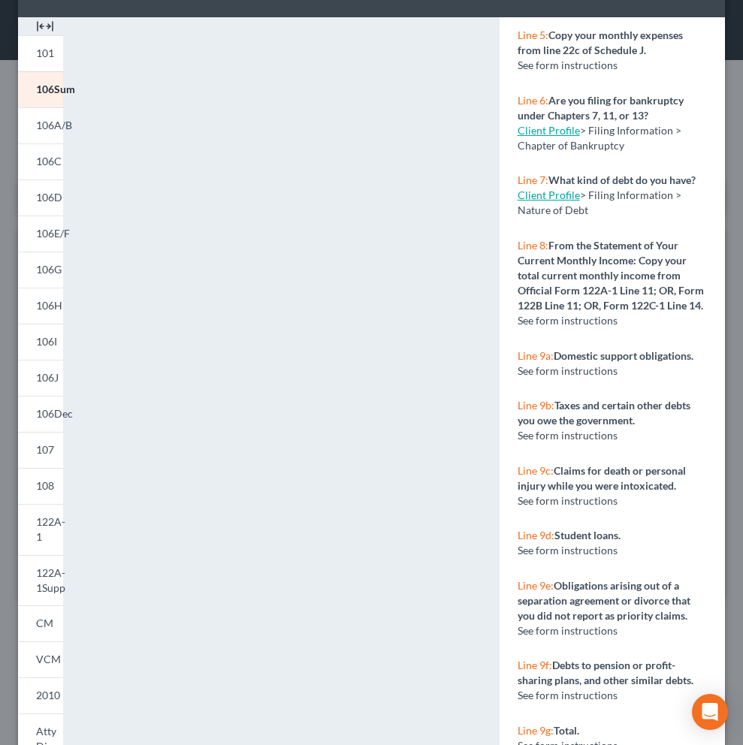
scroll to position [666, 0]
click at [554, 189] on link "Client Profile" at bounding box center [549, 195] width 62 height 13
select select "2"
select select "1"
select select "0"
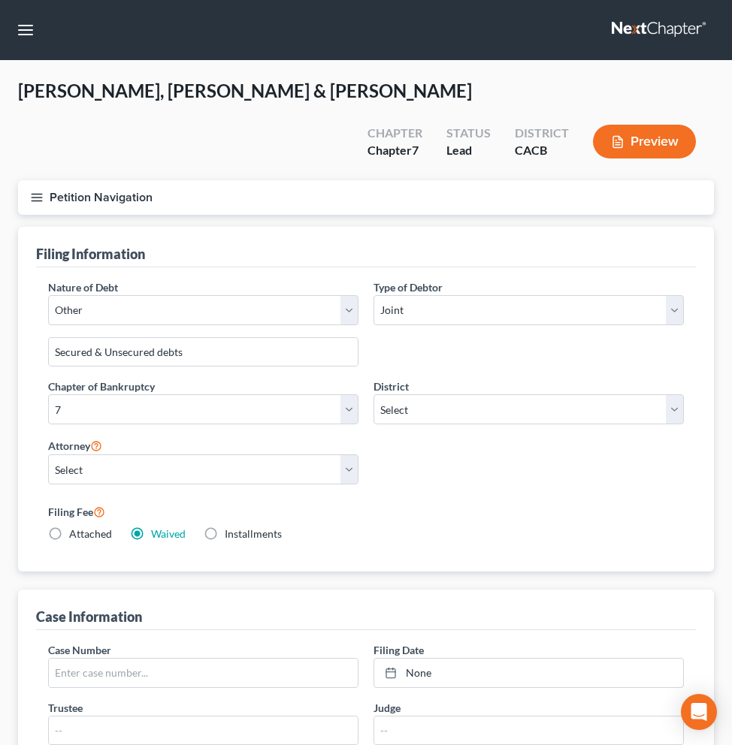
select select "2"
select select "1"
select select "0"
select select "7"
select select "0"
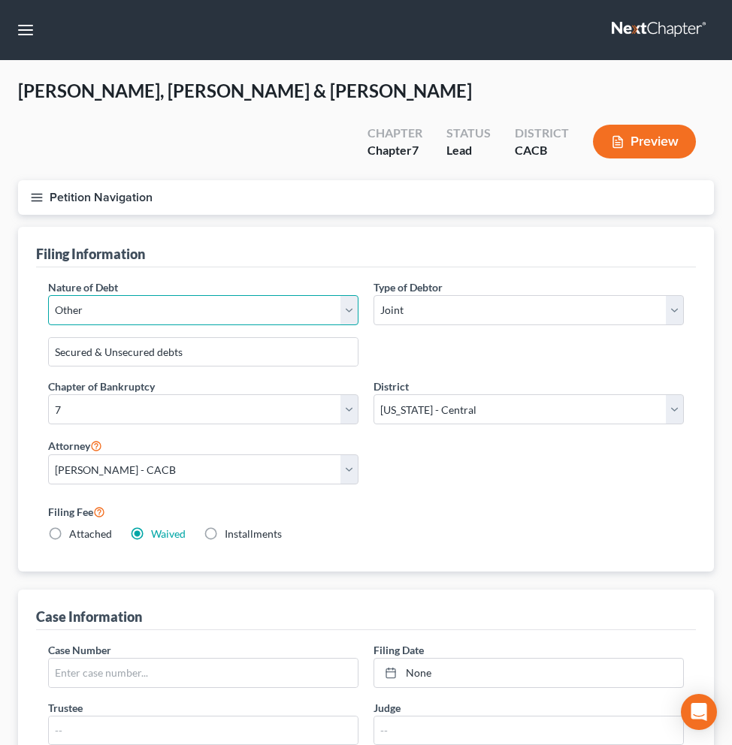
click at [354, 295] on select "Select Business Consumer Other" at bounding box center [203, 310] width 310 height 30
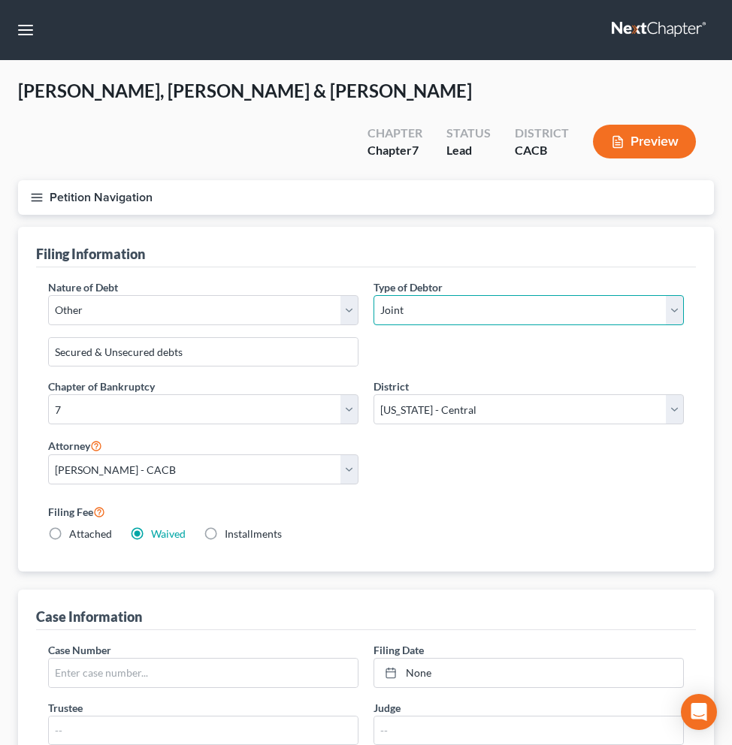
click at [666, 295] on select "Select Individual Joint" at bounding box center [528, 310] width 310 height 30
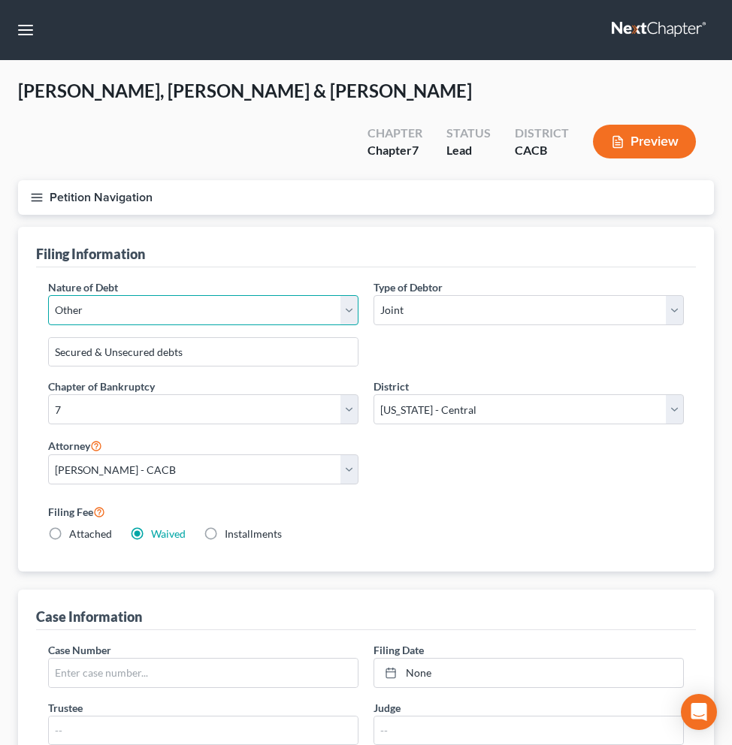
click at [349, 295] on select "Select Business Consumer Other" at bounding box center [203, 310] width 310 height 30
select select "1"
click at [48, 295] on select "Select Business Consumer Other" at bounding box center [203, 310] width 310 height 30
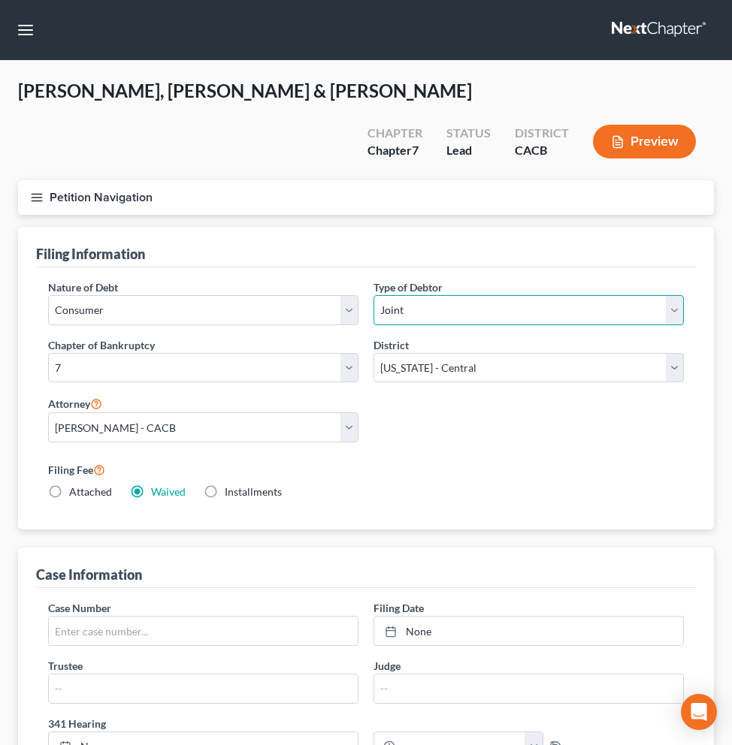
click at [671, 295] on select "Select Individual Joint" at bounding box center [528, 310] width 310 height 30
select select "0"
click at [373, 295] on select "Select Individual Joint" at bounding box center [528, 310] width 310 height 30
click at [635, 125] on button "Preview" at bounding box center [644, 142] width 103 height 34
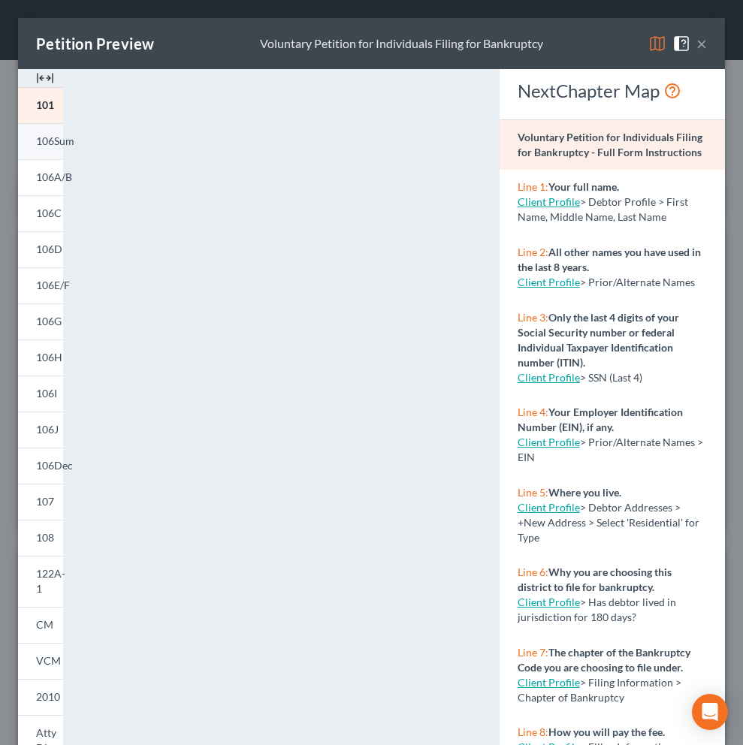
click at [48, 145] on span "106Sum" at bounding box center [55, 140] width 38 height 13
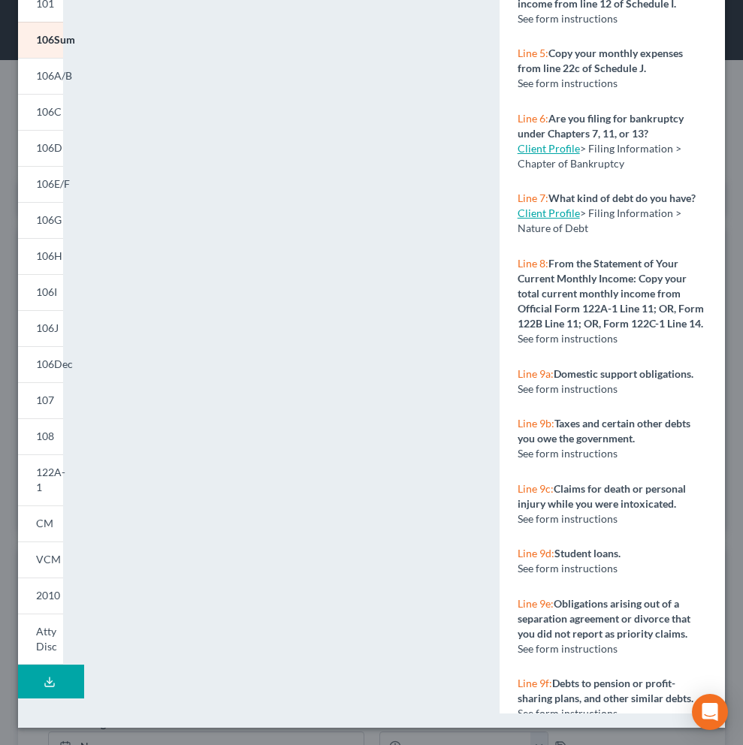
scroll to position [509, 0]
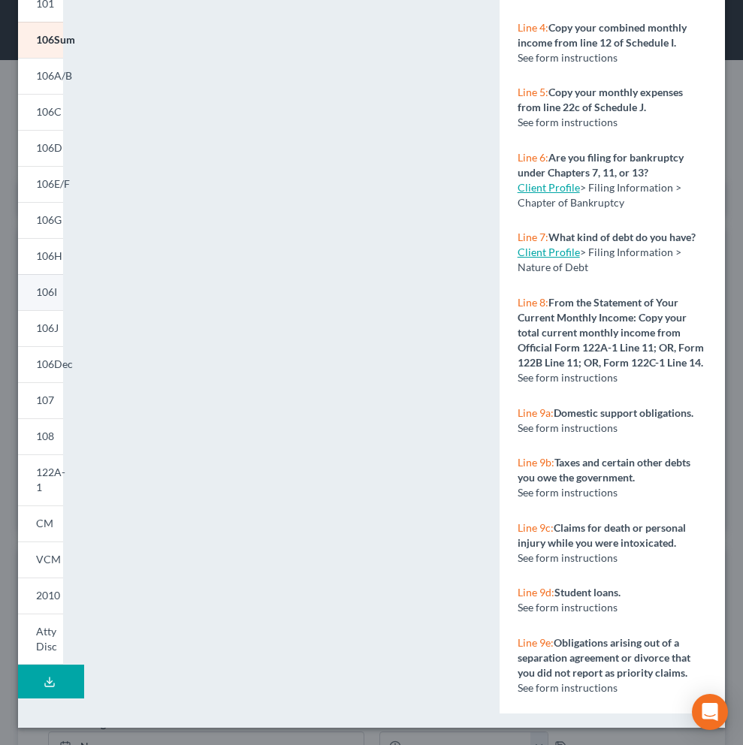
click at [45, 291] on span "106I" at bounding box center [46, 291] width 21 height 13
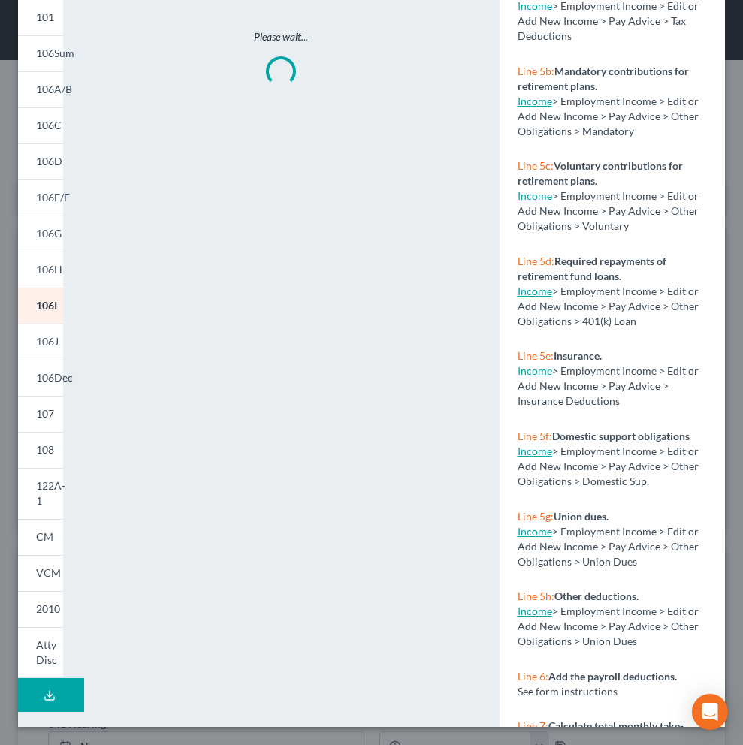
scroll to position [101, 0]
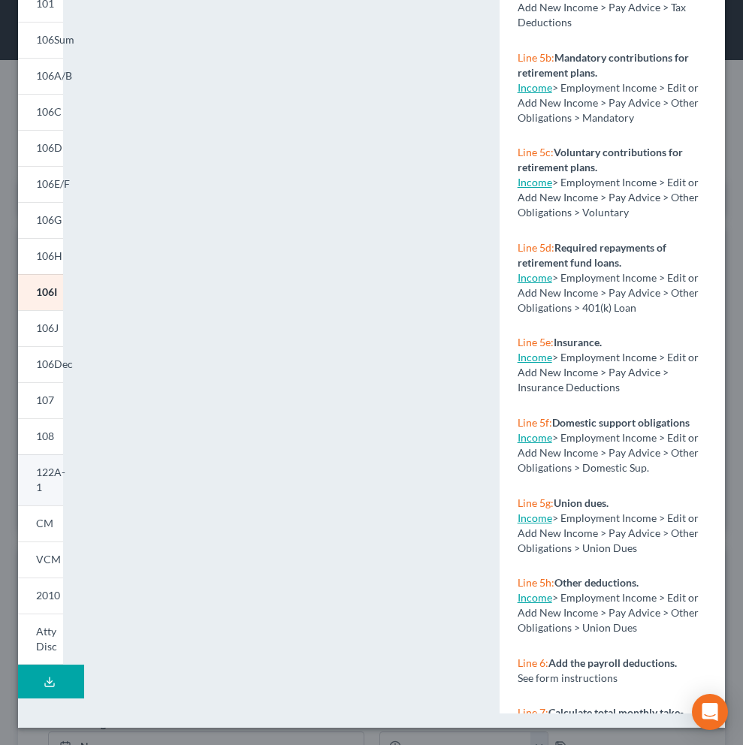
click at [54, 471] on span "122A-1" at bounding box center [50, 480] width 29 height 28
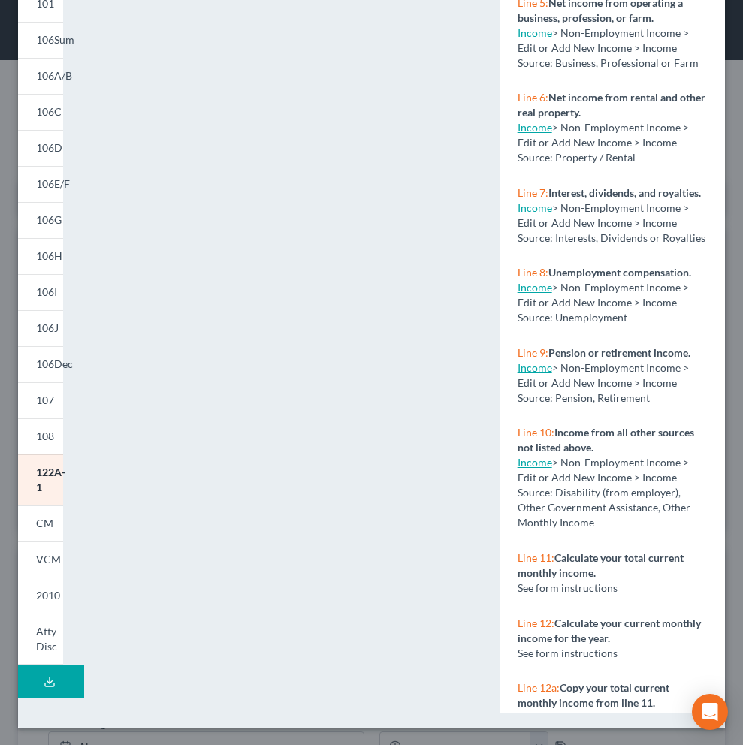
click at [535, 469] on link "Income" at bounding box center [535, 462] width 35 height 13
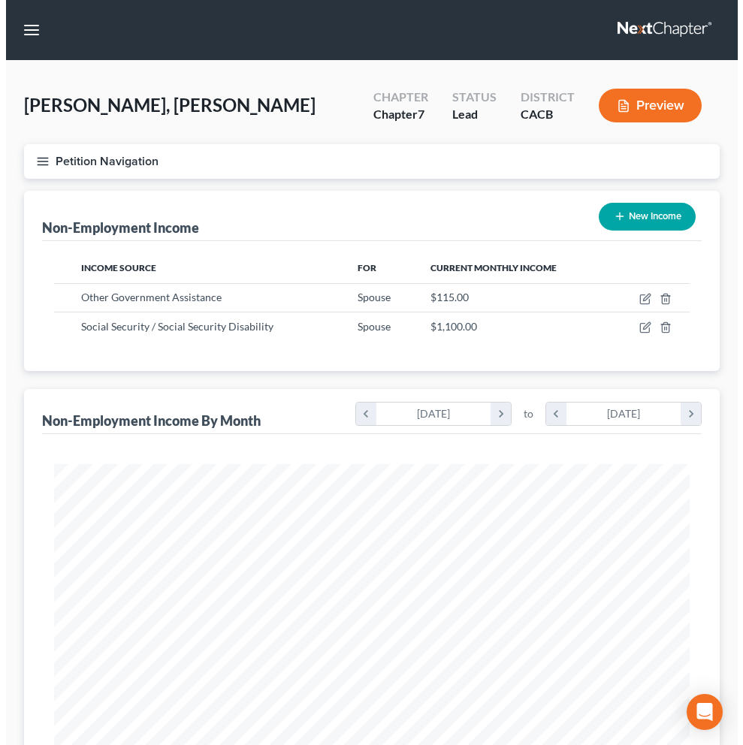
scroll to position [318, 665]
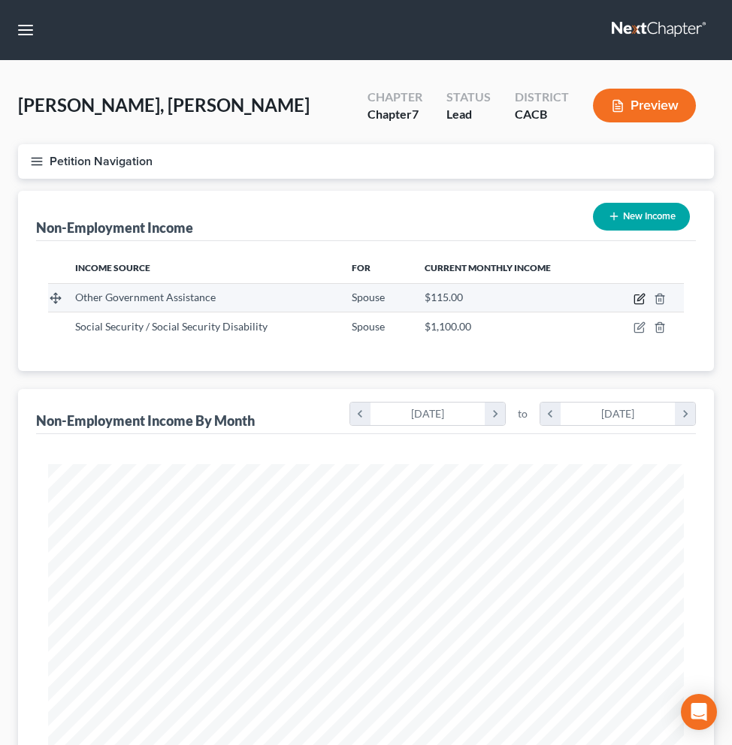
click at [638, 300] on icon "button" at bounding box center [639, 299] width 12 height 12
select select "5"
select select "0"
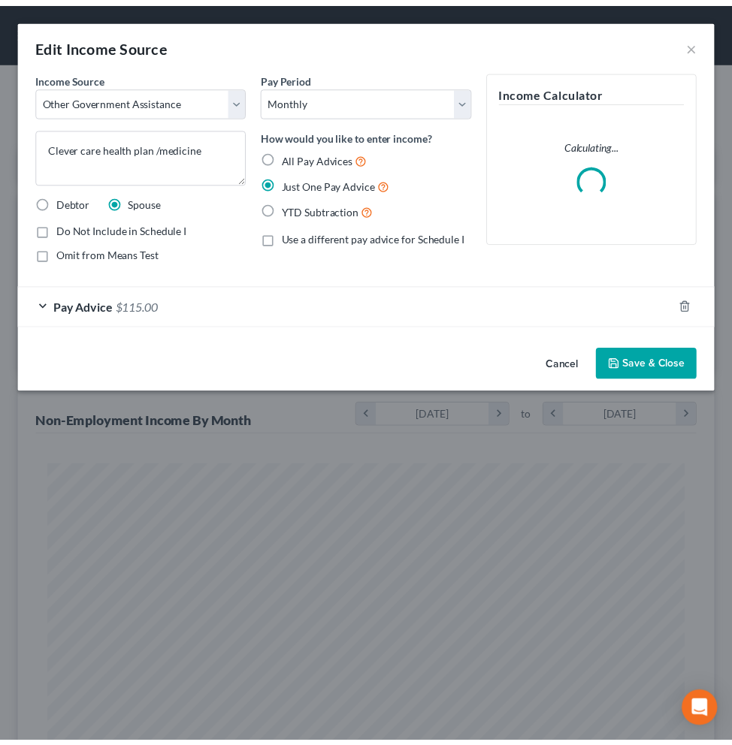
scroll to position [323, 677]
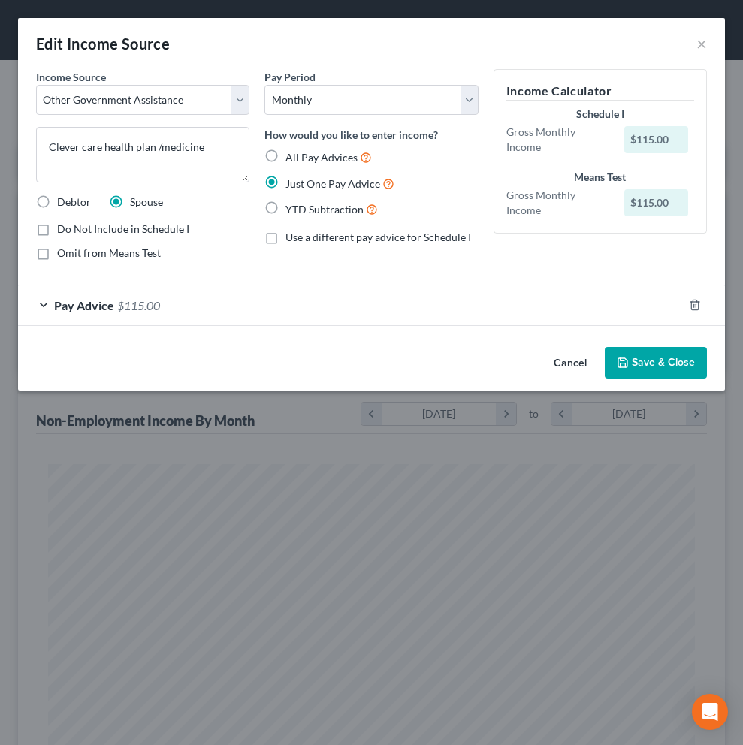
click at [57, 252] on label "Omit from Means Test" at bounding box center [109, 253] width 104 height 15
click at [63, 252] on input "Omit from Means Test" at bounding box center [68, 251] width 10 height 10
checkbox input "true"
click at [640, 364] on button "Save & Close" at bounding box center [656, 363] width 102 height 32
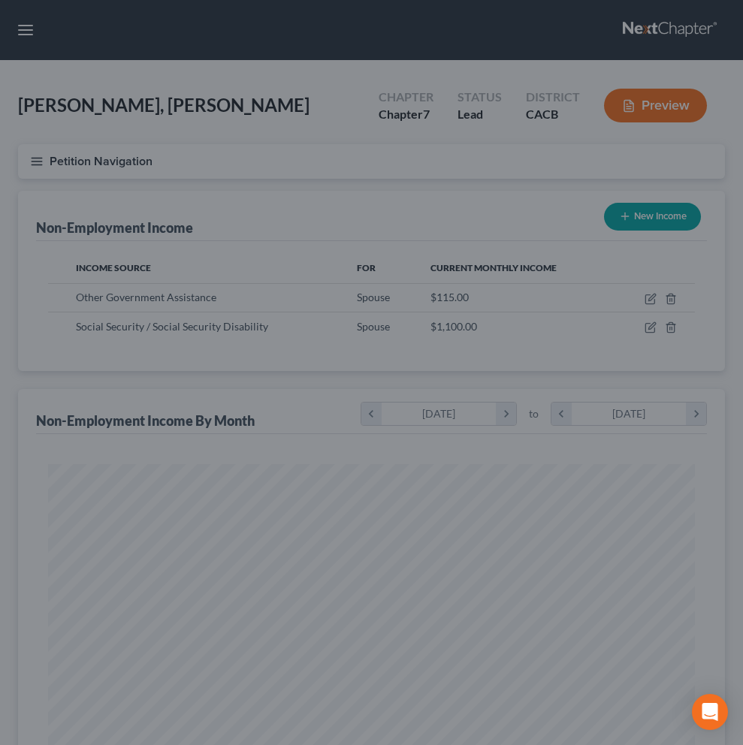
scroll to position [750798, 750450]
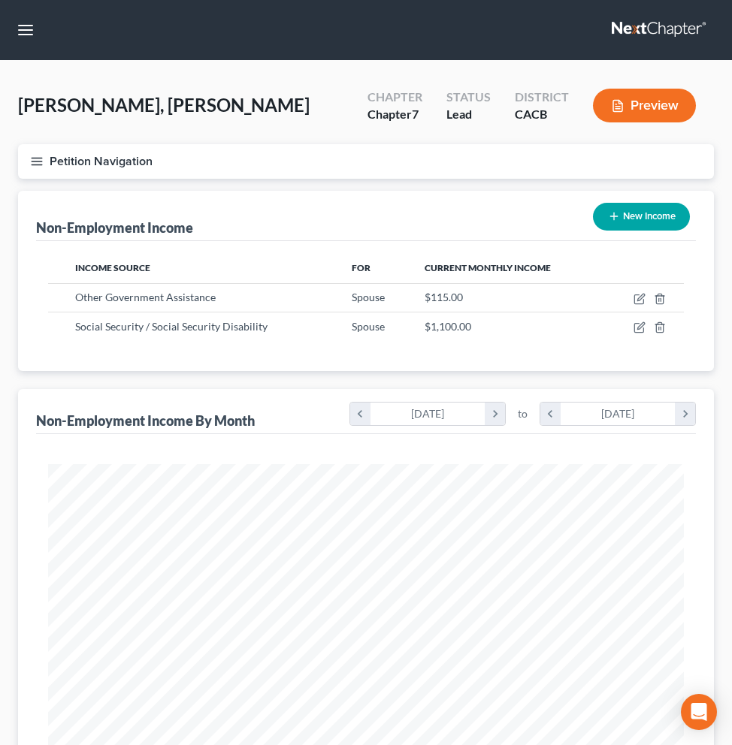
click at [671, 104] on button "Preview" at bounding box center [644, 106] width 103 height 34
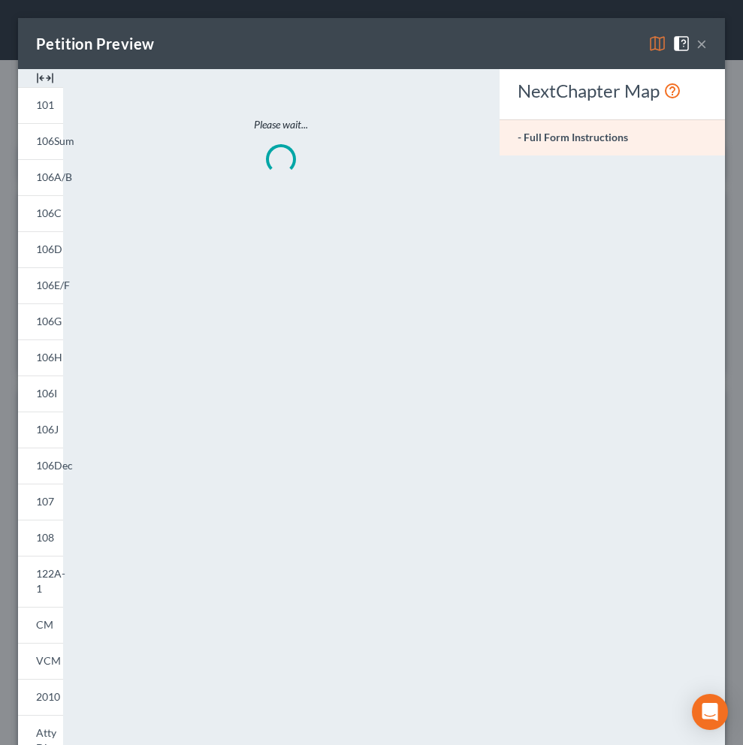
scroll to position [323, 677]
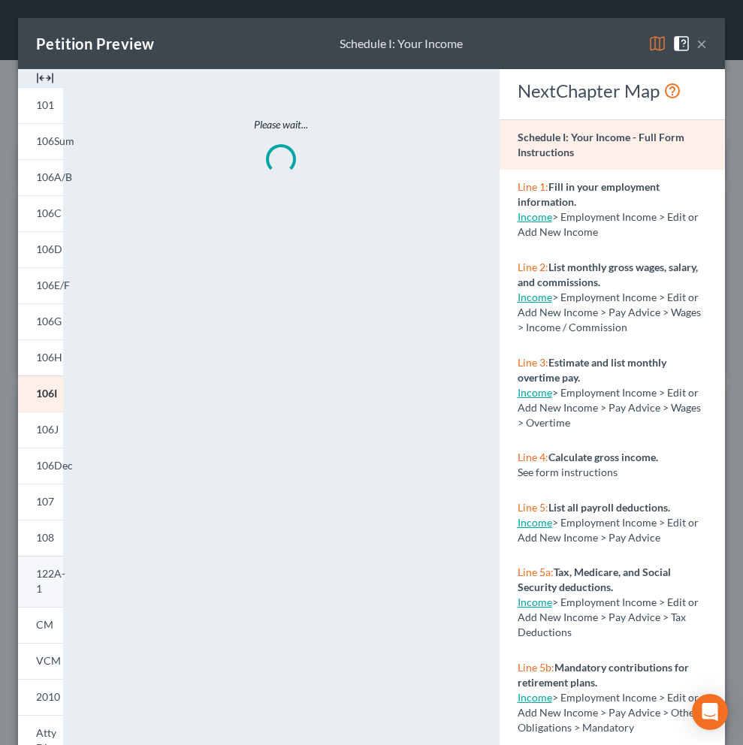
click at [52, 581] on link "122A-1" at bounding box center [40, 581] width 45 height 51
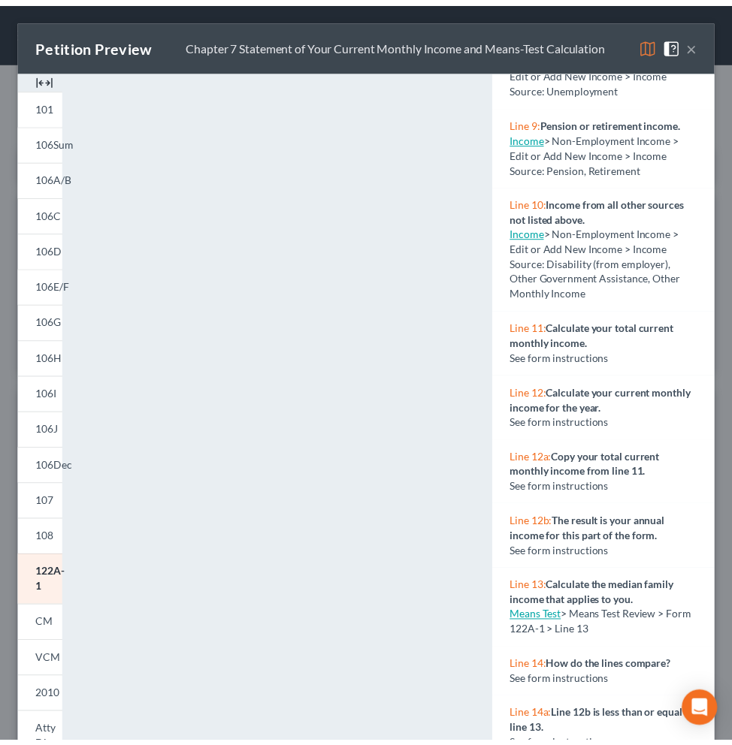
scroll to position [905, 0]
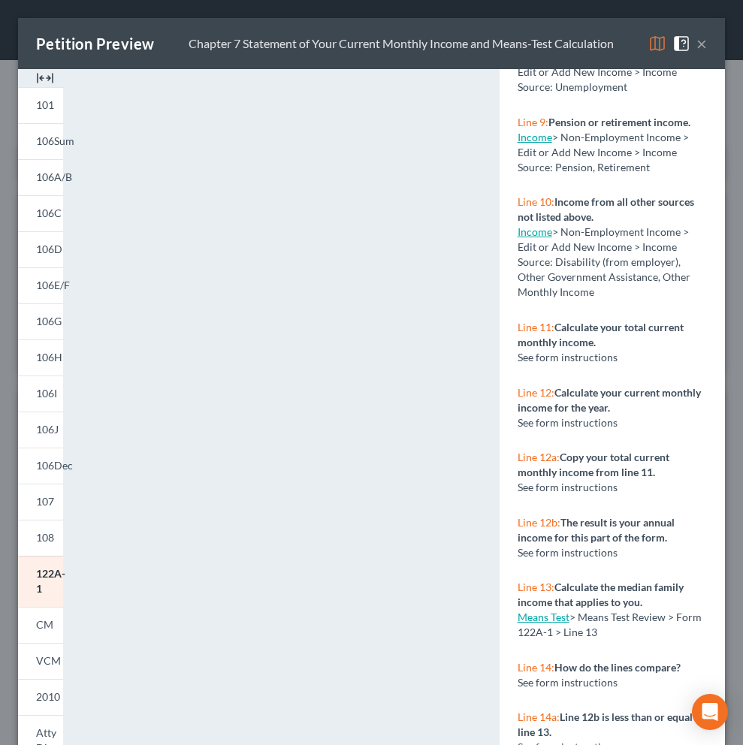
click at [557, 613] on link "Means Test" at bounding box center [544, 617] width 52 height 13
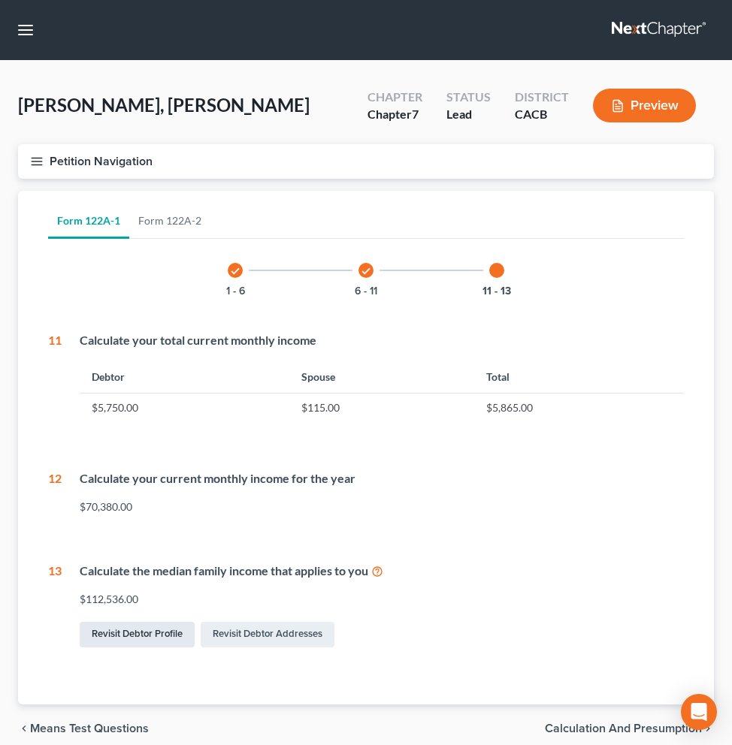
click at [165, 633] on link "Revisit Debtor Profile" at bounding box center [137, 635] width 115 height 26
select select "1"
select select "2"
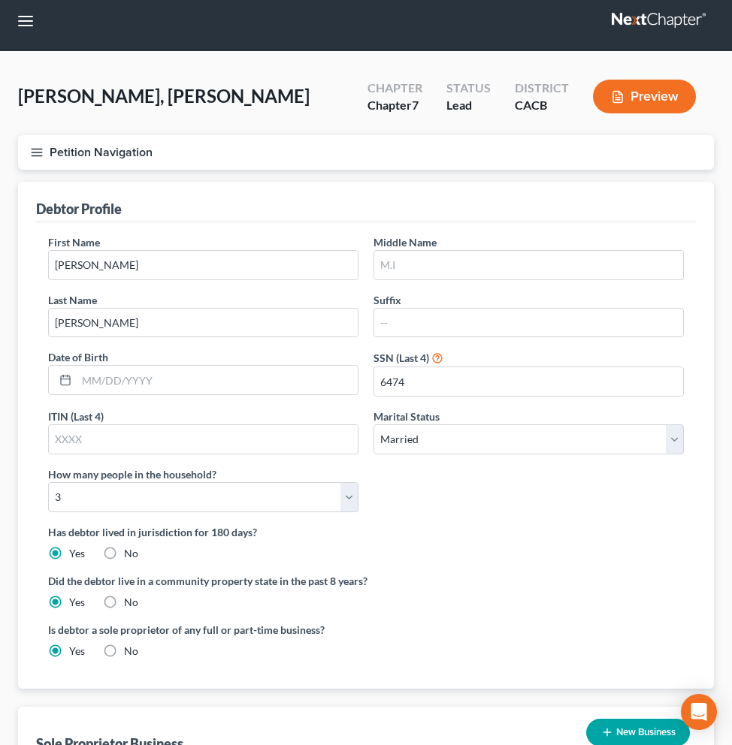
scroll to position [379, 0]
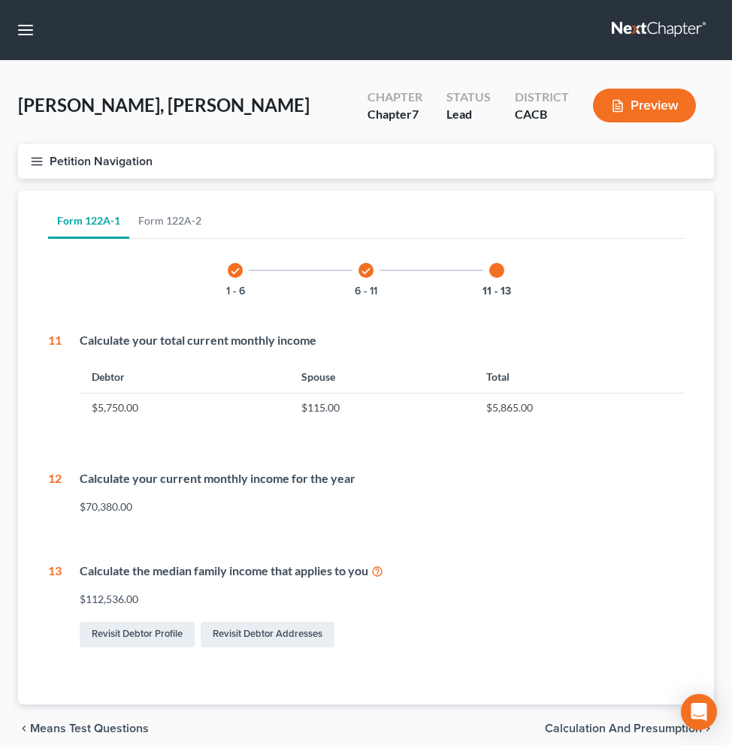
click at [381, 574] on icon at bounding box center [377, 570] width 12 height 14
click at [264, 638] on link "Revisit Debtor Addresses" at bounding box center [268, 635] width 134 height 26
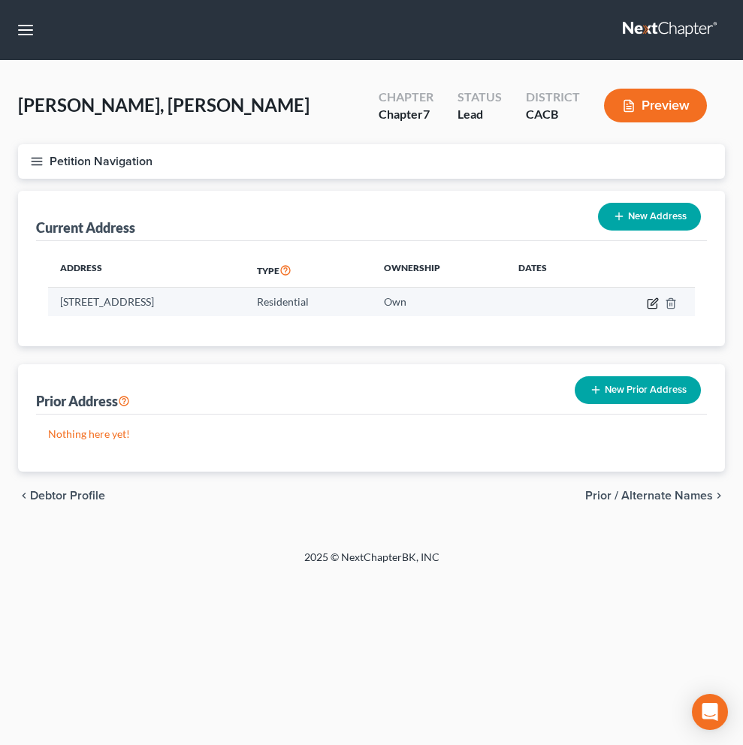
click at [650, 300] on icon "button" at bounding box center [653, 303] width 12 height 12
select select "4"
select select "0"
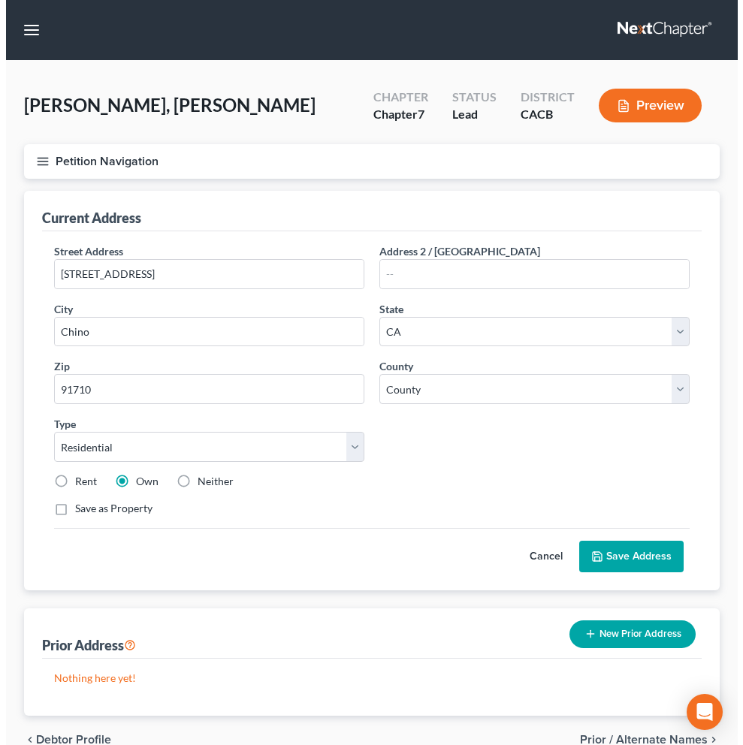
scroll to position [74, 0]
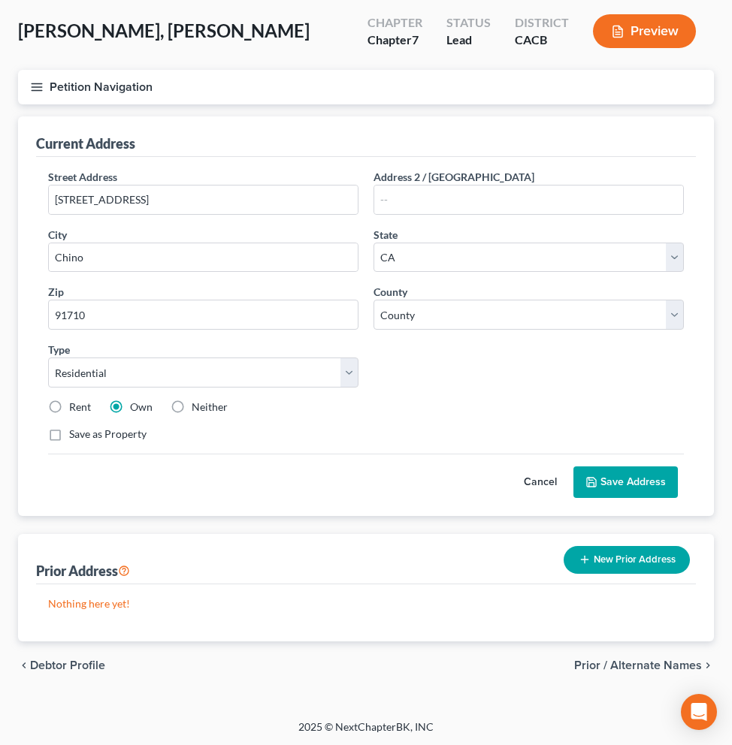
click at [650, 32] on button "Preview" at bounding box center [644, 31] width 103 height 34
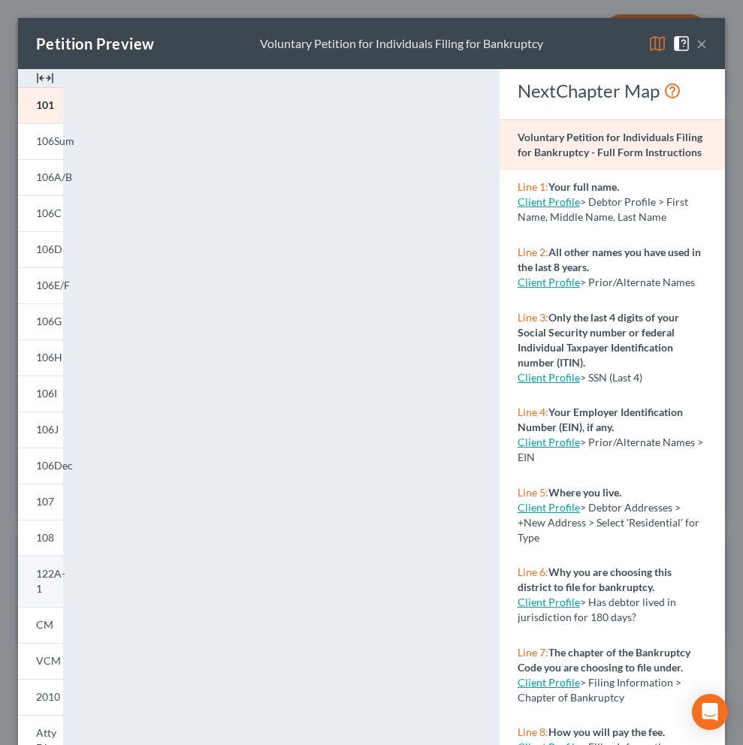
click at [51, 584] on link "122A-1" at bounding box center [40, 581] width 45 height 51
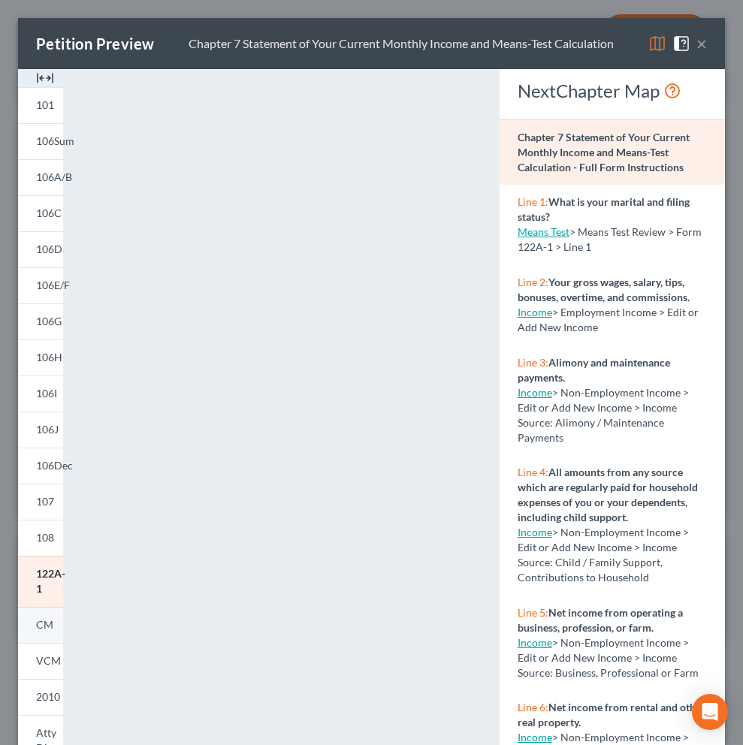
click at [52, 635] on link "CM" at bounding box center [40, 625] width 45 height 36
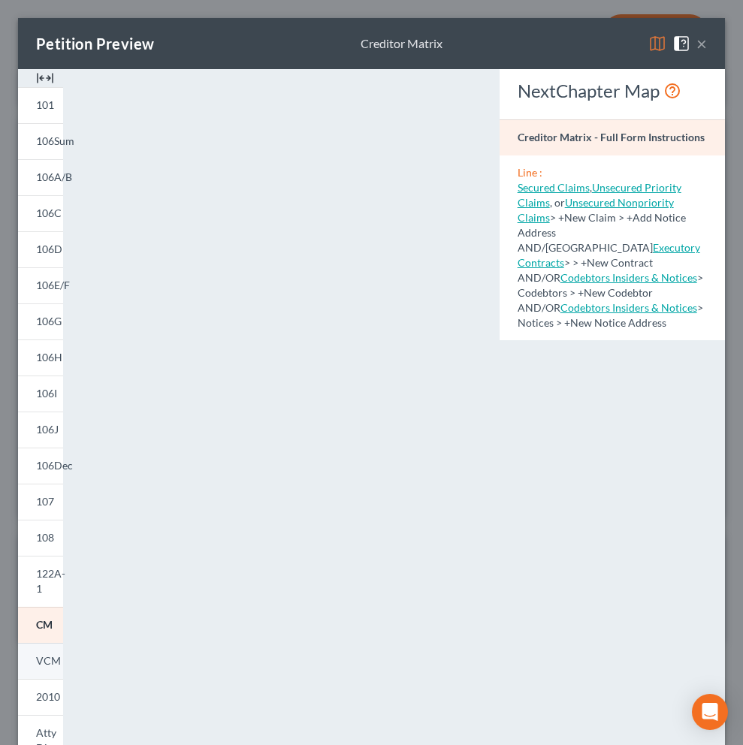
click at [41, 653] on link "VCM" at bounding box center [40, 661] width 45 height 36
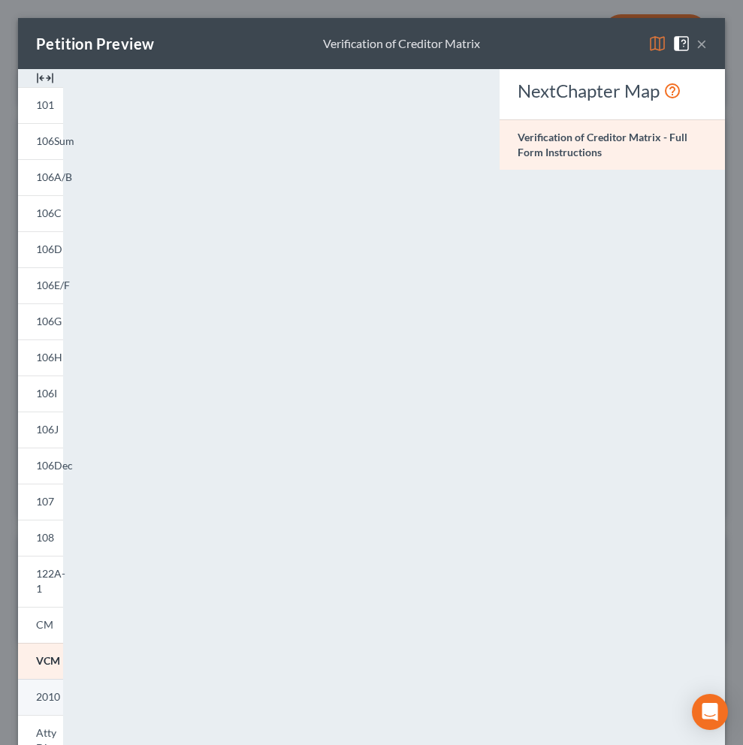
click at [40, 693] on span "2010" at bounding box center [48, 696] width 24 height 13
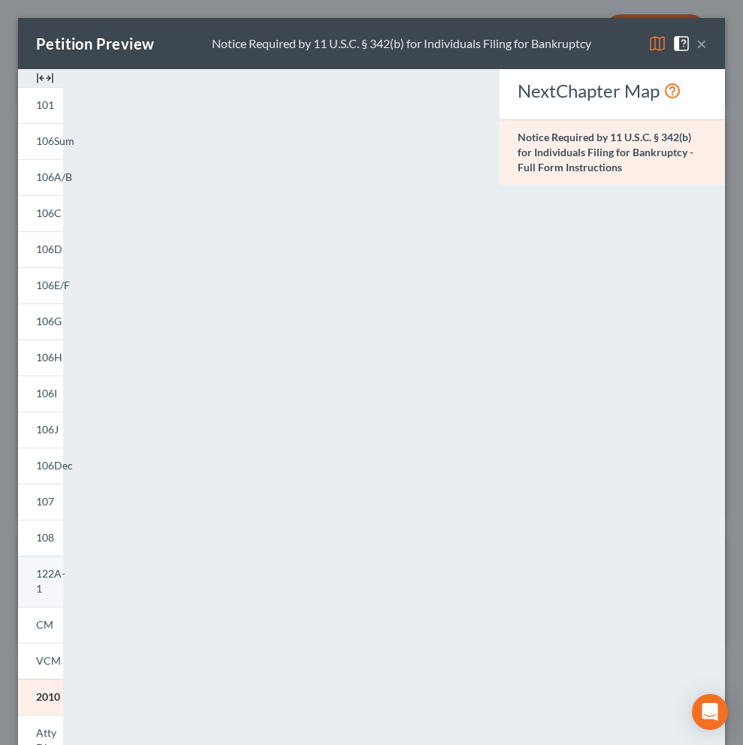
click at [48, 584] on link "122A-1" at bounding box center [40, 581] width 45 height 51
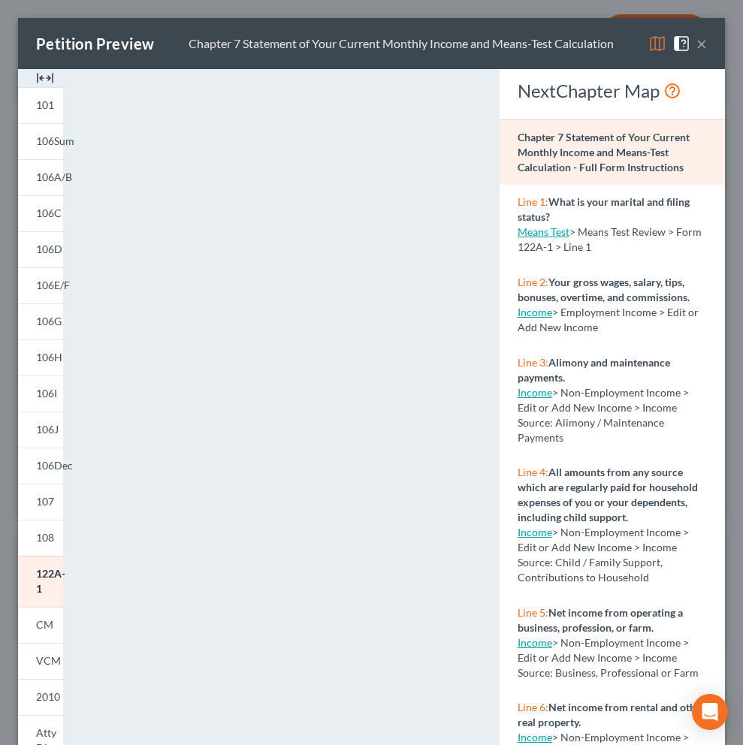
scroll to position [916, 0]
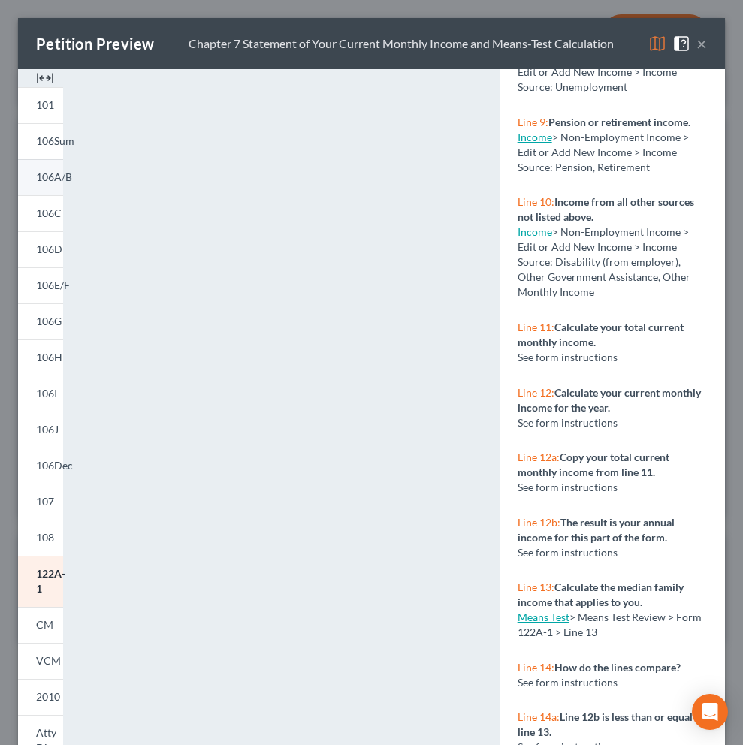
click at [62, 178] on span "106A/B" at bounding box center [54, 177] width 36 height 13
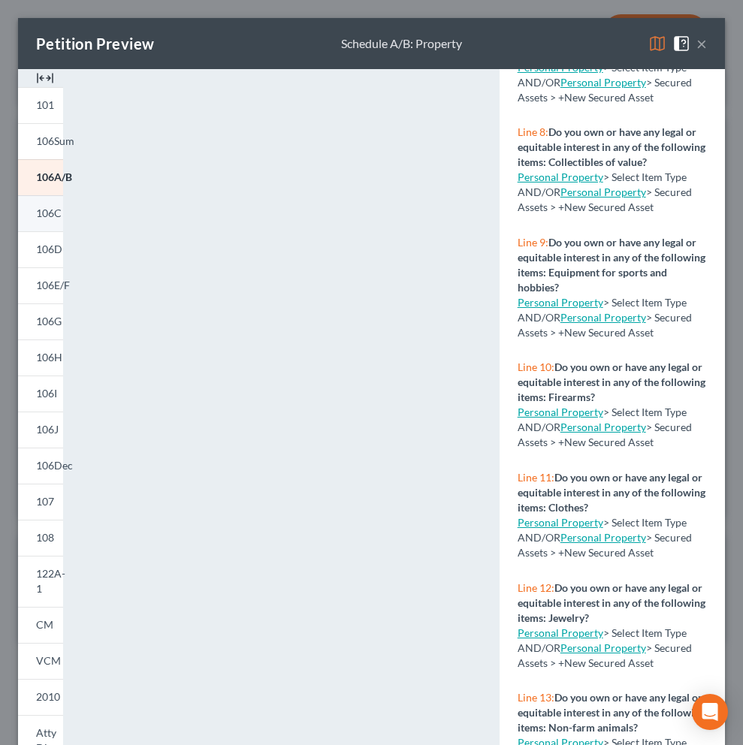
click at [48, 208] on span "106C" at bounding box center [49, 213] width 26 height 13
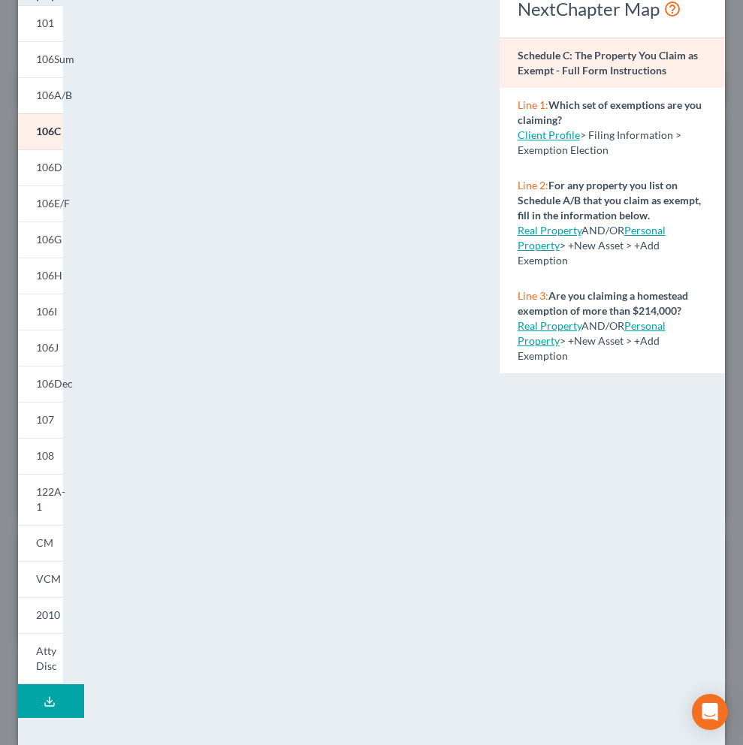
scroll to position [61, 0]
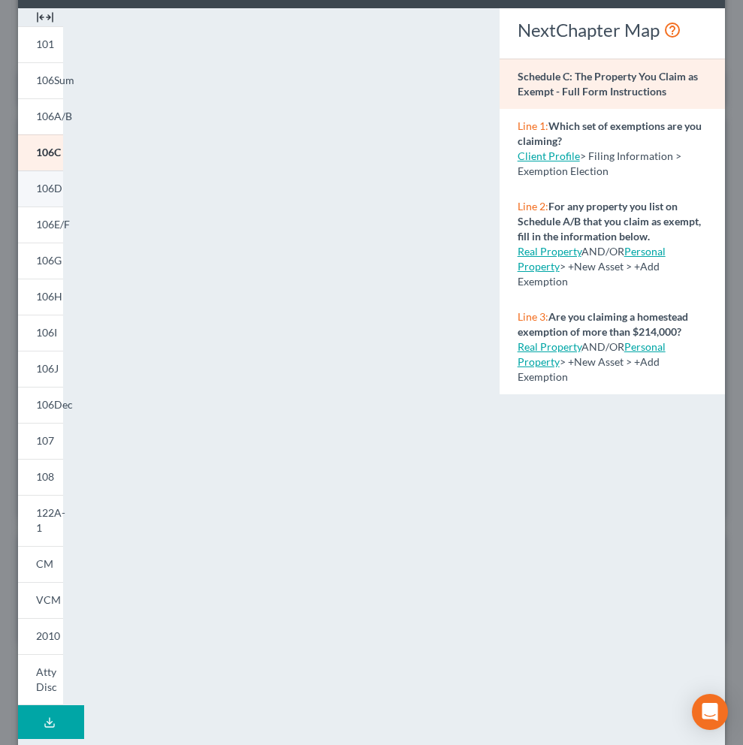
click at [49, 186] on span "106D" at bounding box center [49, 188] width 26 height 13
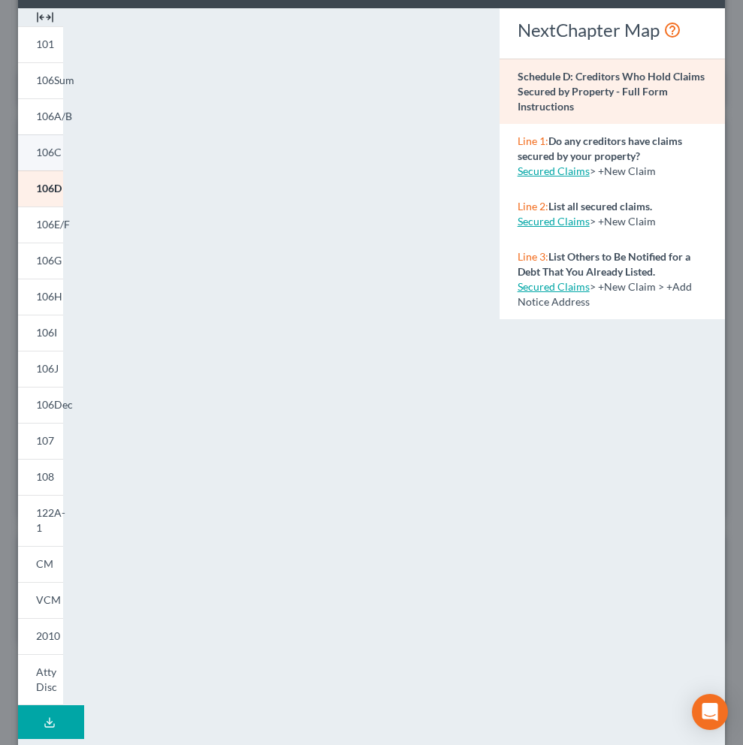
click at [53, 154] on span "106C" at bounding box center [49, 152] width 26 height 13
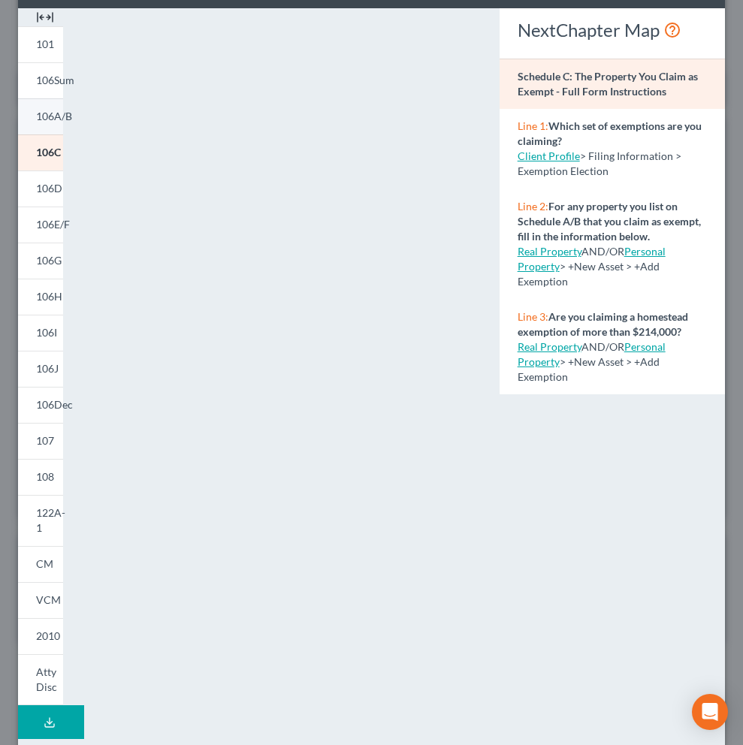
click at [49, 107] on link "106A/B" at bounding box center [40, 116] width 45 height 36
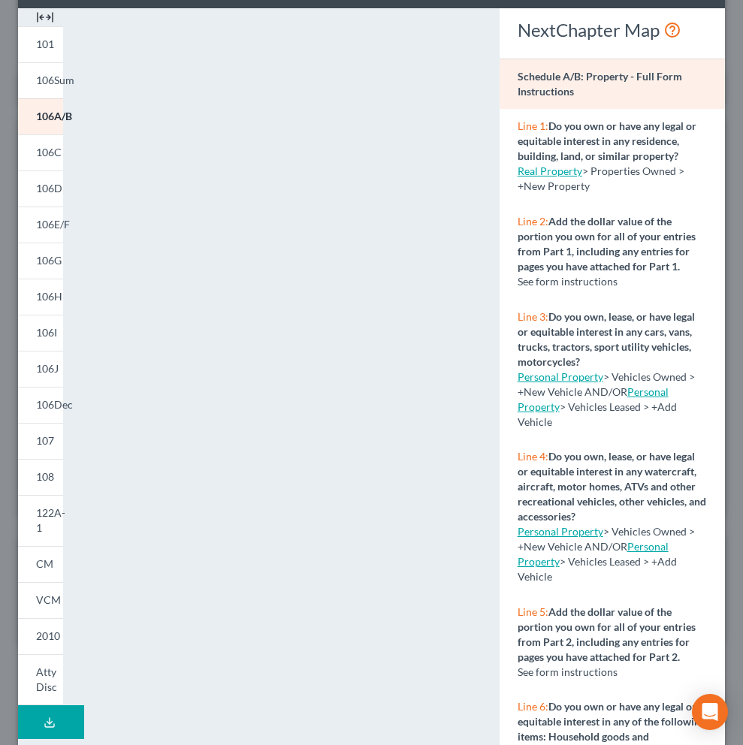
click at [554, 177] on link "Real Property" at bounding box center [550, 170] width 65 height 13
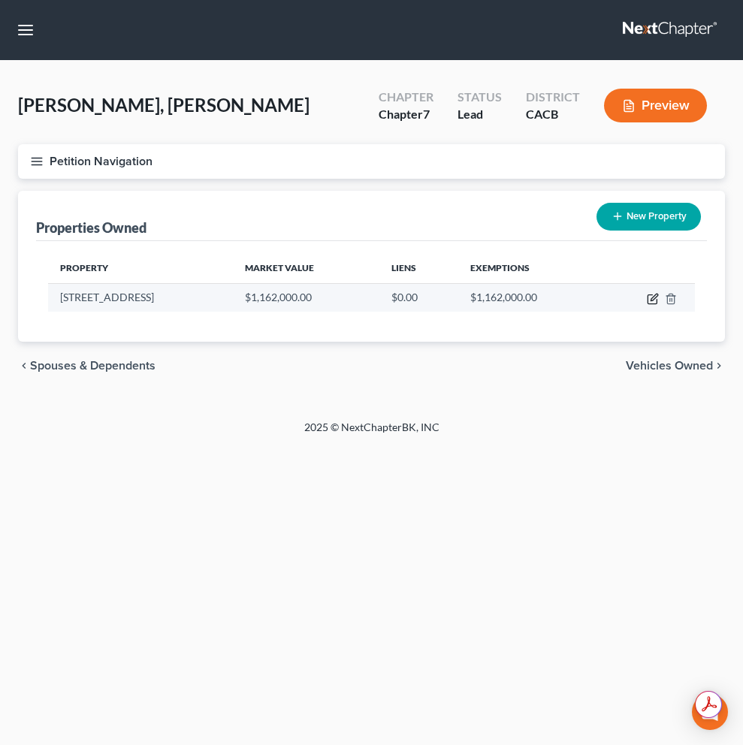
click at [653, 297] on icon "button" at bounding box center [653, 297] width 7 height 7
select select "4"
select select "35"
select select "0"
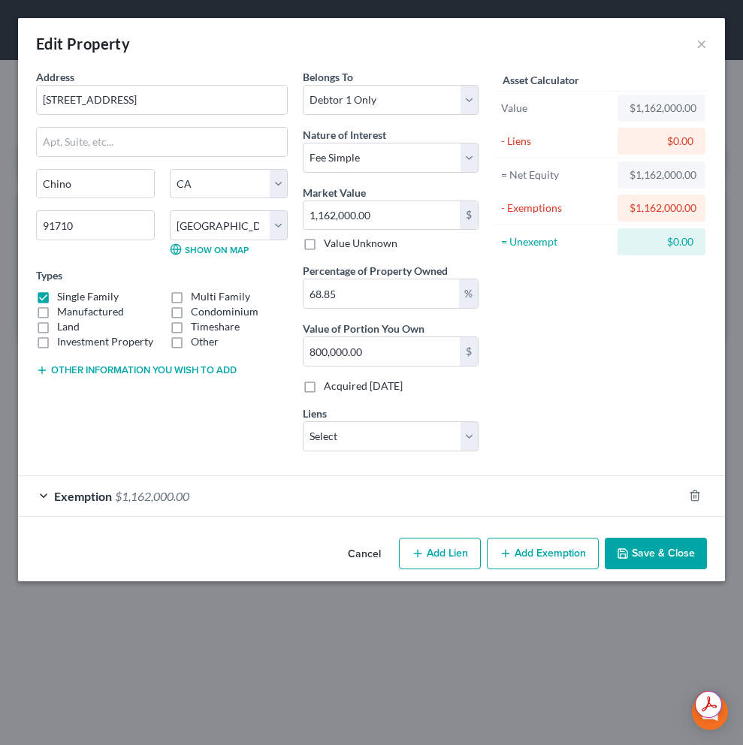
click at [72, 500] on span "Exemption" at bounding box center [83, 496] width 58 height 14
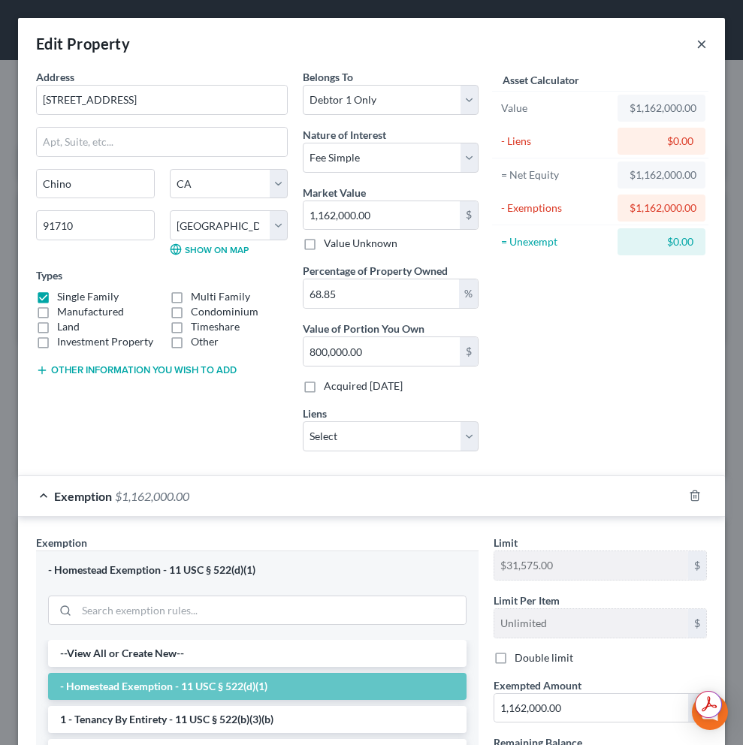
click at [696, 46] on button "×" at bounding box center [701, 44] width 11 height 18
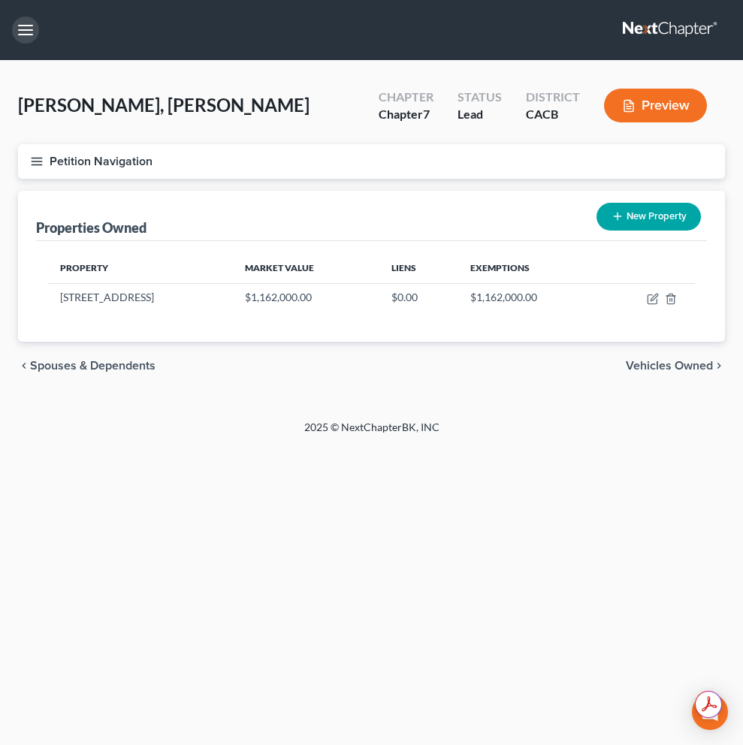
click at [20, 31] on button "button" at bounding box center [25, 30] width 27 height 27
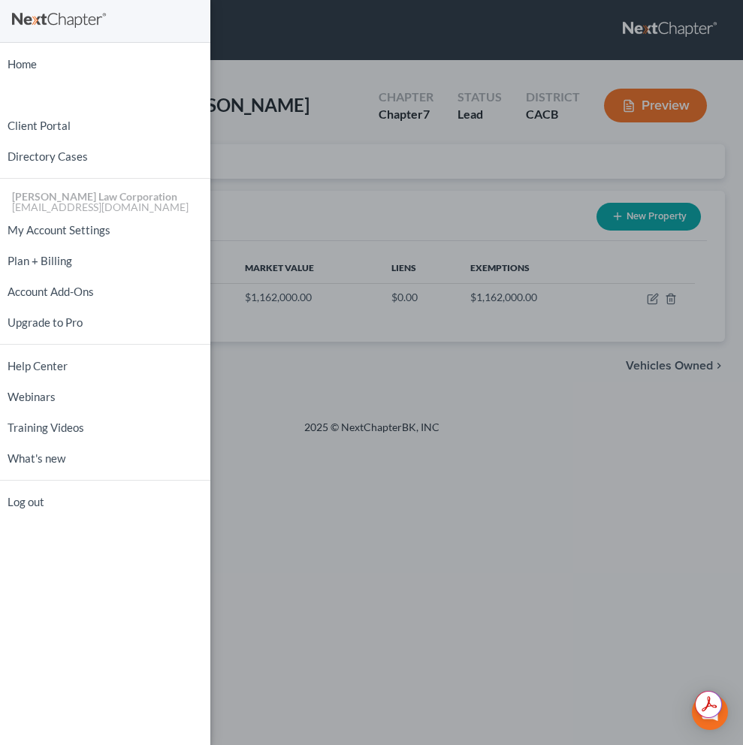
click at [281, 62] on div "Home New Case Client Portal Directory Cases Liou Law Corporation wy@liouesq.com…" at bounding box center [371, 372] width 743 height 745
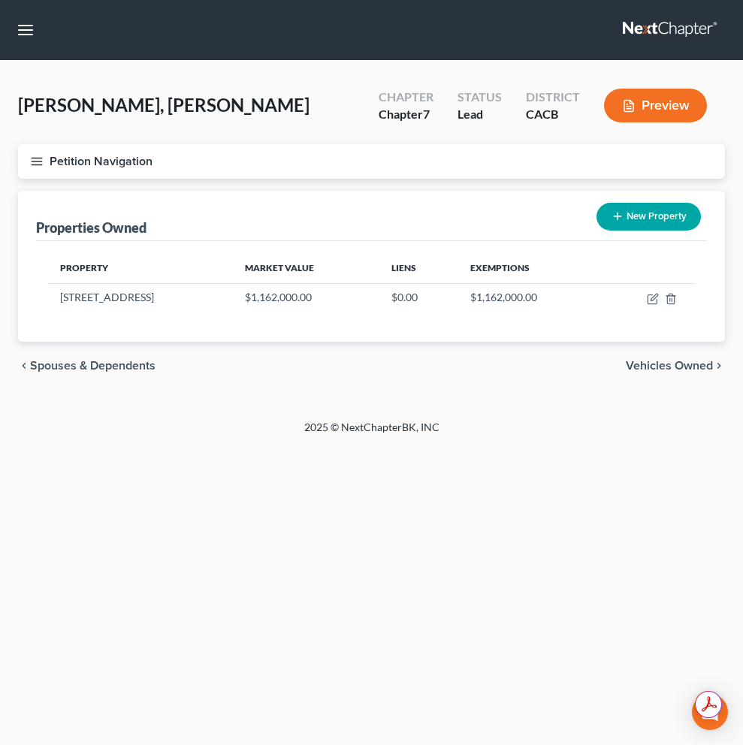
click at [38, 161] on line "button" at bounding box center [37, 161] width 11 height 0
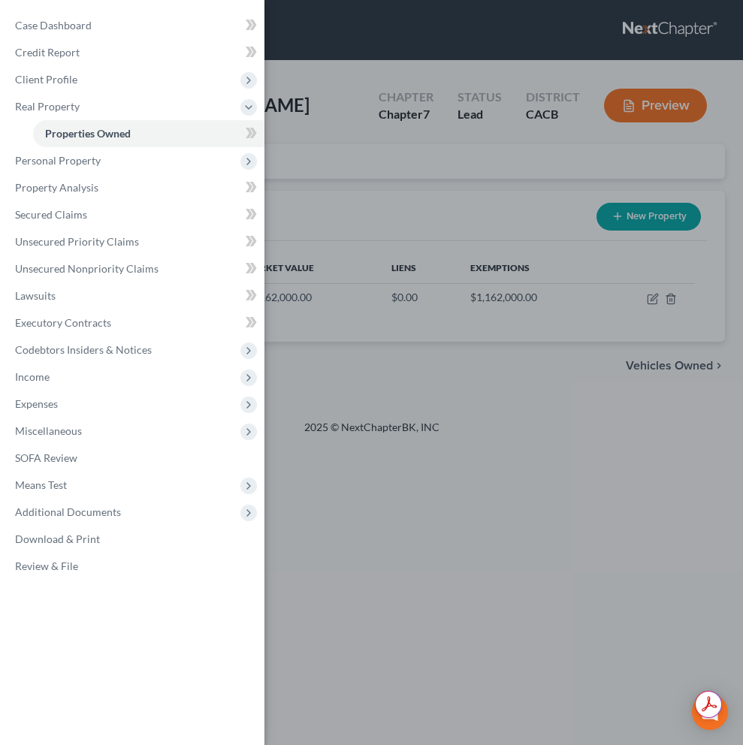
click at [668, 94] on div "Case Dashboard Payments Invoices Payments Payments Credit Report Client Profile" at bounding box center [371, 372] width 743 height 745
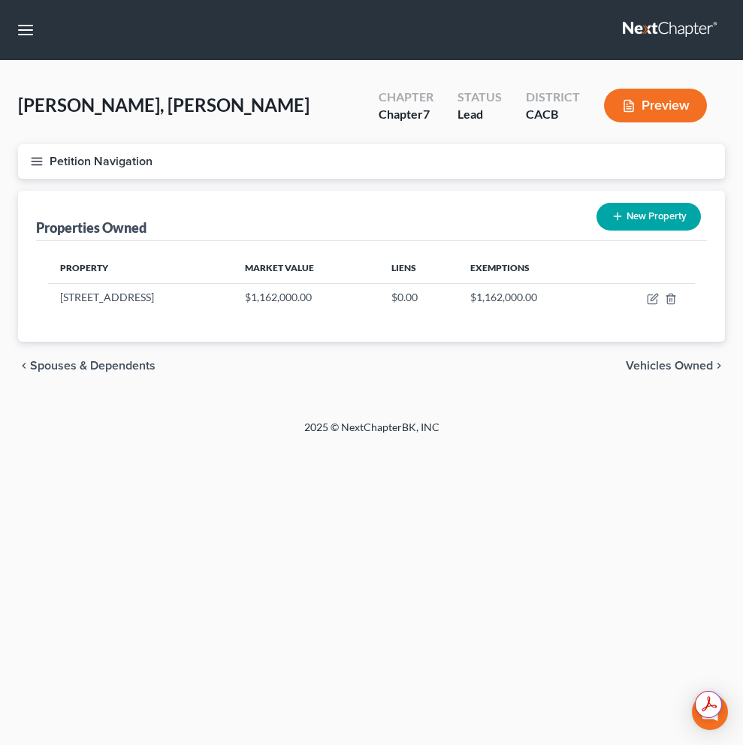
click at [661, 110] on button "Preview" at bounding box center [655, 106] width 103 height 34
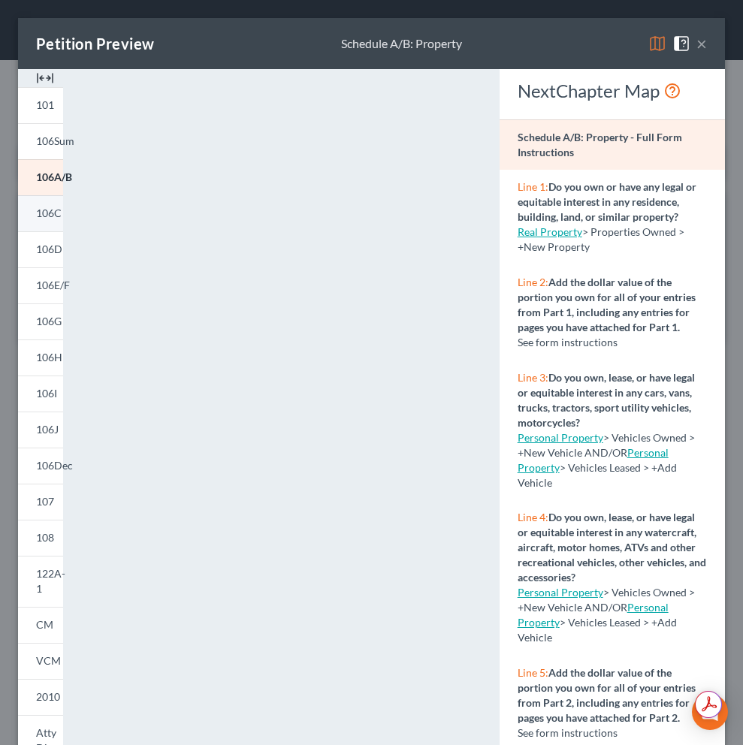
click at [48, 217] on span "106C" at bounding box center [49, 213] width 26 height 13
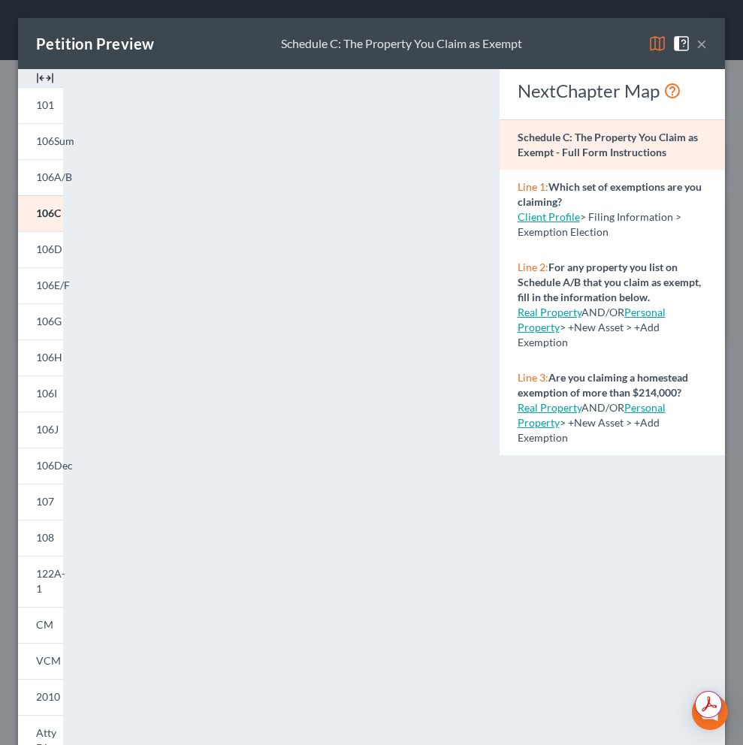
click at [543, 411] on link "Real Property" at bounding box center [550, 407] width 64 height 13
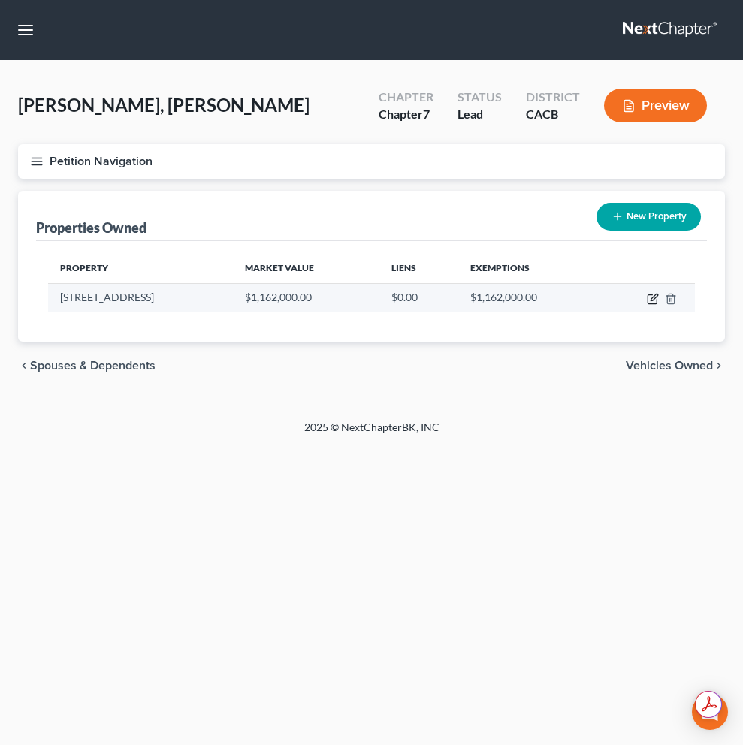
click at [654, 301] on icon "button" at bounding box center [653, 299] width 12 height 12
select select "4"
select select "35"
select select "0"
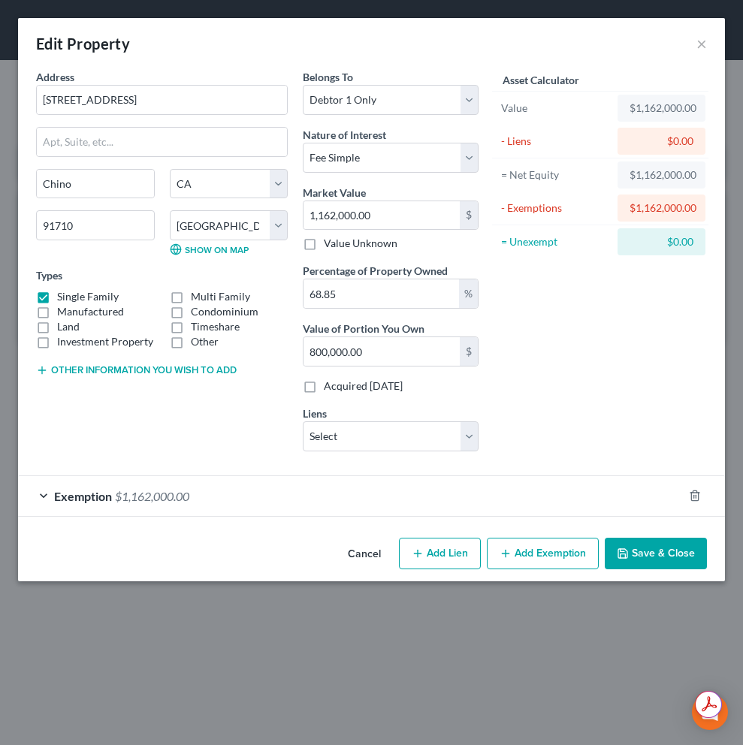
click at [125, 496] on span "$1,162,000.00" at bounding box center [152, 496] width 74 height 14
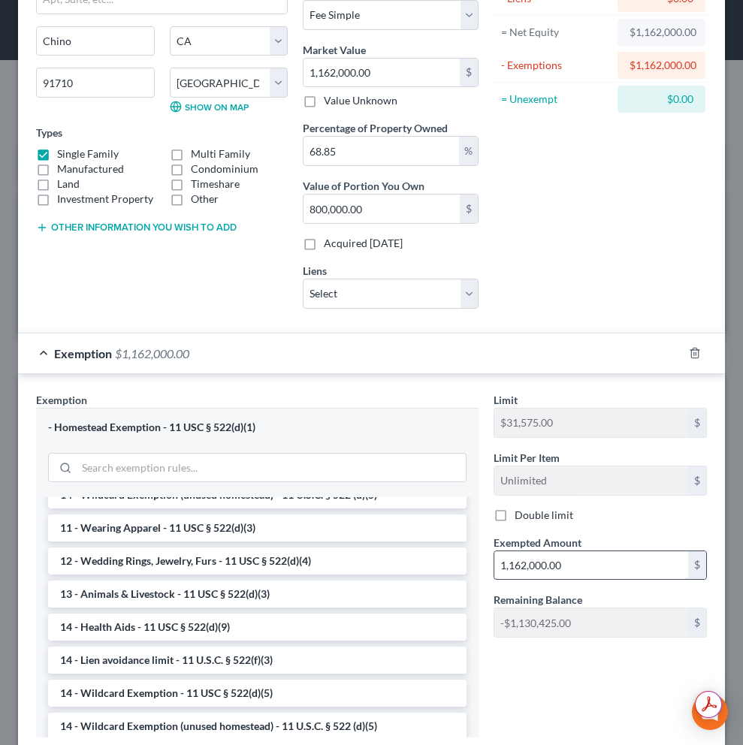
scroll to position [243, 0]
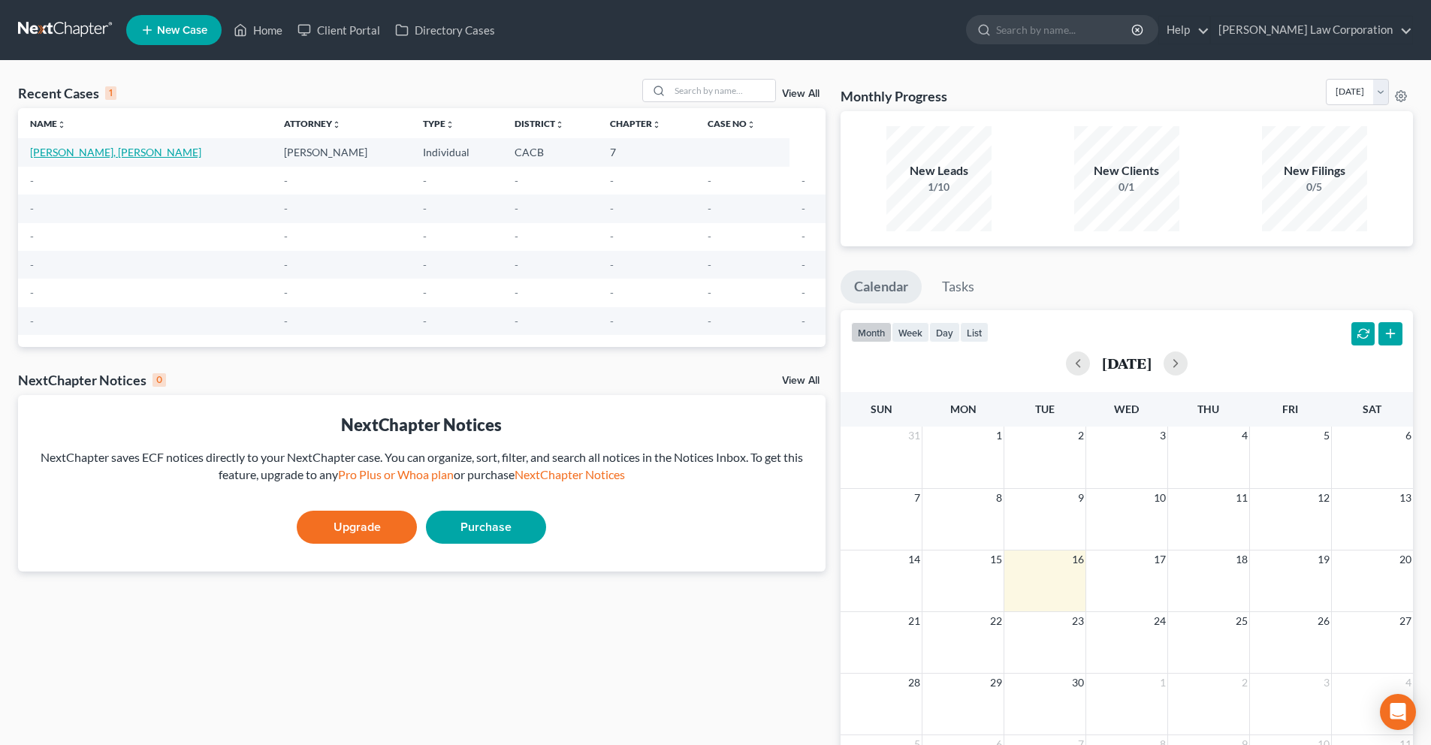
click at [116, 157] on link "Mao, Pamela Somsavath" at bounding box center [115, 152] width 171 height 13
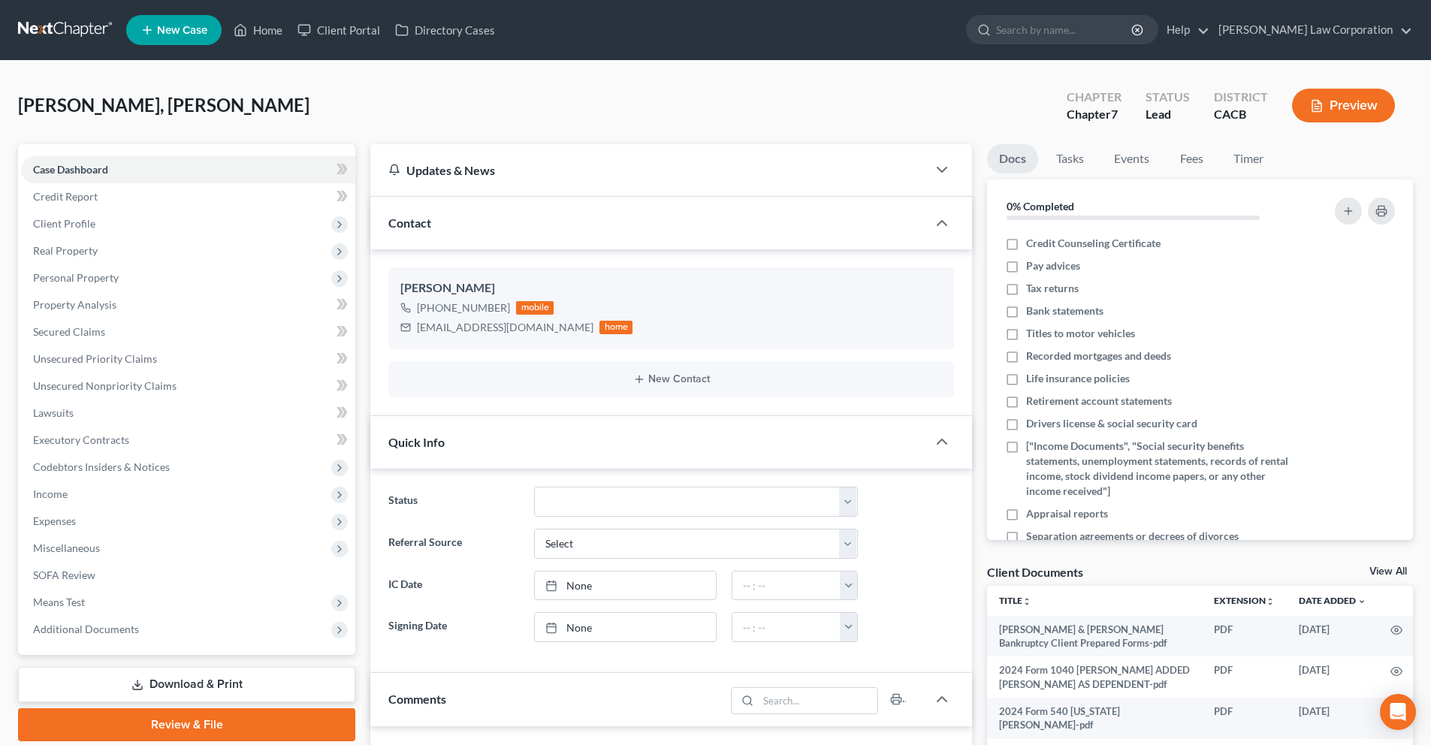
click at [1354, 110] on button "Preview" at bounding box center [1343, 106] width 103 height 34
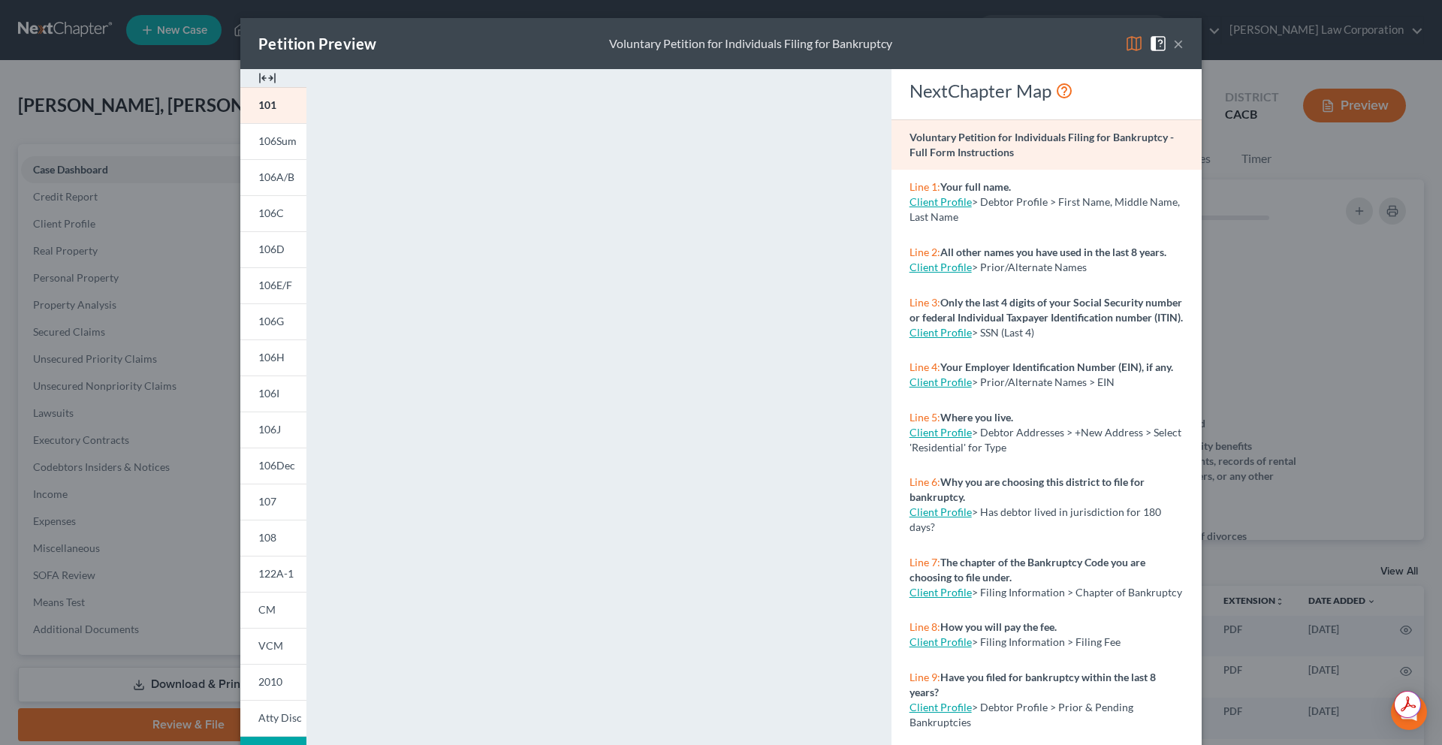
click at [1174, 46] on button "×" at bounding box center [1178, 44] width 11 height 18
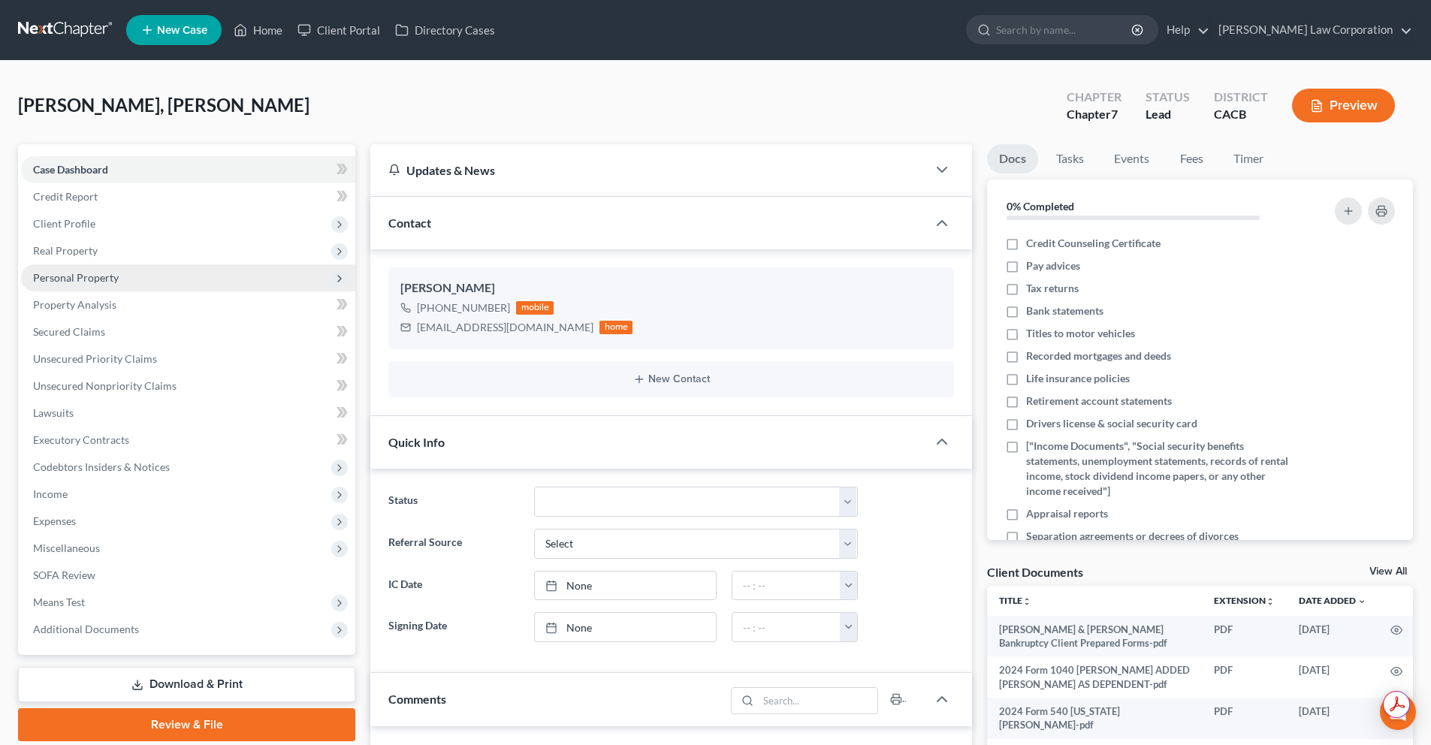
click at [71, 274] on span "Personal Property" at bounding box center [76, 277] width 86 height 13
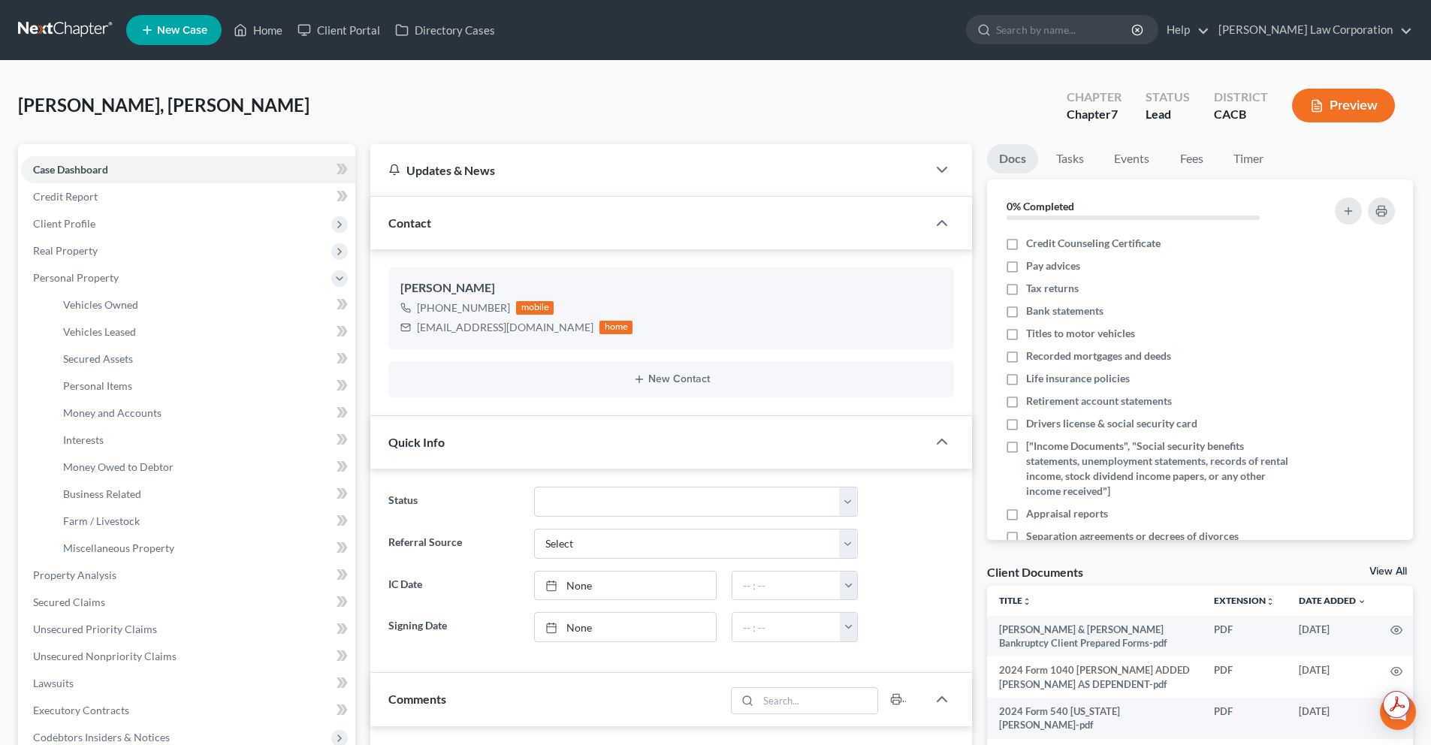
click at [44, 27] on link at bounding box center [66, 30] width 96 height 27
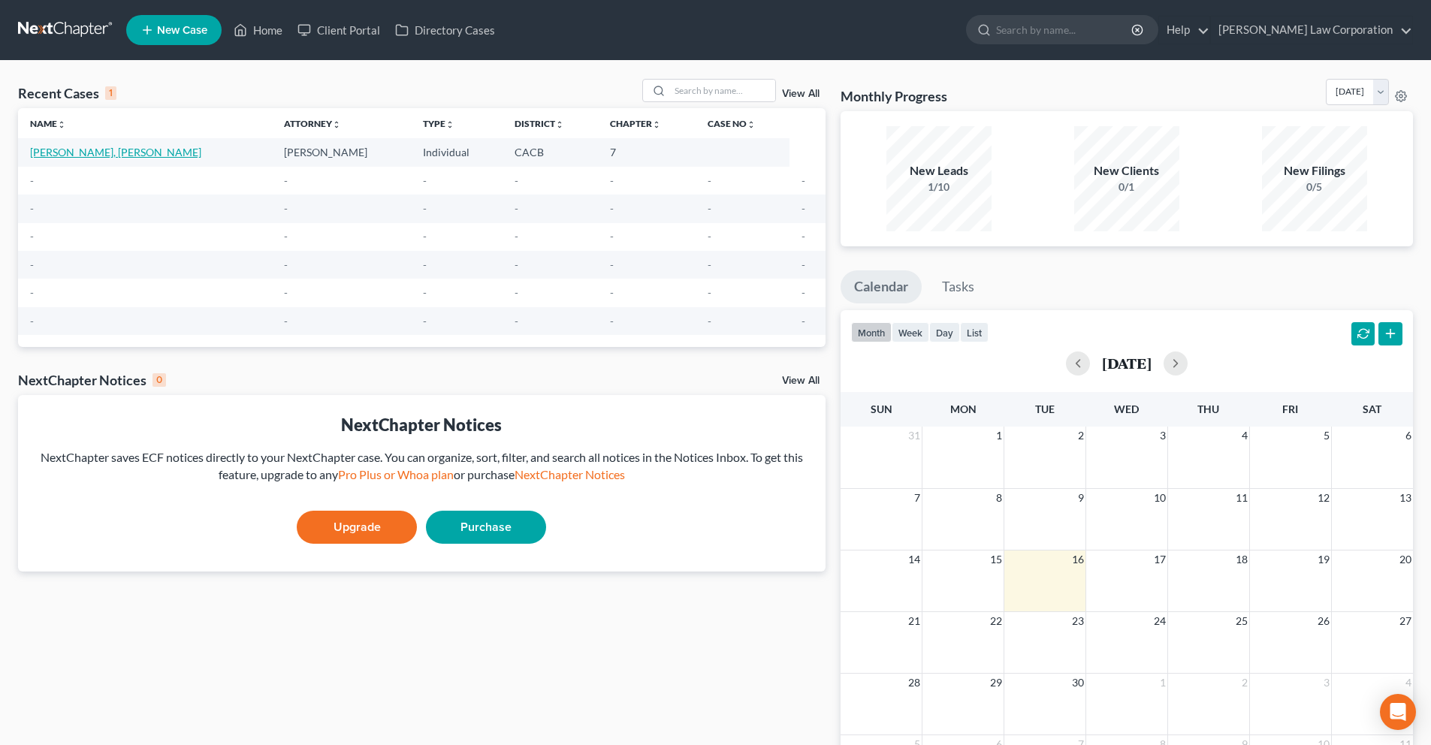
click at [110, 154] on link "Mao, Pamela Somsavath" at bounding box center [115, 152] width 171 height 13
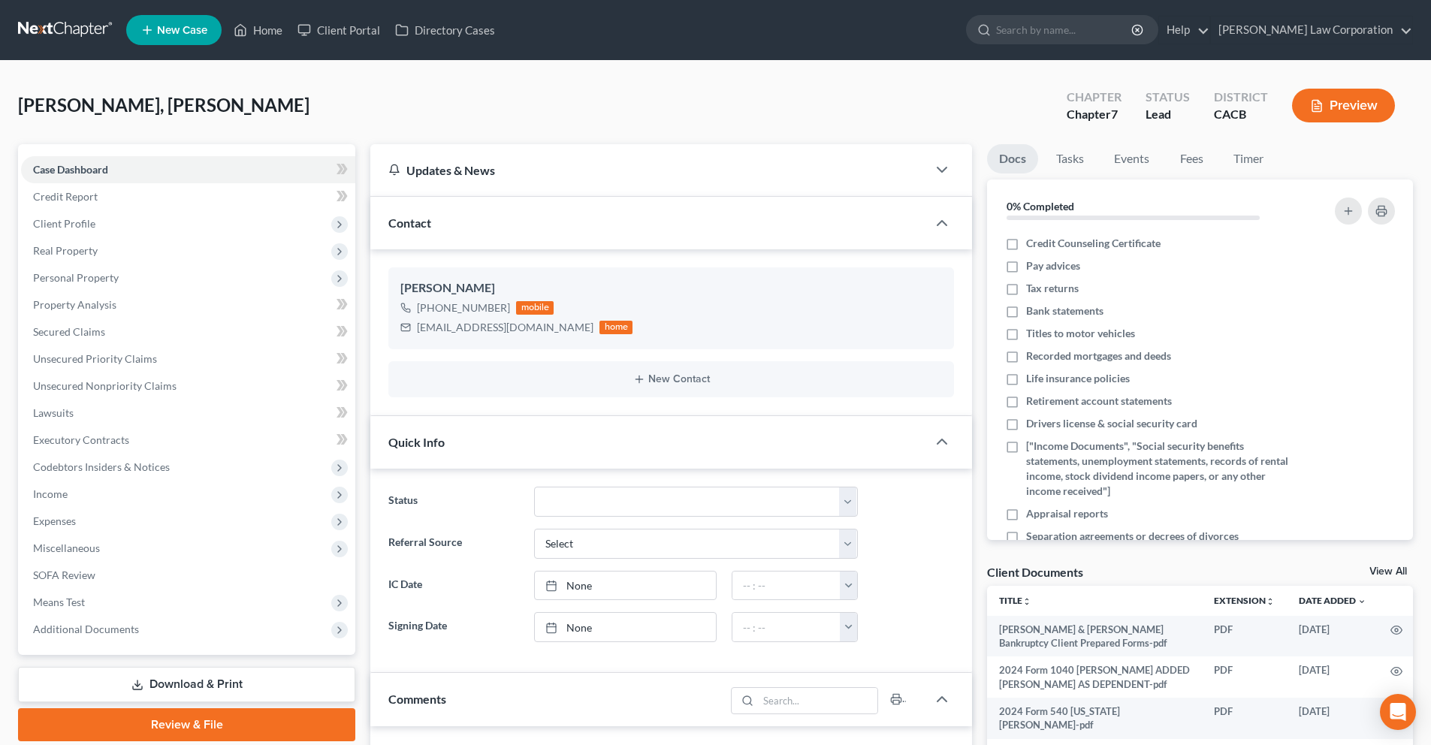
click at [1348, 114] on button "Preview" at bounding box center [1343, 106] width 103 height 34
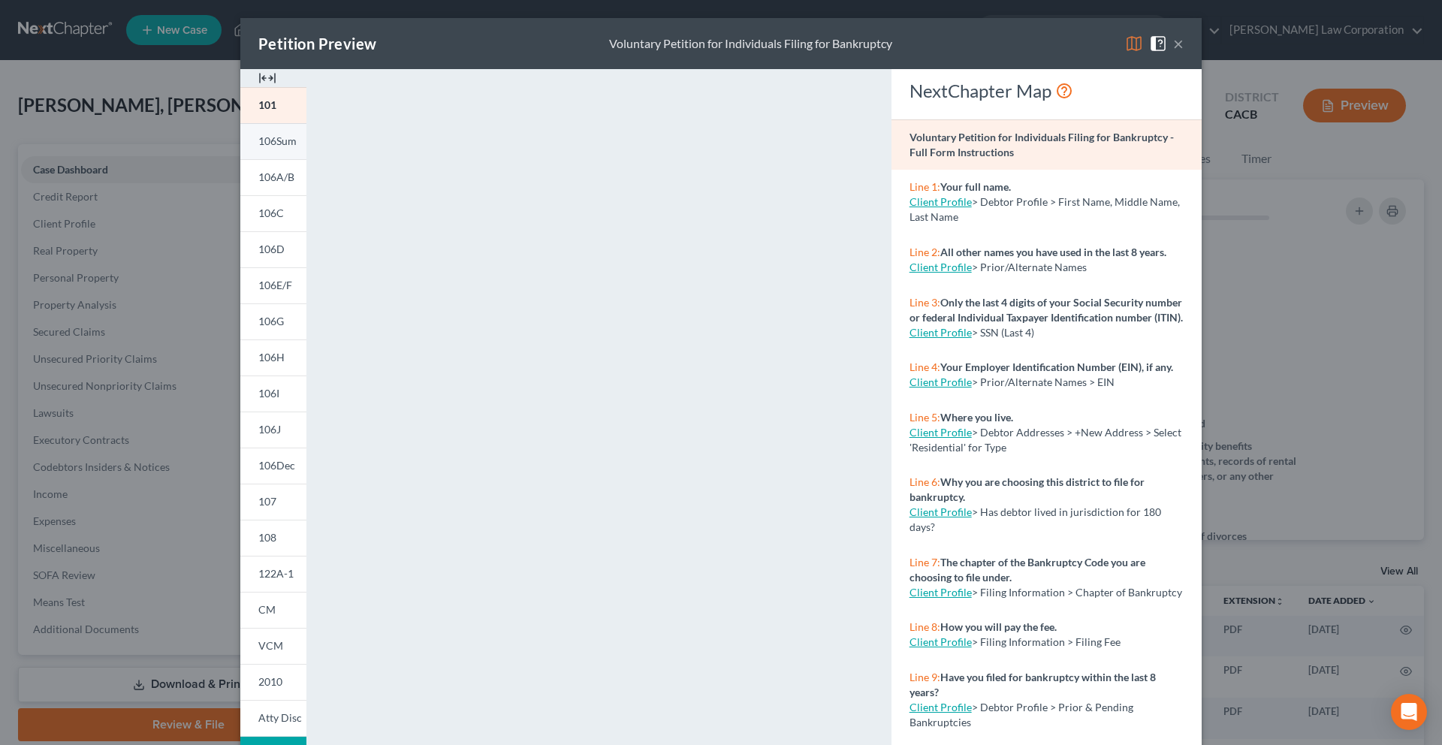
click at [276, 147] on span "106Sum" at bounding box center [277, 140] width 38 height 13
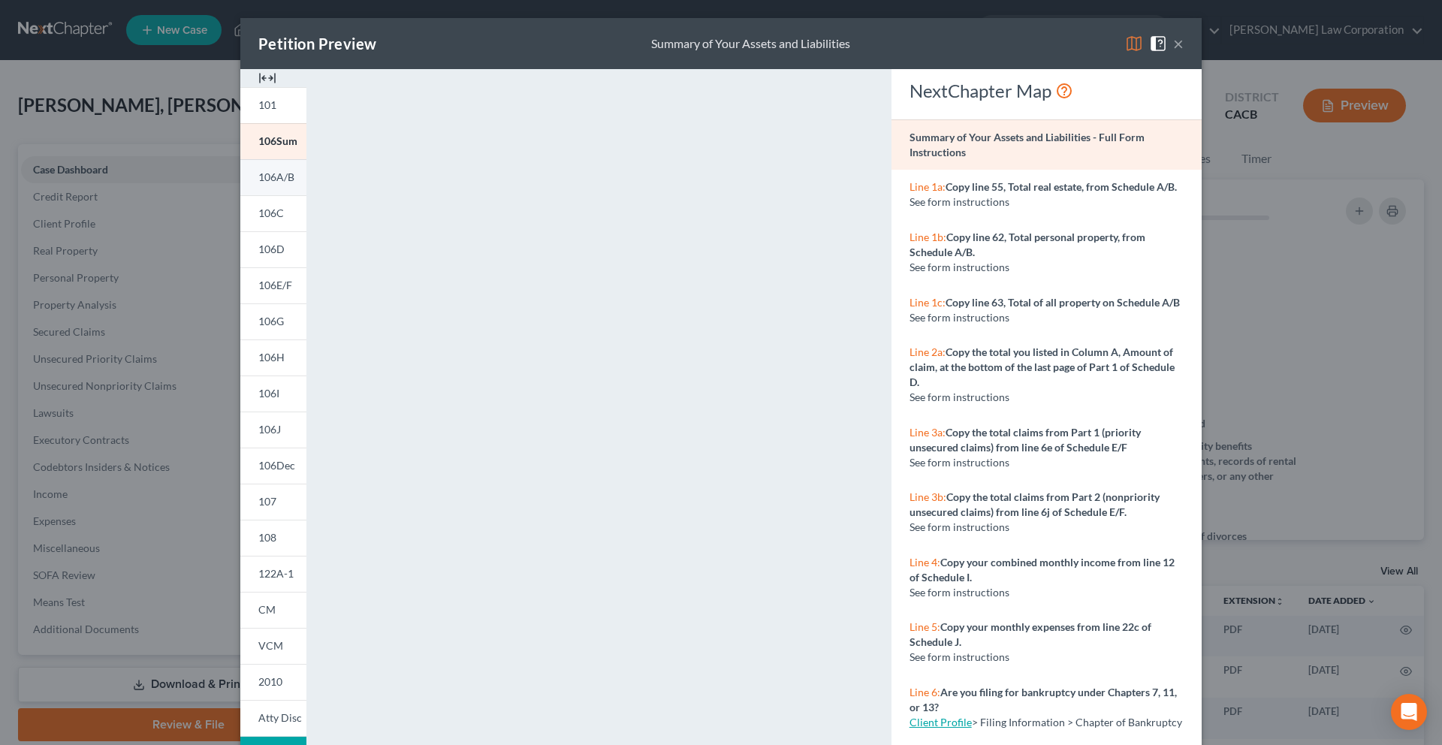
click at [275, 184] on link "106A/B" at bounding box center [273, 177] width 66 height 36
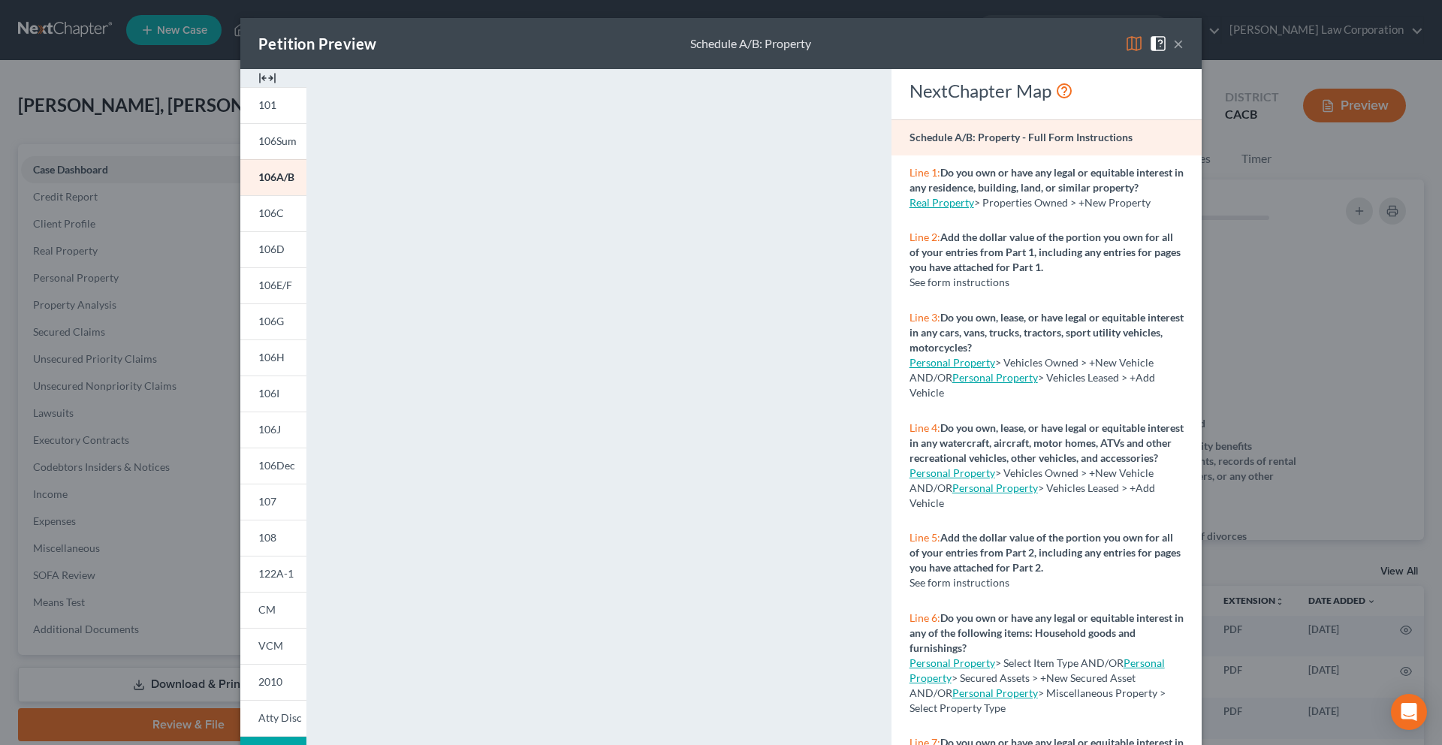
click at [1176, 48] on button "×" at bounding box center [1178, 44] width 11 height 18
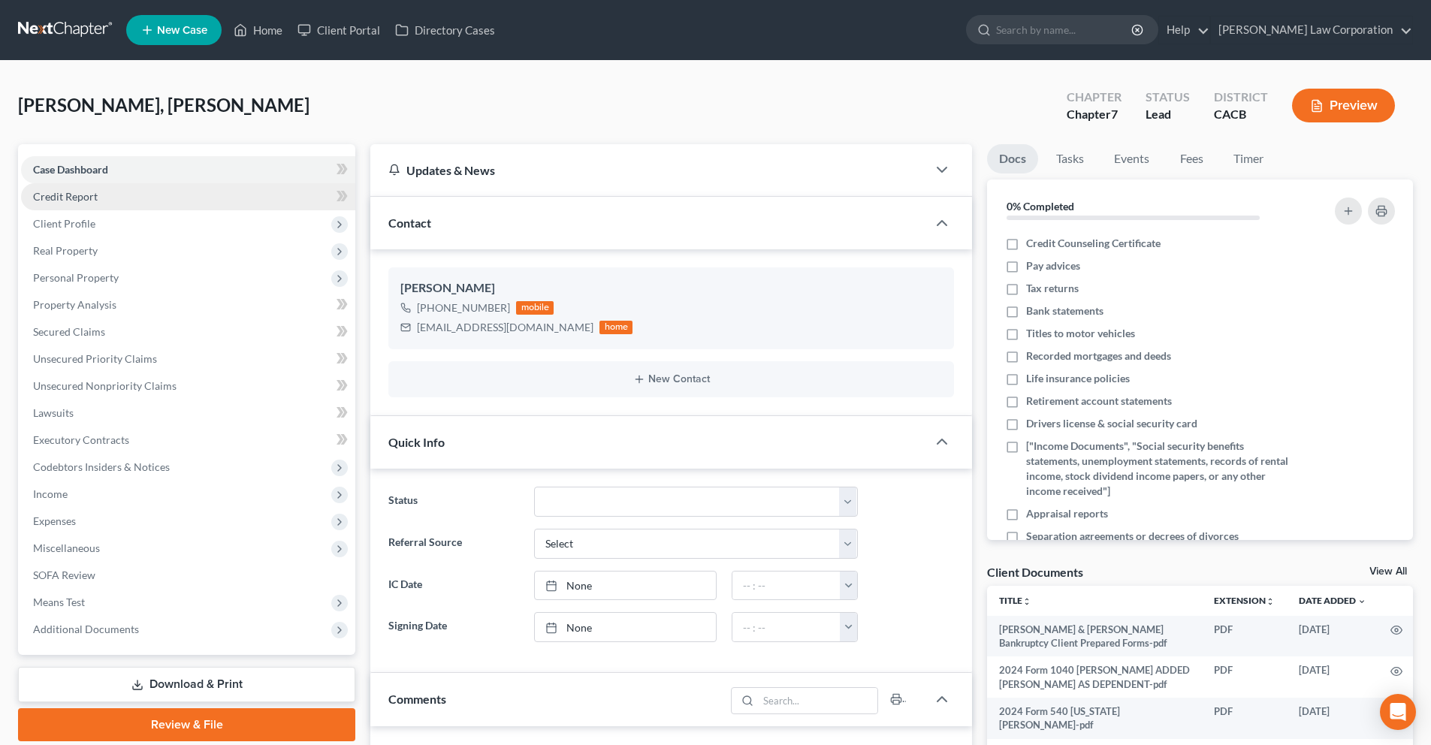
click at [74, 201] on span "Credit Report" at bounding box center [65, 196] width 65 height 13
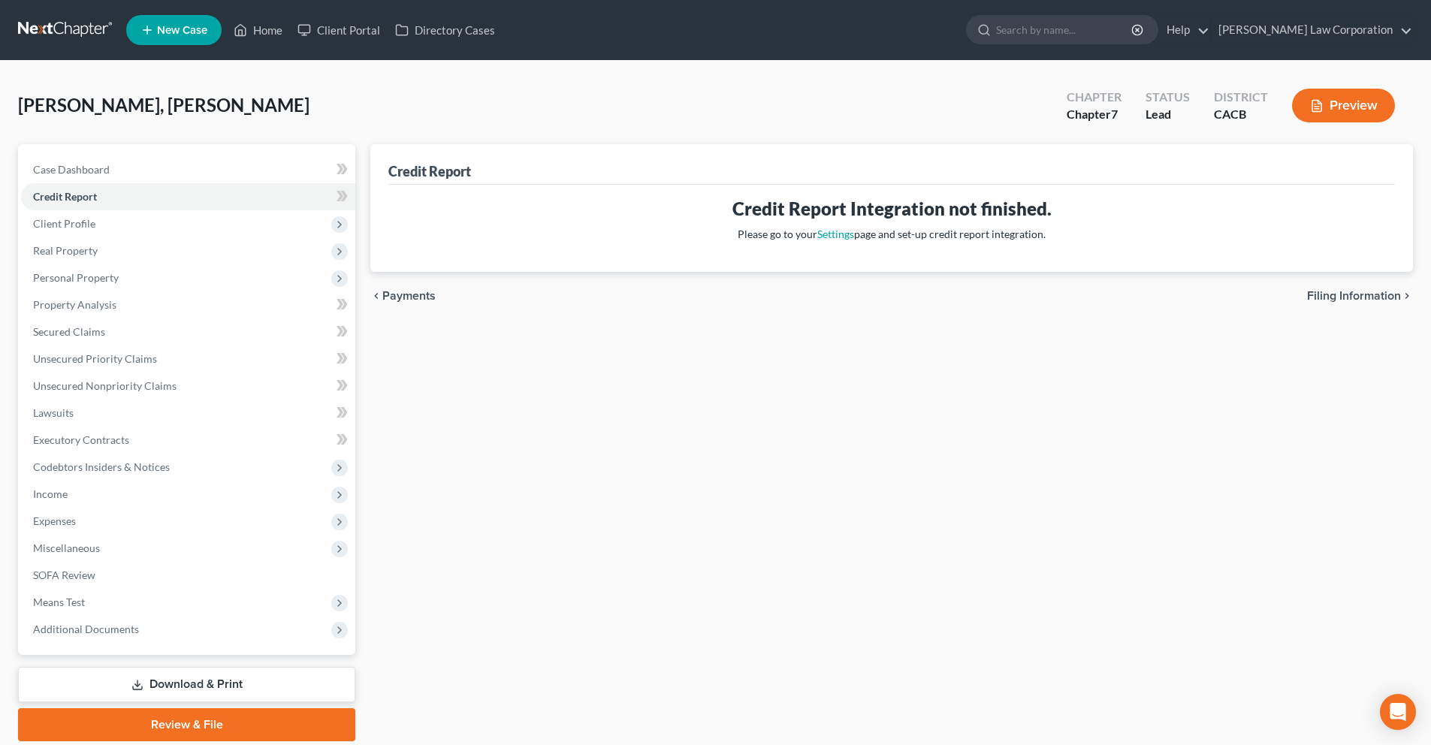
click at [1369, 104] on button "Preview" at bounding box center [1343, 106] width 103 height 34
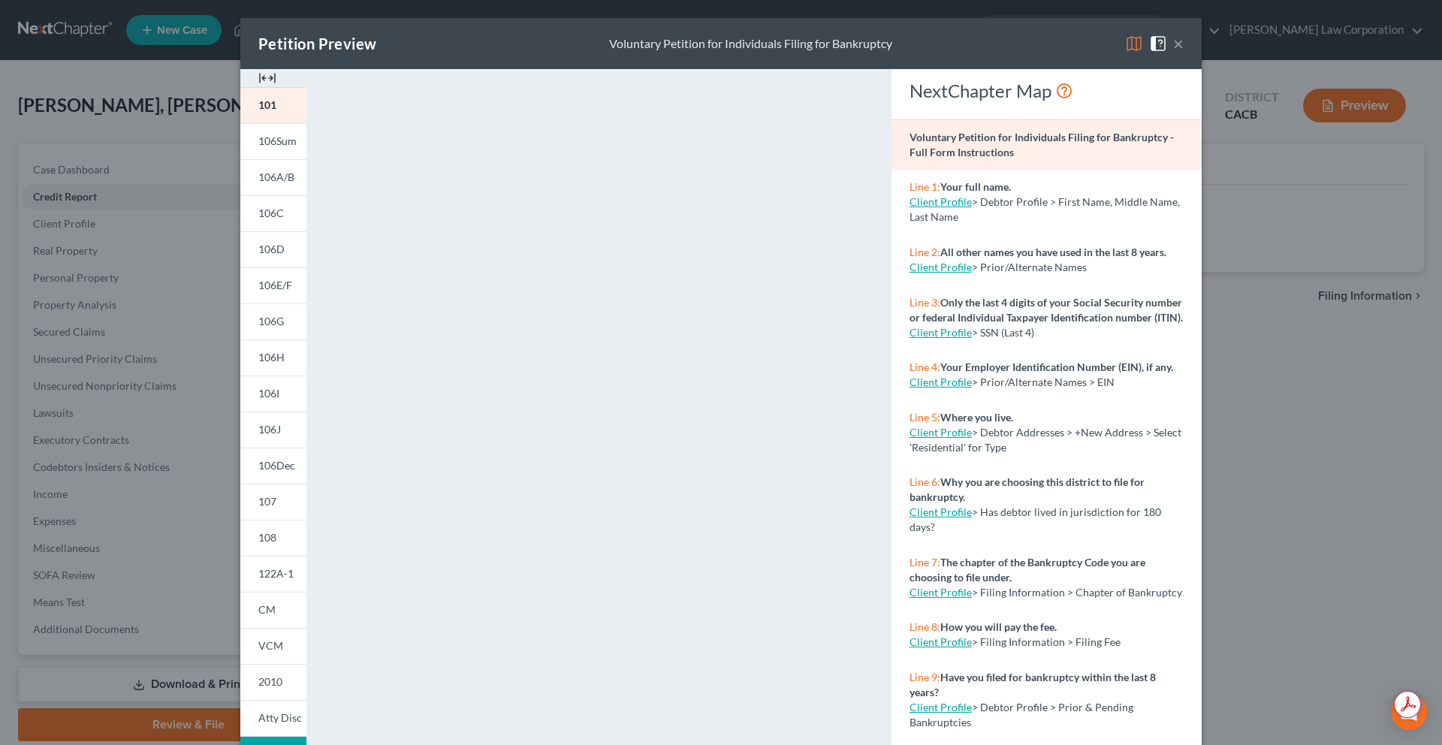
click at [943, 204] on link "Client Profile" at bounding box center [941, 201] width 62 height 13
select select "1"
select select "2"
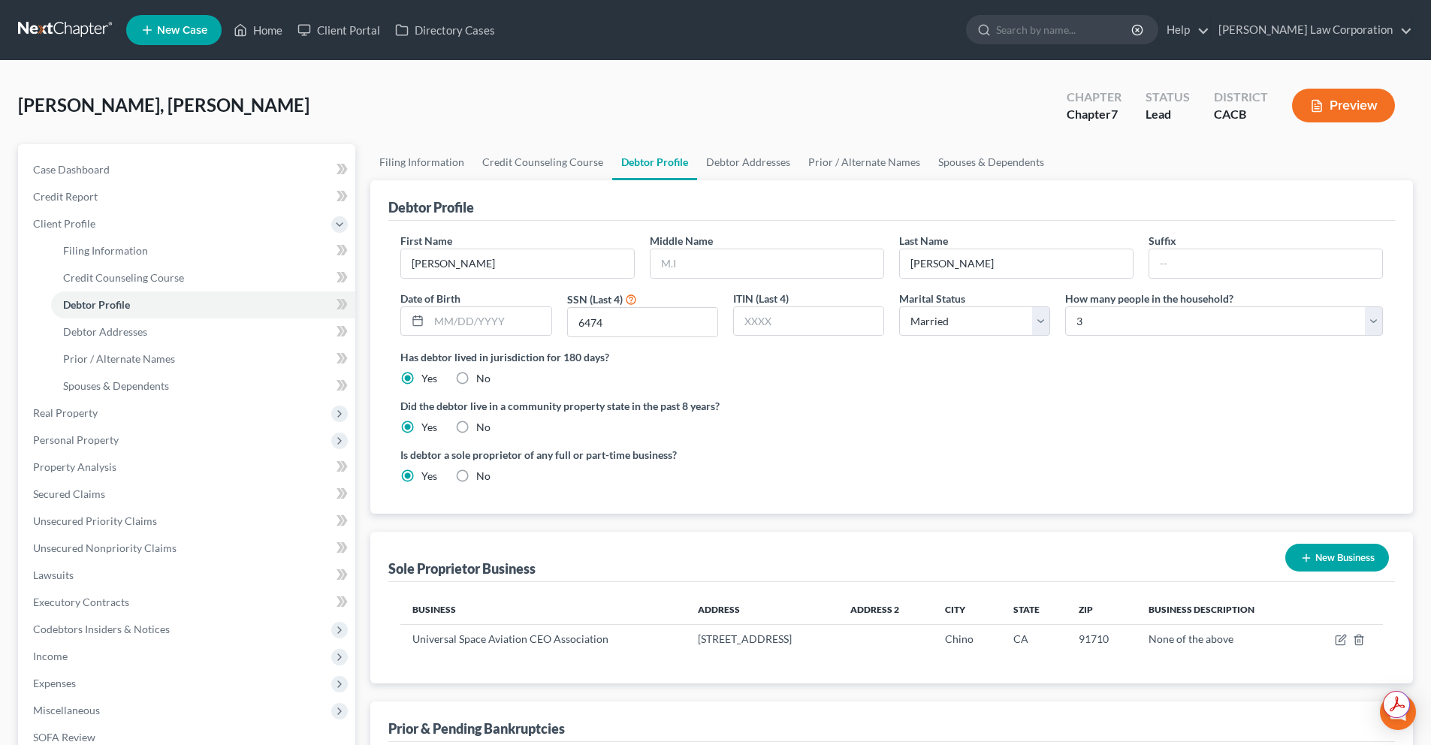
select select "1"
select select "2"
click at [441, 161] on link "Filing Information" at bounding box center [421, 162] width 103 height 36
select select "1"
select select "0"
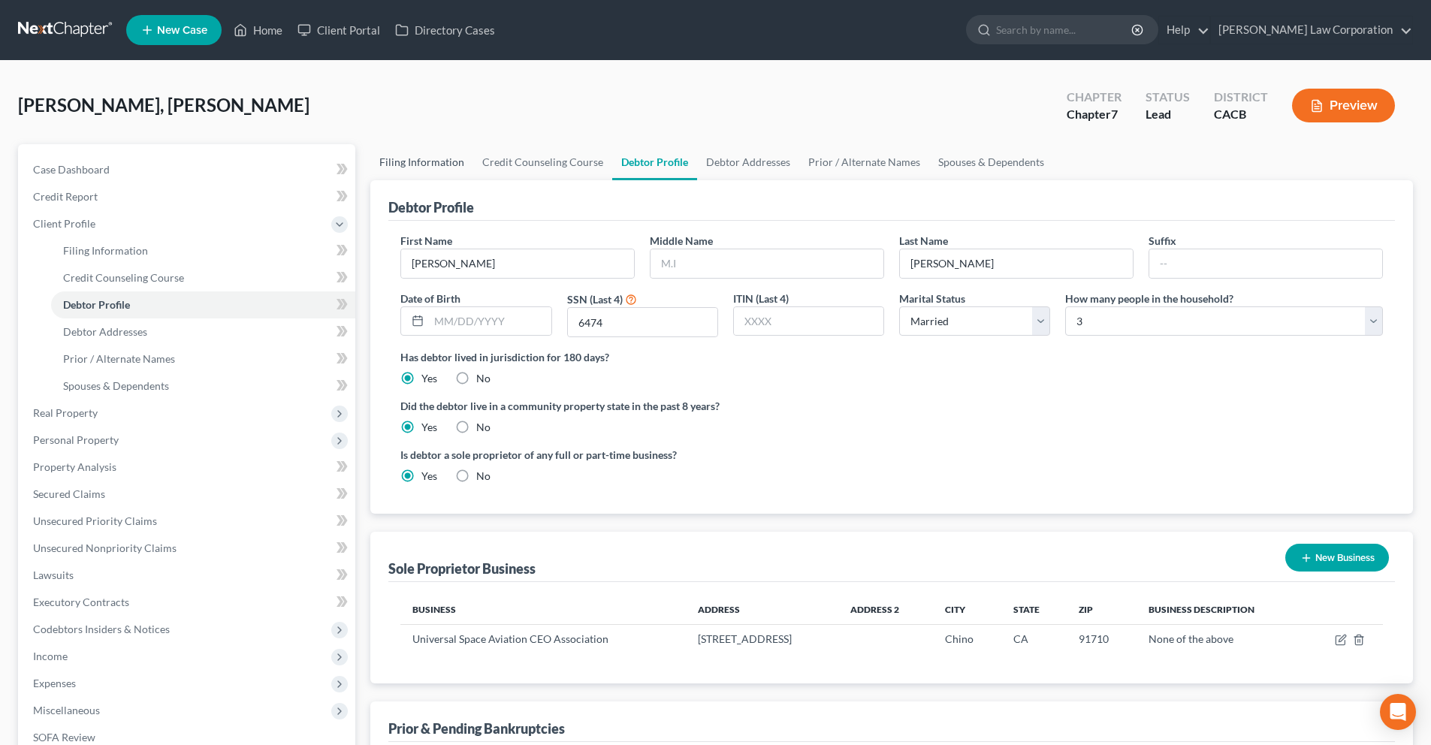
select select "0"
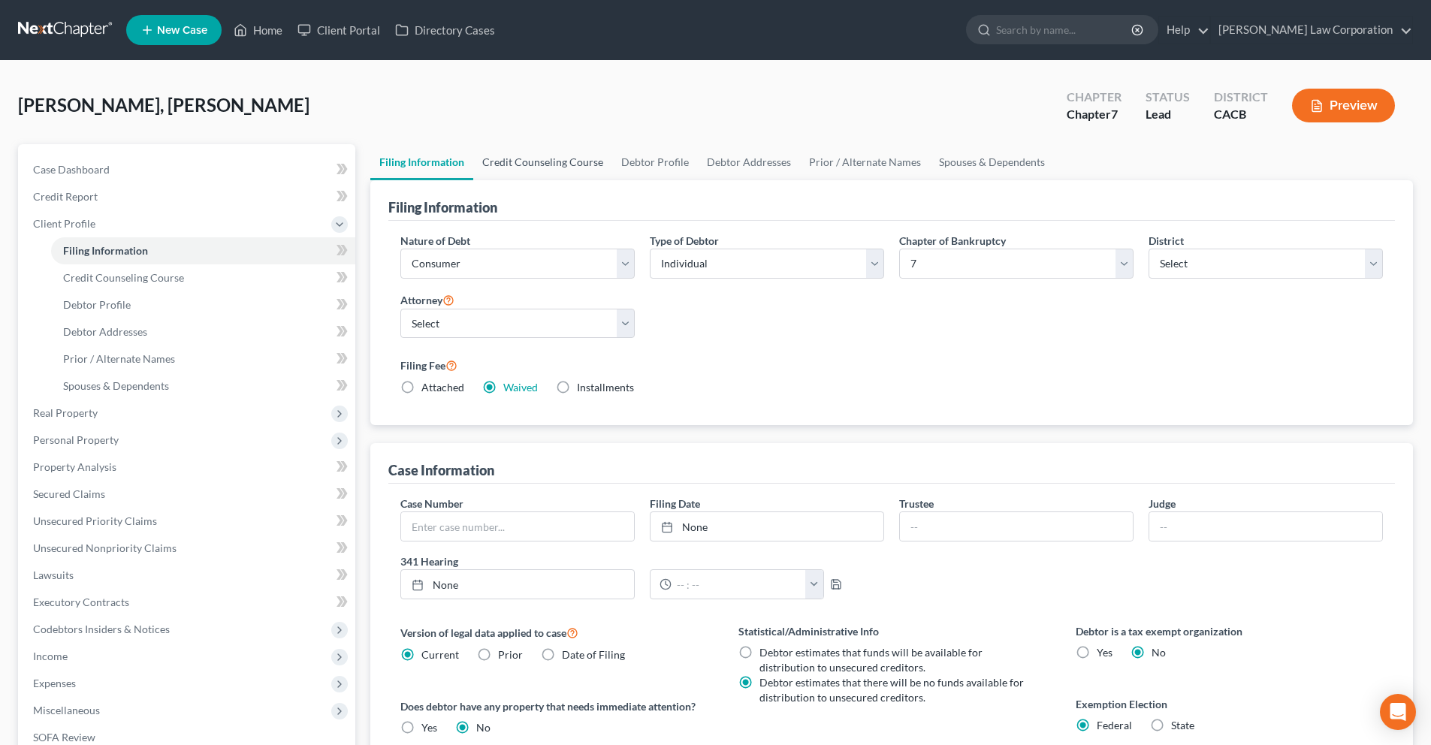
click at [506, 167] on link "Credit Counseling Course" at bounding box center [542, 162] width 139 height 36
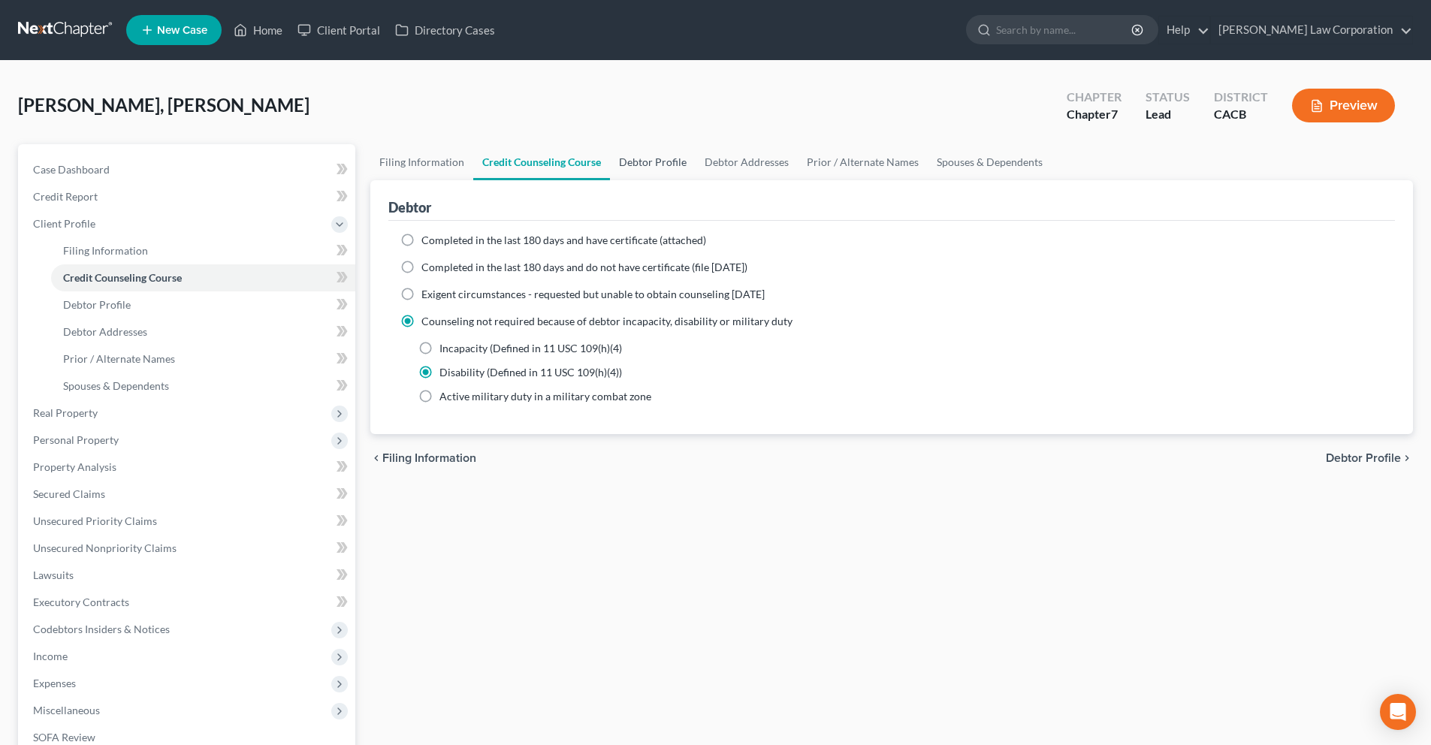
click at [636, 161] on link "Debtor Profile" at bounding box center [653, 162] width 86 height 36
select select "1"
select select "2"
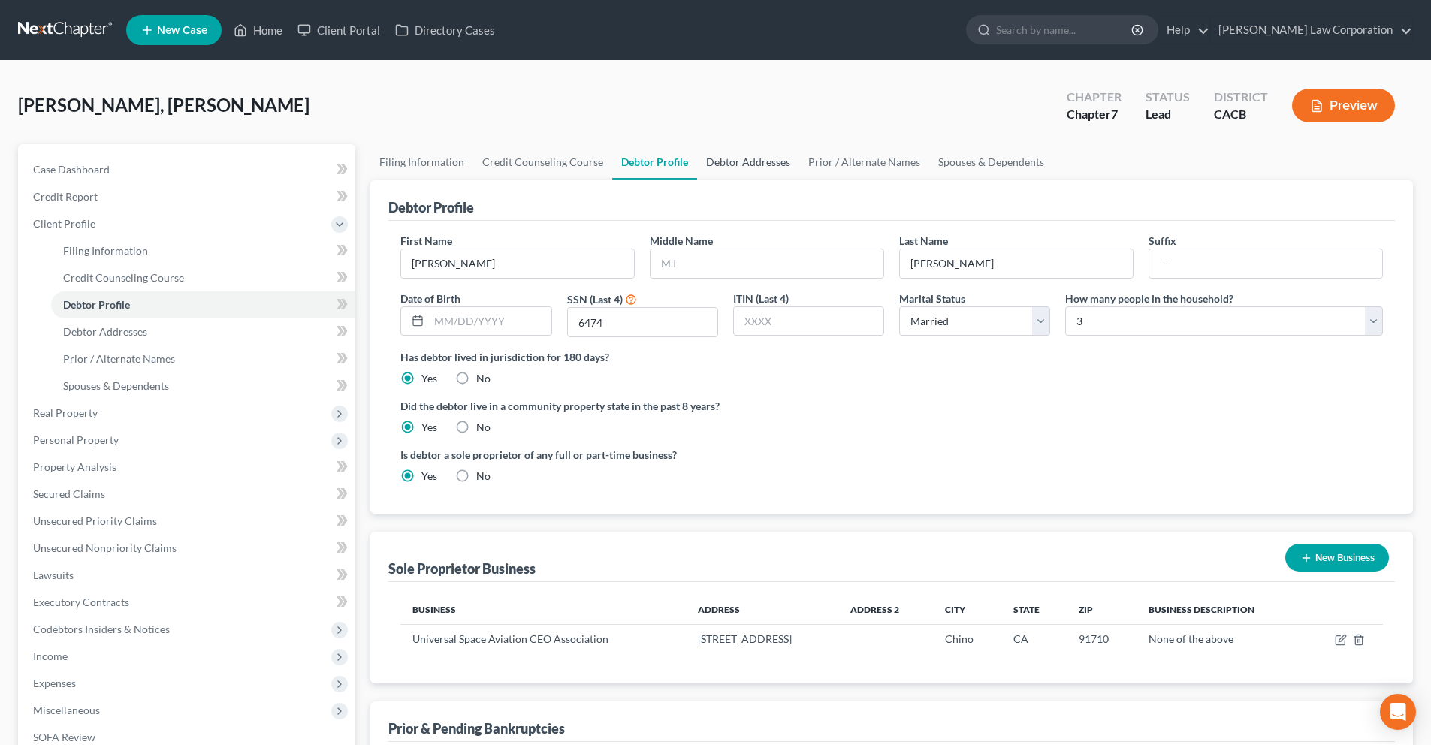
click at [738, 161] on link "Debtor Addresses" at bounding box center [748, 162] width 102 height 36
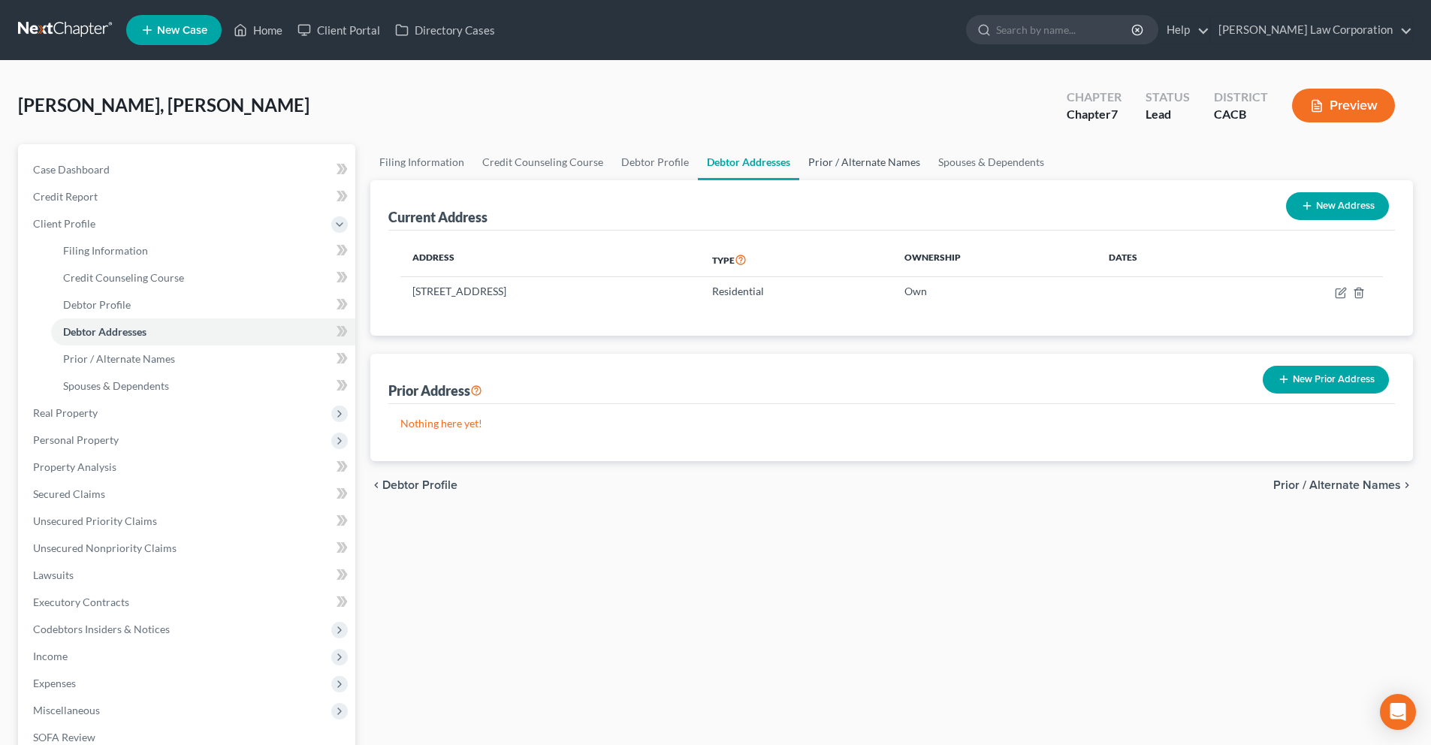
click at [868, 164] on link "Prior / Alternate Names" at bounding box center [864, 162] width 130 height 36
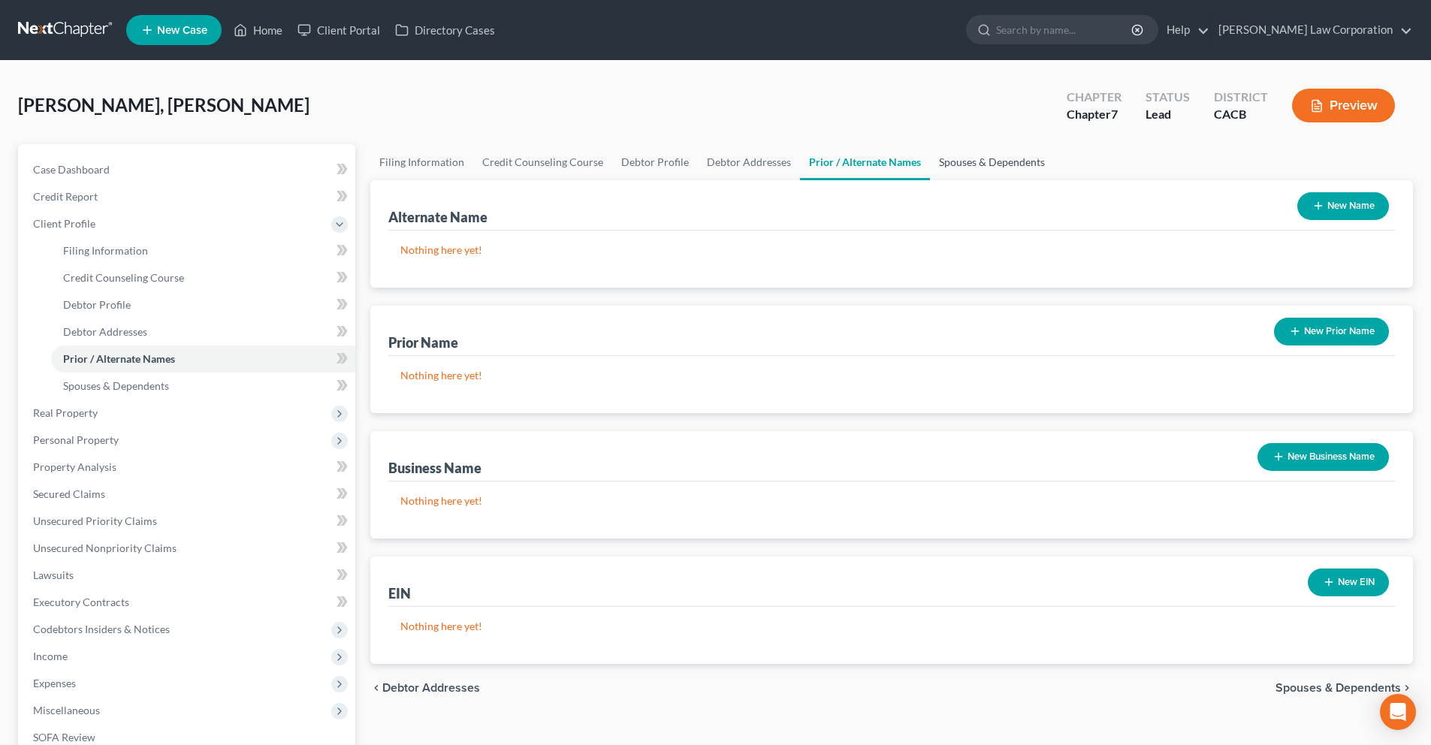
click at [967, 164] on link "Spouses & Dependents" at bounding box center [992, 162] width 124 height 36
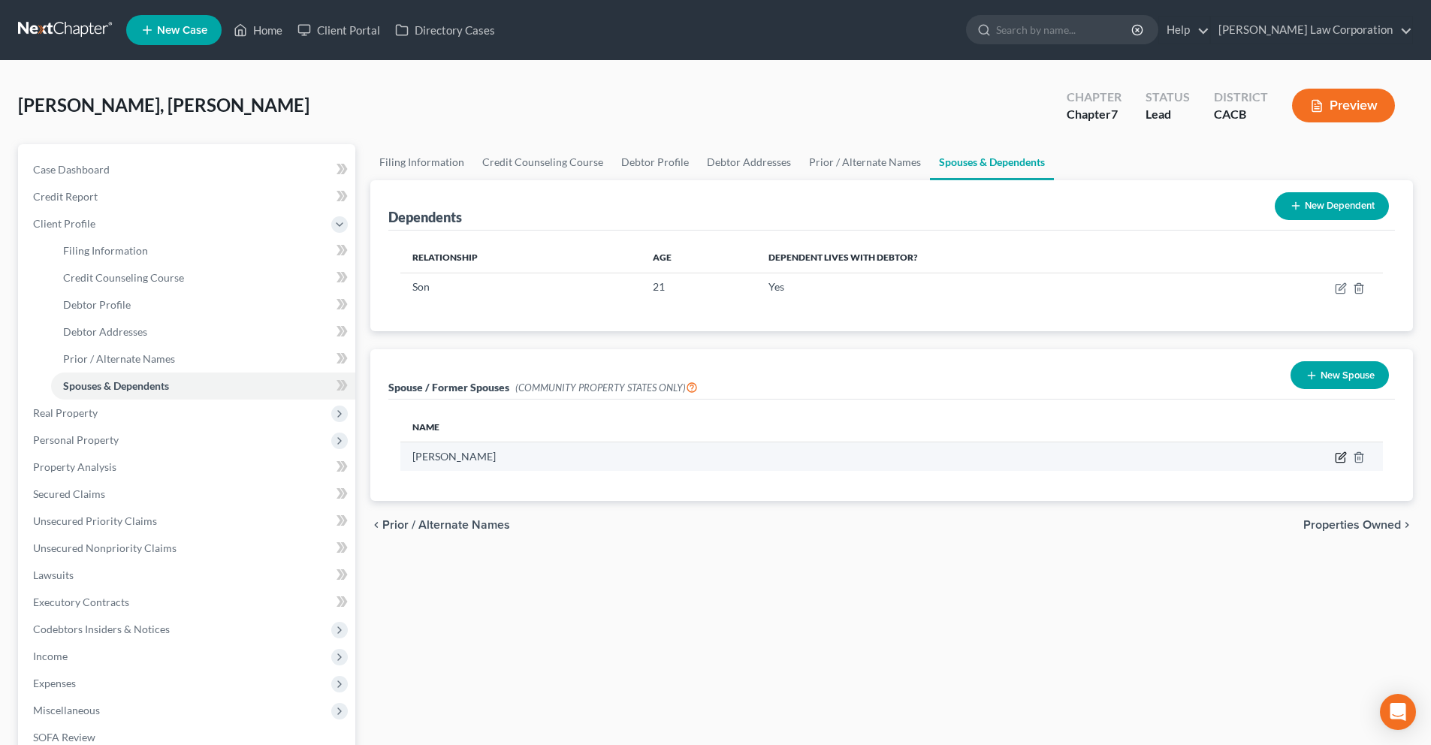
click at [1337, 457] on icon "button" at bounding box center [1341, 457] width 12 height 12
select select "1"
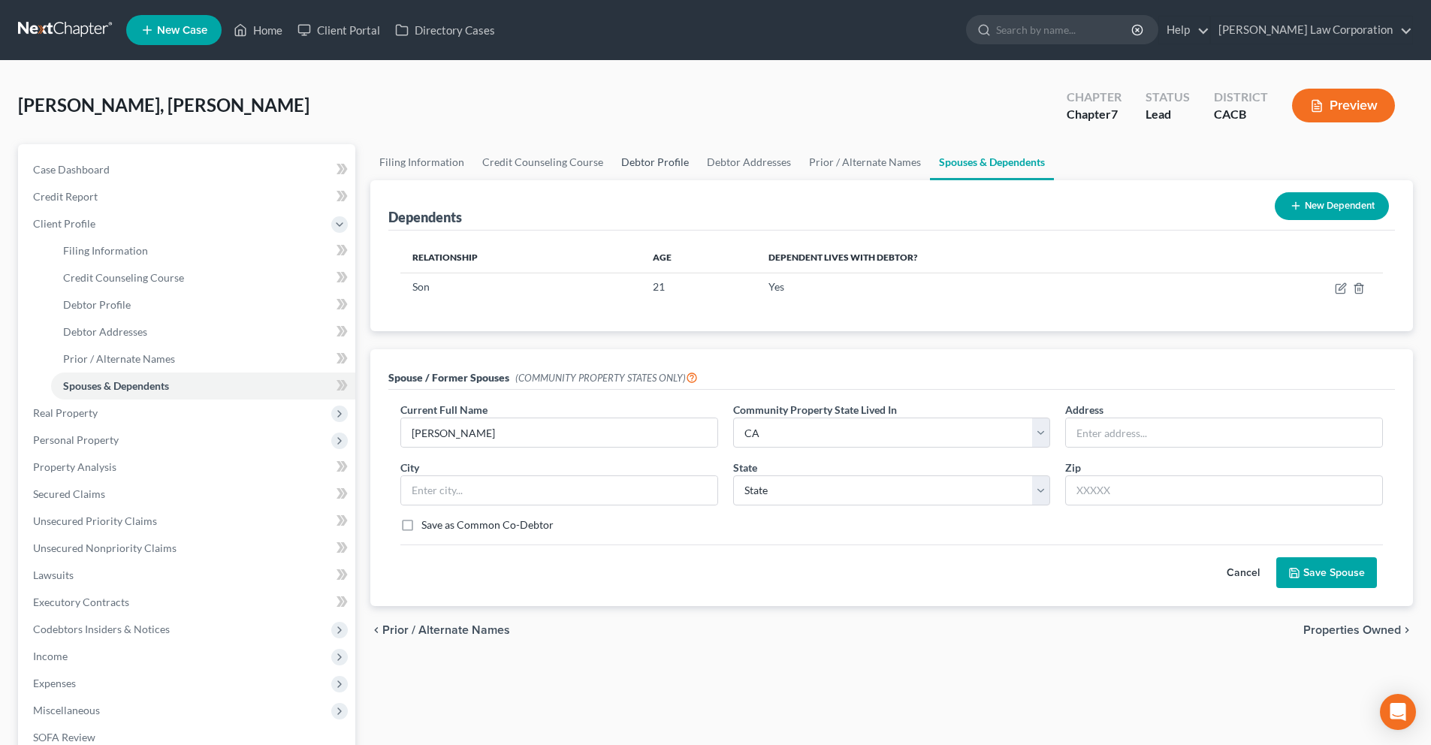
click at [638, 163] on link "Debtor Profile" at bounding box center [655, 162] width 86 height 36
select select "1"
select select "2"
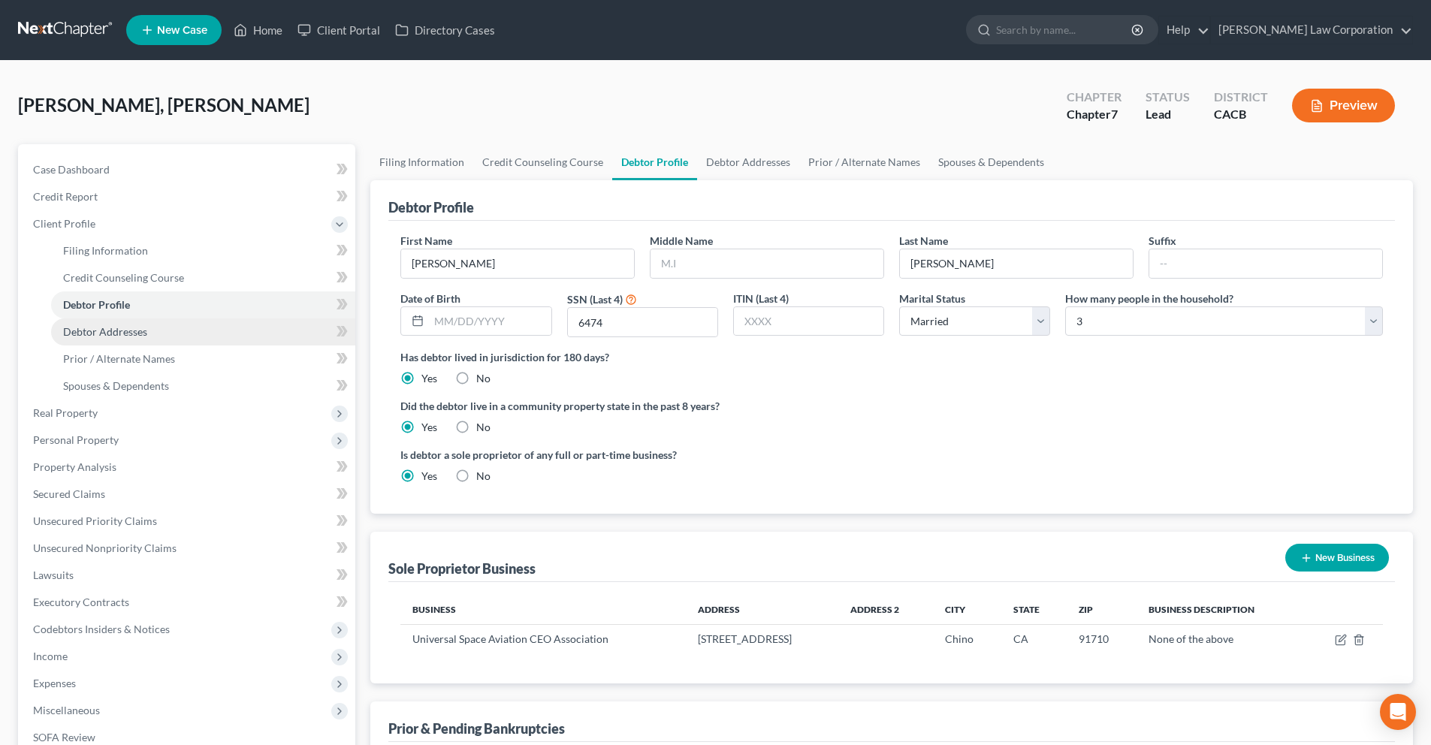
click at [107, 332] on span "Debtor Addresses" at bounding box center [105, 331] width 84 height 13
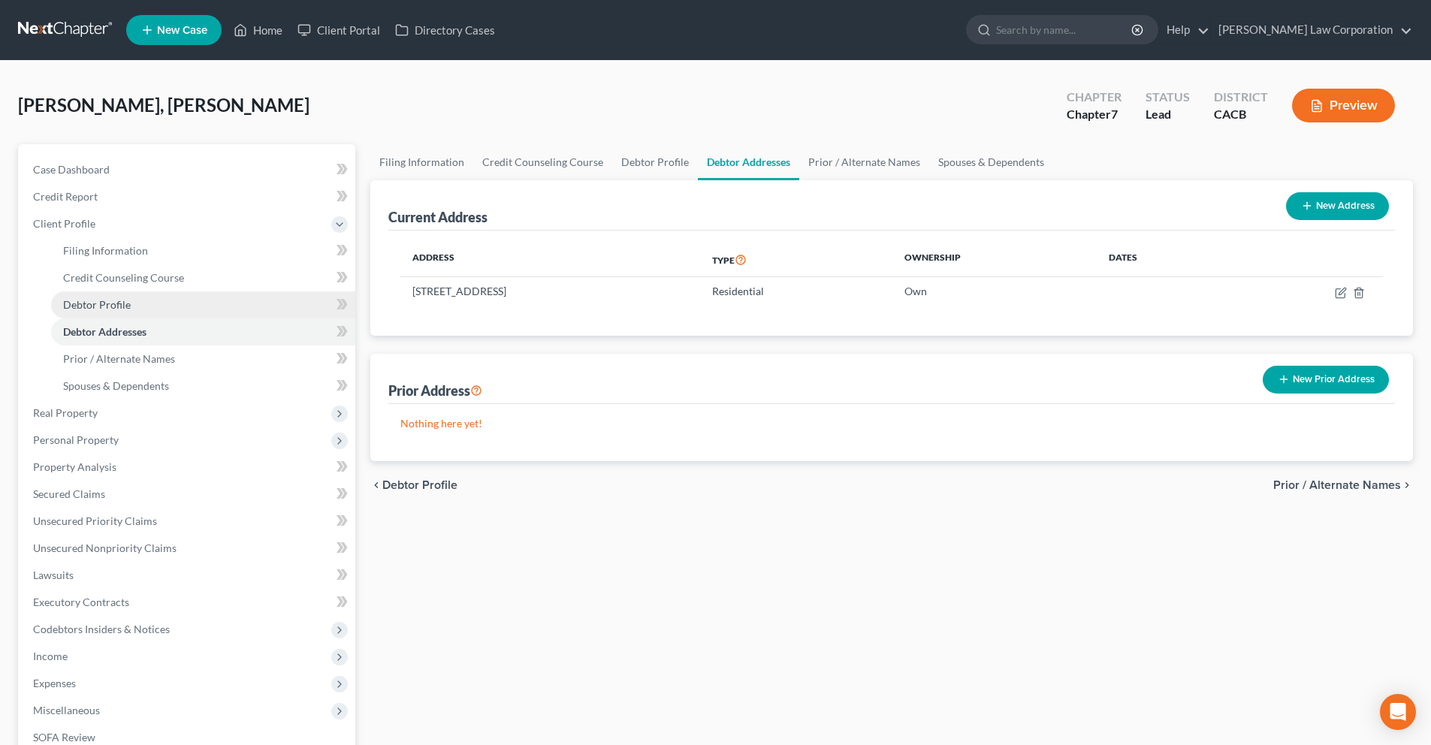
click at [106, 303] on span "Debtor Profile" at bounding box center [97, 304] width 68 height 13
select select "1"
select select "2"
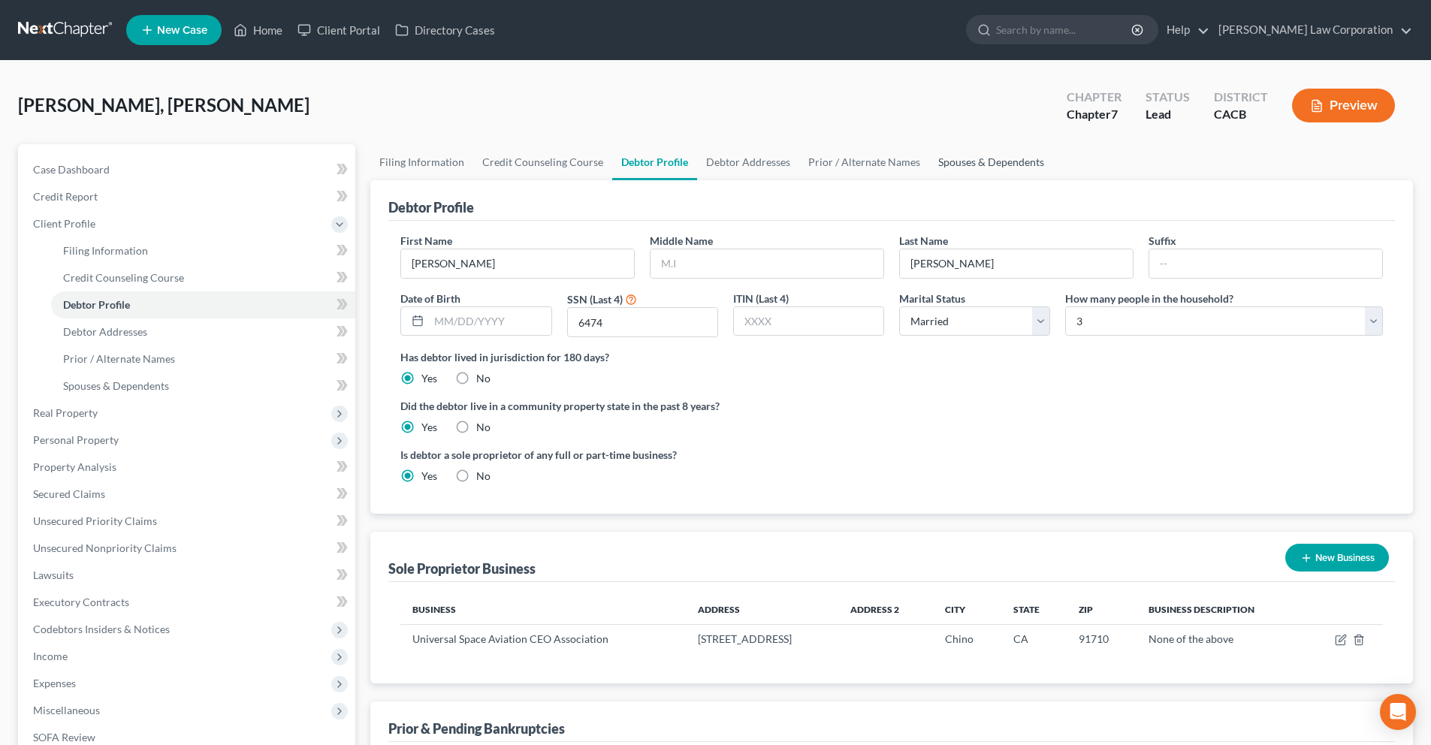
click at [1004, 167] on link "Spouses & Dependents" at bounding box center [991, 162] width 124 height 36
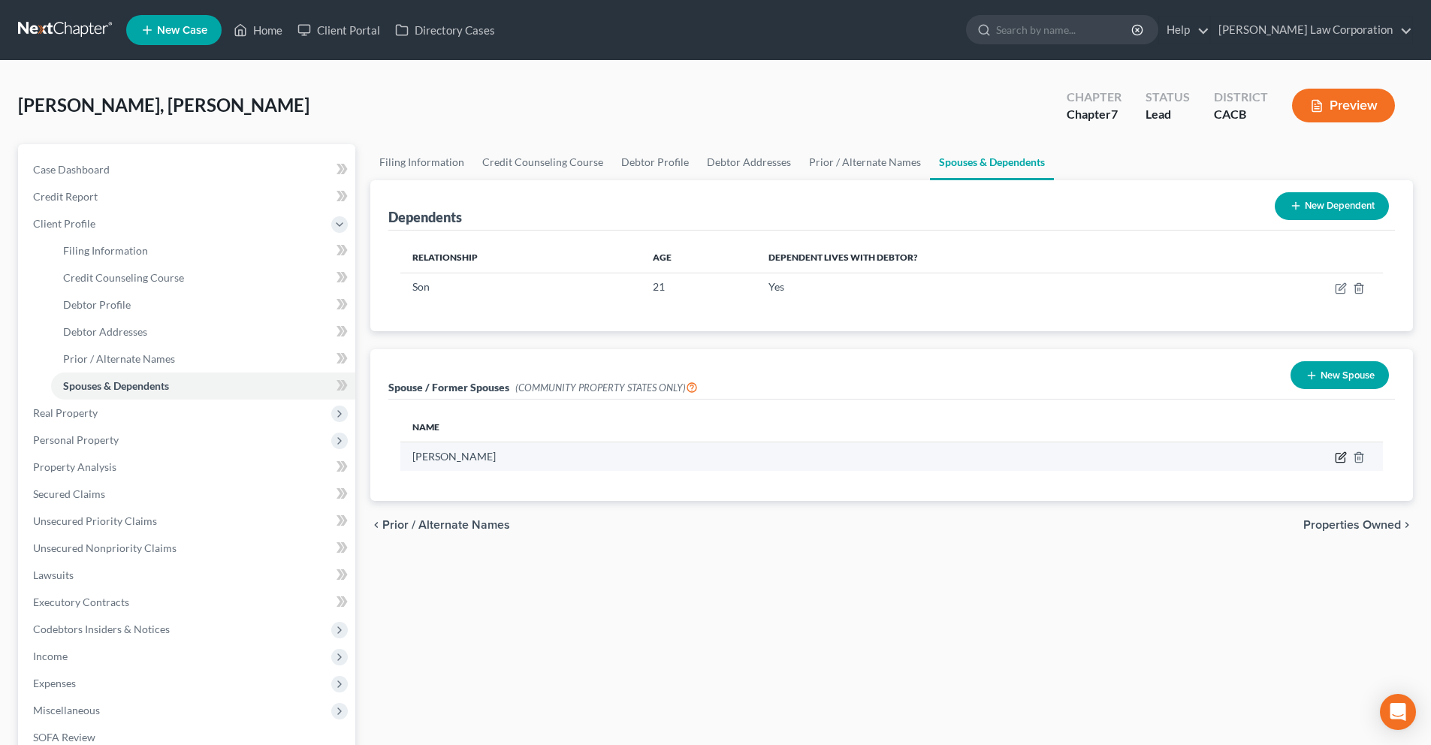
click at [1345, 454] on icon "button" at bounding box center [1341, 456] width 7 height 7
select select "1"
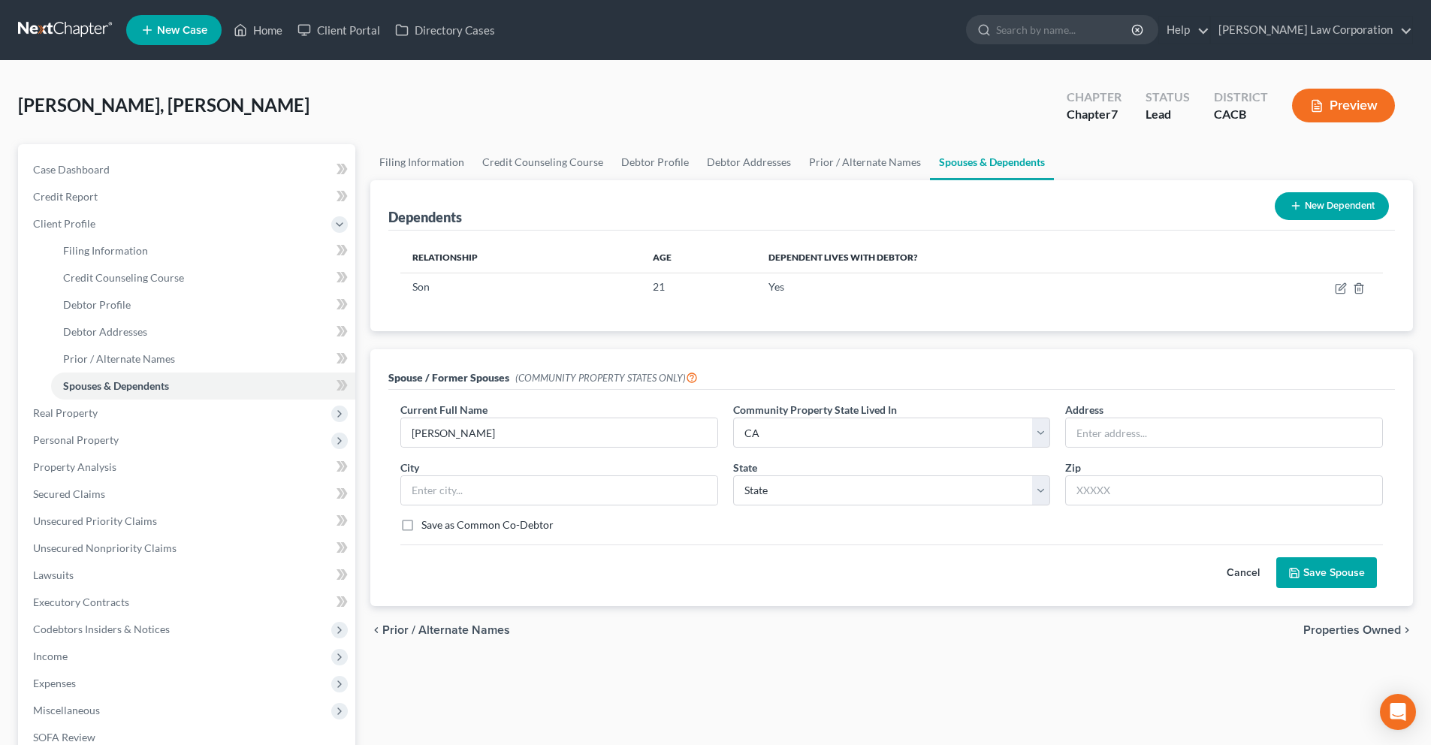
click at [1352, 117] on button "Preview" at bounding box center [1343, 106] width 103 height 34
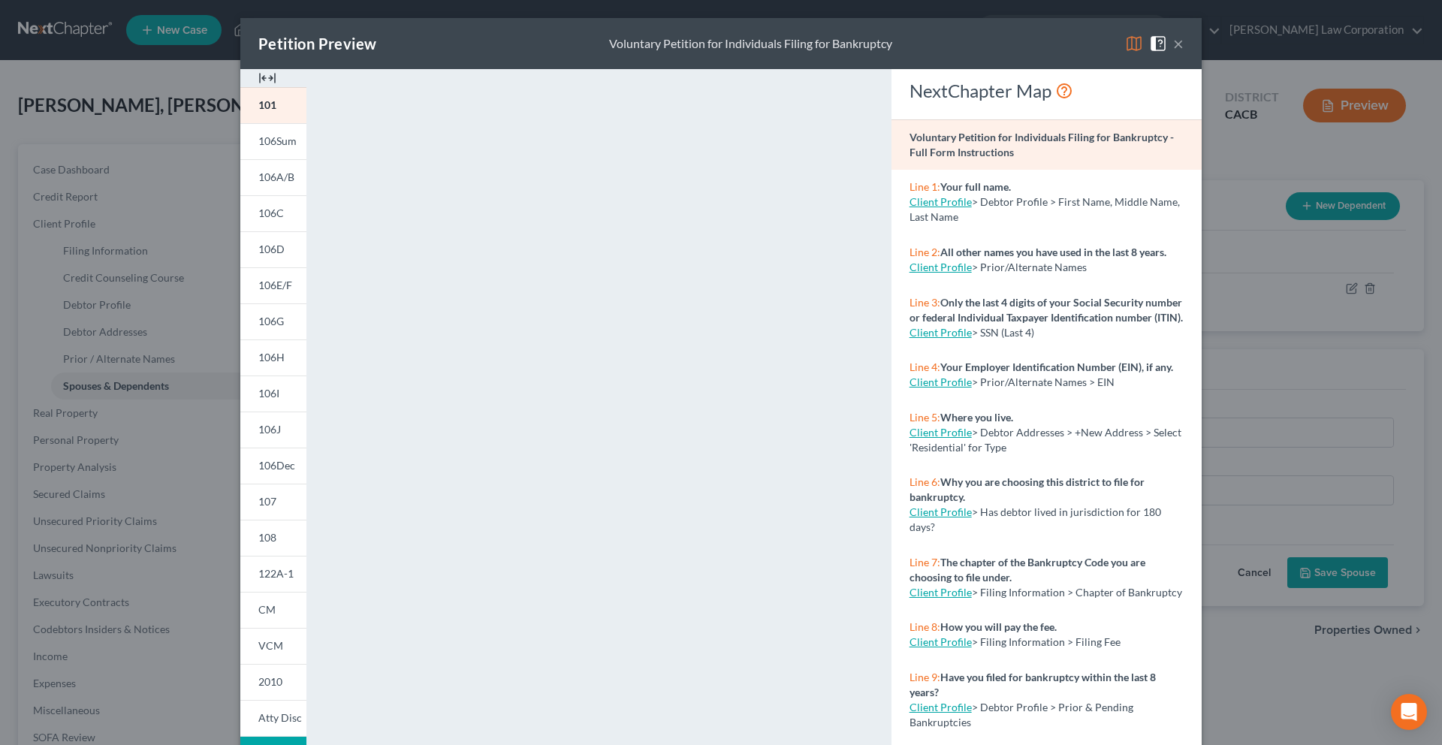
click at [952, 201] on link "Client Profile" at bounding box center [941, 201] width 62 height 13
select select "1"
select select "2"
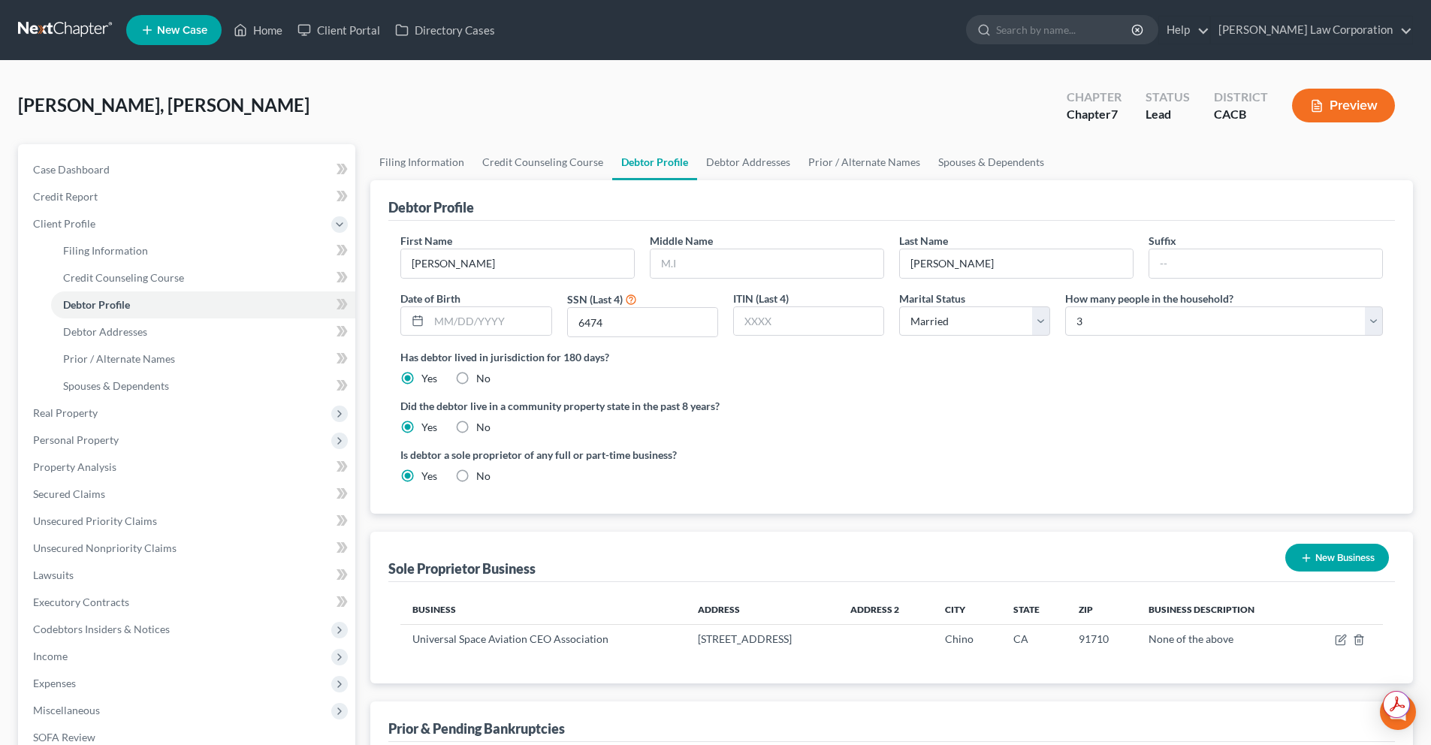
select select "1"
select select "2"
click at [167, 204] on link "Credit Report" at bounding box center [188, 196] width 334 height 27
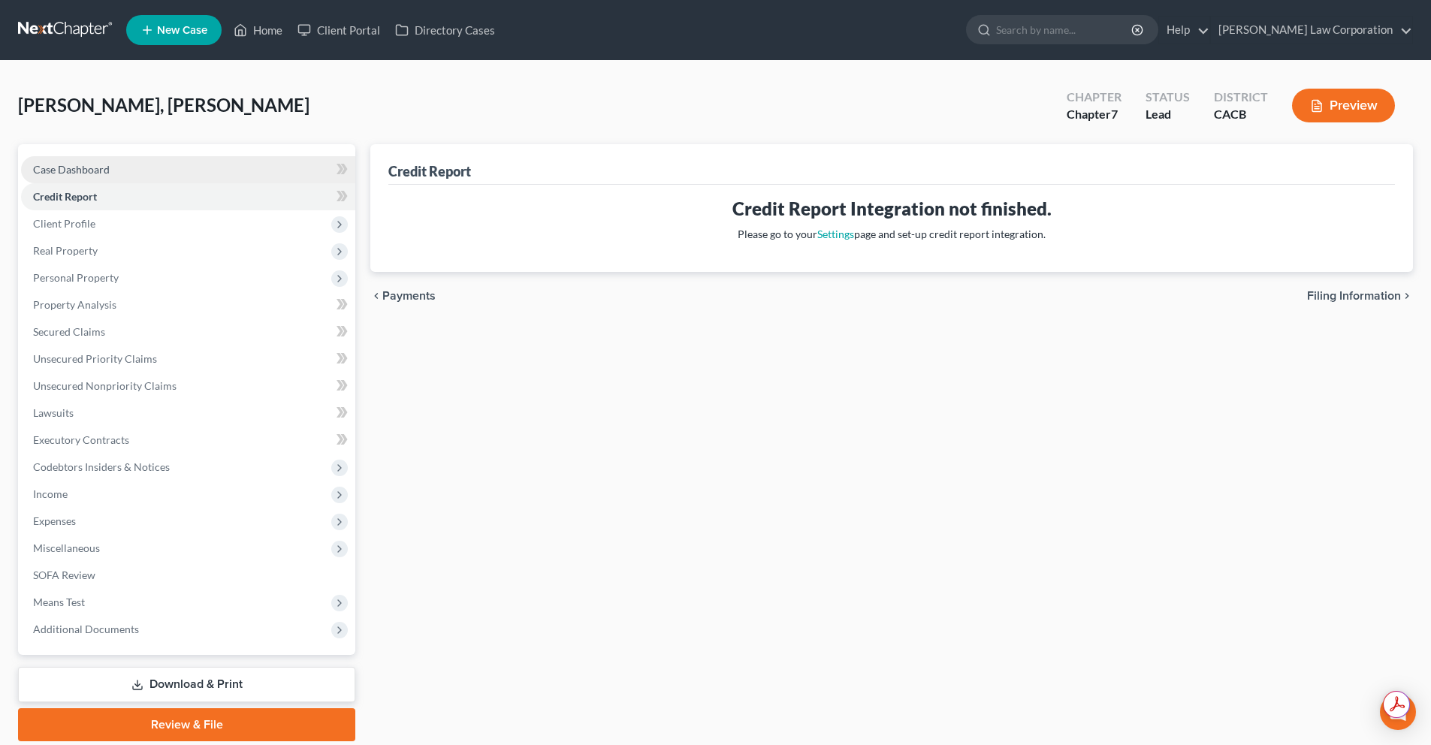
click at [141, 161] on link "Case Dashboard" at bounding box center [188, 169] width 334 height 27
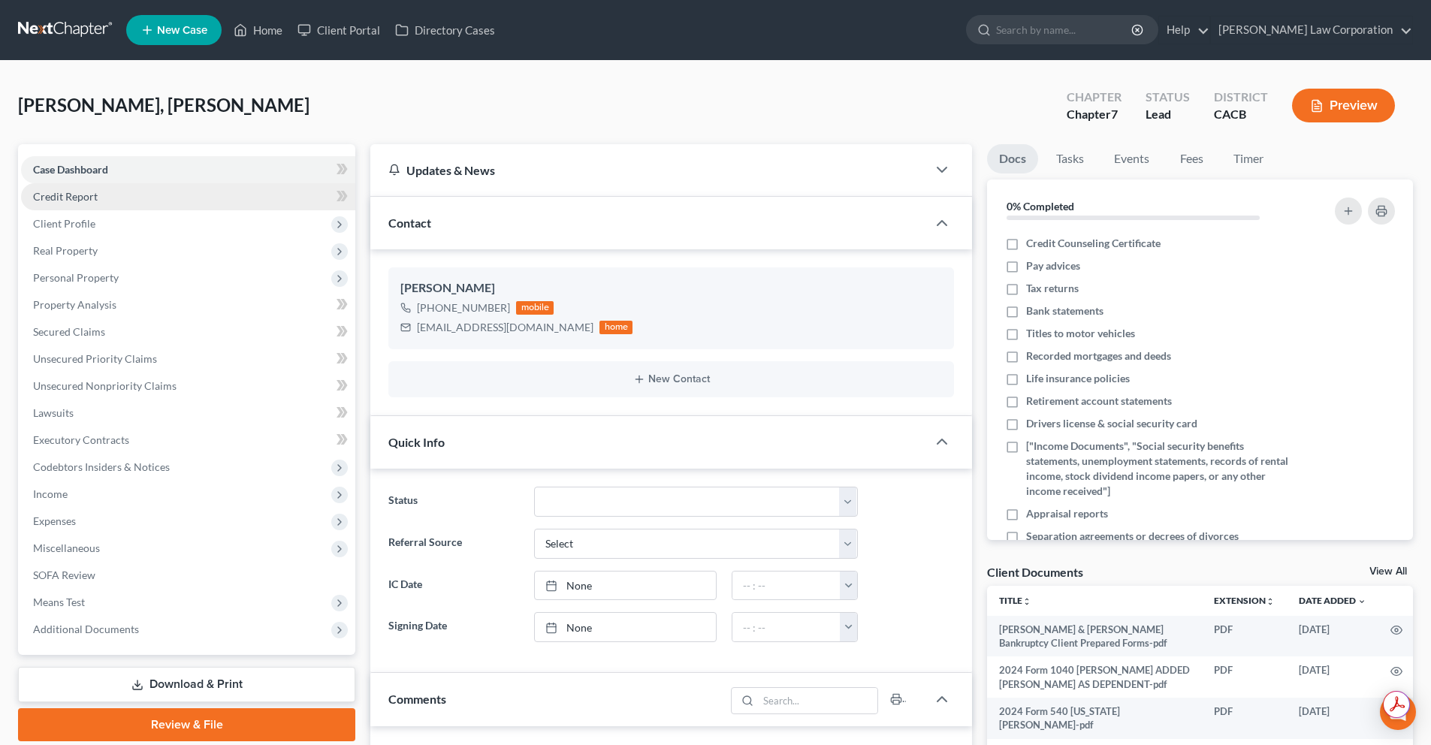
click at [110, 204] on link "Credit Report" at bounding box center [188, 196] width 334 height 27
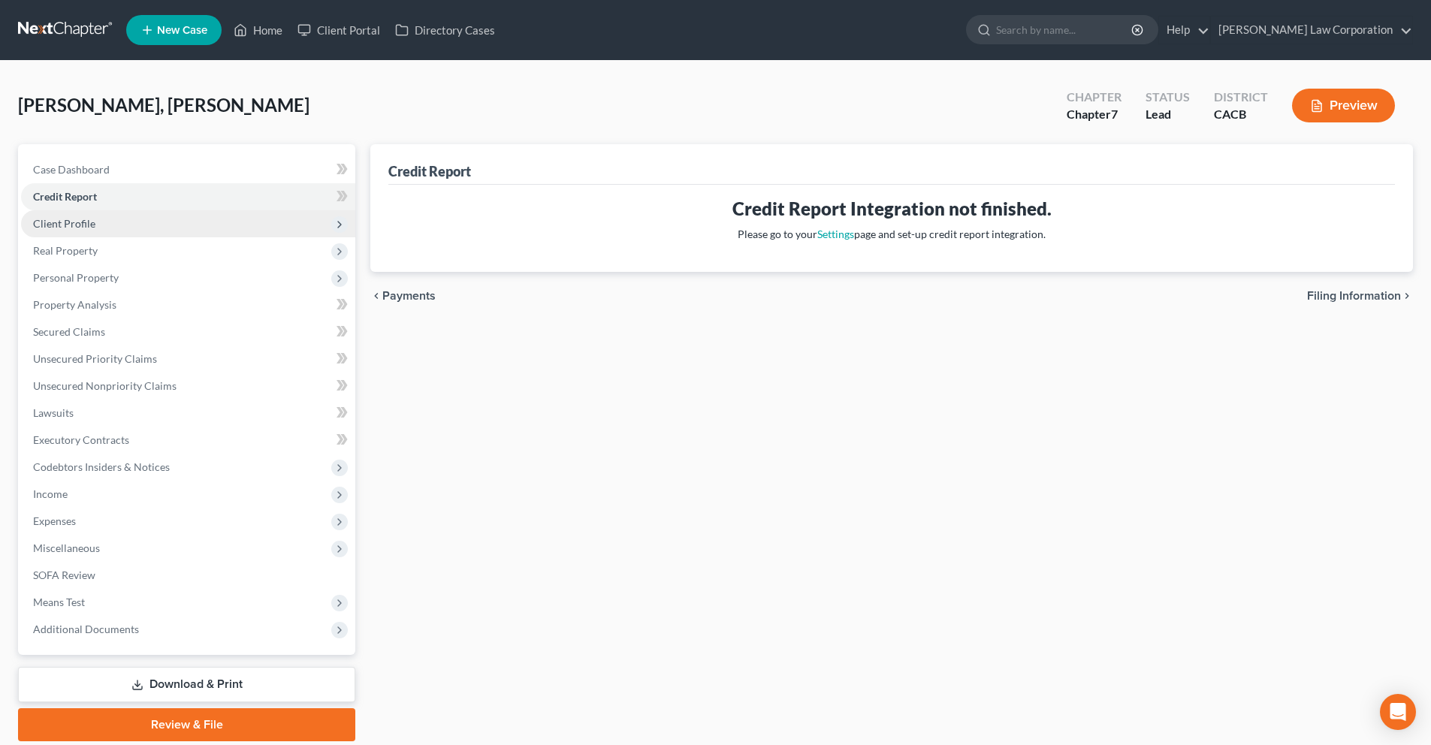
click at [111, 223] on span "Client Profile" at bounding box center [188, 223] width 334 height 27
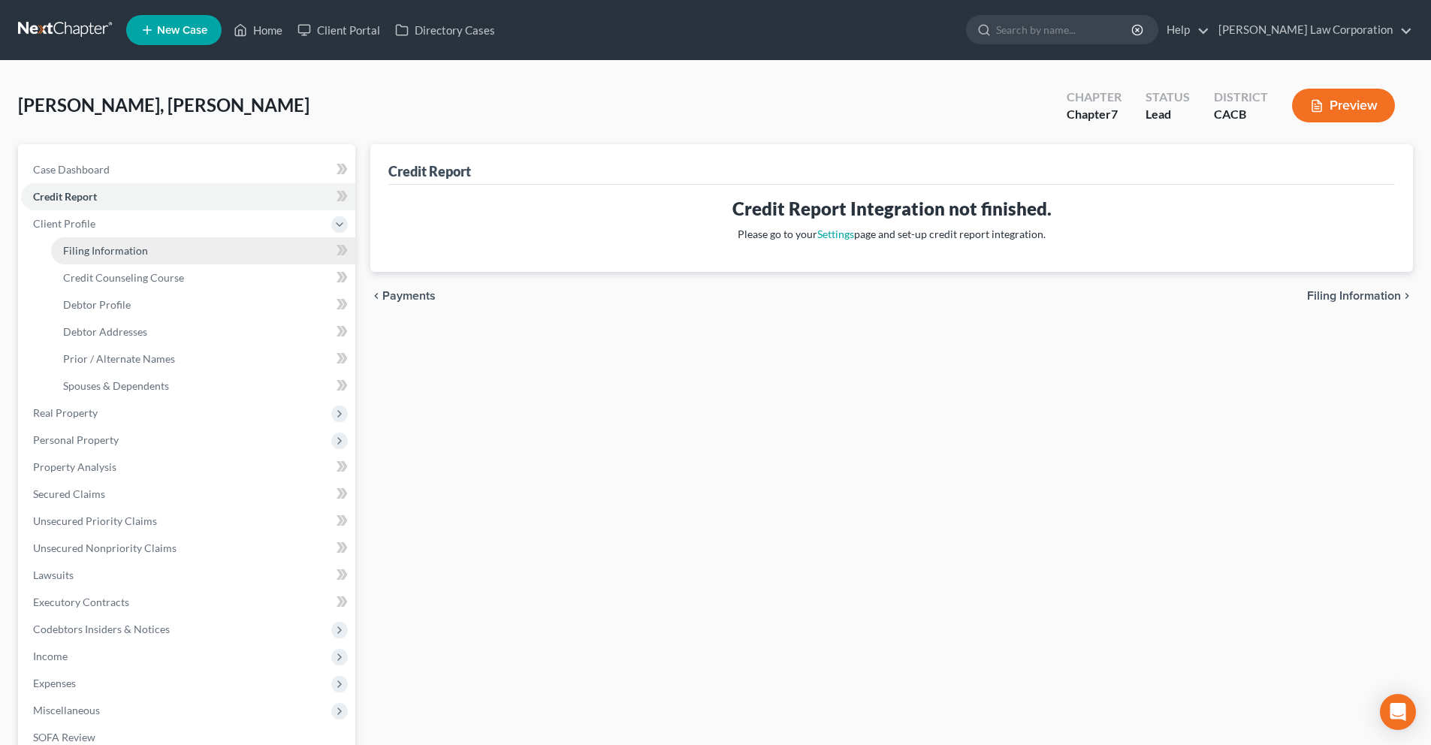
click at [130, 246] on span "Filing Information" at bounding box center [105, 250] width 85 height 13
select select "1"
select select "0"
select select "7"
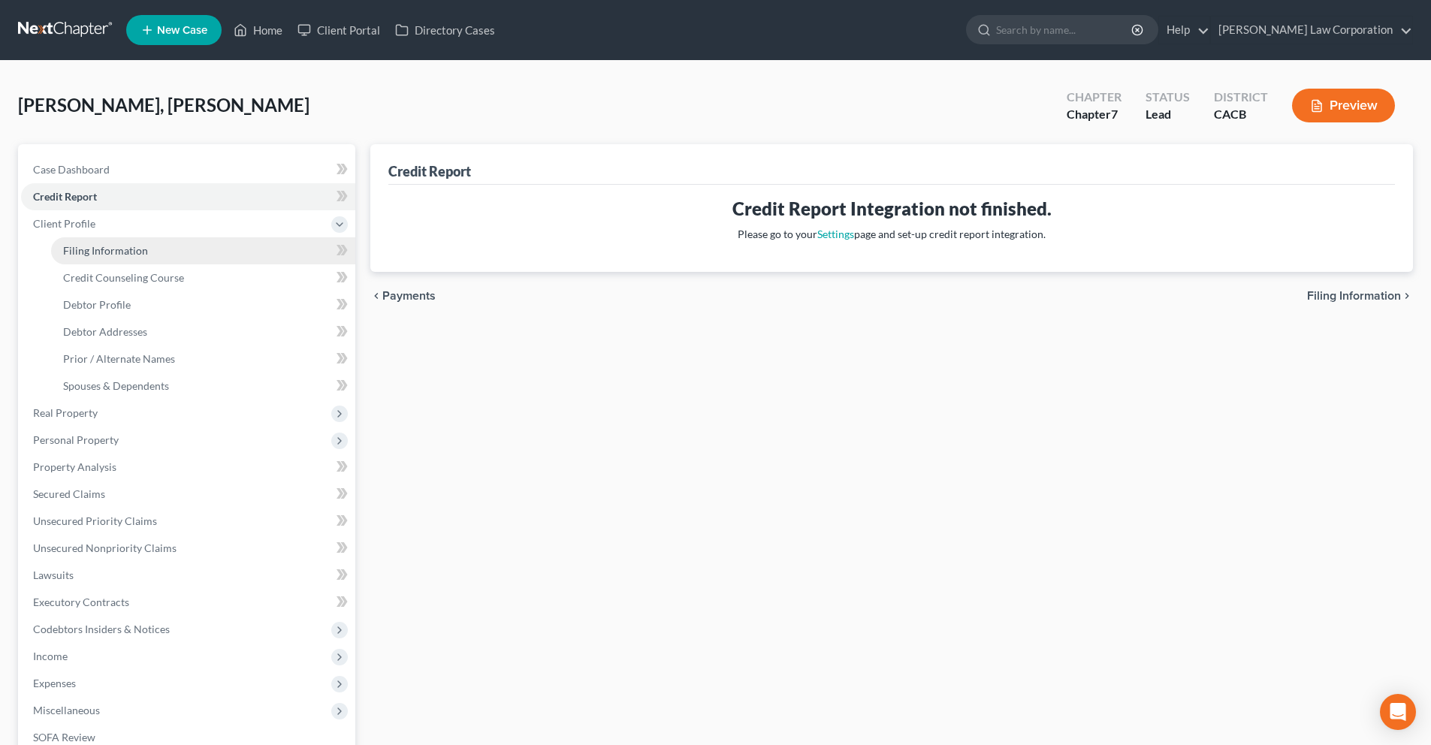
select select "0"
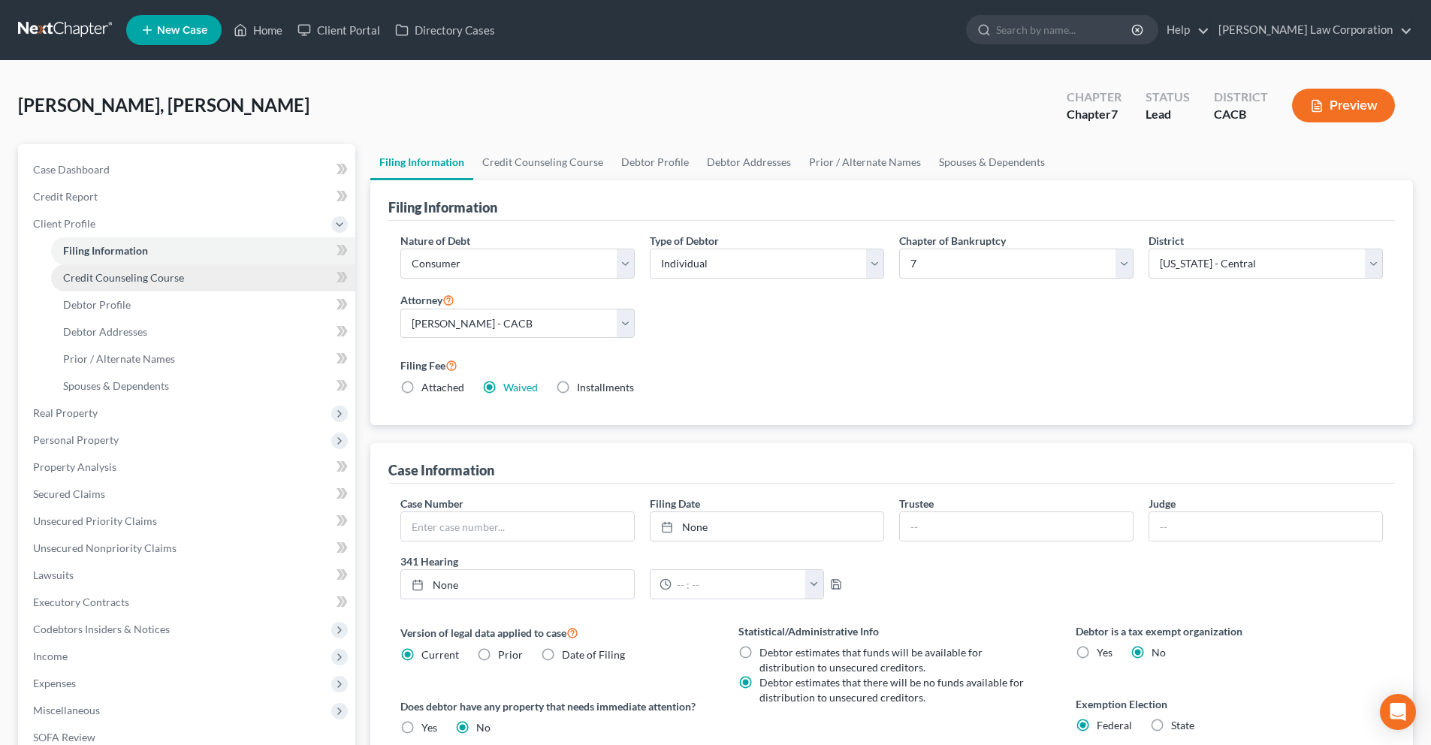
click at [140, 280] on span "Credit Counseling Course" at bounding box center [123, 277] width 121 height 13
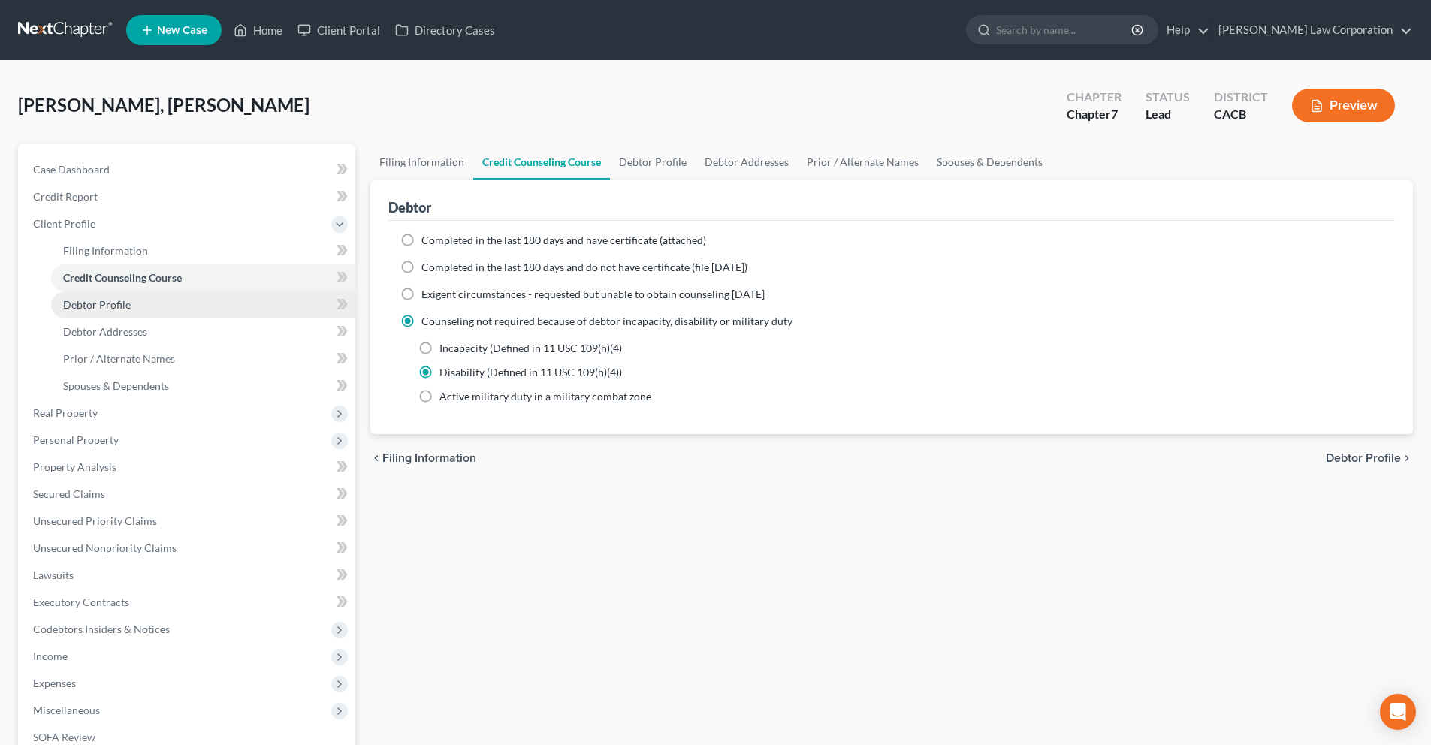
click at [145, 301] on link "Debtor Profile" at bounding box center [203, 304] width 304 height 27
select select "1"
select select "2"
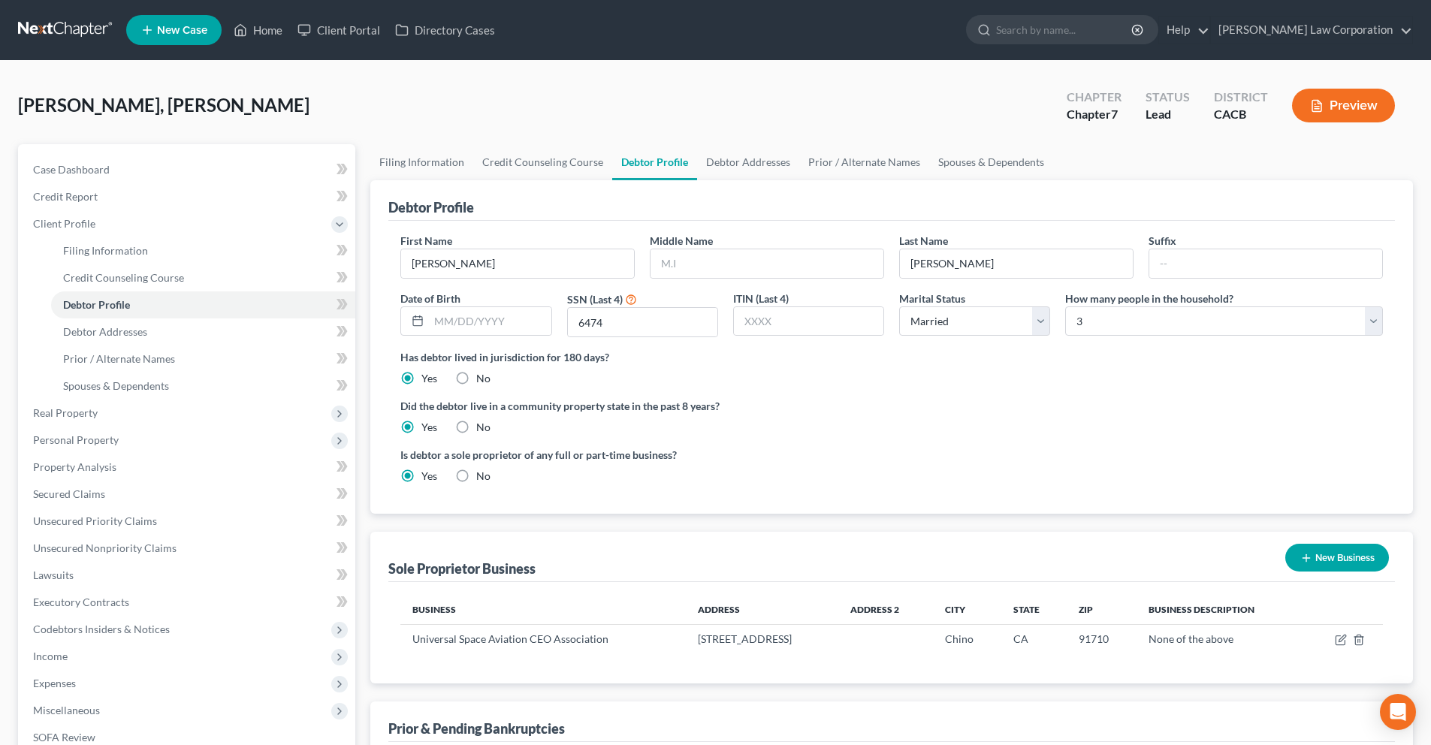
click at [645, 169] on link "Debtor Profile" at bounding box center [654, 162] width 85 height 36
click at [967, 161] on link "Spouses & Dependents" at bounding box center [991, 162] width 124 height 36
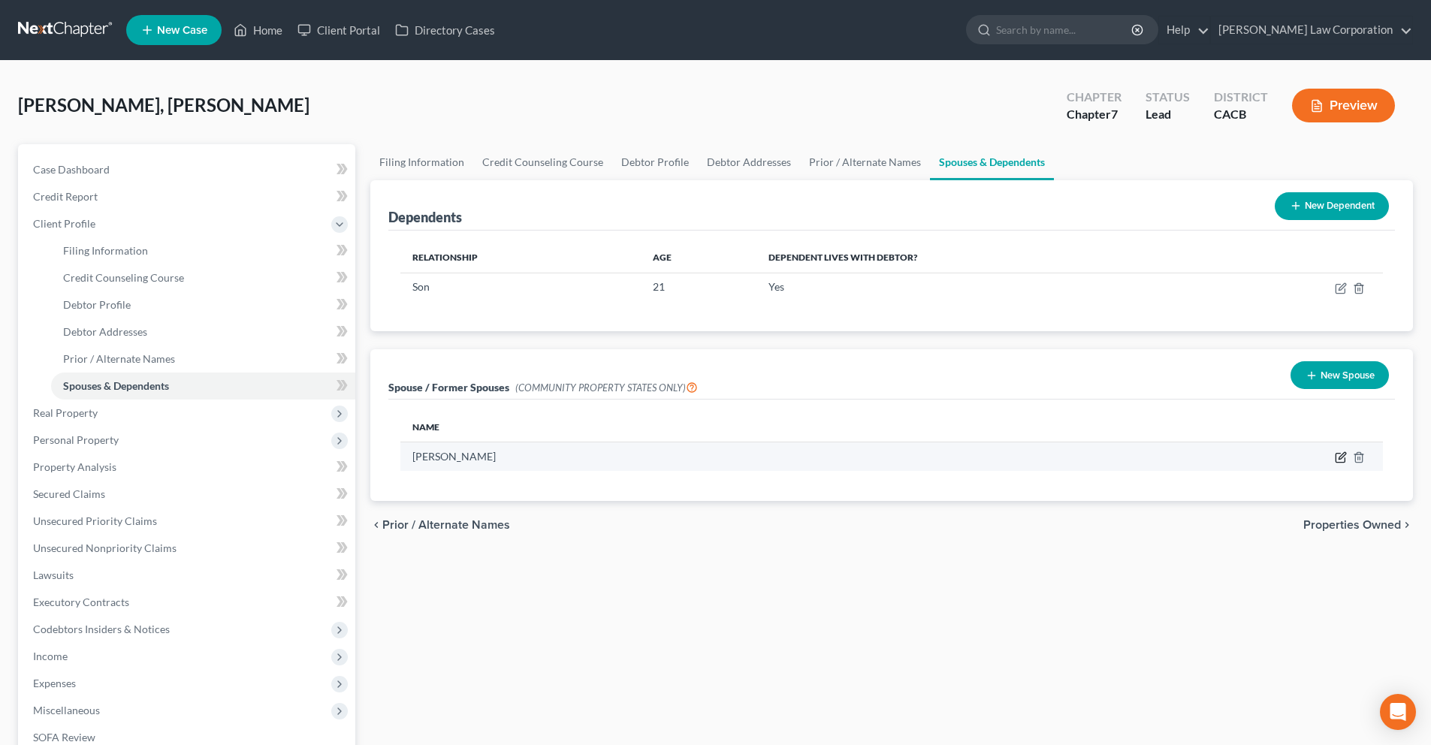
click at [1338, 460] on icon "button" at bounding box center [1341, 457] width 12 height 12
select select "1"
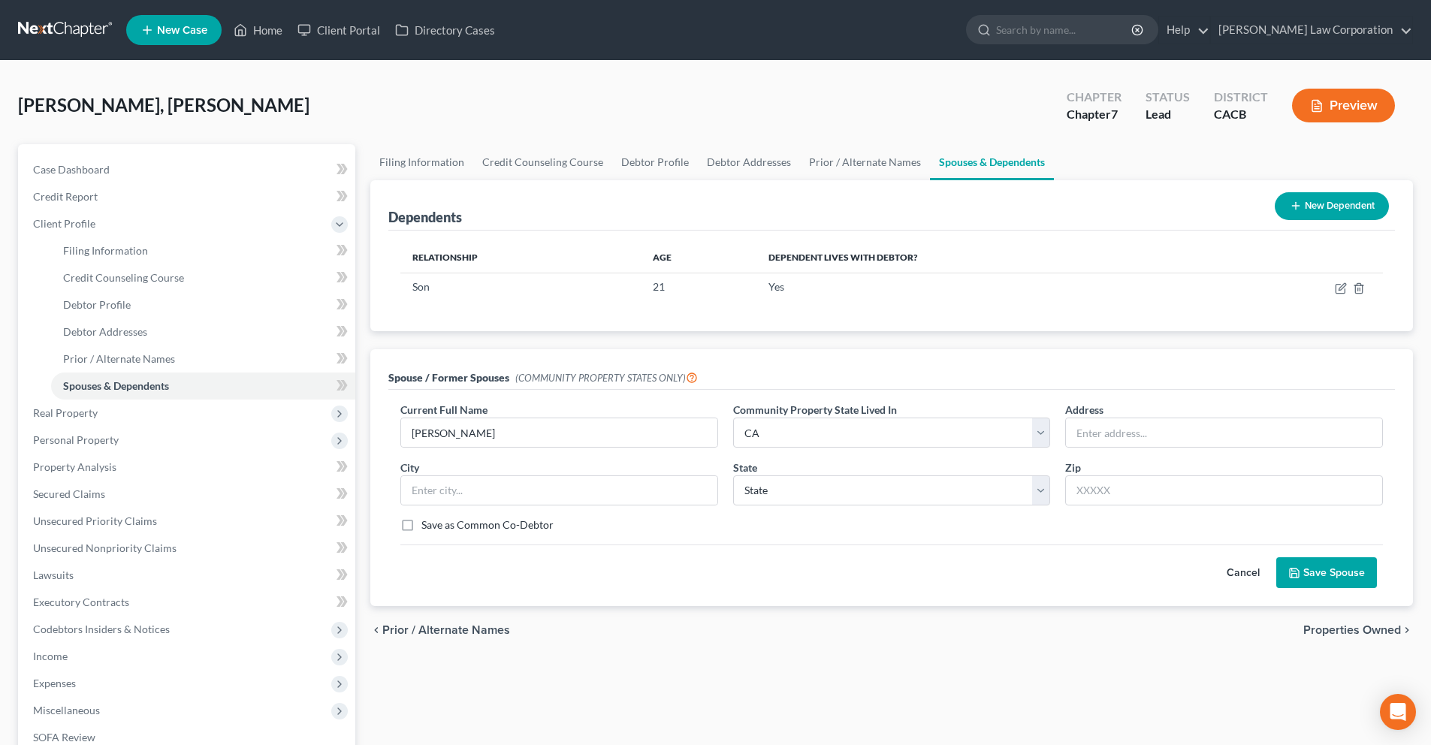
click at [421, 524] on label "Save as Common Co-Debtor" at bounding box center [487, 525] width 132 height 15
click at [427, 524] on input "Save as Common Co-Debtor" at bounding box center [432, 523] width 10 height 10
checkbox input "true"
click at [1303, 577] on button "Save Spouse" at bounding box center [1326, 573] width 101 height 32
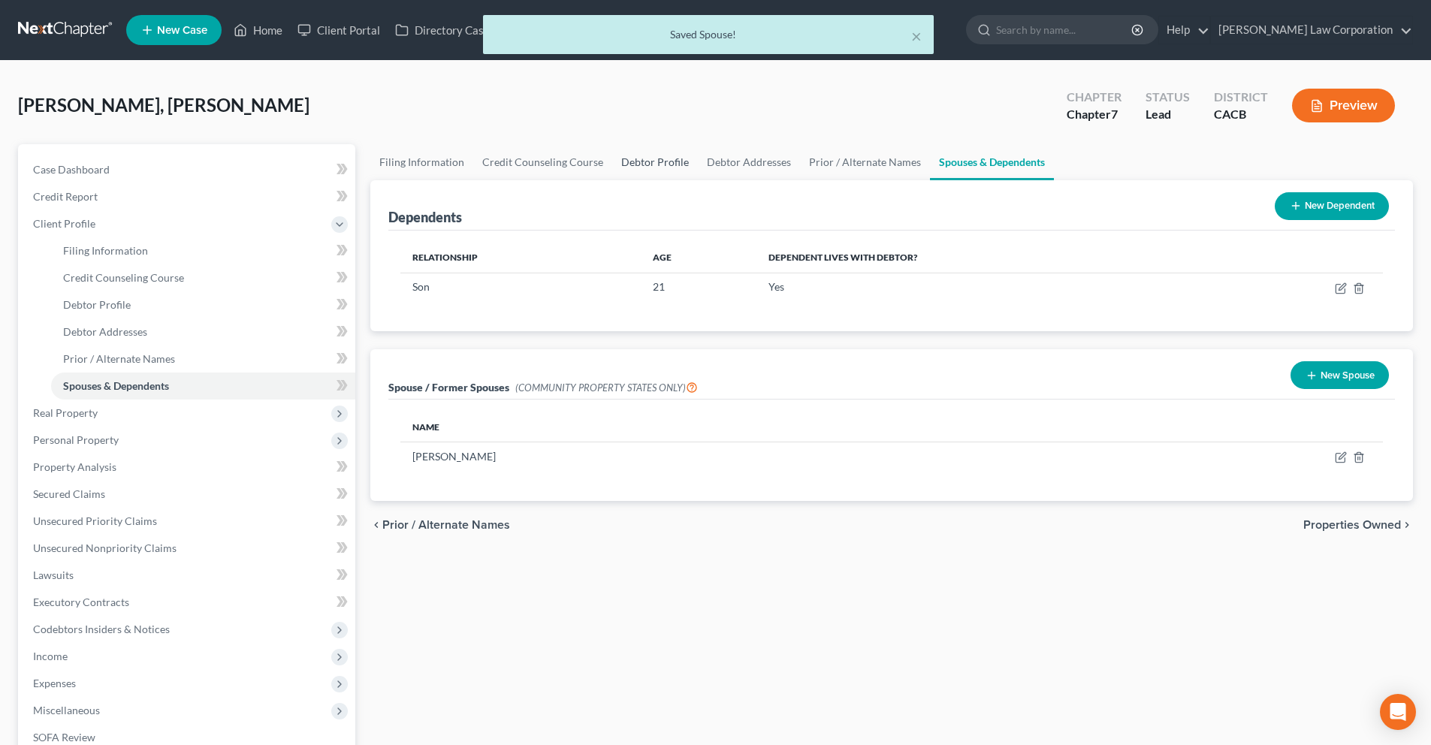
click at [647, 161] on link "Debtor Profile" at bounding box center [655, 162] width 86 height 36
select select "1"
select select "2"
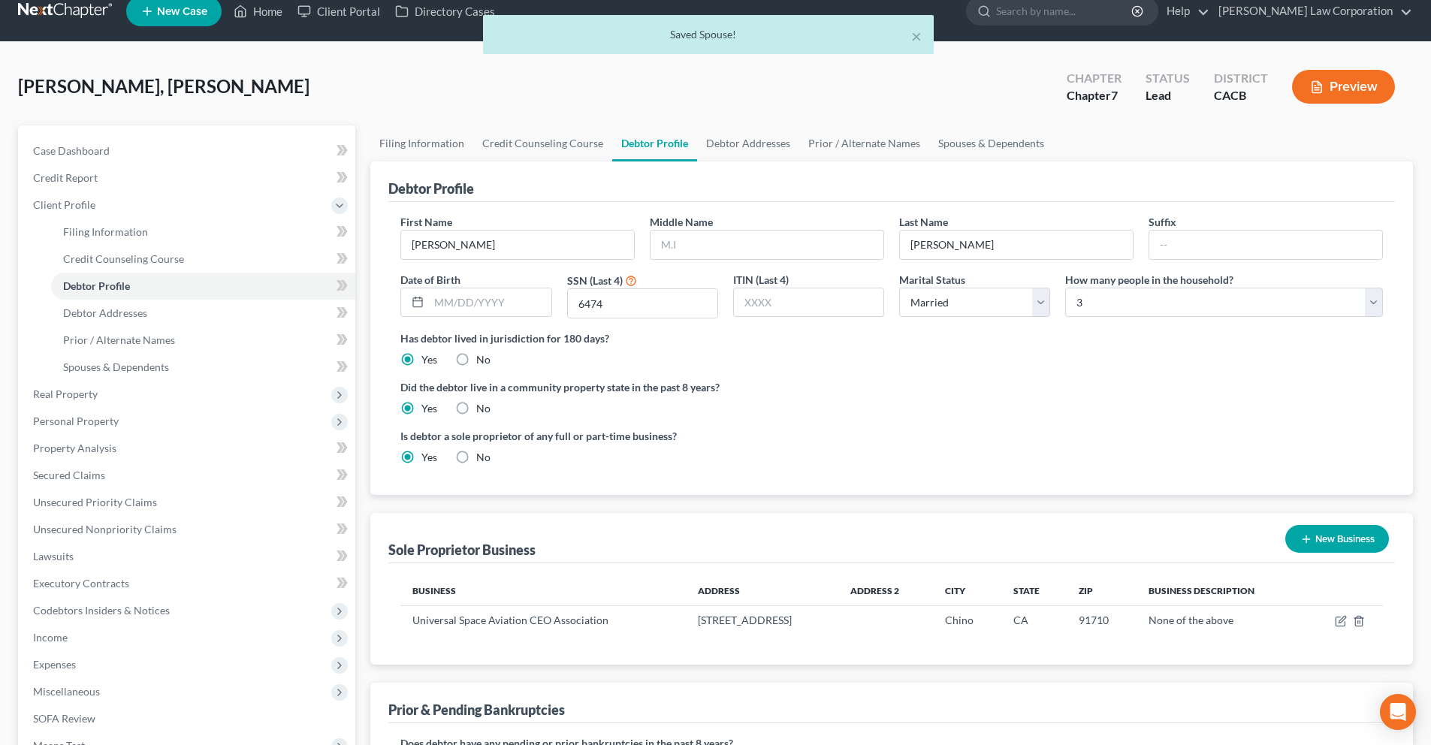
scroll to position [70, 0]
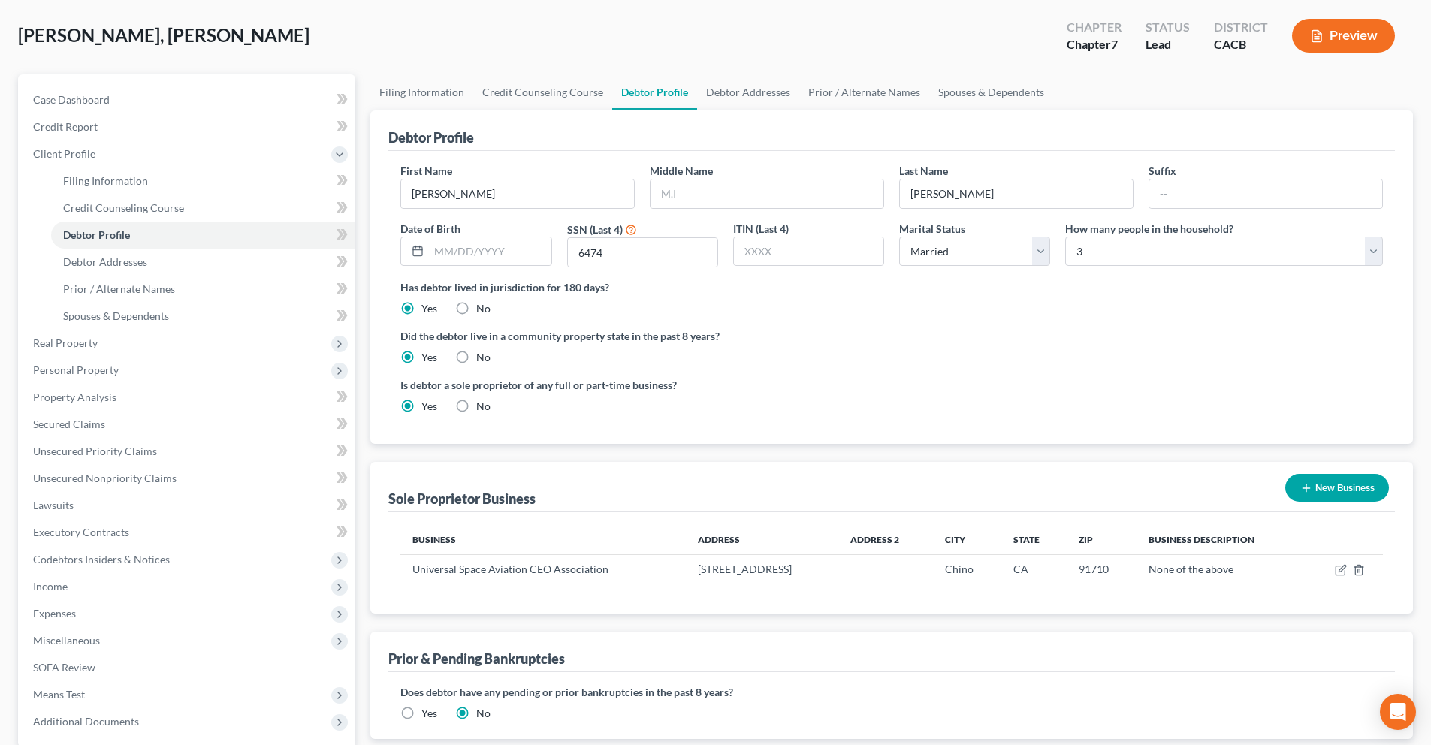
click at [1358, 35] on button "Preview" at bounding box center [1343, 36] width 103 height 34
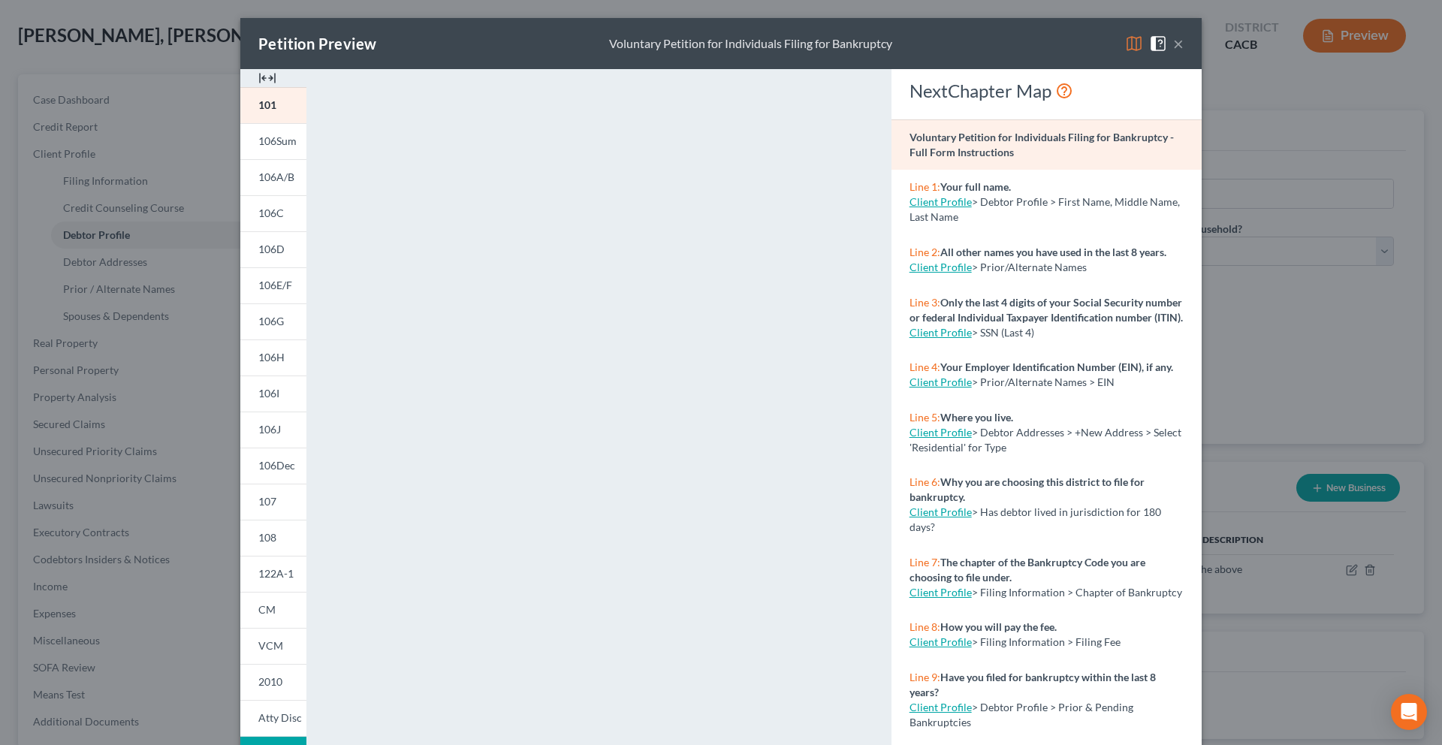
click at [1175, 46] on button "×" at bounding box center [1178, 44] width 11 height 18
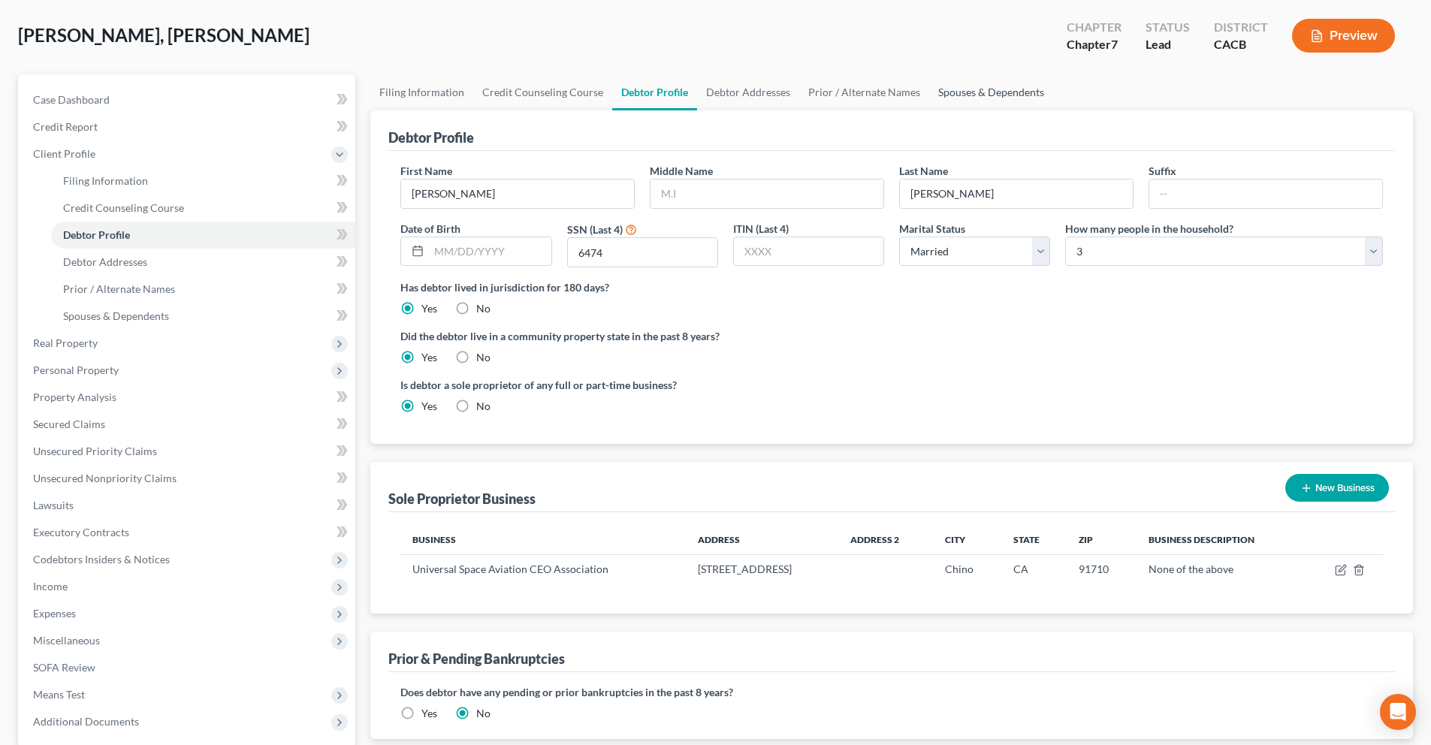
click at [946, 95] on link "Spouses & Dependents" at bounding box center [991, 92] width 124 height 36
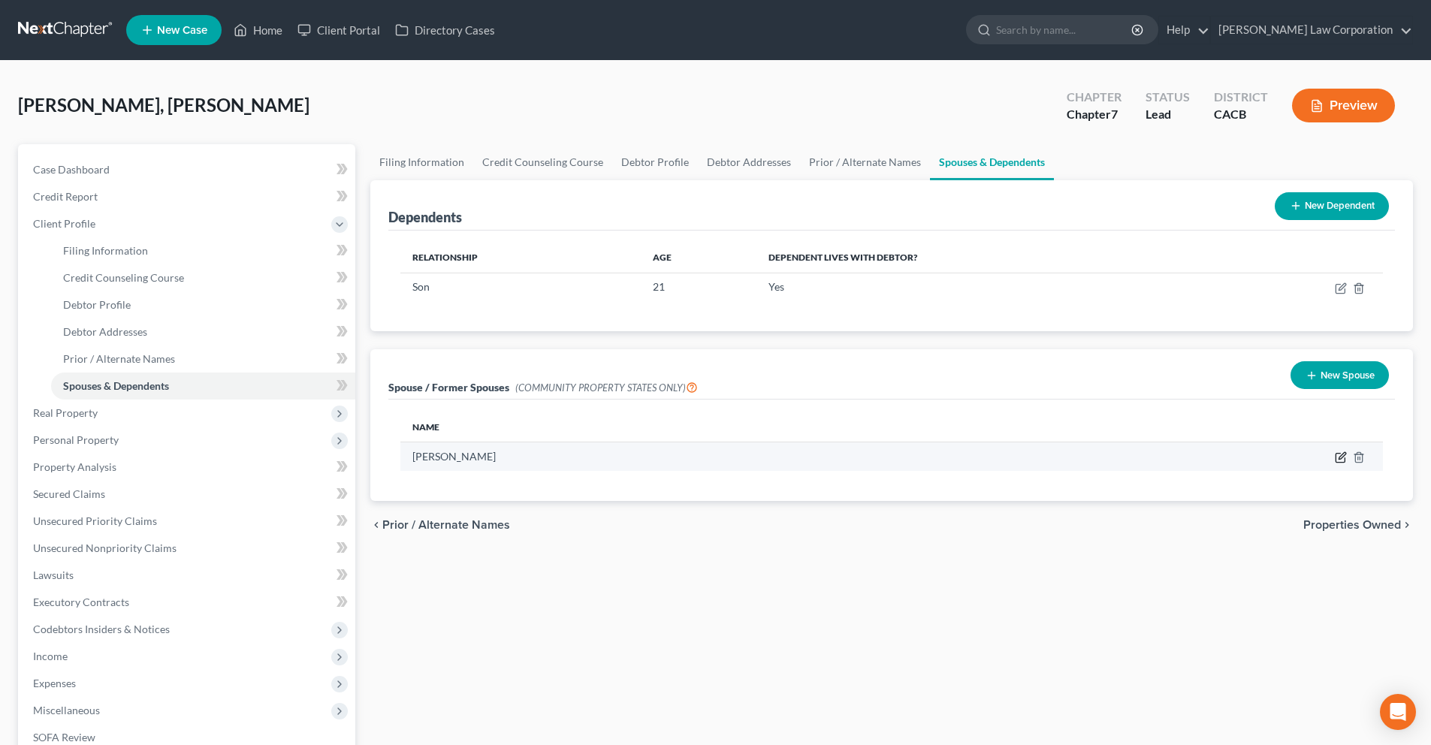
click at [1338, 457] on icon "button" at bounding box center [1341, 457] width 12 height 12
select select "1"
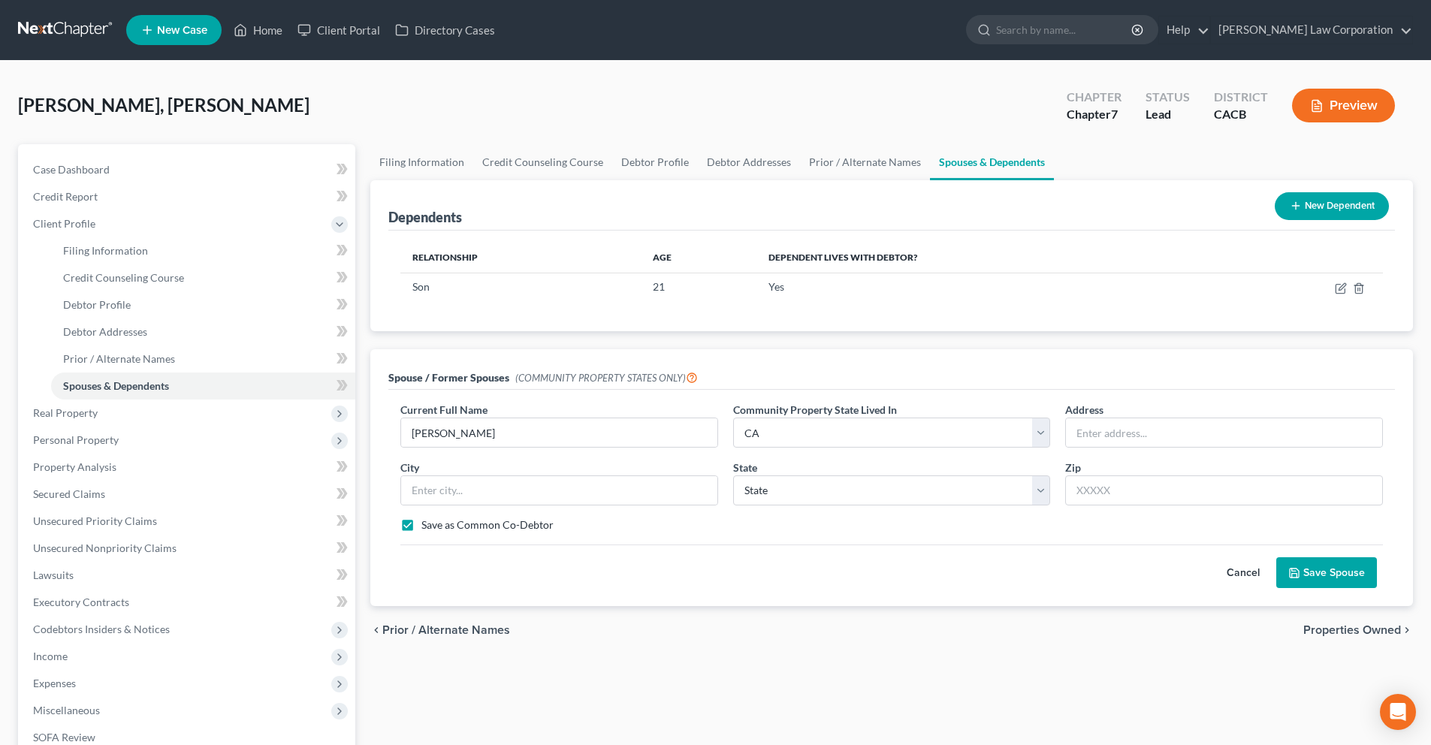
click at [536, 527] on label "Save as Common Co-Debtor" at bounding box center [487, 525] width 132 height 15
click at [437, 527] on input "Save as Common Co-Debtor" at bounding box center [432, 523] width 10 height 10
checkbox input "false"
click at [1353, 578] on button "Save Spouse" at bounding box center [1326, 573] width 101 height 32
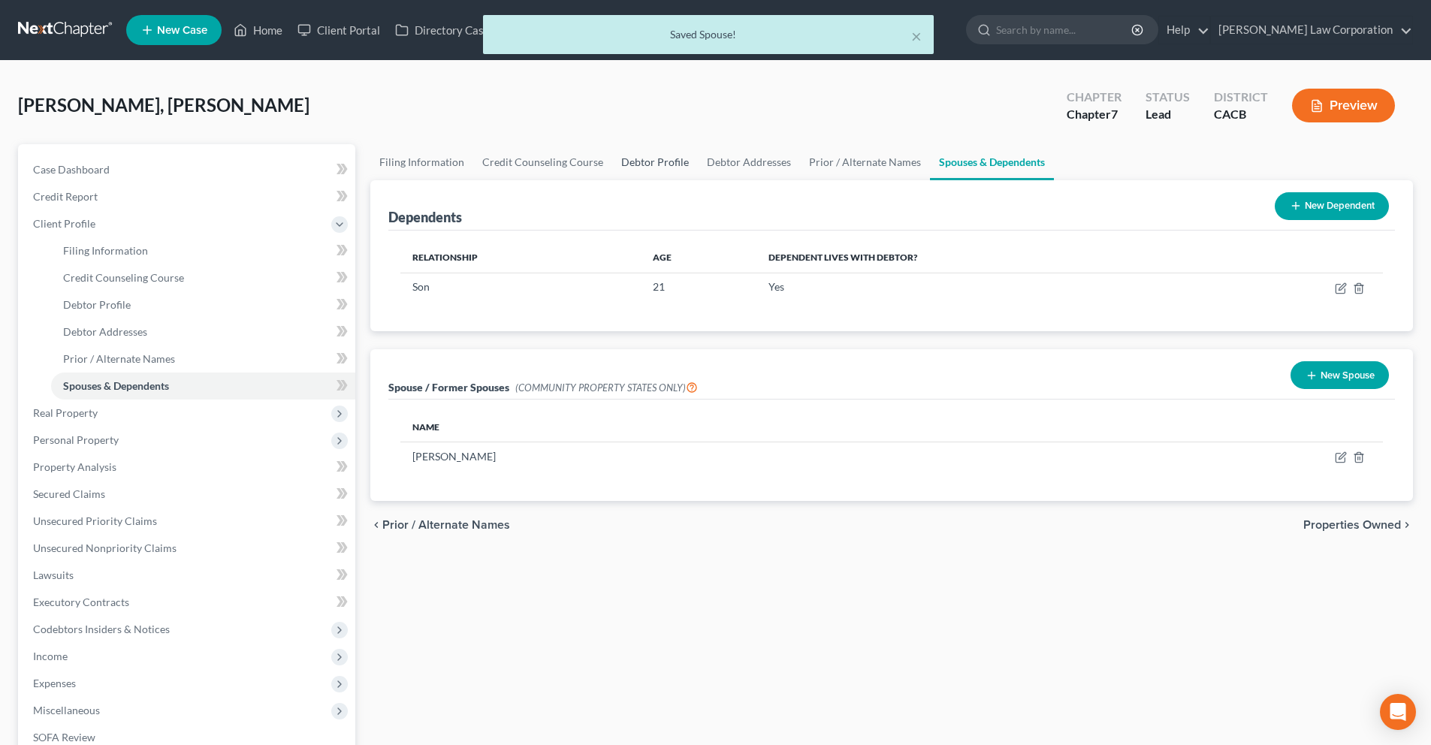
click at [631, 160] on link "Debtor Profile" at bounding box center [655, 162] width 86 height 36
select select "1"
select select "2"
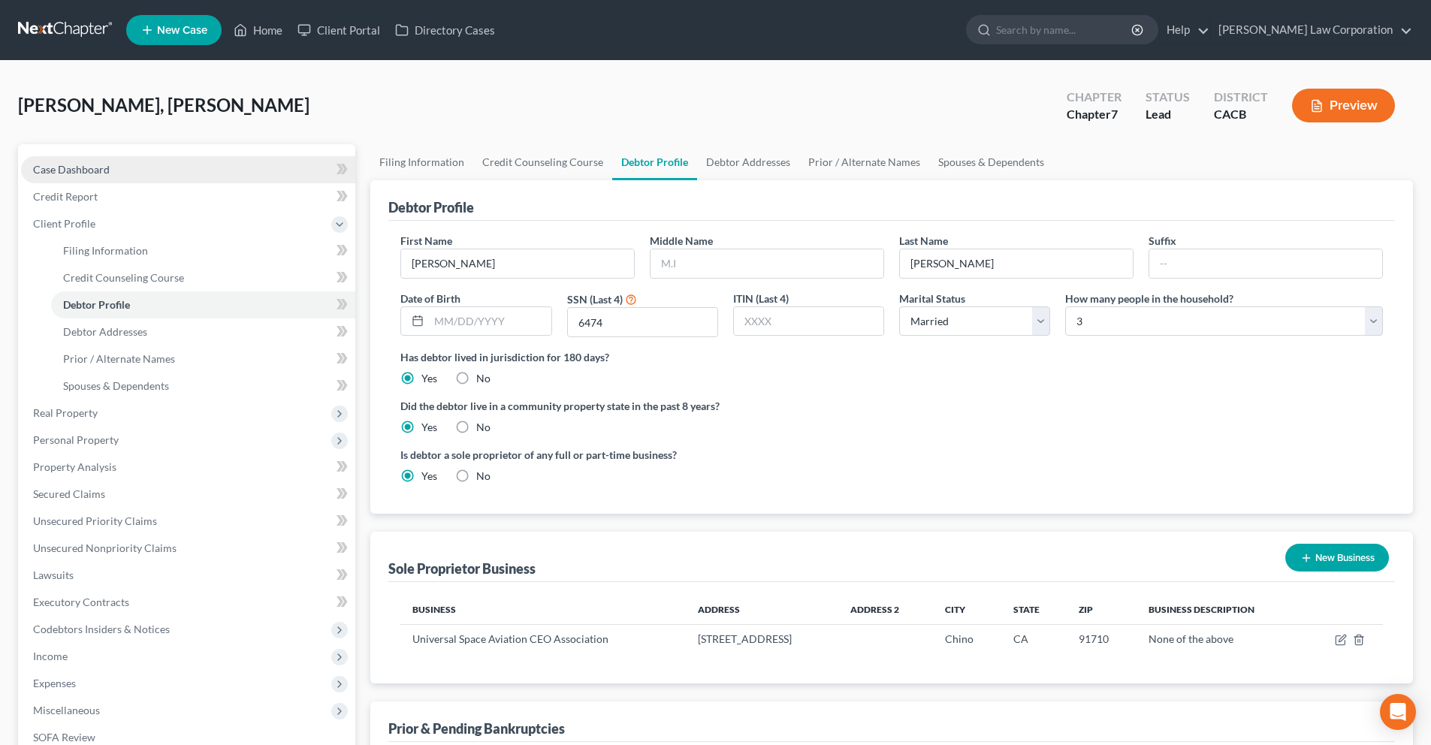
click at [261, 171] on link "Case Dashboard" at bounding box center [188, 169] width 334 height 27
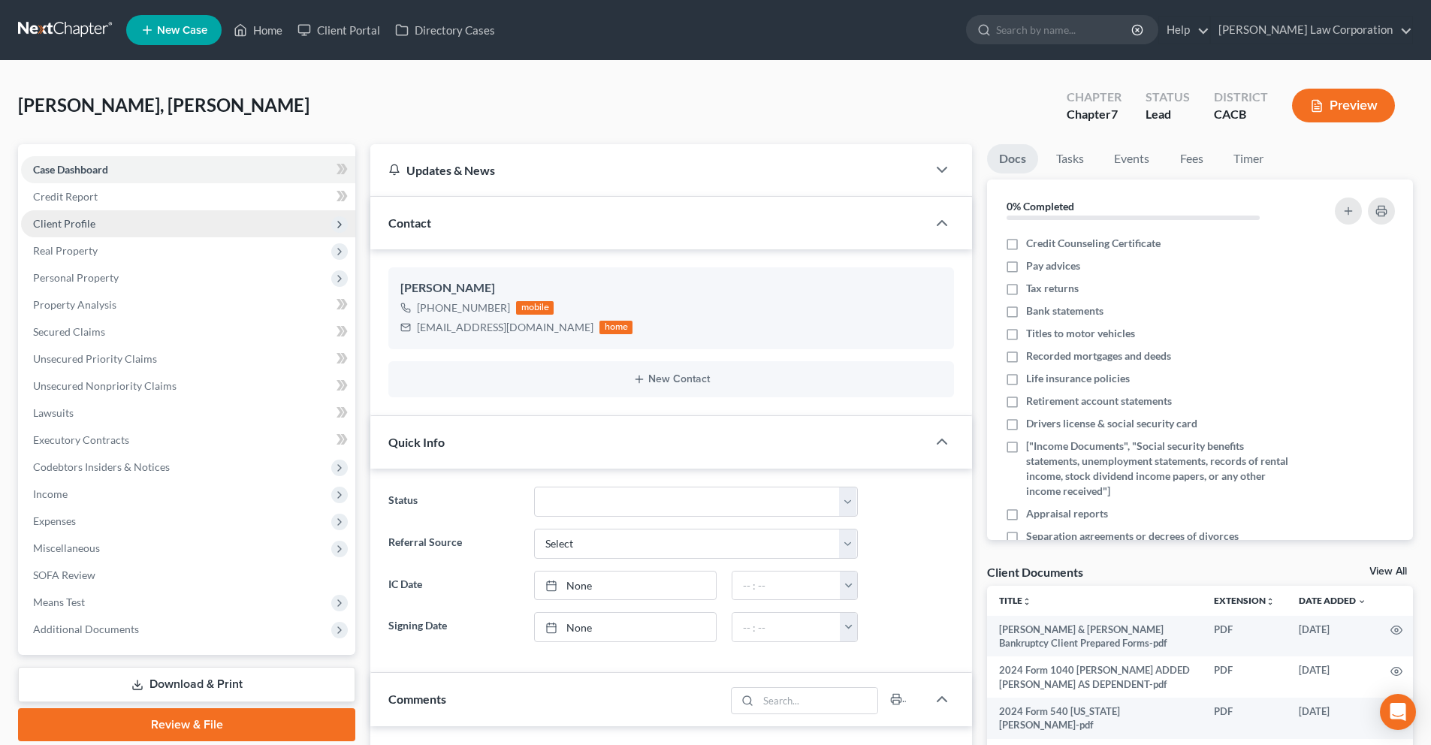
click at [103, 221] on span "Client Profile" at bounding box center [188, 223] width 334 height 27
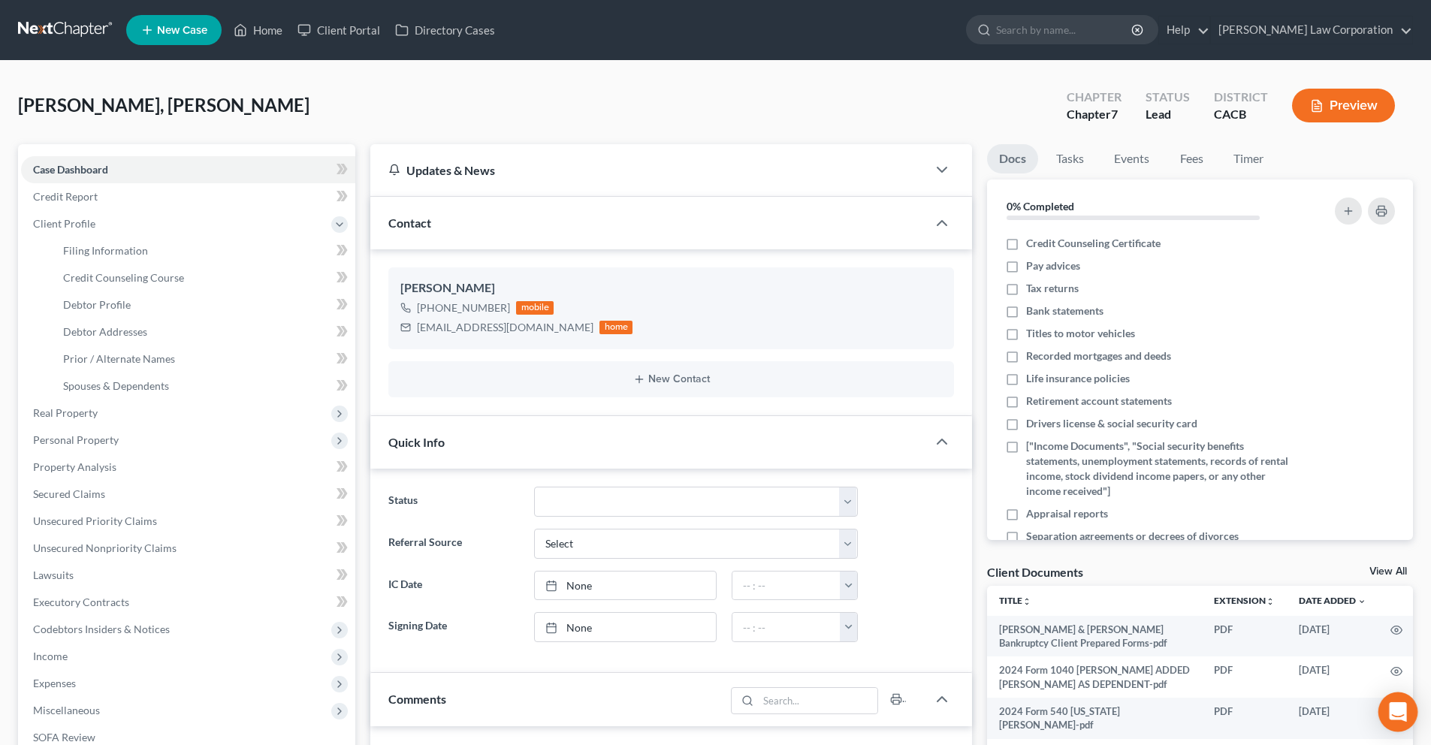
click at [1393, 711] on icon "Open Intercom Messenger" at bounding box center [1397, 712] width 17 height 20
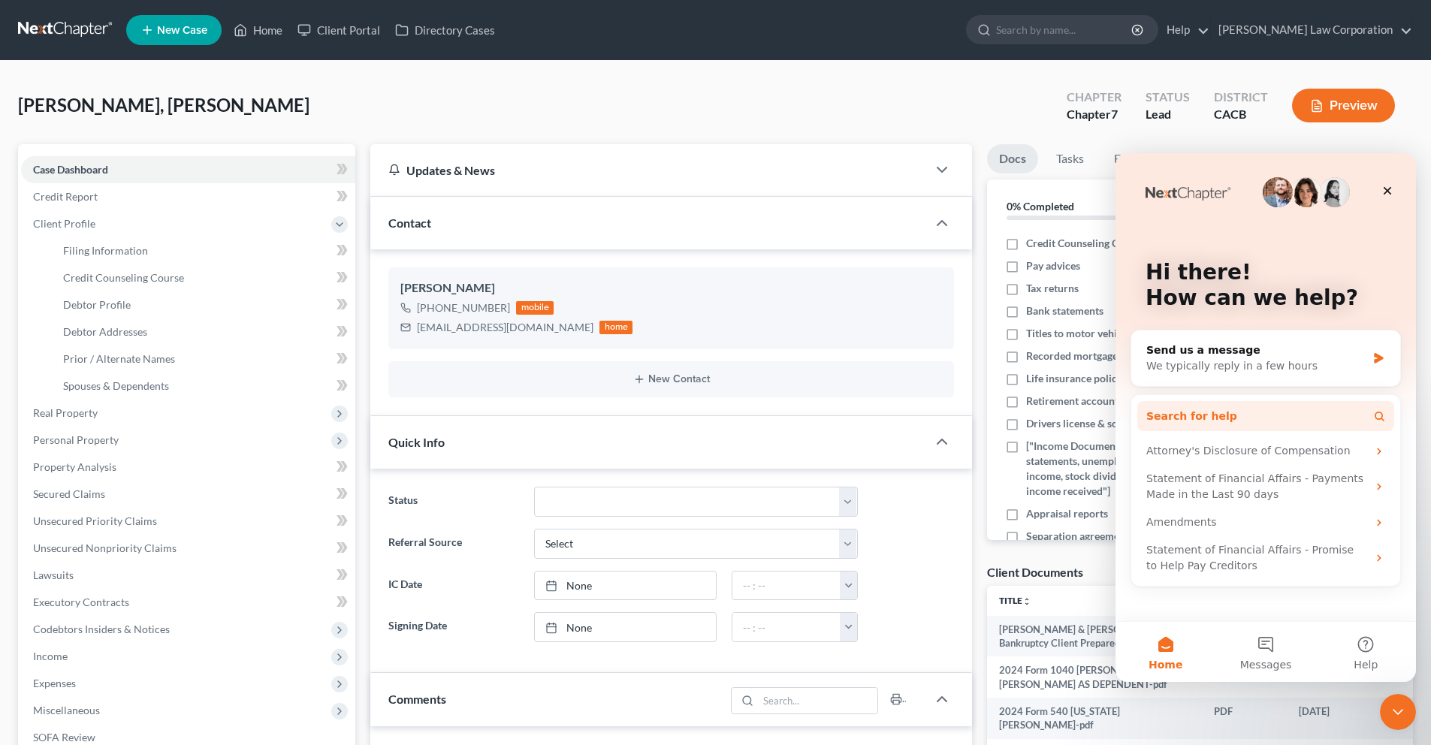
click at [1200, 414] on span "Search for help" at bounding box center [1191, 417] width 91 height 16
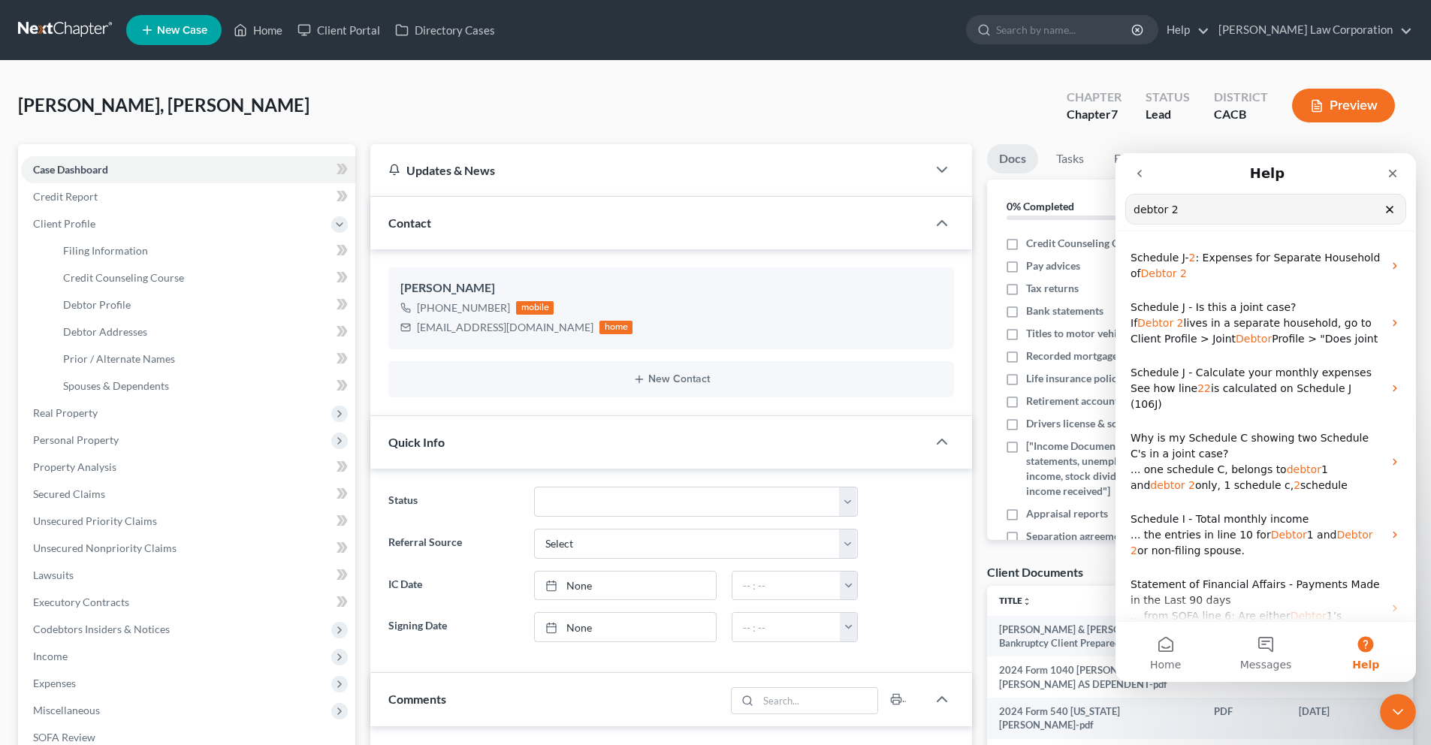
click at [1137, 213] on input "debtor 2" at bounding box center [1265, 209] width 279 height 29
click at [1134, 213] on input "debtor 2" at bounding box center [1265, 209] width 279 height 29
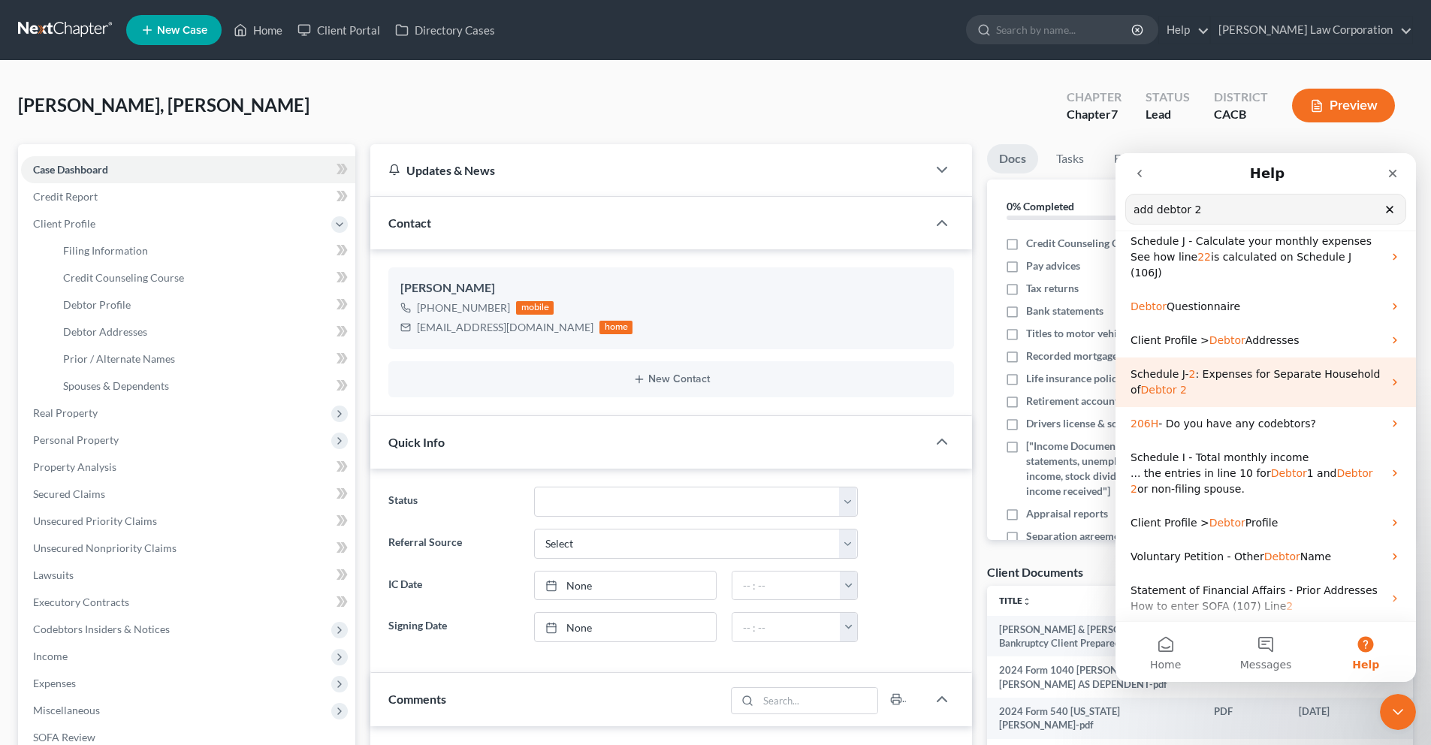
scroll to position [99, 0]
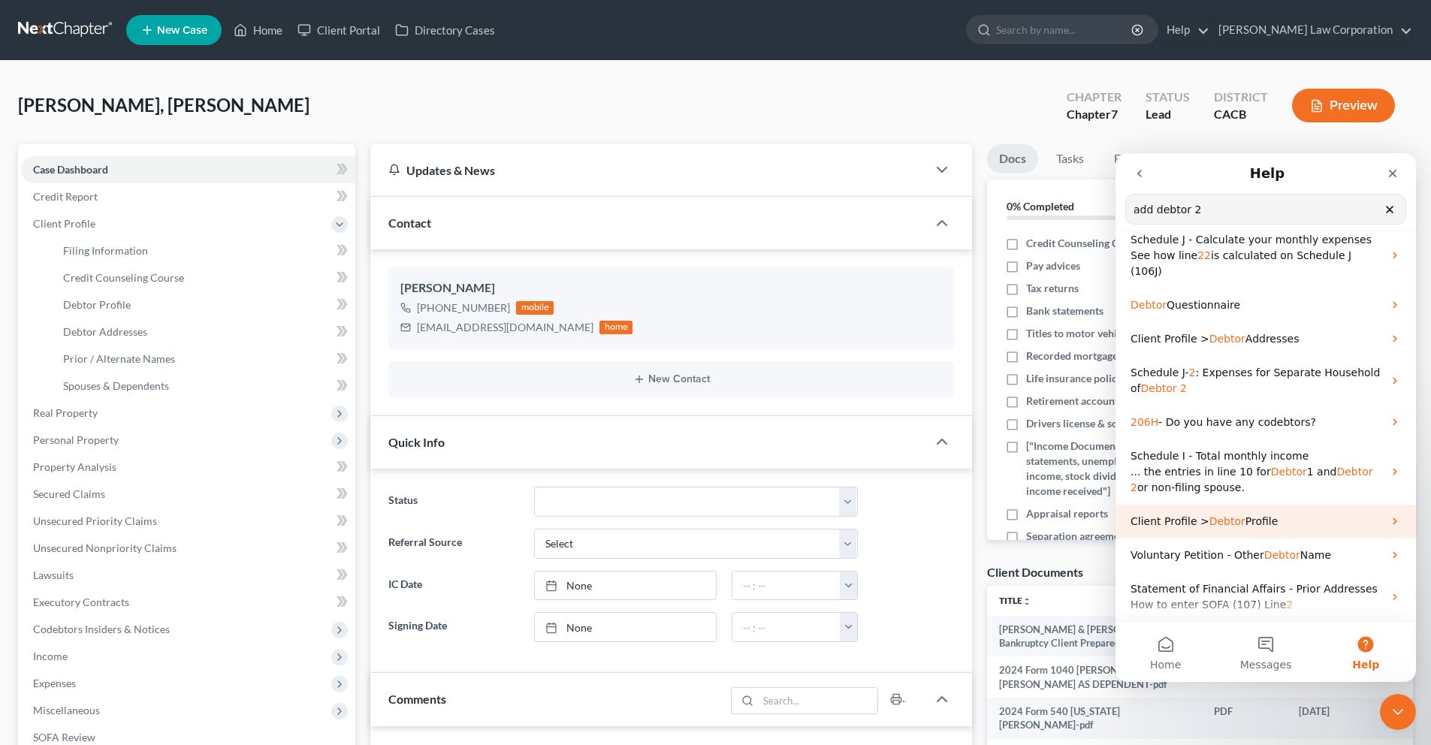
type input "add debtor 2"
click at [1360, 526] on p "Client Profile > Debtor Profile" at bounding box center [1256, 522] width 252 height 16
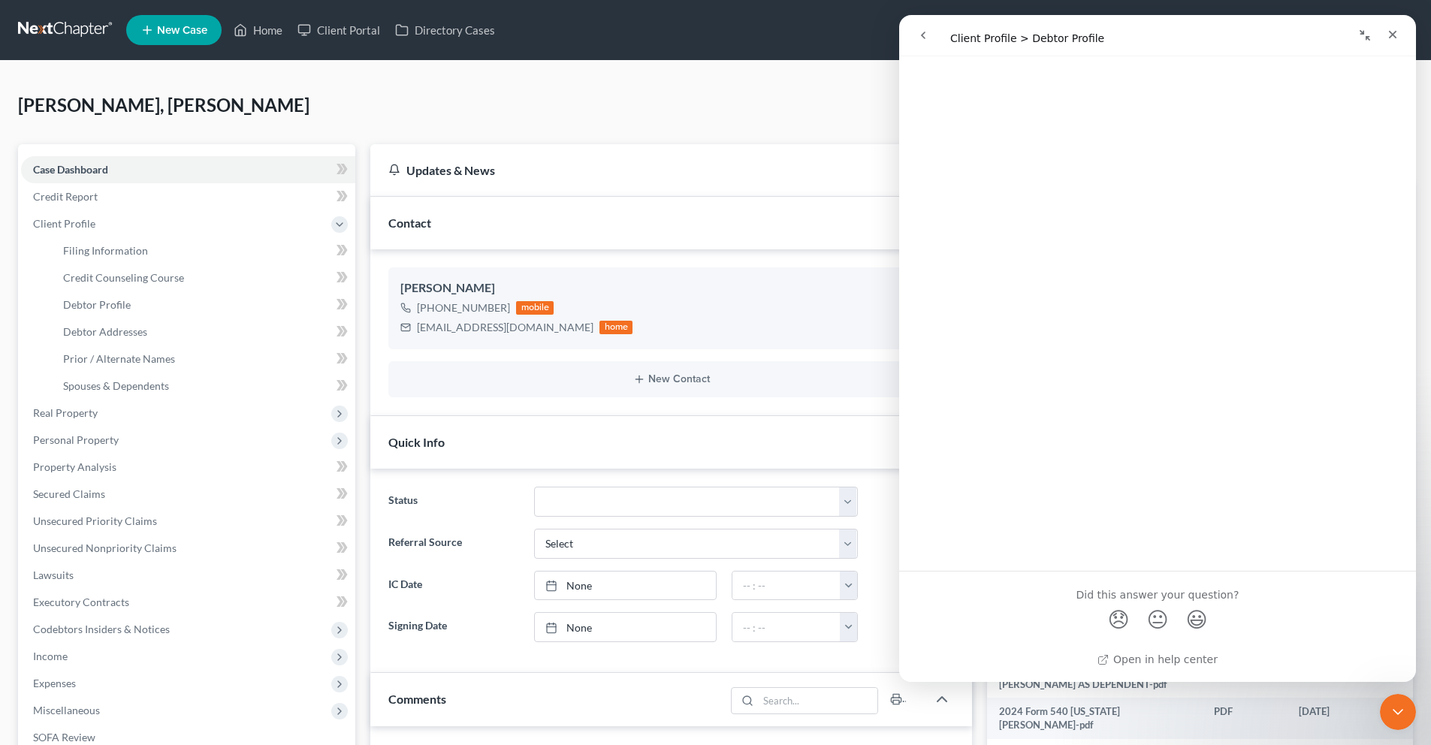
scroll to position [0, 0]
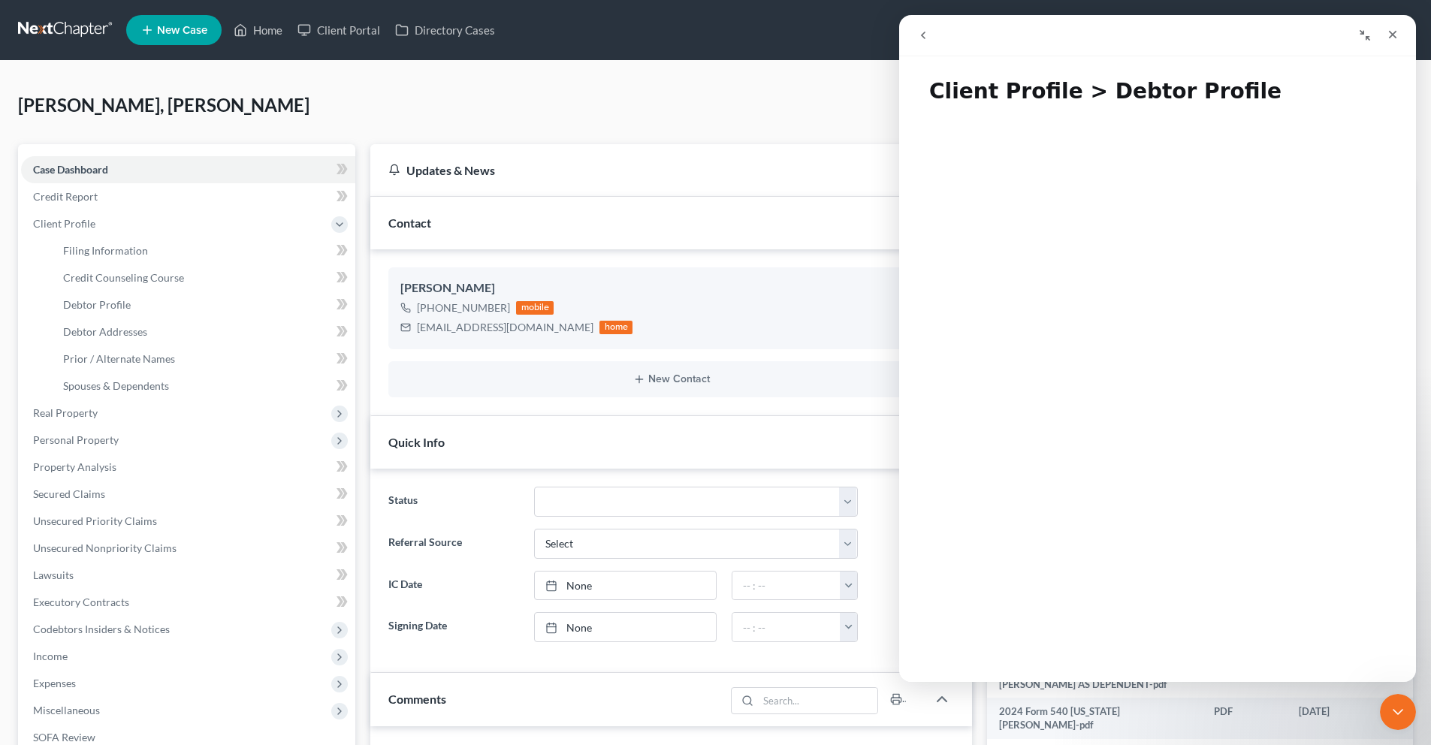
click at [921, 34] on icon "go back" at bounding box center [923, 35] width 12 height 12
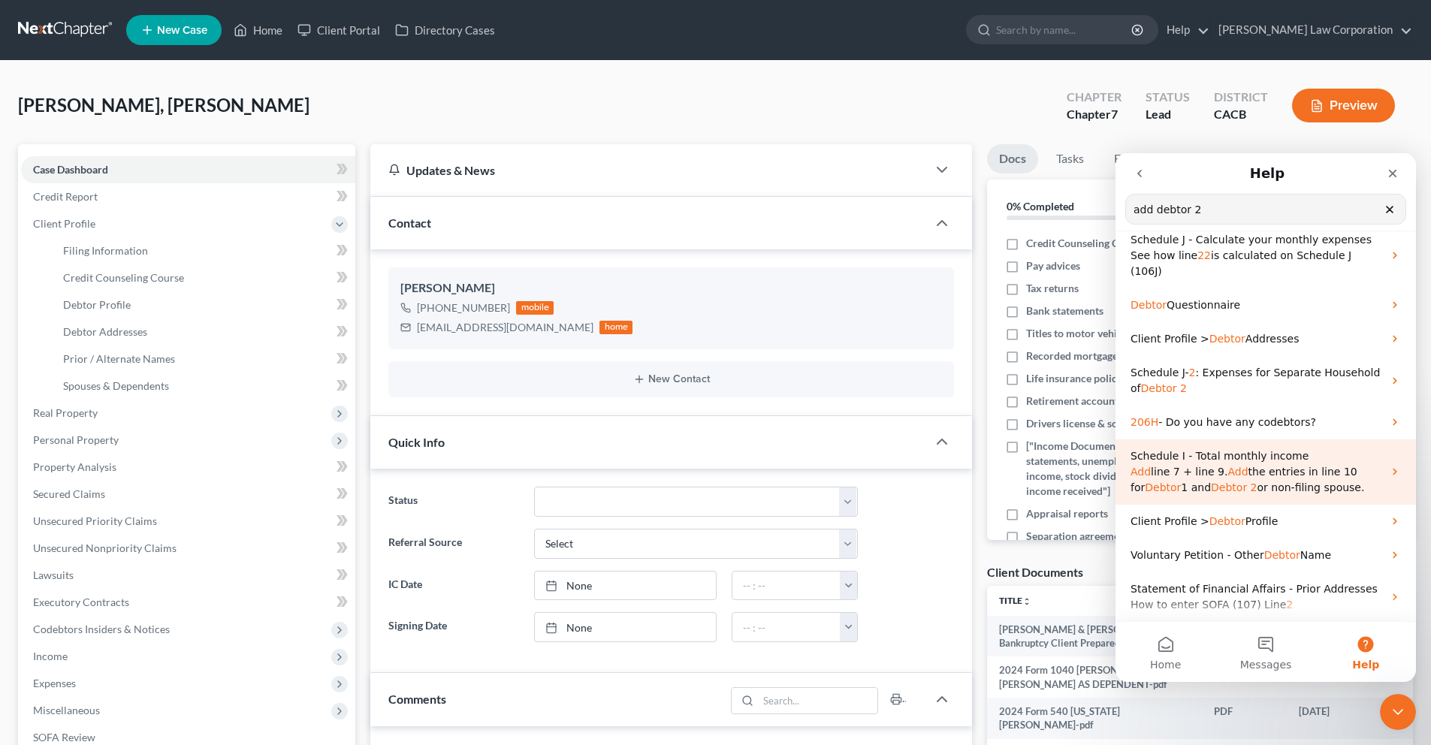
scroll to position [99, 0]
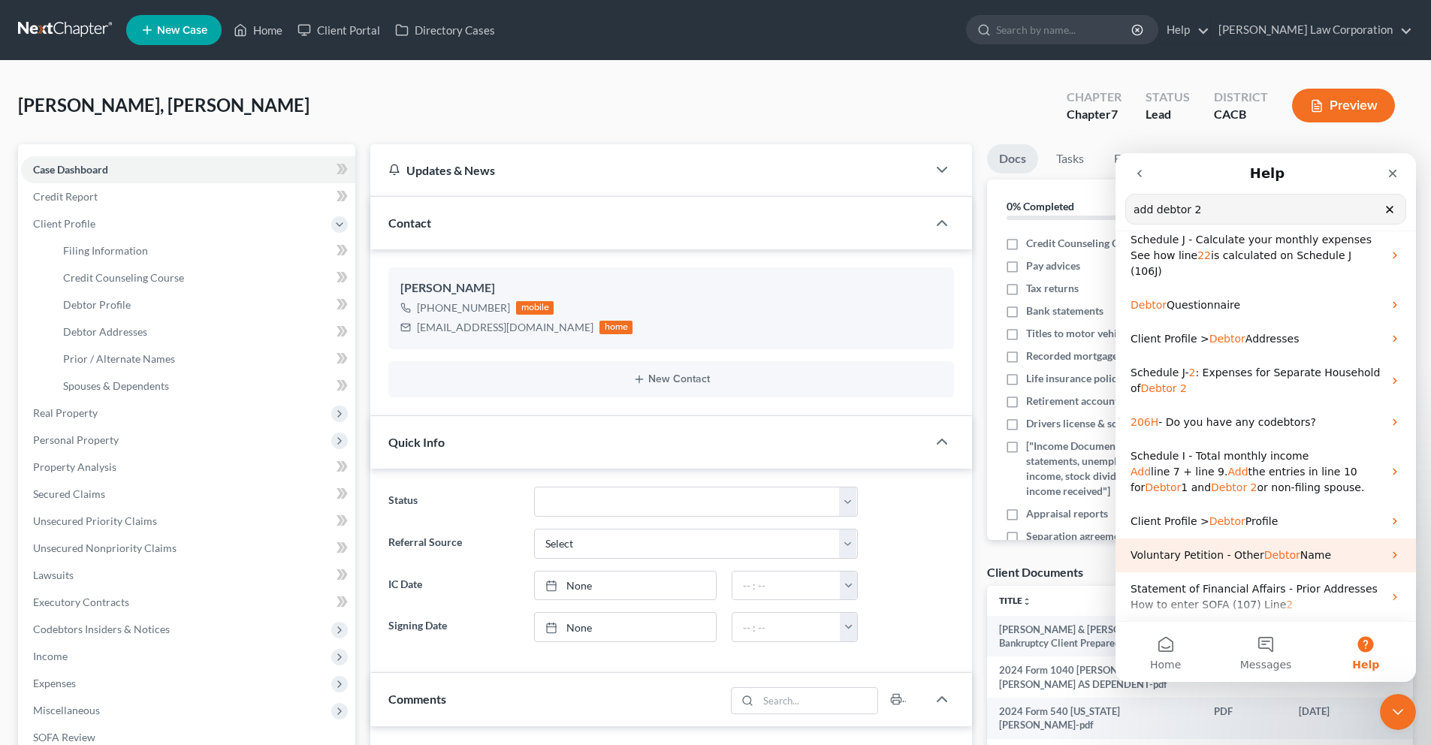
click at [1264, 556] on span "Debtor" at bounding box center [1282, 555] width 36 height 12
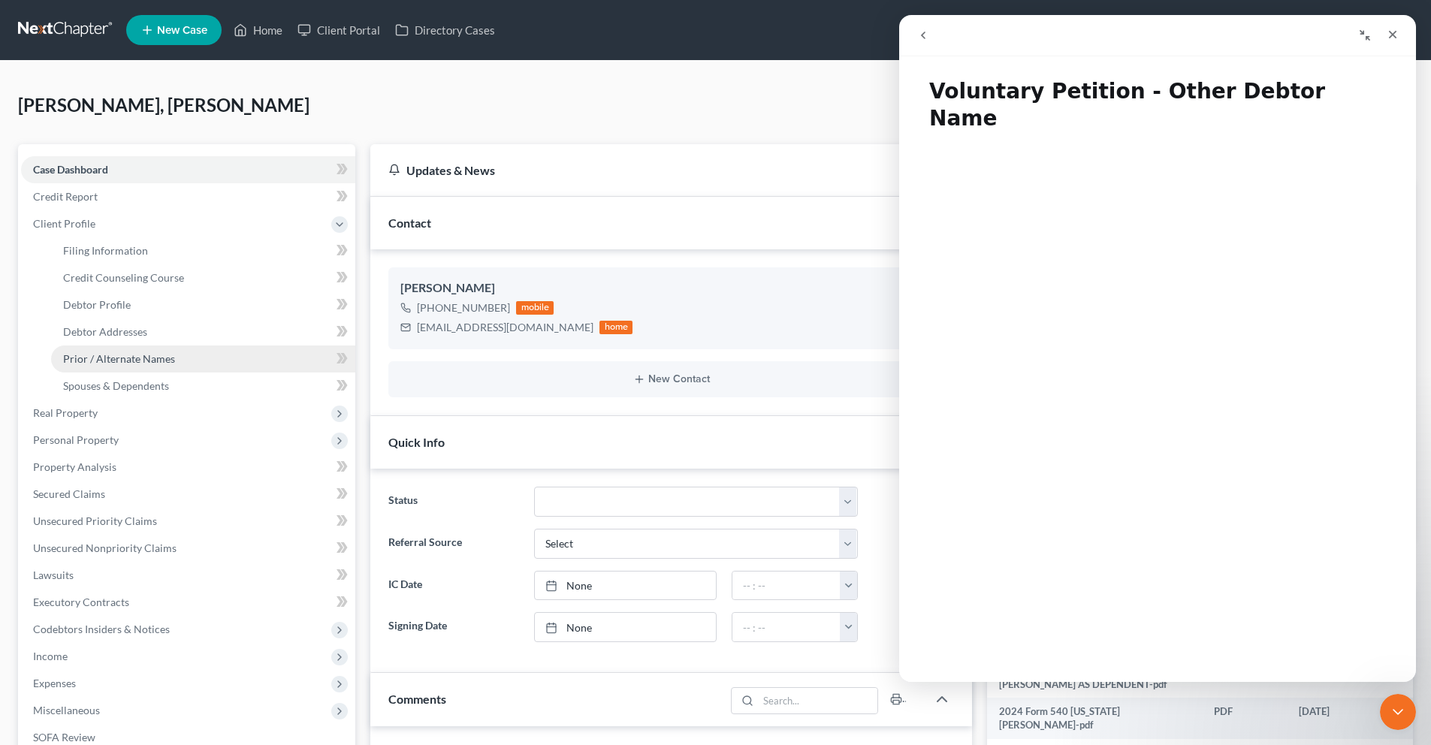
click at [93, 360] on span "Prior / Alternate Names" at bounding box center [119, 358] width 112 height 13
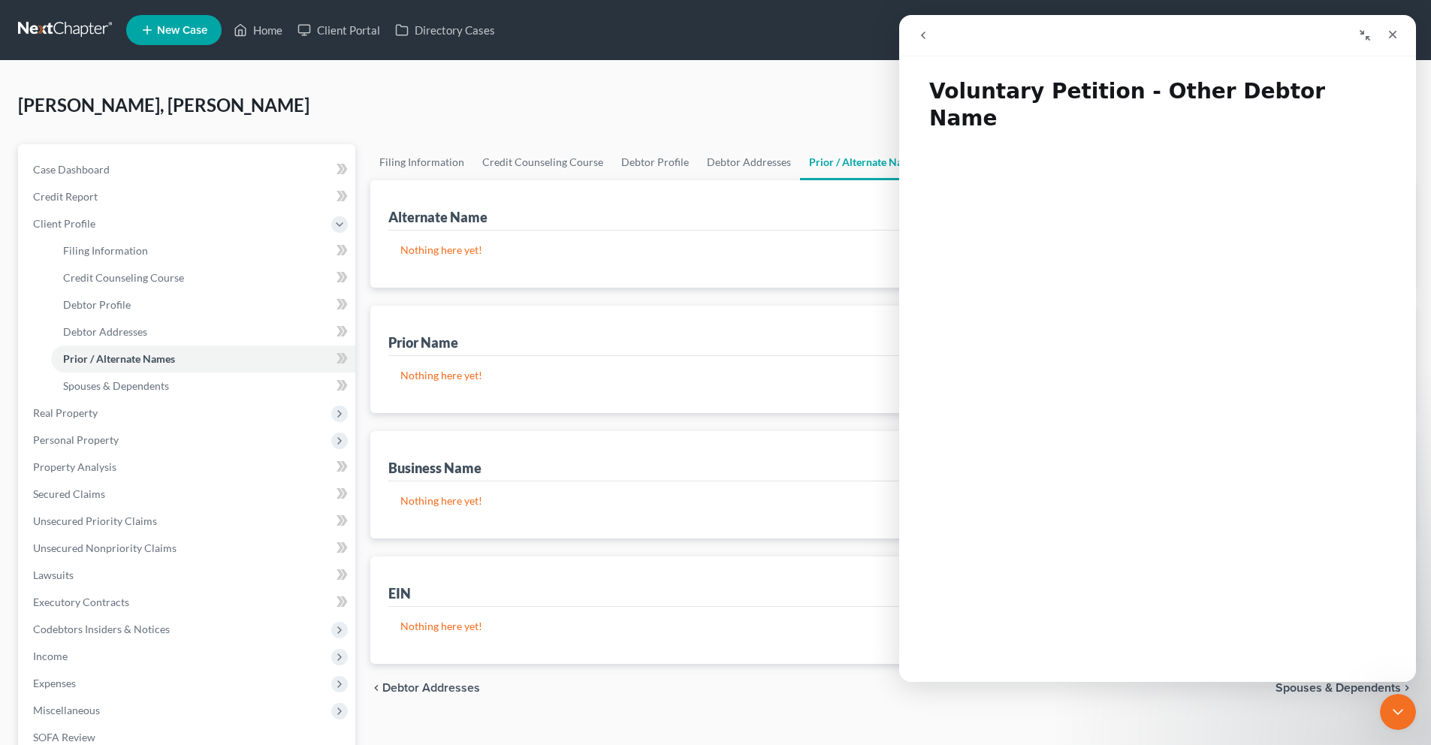
click at [577, 292] on div "Alternate Name New Name Nothing here yet! Prior Name New Prior Name Nothing her…" at bounding box center [891, 422] width 1043 height 484
click at [1392, 32] on icon "Close" at bounding box center [1393, 35] width 12 height 12
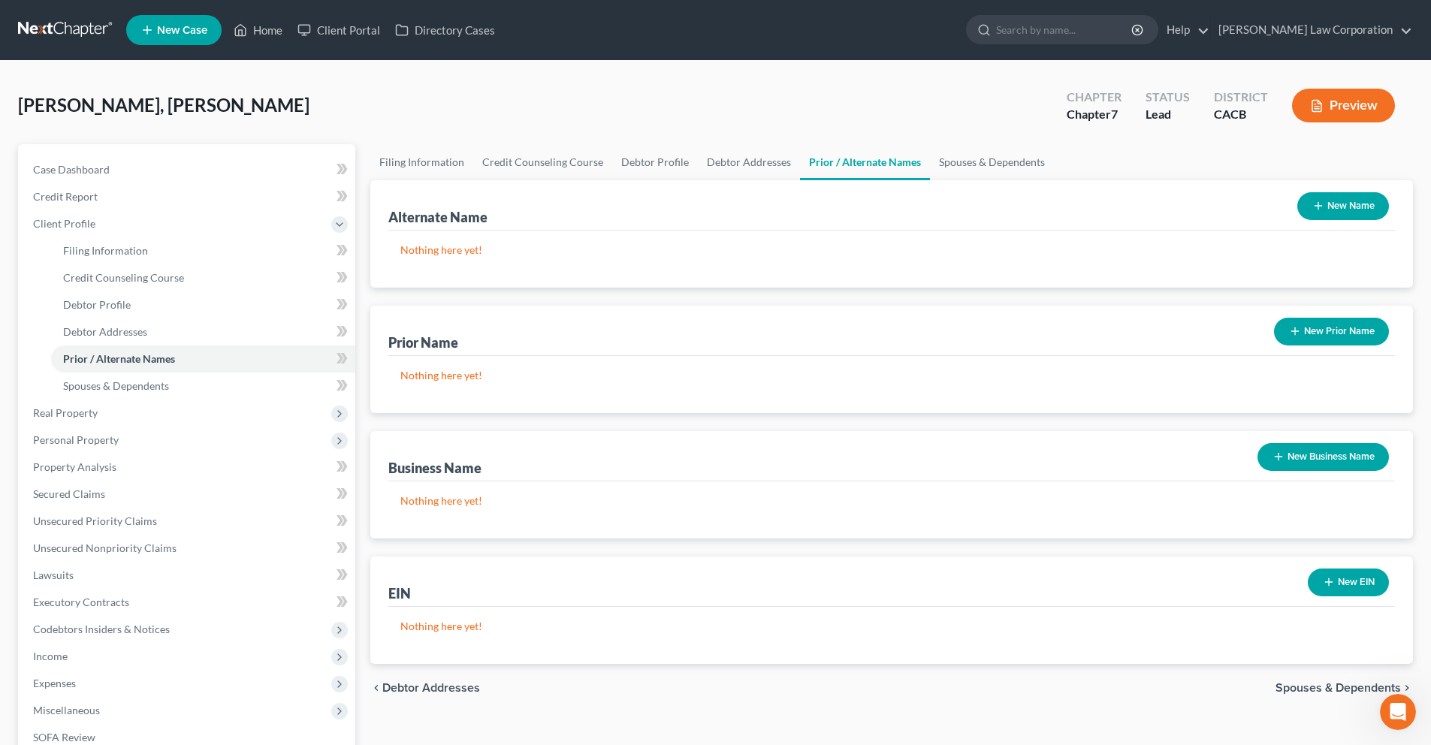
click at [1329, 210] on button "New Name" at bounding box center [1343, 206] width 92 height 28
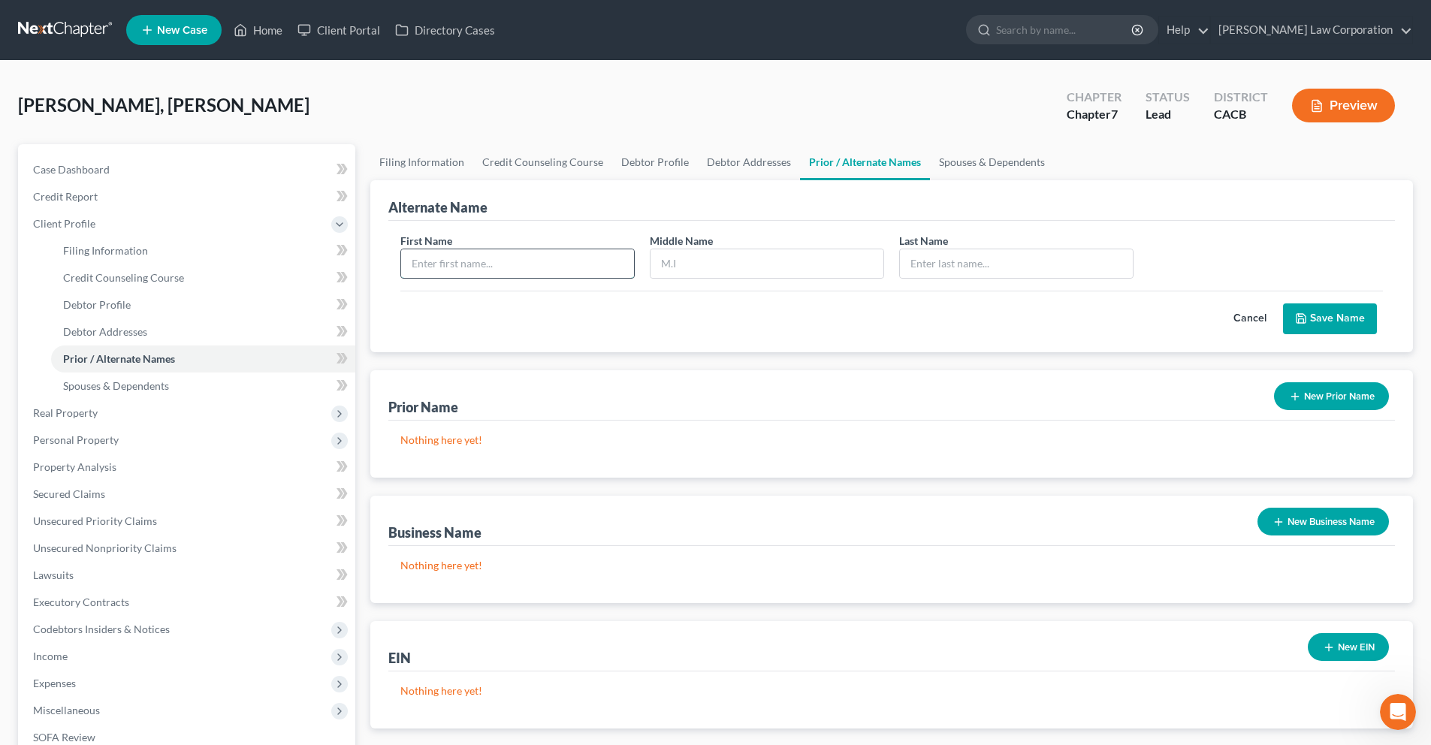
click at [528, 270] on input "text" at bounding box center [517, 263] width 233 height 29
type input "j"
type input "Jerry"
click at [946, 259] on input "text" at bounding box center [1016, 263] width 233 height 29
type input "Mao"
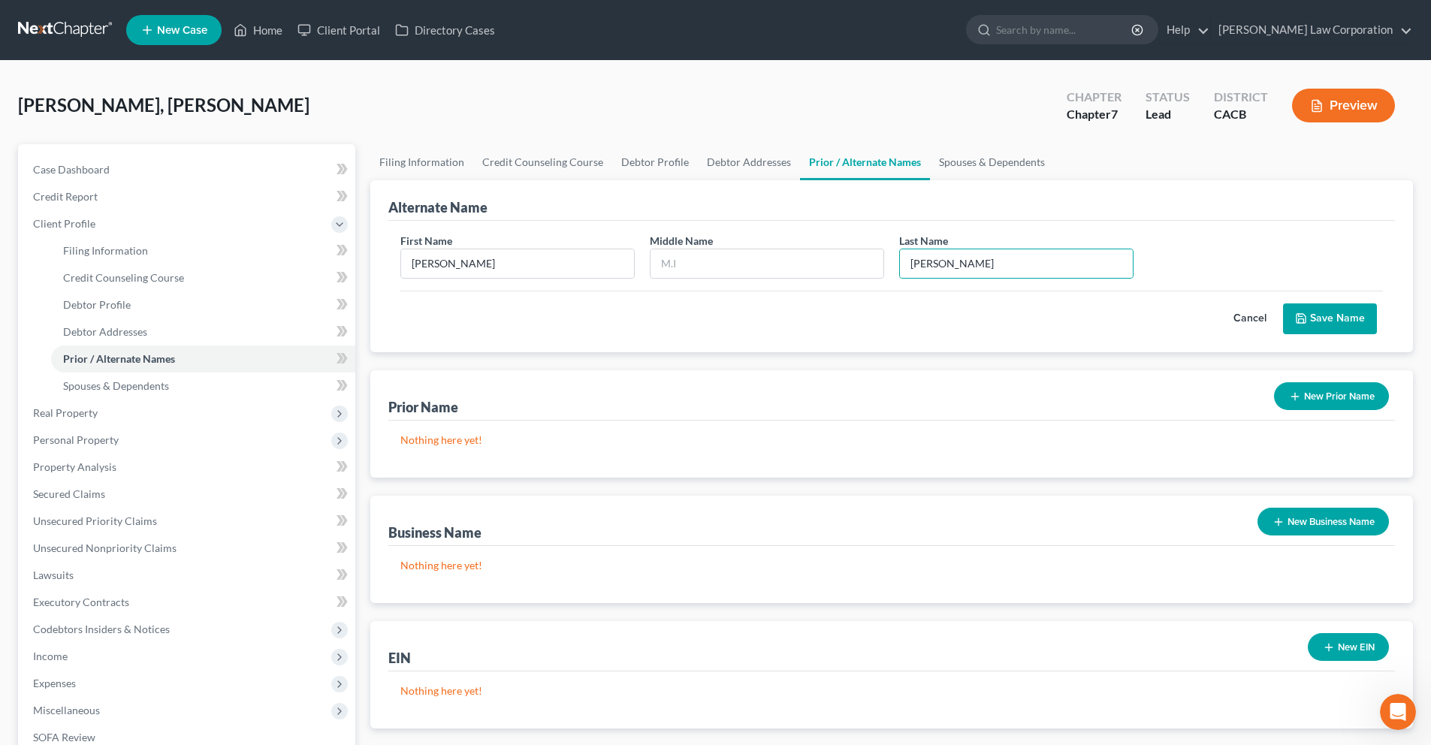
click at [1343, 319] on button "Save Name" at bounding box center [1330, 319] width 94 height 32
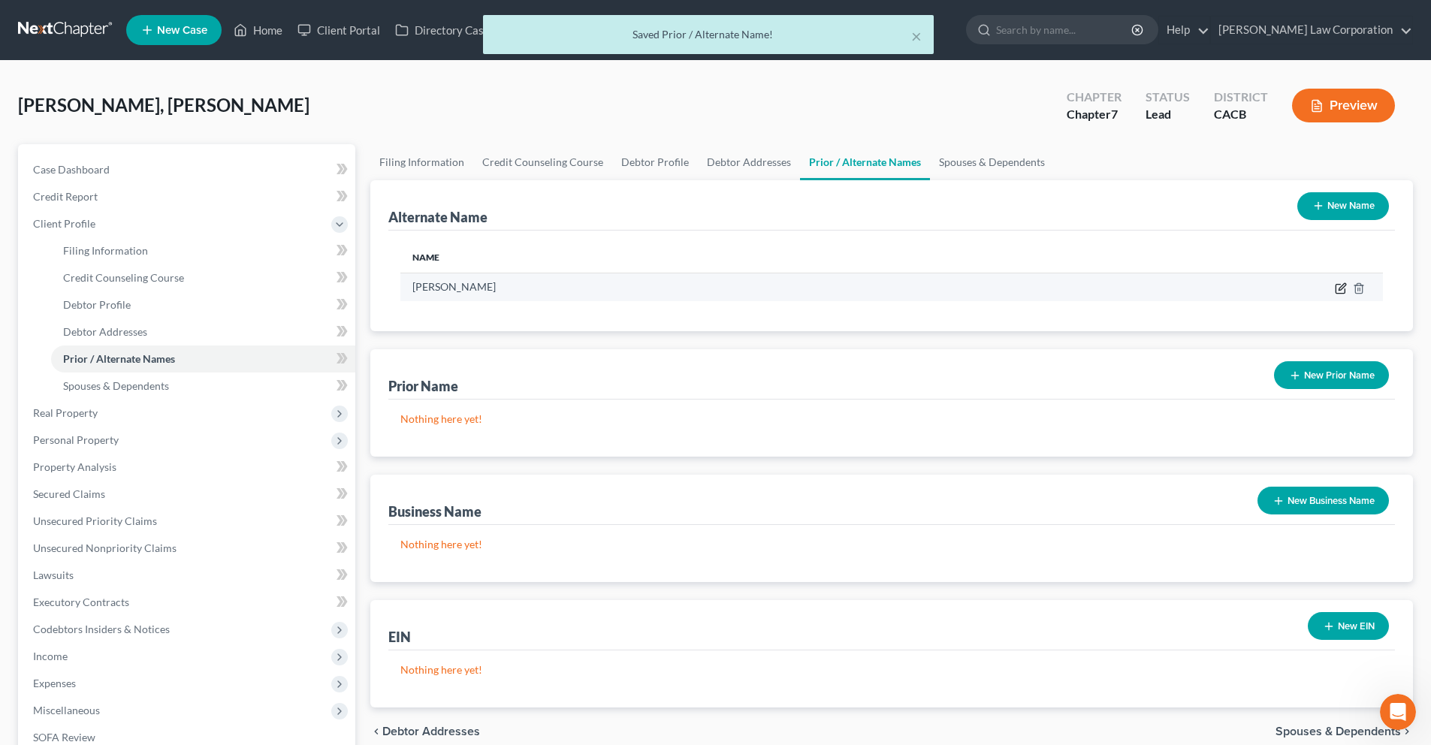
click at [1337, 291] on icon at bounding box center [1341, 288] width 12 height 12
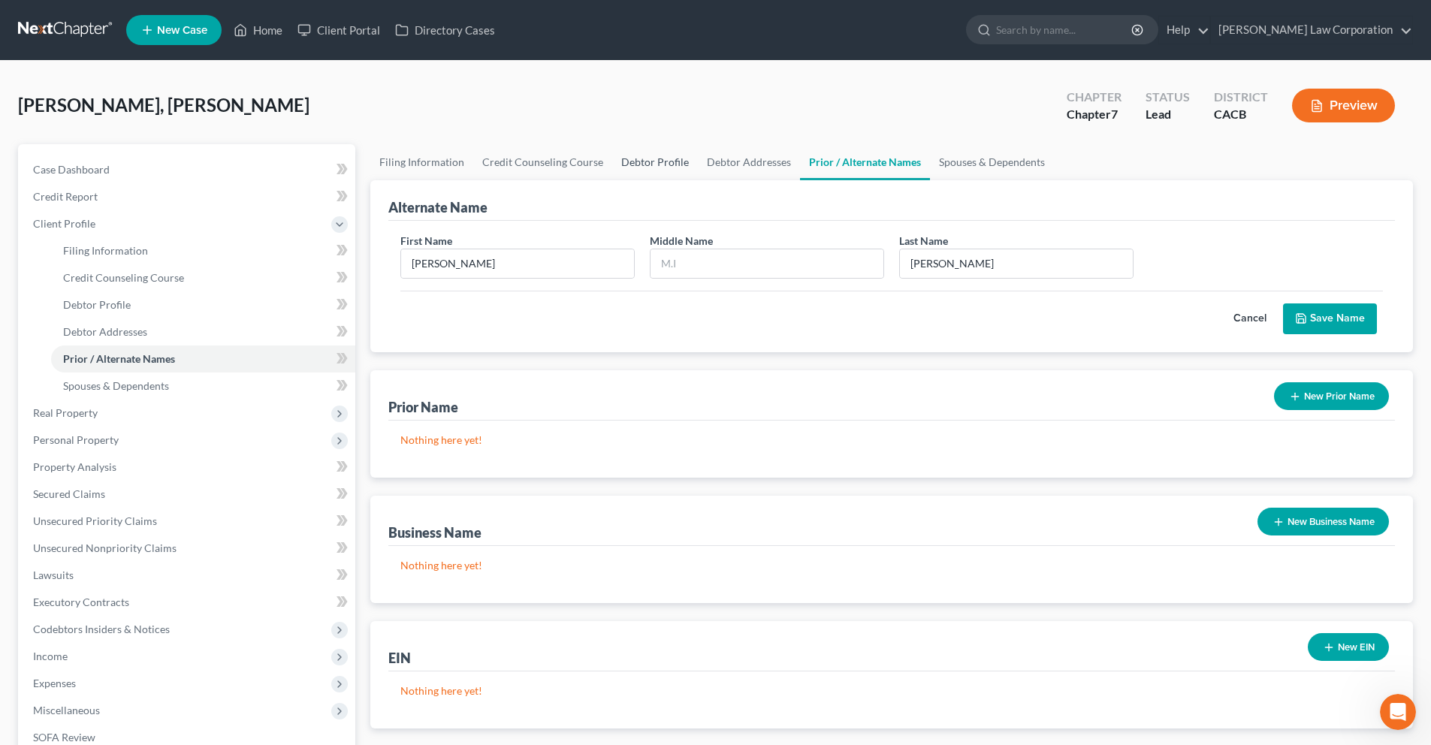
click at [665, 162] on link "Debtor Profile" at bounding box center [655, 162] width 86 height 36
select select "1"
select select "2"
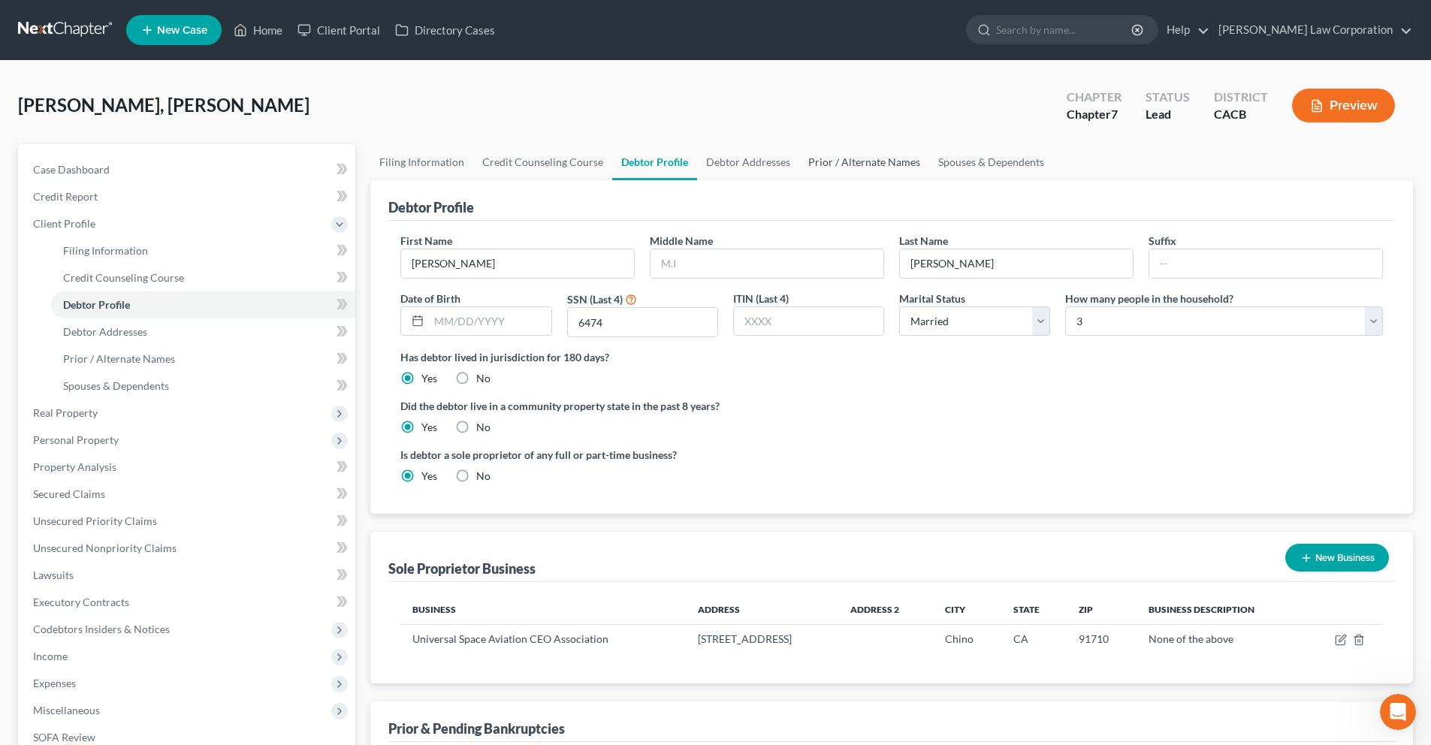
click at [826, 161] on link "Prior / Alternate Names" at bounding box center [864, 162] width 130 height 36
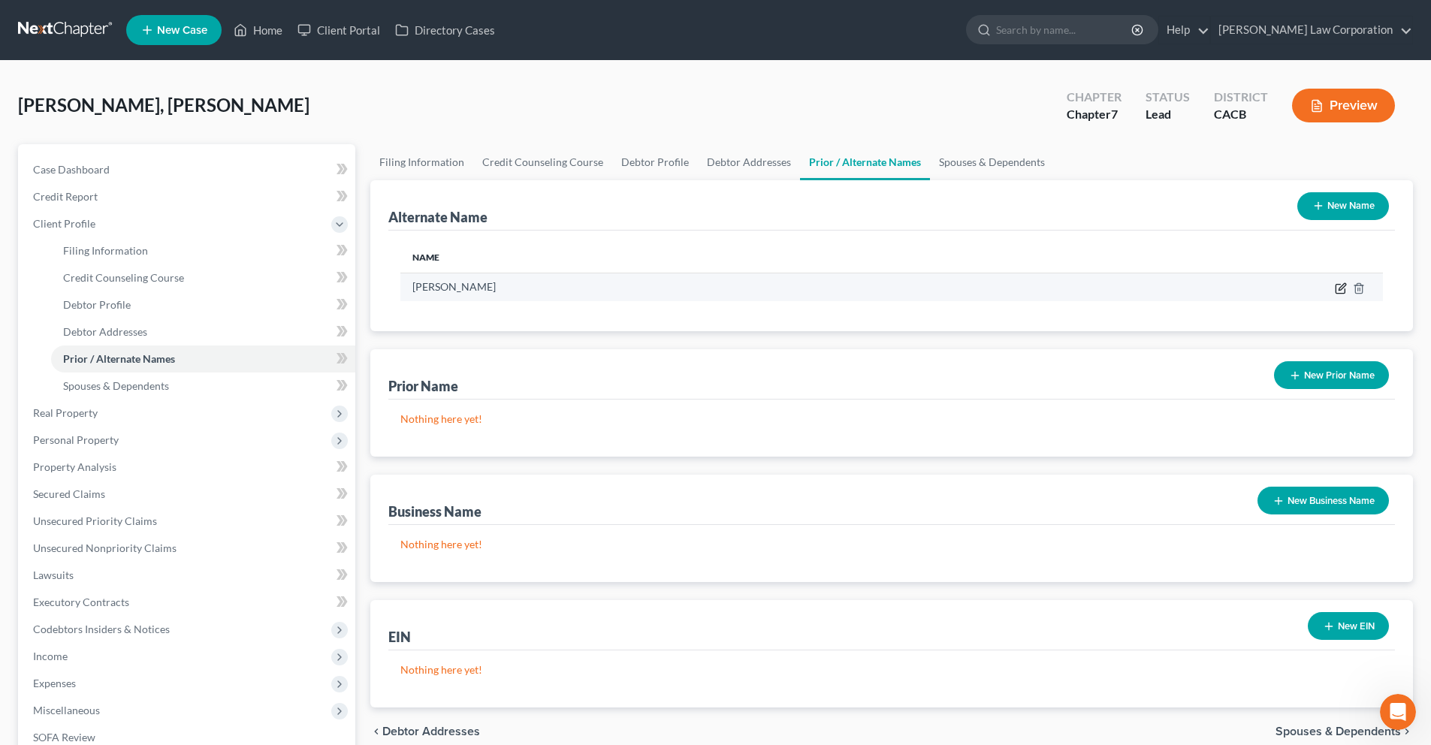
click at [1338, 291] on icon at bounding box center [1341, 288] width 12 height 12
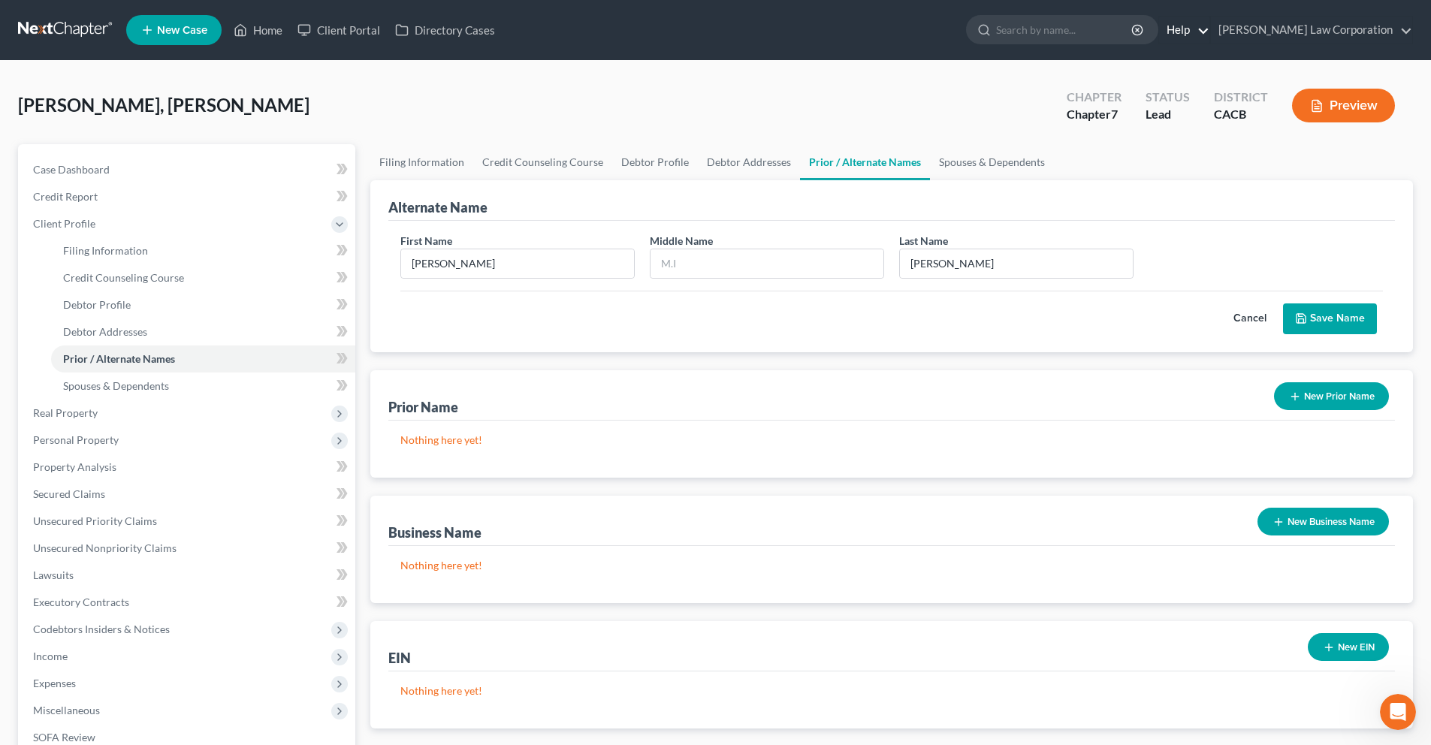
click at [1209, 23] on link "Help" at bounding box center [1184, 30] width 50 height 27
click at [1209, 65] on link "Help Center" at bounding box center [1149, 63] width 119 height 26
click at [1209, 31] on link "Help" at bounding box center [1184, 30] width 50 height 27
click at [1209, 56] on link "Help Center" at bounding box center [1149, 63] width 119 height 26
click at [1001, 166] on link "Spouses & Dependents" at bounding box center [992, 162] width 124 height 36
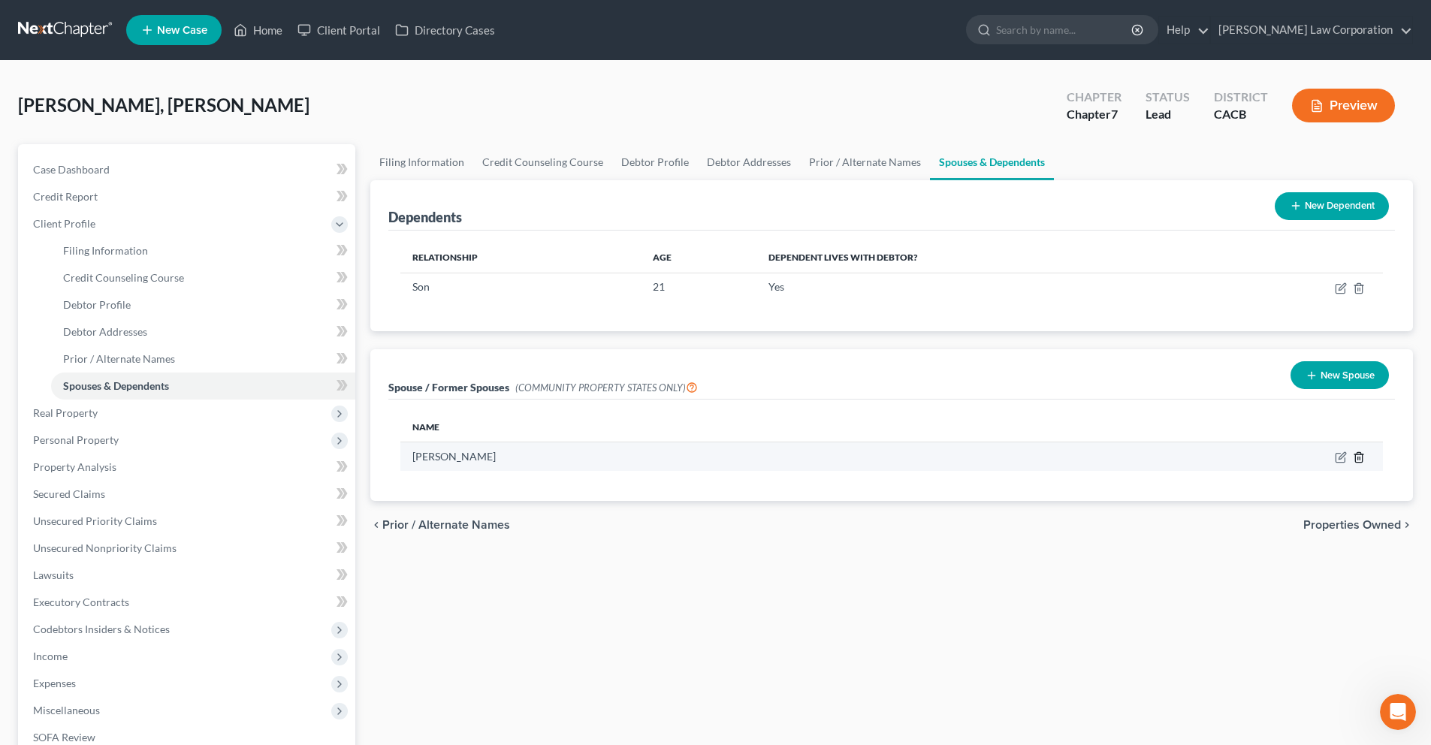
click at [1360, 457] on line "button" at bounding box center [1360, 458] width 0 height 3
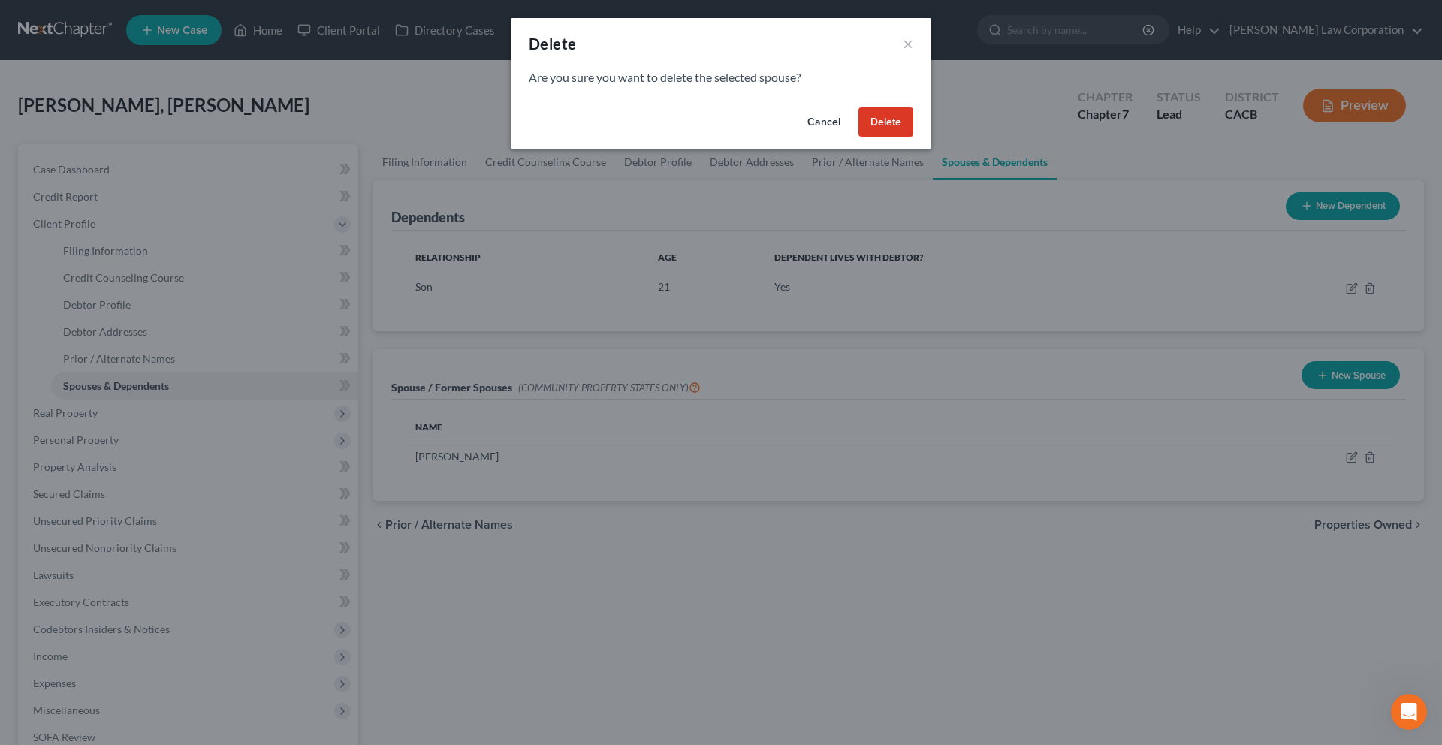
click at [832, 122] on button "Cancel" at bounding box center [823, 122] width 57 height 30
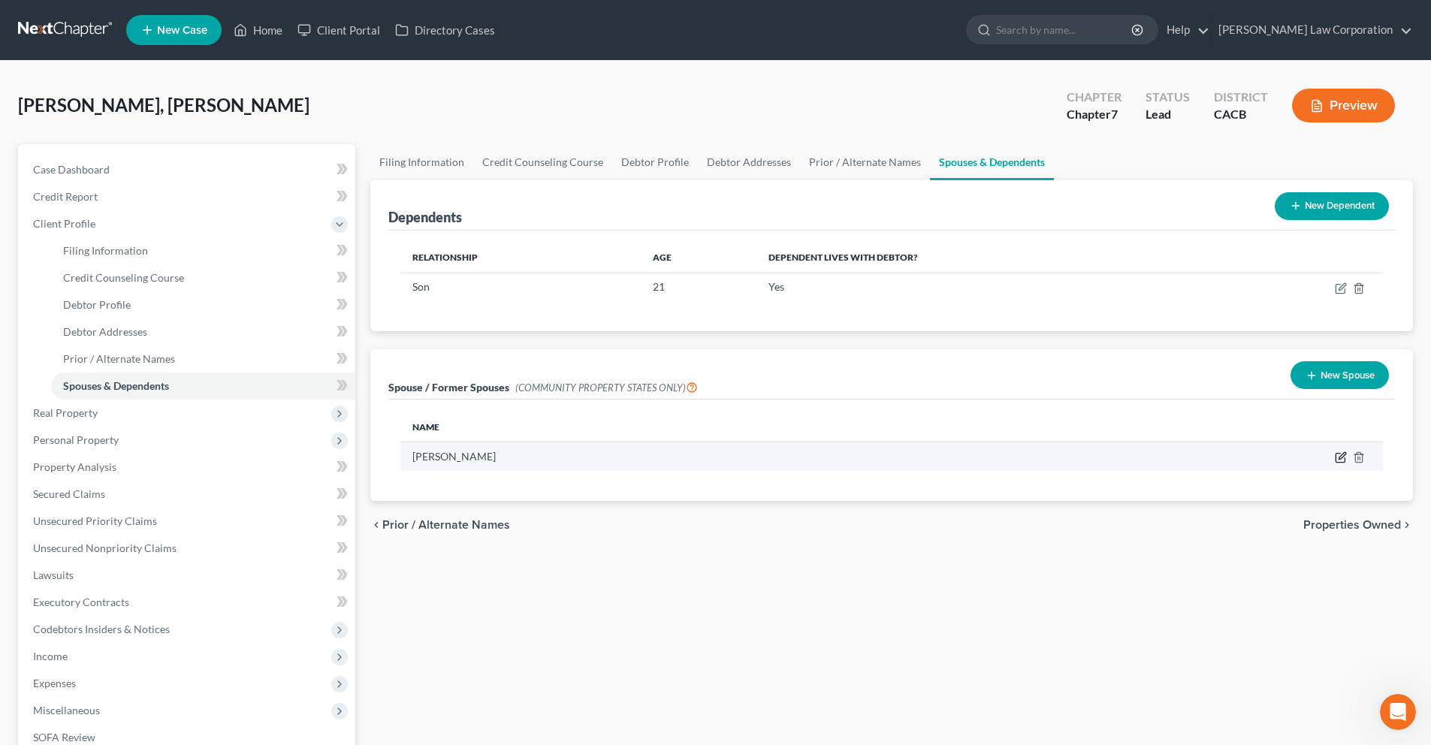
click at [1341, 460] on icon "button" at bounding box center [1341, 457] width 12 height 12
select select "1"
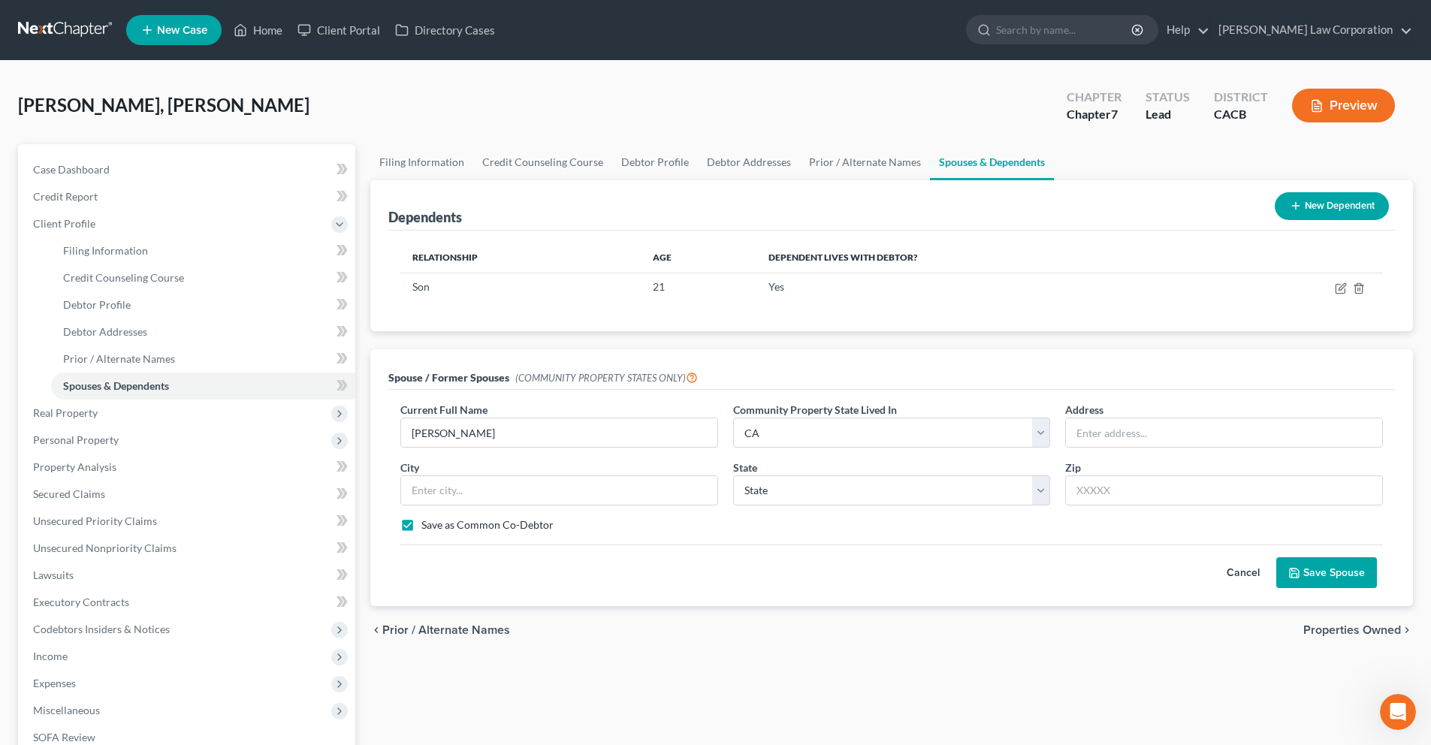
click at [421, 526] on label "Save as Common Co-Debtor" at bounding box center [487, 525] width 132 height 15
click at [427, 526] on input "Save as Common Co-Debtor" at bounding box center [432, 523] width 10 height 10
click at [421, 525] on label "Save as Common Co-Debtor" at bounding box center [487, 525] width 132 height 15
click at [427, 525] on input "Save as Common Co-Debtor" at bounding box center [432, 523] width 10 height 10
checkbox input "true"
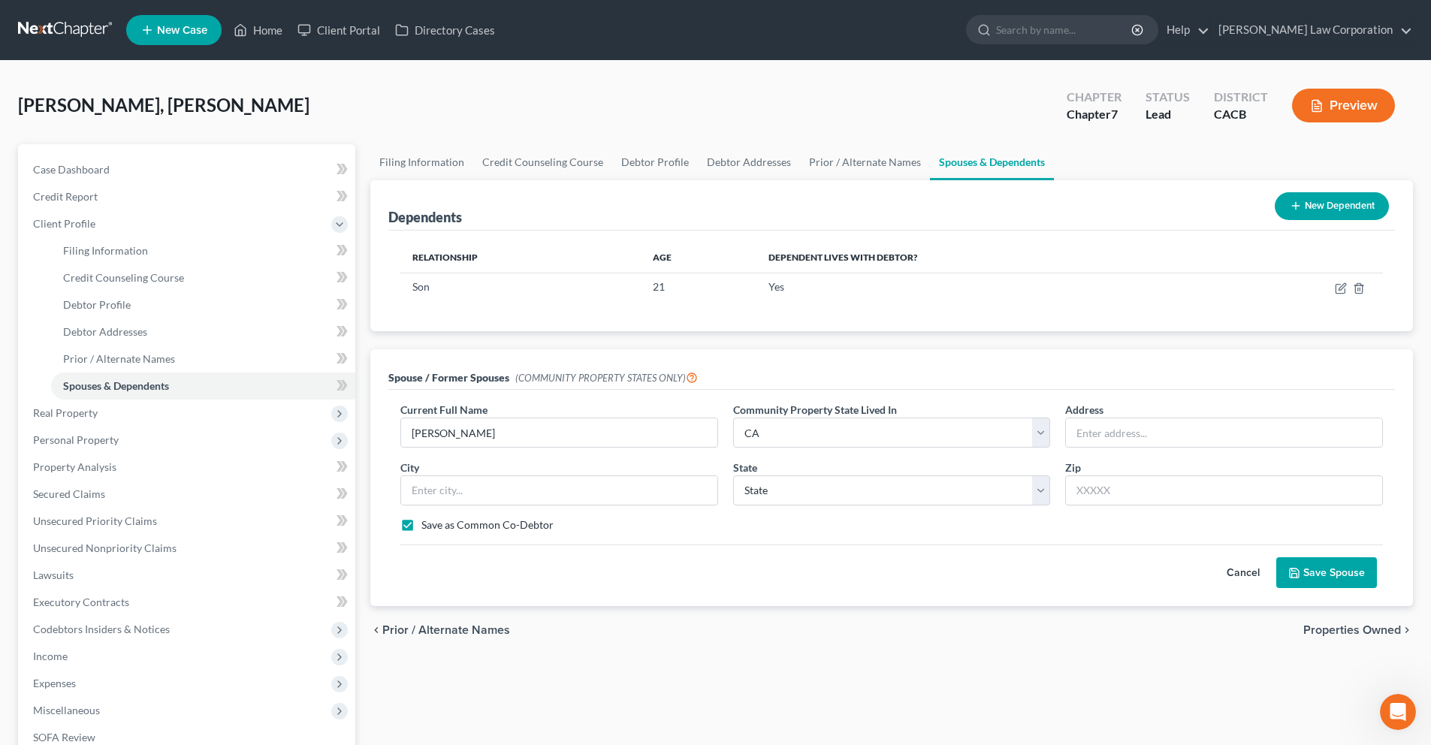
click at [1328, 578] on button "Save Spouse" at bounding box center [1326, 573] width 101 height 32
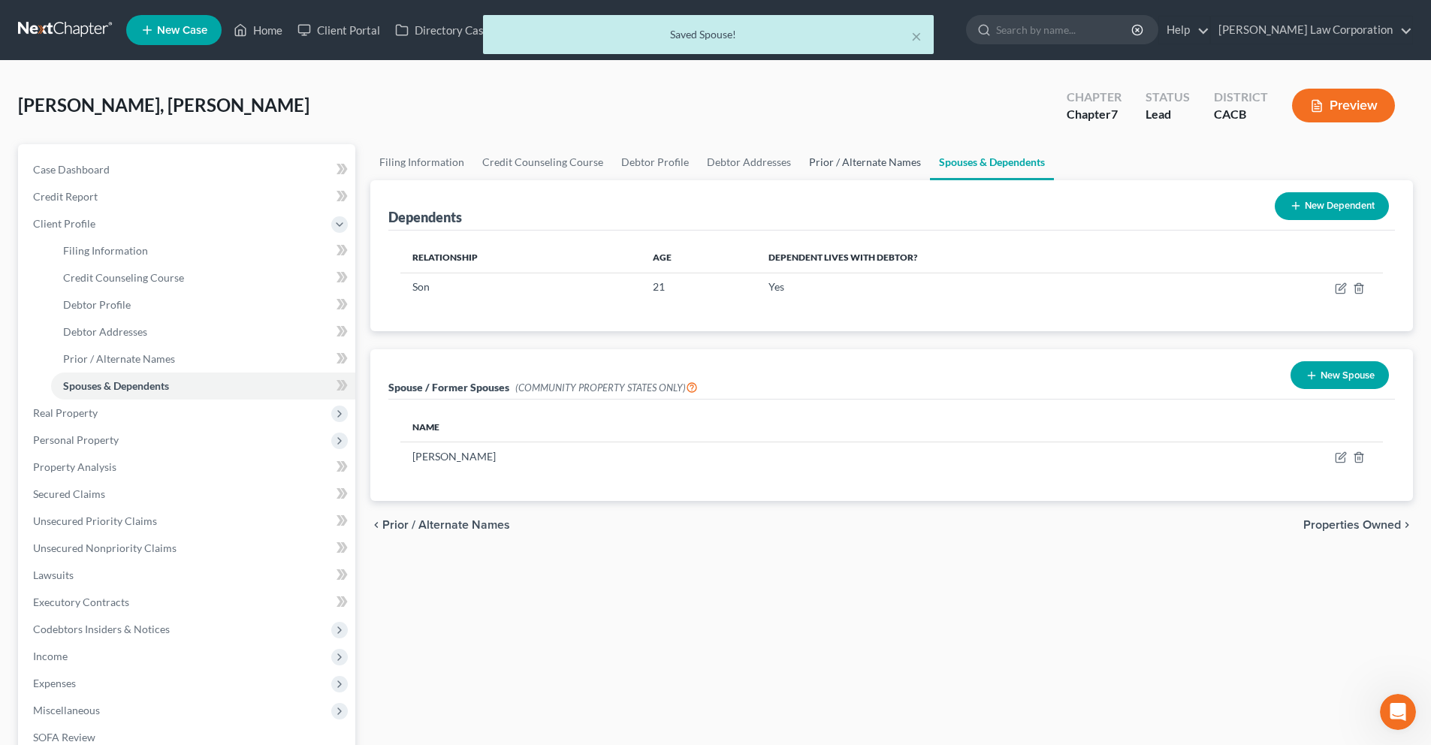
click at [828, 163] on link "Prior / Alternate Names" at bounding box center [865, 162] width 130 height 36
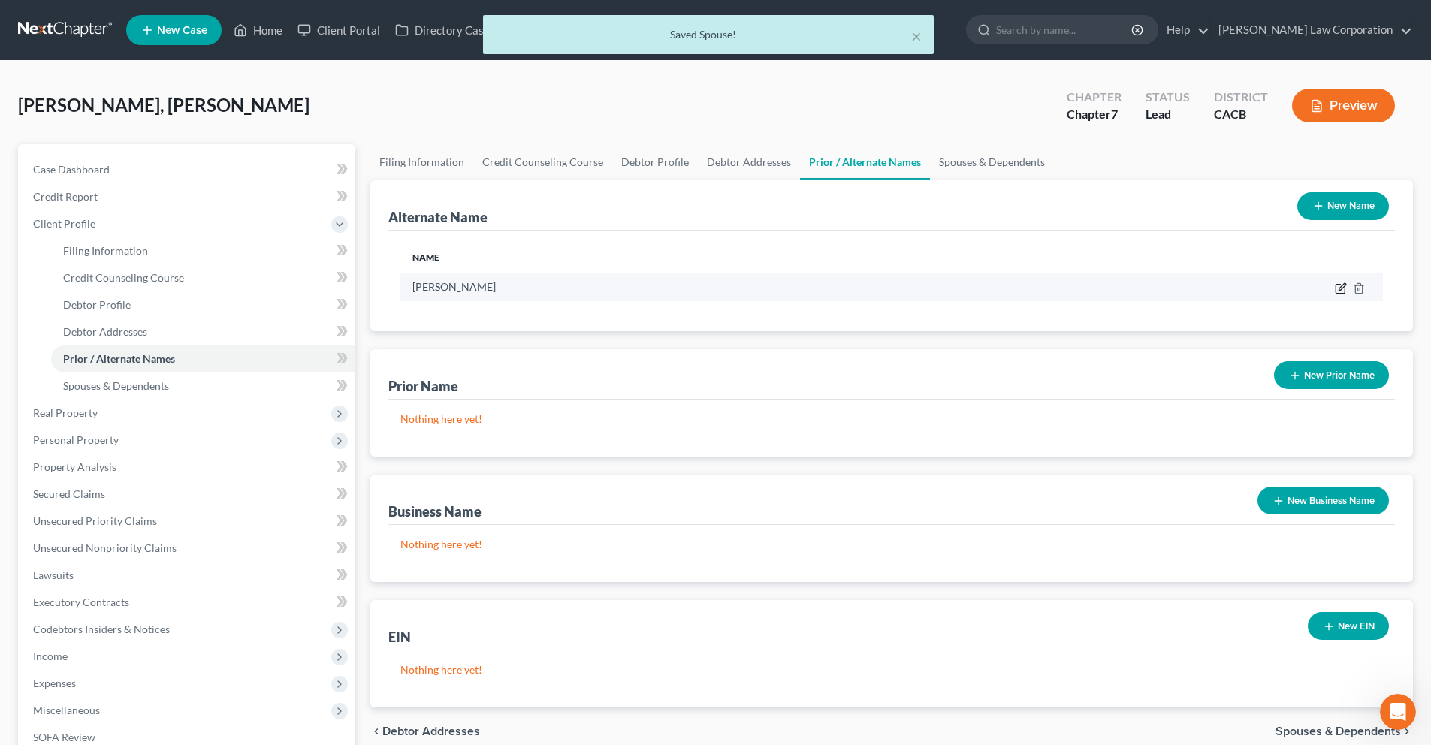
click at [1340, 287] on icon at bounding box center [1341, 286] width 7 height 7
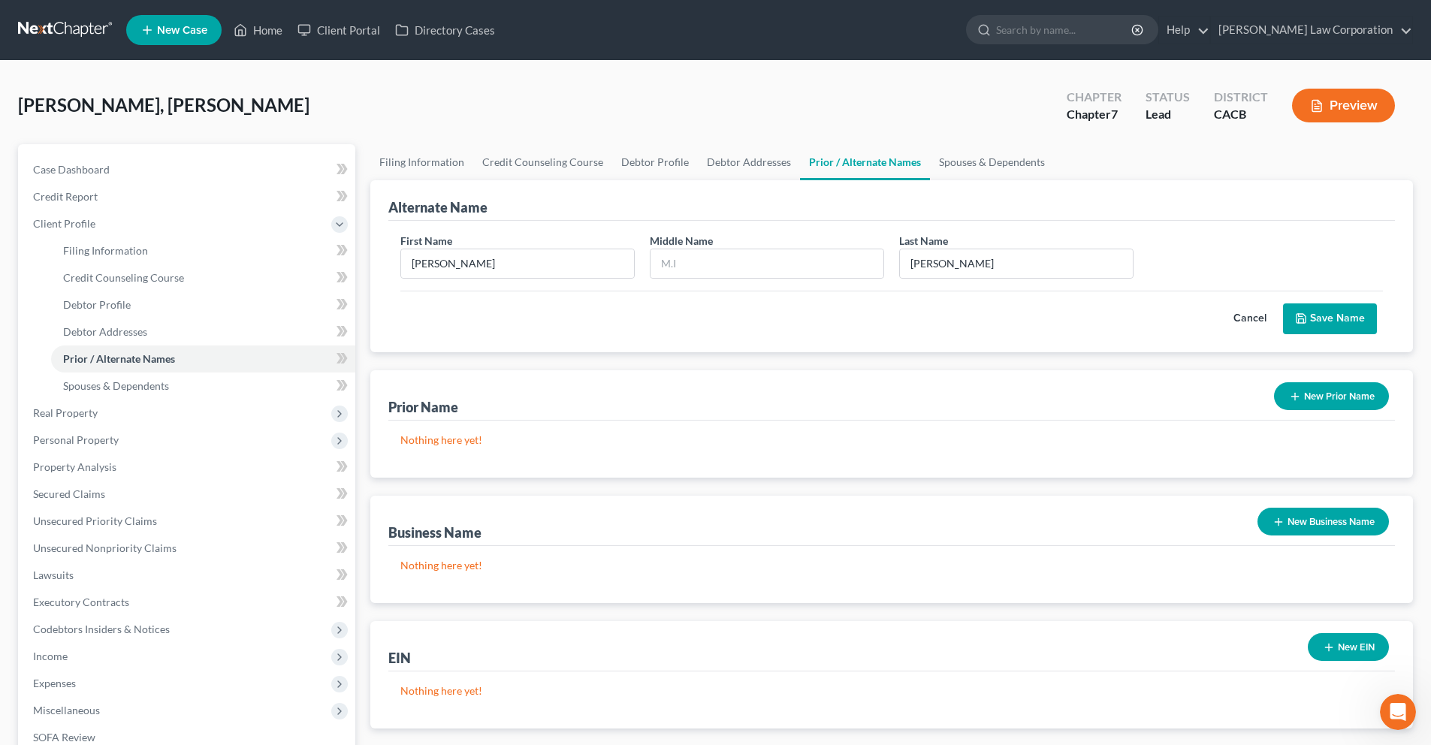
click at [1307, 315] on icon "submit" at bounding box center [1301, 318] width 12 height 12
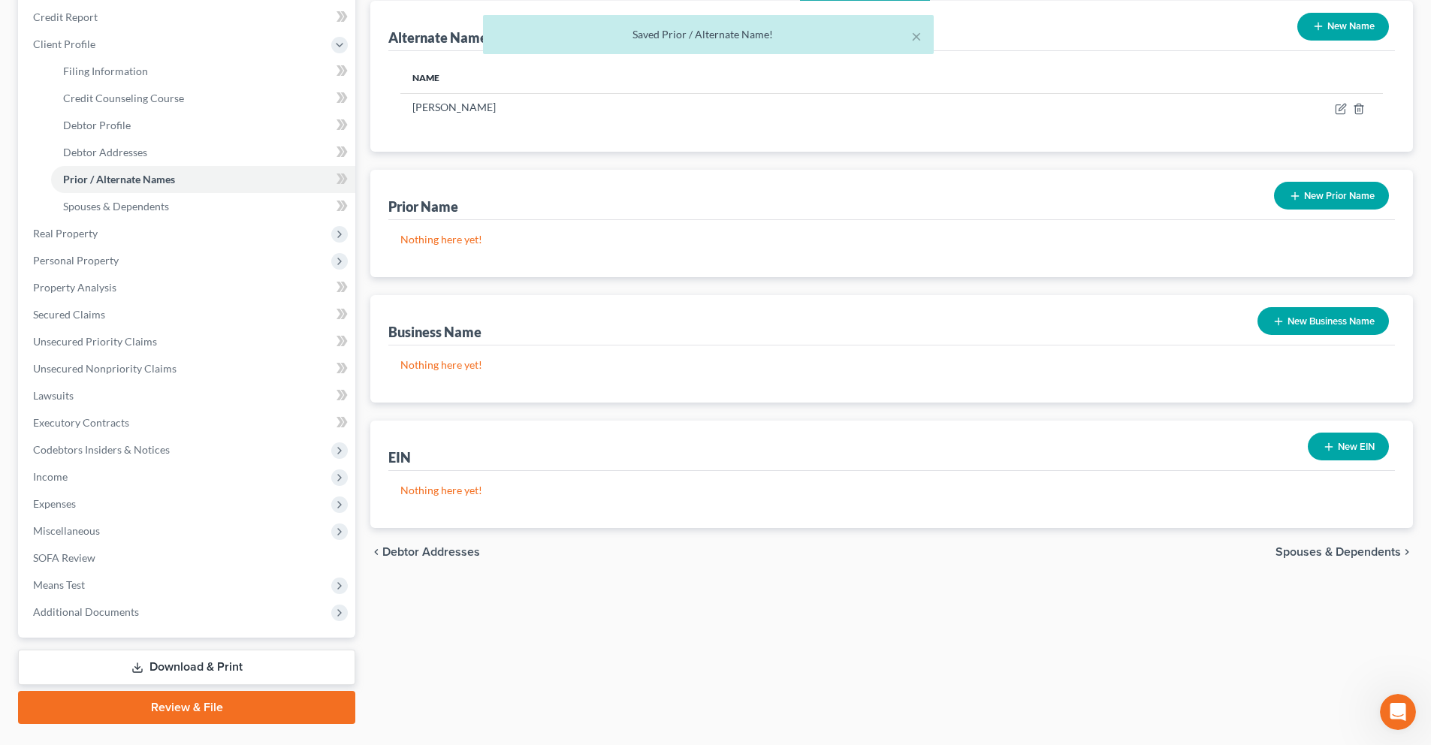
scroll to position [189, 0]
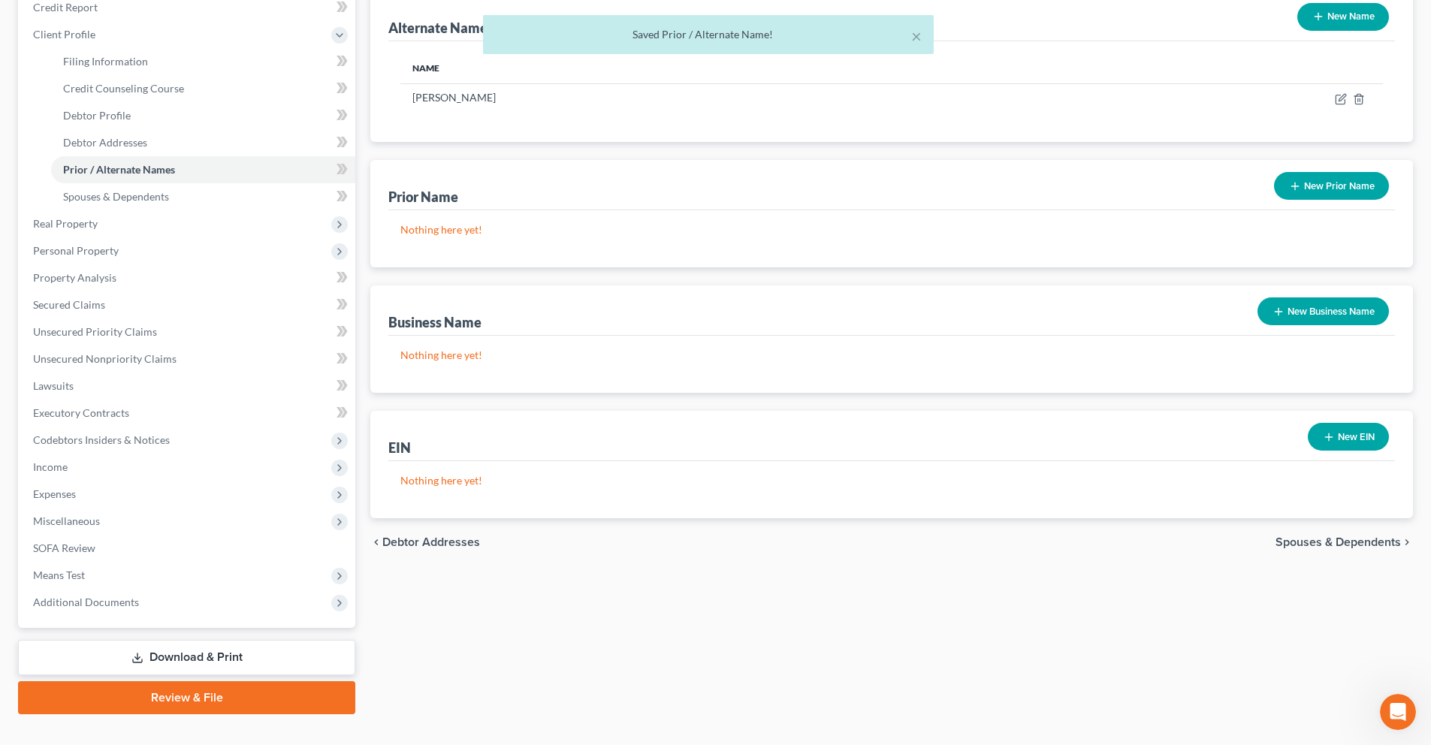
click at [427, 546] on span "Debtor Addresses" at bounding box center [431, 542] width 98 height 12
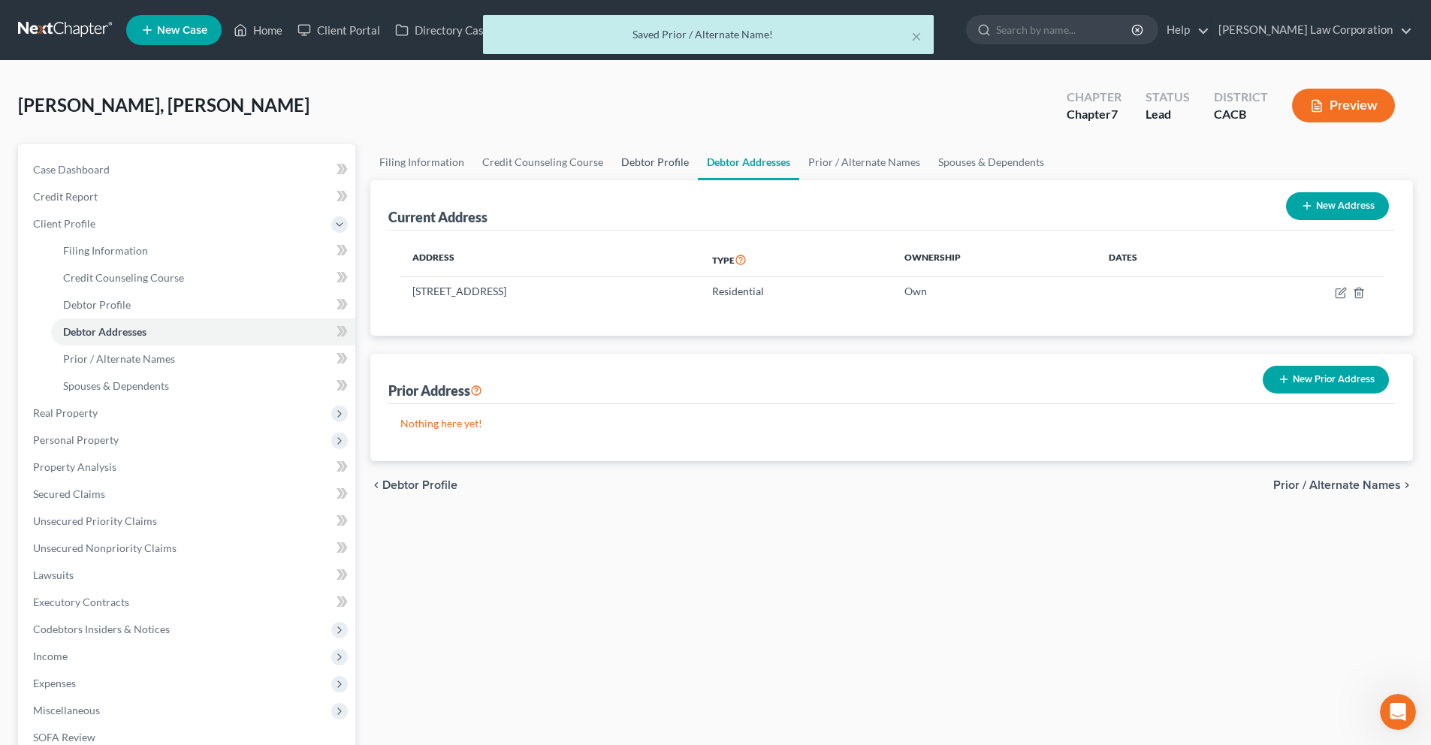
click at [656, 165] on link "Debtor Profile" at bounding box center [655, 162] width 86 height 36
select select "1"
select select "2"
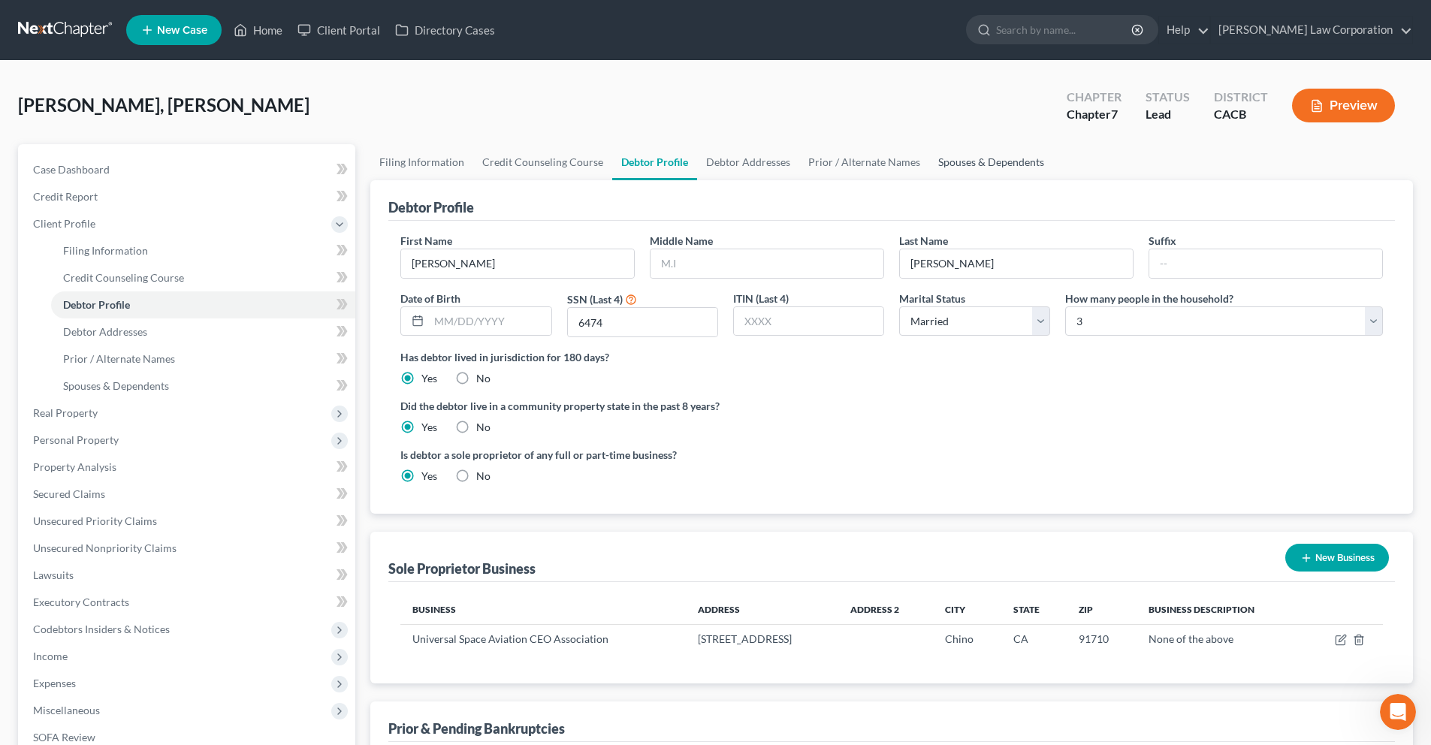
click at [972, 170] on link "Spouses & Dependents" at bounding box center [991, 162] width 124 height 36
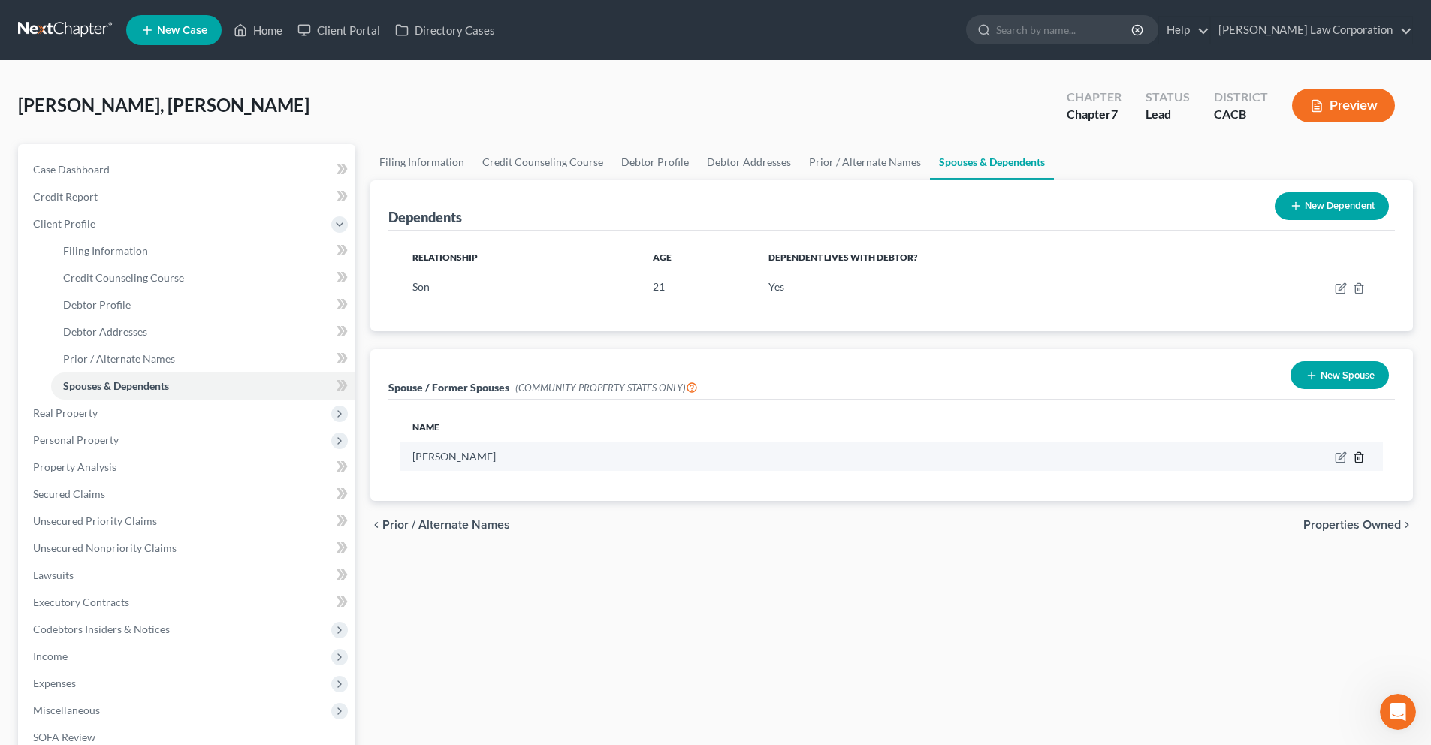
click at [1361, 458] on icon "button" at bounding box center [1359, 457] width 12 height 12
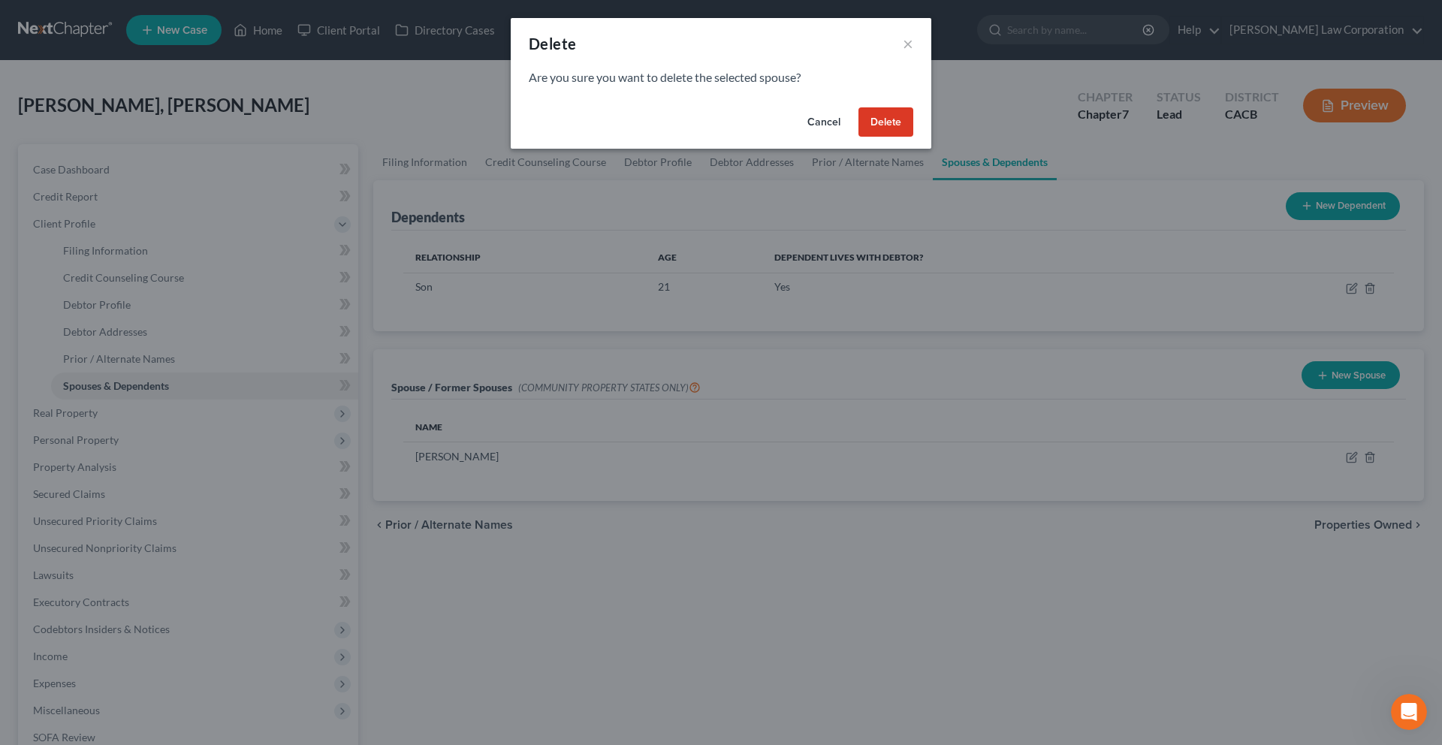
click at [880, 117] on button "Delete" at bounding box center [886, 122] width 55 height 30
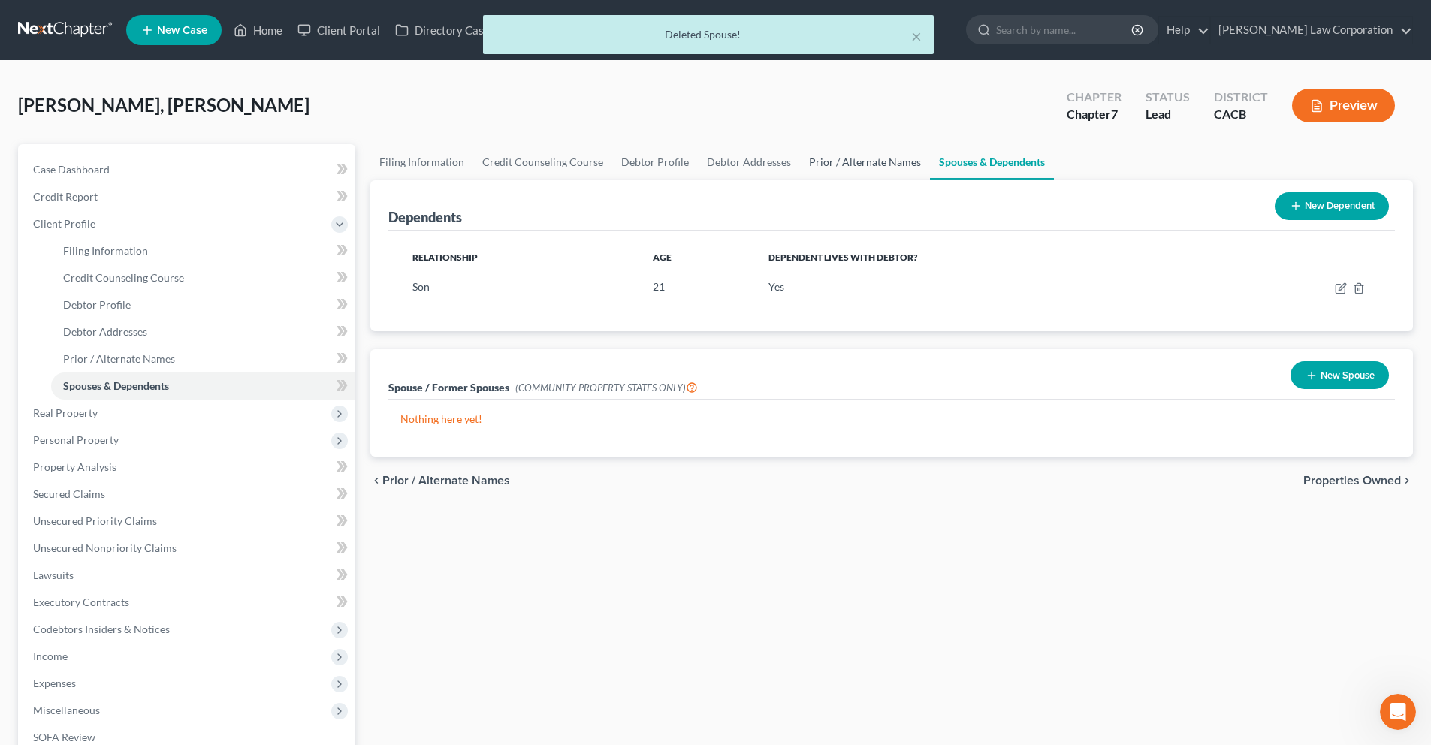
click at [851, 164] on link "Prior / Alternate Names" at bounding box center [865, 162] width 130 height 36
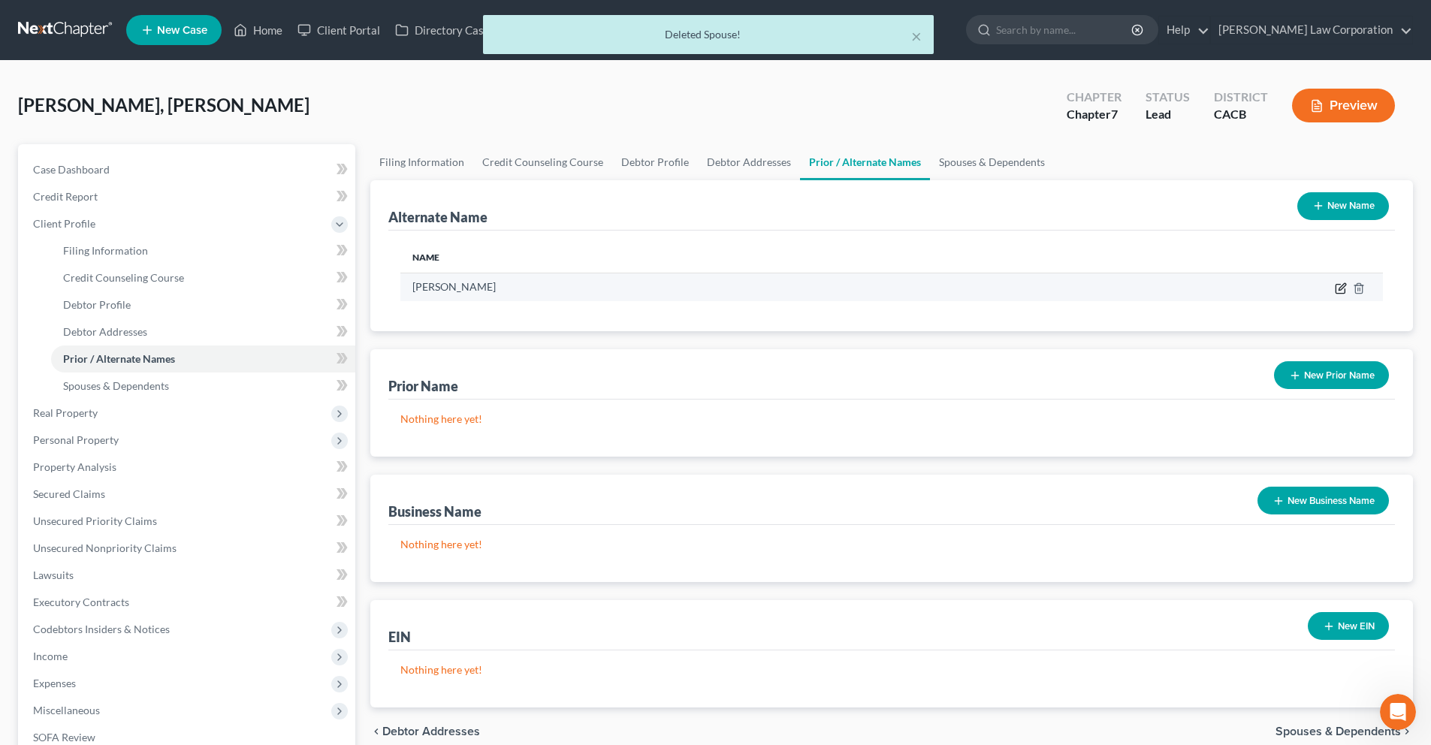
click at [1340, 290] on icon at bounding box center [1341, 286] width 7 height 7
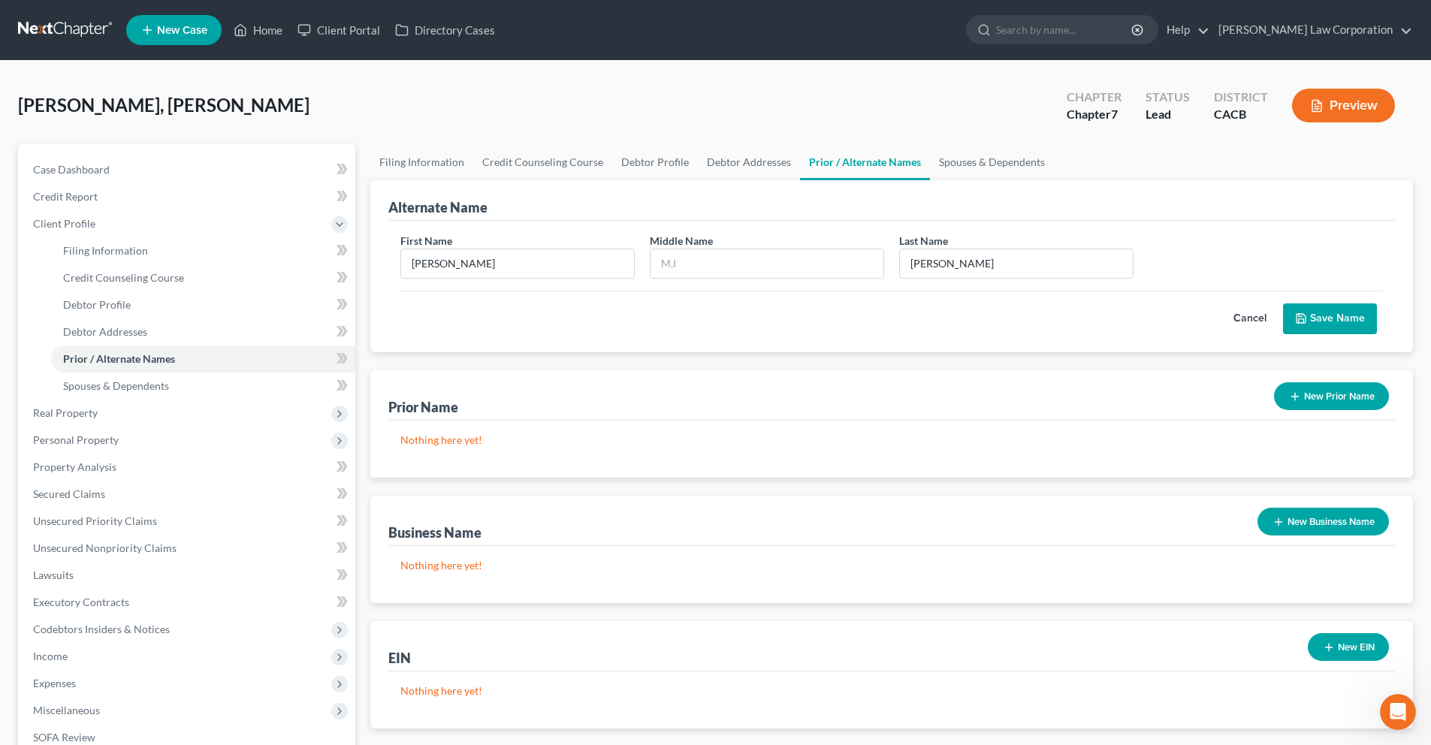
click at [1228, 252] on div "First Name Jerry Middle Name Last Name * Mao" at bounding box center [891, 262] width 997 height 58
click at [991, 166] on link "Spouses & Dependents" at bounding box center [992, 162] width 124 height 36
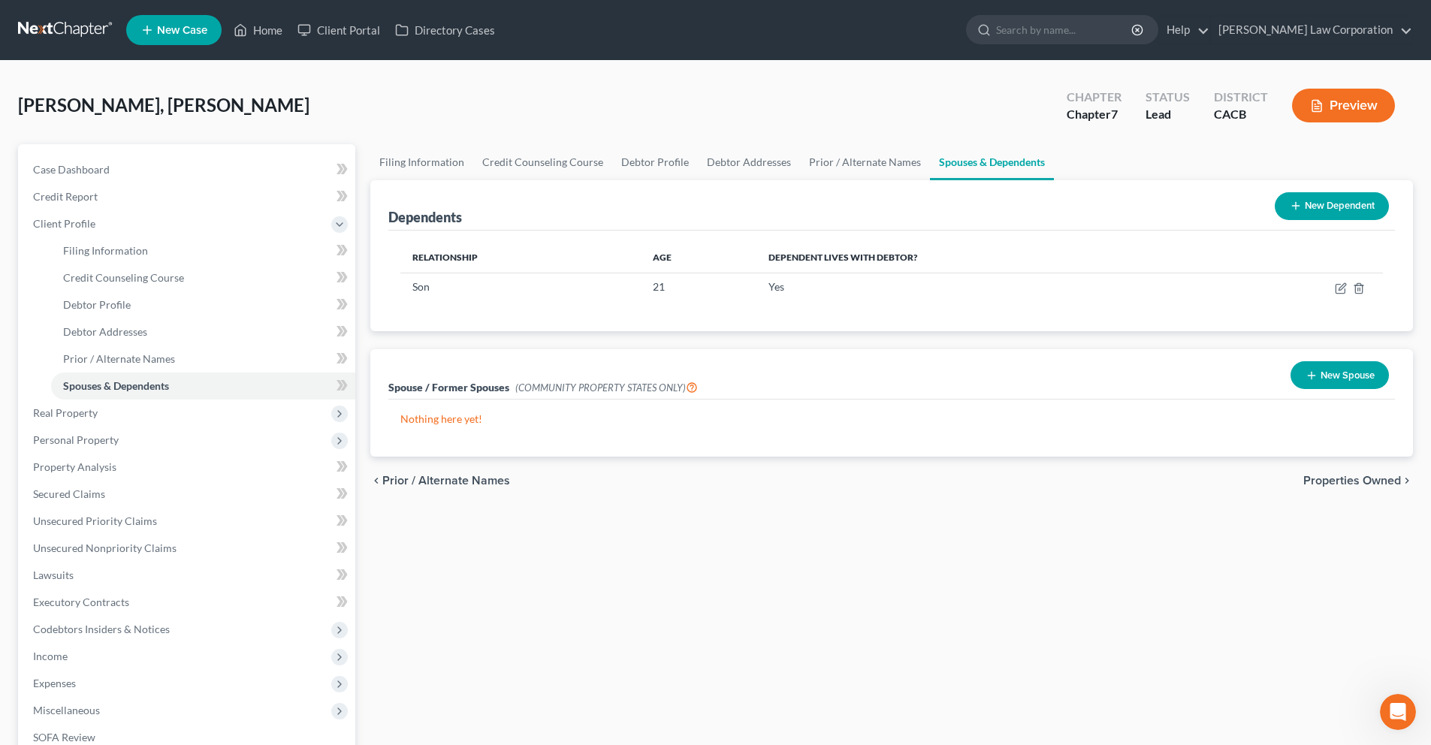
click at [1337, 375] on button "New Spouse" at bounding box center [1339, 375] width 98 height 28
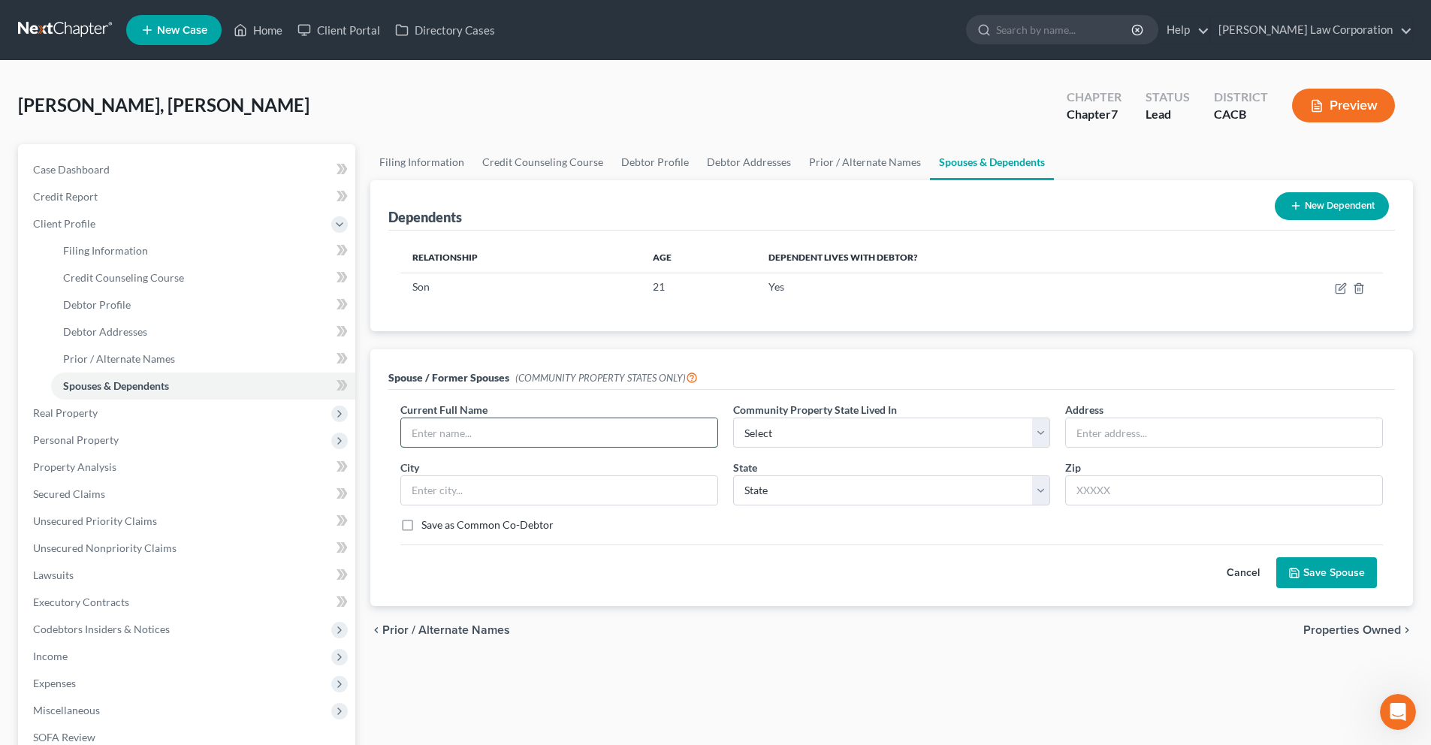
click at [446, 438] on input "text" at bounding box center [559, 432] width 316 height 29
type input "Jerry Mao"
click at [802, 440] on select "Select AZ CA GU ID LA NV NM PR TX WA WI" at bounding box center [892, 433] width 318 height 30
select select "1"
click at [733, 418] on select "Select AZ CA GU ID LA NV NM PR TX WA WI" at bounding box center [892, 433] width 318 height 30
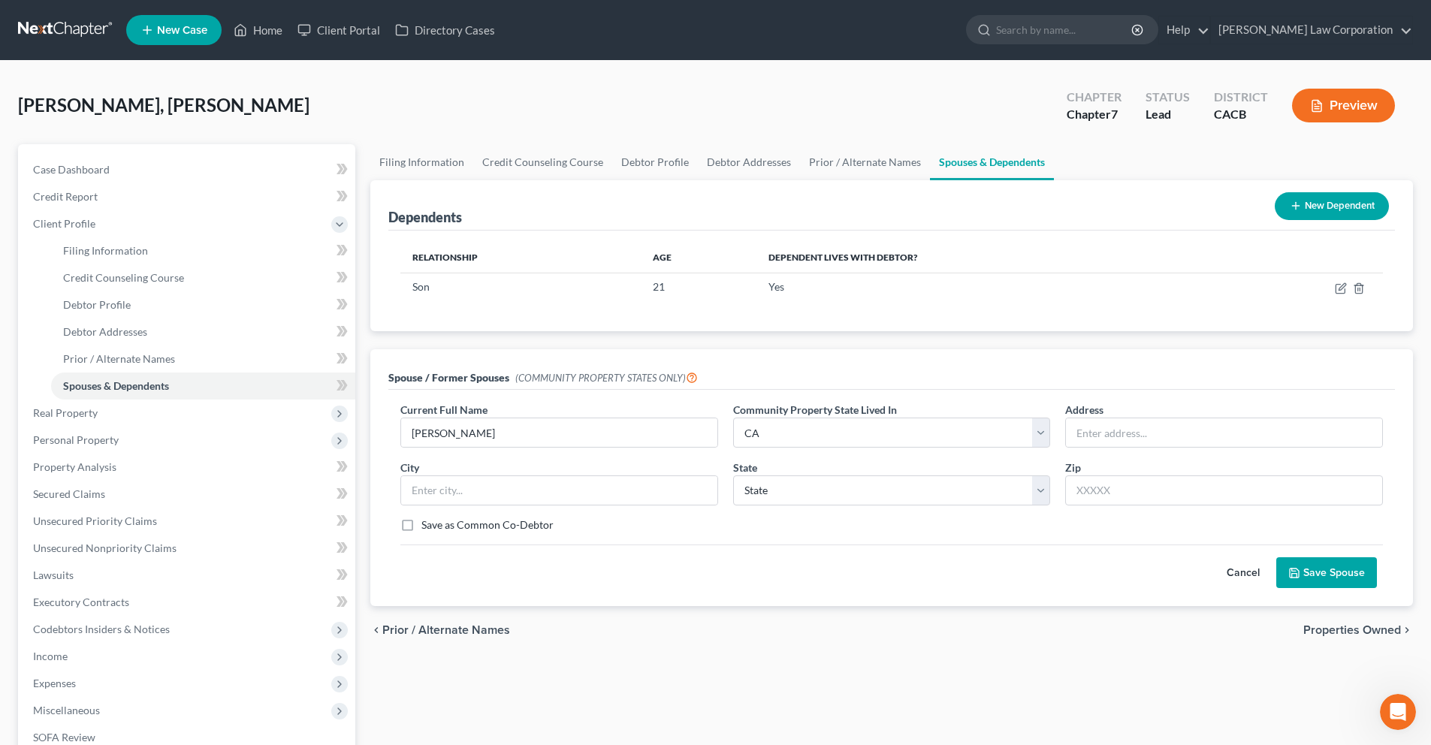
click at [1356, 577] on button "Save Spouse" at bounding box center [1326, 573] width 101 height 32
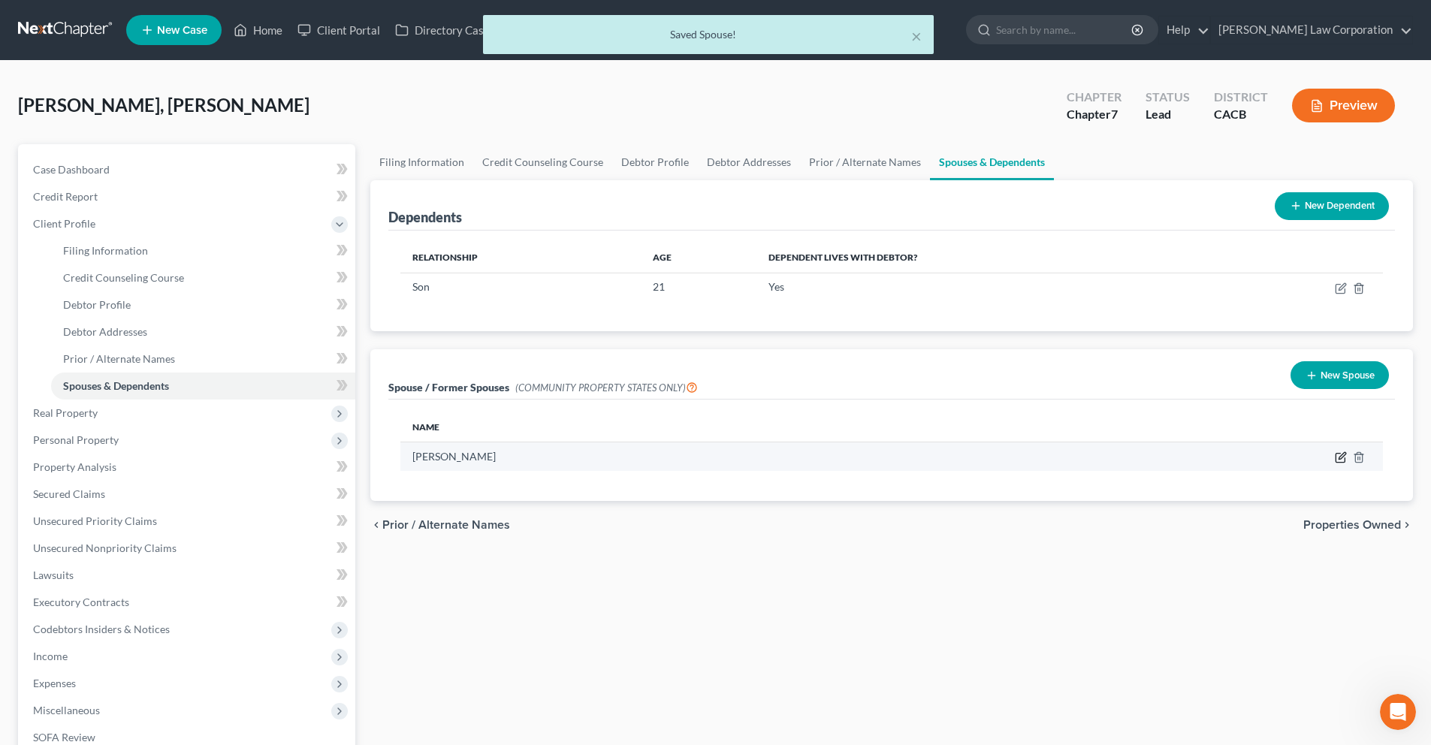
click at [1342, 457] on icon "button" at bounding box center [1341, 456] width 7 height 7
select select "1"
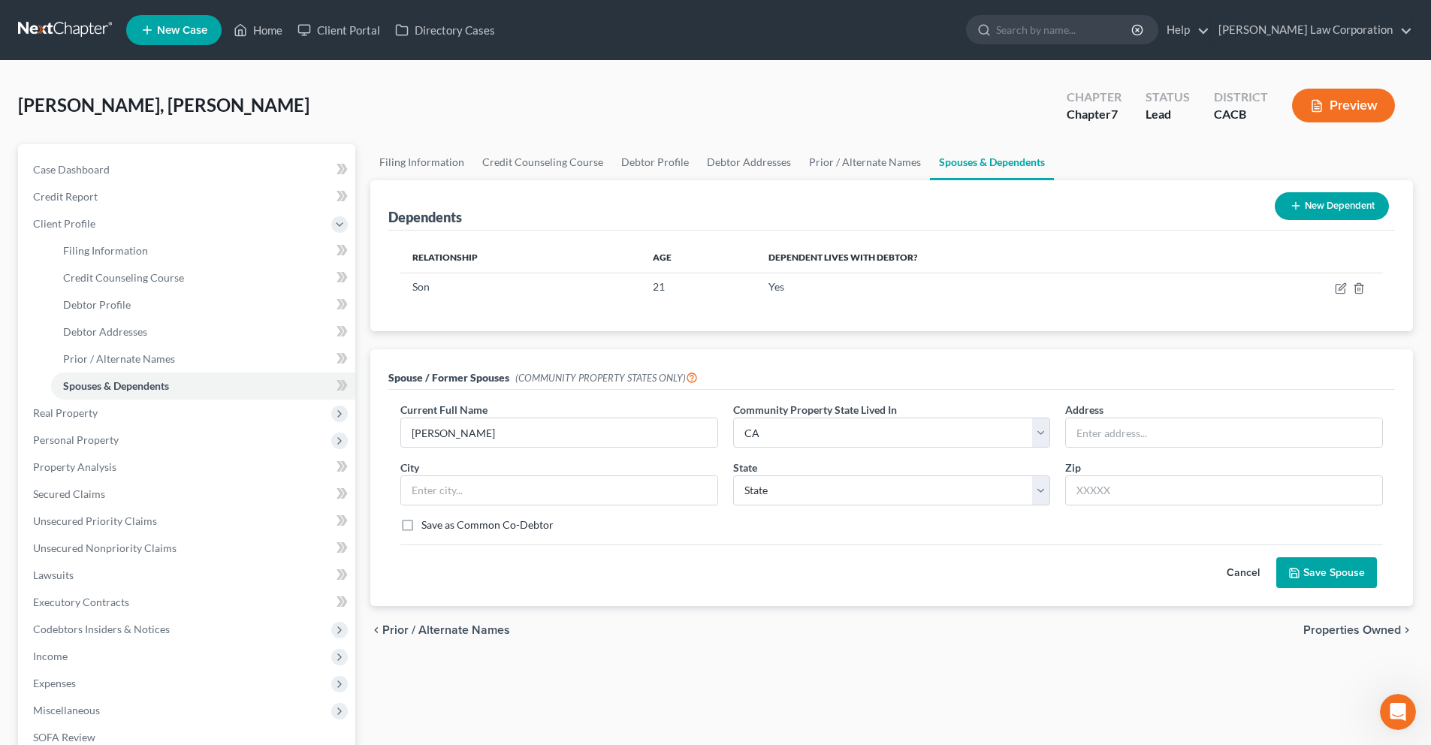
click at [421, 525] on label "Save as Common Co-Debtor" at bounding box center [487, 525] width 132 height 15
click at [427, 525] on input "Save as Common Co-Debtor" at bounding box center [432, 523] width 10 height 10
checkbox input "true"
click at [1333, 581] on button "Save Spouse" at bounding box center [1326, 573] width 101 height 32
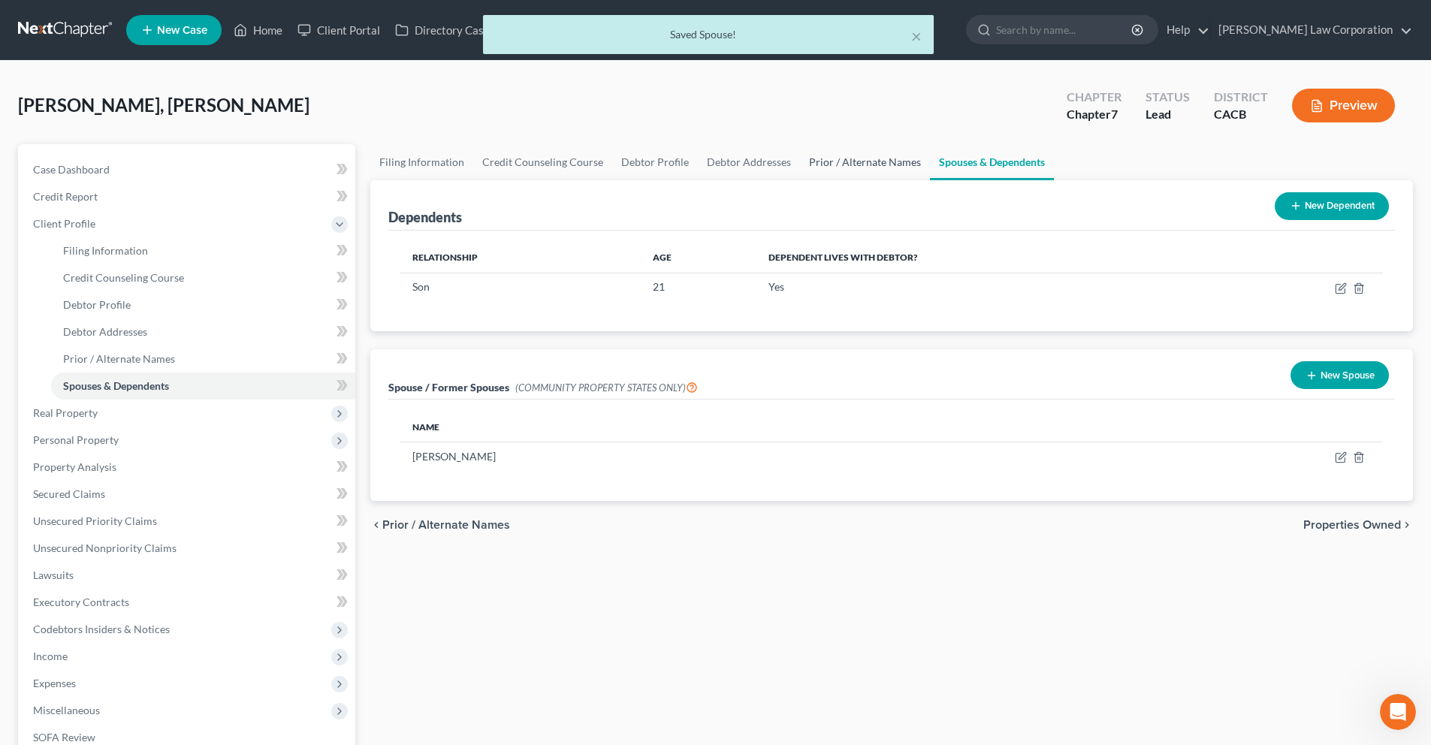
click at [875, 165] on link "Prior / Alternate Names" at bounding box center [865, 162] width 130 height 36
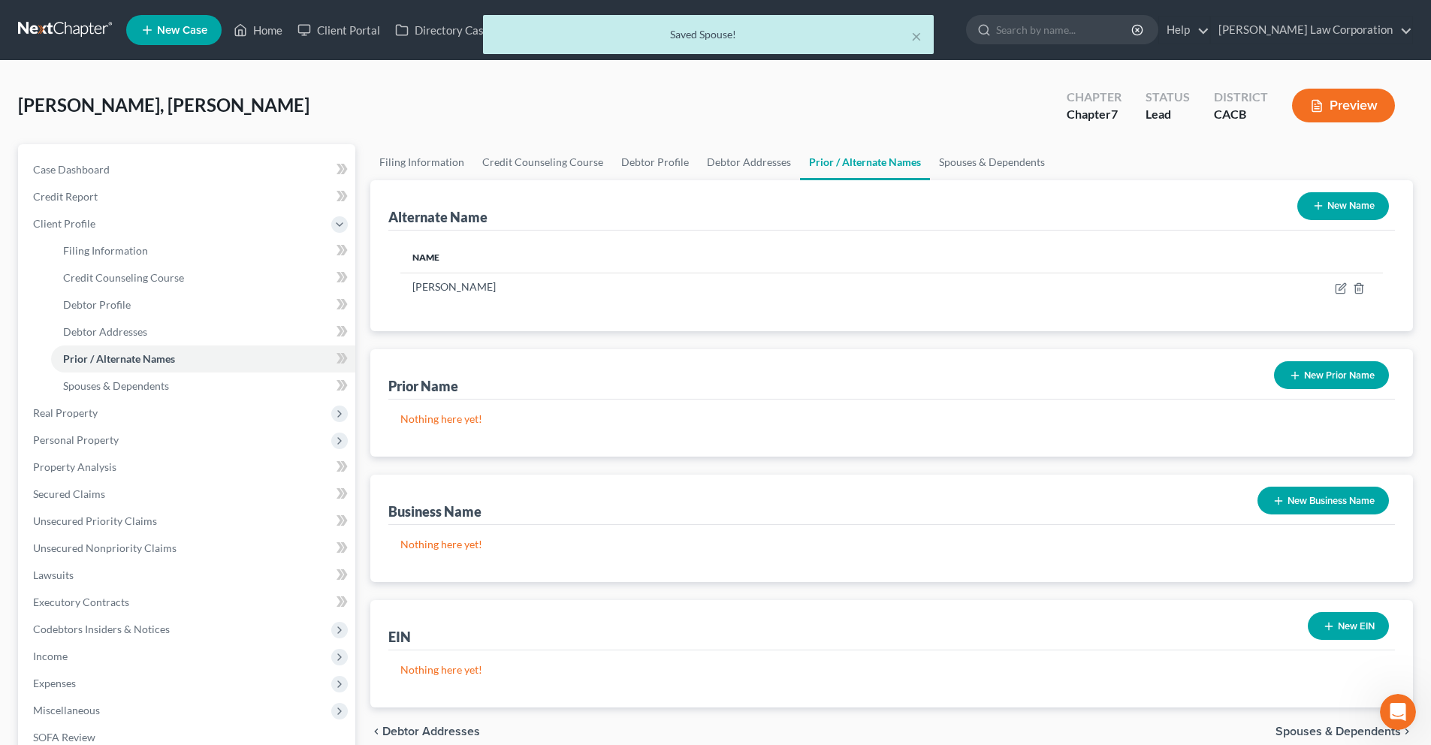
click at [1321, 377] on button "New Prior Name" at bounding box center [1331, 375] width 115 height 28
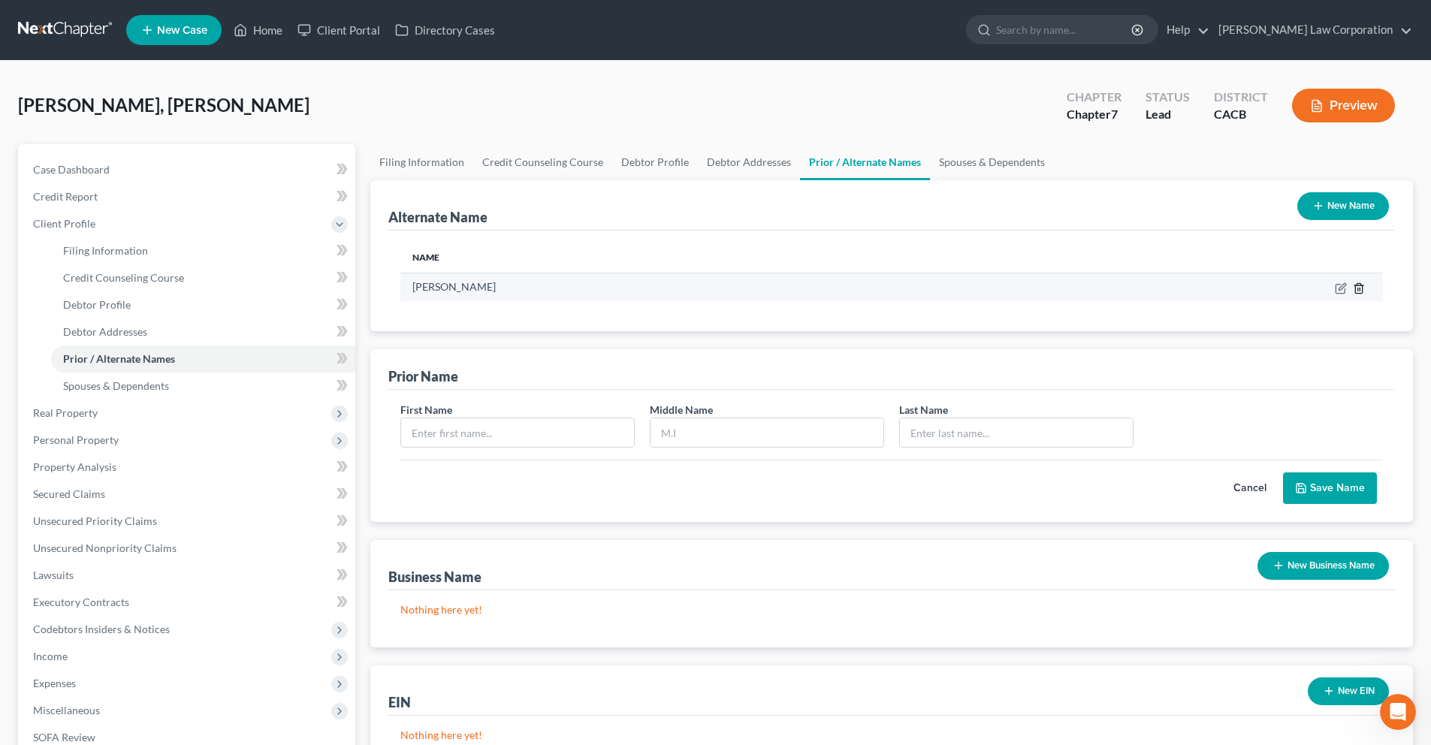
click at [1358, 289] on icon at bounding box center [1359, 288] width 12 height 12
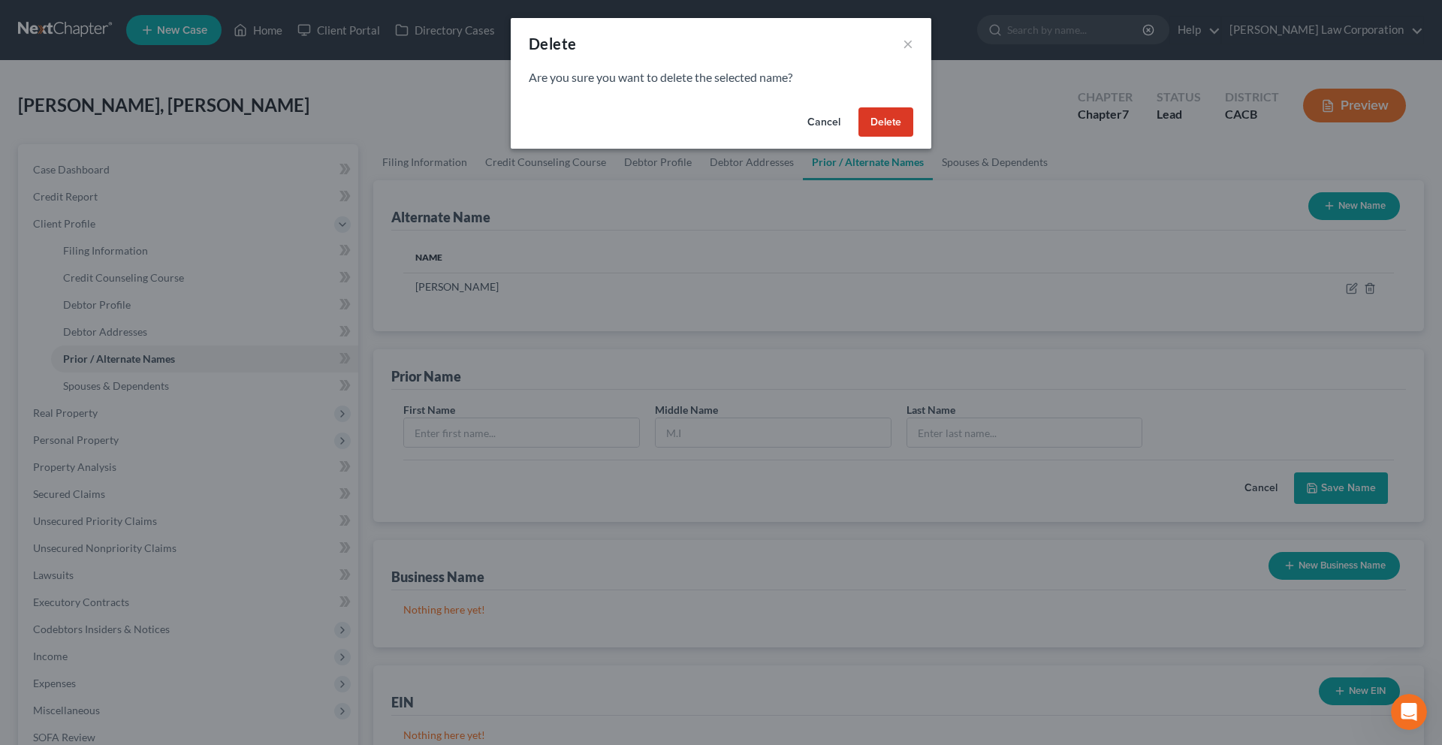
click at [889, 122] on button "Delete" at bounding box center [886, 122] width 55 height 30
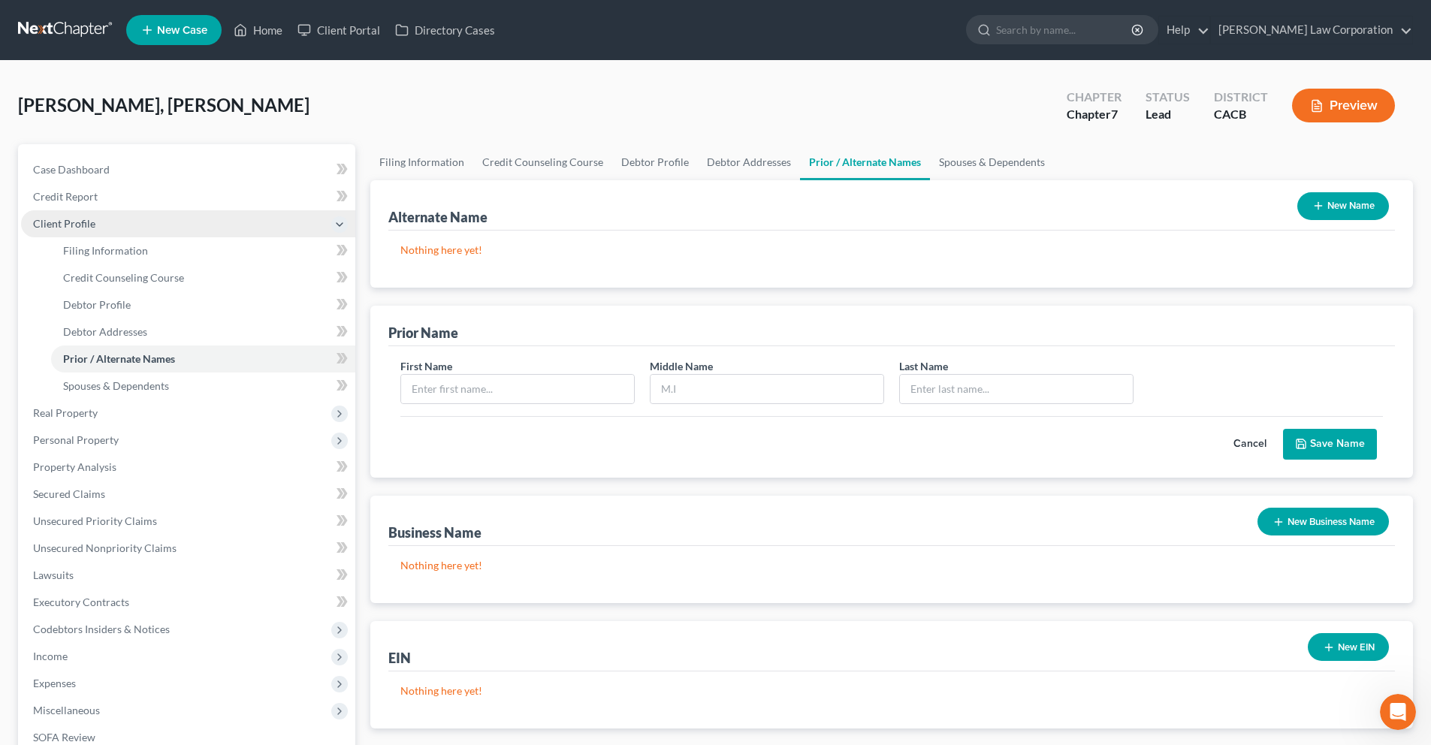
click at [344, 222] on icon at bounding box center [339, 225] width 12 height 12
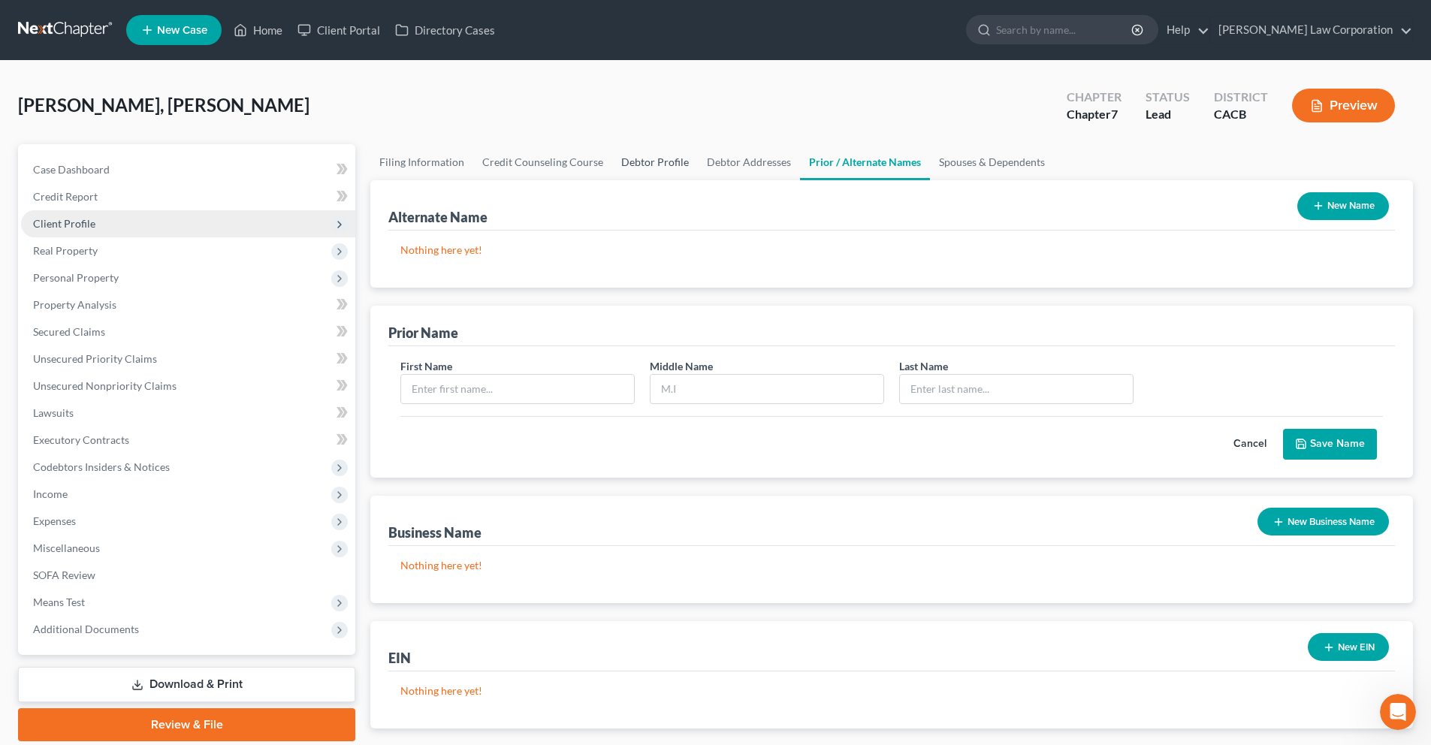
click at [656, 163] on link "Debtor Profile" at bounding box center [655, 162] width 86 height 36
select select "1"
select select "2"
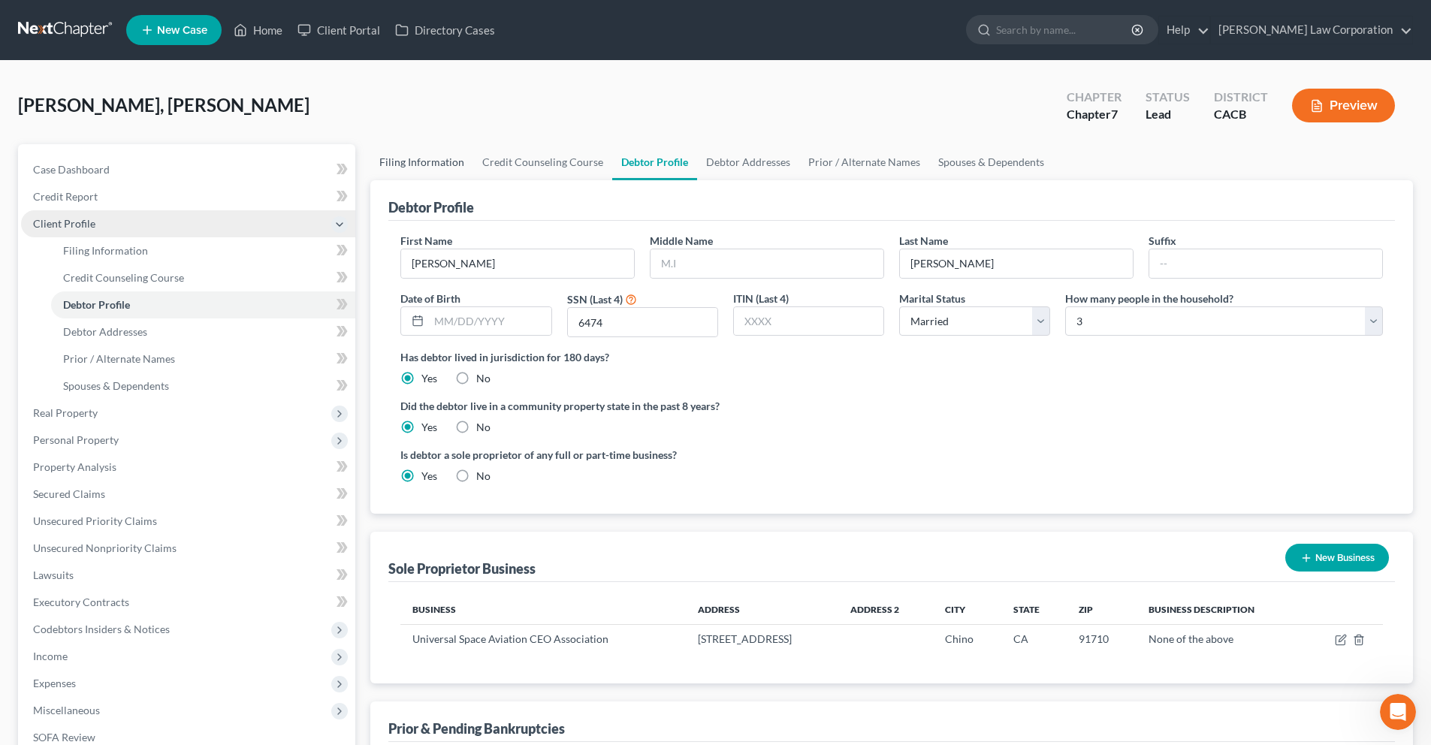
click at [395, 166] on link "Filing Information" at bounding box center [421, 162] width 103 height 36
select select "1"
select select "0"
select select "7"
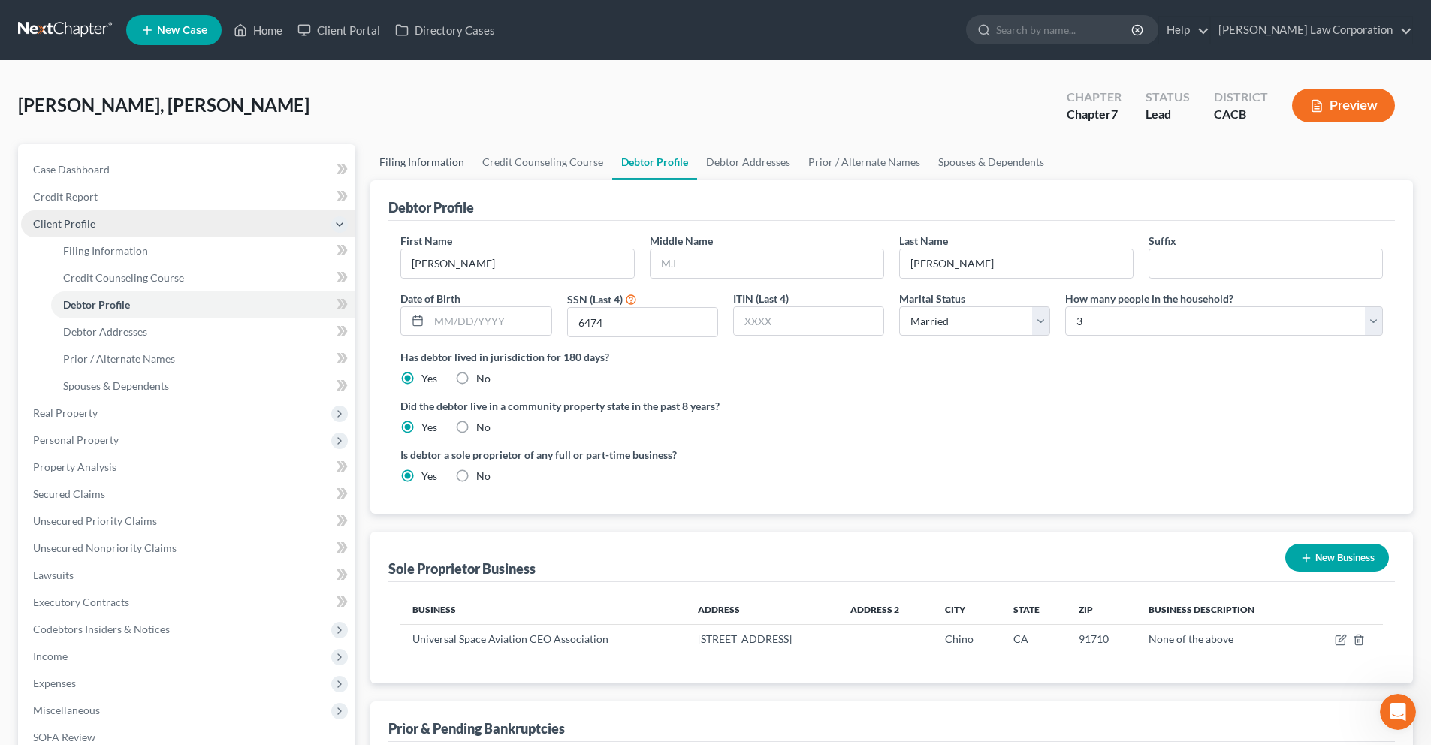
select select "0"
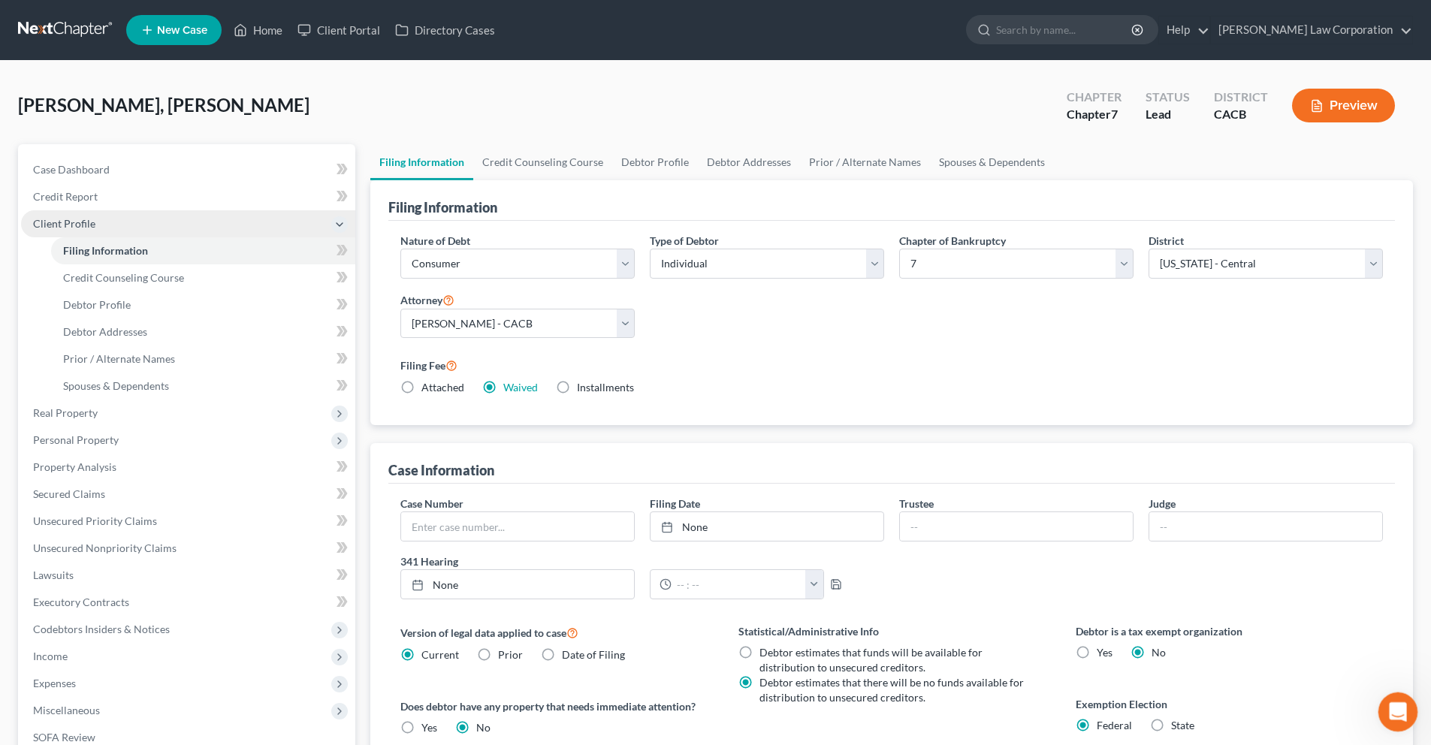
click at [1397, 708] on icon "Open Intercom Messenger" at bounding box center [1396, 710] width 25 height 25
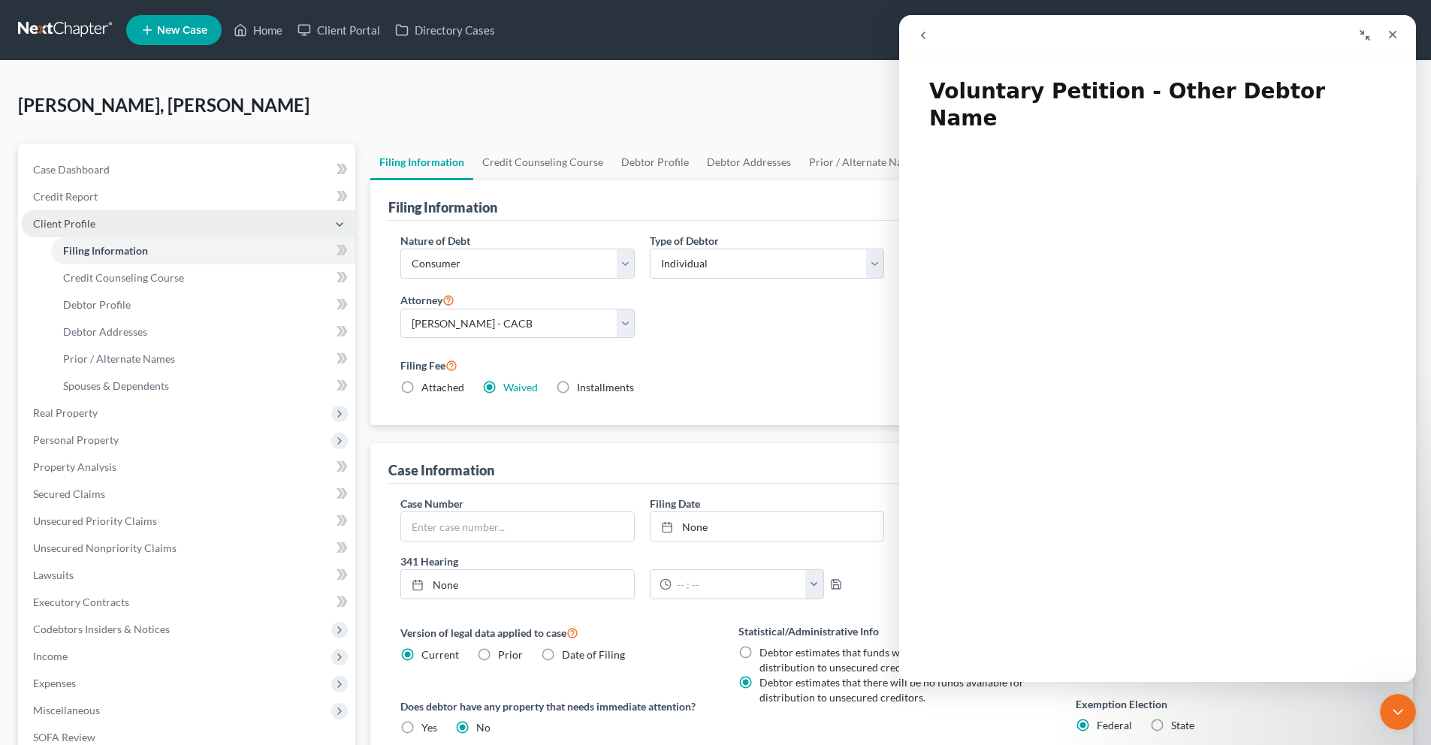
click at [918, 35] on icon "go back" at bounding box center [923, 35] width 12 height 12
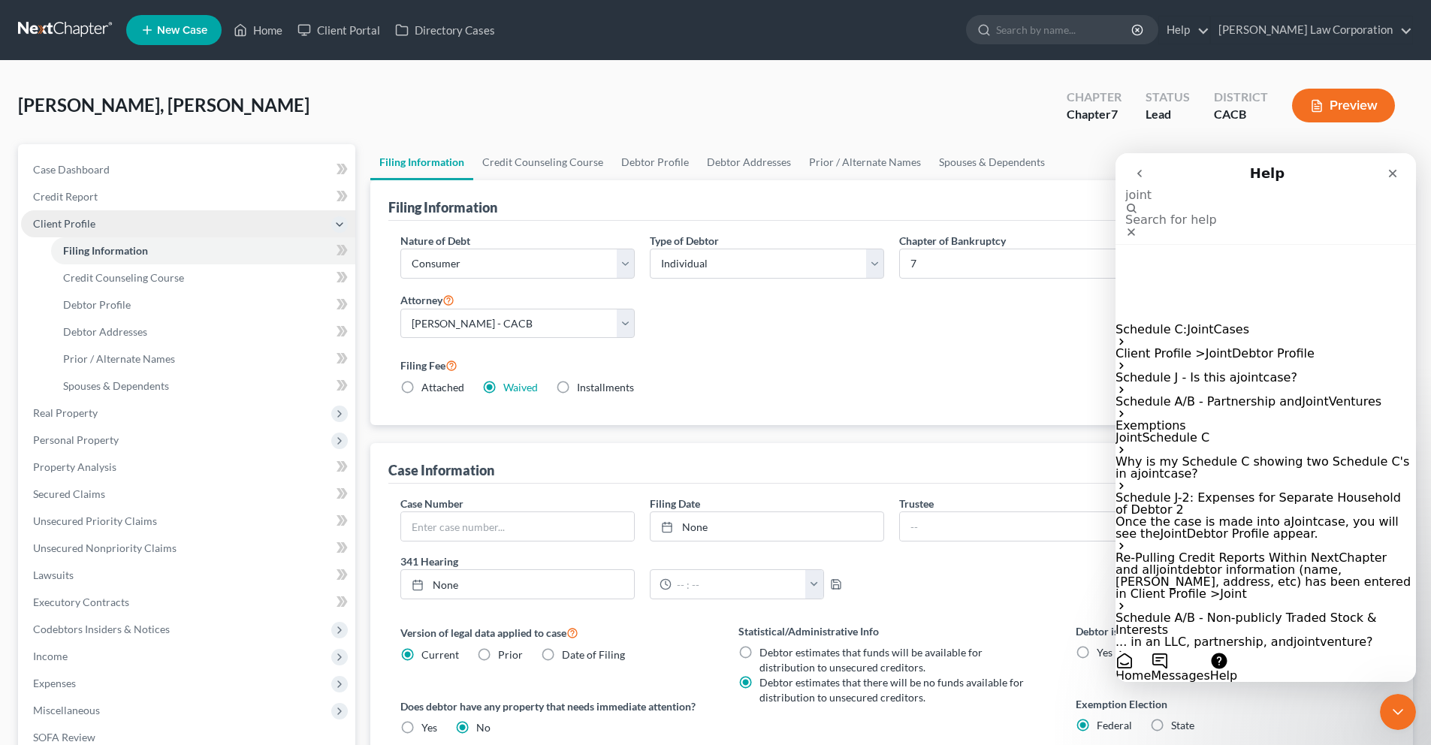
type input "joint"
click at [1245, 346] on span "Debtor Profile" at bounding box center [1273, 353] width 83 height 14
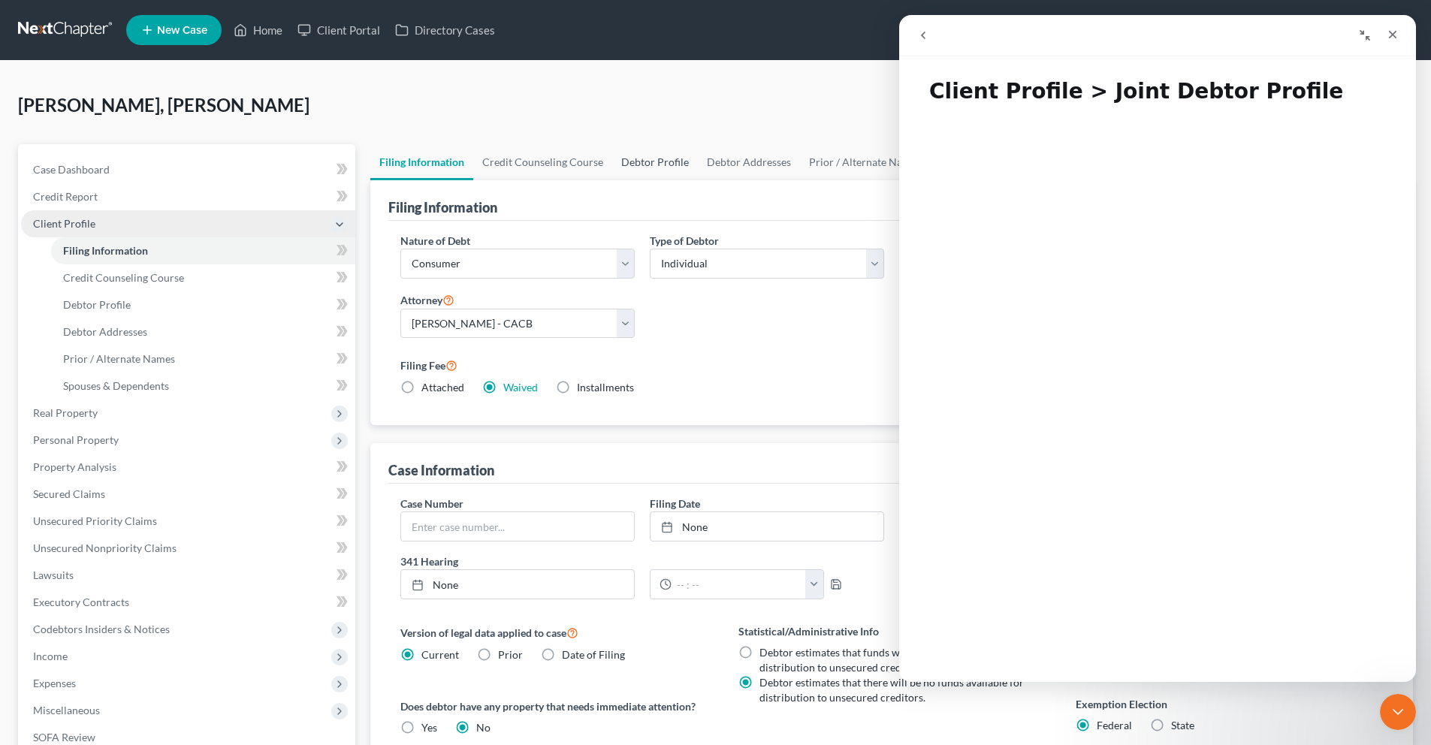
click at [638, 161] on link "Debtor Profile" at bounding box center [655, 162] width 86 height 36
select select "1"
select select "2"
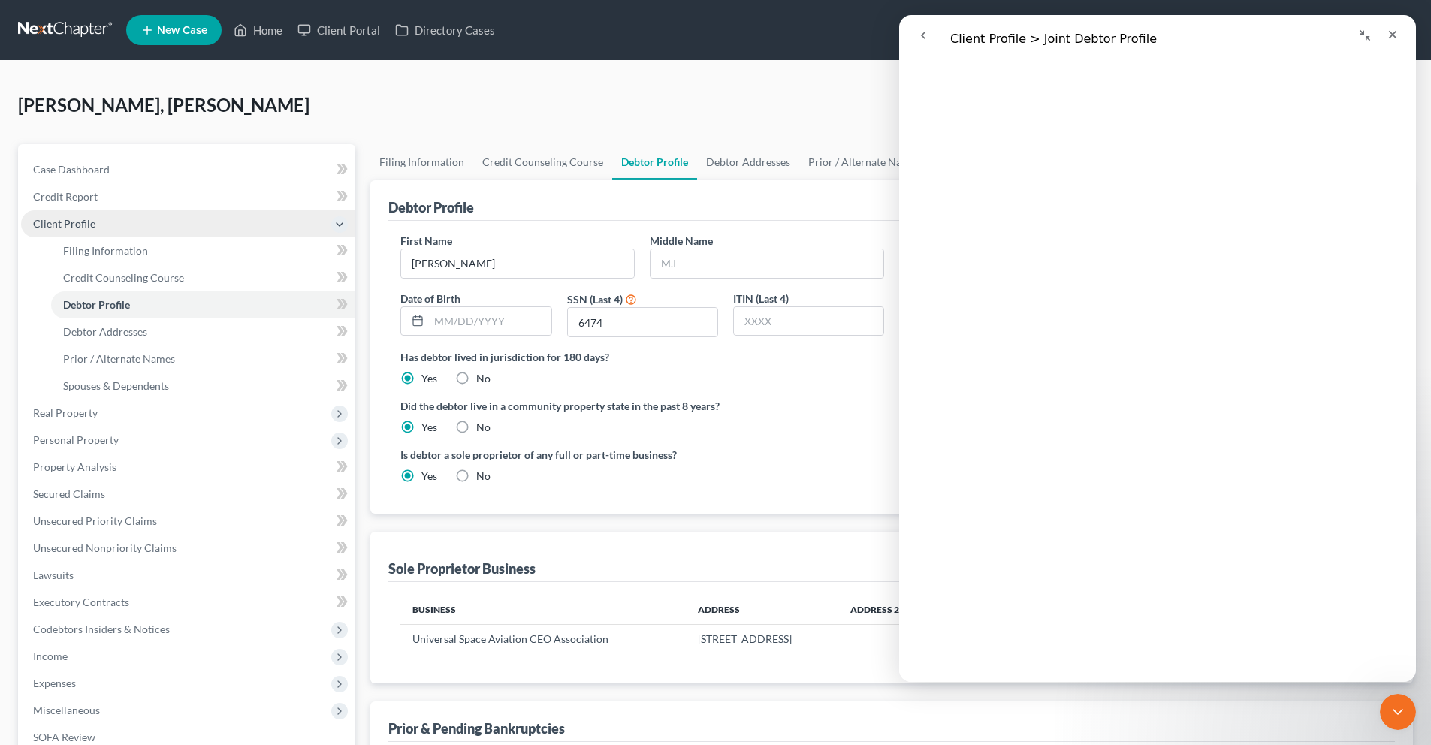
scroll to position [254, 0]
click at [150, 276] on span "Credit Counseling Course" at bounding box center [123, 277] width 121 height 13
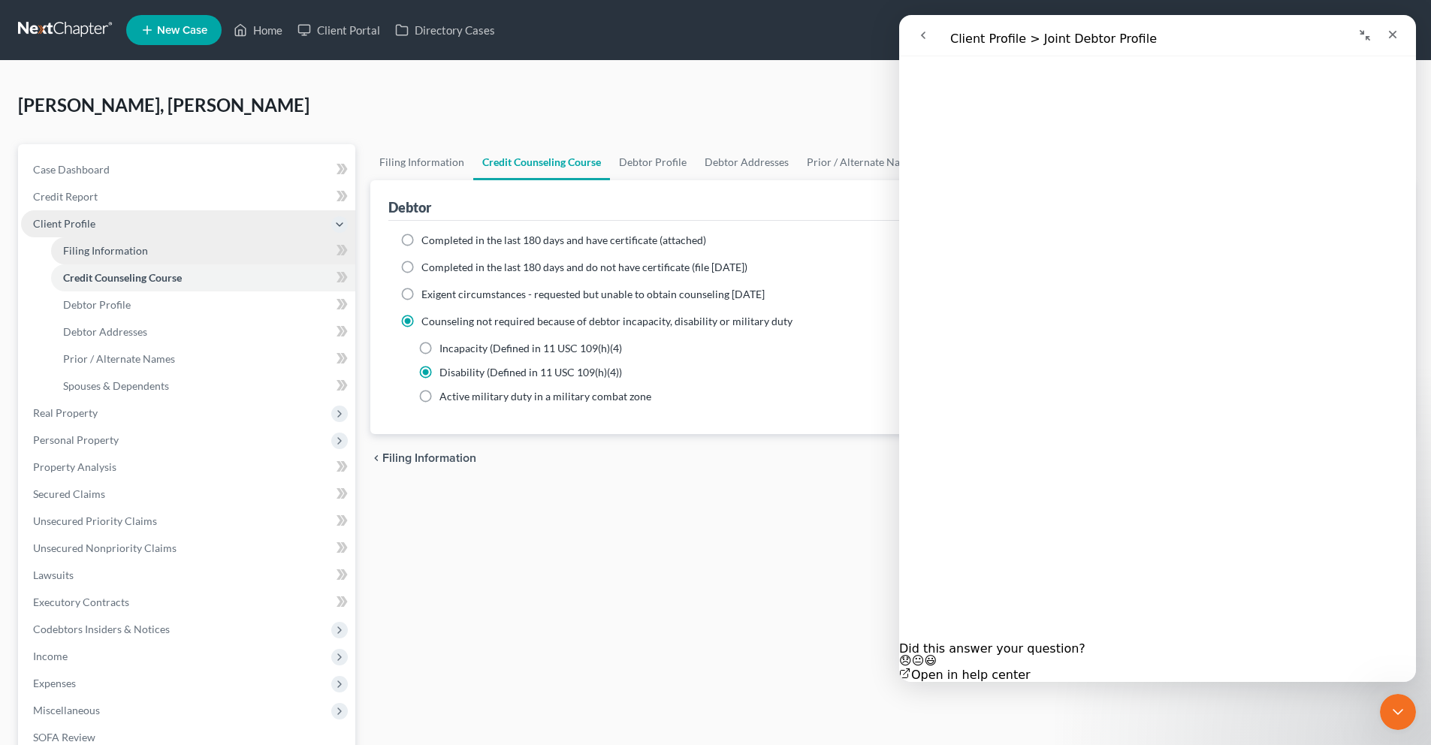
click at [138, 254] on span "Filing Information" at bounding box center [105, 250] width 85 height 13
select select "1"
select select "0"
select select "7"
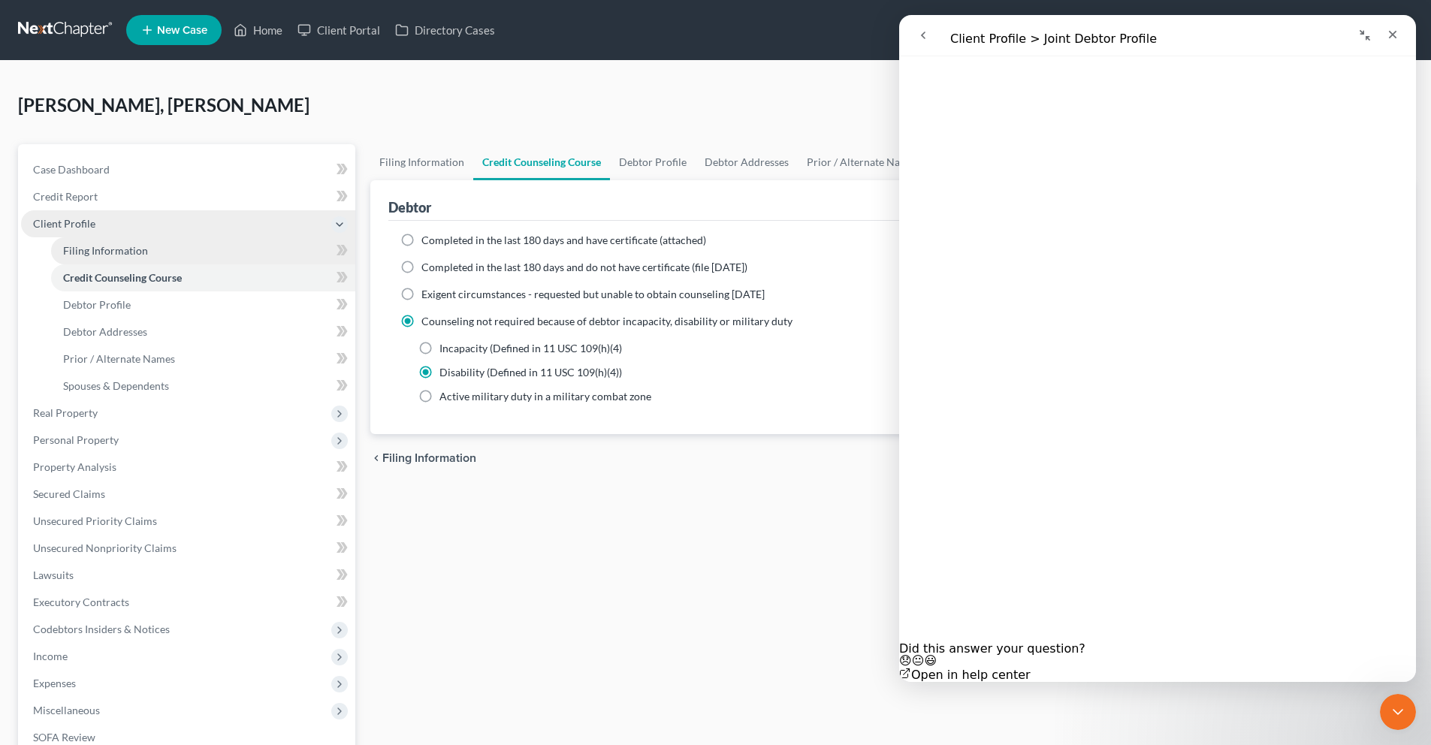
select select "0"
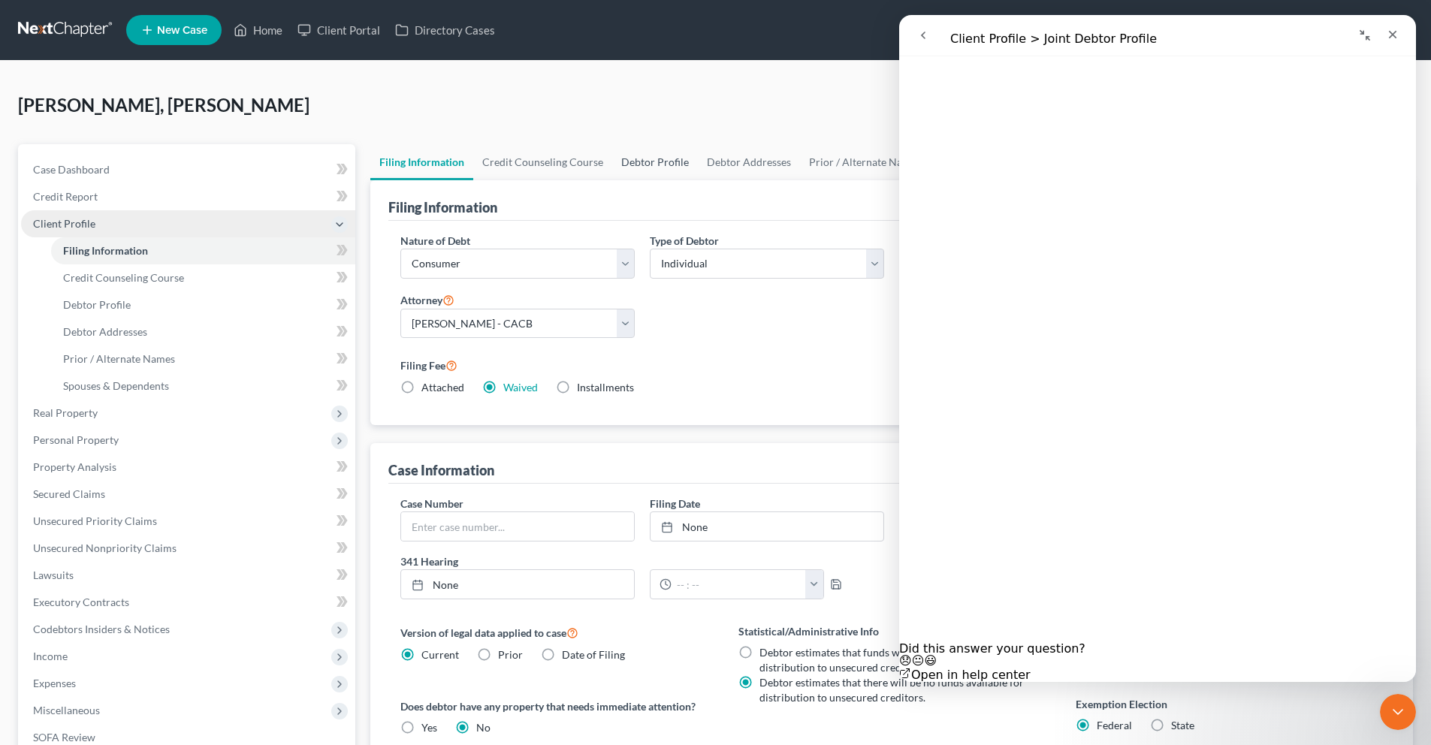
click at [673, 165] on link "Debtor Profile" at bounding box center [655, 162] width 86 height 36
select select "1"
select select "2"
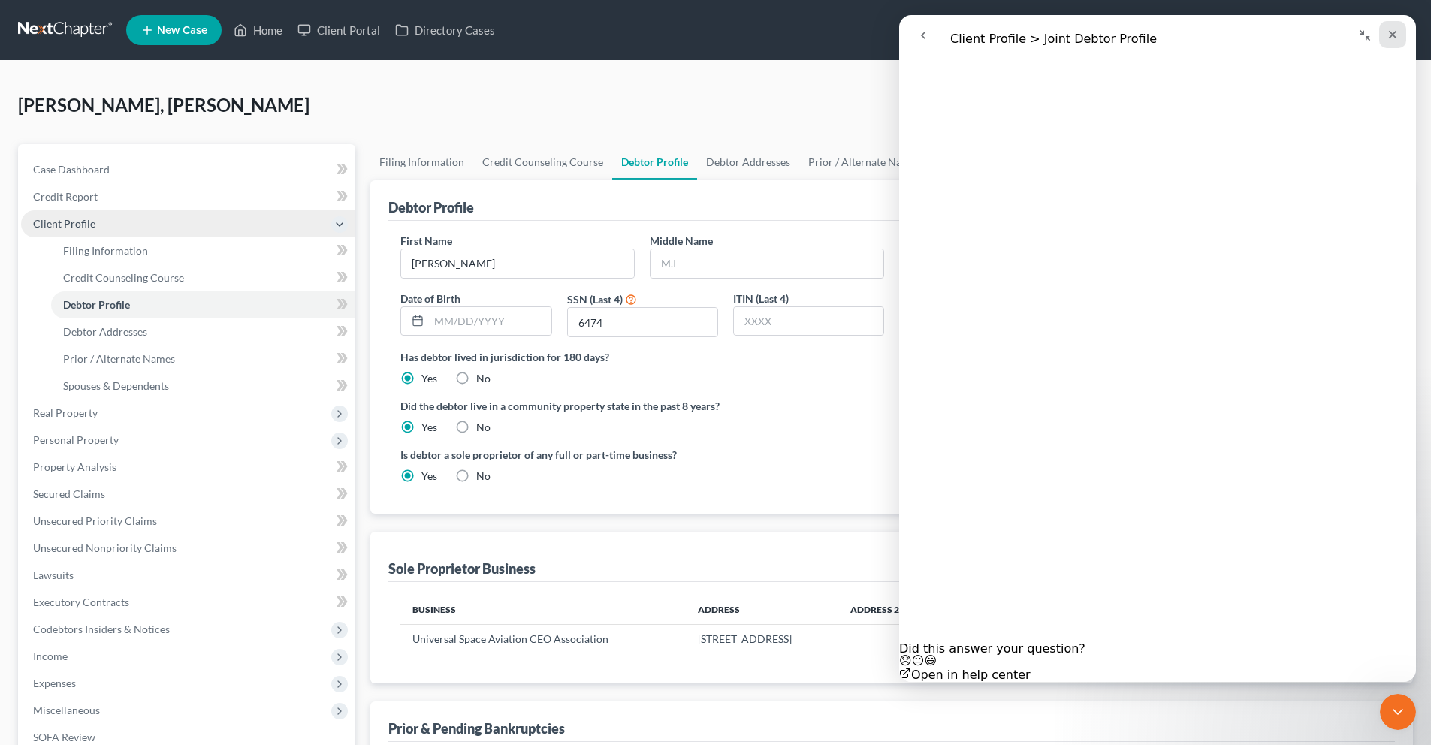
click at [1391, 40] on icon "Close" at bounding box center [1393, 35] width 12 height 12
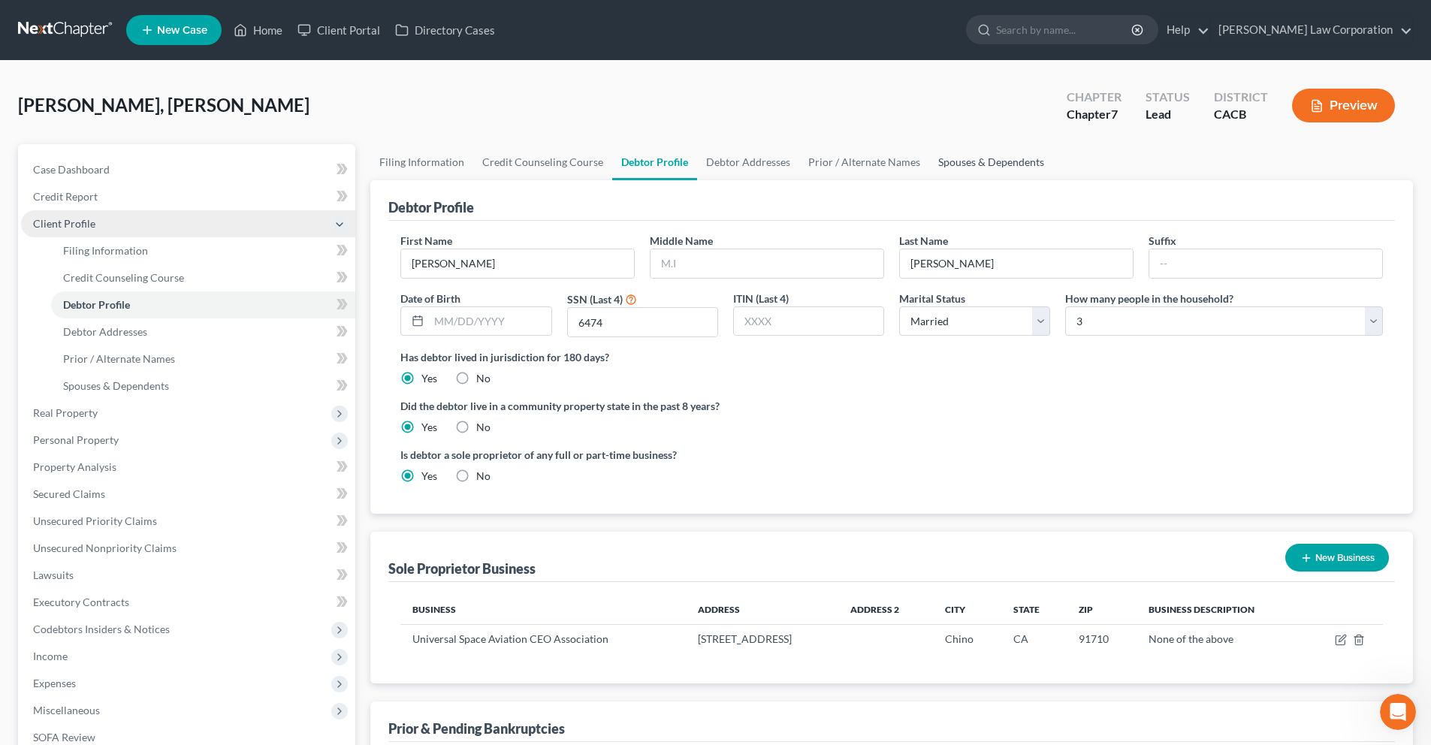
click at [979, 164] on link "Spouses & Dependents" at bounding box center [991, 162] width 124 height 36
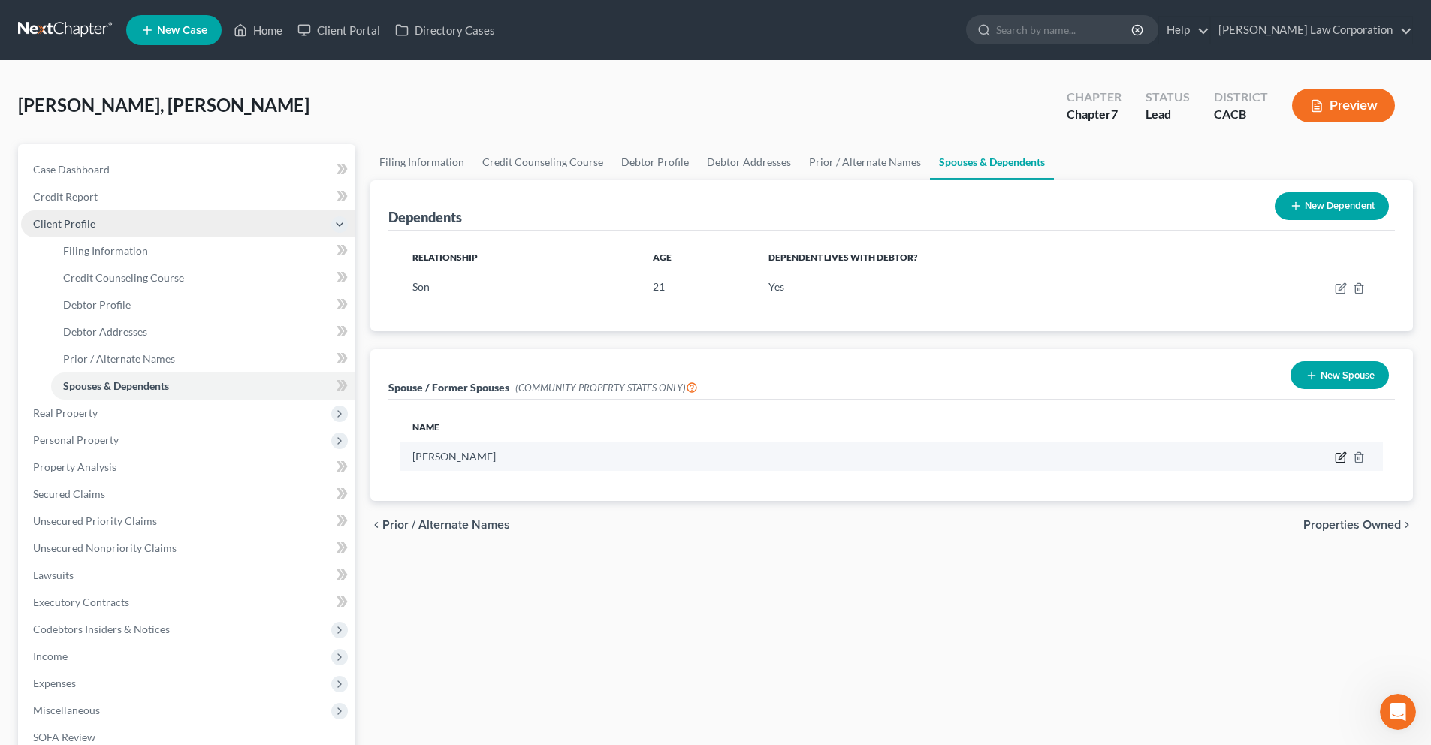
click at [1339, 458] on icon "button" at bounding box center [1341, 456] width 7 height 7
select select "1"
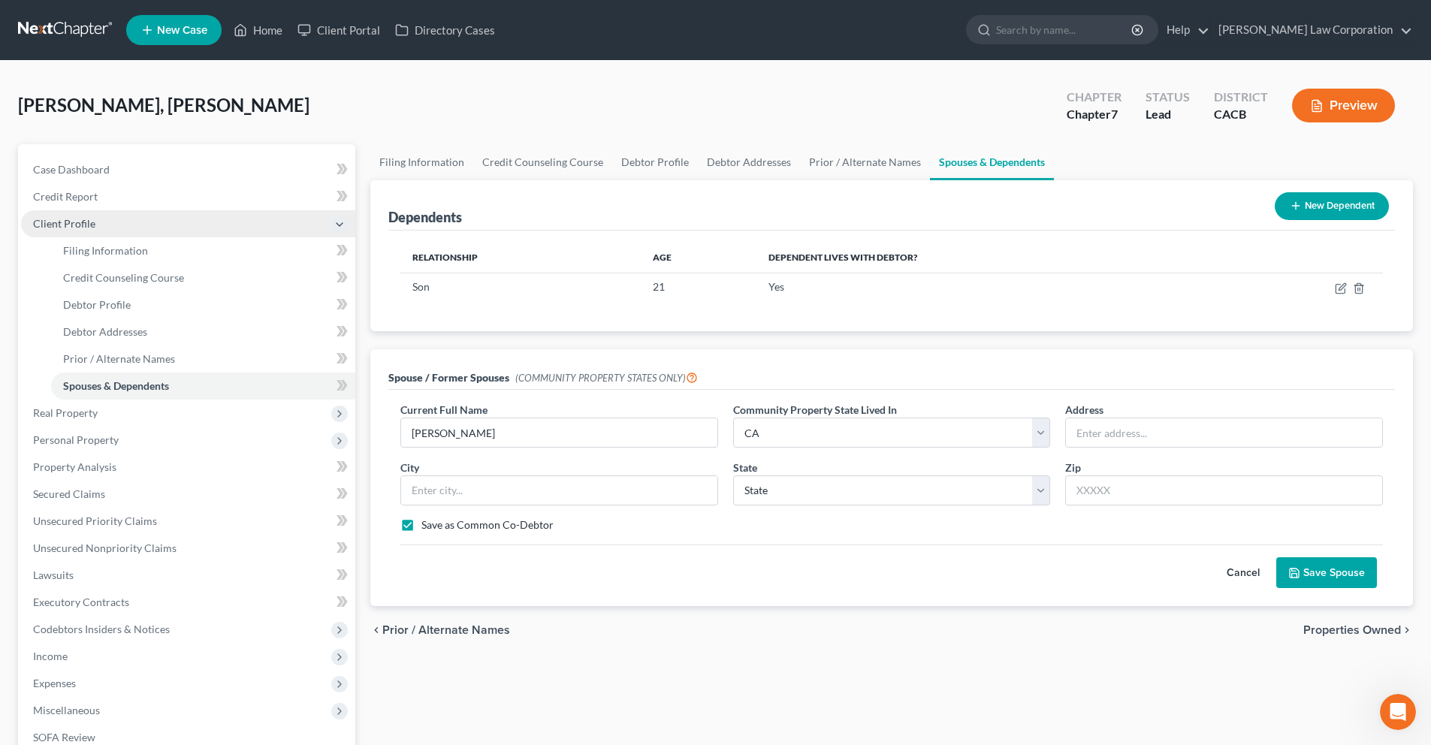
click at [478, 632] on span "Prior / Alternate Names" at bounding box center [446, 630] width 128 height 12
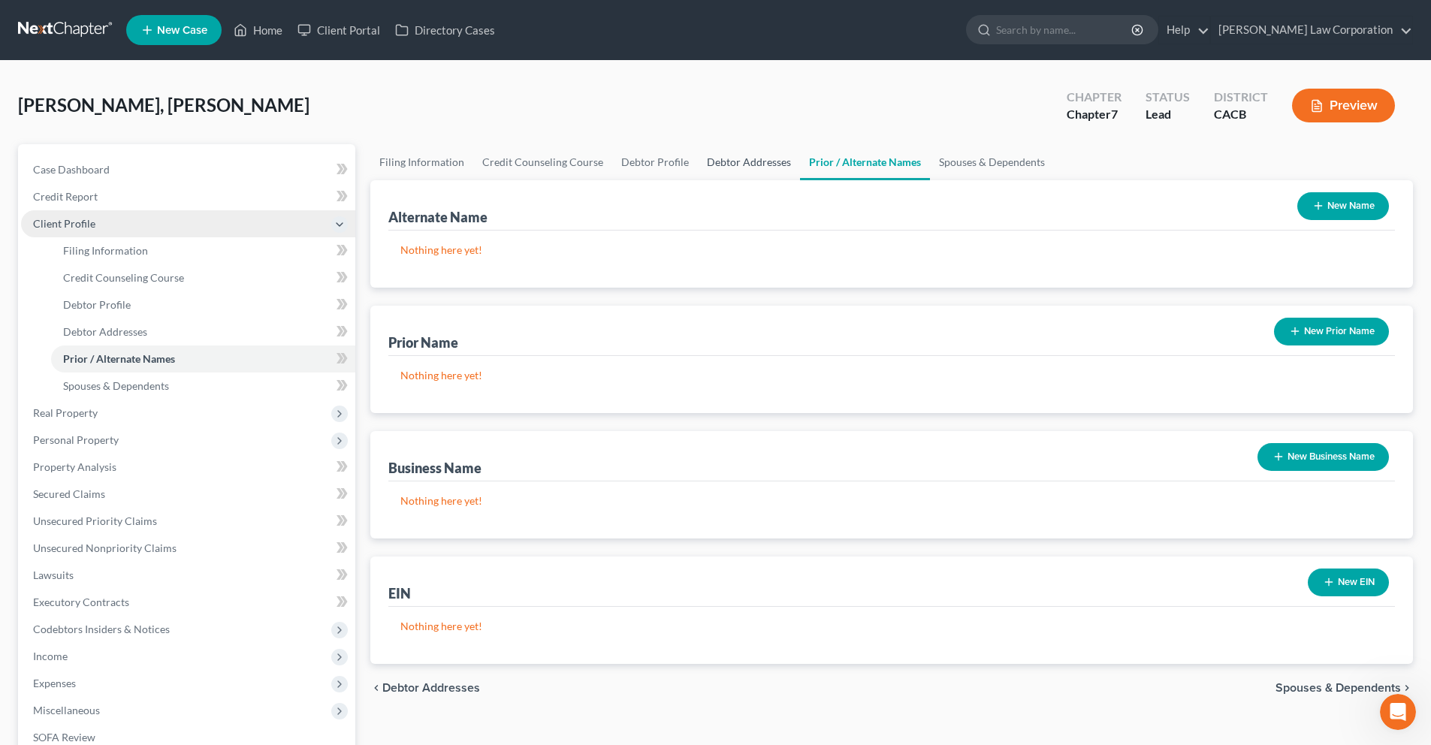
click at [726, 163] on link "Debtor Addresses" at bounding box center [749, 162] width 102 height 36
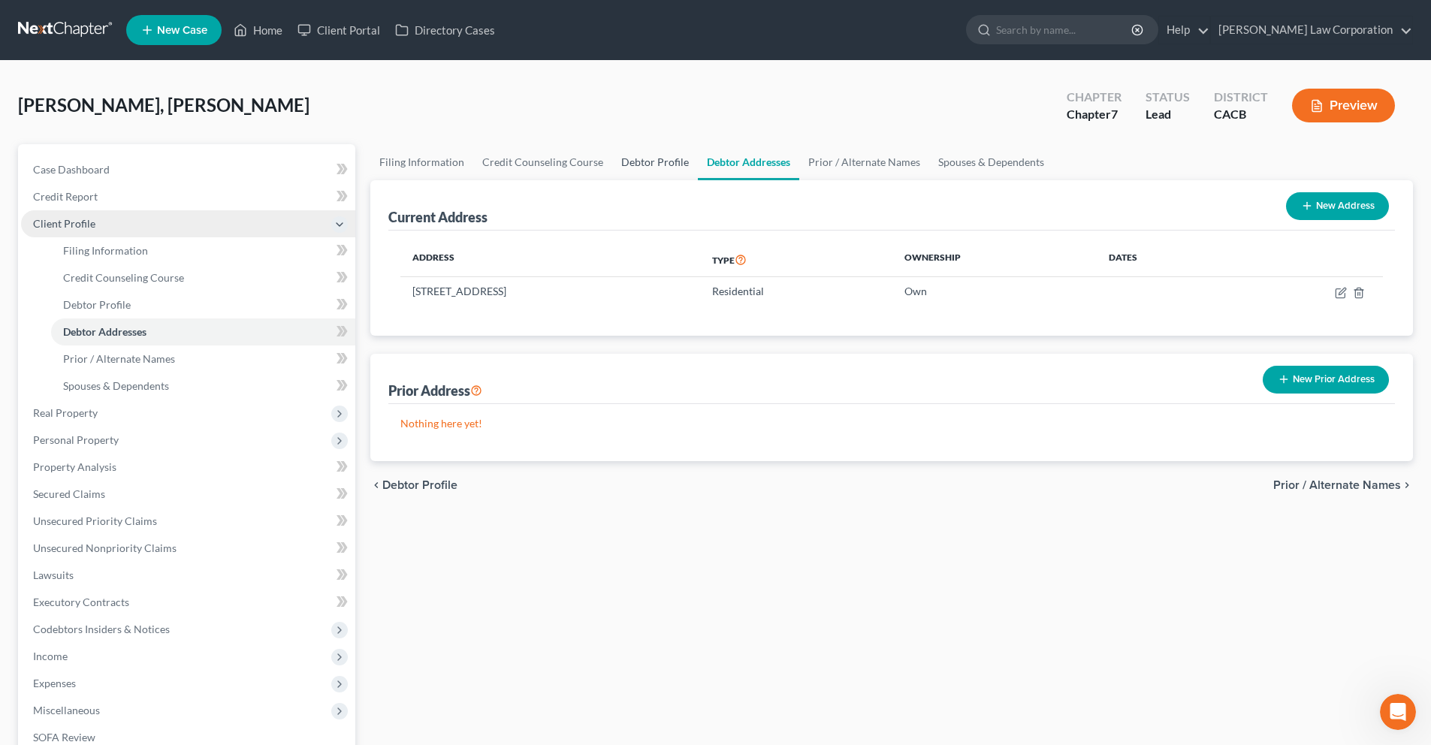
click at [622, 159] on link "Debtor Profile" at bounding box center [655, 162] width 86 height 36
select select "1"
select select "2"
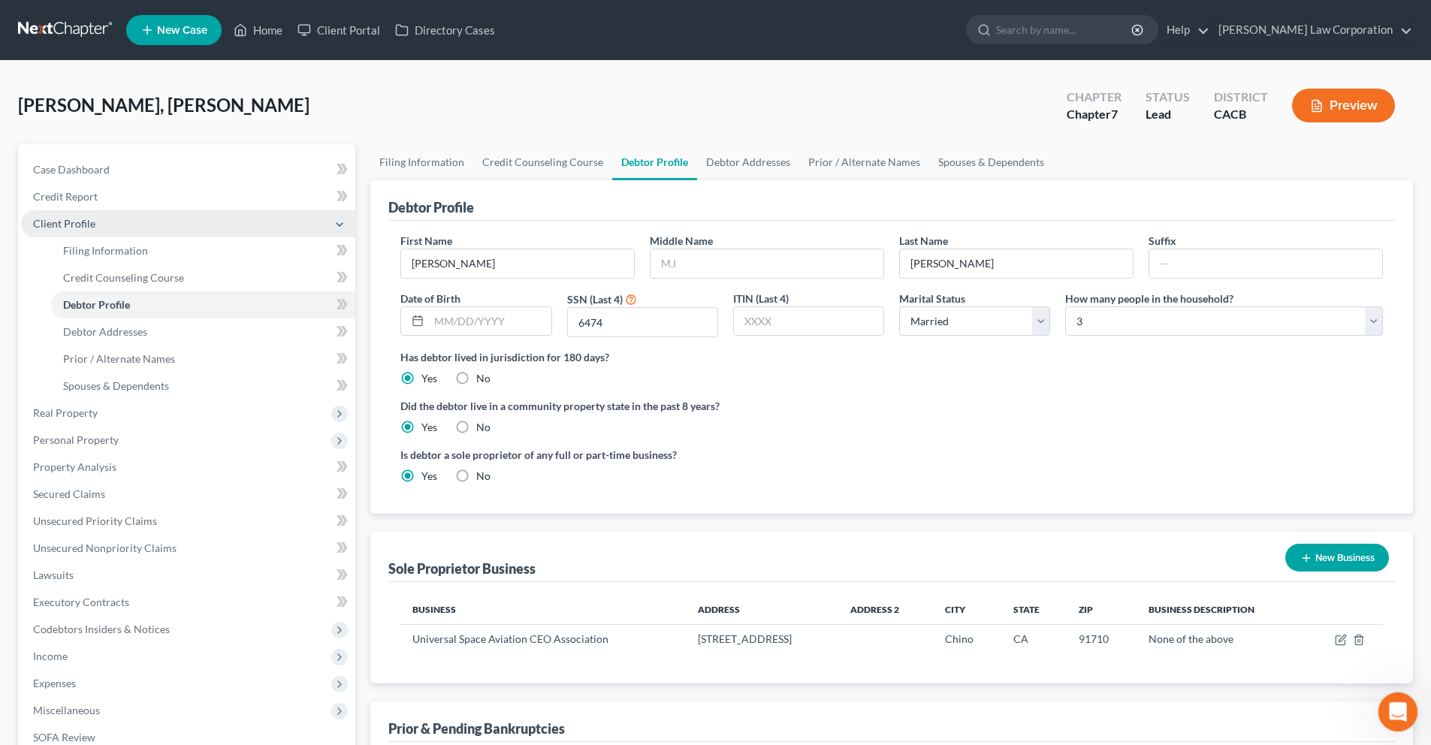
click at [1393, 713] on icon "Open Intercom Messenger" at bounding box center [1396, 710] width 25 height 25
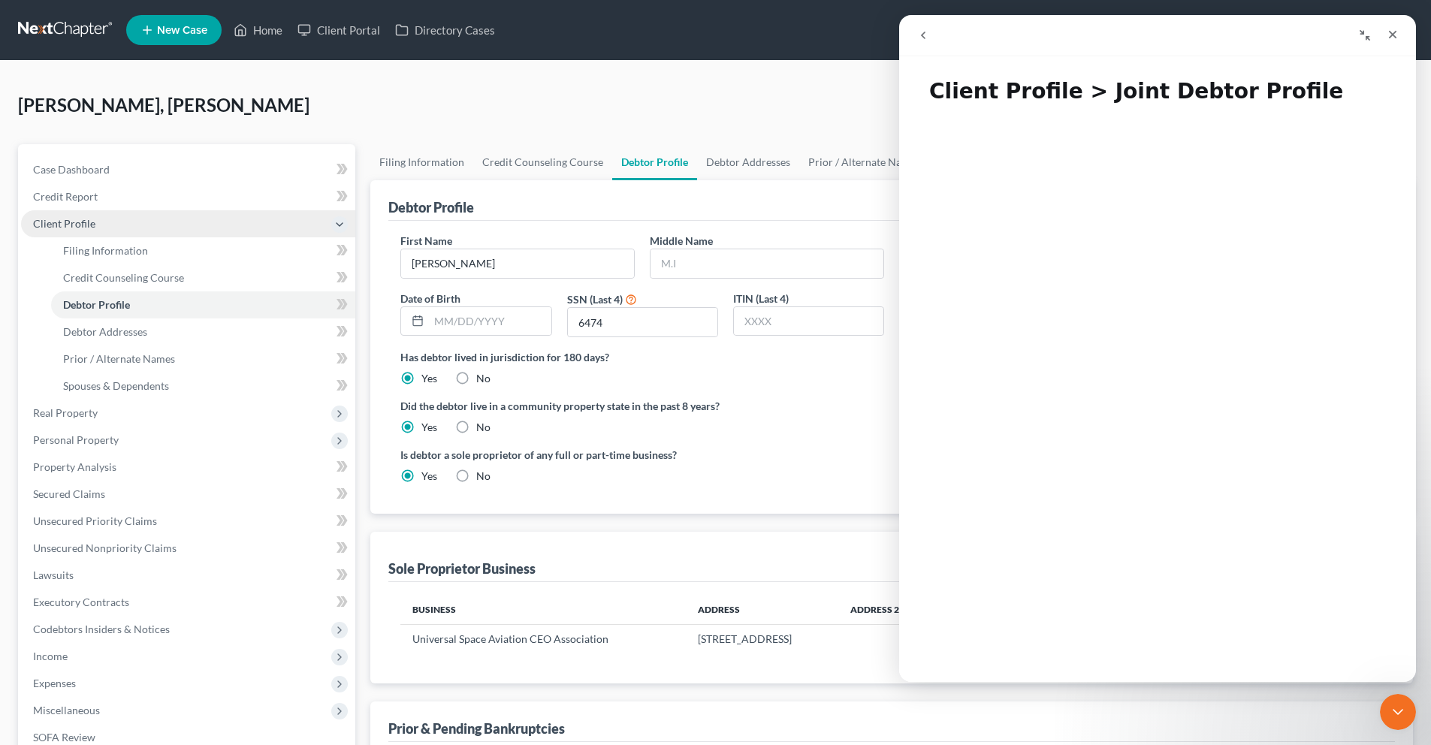
click at [922, 38] on icon "go back" at bounding box center [923, 35] width 12 height 12
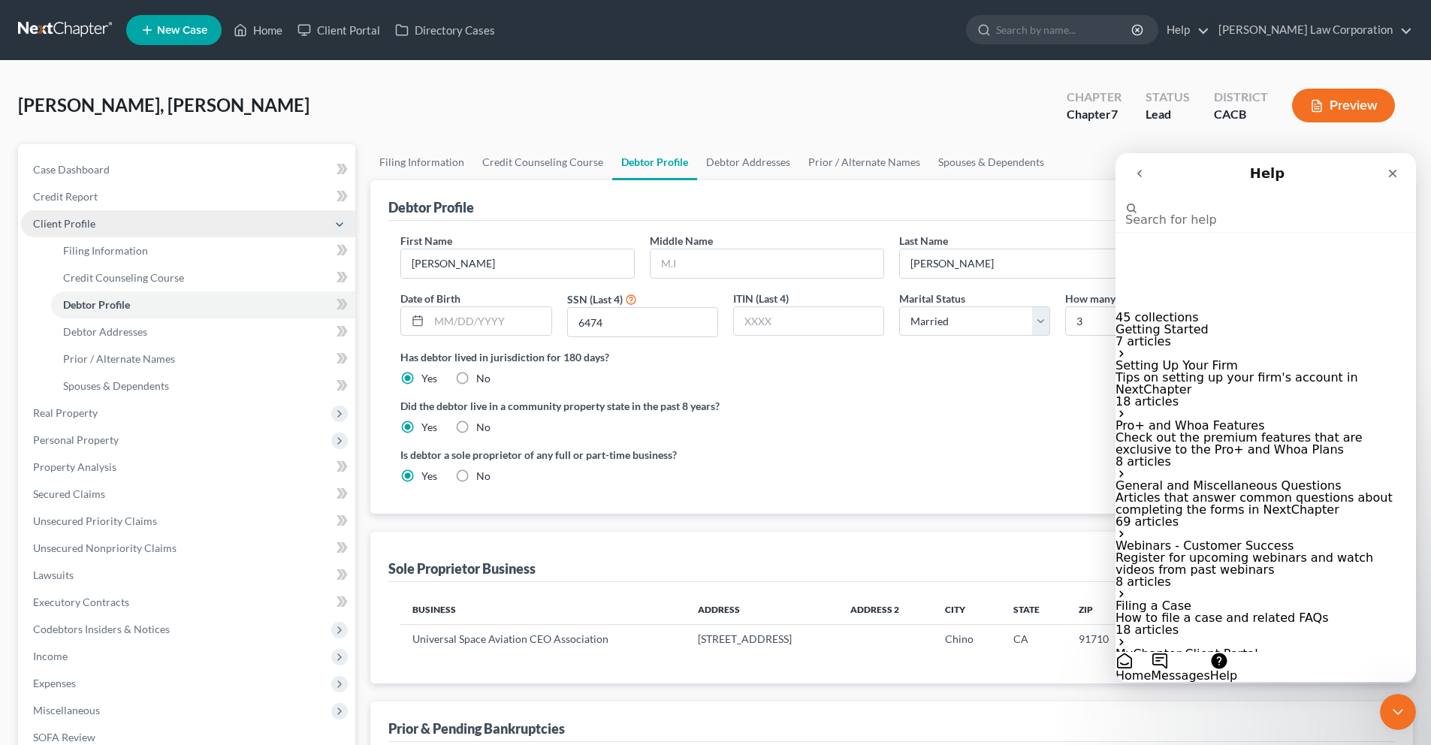
click at [1200, 202] on input "Search for help" at bounding box center [1200, 195] width 150 height 14
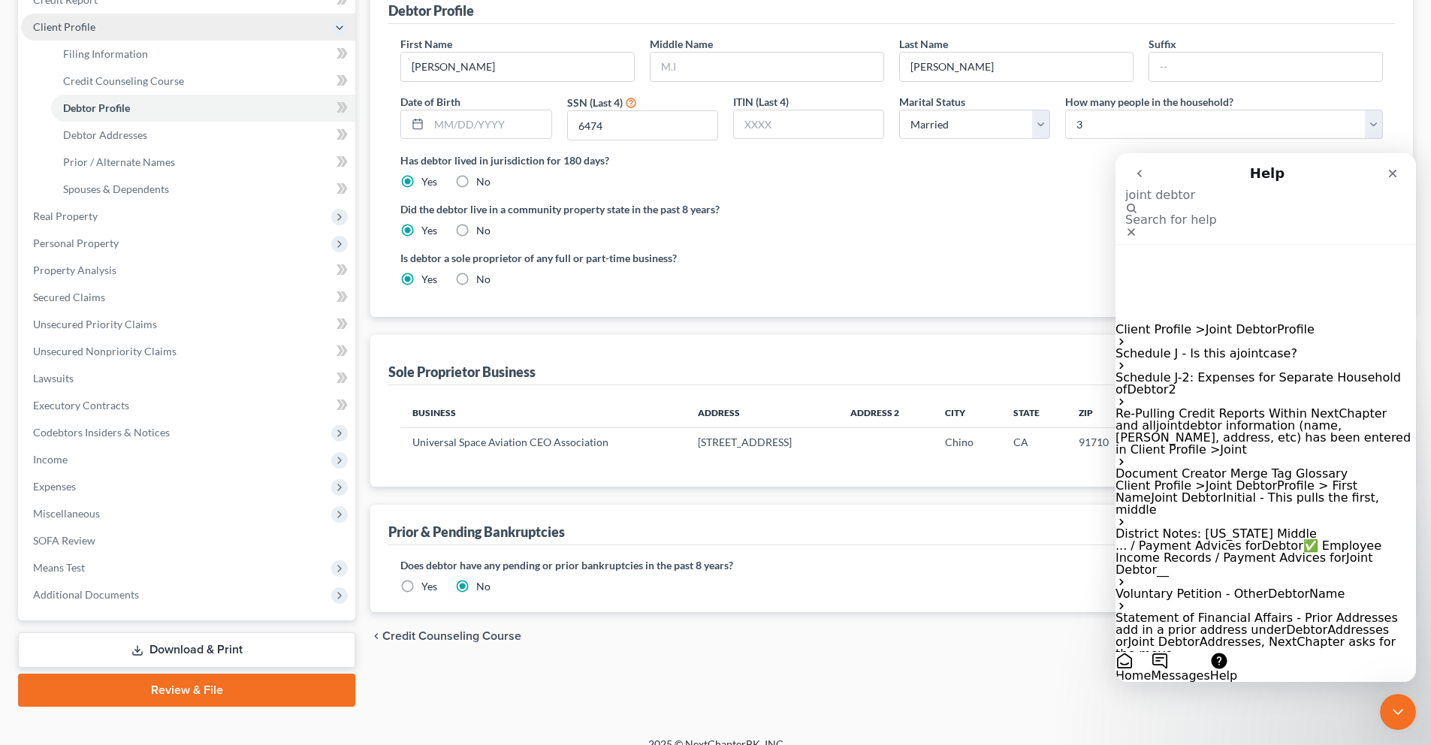
scroll to position [214, 0]
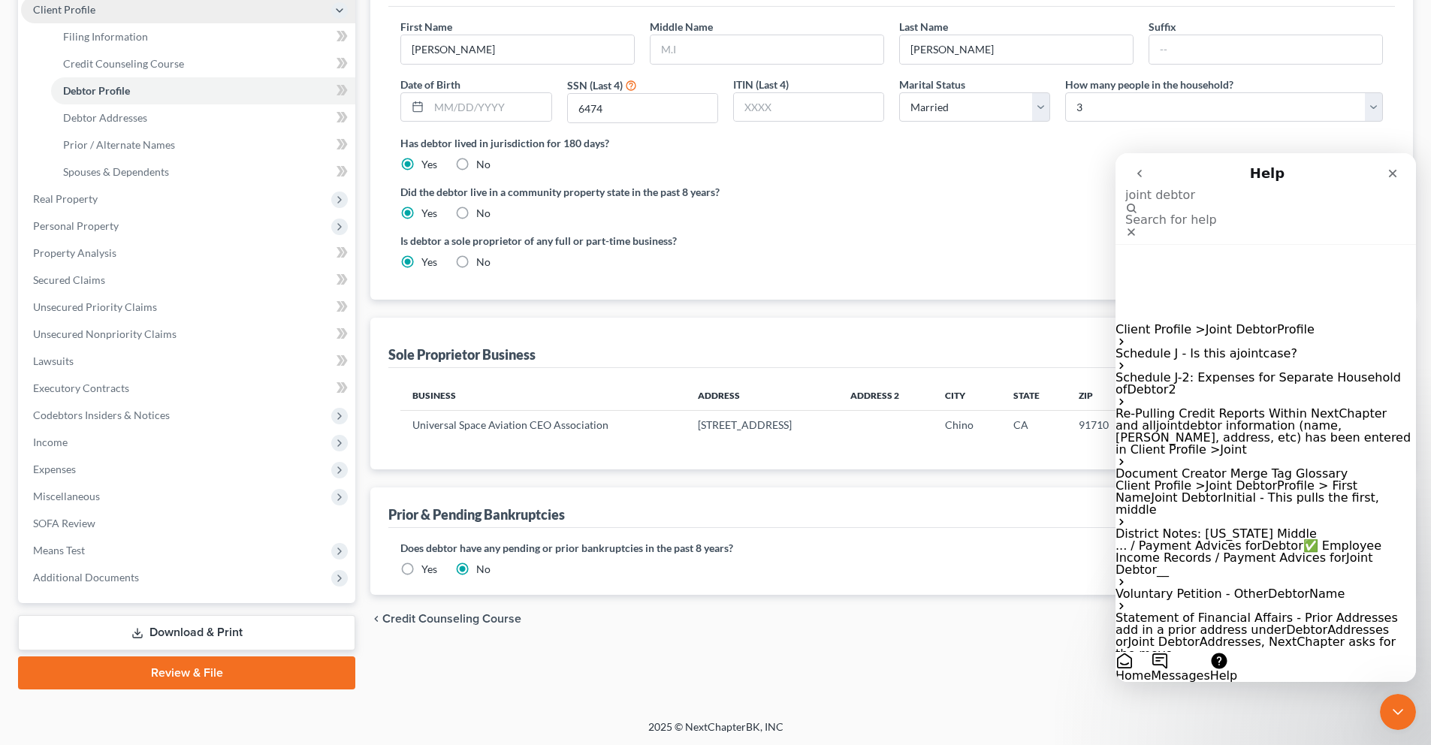
type input "joint debtor"
click at [1312, 324] on p "Client Profile > Joint Debtor Profile" at bounding box center [1265, 330] width 300 height 12
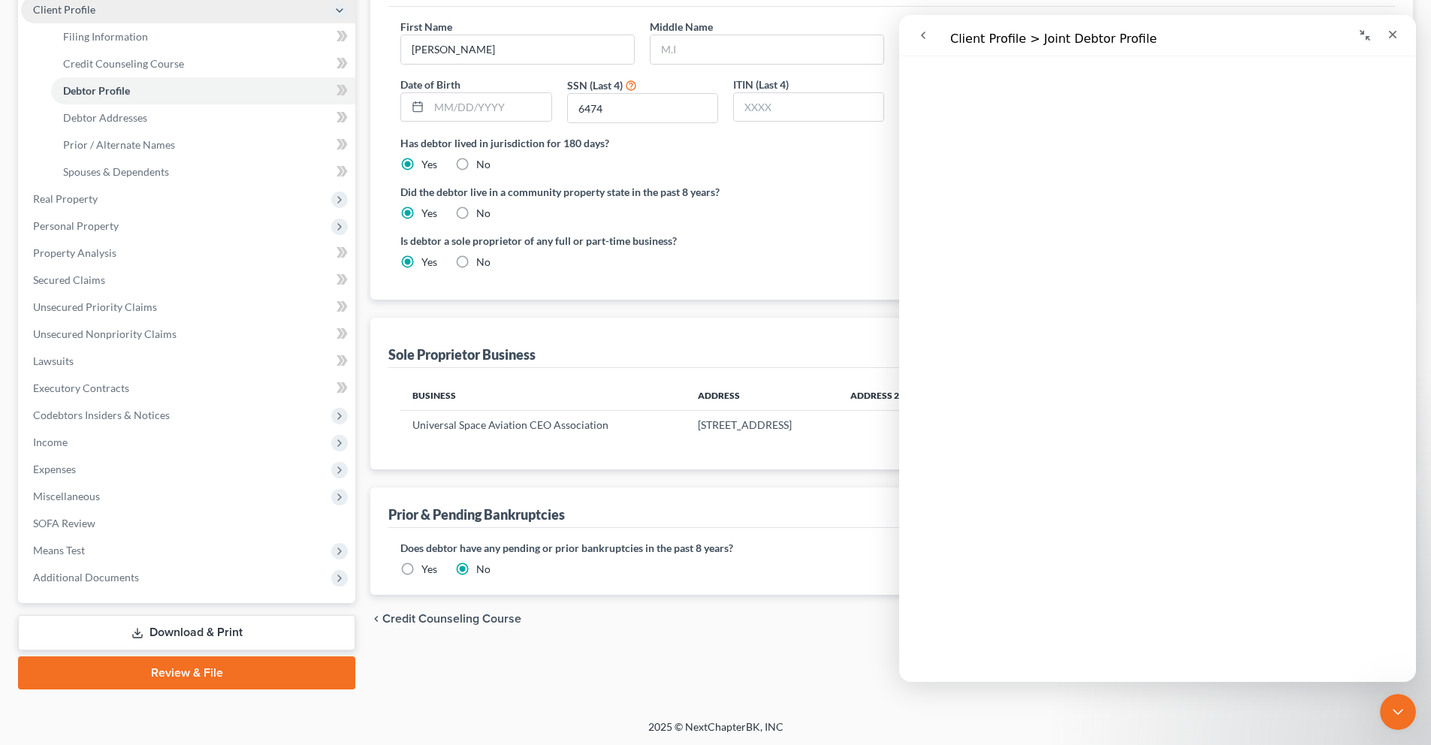
scroll to position [0, 0]
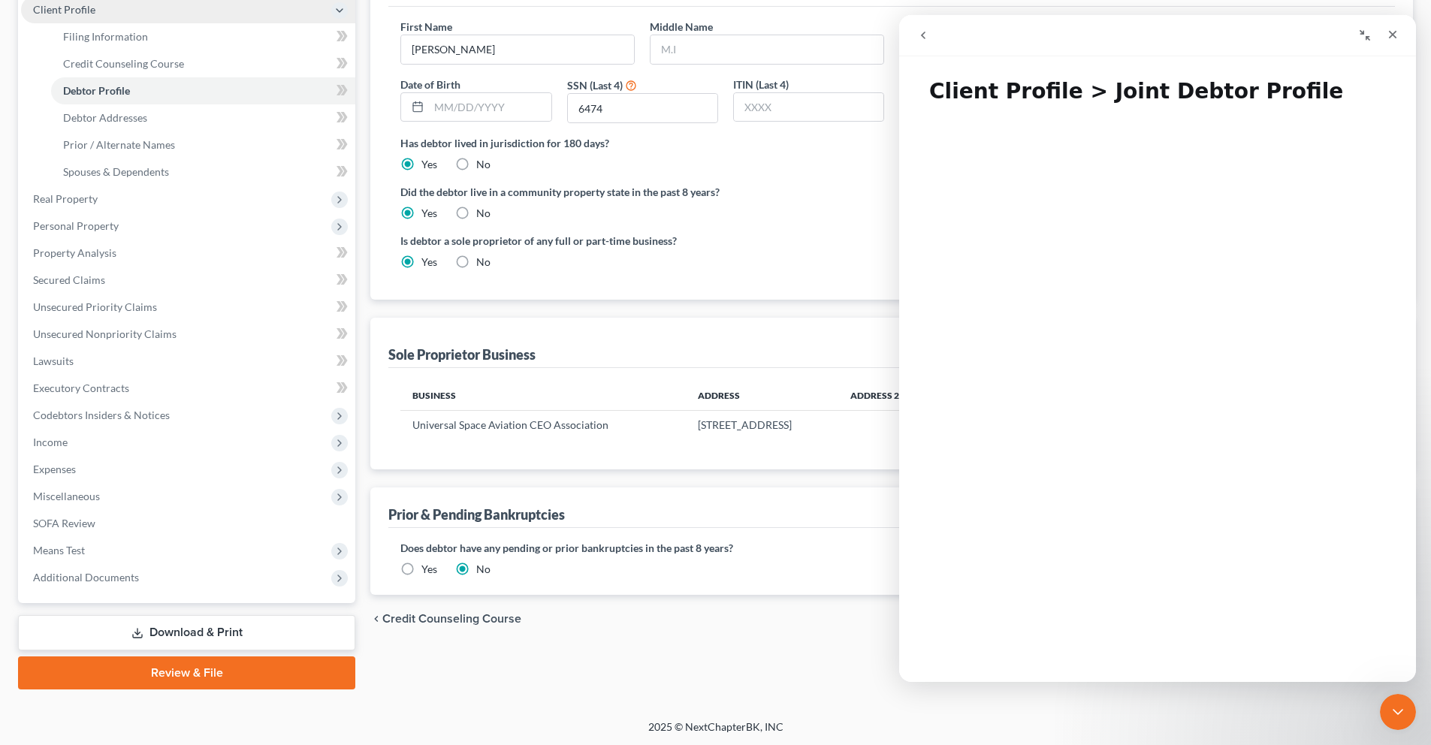
click at [929, 39] on button "go back" at bounding box center [923, 35] width 29 height 29
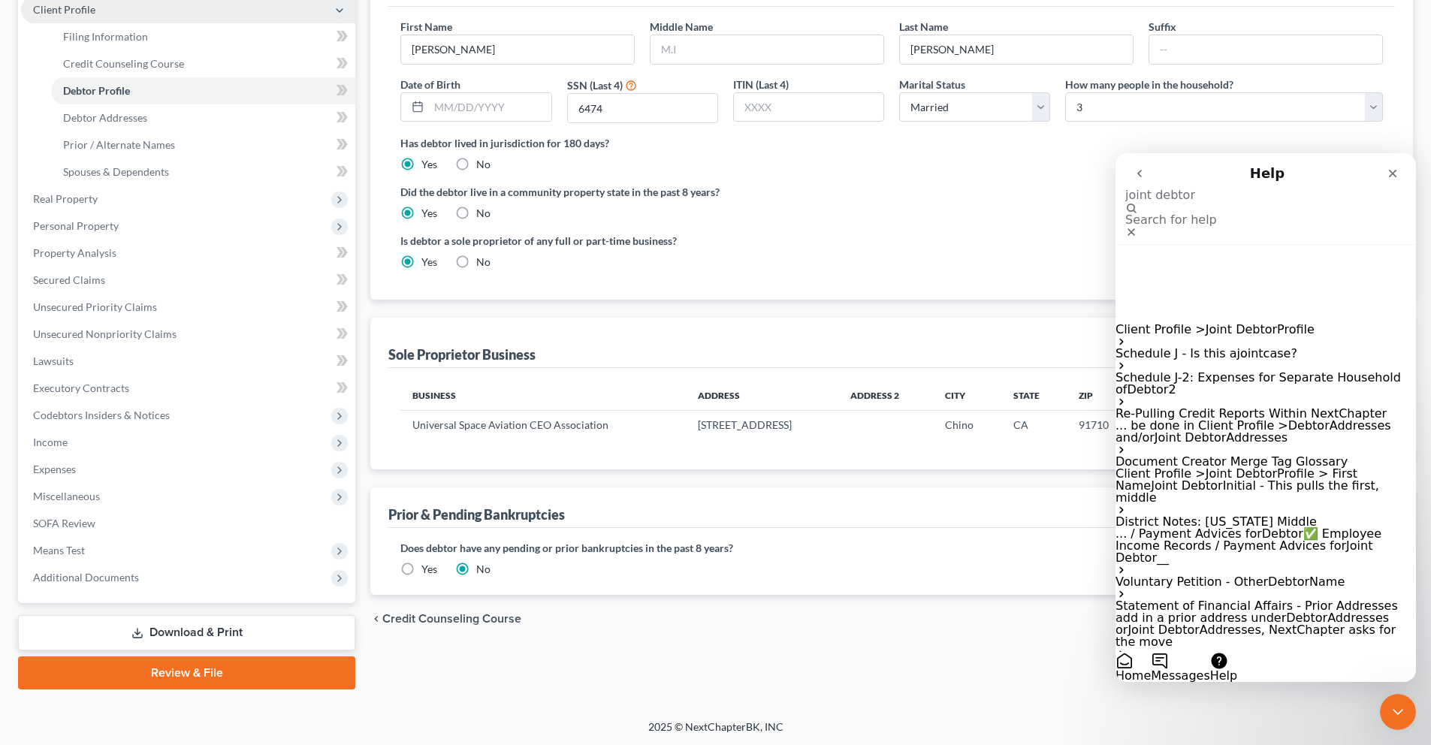
click at [934, 247] on div "Is debtor a sole proprietor of any full or part-time business? Yes No" at bounding box center [891, 257] width 997 height 49
click at [1387, 175] on icon "Close" at bounding box center [1393, 173] width 12 height 12
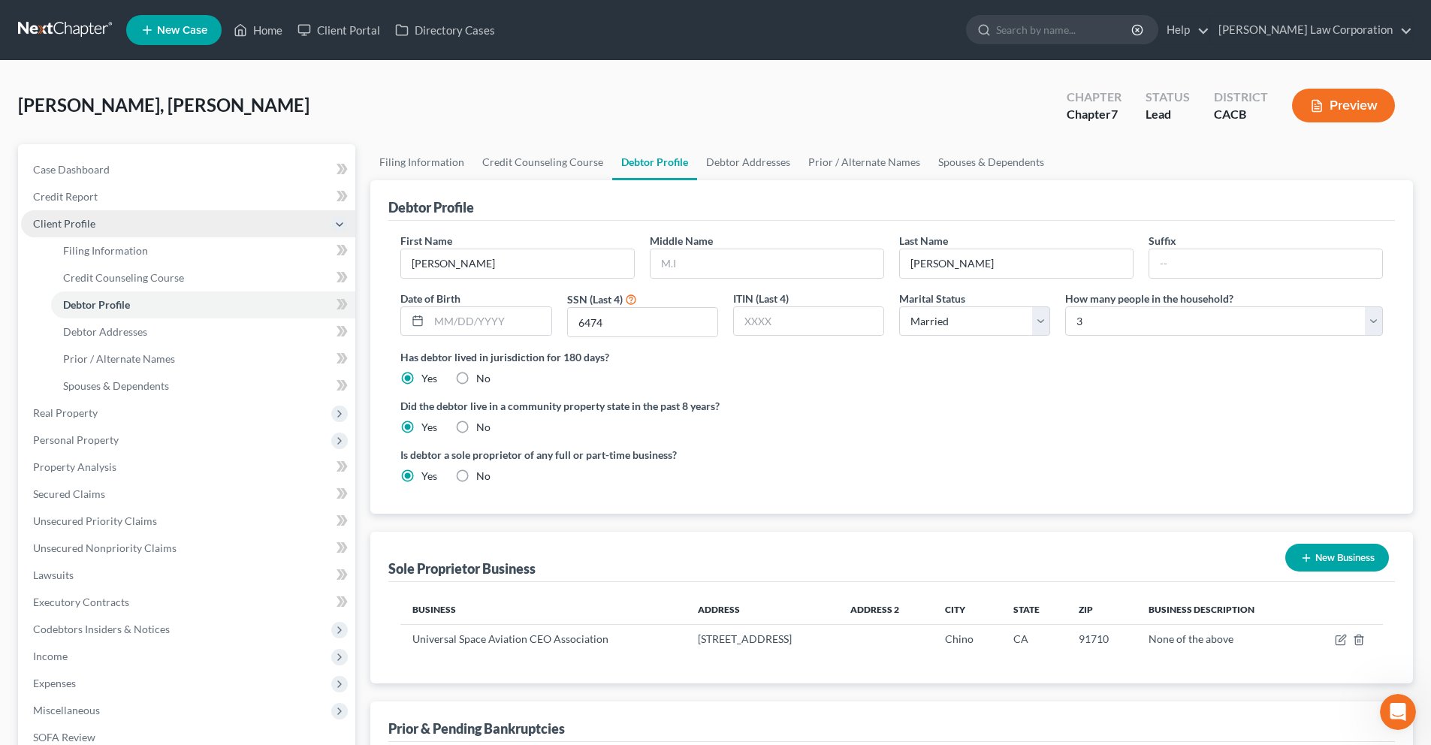
click at [70, 107] on span "Mao, Pamela Somsavath" at bounding box center [163, 105] width 291 height 22
click at [96, 171] on span "Case Dashboard" at bounding box center [71, 169] width 77 height 13
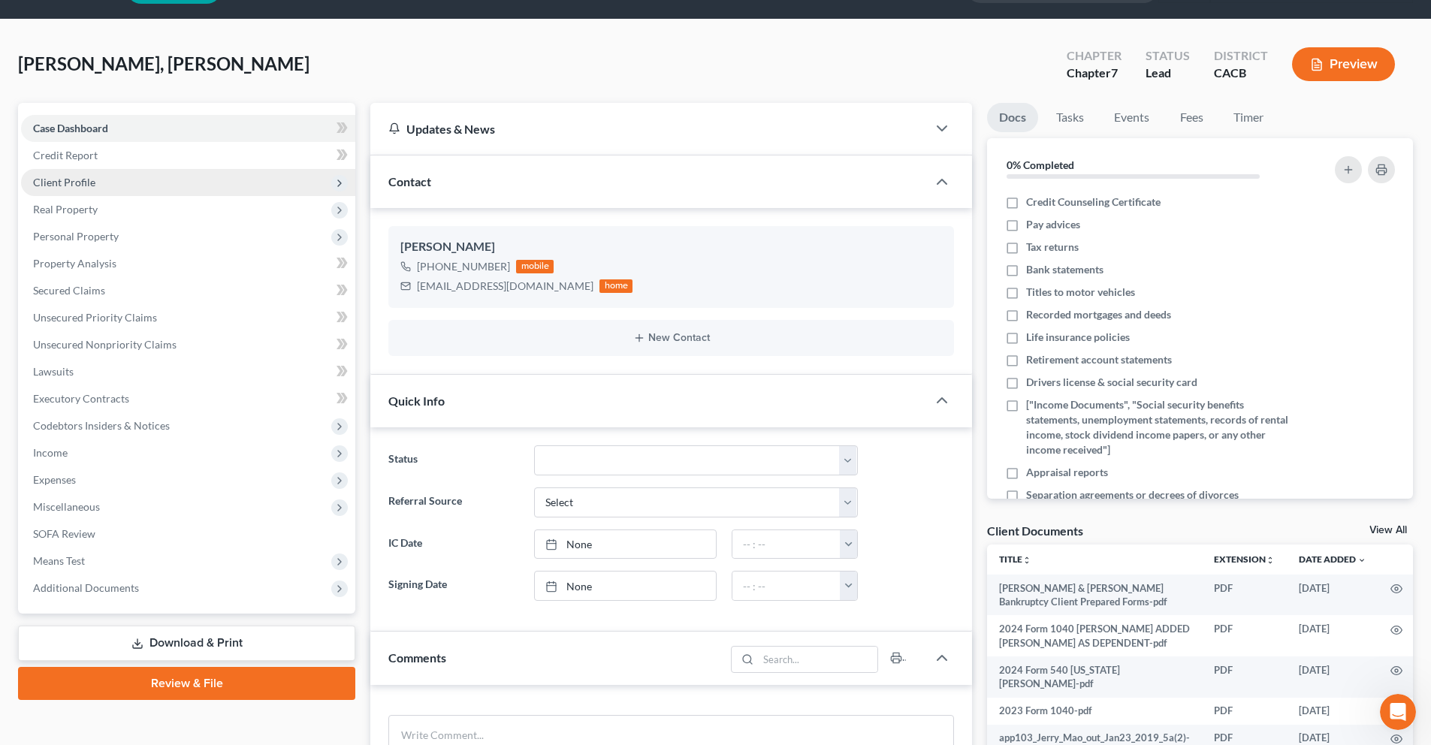
scroll to position [32, 0]
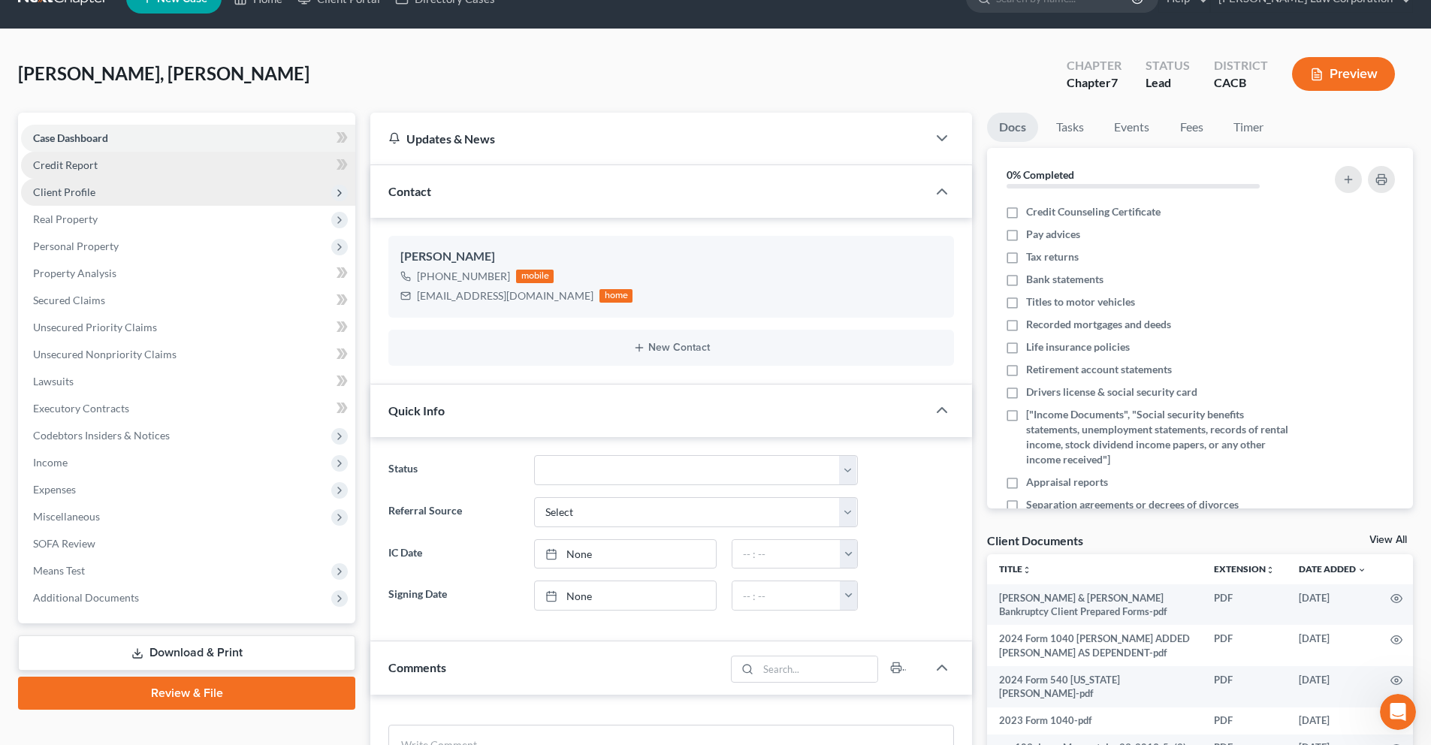
click at [241, 164] on link "Credit Report" at bounding box center [188, 165] width 334 height 27
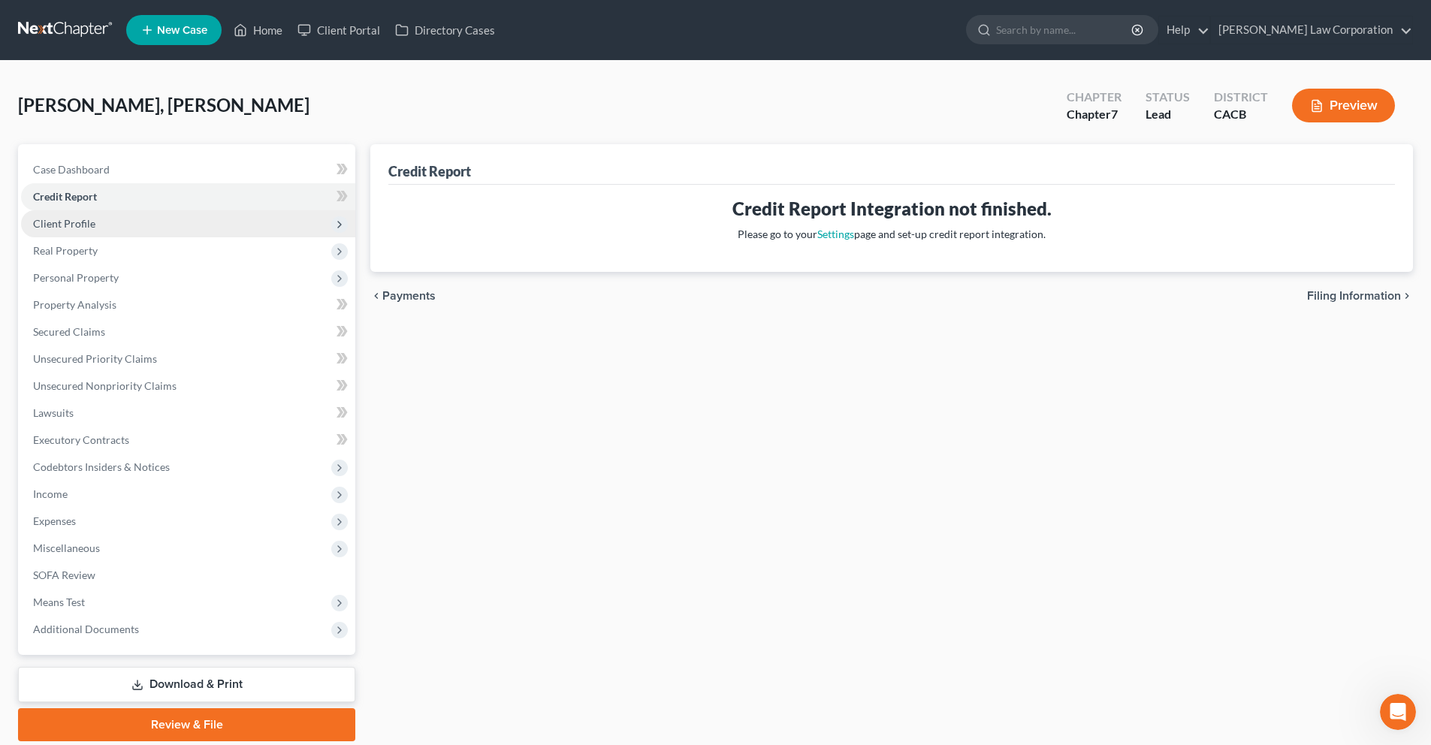
click at [276, 228] on span "Client Profile" at bounding box center [188, 223] width 334 height 27
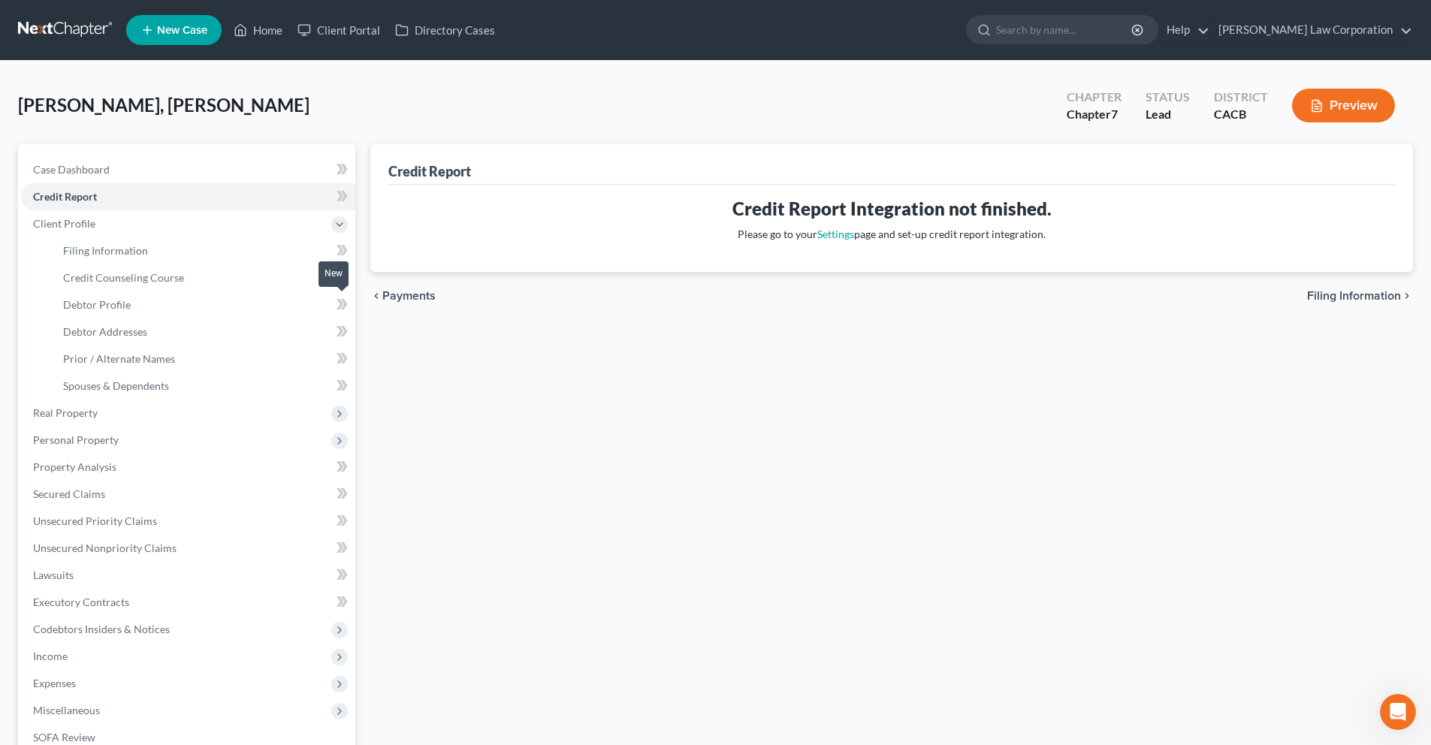
click at [343, 300] on icon at bounding box center [344, 304] width 7 height 11
click at [343, 303] on icon at bounding box center [341, 304] width 11 height 19
click at [126, 306] on span "Debtor Profile" at bounding box center [97, 304] width 68 height 13
select select "1"
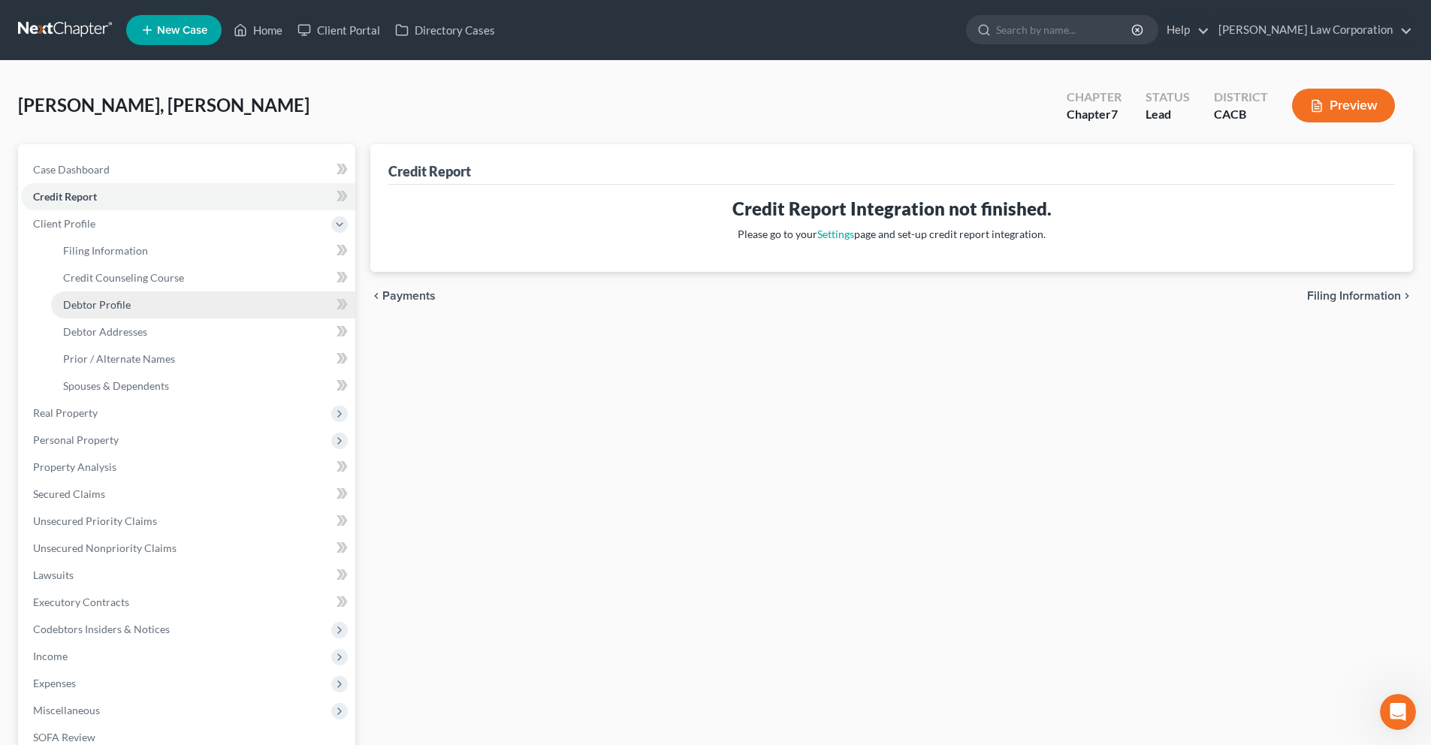
select select "2"
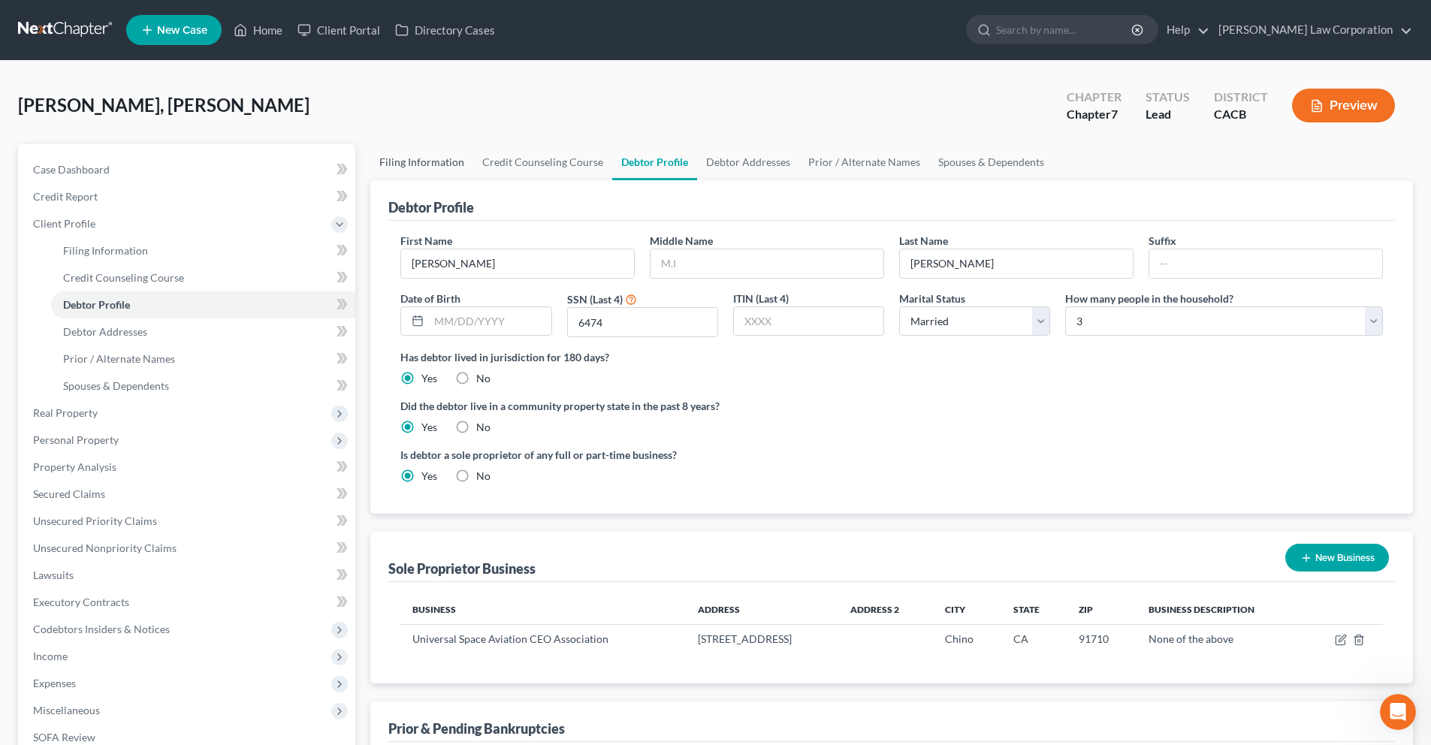
click at [457, 163] on link "Filing Information" at bounding box center [421, 162] width 103 height 36
select select "1"
select select "0"
select select "7"
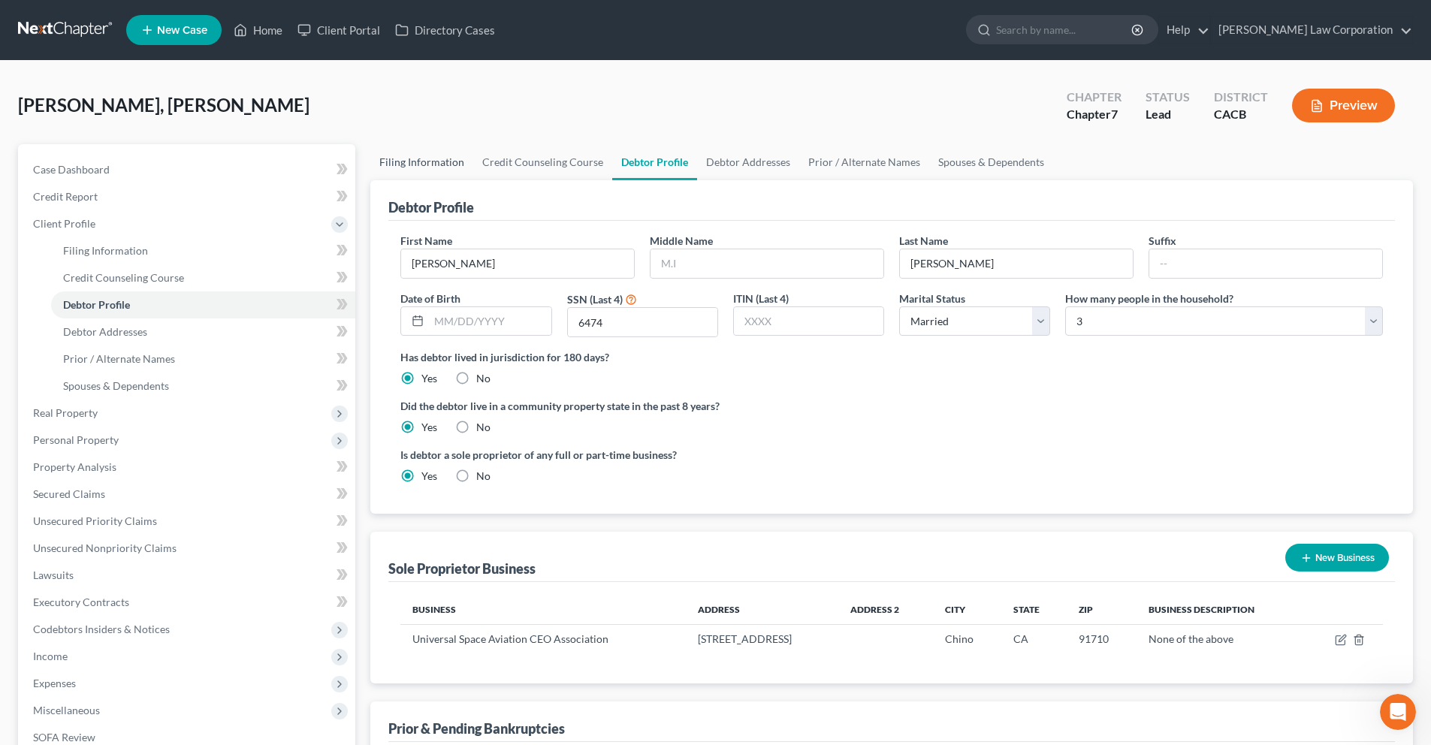
select select "0"
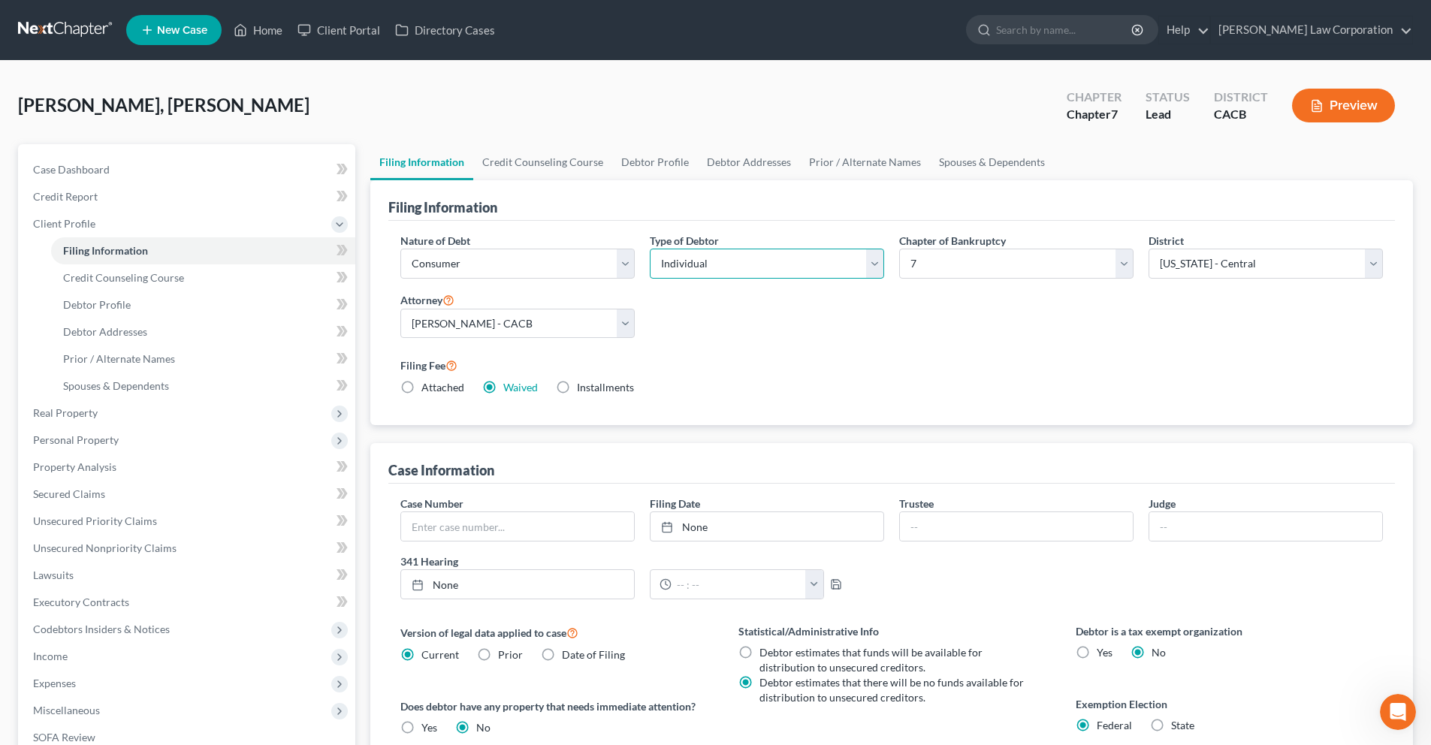
click at [759, 266] on select "Select Individual Joint" at bounding box center [767, 264] width 234 height 30
select select "1"
click at [650, 249] on select "Select Individual Joint" at bounding box center [767, 264] width 234 height 30
click at [856, 167] on link "Joint Debtor Profile" at bounding box center [855, 162] width 111 height 36
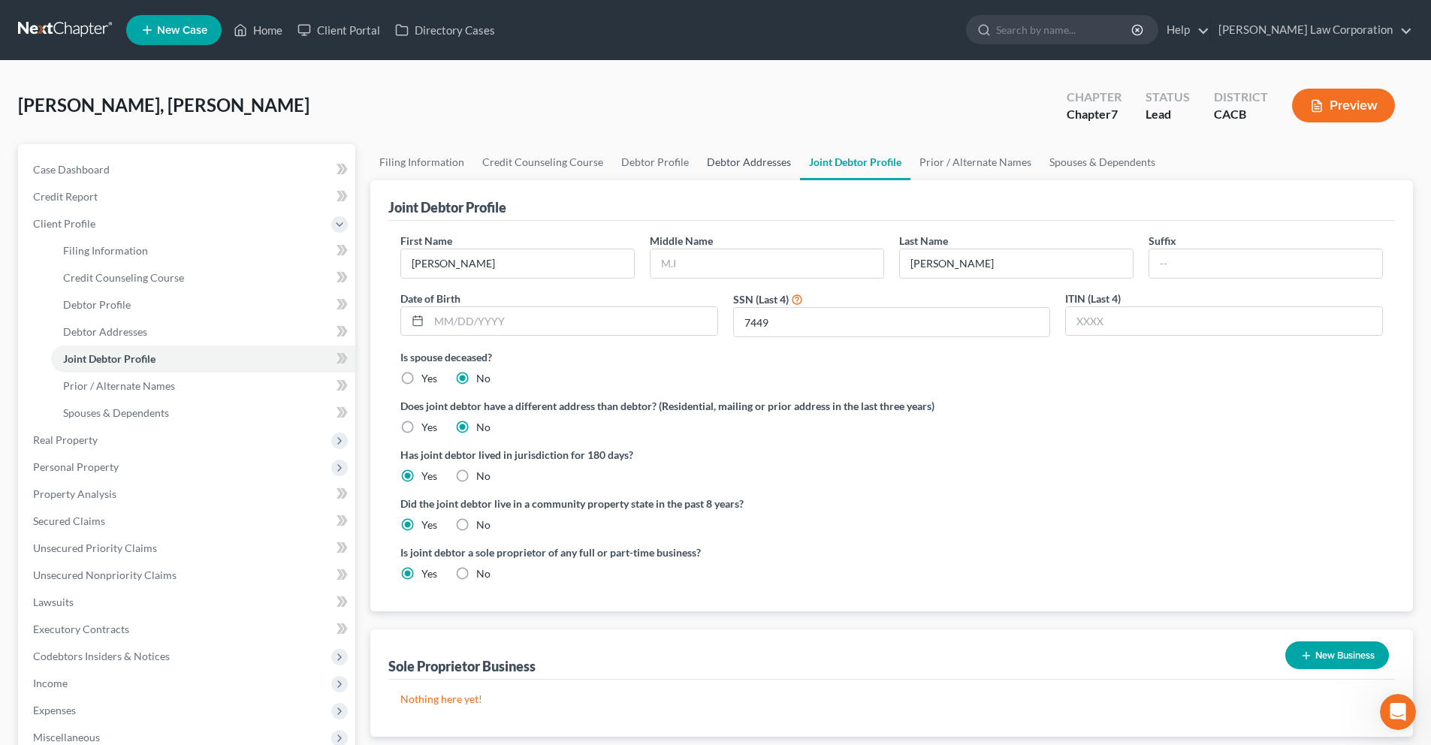
click at [729, 155] on link "Debtor Addresses" at bounding box center [749, 162] width 102 height 36
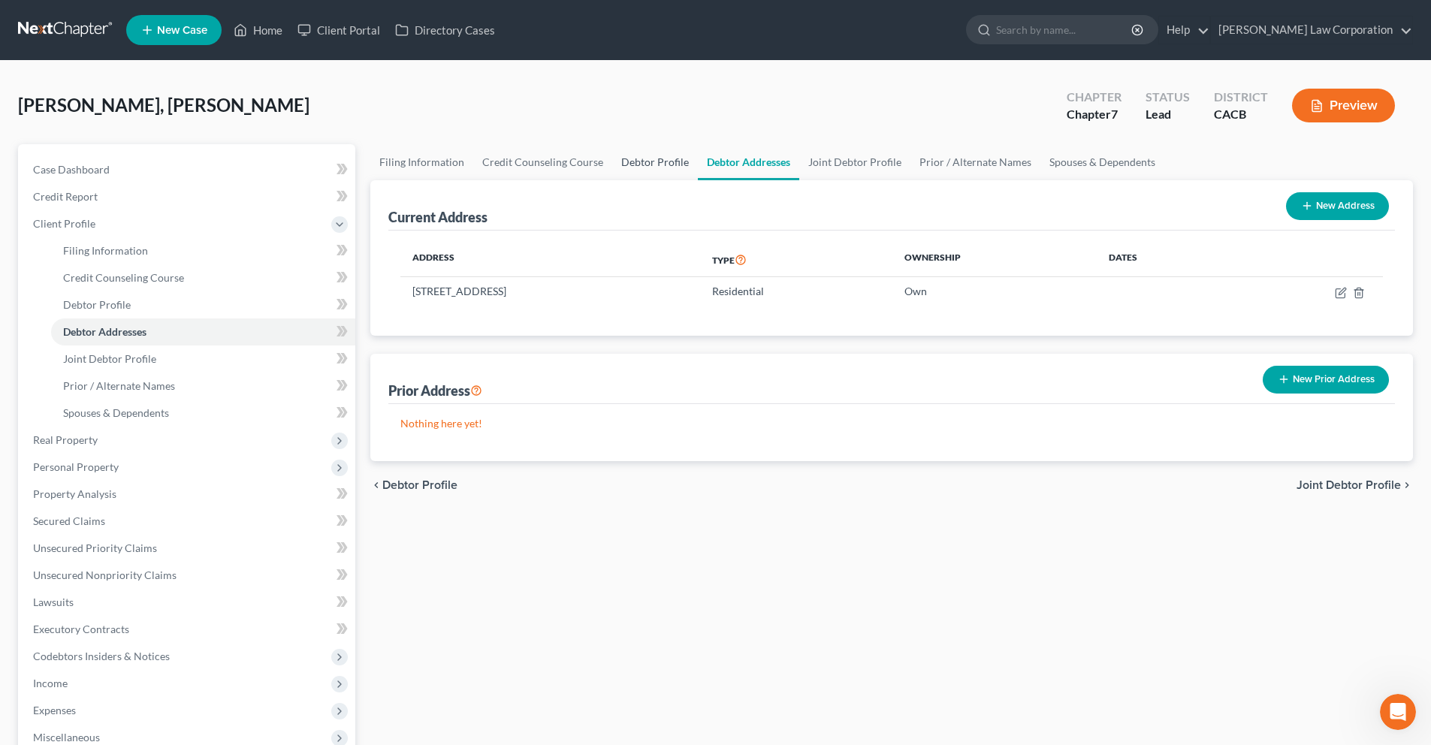
click at [648, 164] on link "Debtor Profile" at bounding box center [655, 162] width 86 height 36
select select "1"
select select "2"
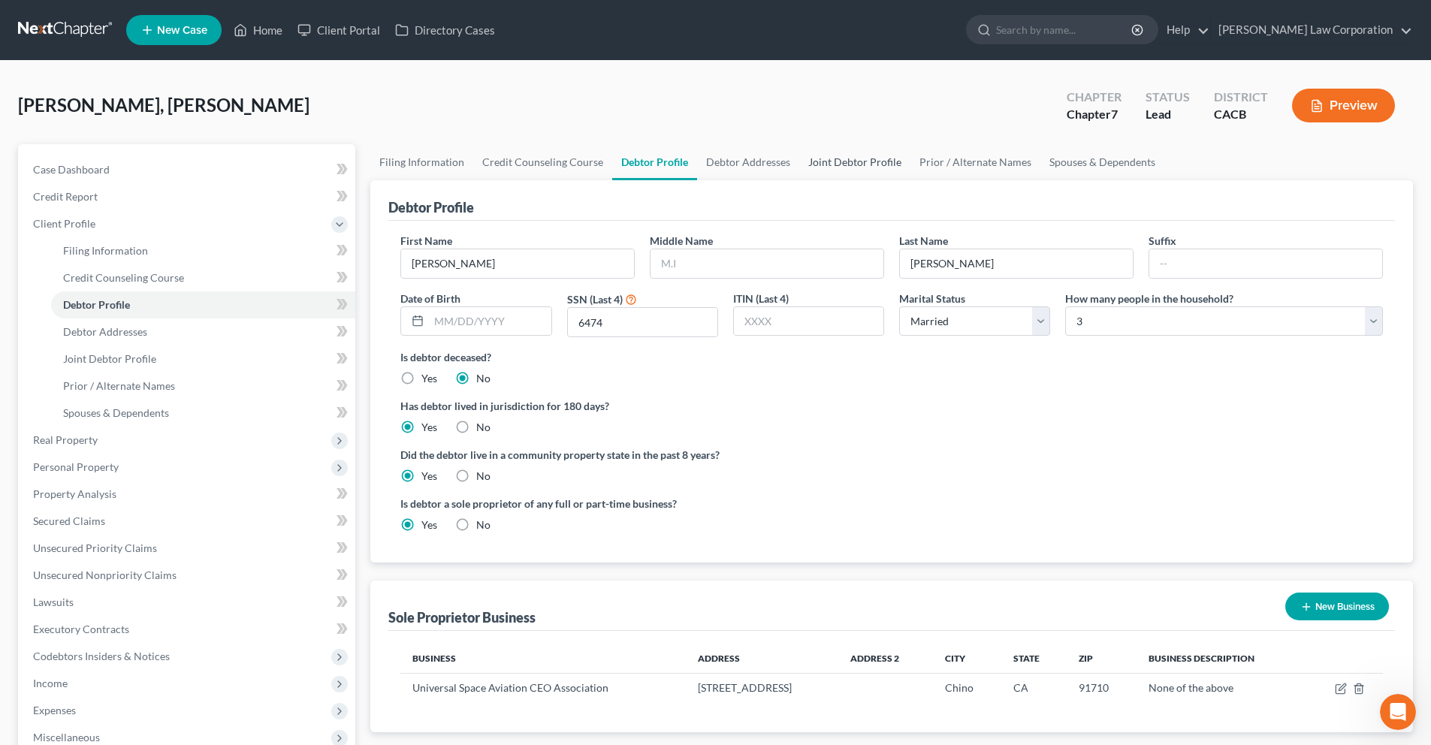
click at [832, 165] on link "Joint Debtor Profile" at bounding box center [854, 162] width 111 height 36
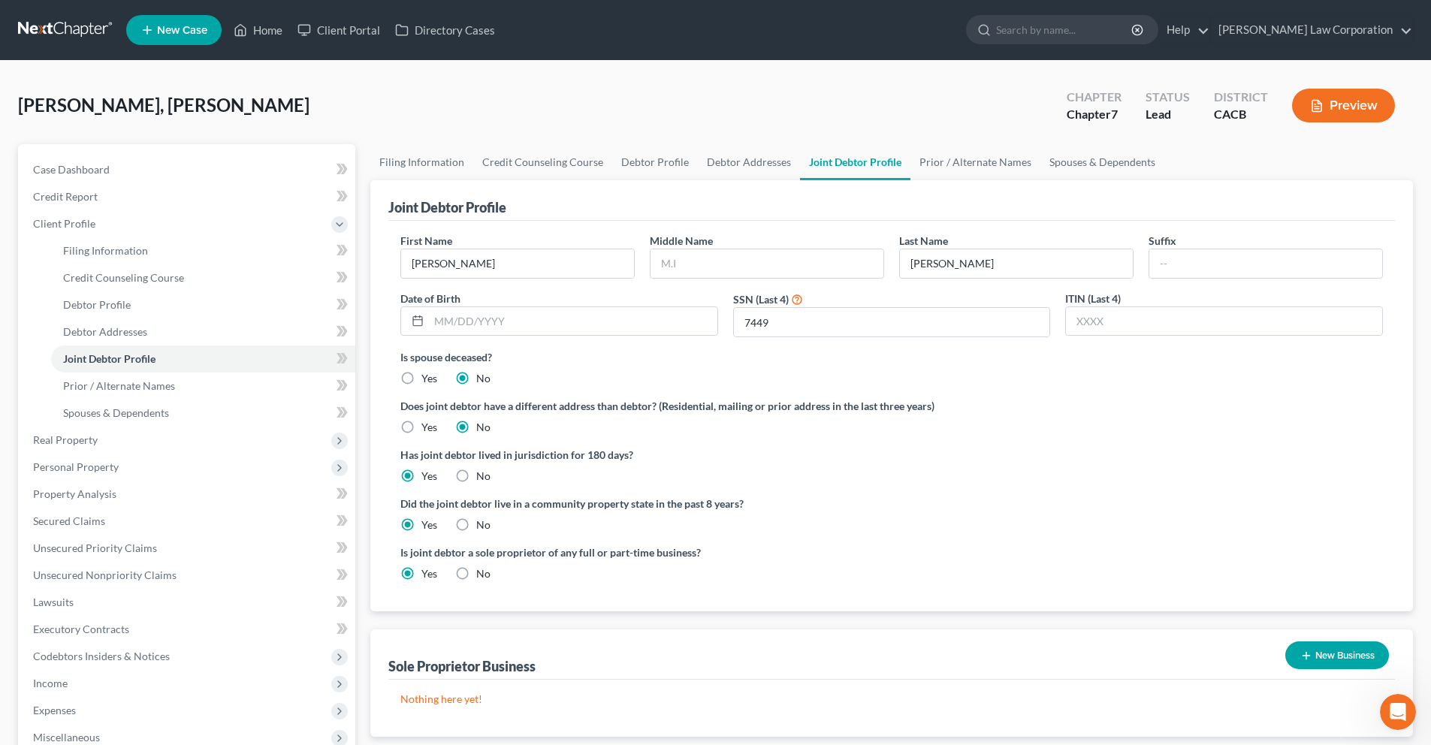
click at [1352, 116] on button "Preview" at bounding box center [1343, 106] width 103 height 34
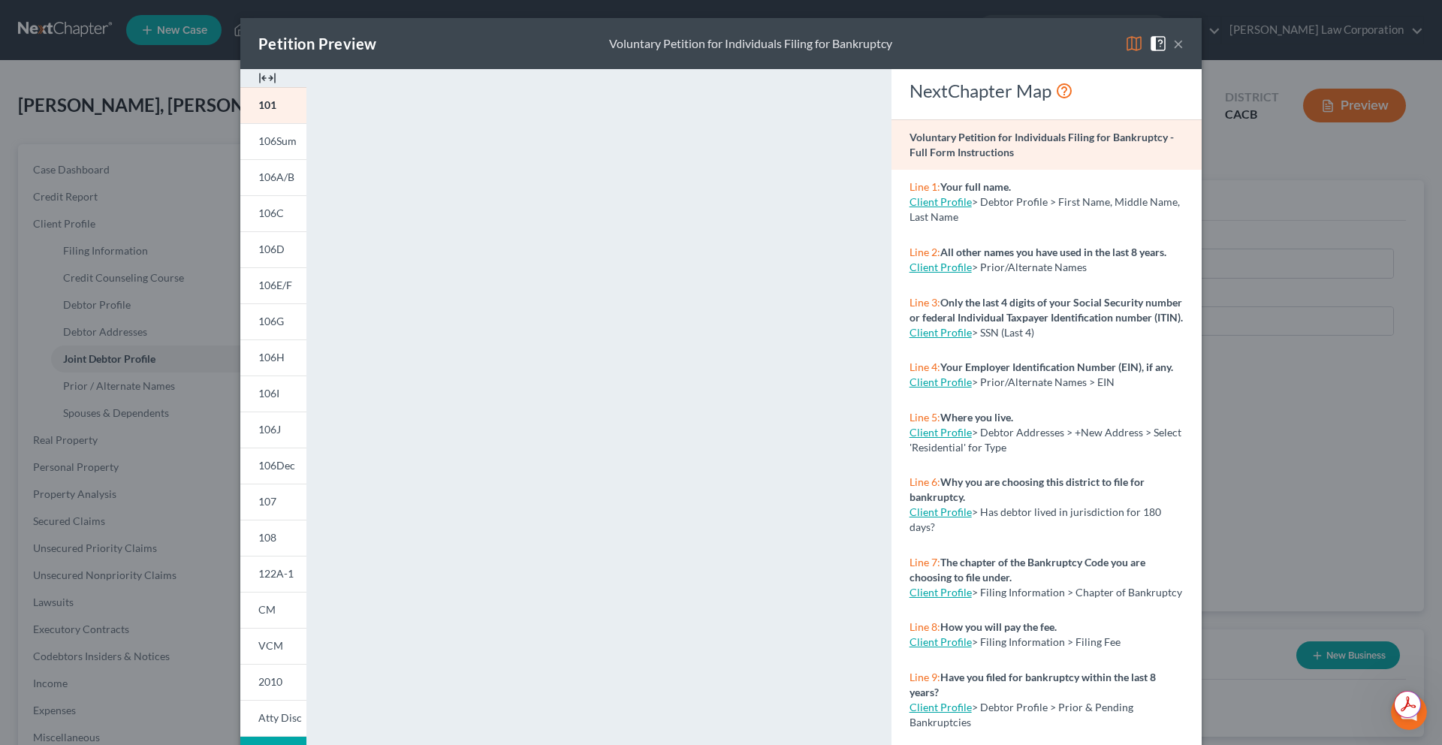
click at [1173, 48] on button "×" at bounding box center [1178, 44] width 11 height 18
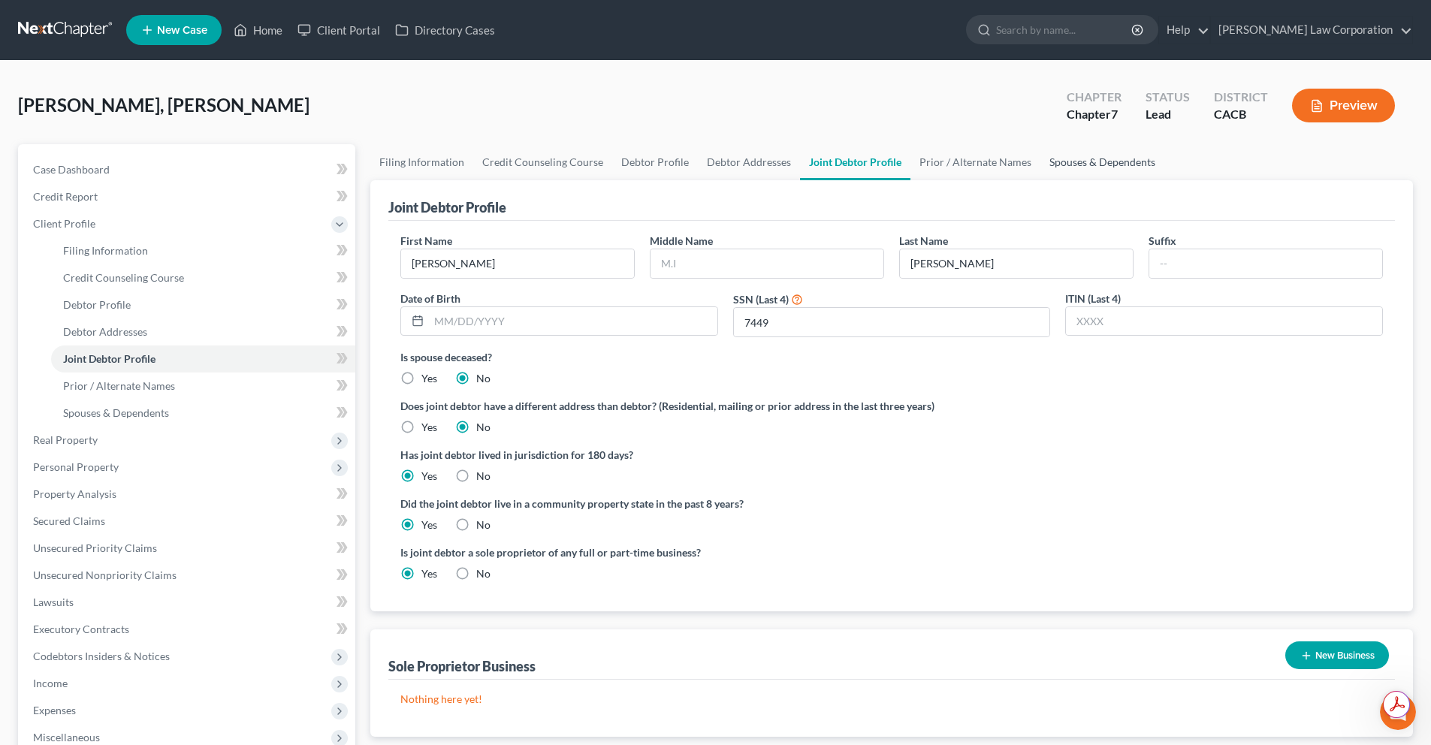
click at [1096, 164] on link "Spouses & Dependents" at bounding box center [1102, 162] width 124 height 36
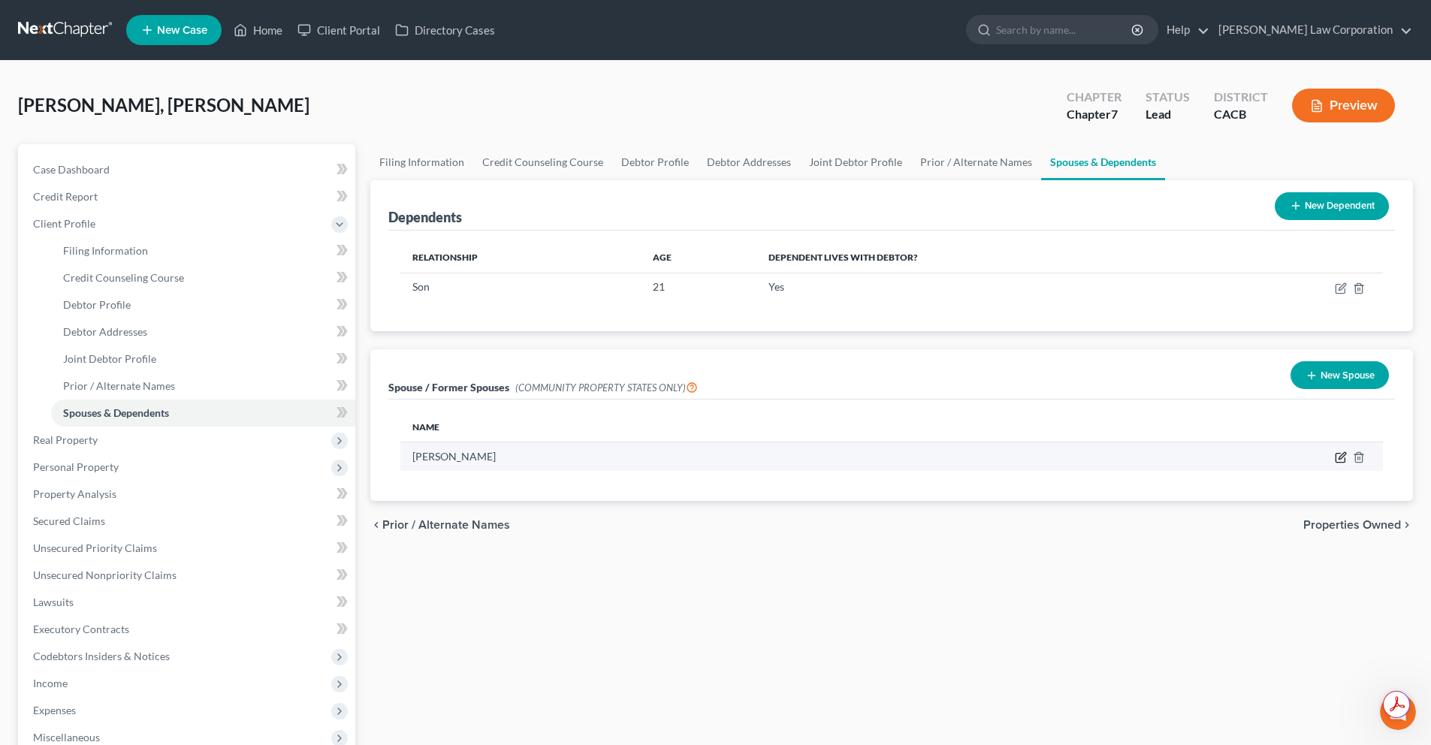
click at [1339, 459] on icon "button" at bounding box center [1341, 456] width 7 height 7
select select "1"
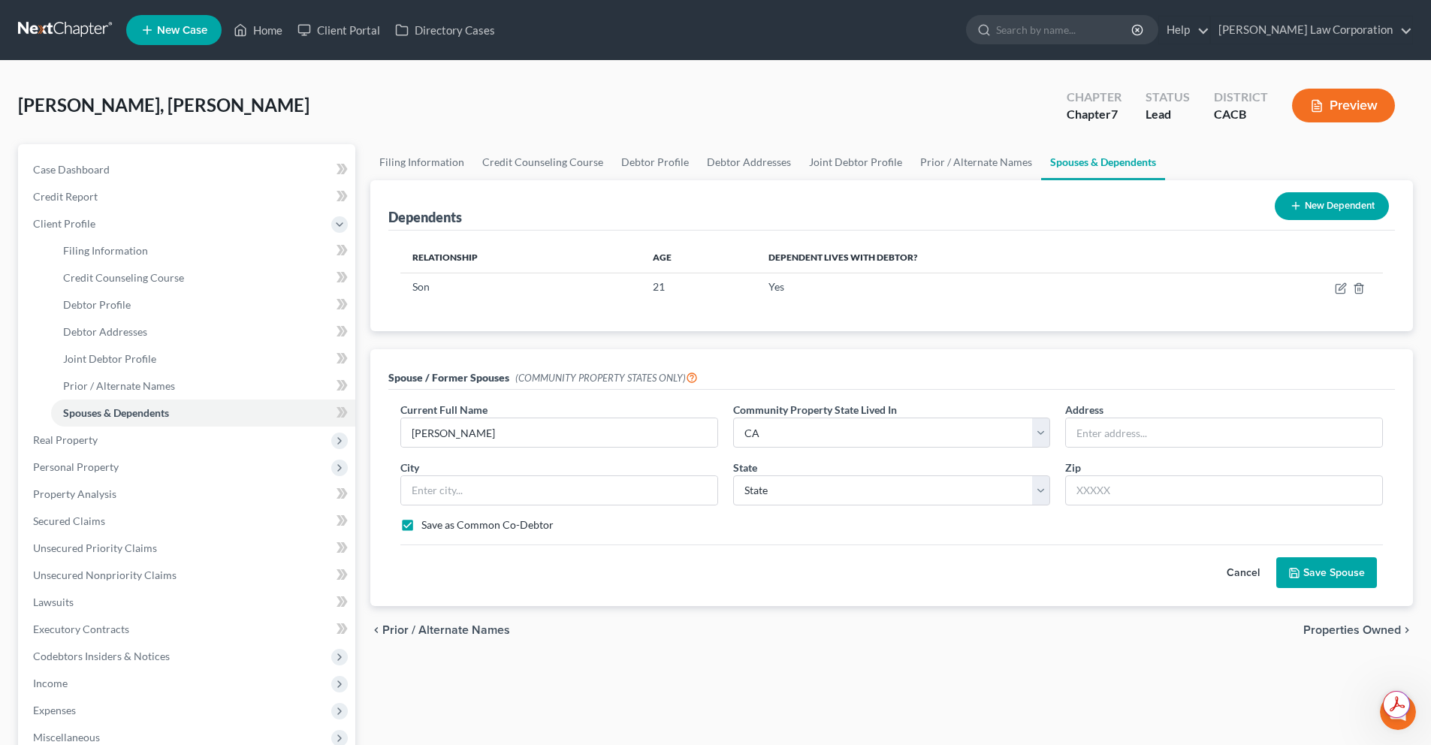
click at [421, 527] on label "Save as Common Co-Debtor" at bounding box center [487, 525] width 132 height 15
click at [427, 527] on input "Save as Common Co-Debtor" at bounding box center [432, 523] width 10 height 10
checkbox input "false"
click at [1316, 568] on button "Save Spouse" at bounding box center [1326, 573] width 101 height 32
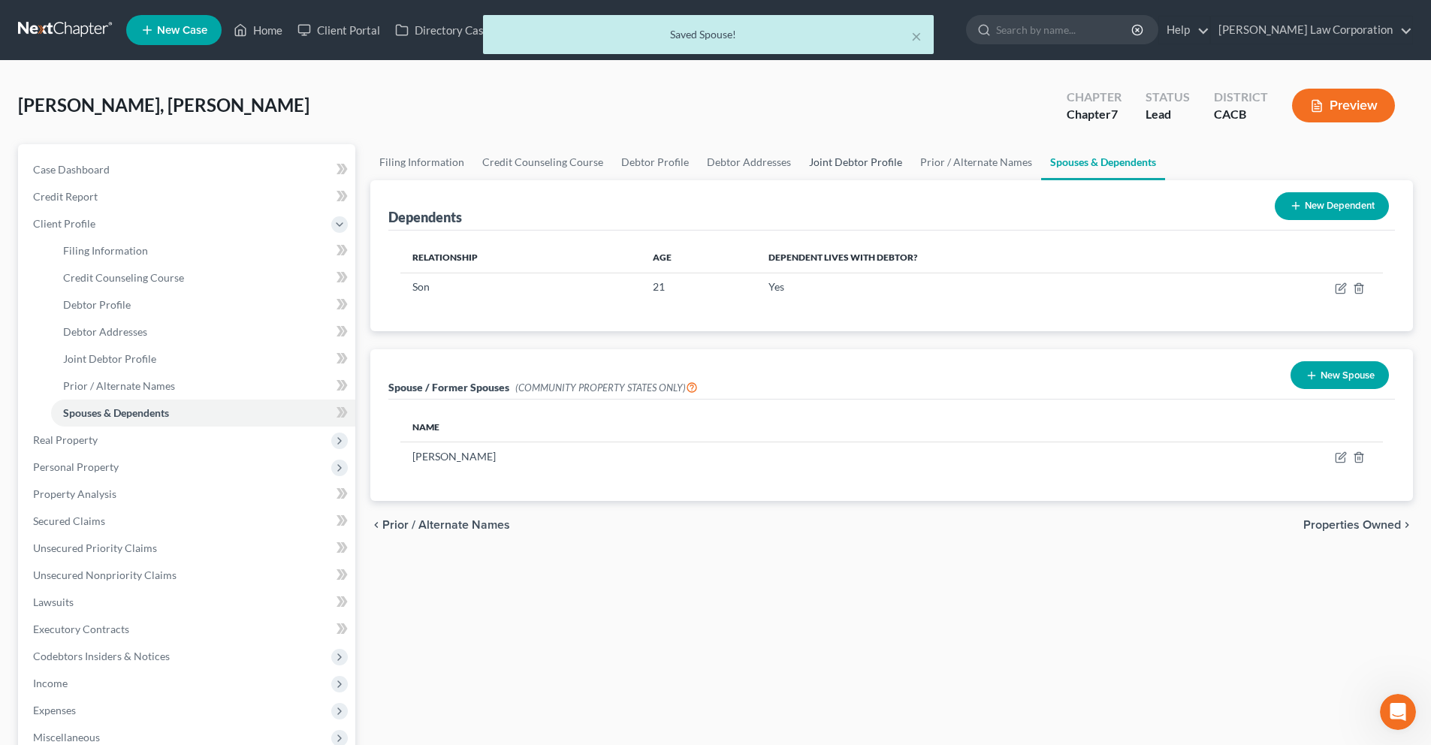
click at [813, 163] on link "Joint Debtor Profile" at bounding box center [855, 162] width 111 height 36
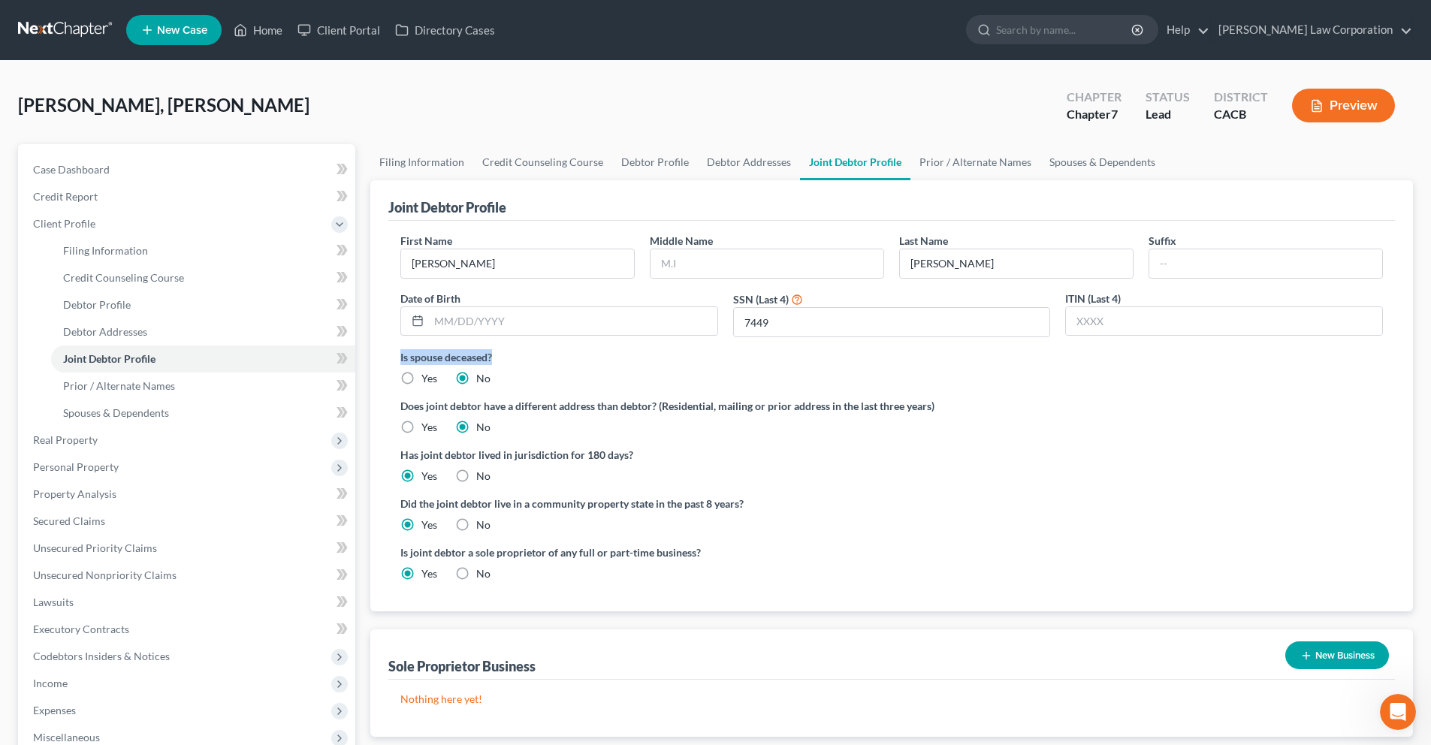
drag, startPoint x: 496, startPoint y: 358, endPoint x: 398, endPoint y: 361, distance: 98.5
click at [398, 361] on div "First Name Jerry Middle Name Last Name Mao Suffix Date of Birth SSN (Last 4) 74…" at bounding box center [891, 416] width 1006 height 391
copy label "Is spouse deceased?"
click at [914, 527] on div "Did the joint debtor live in a community property state in the past 8 years? Ye…" at bounding box center [891, 514] width 982 height 37
click at [1370, 101] on button "Preview" at bounding box center [1343, 106] width 103 height 34
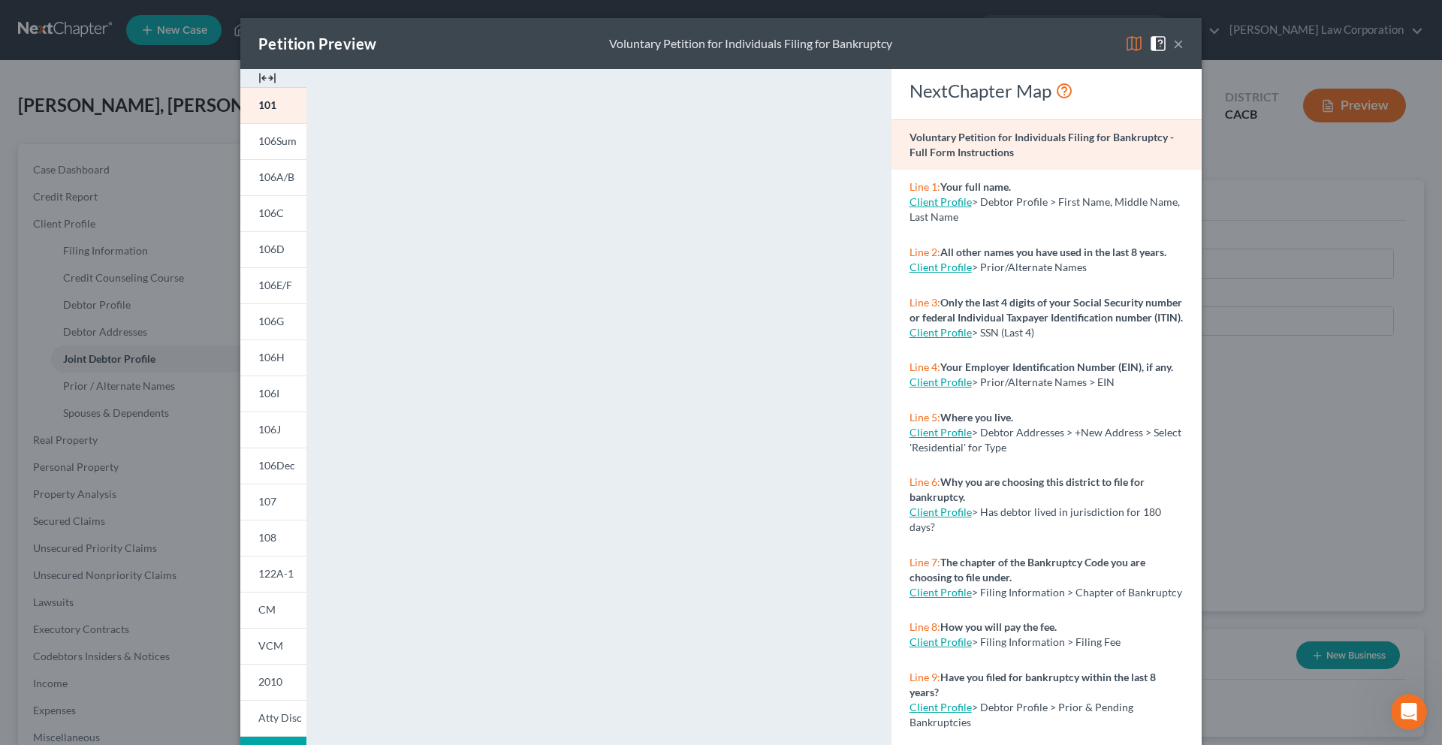
click at [1174, 49] on button "×" at bounding box center [1178, 44] width 11 height 18
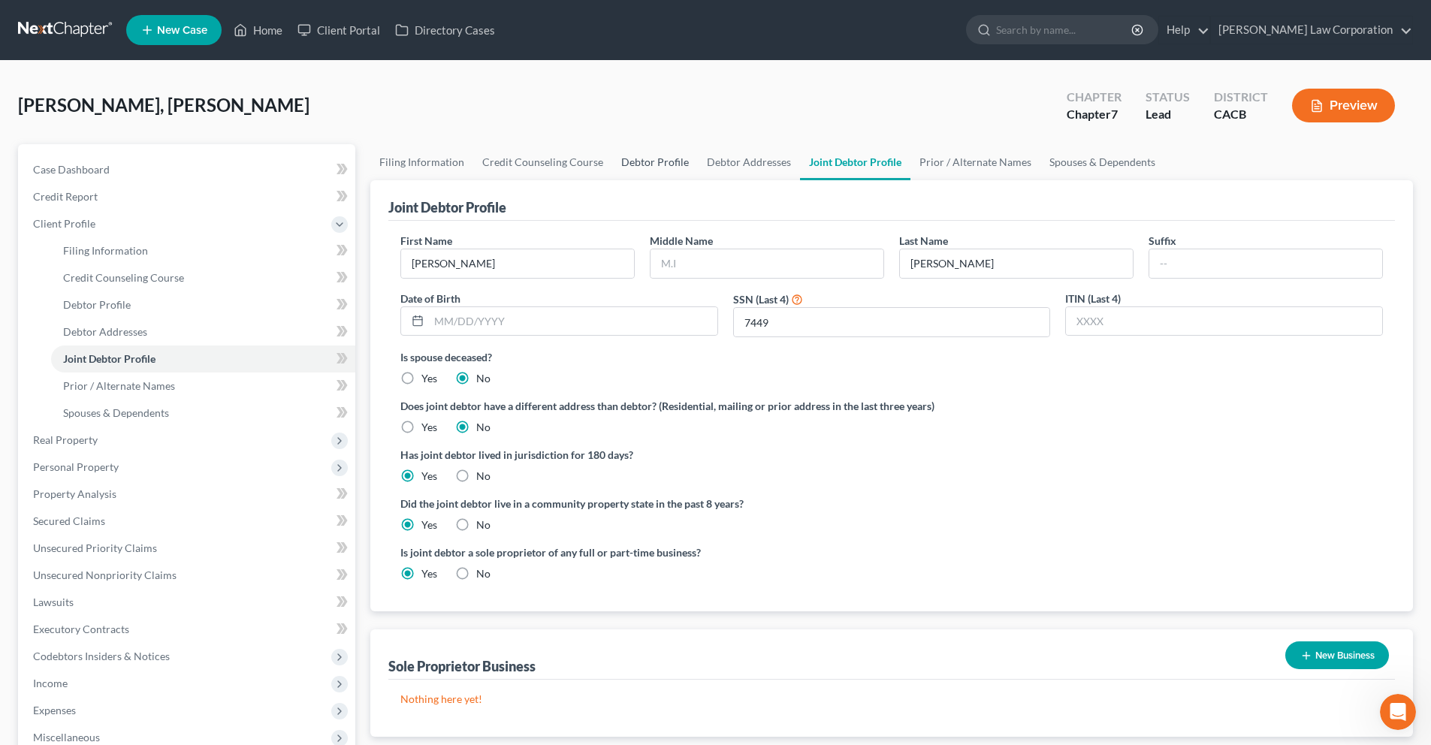
click at [648, 162] on link "Debtor Profile" at bounding box center [655, 162] width 86 height 36
select select "1"
select select "2"
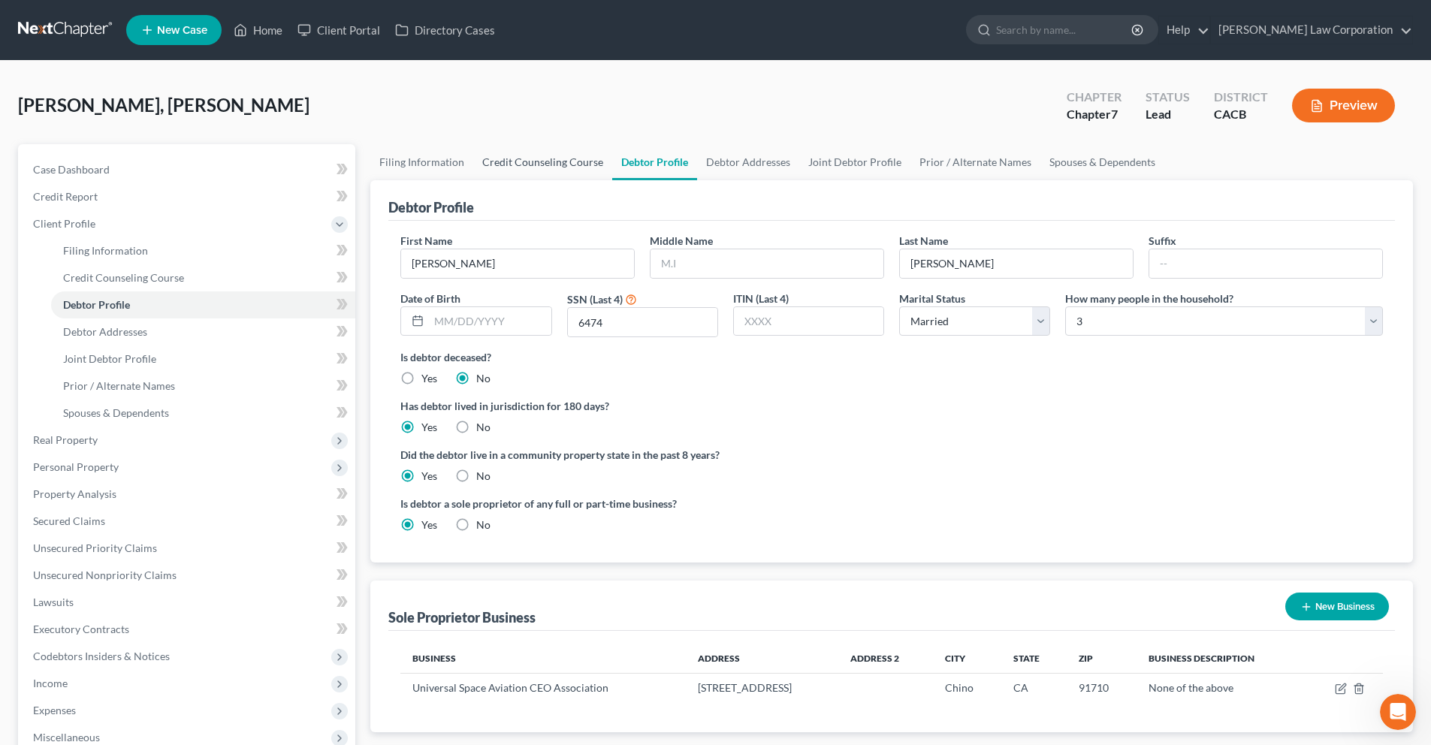
click at [544, 155] on link "Credit Counseling Course" at bounding box center [542, 162] width 139 height 36
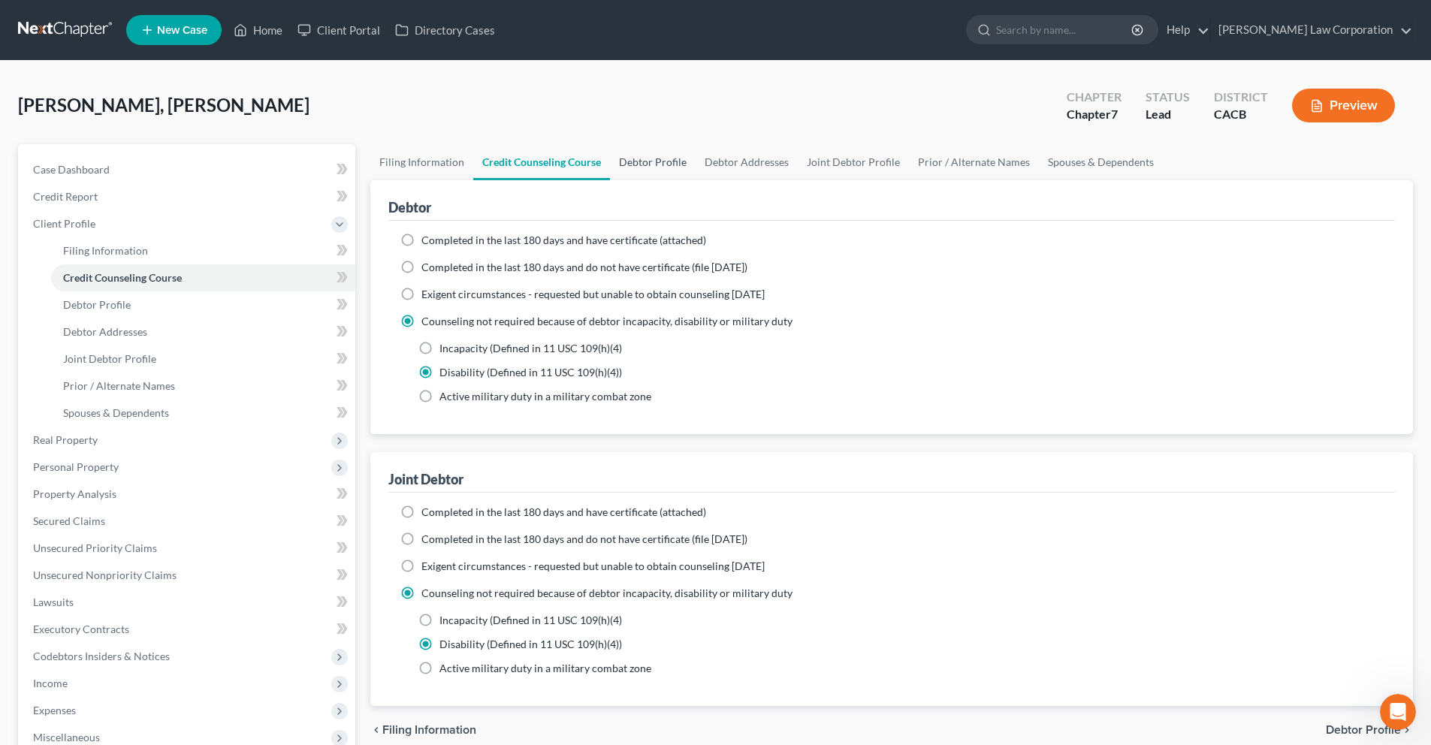
click at [632, 165] on link "Debtor Profile" at bounding box center [653, 162] width 86 height 36
select select "1"
select select "2"
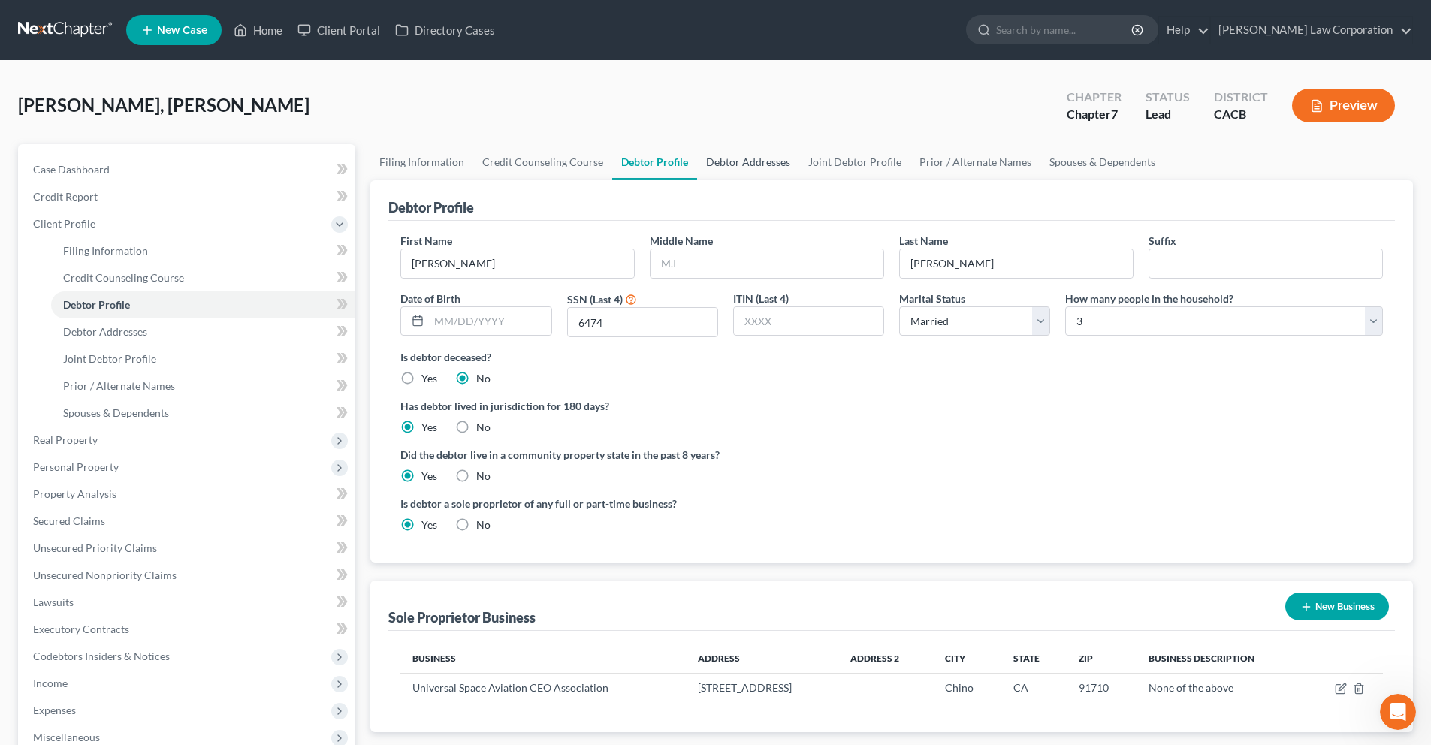
click at [741, 163] on link "Debtor Addresses" at bounding box center [748, 162] width 102 height 36
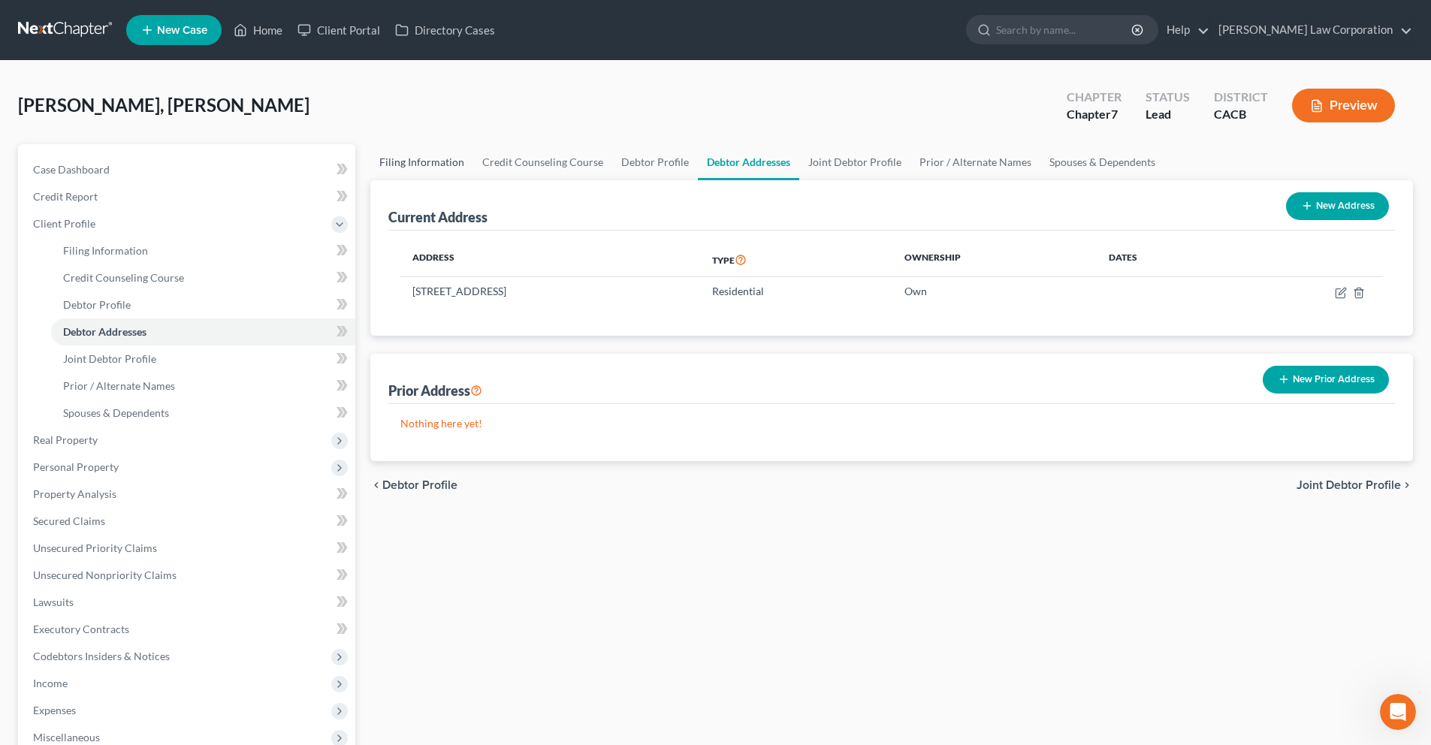
click at [432, 164] on link "Filing Information" at bounding box center [421, 162] width 103 height 36
select select "1"
select select "0"
select select "7"
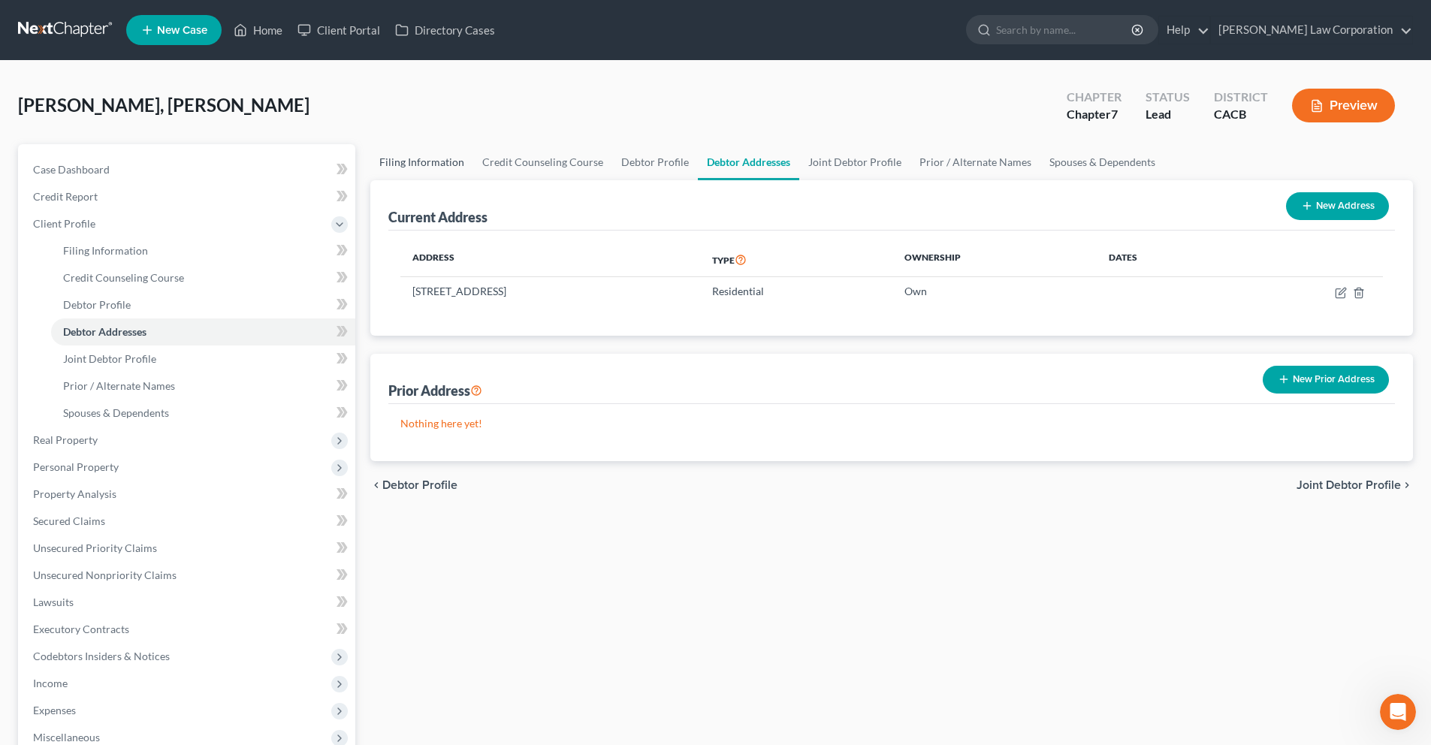
select select "0"
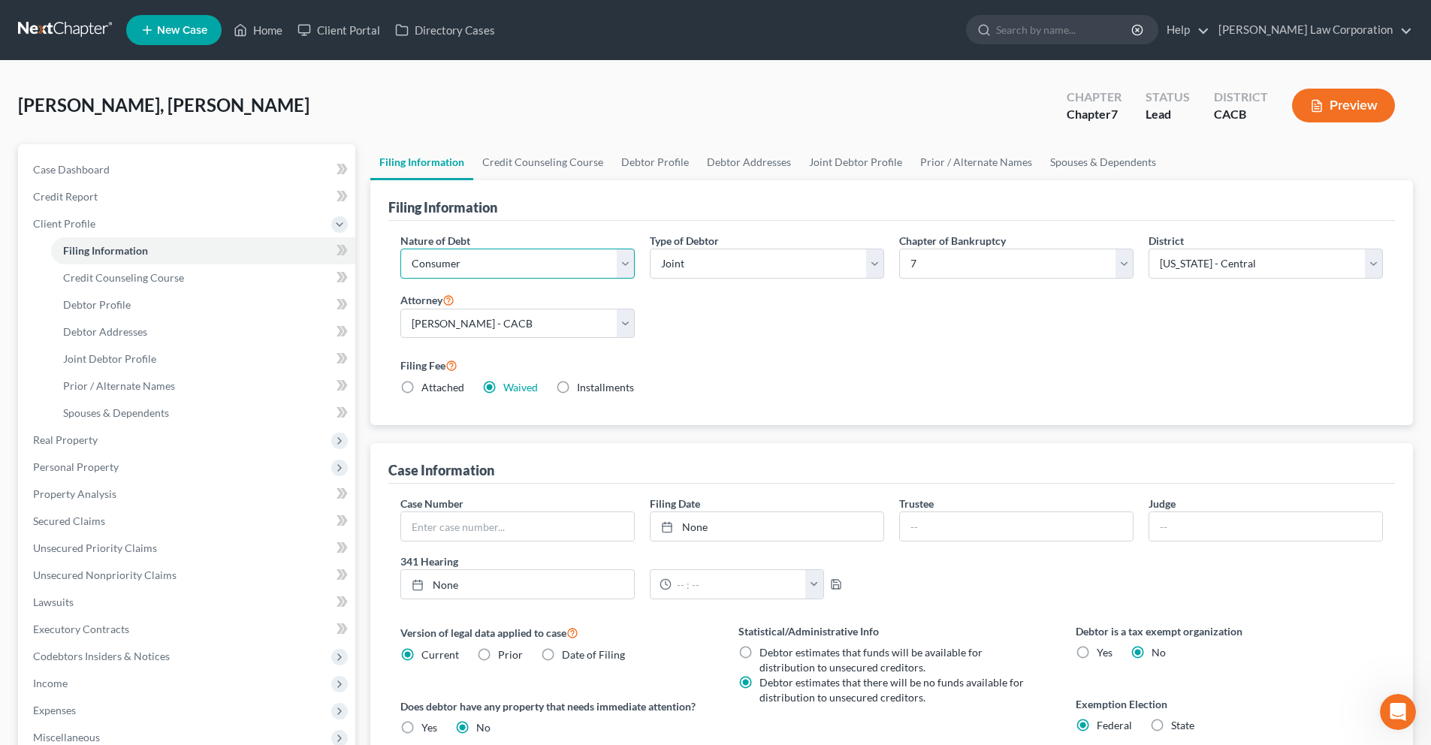
click at [628, 270] on select "Select Business Consumer Other" at bounding box center [517, 264] width 234 height 30
click at [625, 263] on select "Select Business Consumer Other" at bounding box center [517, 264] width 234 height 30
click at [400, 249] on select "Select Business Consumer Other" at bounding box center [517, 264] width 234 height 30
click at [1374, 102] on button "Preview" at bounding box center [1343, 106] width 103 height 34
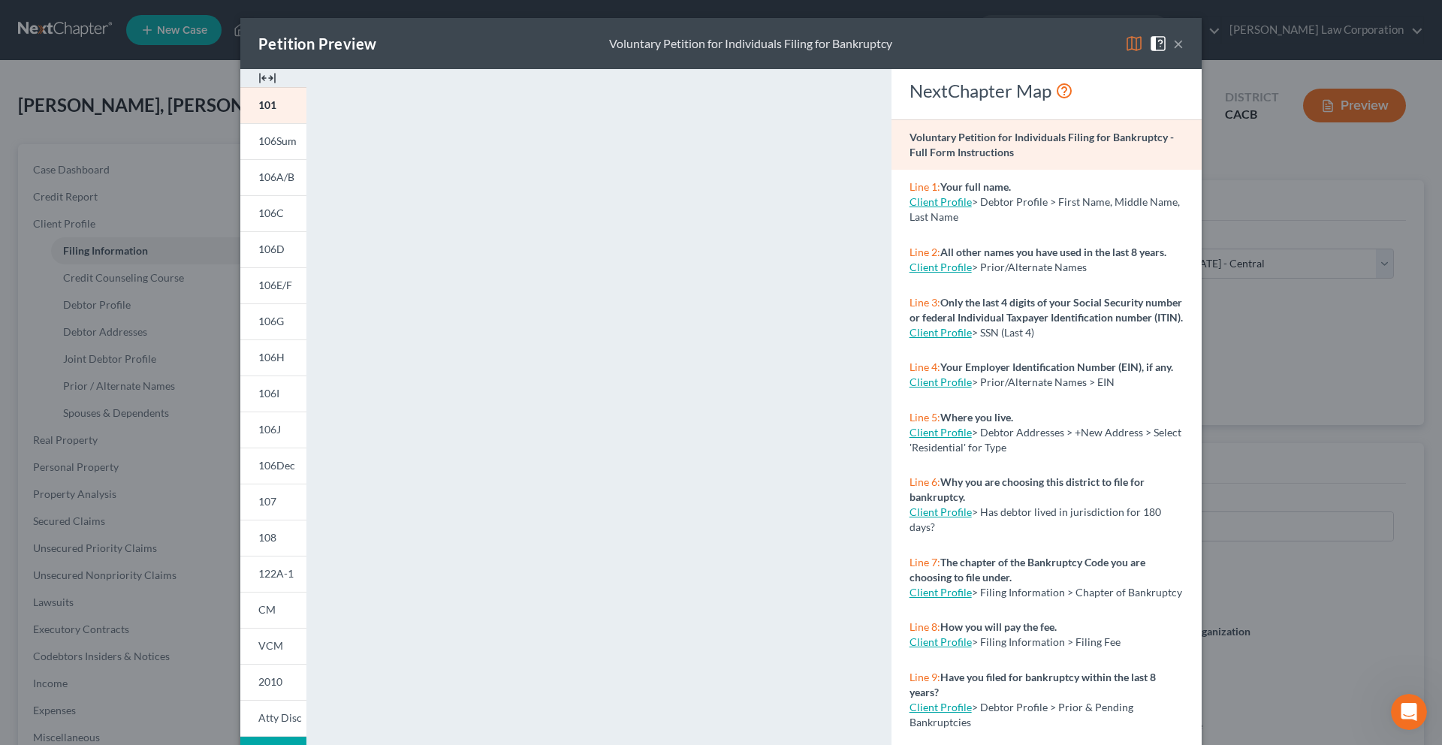
click at [1175, 50] on button "×" at bounding box center [1178, 44] width 11 height 18
